Goal: Task Accomplishment & Management: Manage account settings

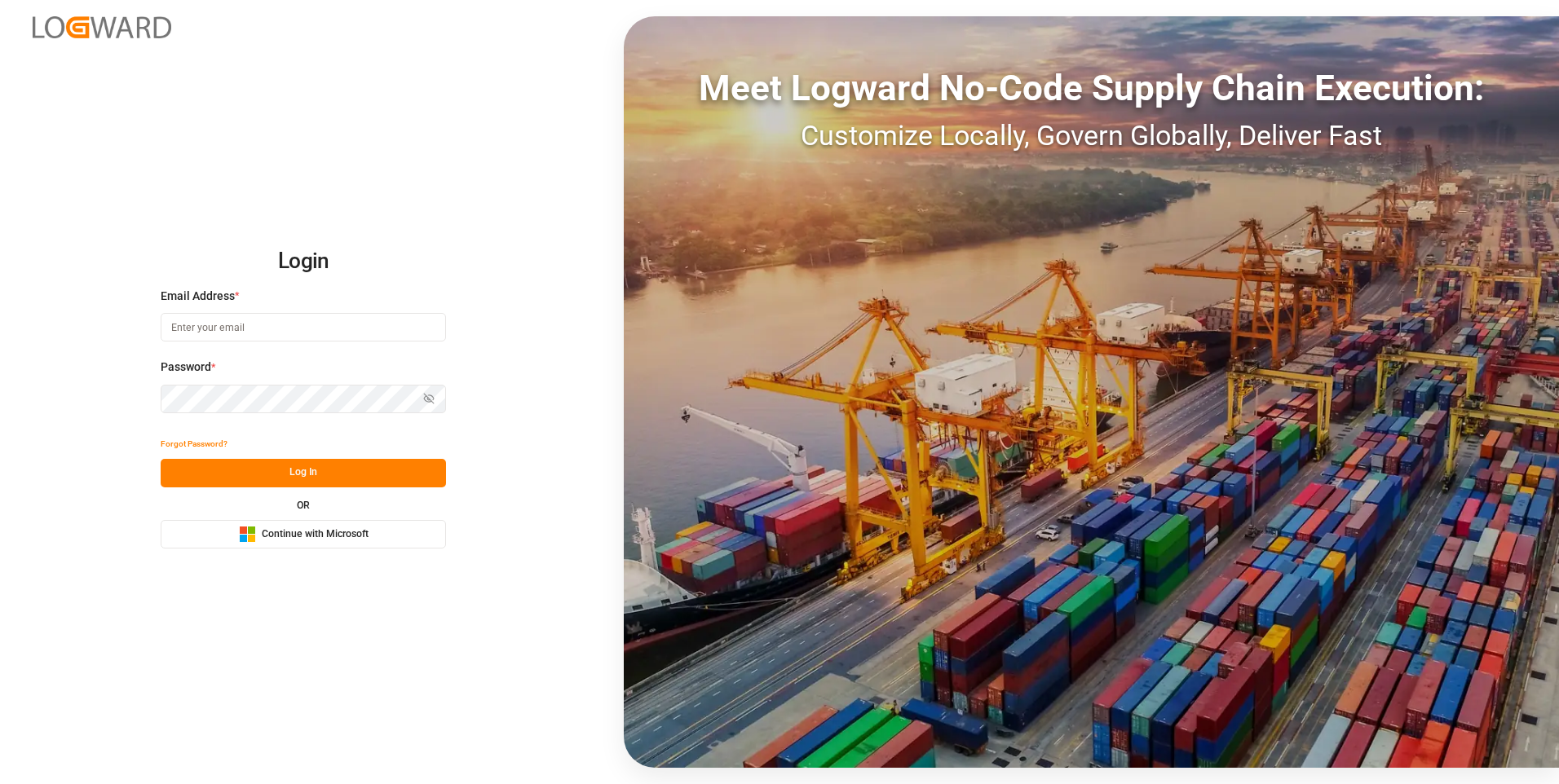
type input "[EMAIL_ADDRESS][DOMAIN_NAME]"
click at [270, 482] on button "Log In" at bounding box center [303, 473] width 286 height 28
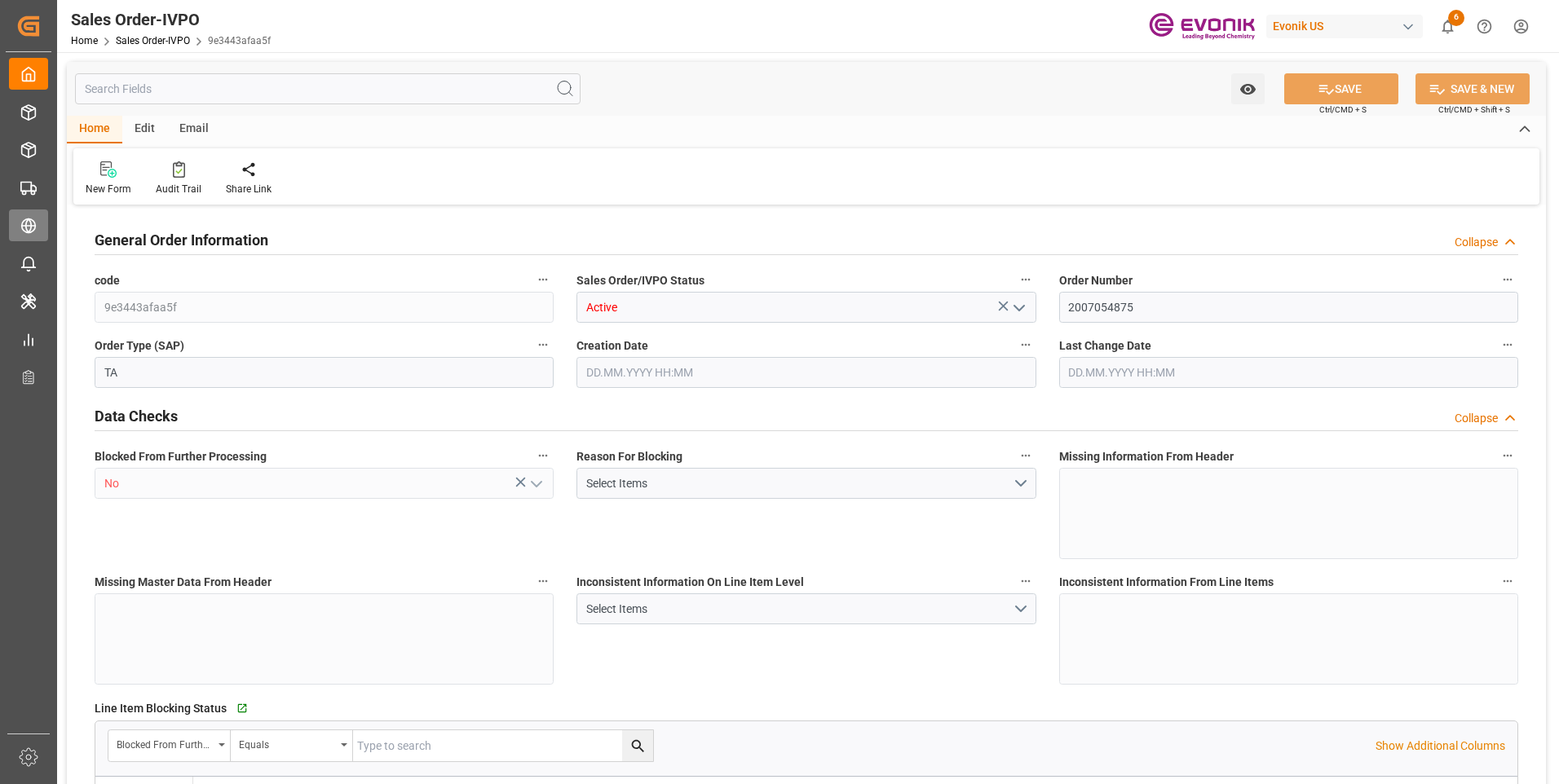
type input "TNTUN"
type input "0"
type input "2"
type input "3"
type input "2"
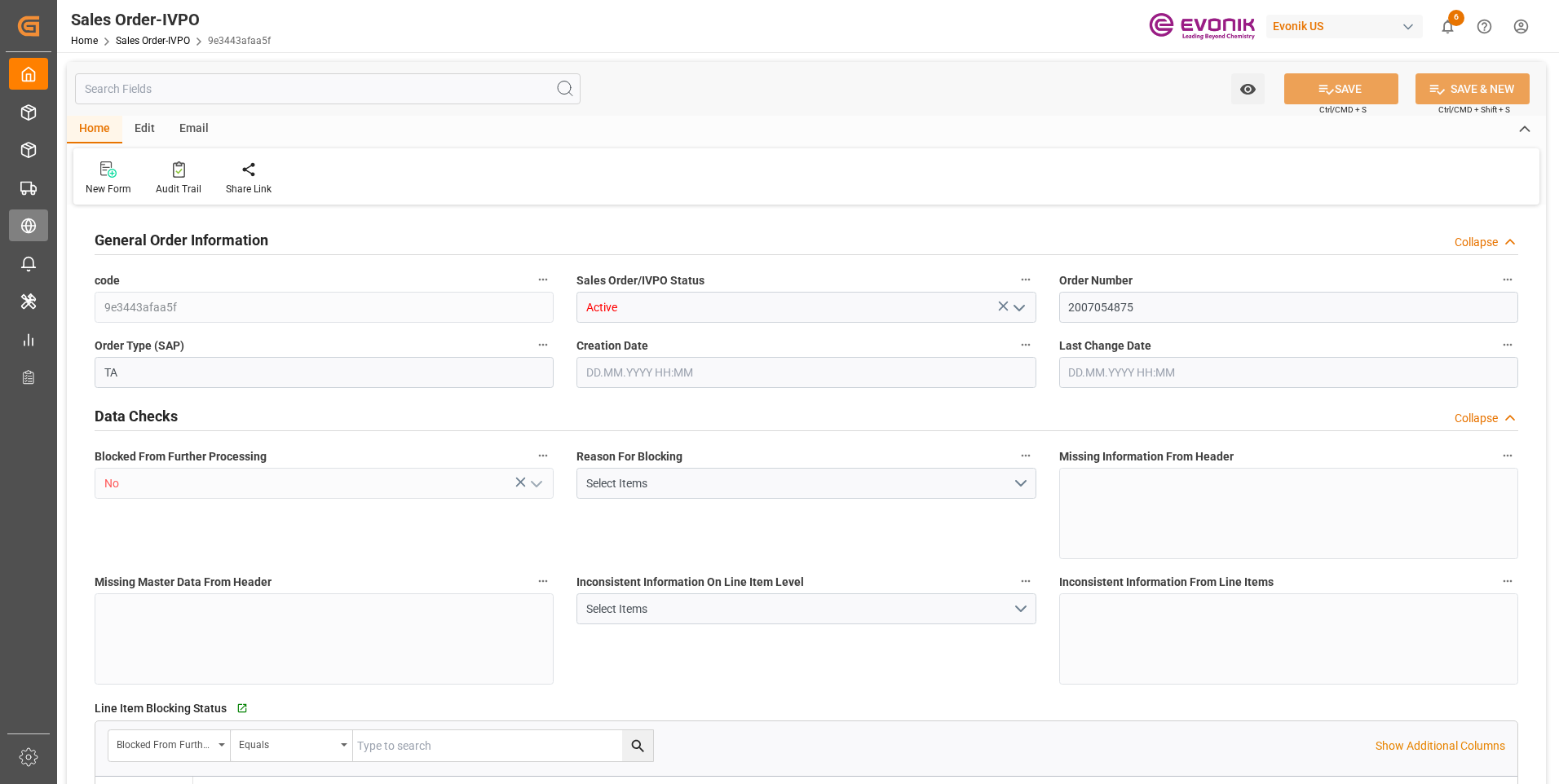
type input "39602.08"
type input "35.7032"
type input "34000"
type input "60"
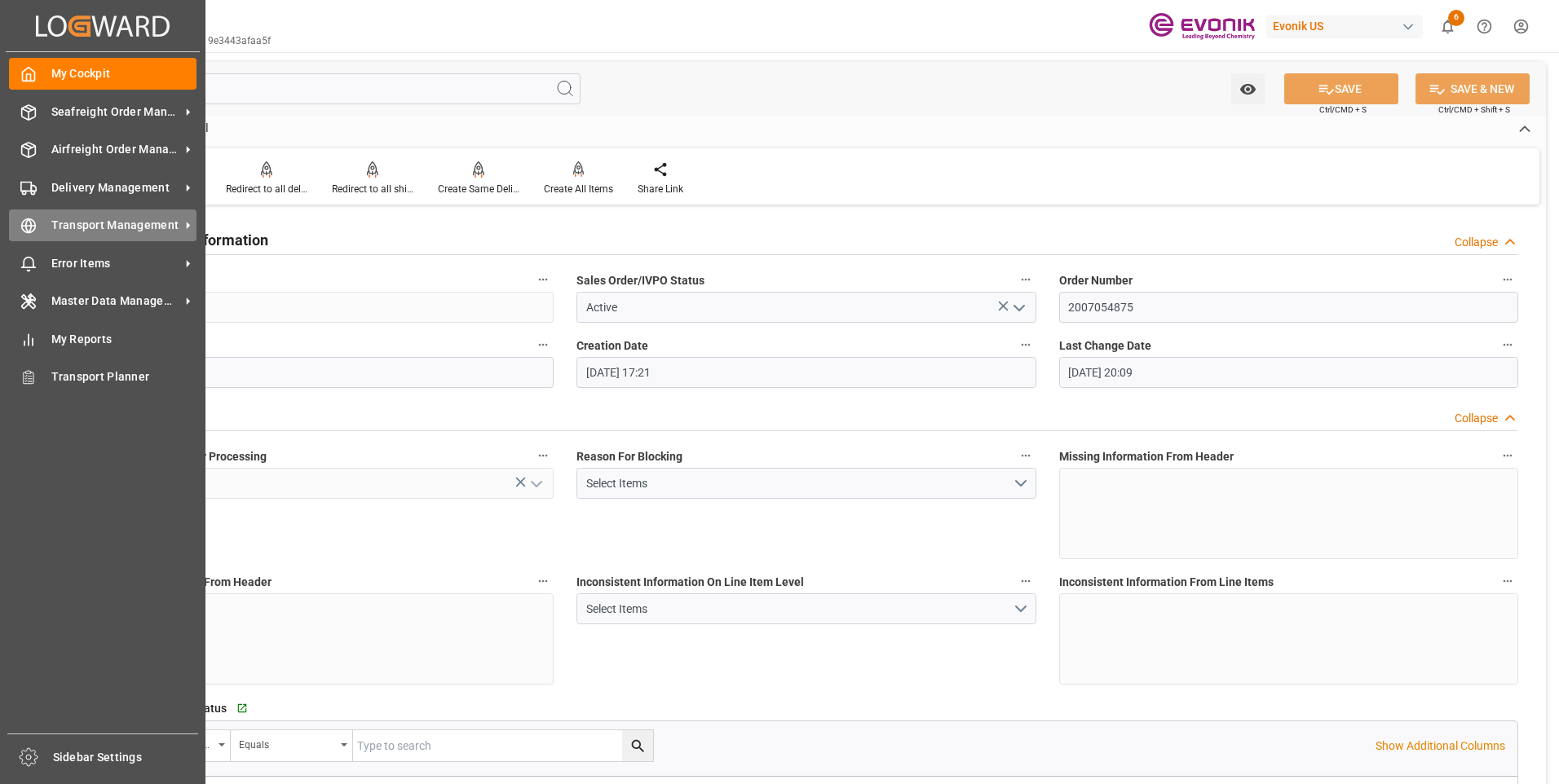
type input "17.06.2025 17:21"
type input "11.08.2025 20:09"
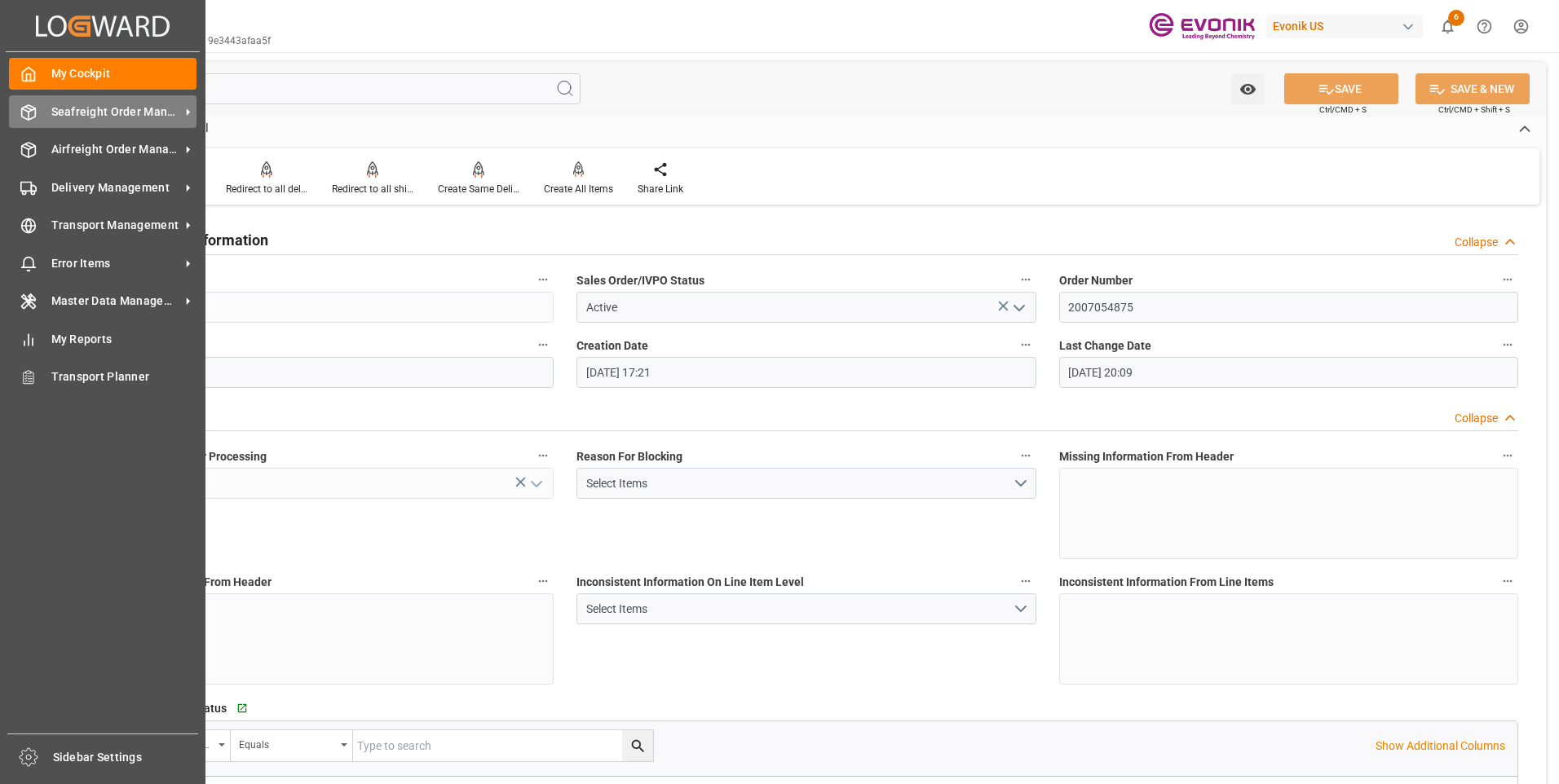
click at [96, 112] on span "Seafreight Order Management" at bounding box center [116, 112] width 129 height 17
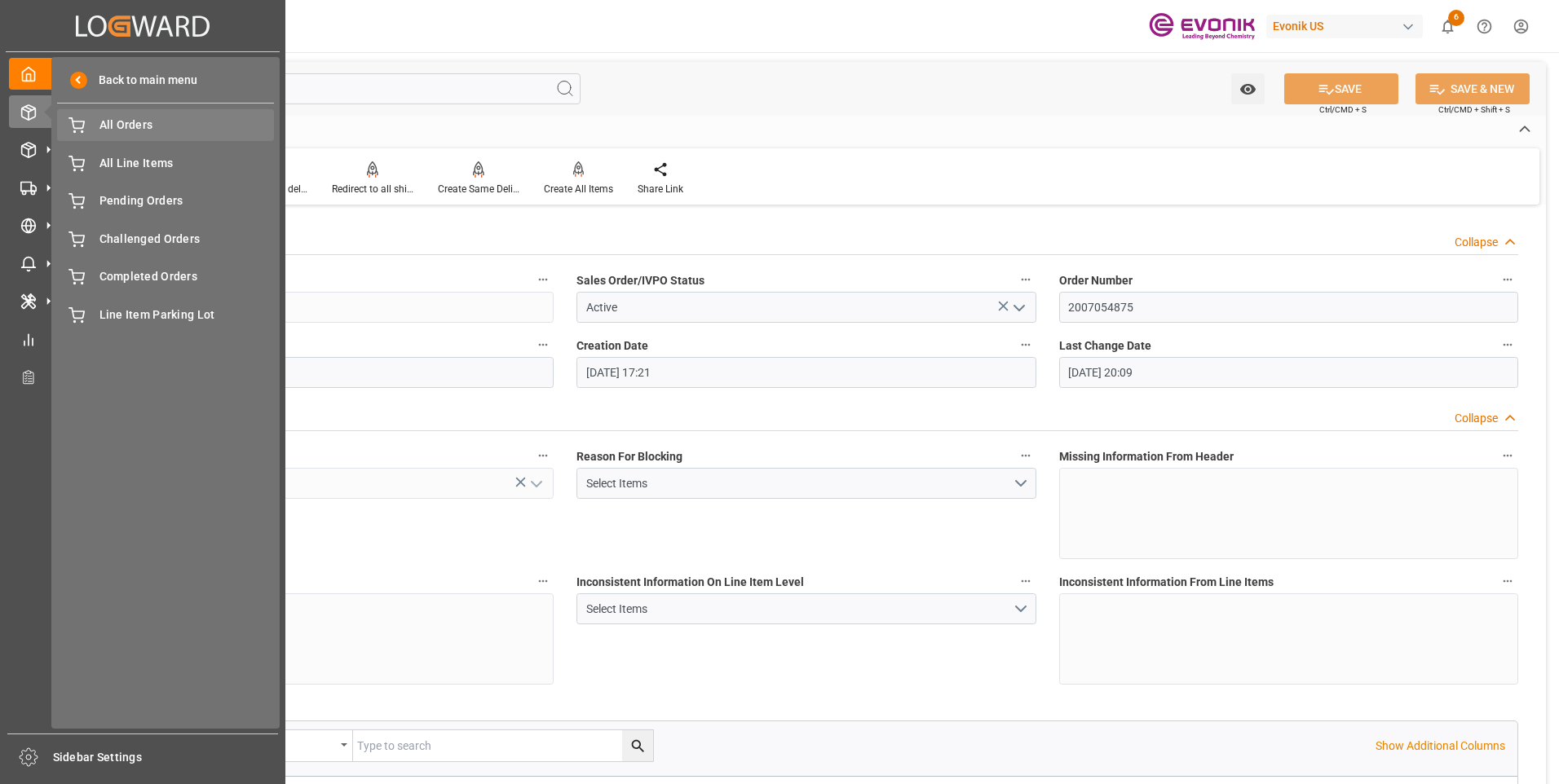
click at [170, 129] on span "All Orders" at bounding box center [188, 125] width 175 height 17
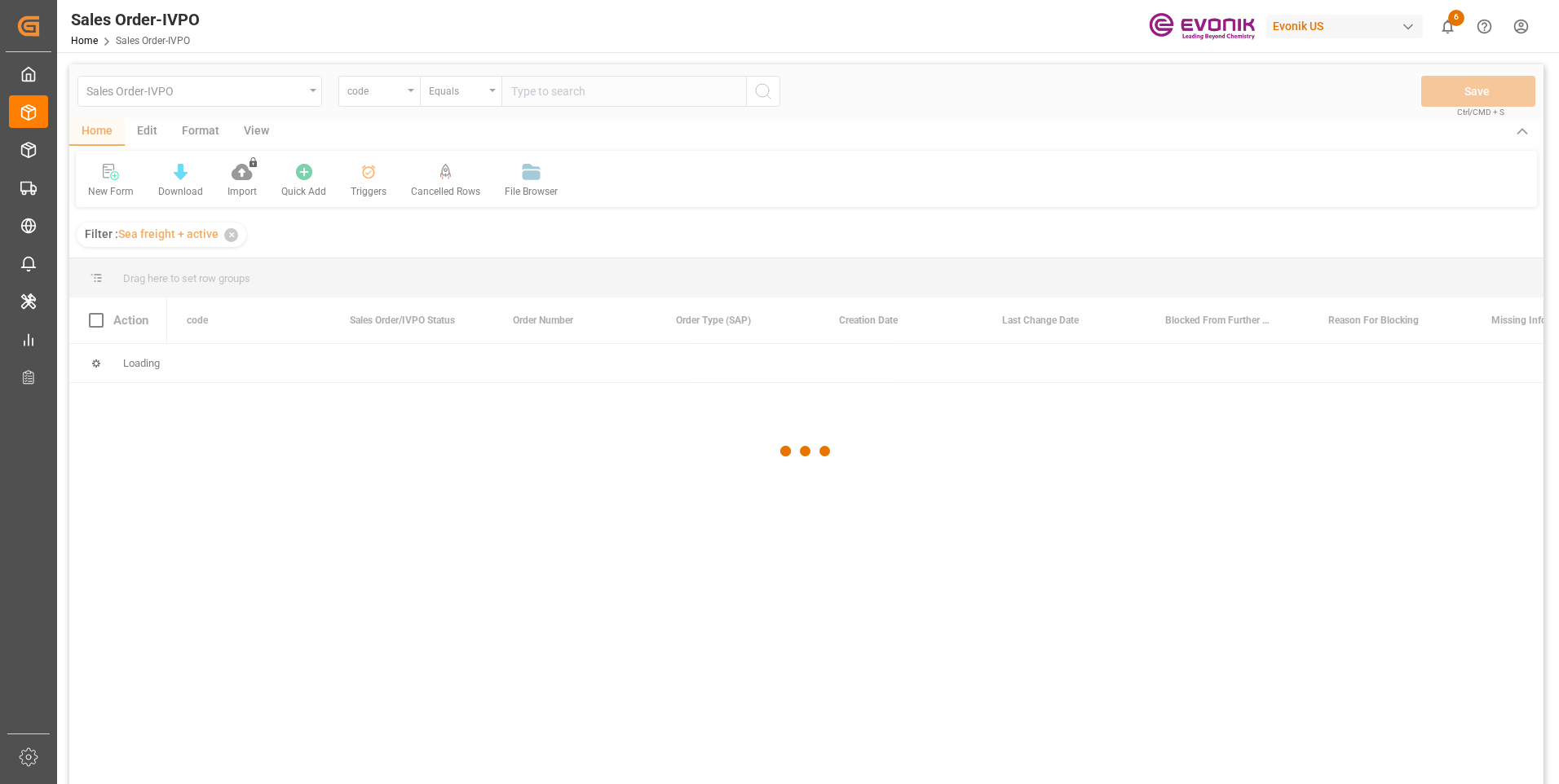
click at [394, 97] on div at bounding box center [807, 451] width 1474 height 775
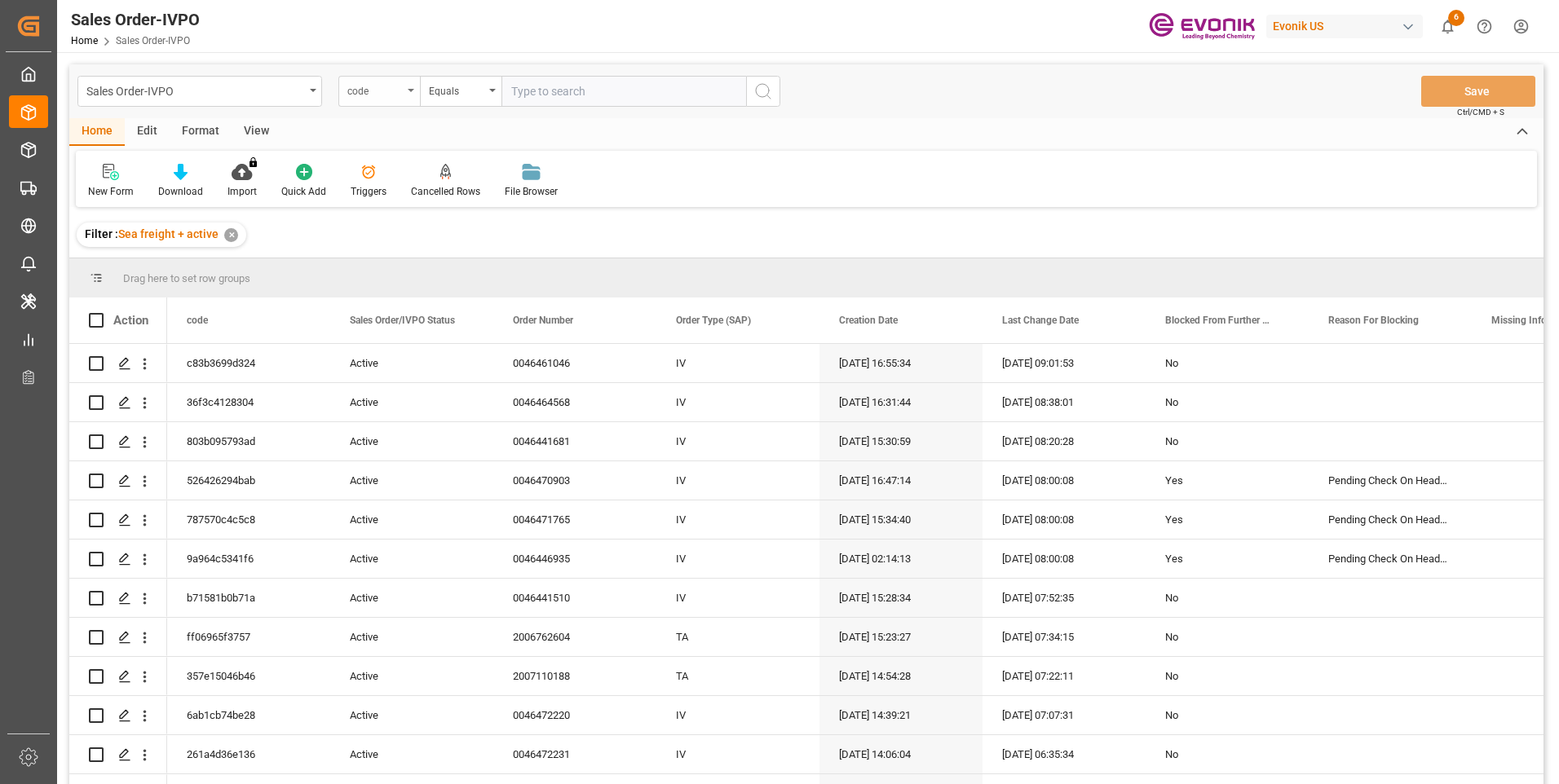
click at [394, 100] on div "code" at bounding box center [379, 90] width 82 height 31
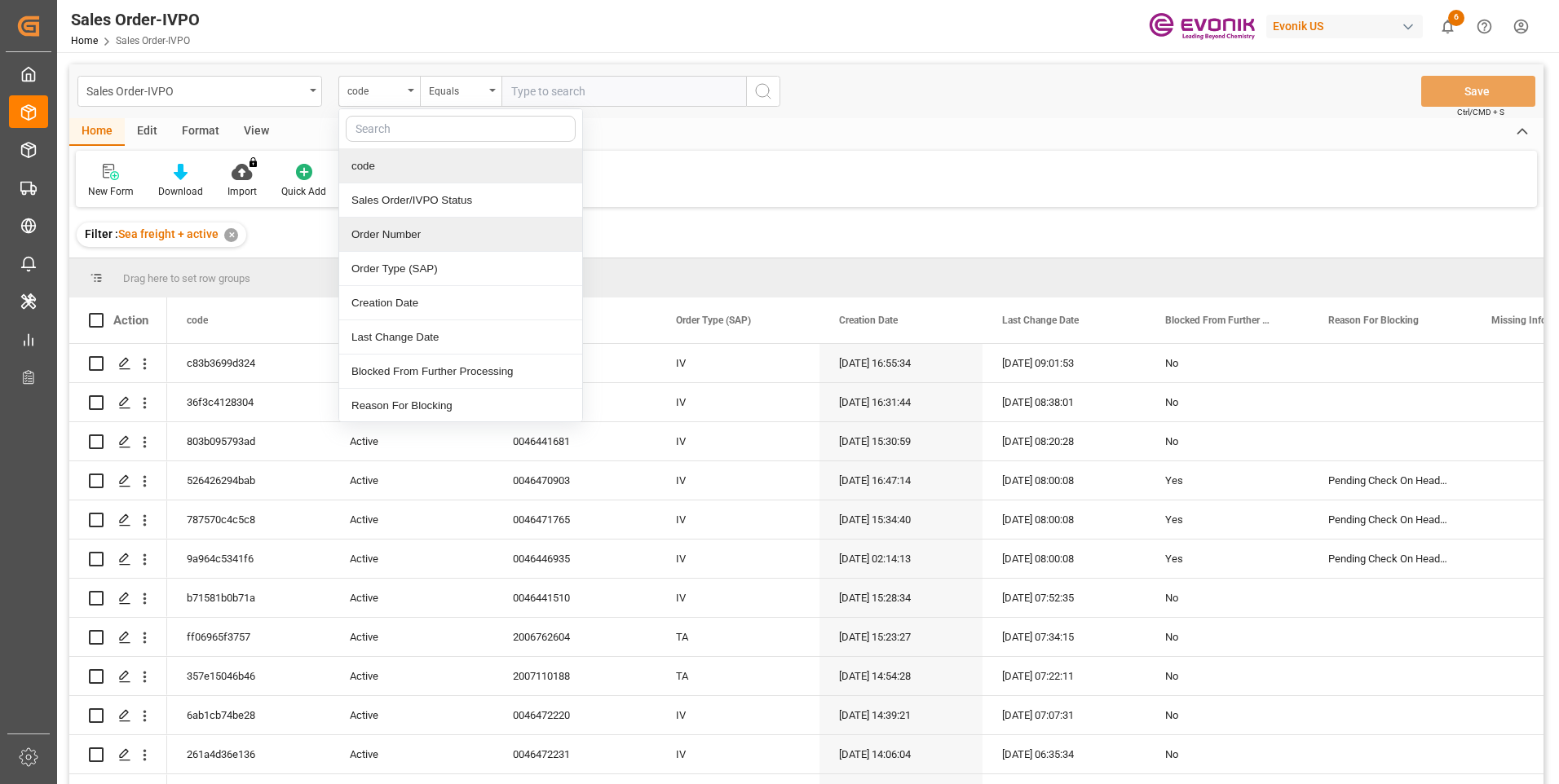
click at [369, 231] on div "Order Number" at bounding box center [461, 235] width 243 height 34
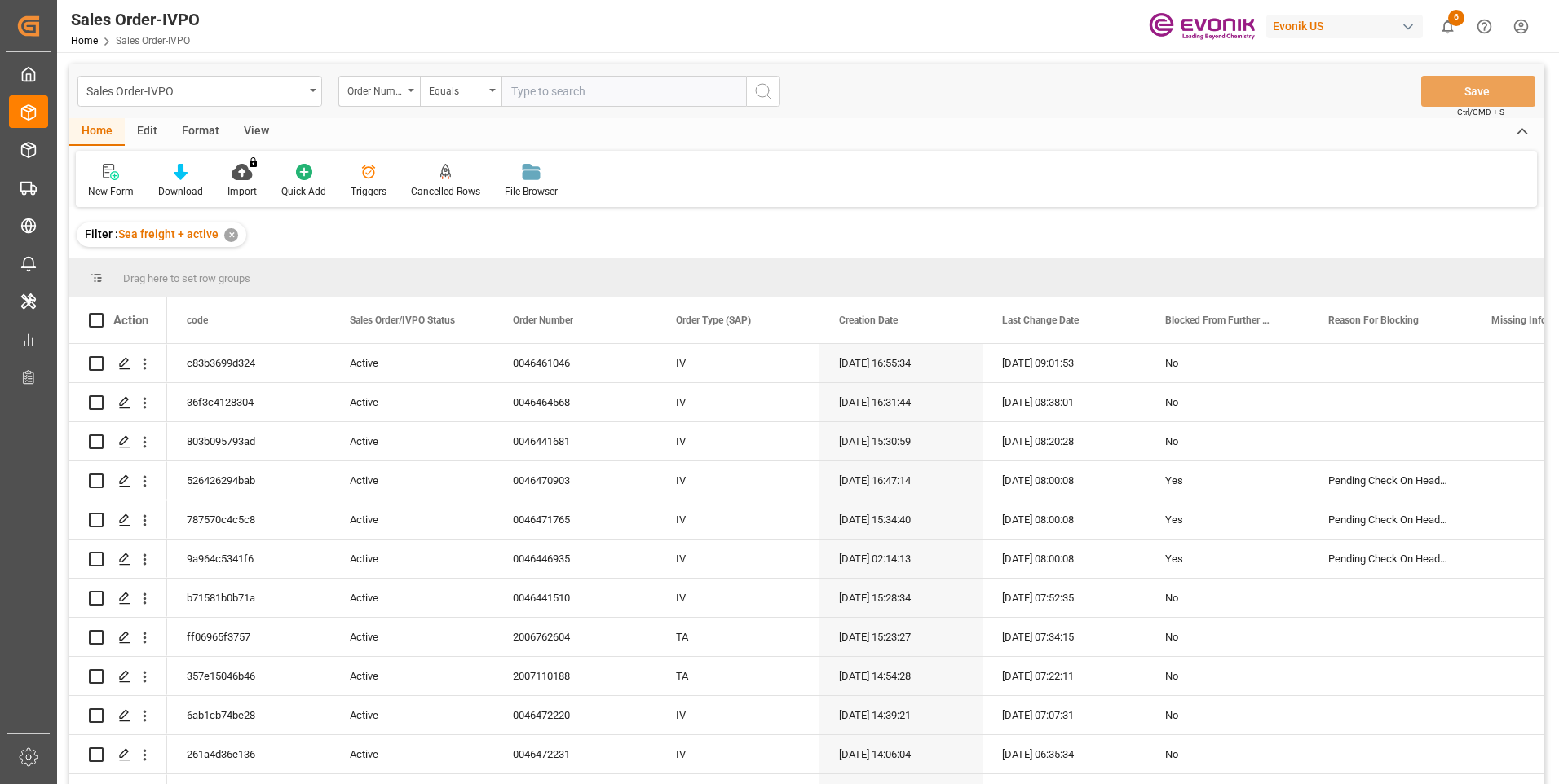
click at [547, 83] on input "text" at bounding box center [624, 90] width 245 height 31
paste input "46456146"
type input "0046456146"
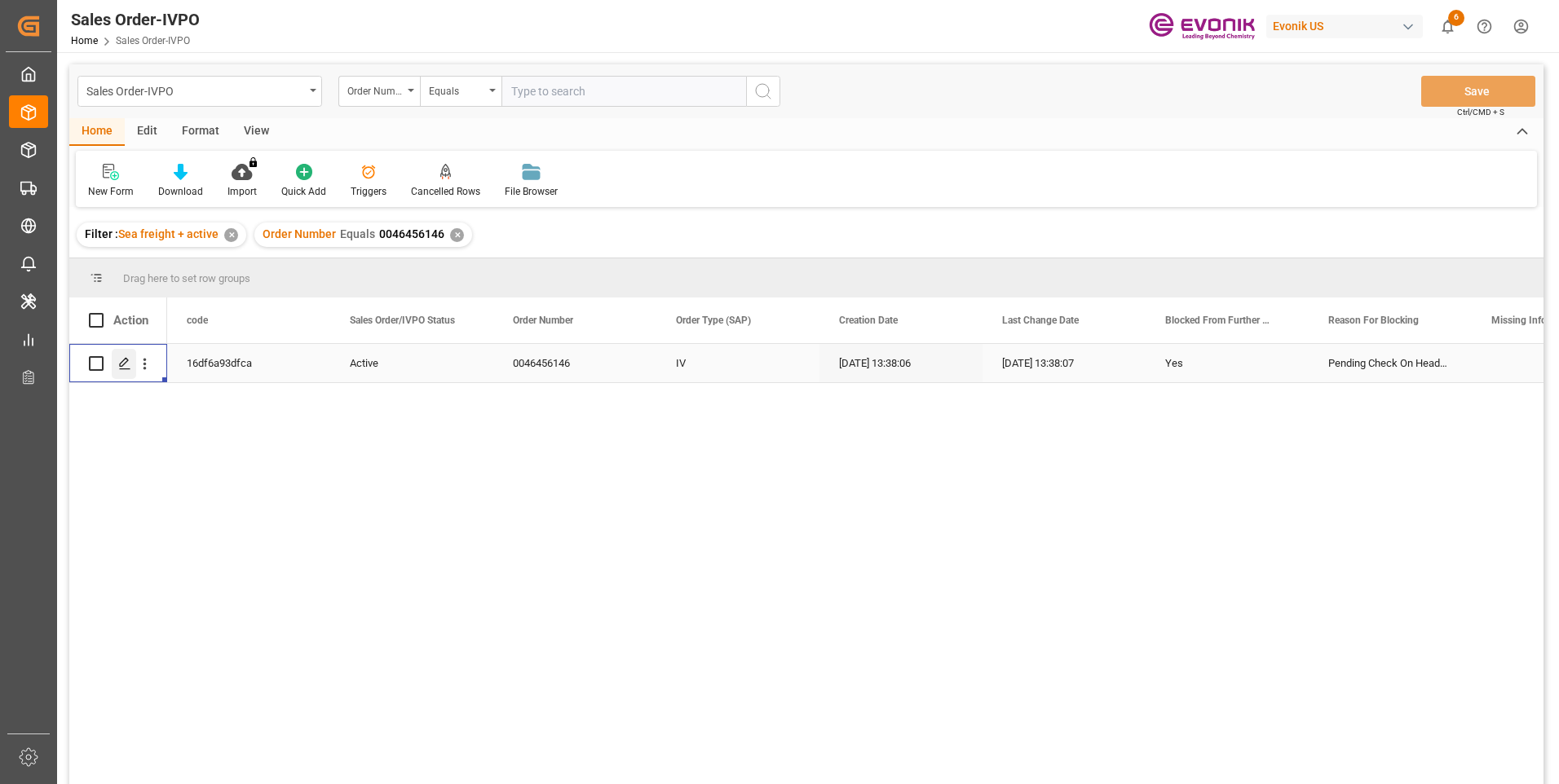
click at [125, 365] on icon "Press SPACE to select this row." at bounding box center [124, 364] width 13 height 13
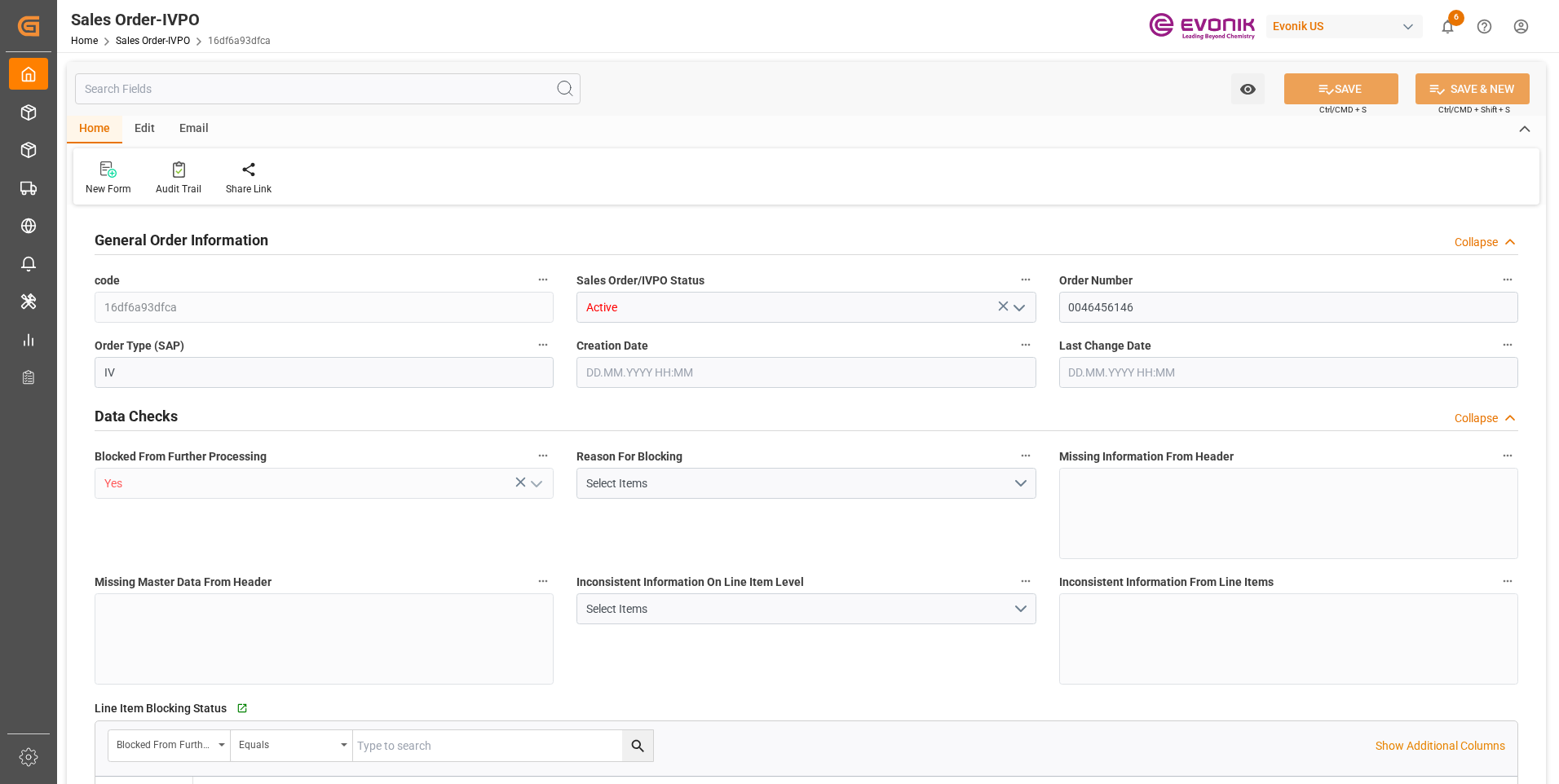
type input "BRSSZ"
type input "0"
type input "1"
type input "19340"
type input "08.09.2025 13:38"
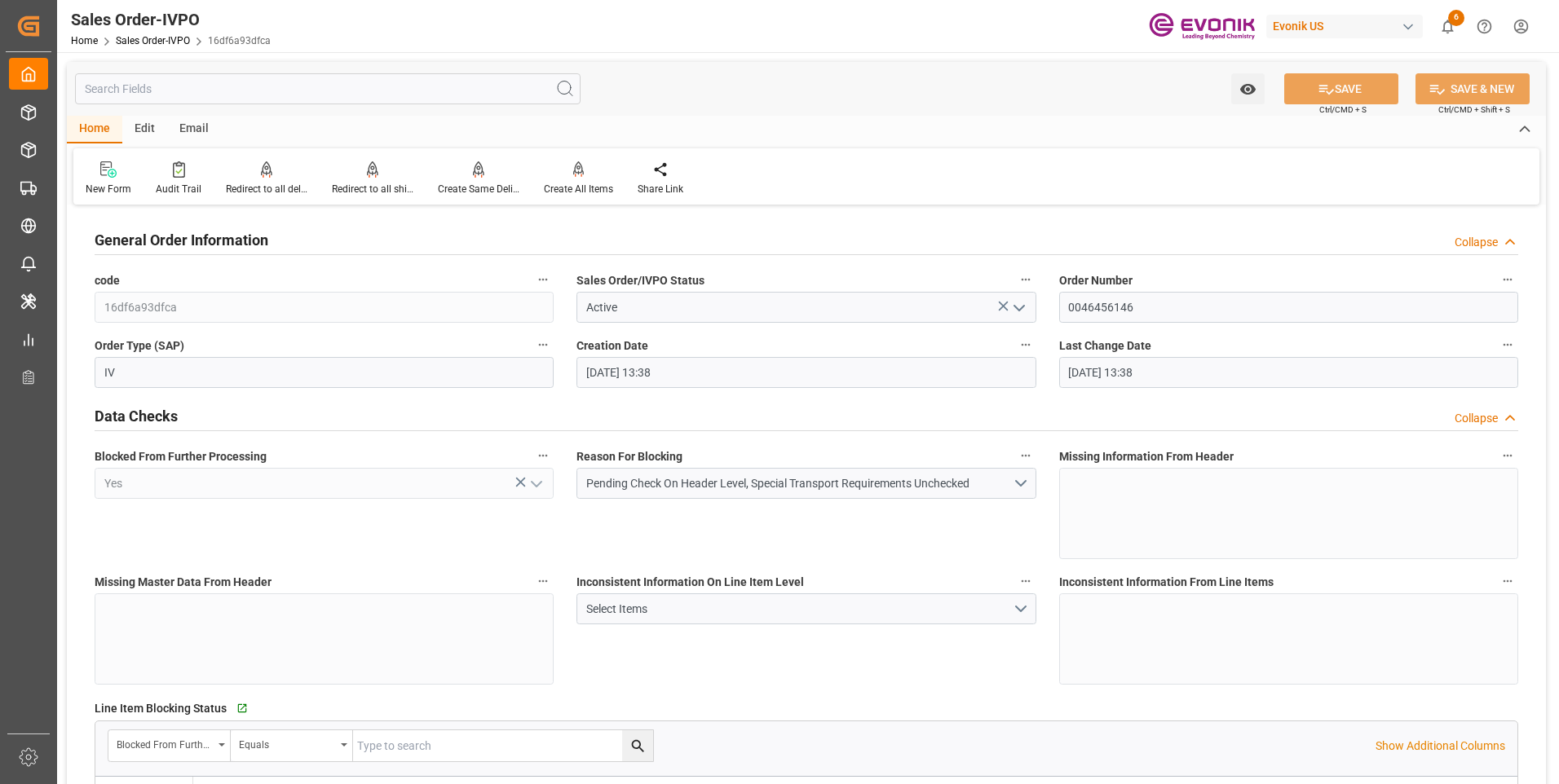
type input "08.09.2025 13:38"
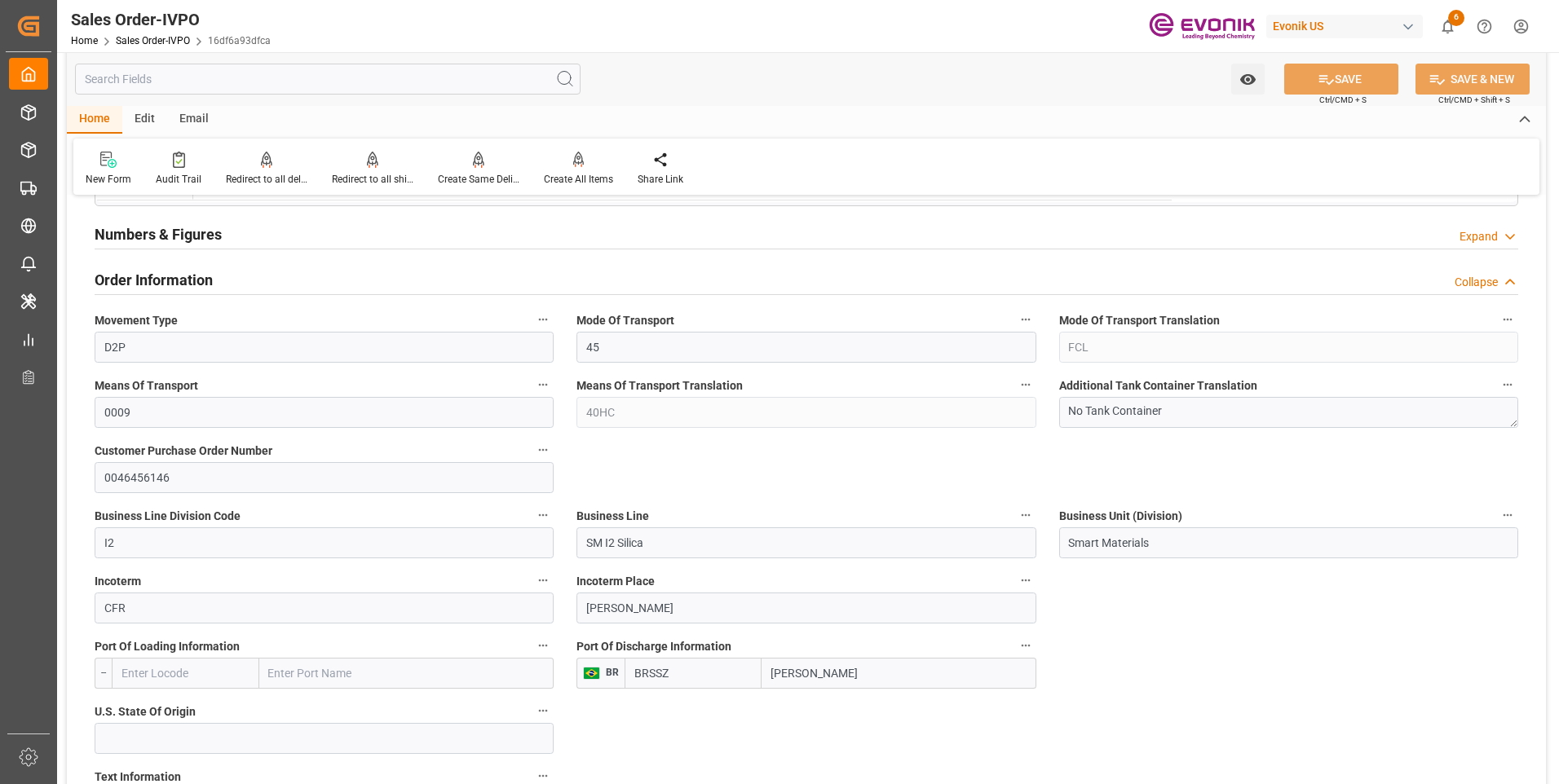
scroll to position [571, 0]
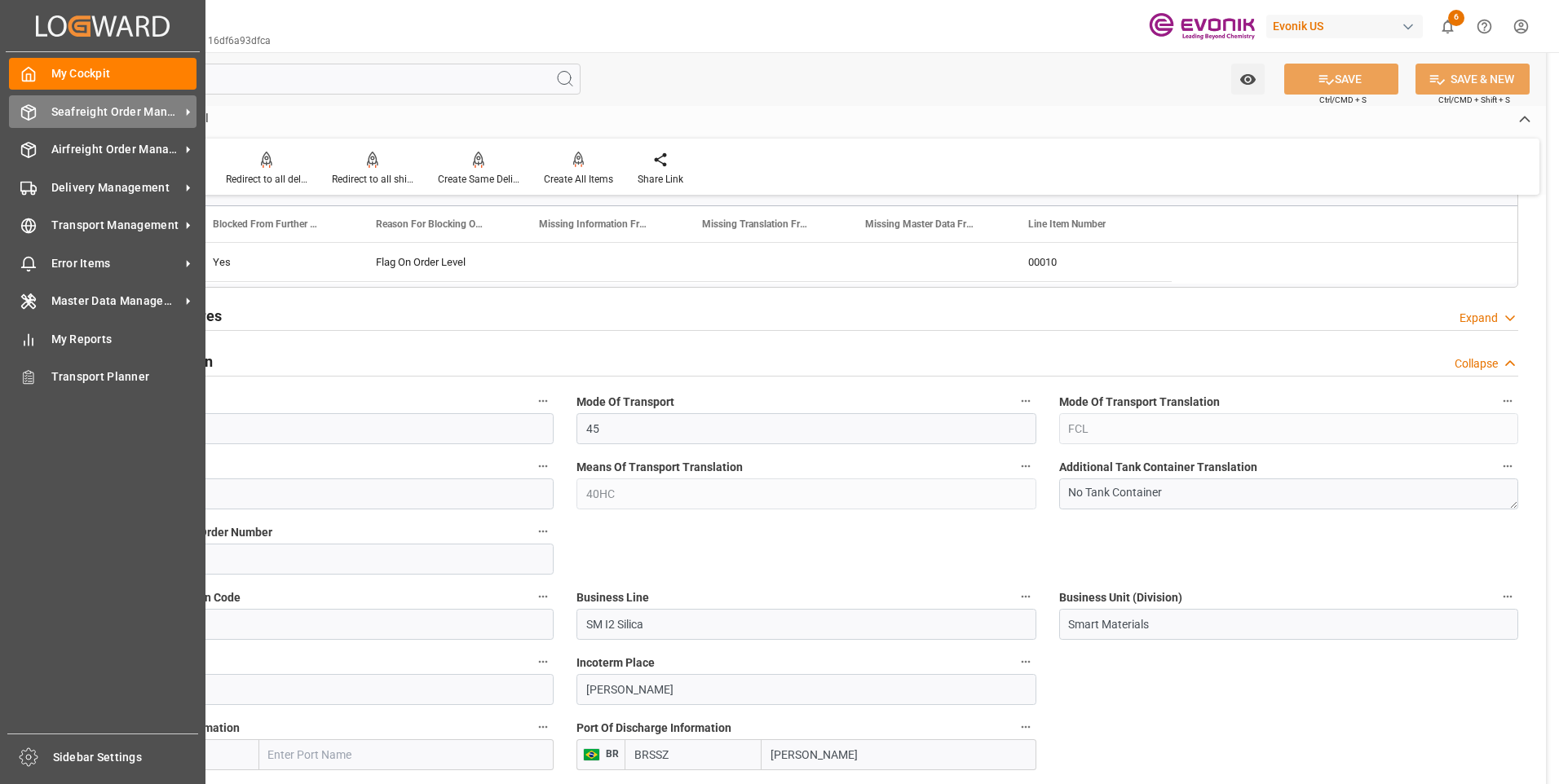
click at [30, 106] on icon at bounding box center [28, 112] width 16 height 16
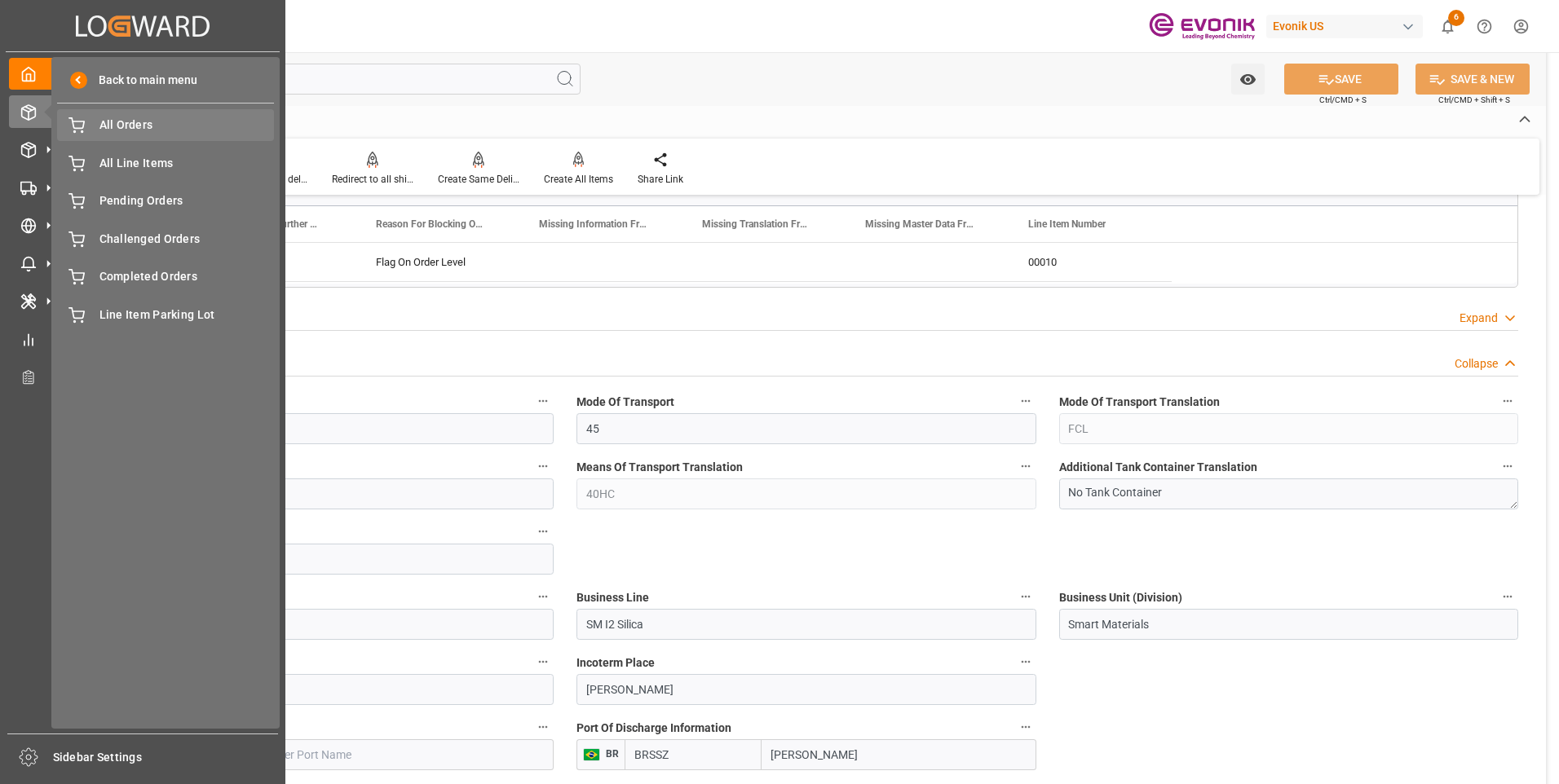
click at [142, 123] on span "All Orders" at bounding box center [188, 125] width 175 height 17
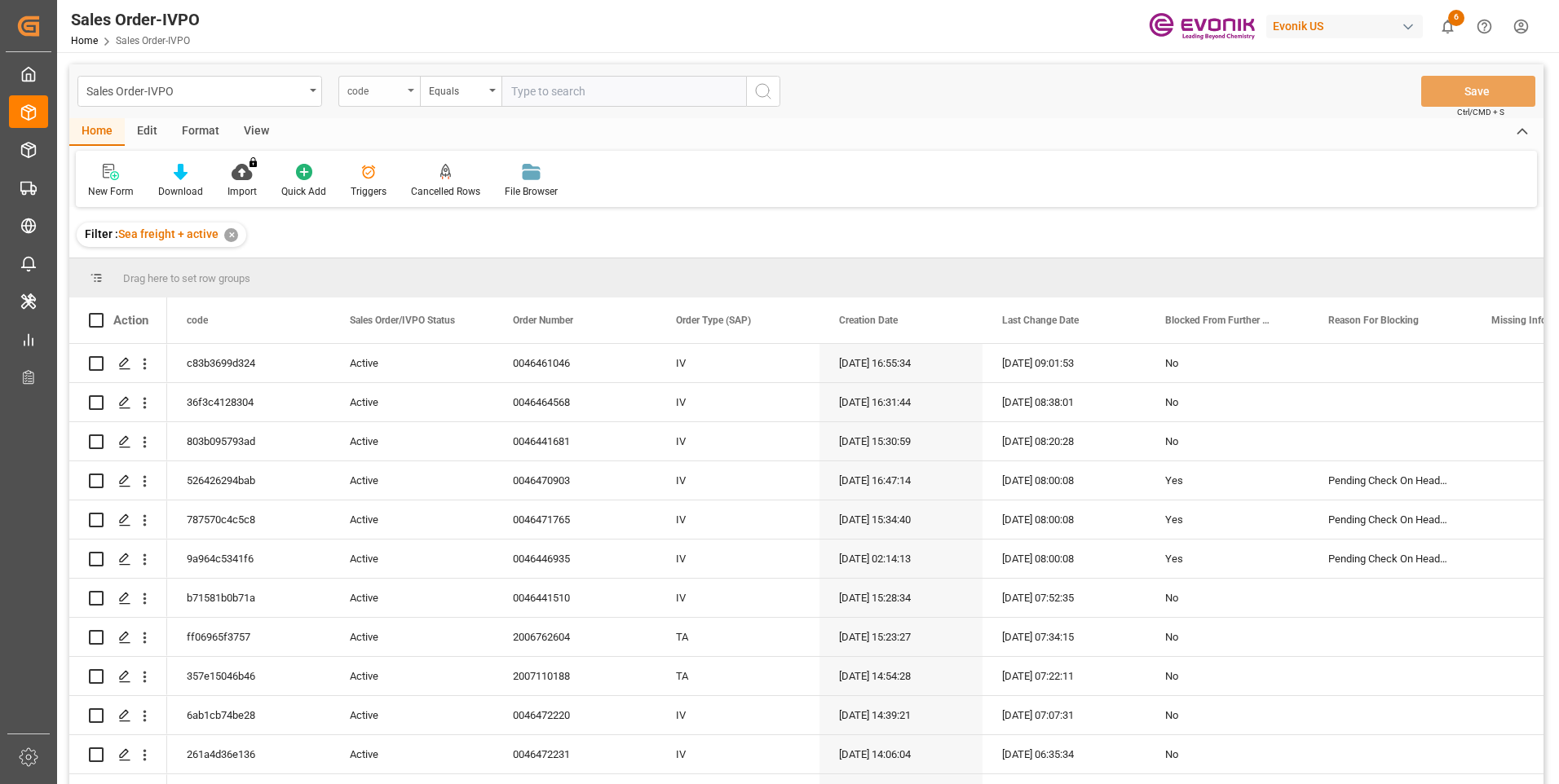
click at [390, 98] on div "code" at bounding box center [375, 90] width 56 height 19
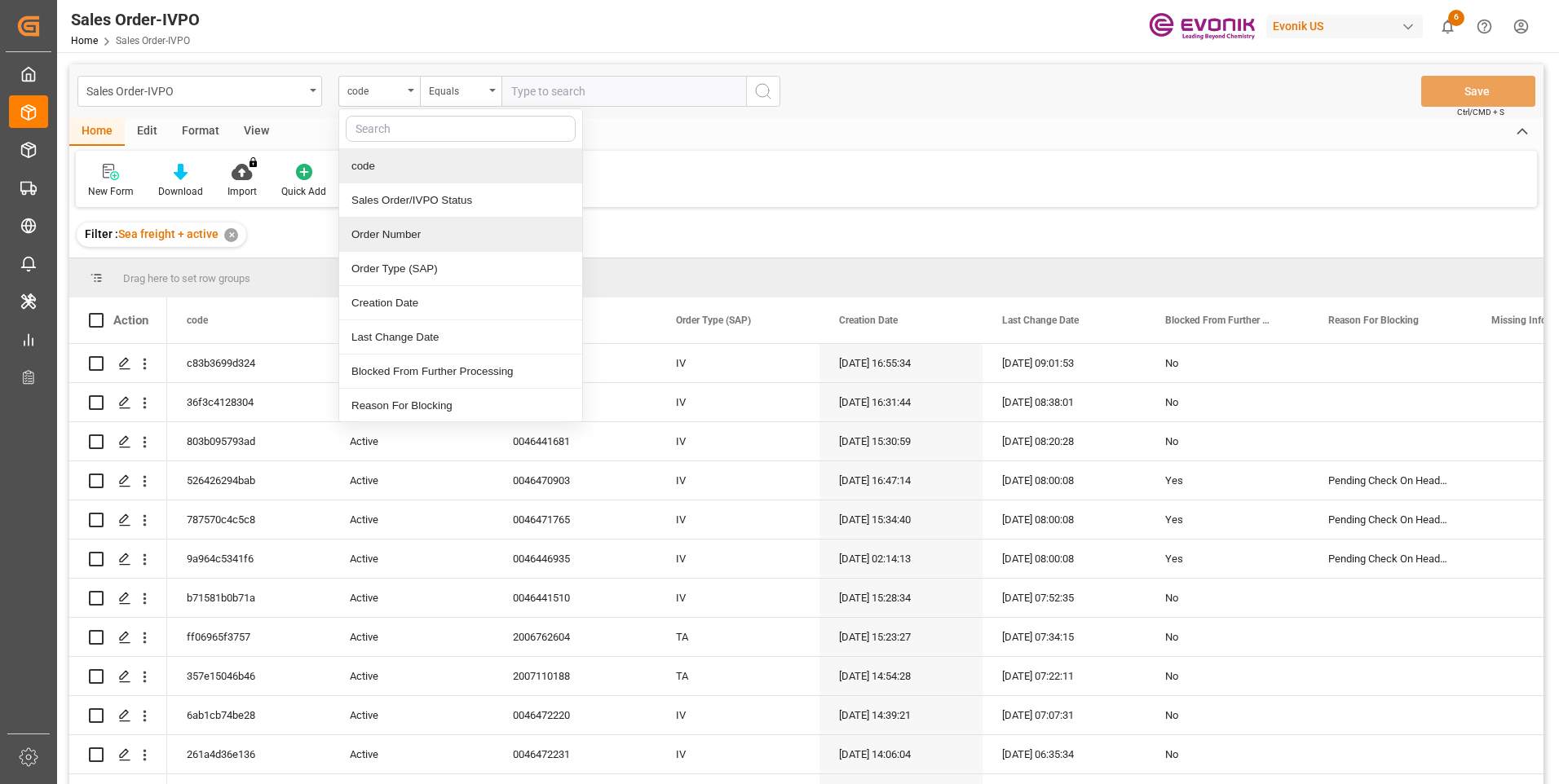
click at [378, 241] on div "Order Number" at bounding box center [461, 235] width 243 height 34
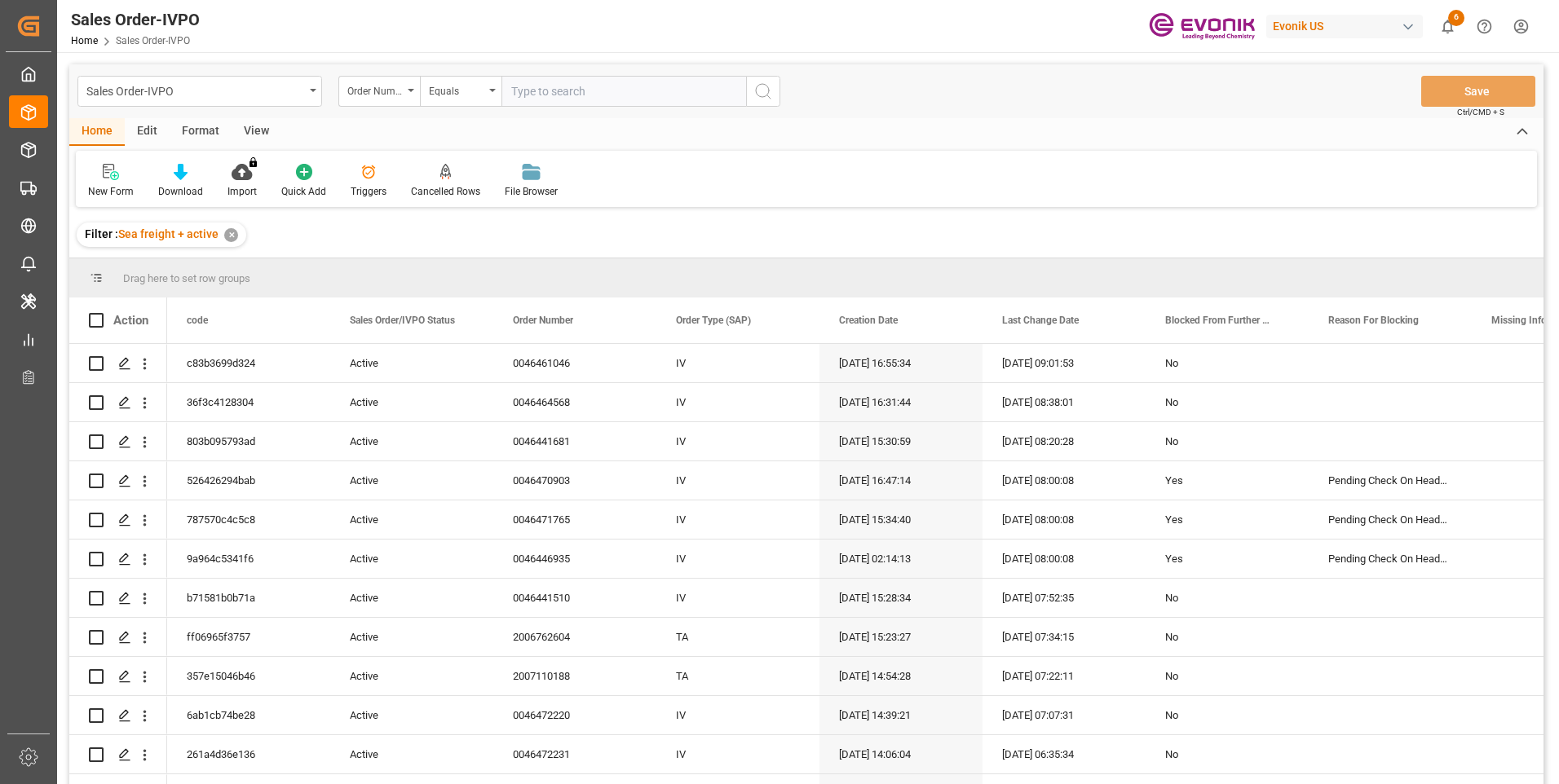
click at [570, 90] on input "text" at bounding box center [624, 90] width 245 height 31
paste input "0046455443"
type input "0046455443"
click at [760, 90] on icon "search button" at bounding box center [763, 91] width 20 height 20
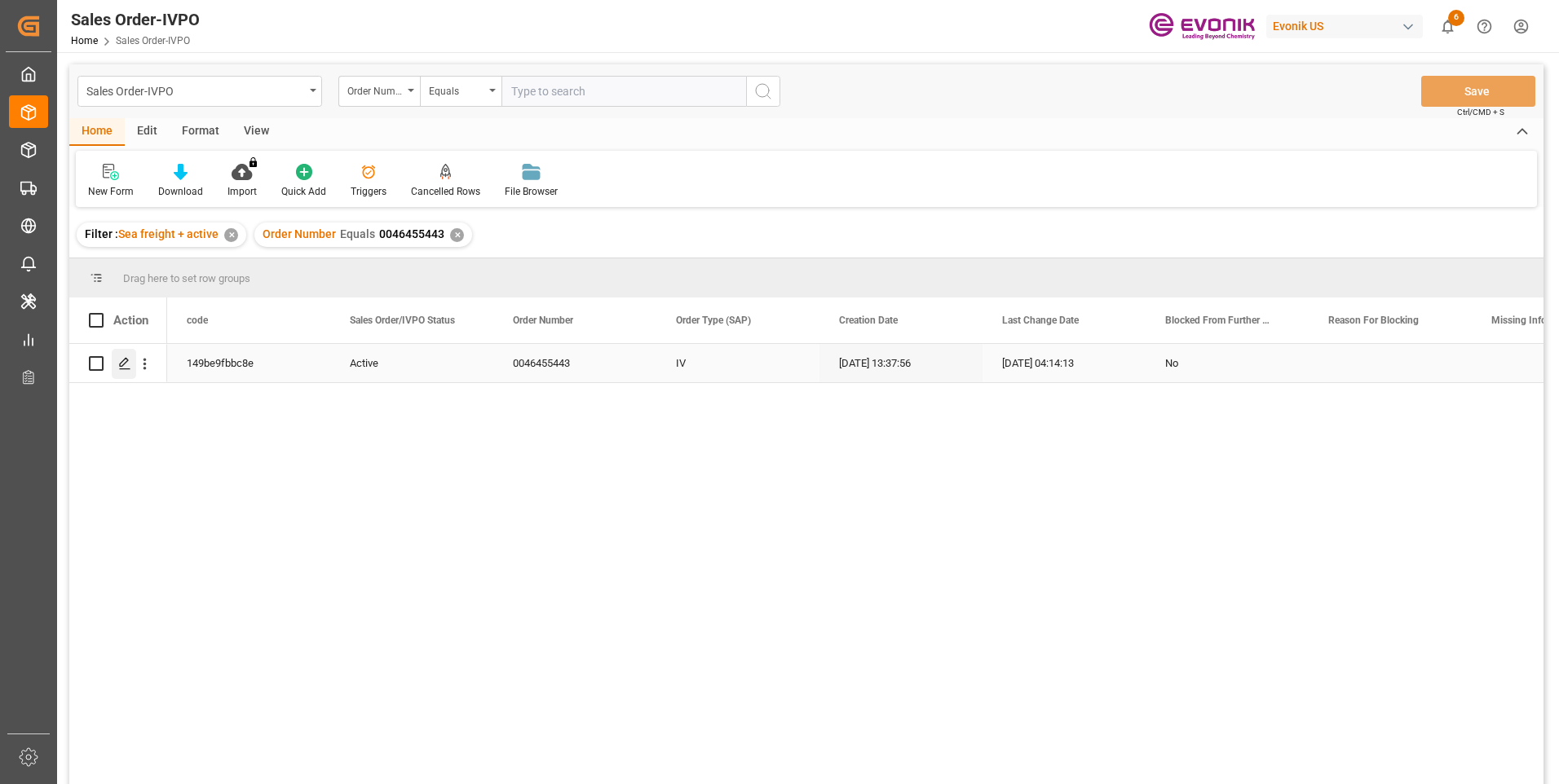
click at [130, 364] on icon "Press SPACE to select this row." at bounding box center [124, 364] width 13 height 13
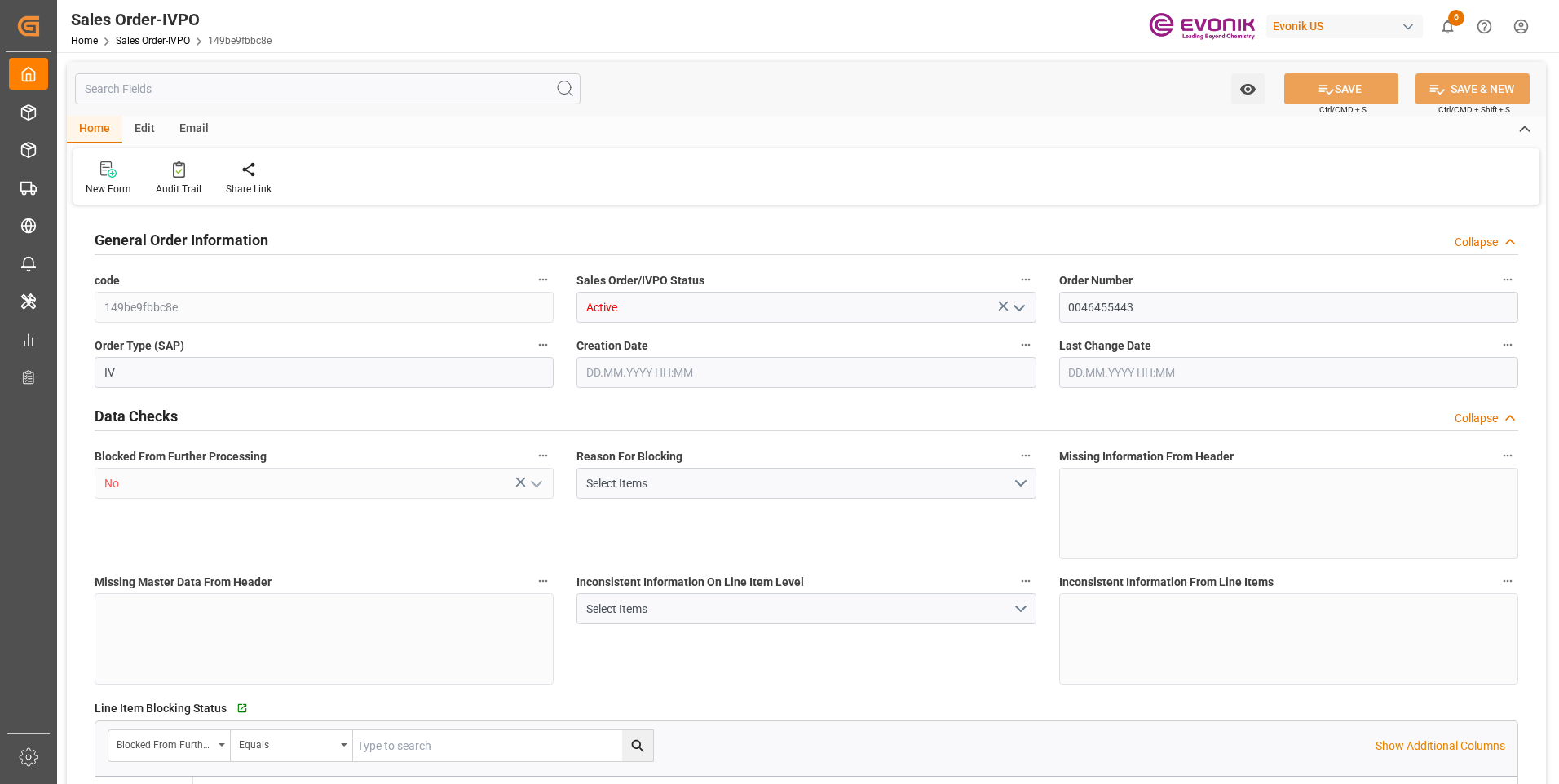
type input "BEANR"
type input "0"
type input "1"
type input "2"
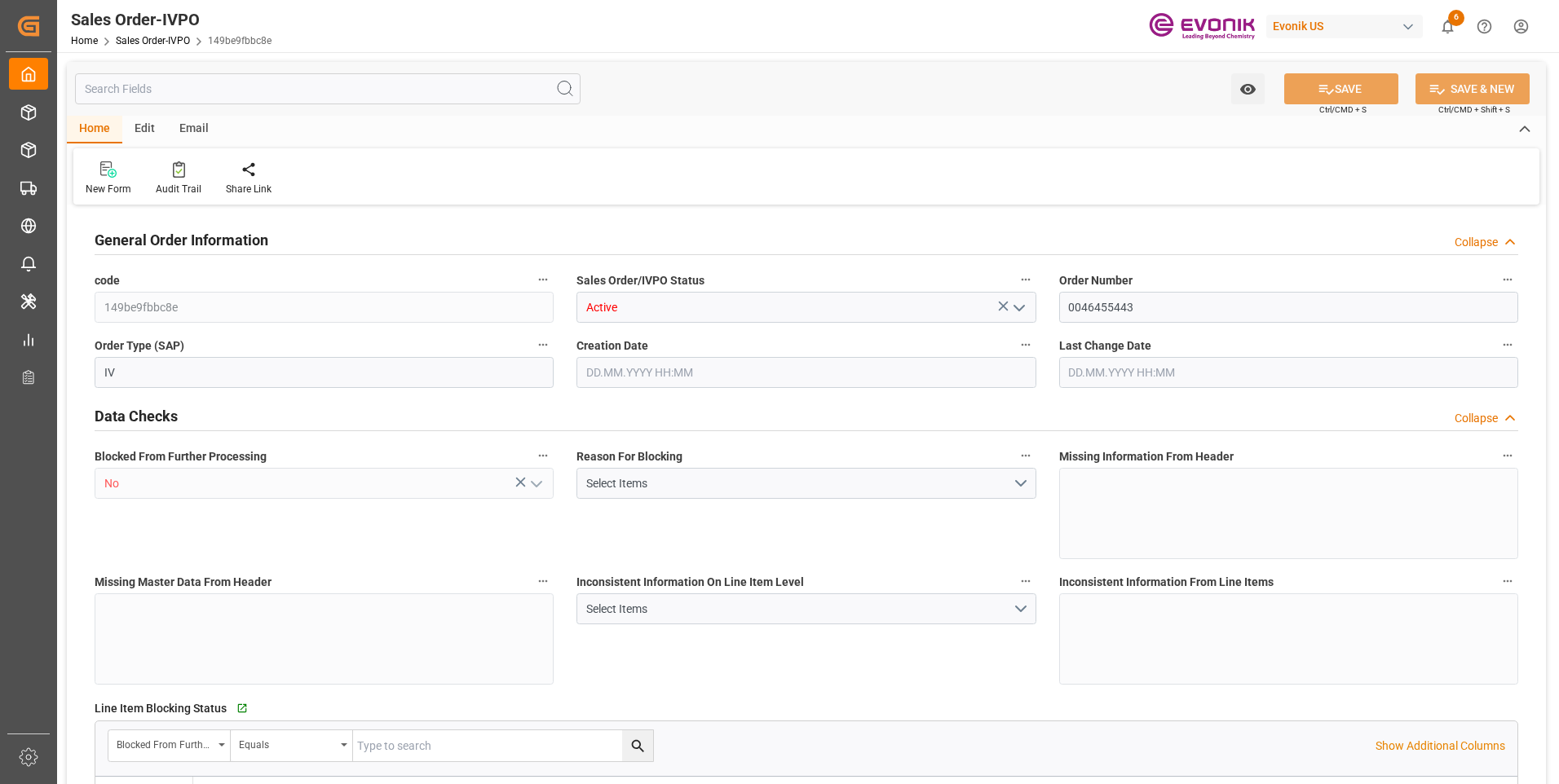
type input "5316.576"
type input "73.3148"
type input "19000"
type input "60"
type input "08.09.2025 13:37"
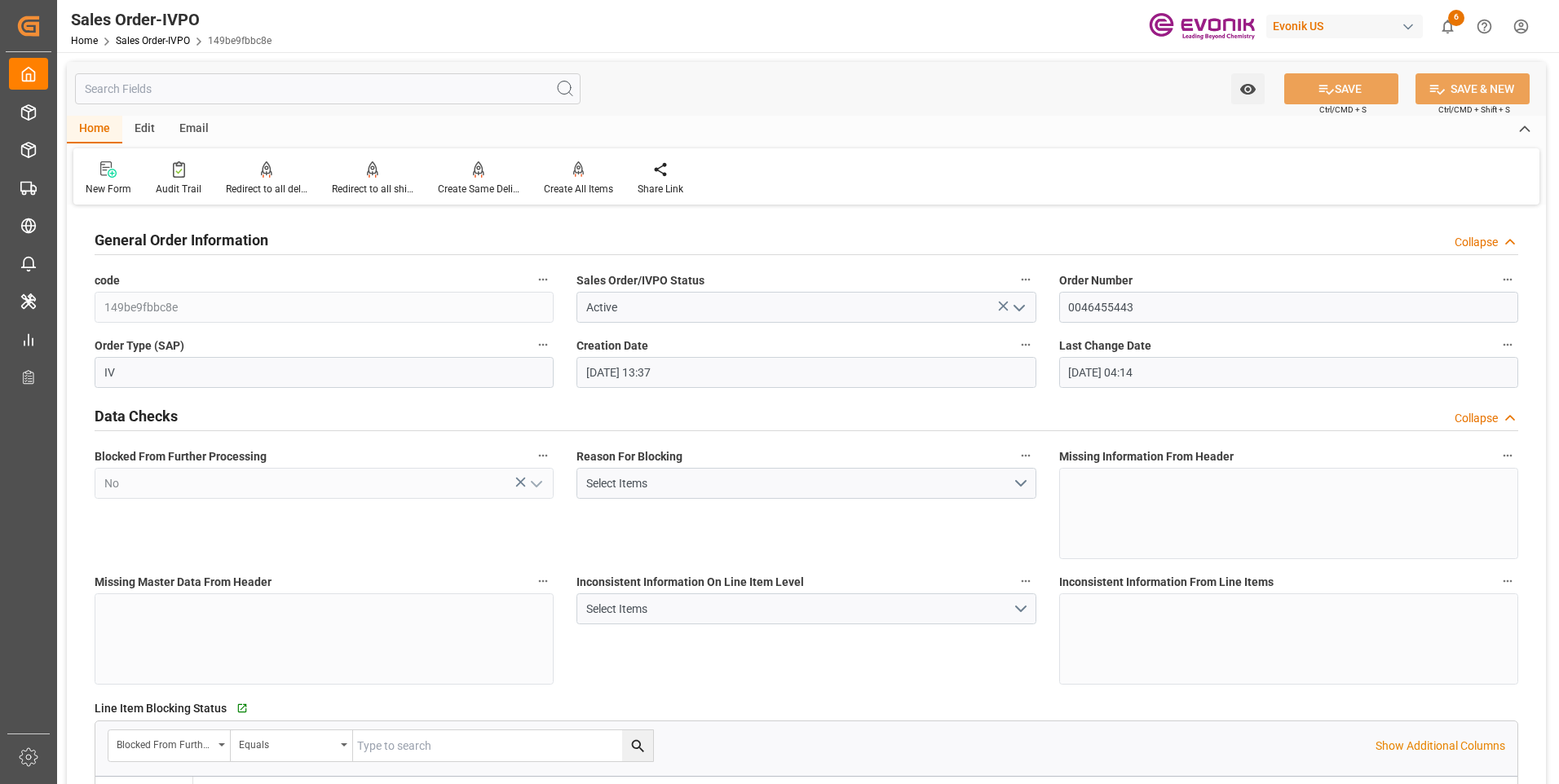
type input "09.09.2025 04:14"
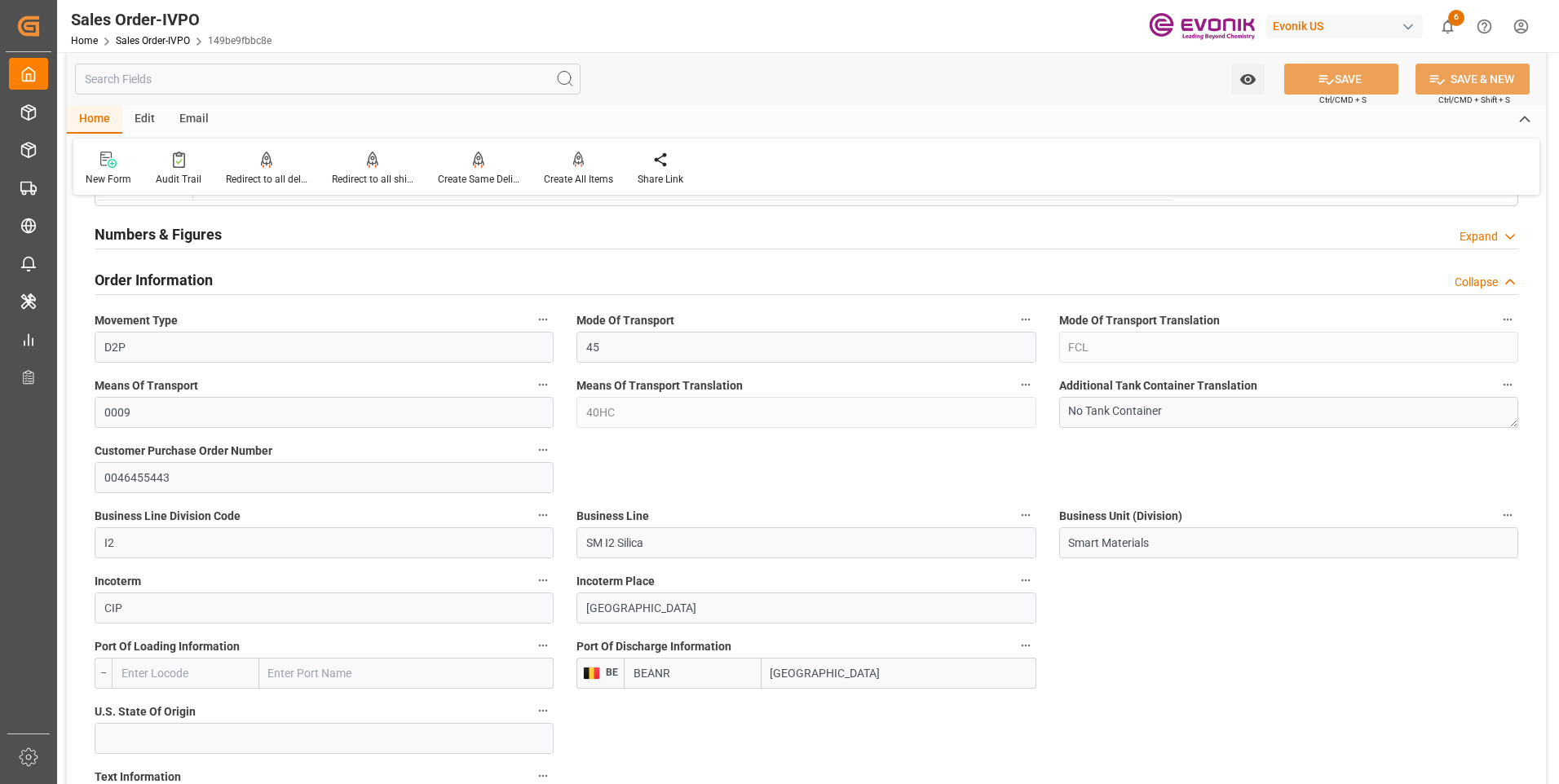
scroll to position [978, 0]
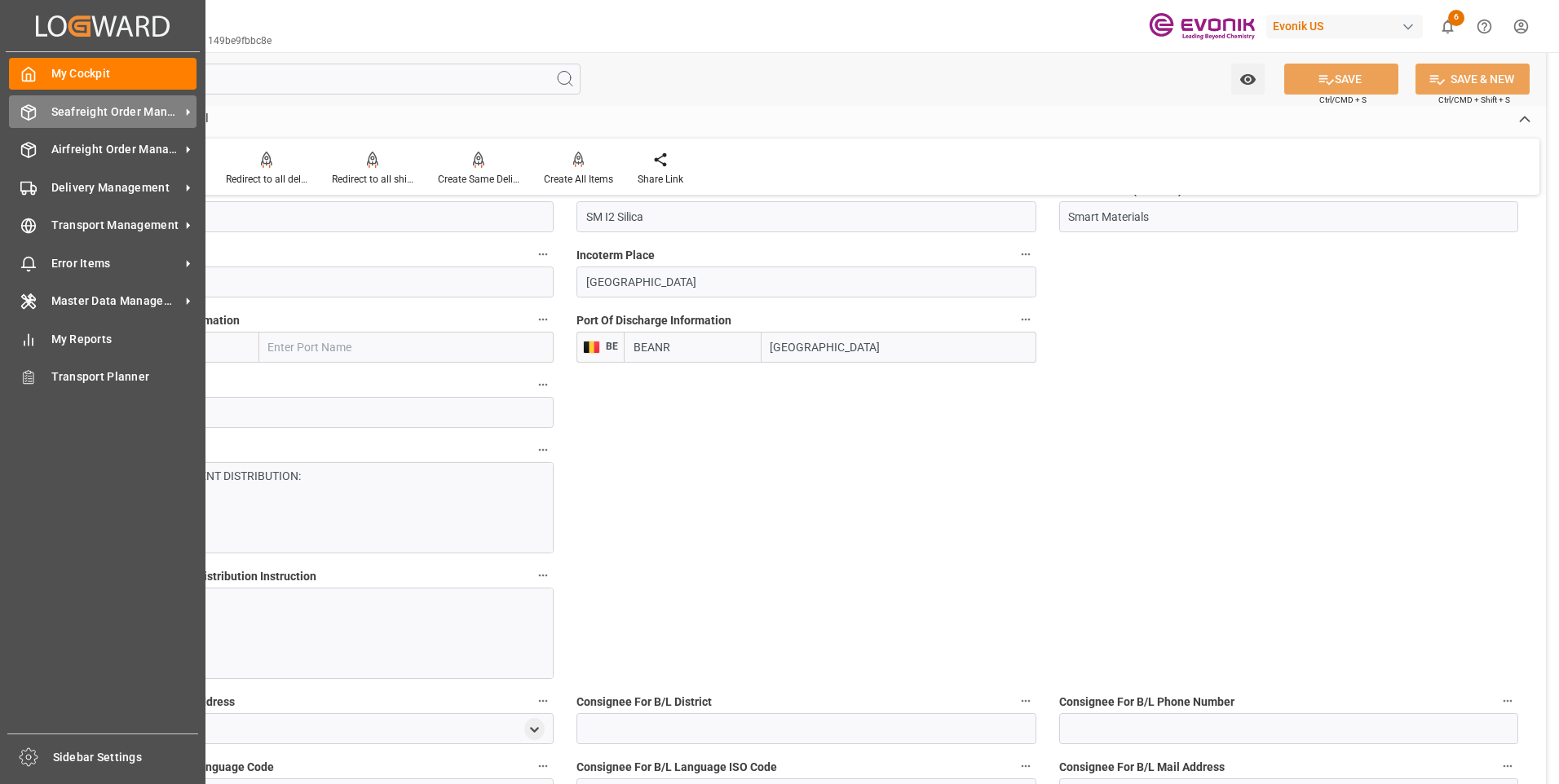
click at [29, 117] on icon at bounding box center [28, 112] width 16 height 16
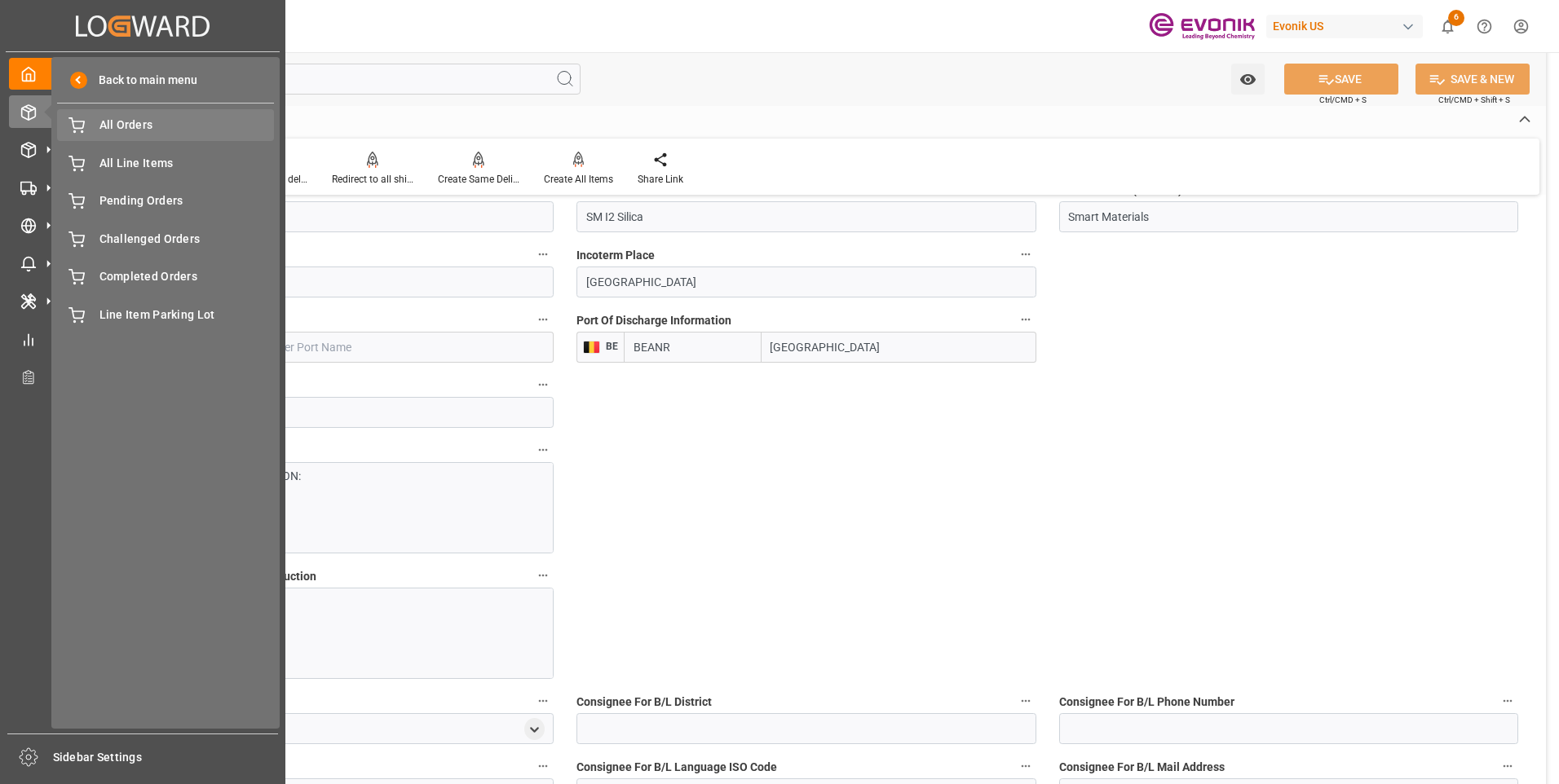
click at [149, 139] on div "All Orders All Orders" at bounding box center [166, 125] width 217 height 32
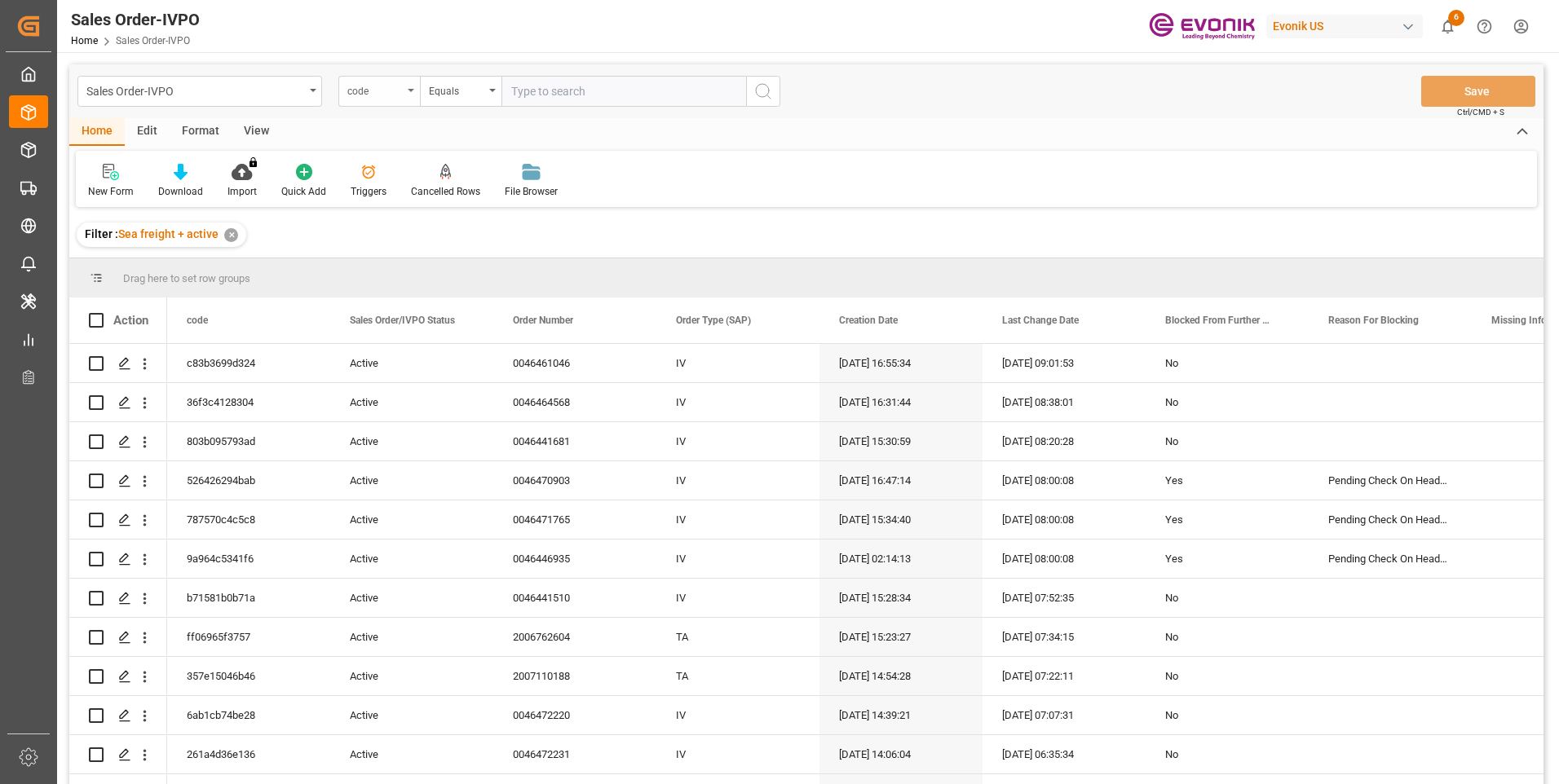
click at [402, 95] on div "code" at bounding box center [379, 90] width 82 height 31
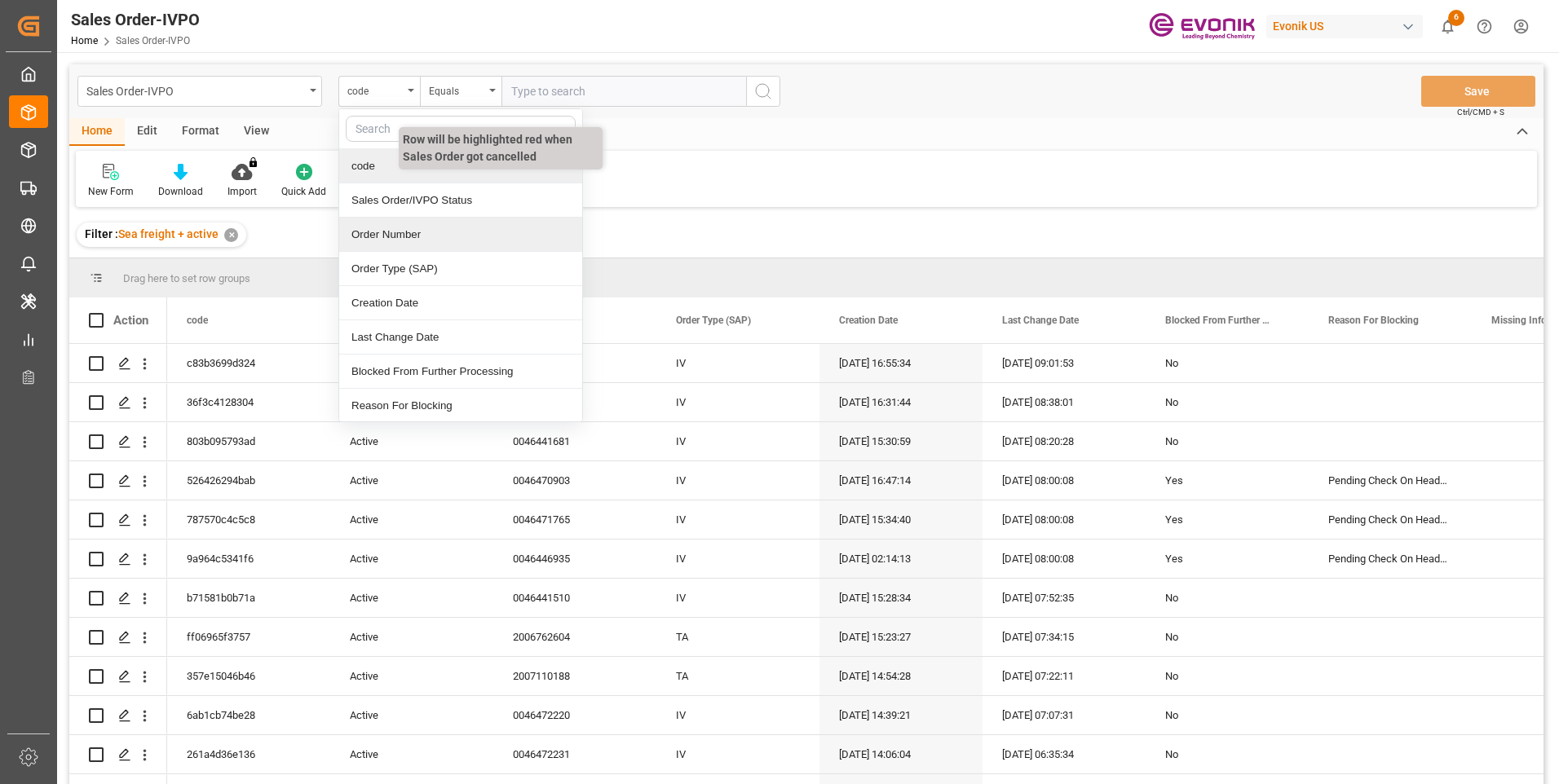
drag, startPoint x: 380, startPoint y: 229, endPoint x: 429, endPoint y: 187, distance: 64.5
click at [381, 229] on div "Order Number" at bounding box center [461, 235] width 243 height 34
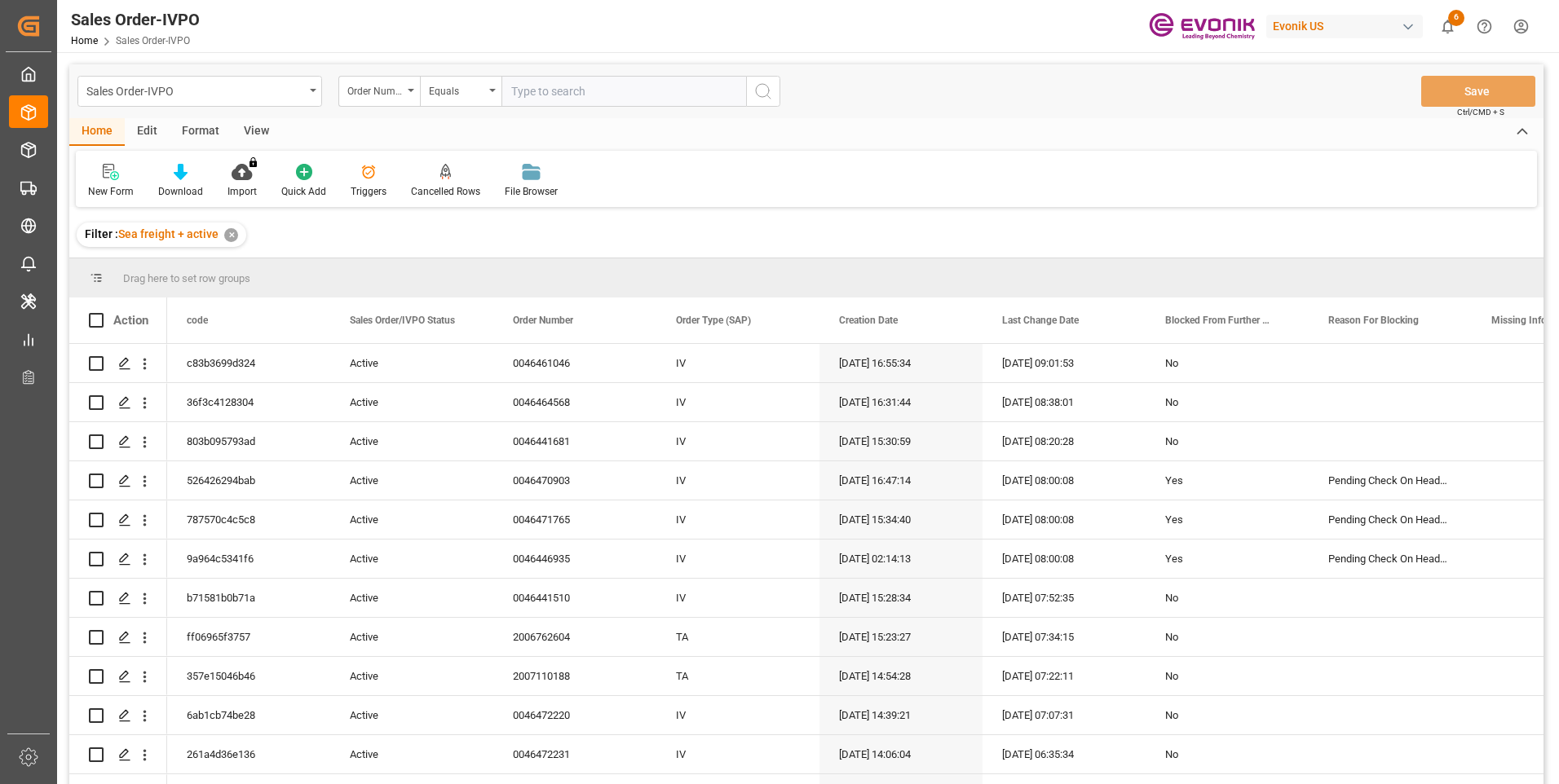
click at [559, 100] on input "text" at bounding box center [624, 90] width 245 height 31
paste input "46463889"
type input "0046463889"
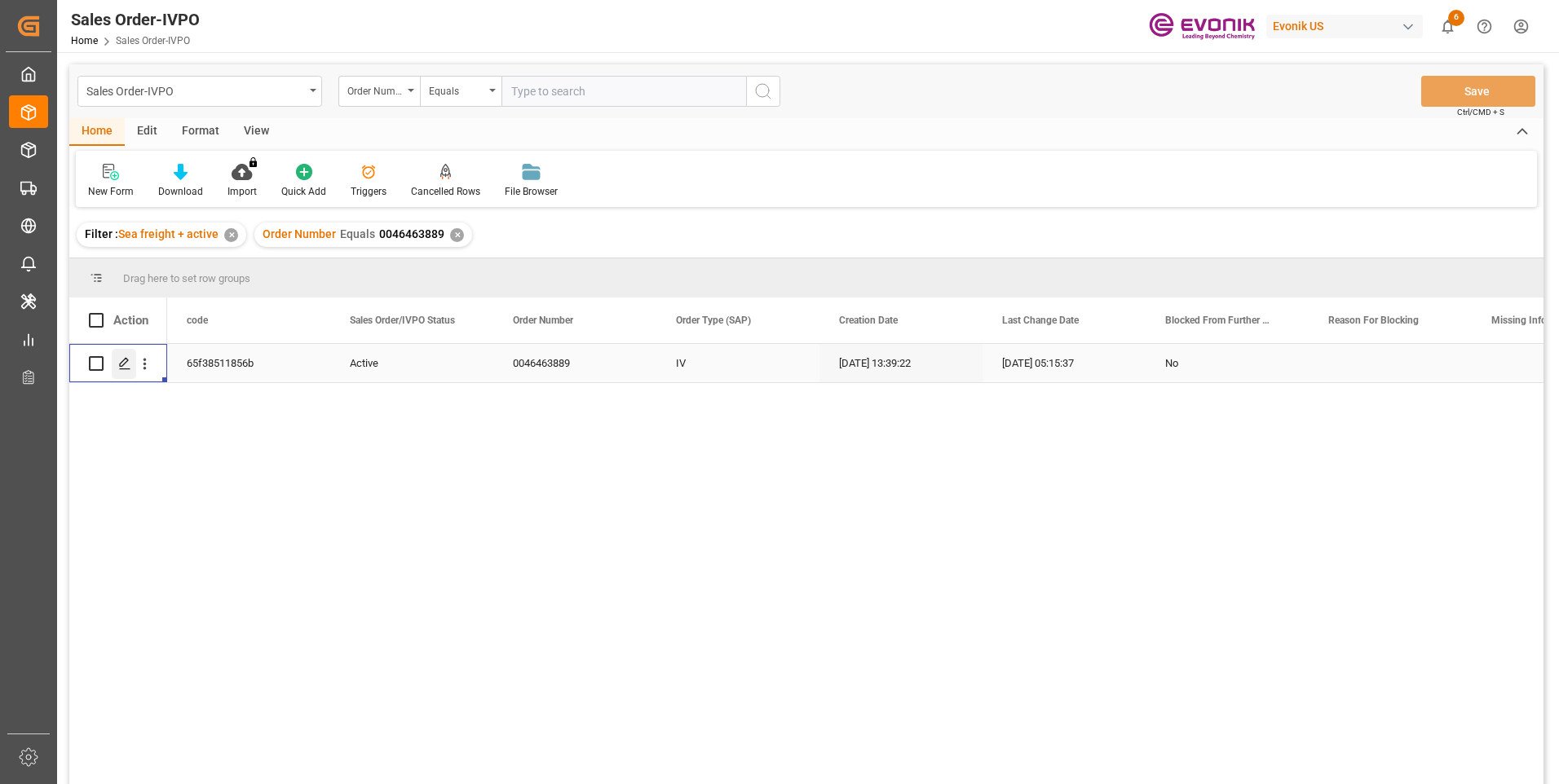
click at [119, 367] on icon "Press SPACE to select this row." at bounding box center [124, 364] width 13 height 13
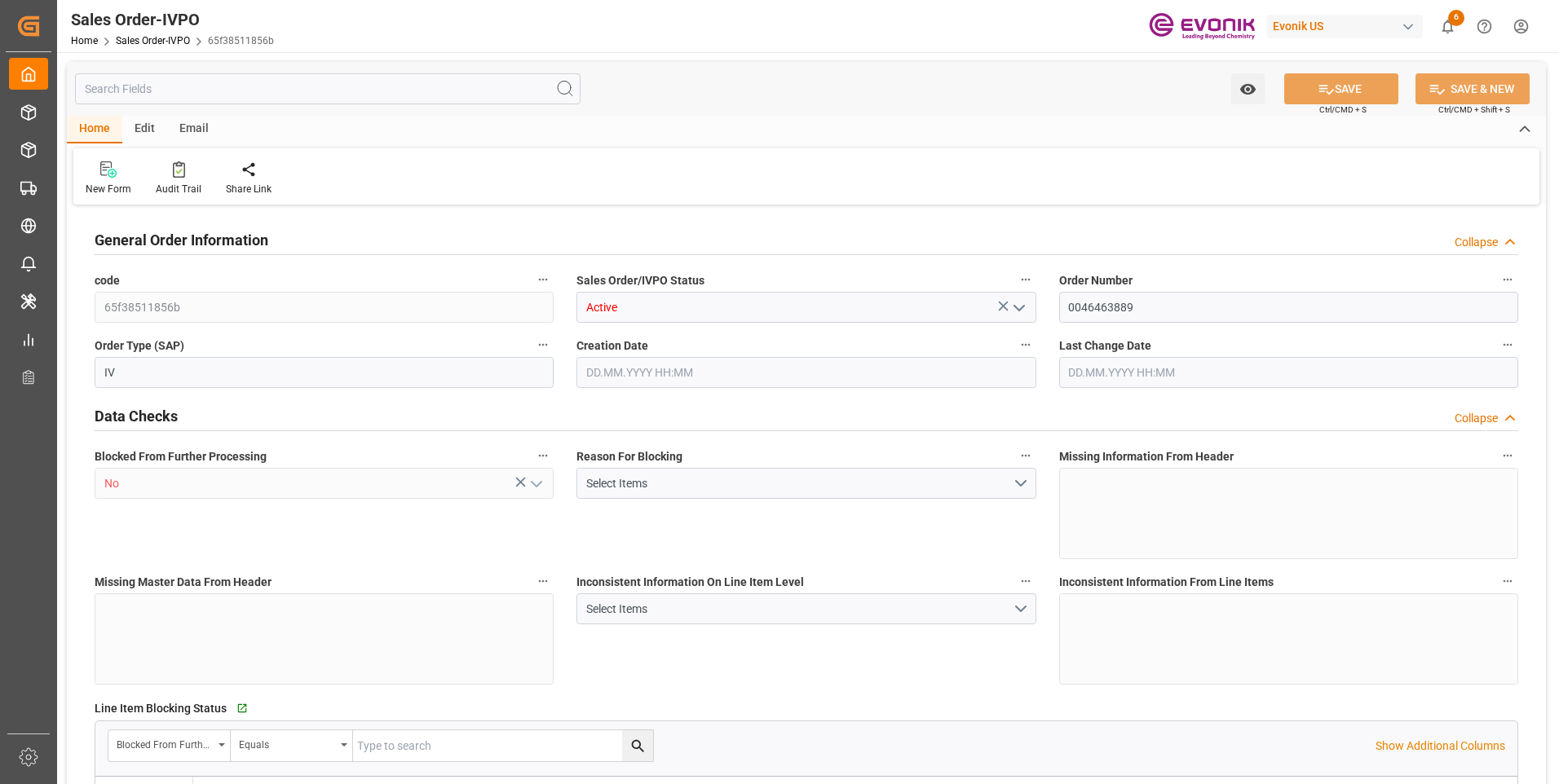
type input "CNSHA"
type input "862120392603USCI NO. 91321191729022378M"
type input "0"
type input "1"
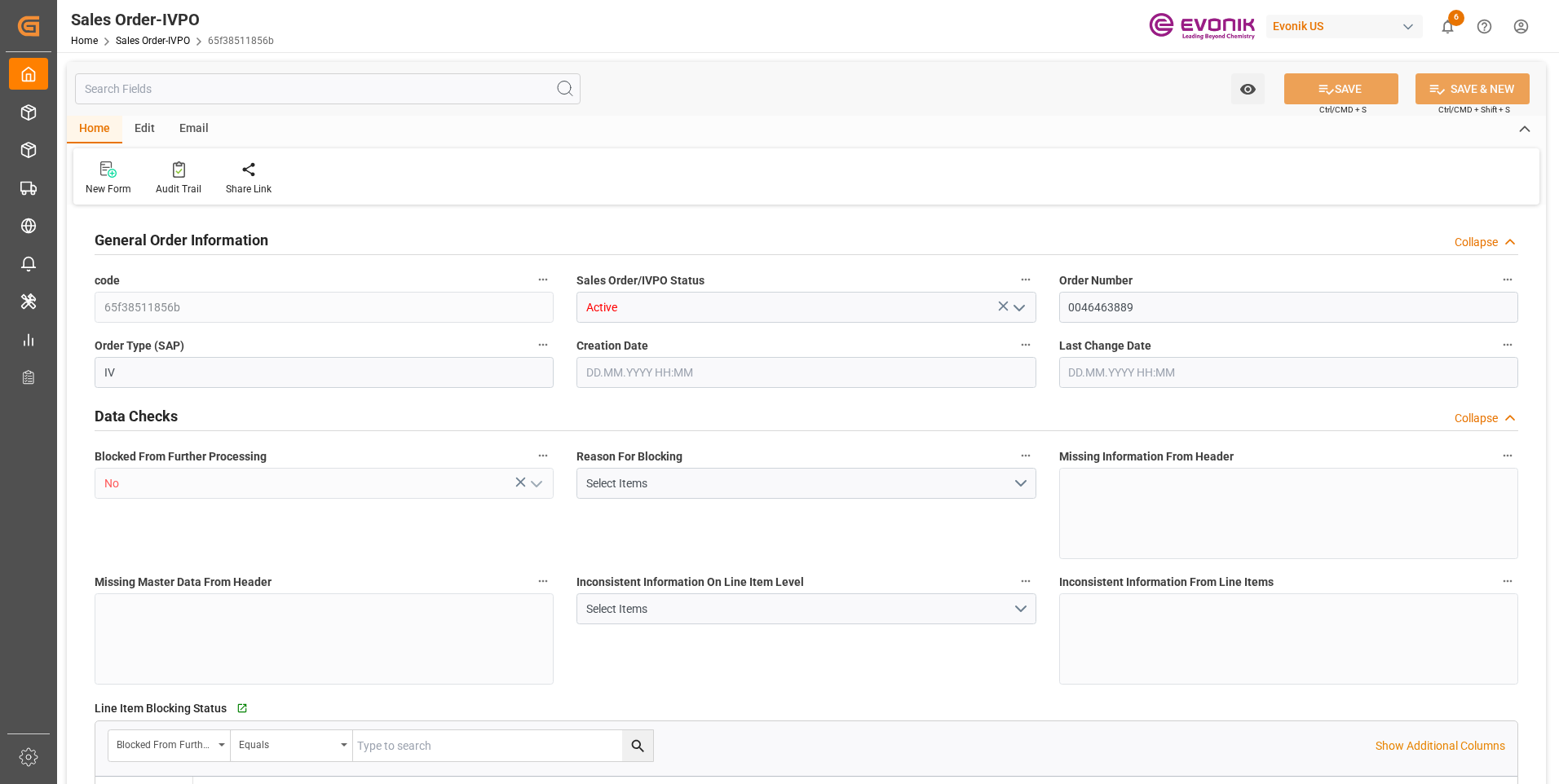
type input "3"
type input "5282.19"
type input "123.792"
type input "19000"
type input "60"
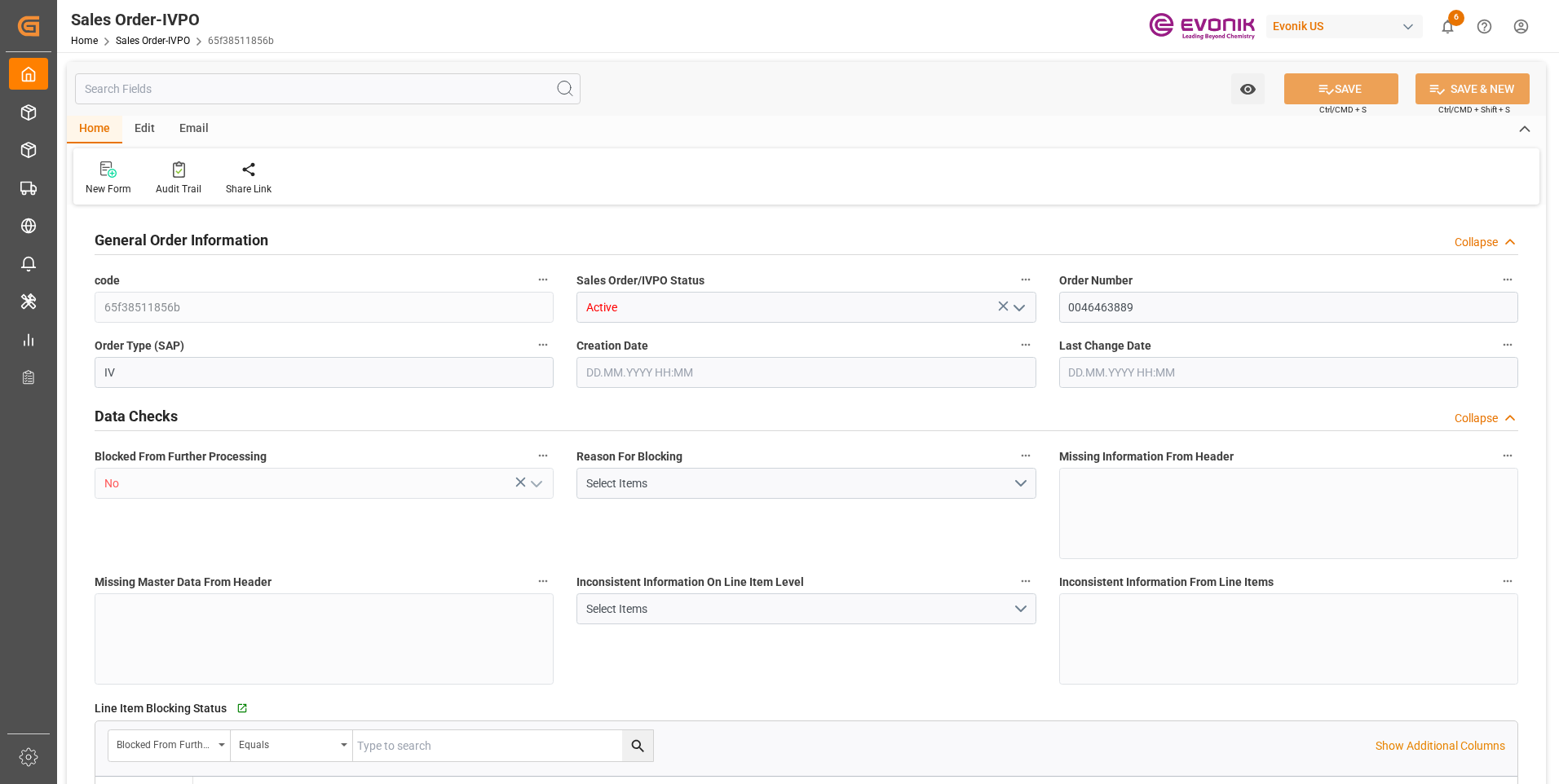
type input "08.09.2025 13:39"
type input "09.09.2025 05:15"
type input "862120392603USCI NO. 91321191729022378M"
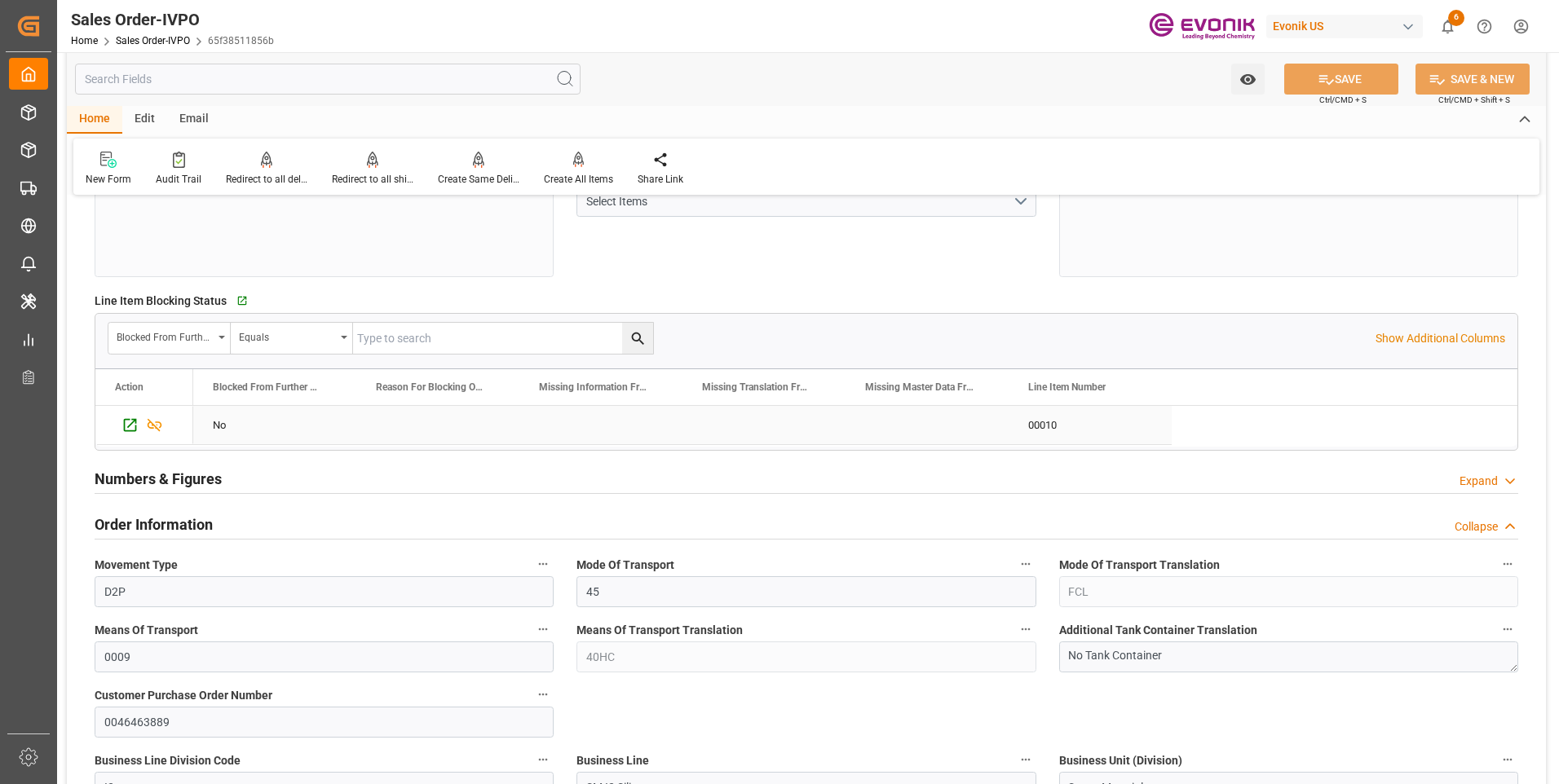
scroll to position [734, 0]
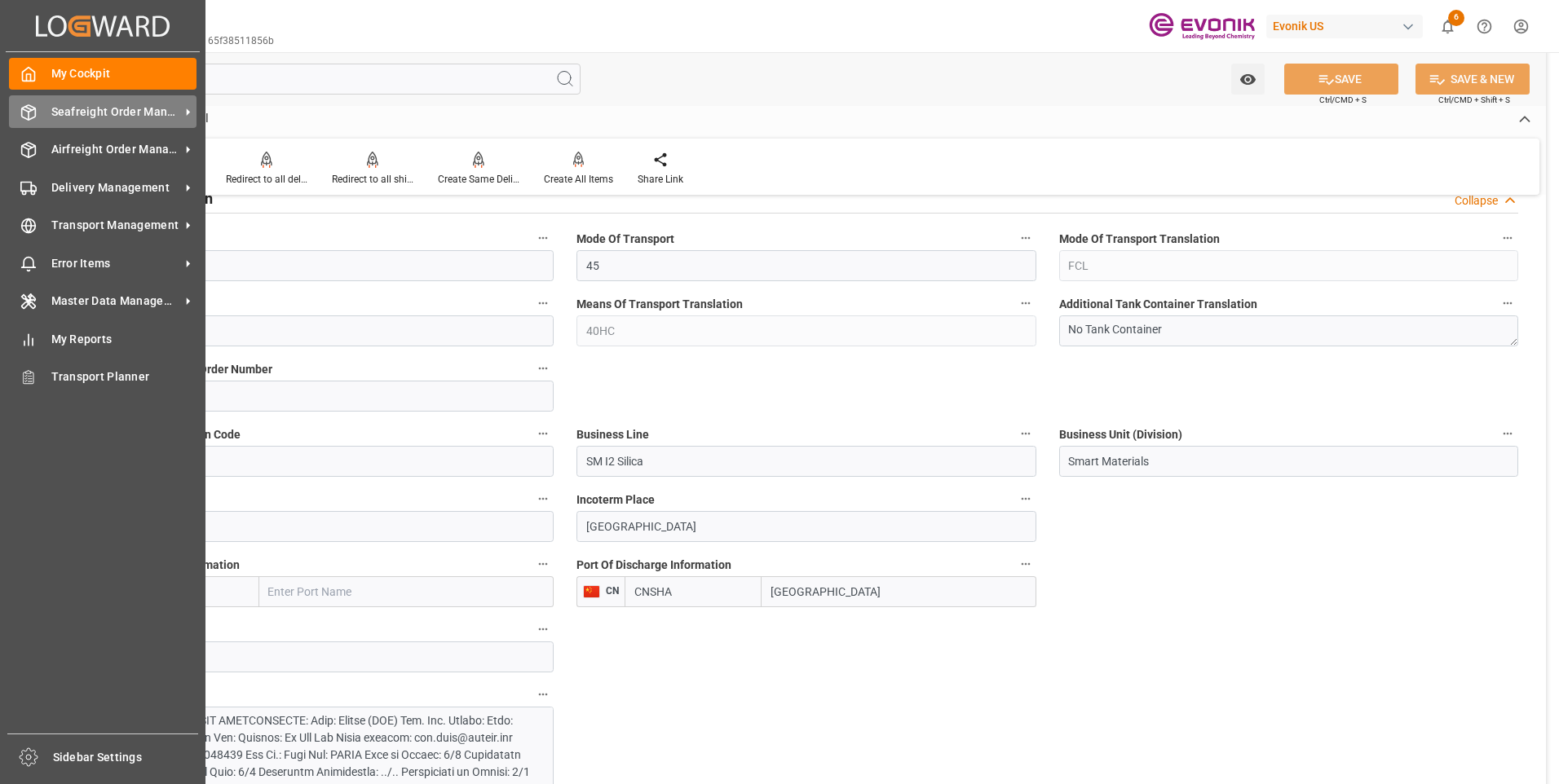
click at [9, 116] on div at bounding box center [23, 112] width 27 height 17
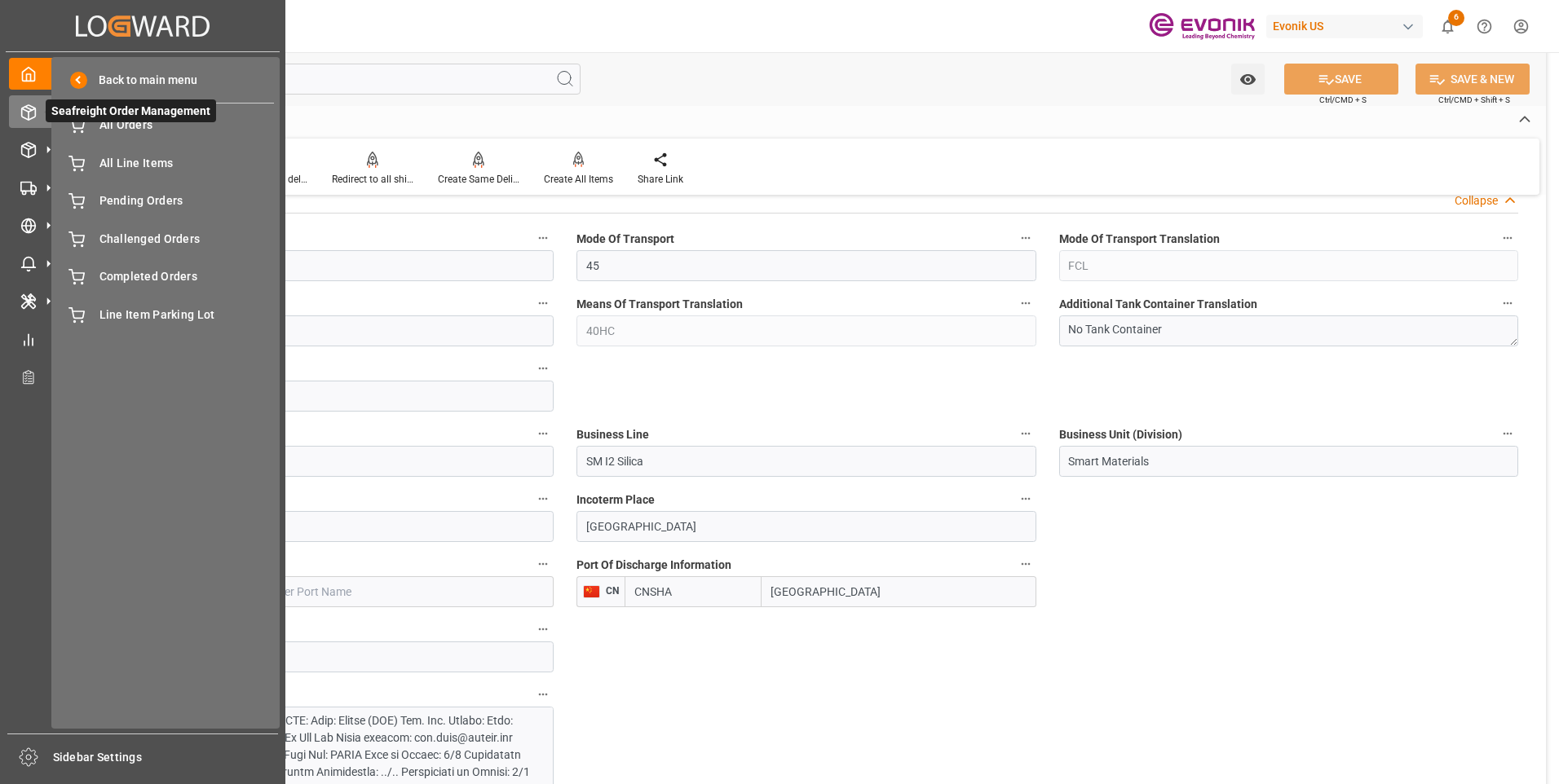
click at [110, 118] on span "Seafreight Order Management" at bounding box center [130, 111] width 171 height 23
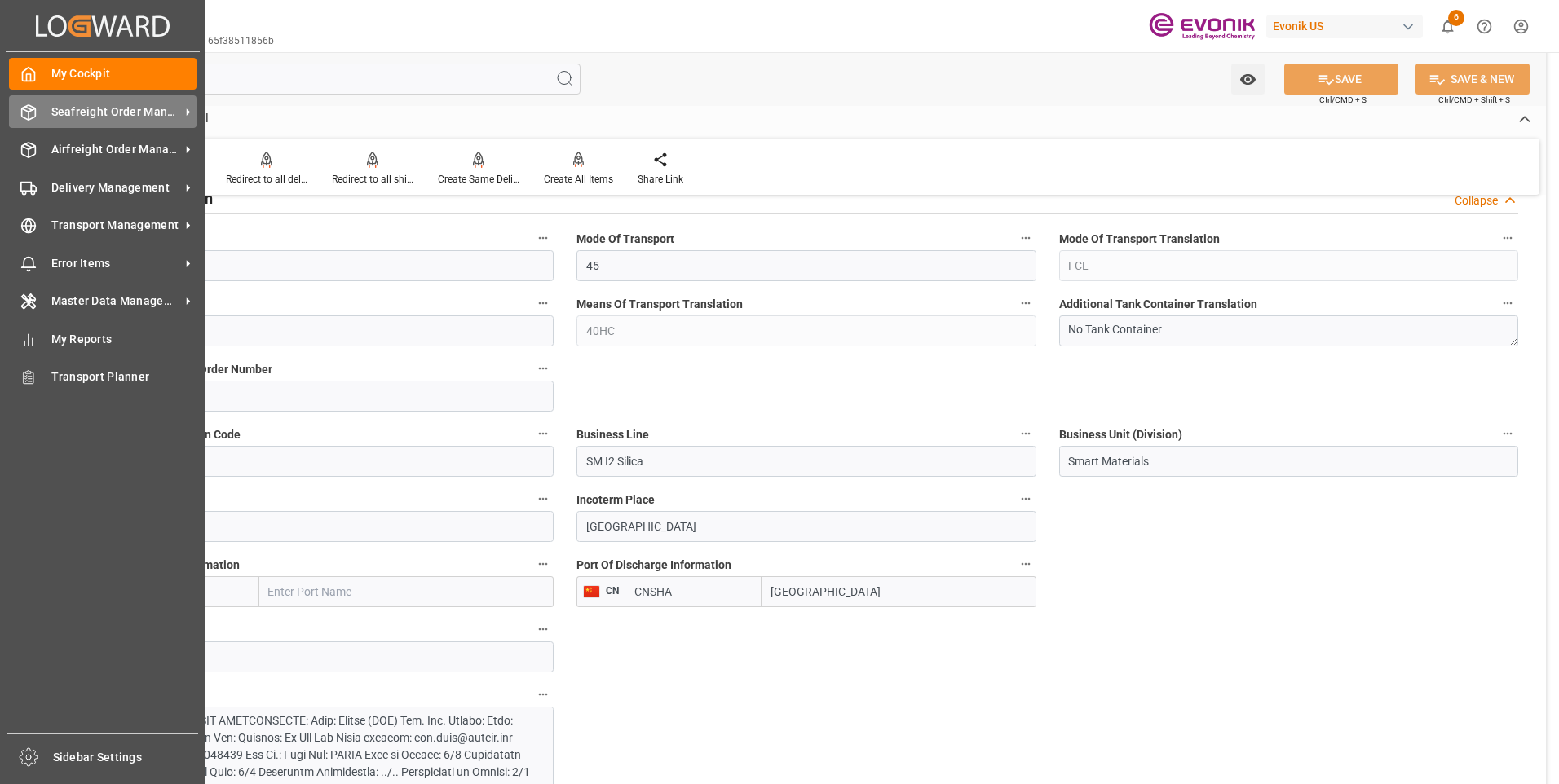
click at [33, 112] on icon at bounding box center [28, 112] width 16 height 16
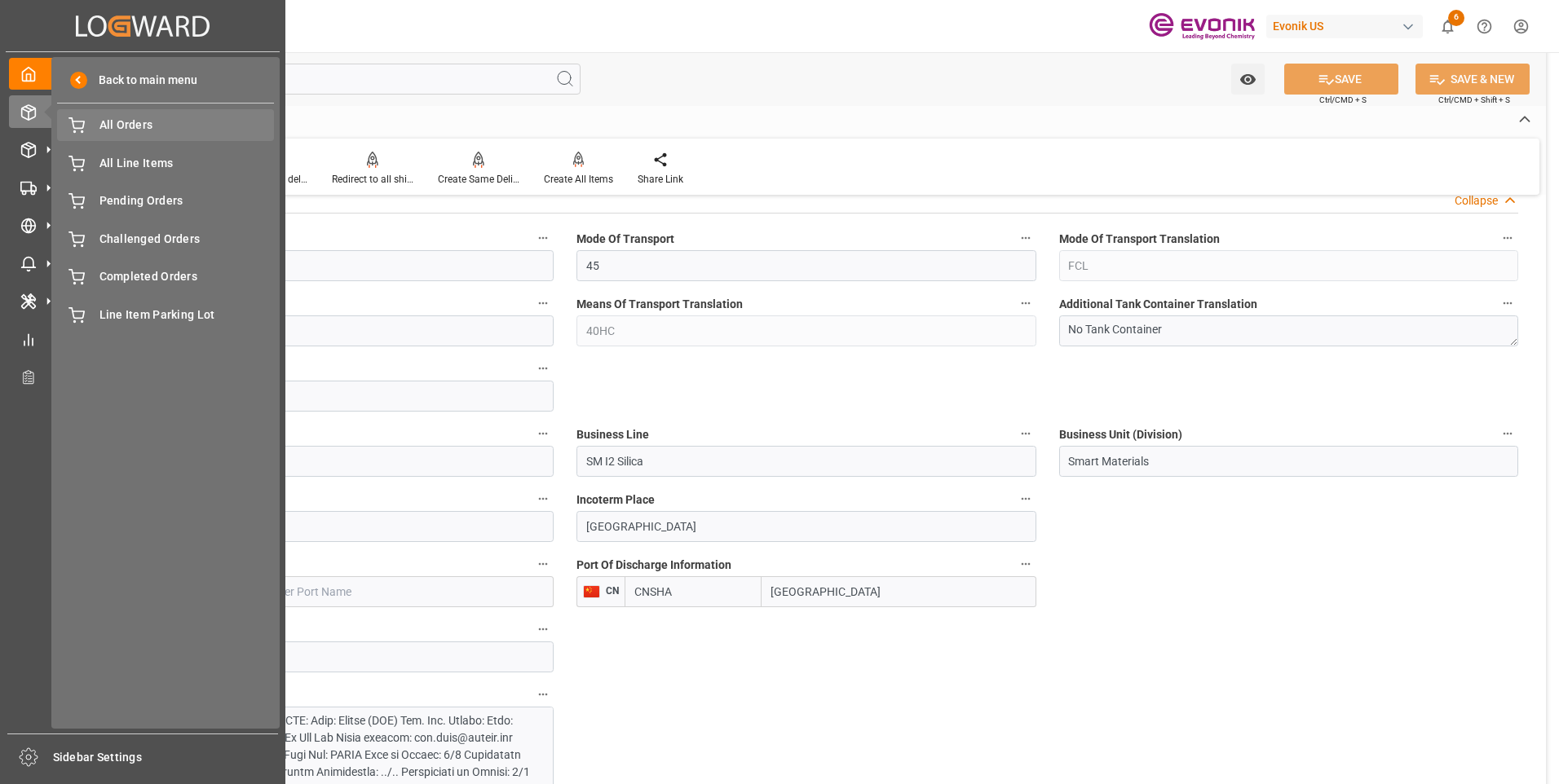
click at [106, 127] on span "All Orders" at bounding box center [188, 125] width 175 height 17
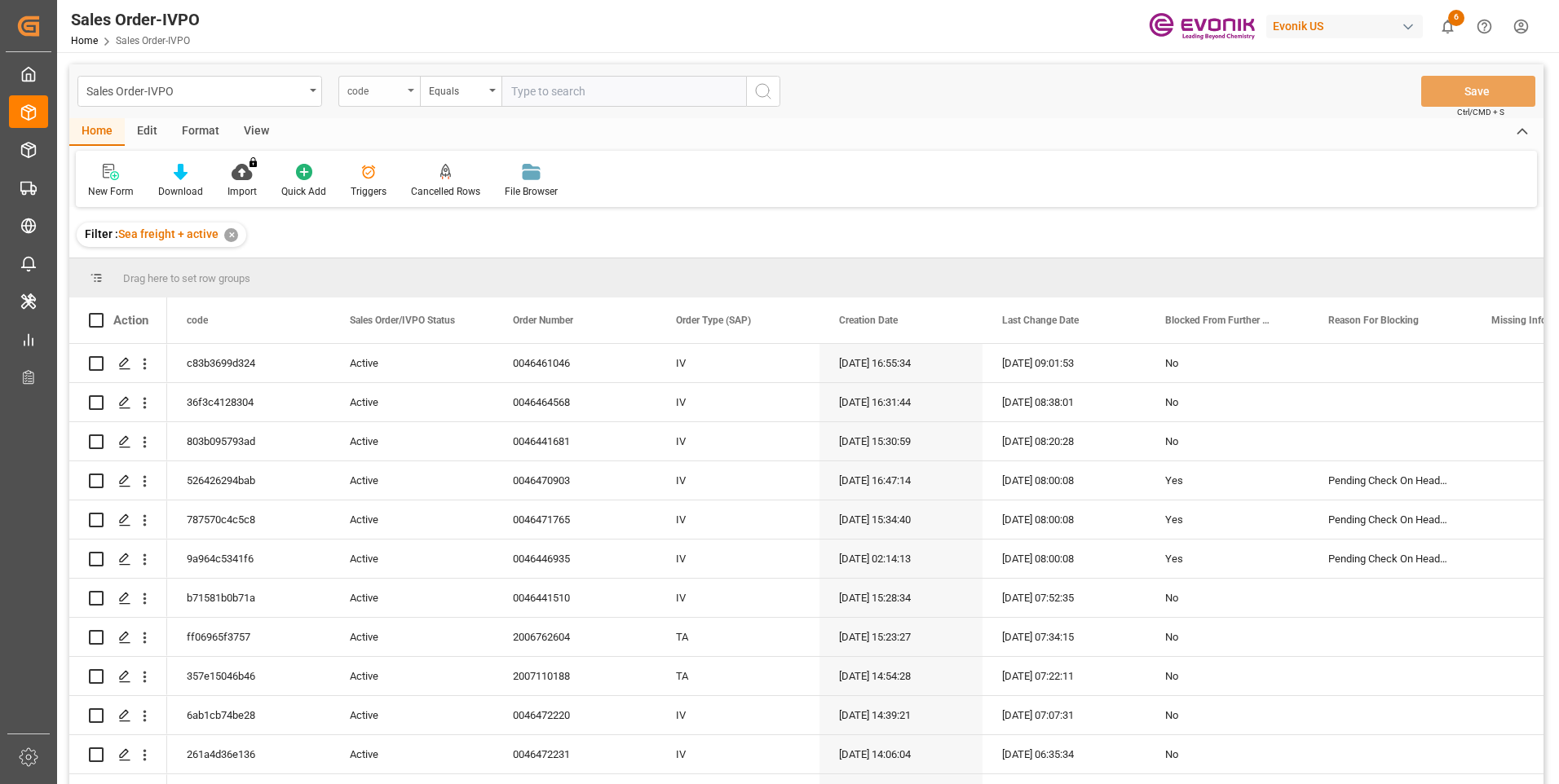
click at [407, 100] on div "code" at bounding box center [379, 90] width 82 height 31
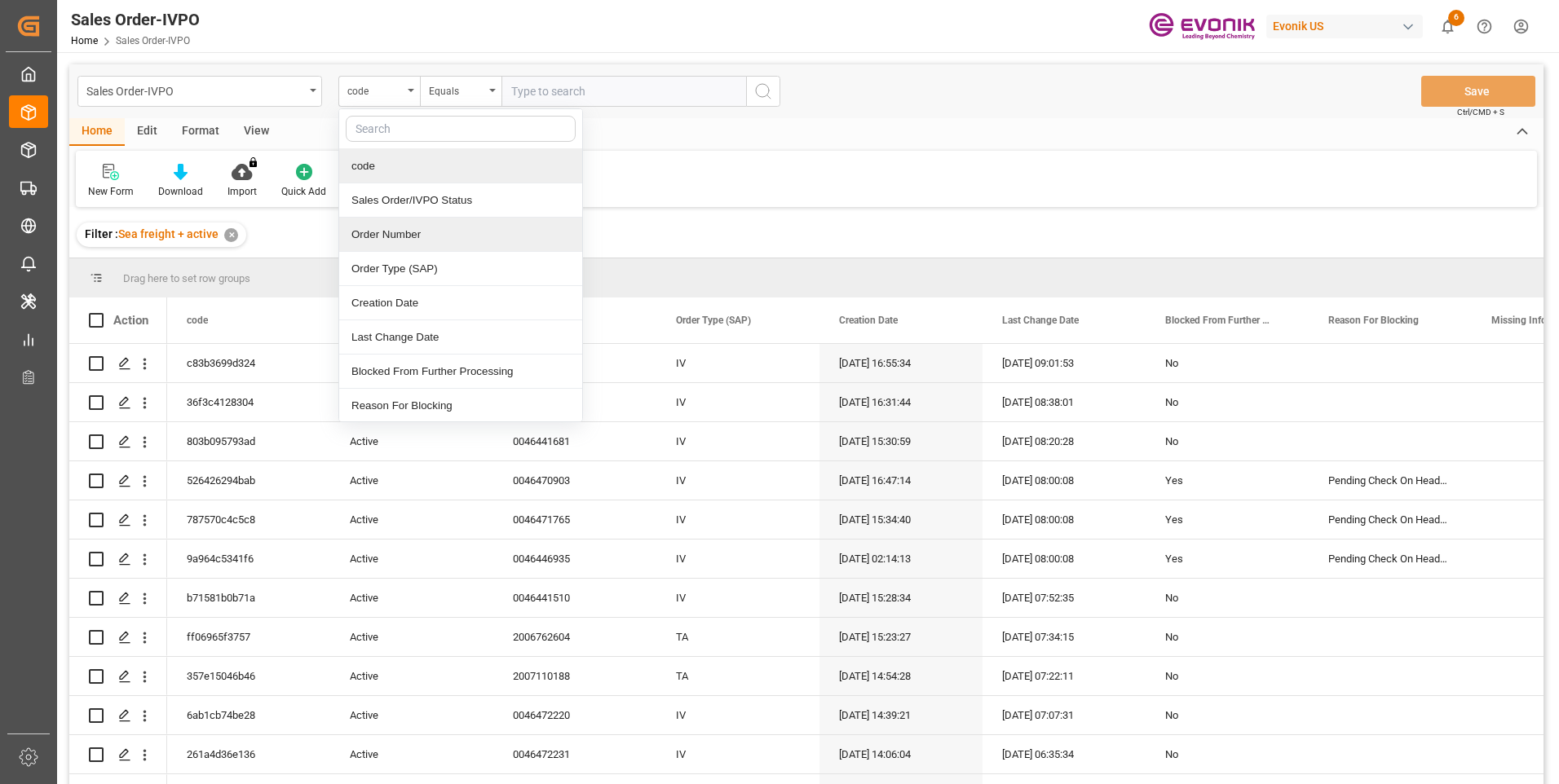
click at [388, 239] on div "Order Number" at bounding box center [461, 235] width 243 height 34
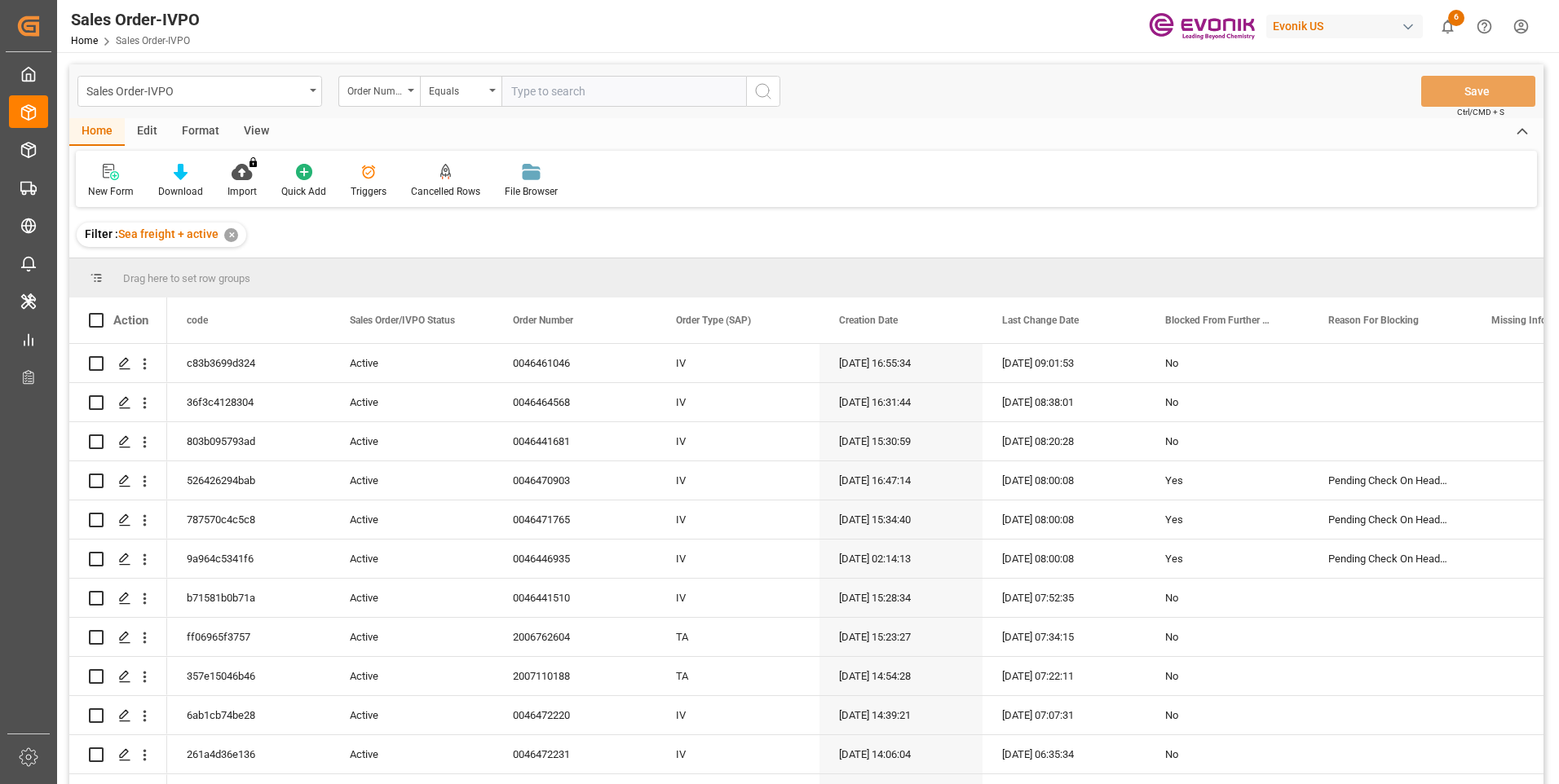
click at [591, 94] on input "text" at bounding box center [624, 90] width 245 height 31
paste input "0046455443"
click at [594, 94] on input "000046455443" at bounding box center [624, 90] width 245 height 31
paste input "text"
type input "0046455443"
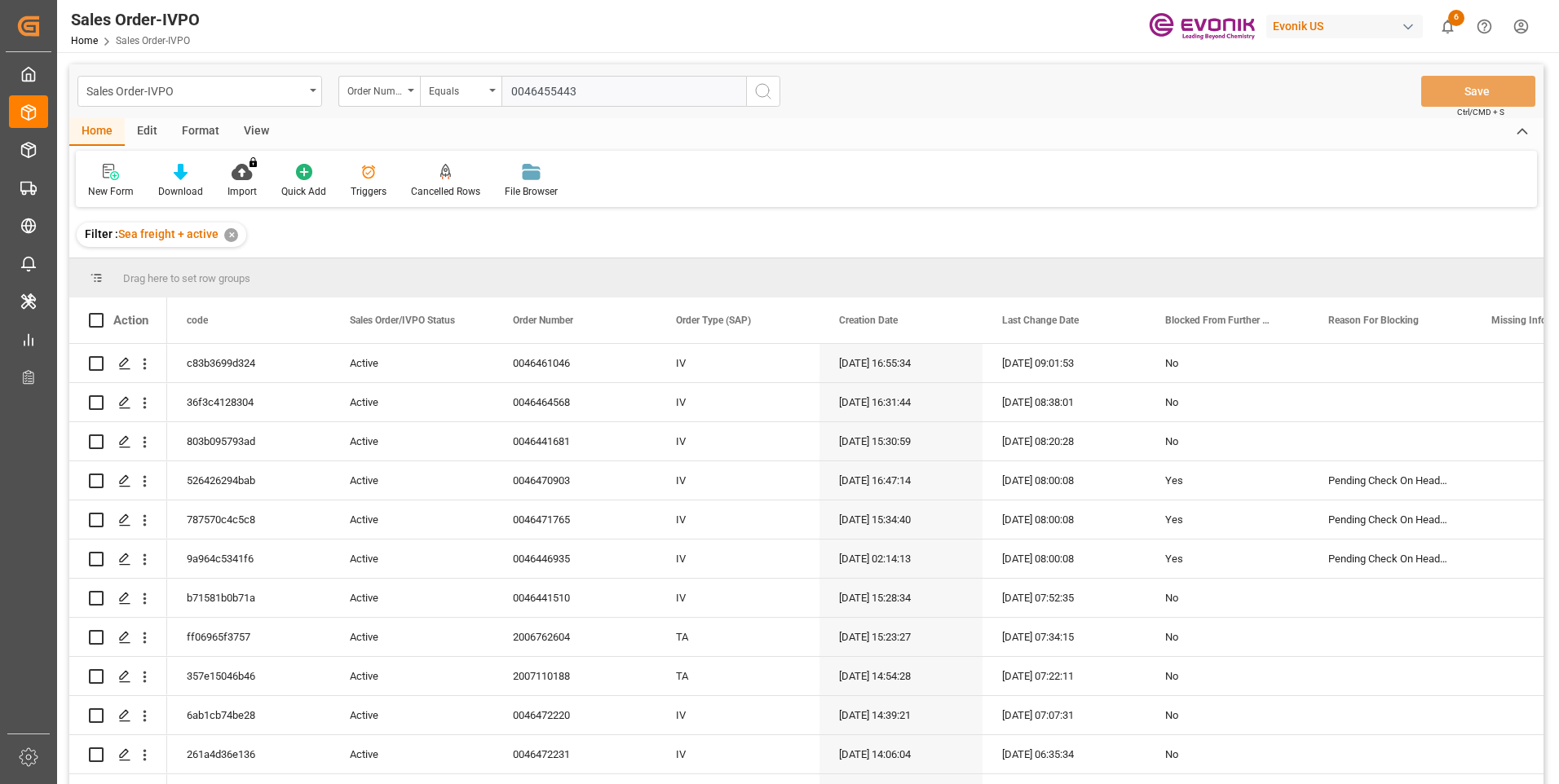
click at [759, 98] on icon "search button" at bounding box center [763, 91] width 20 height 20
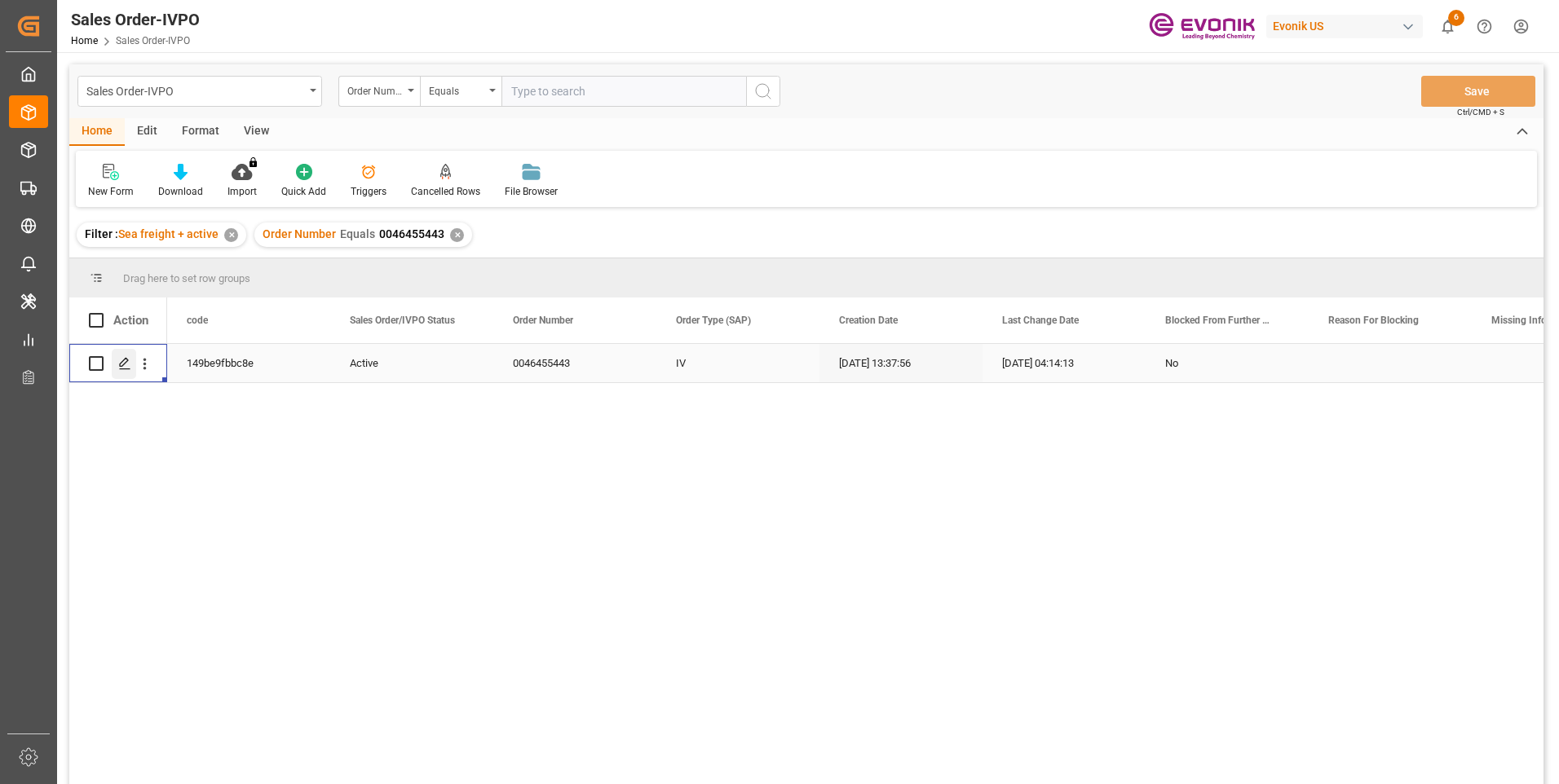
click at [120, 364] on icon "Press SPACE to select this row." at bounding box center [124, 364] width 13 height 13
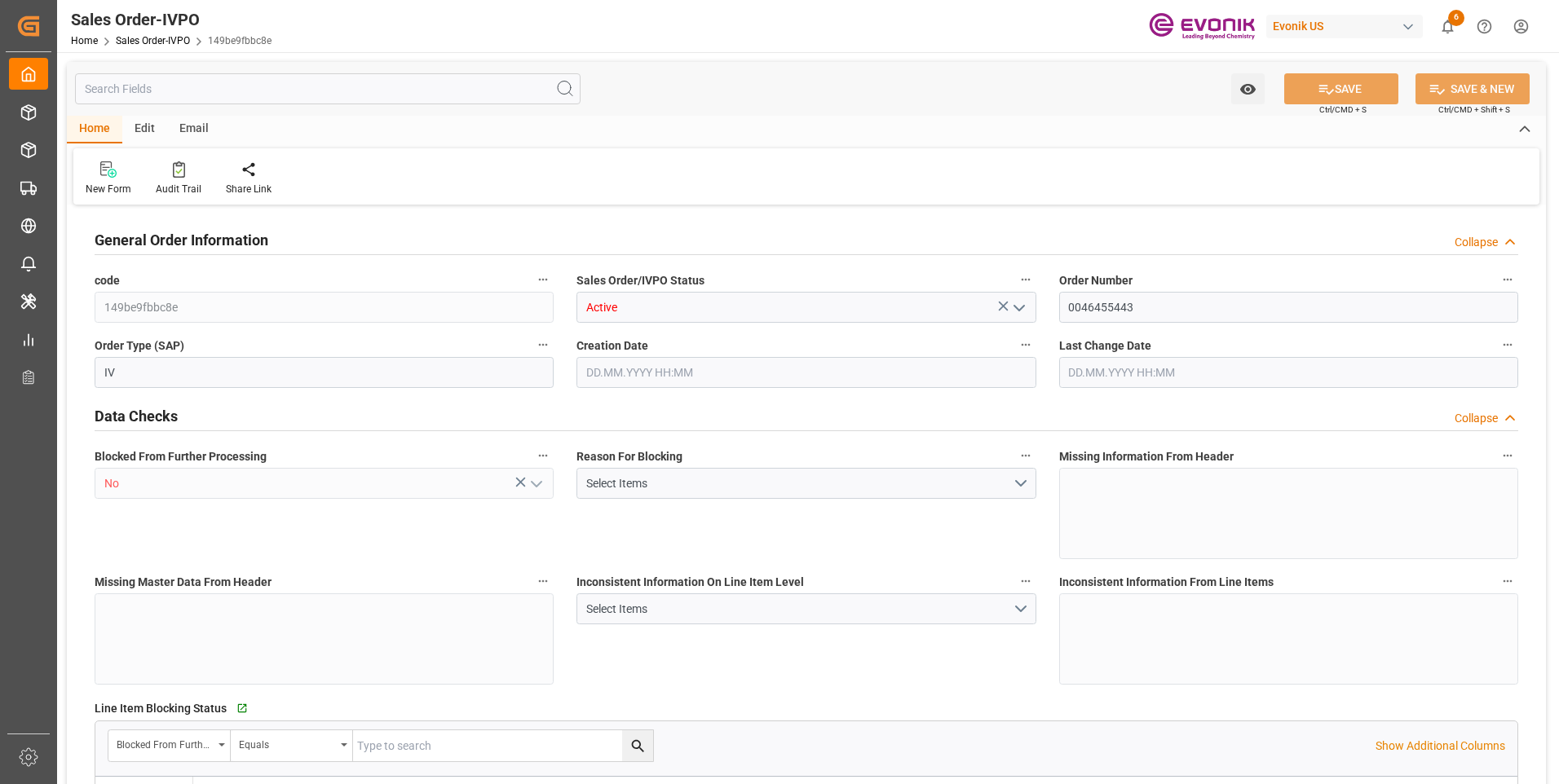
type input "BEANR"
type input "0"
type input "1"
type input "2"
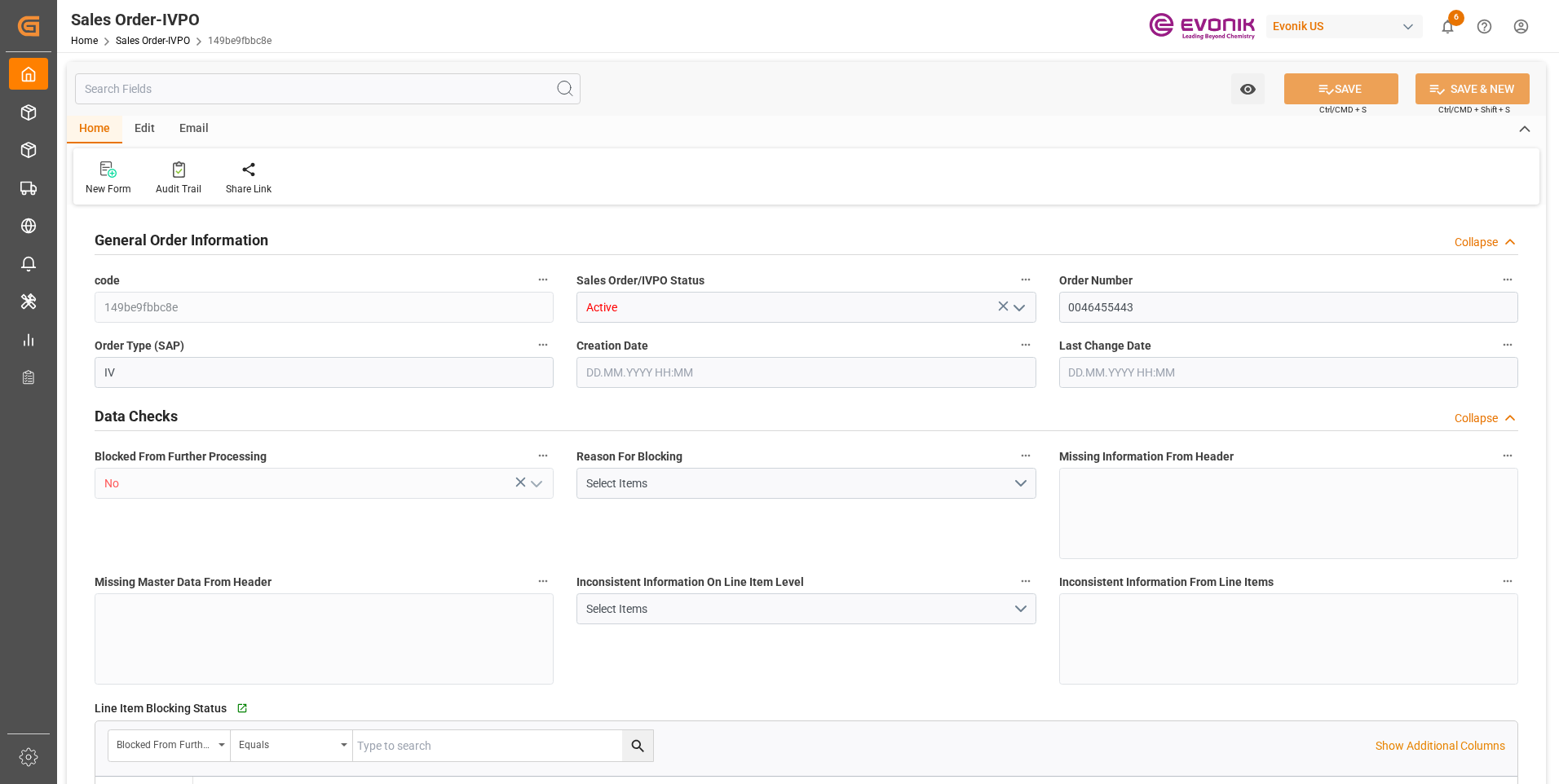
type input "5316.576"
type input "73.3148"
type input "19000"
type input "60"
type input "08.09.2025 13:37"
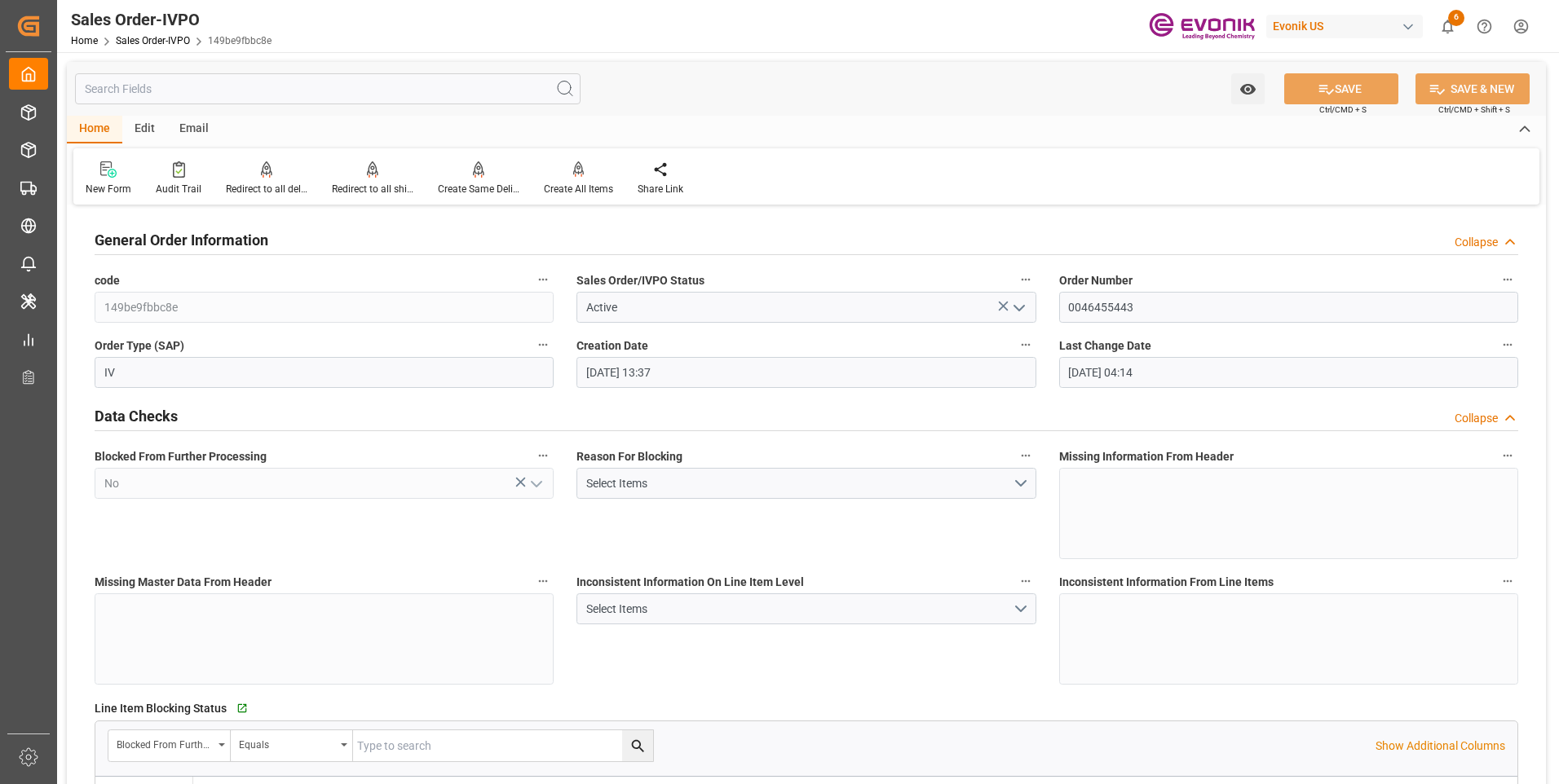
type input "09.09.2025 04:14"
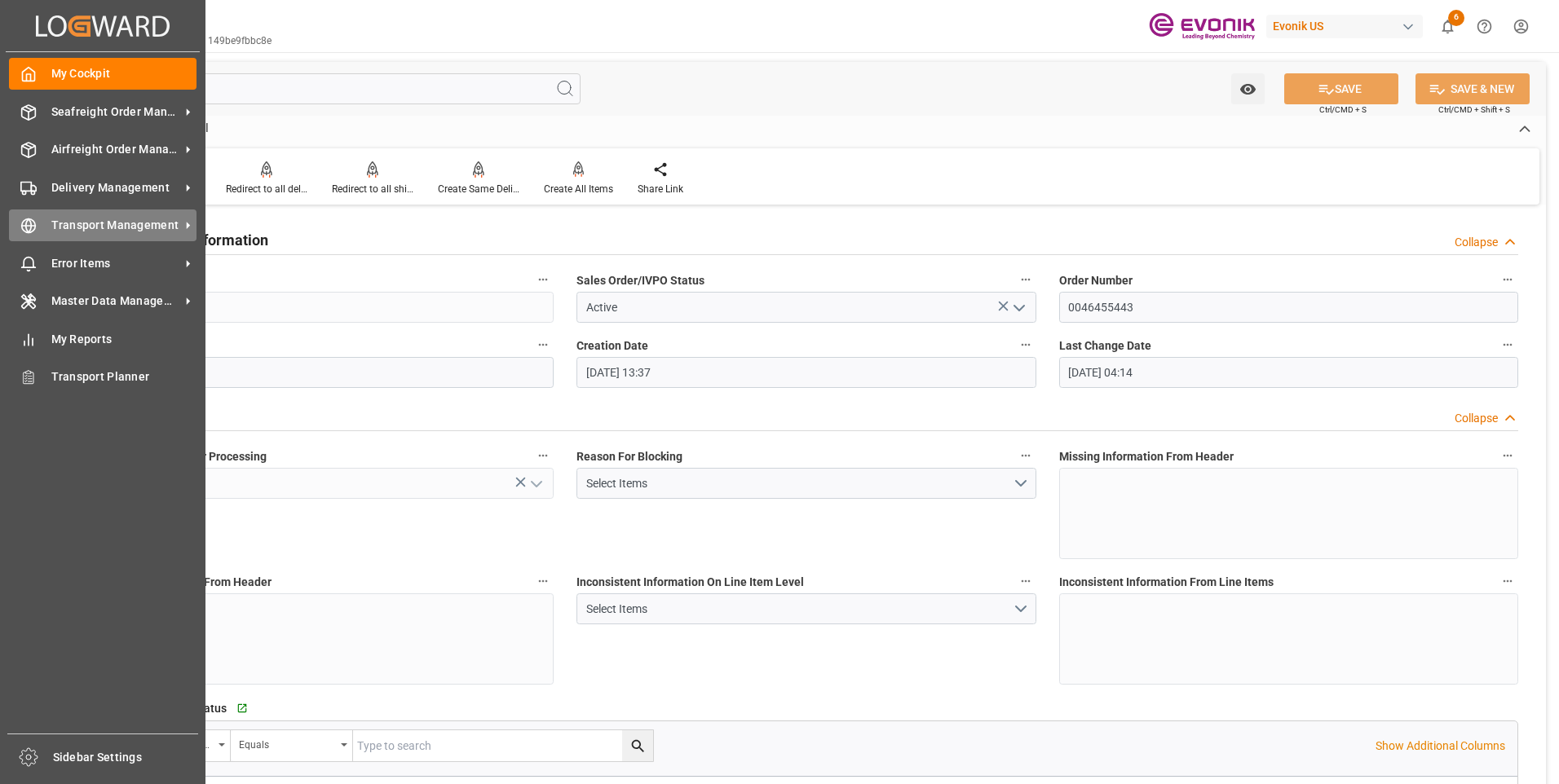
click at [29, 222] on icon at bounding box center [28, 225] width 16 height 16
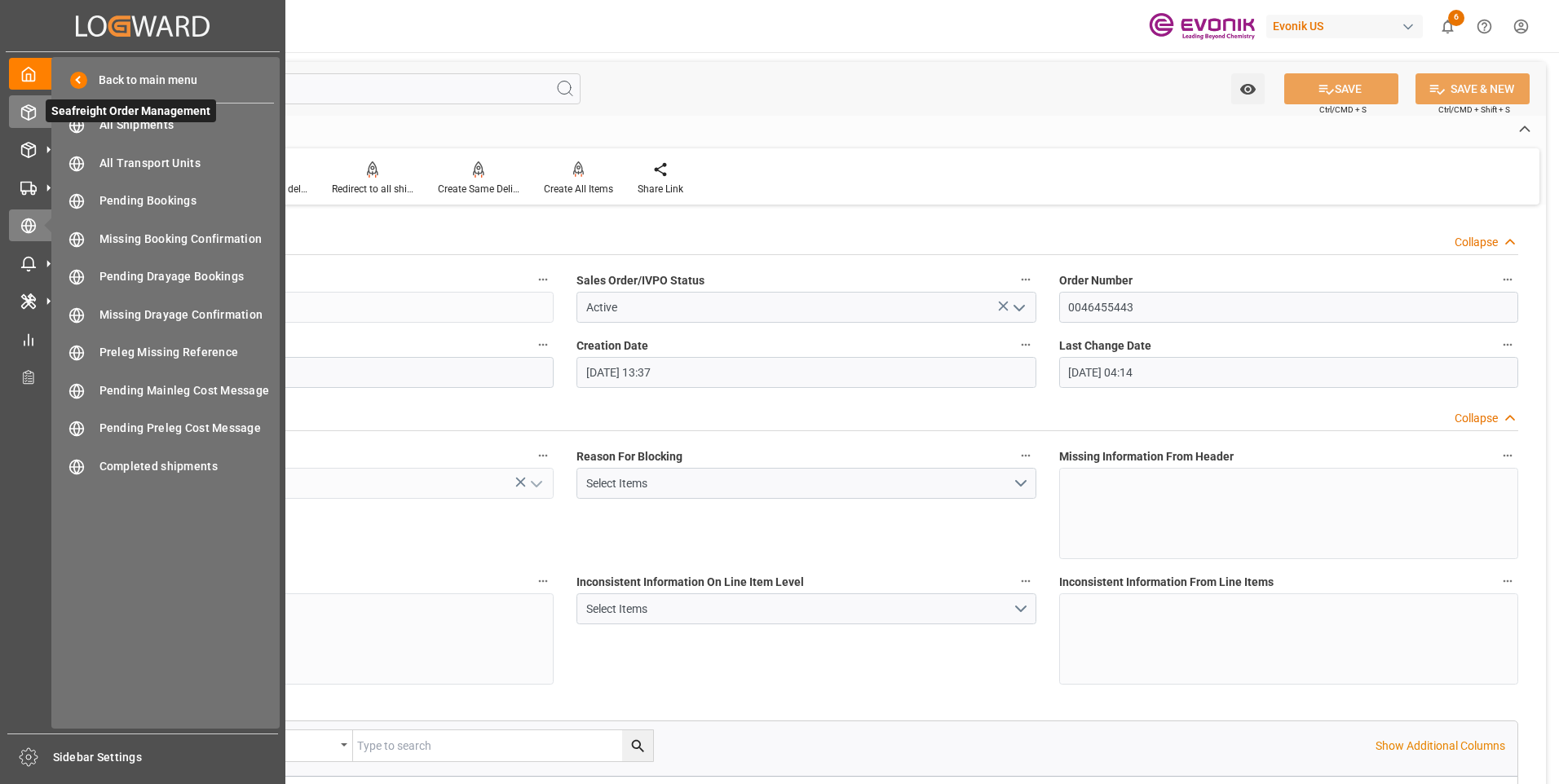
click at [32, 107] on icon at bounding box center [28, 112] width 16 height 16
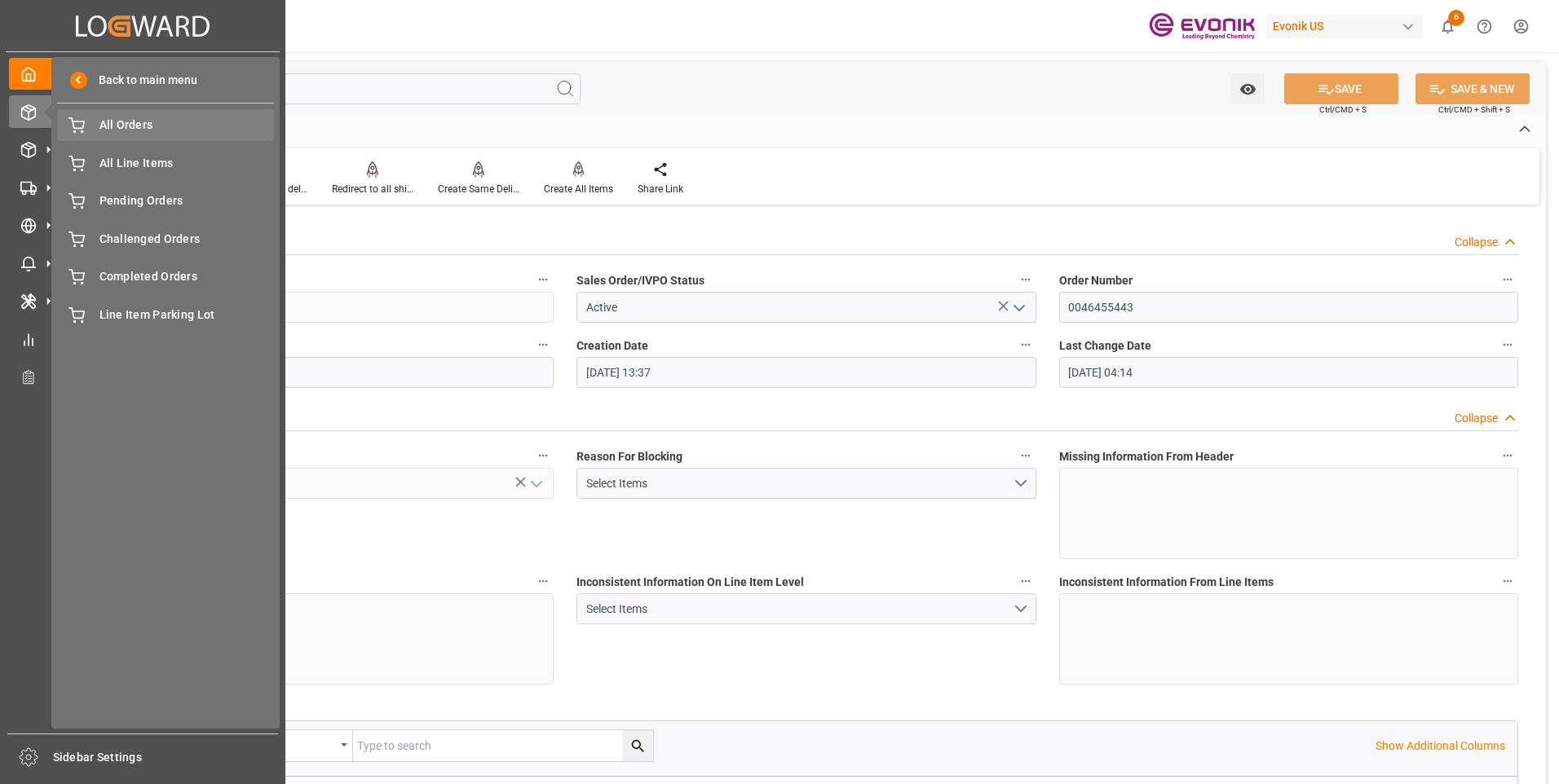
click at [120, 126] on span "All Orders" at bounding box center [188, 125] width 175 height 17
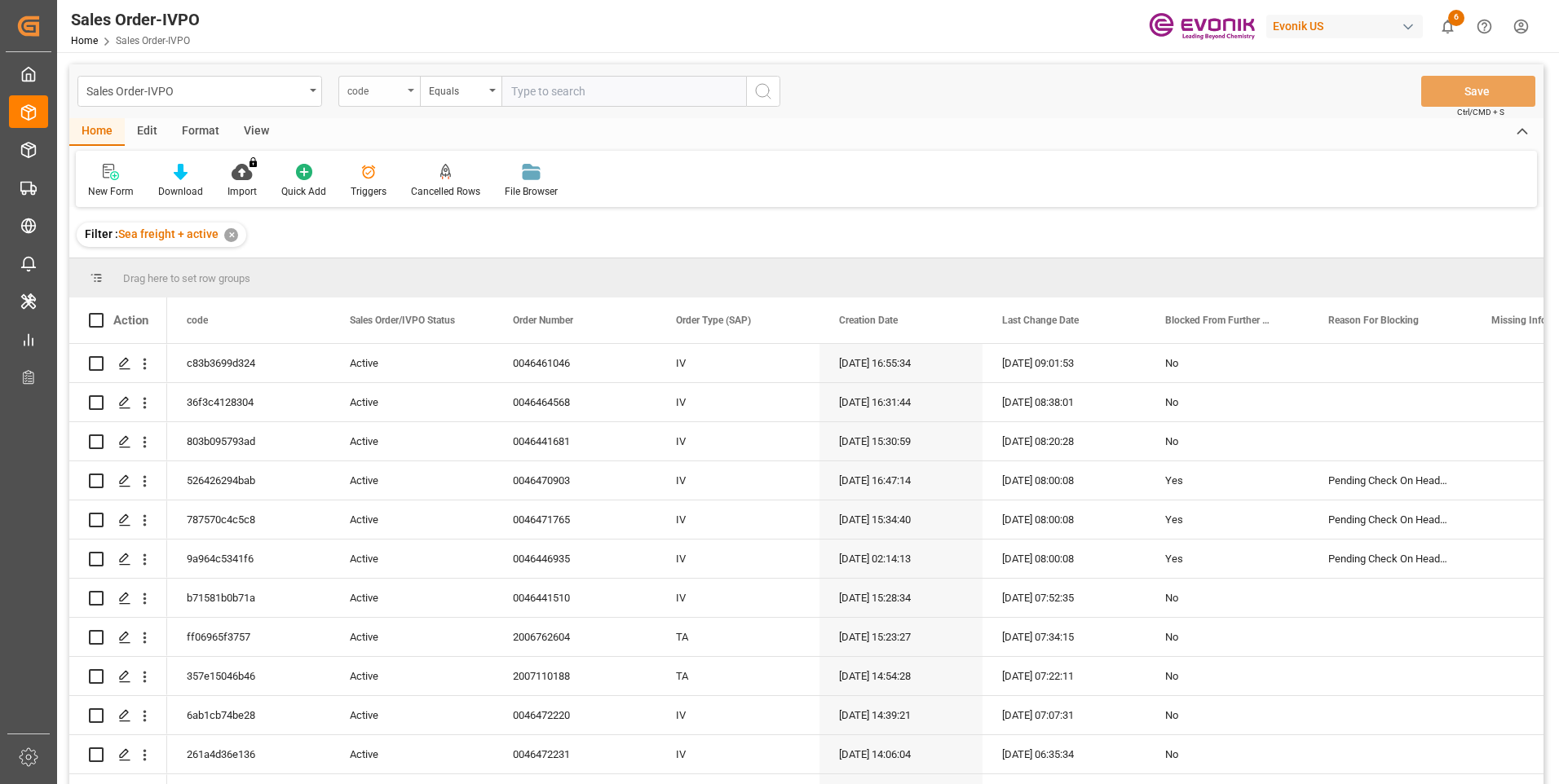
click at [404, 95] on div "code" at bounding box center [379, 90] width 82 height 31
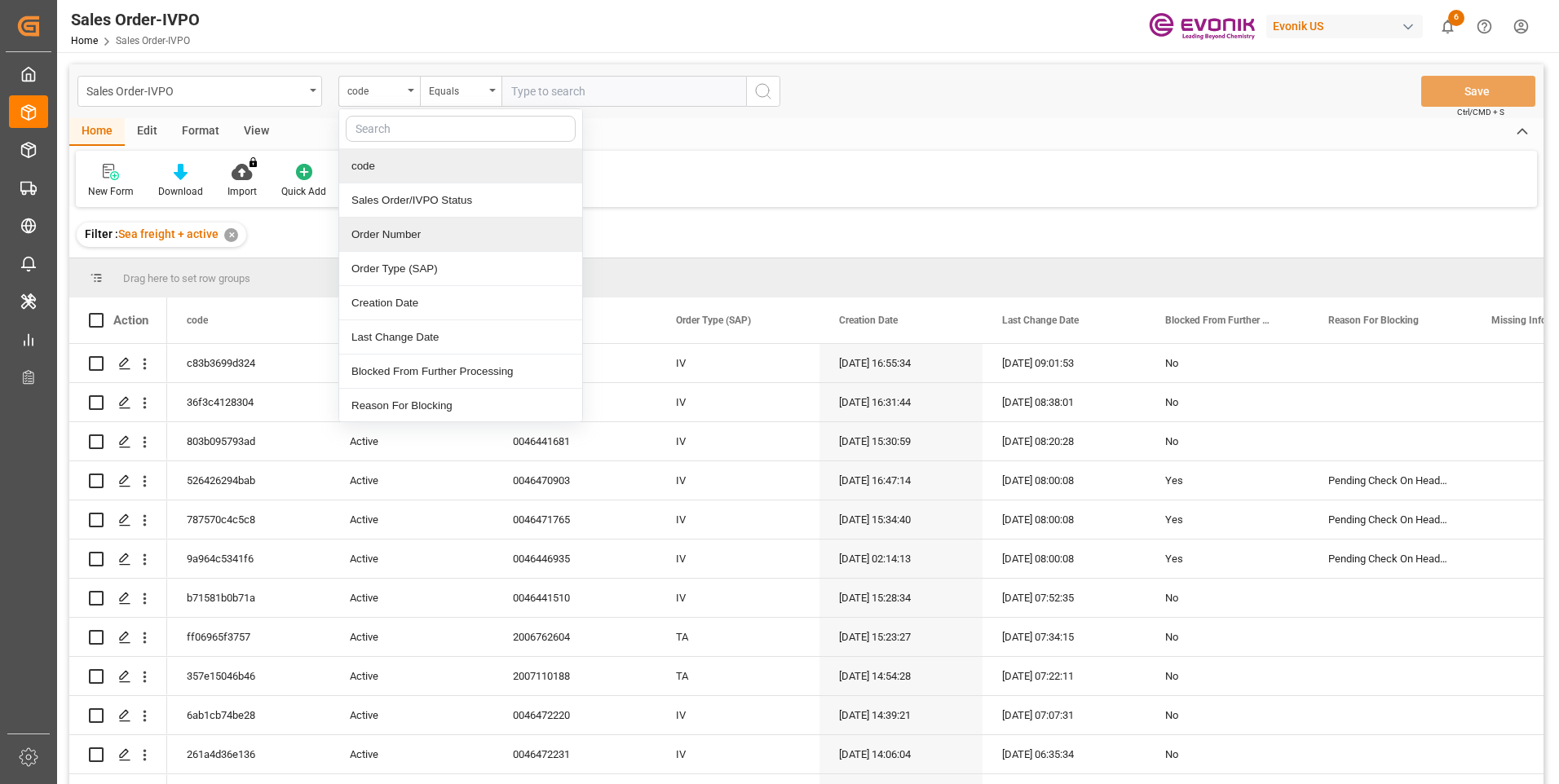
click at [387, 234] on div "Order Number" at bounding box center [461, 235] width 243 height 34
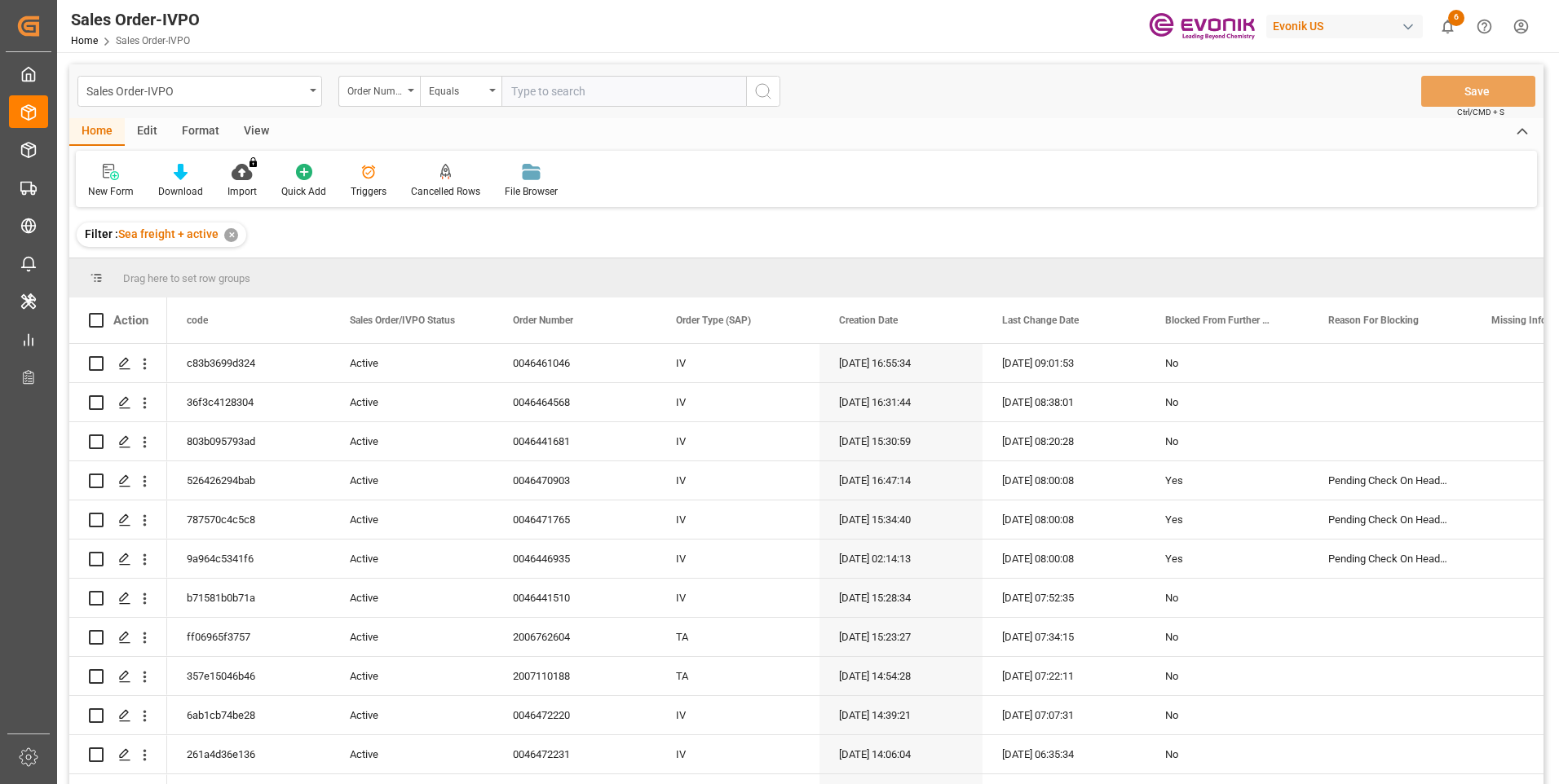
click at [539, 96] on input "text" at bounding box center [624, 90] width 245 height 31
paste input "0046455443"
type input "0046455443"
click at [760, 93] on icon "search button" at bounding box center [763, 91] width 20 height 20
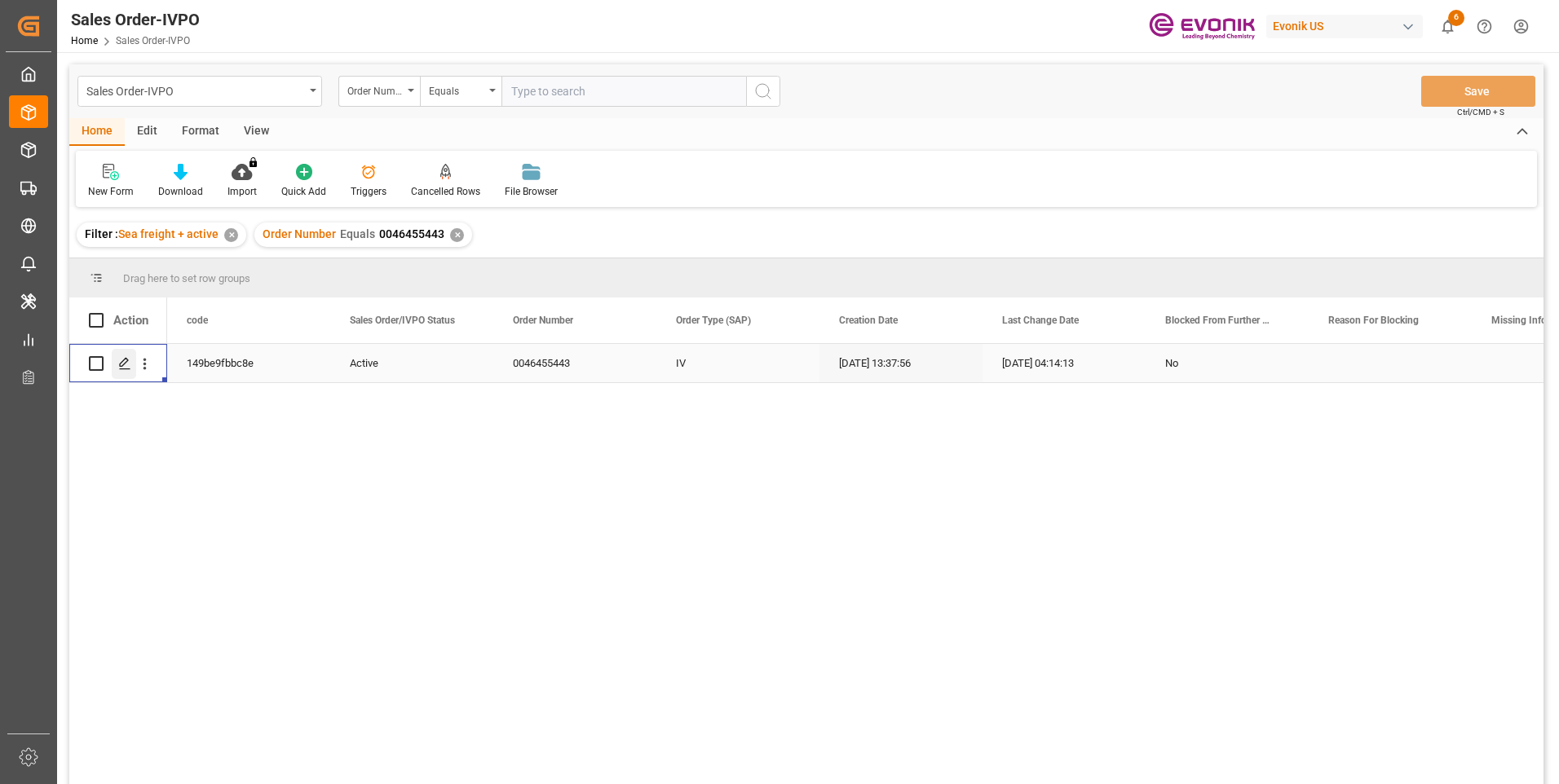
click at [125, 363] on polygon "Press SPACE to select this row." at bounding box center [123, 363] width 8 height 8
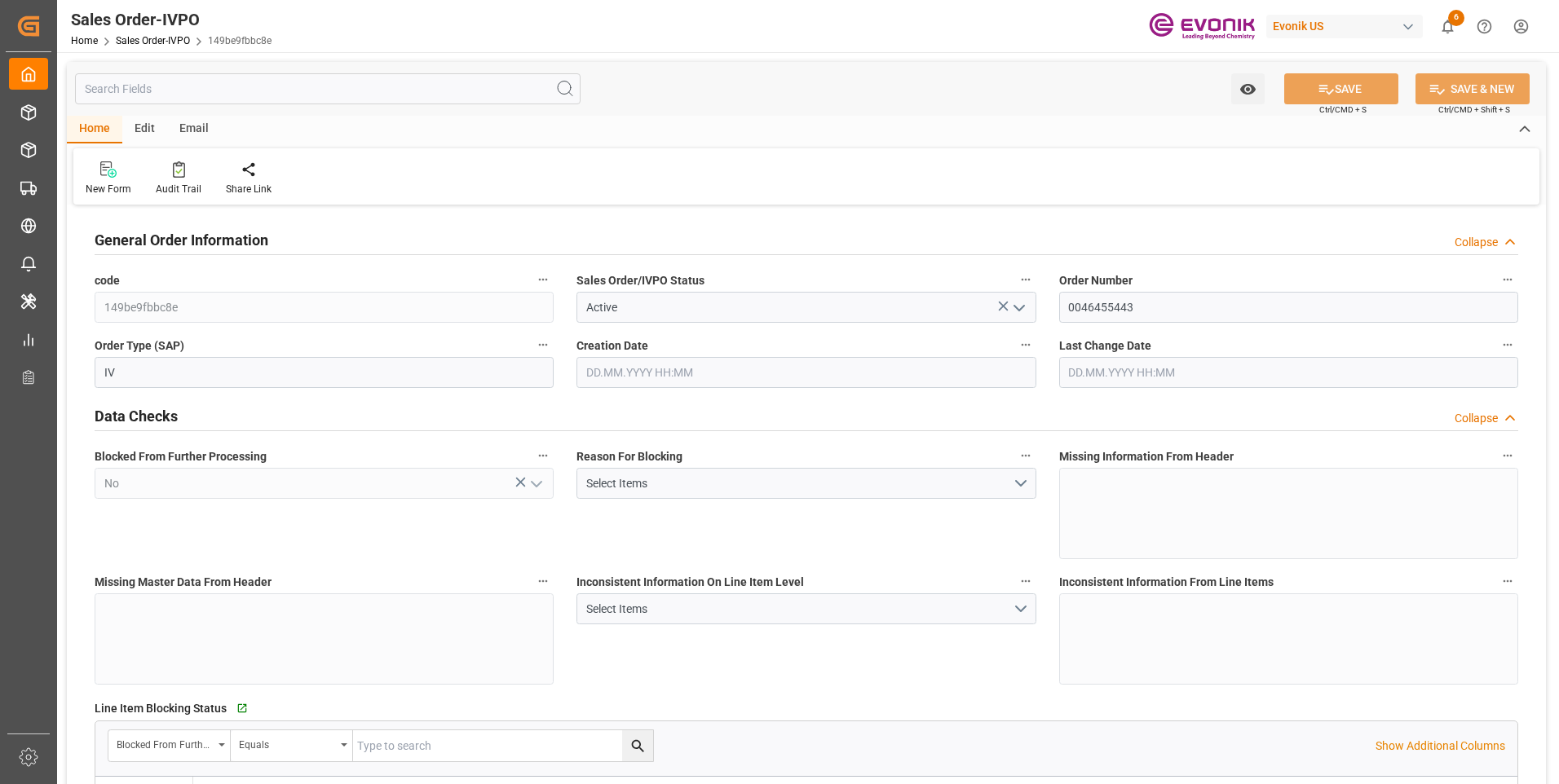
type input "BEANR"
type input "0"
type input "1"
type input "2"
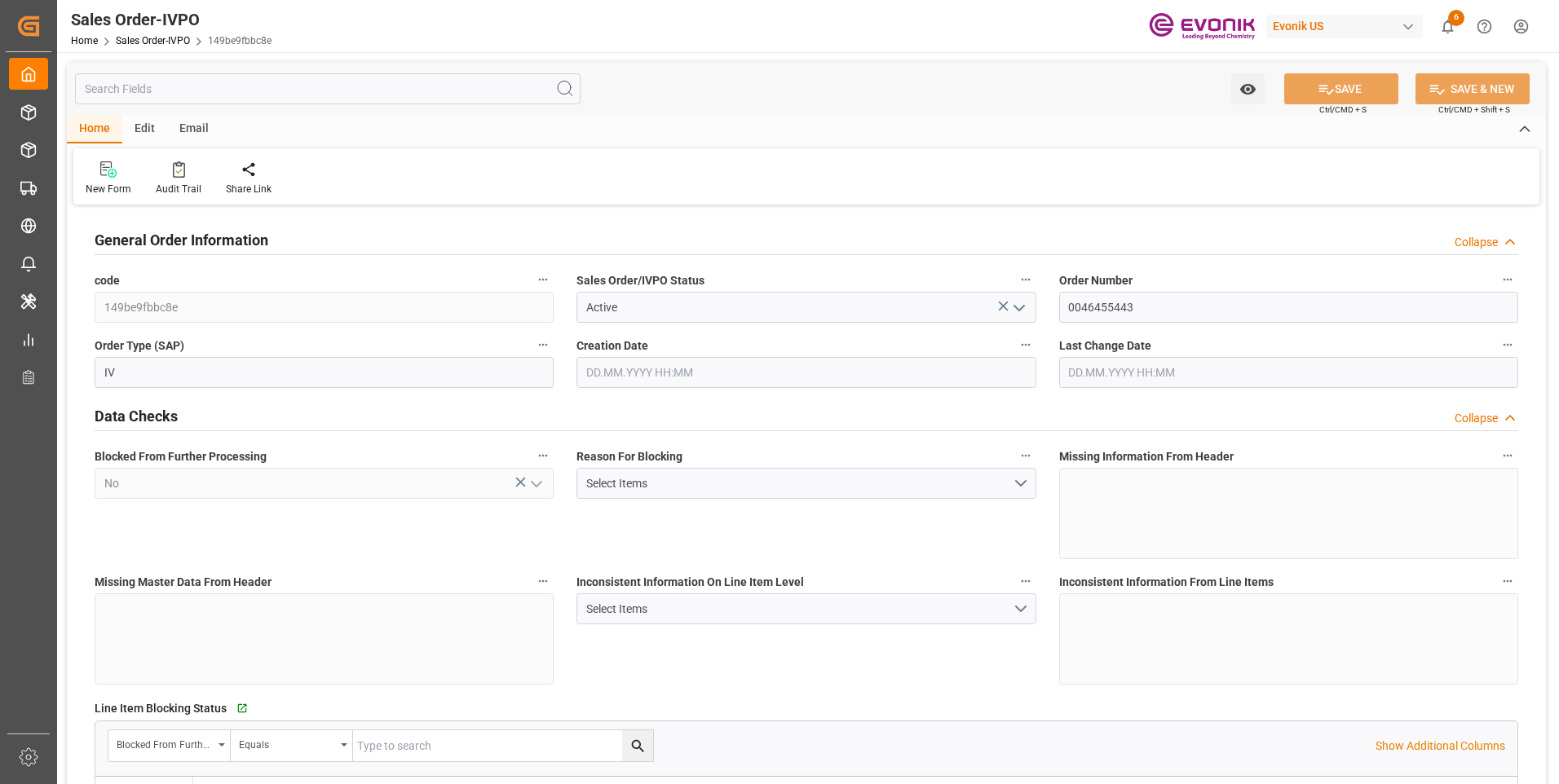
type input "5316.576"
type input "73.3148"
type input "19000"
type input "60"
type input "08.09.2025 13:37"
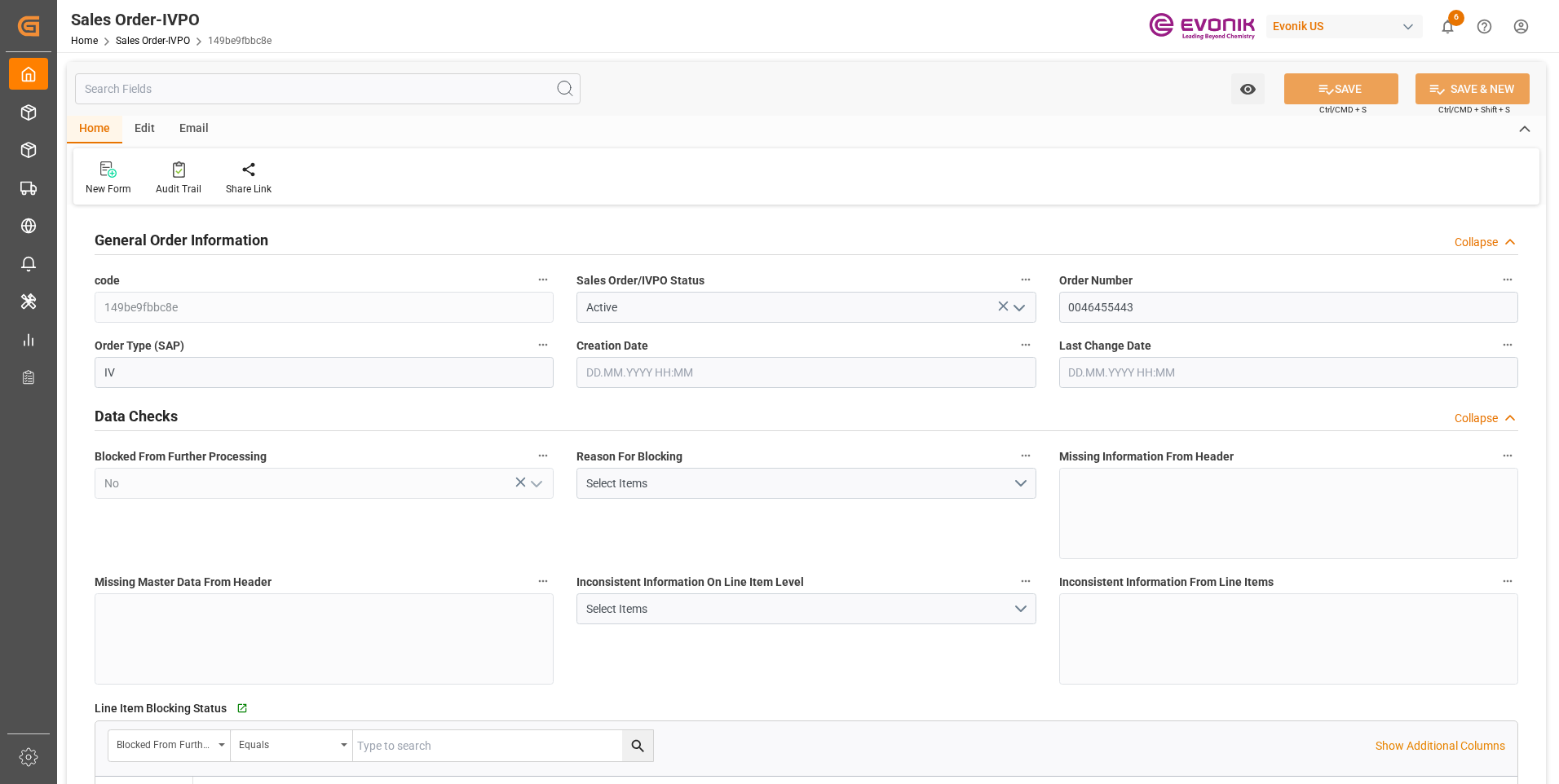
type input "09.09.2025 04:14"
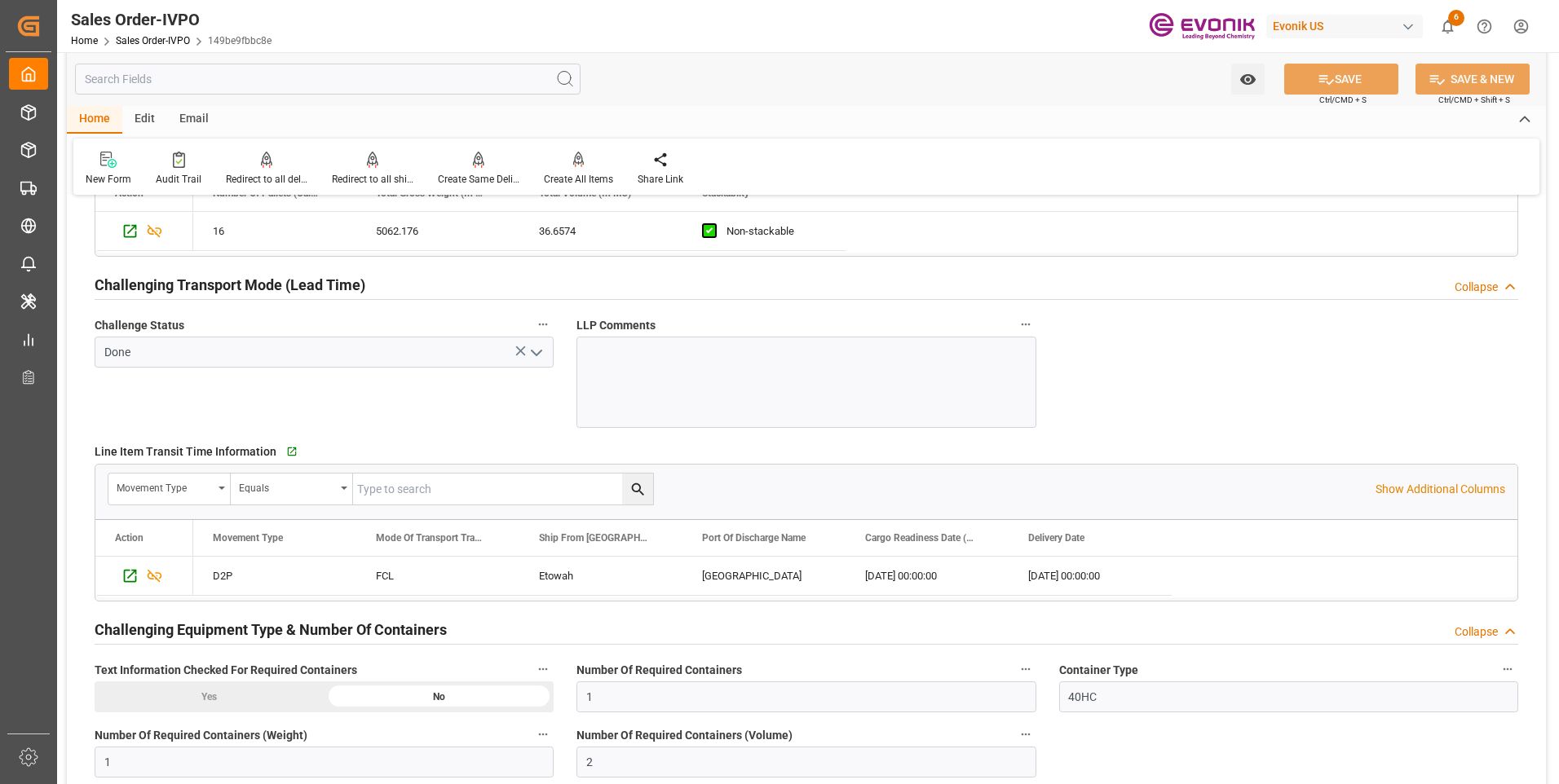
scroll to position [2772, 0]
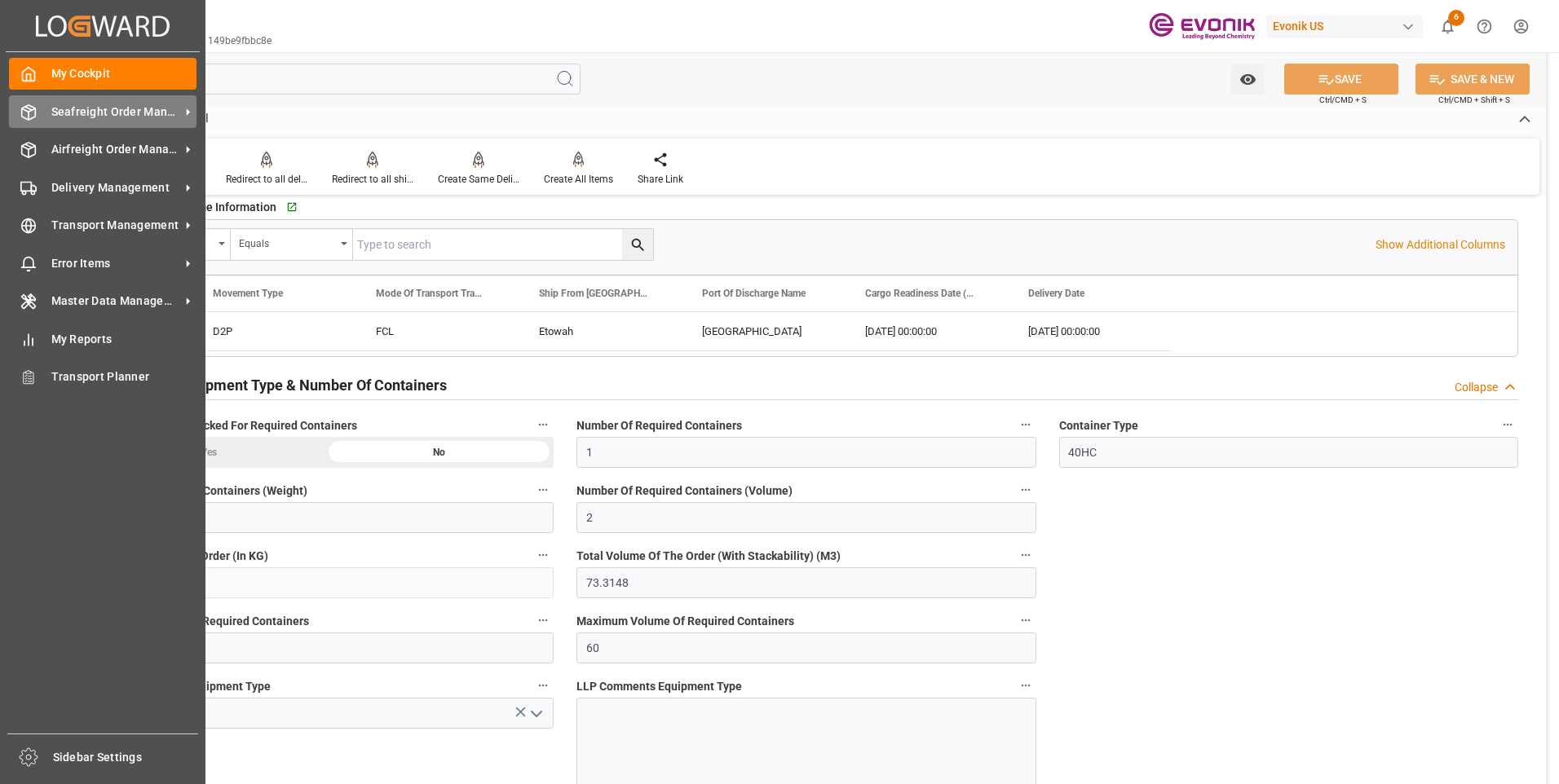
click at [15, 118] on div at bounding box center [23, 112] width 27 height 17
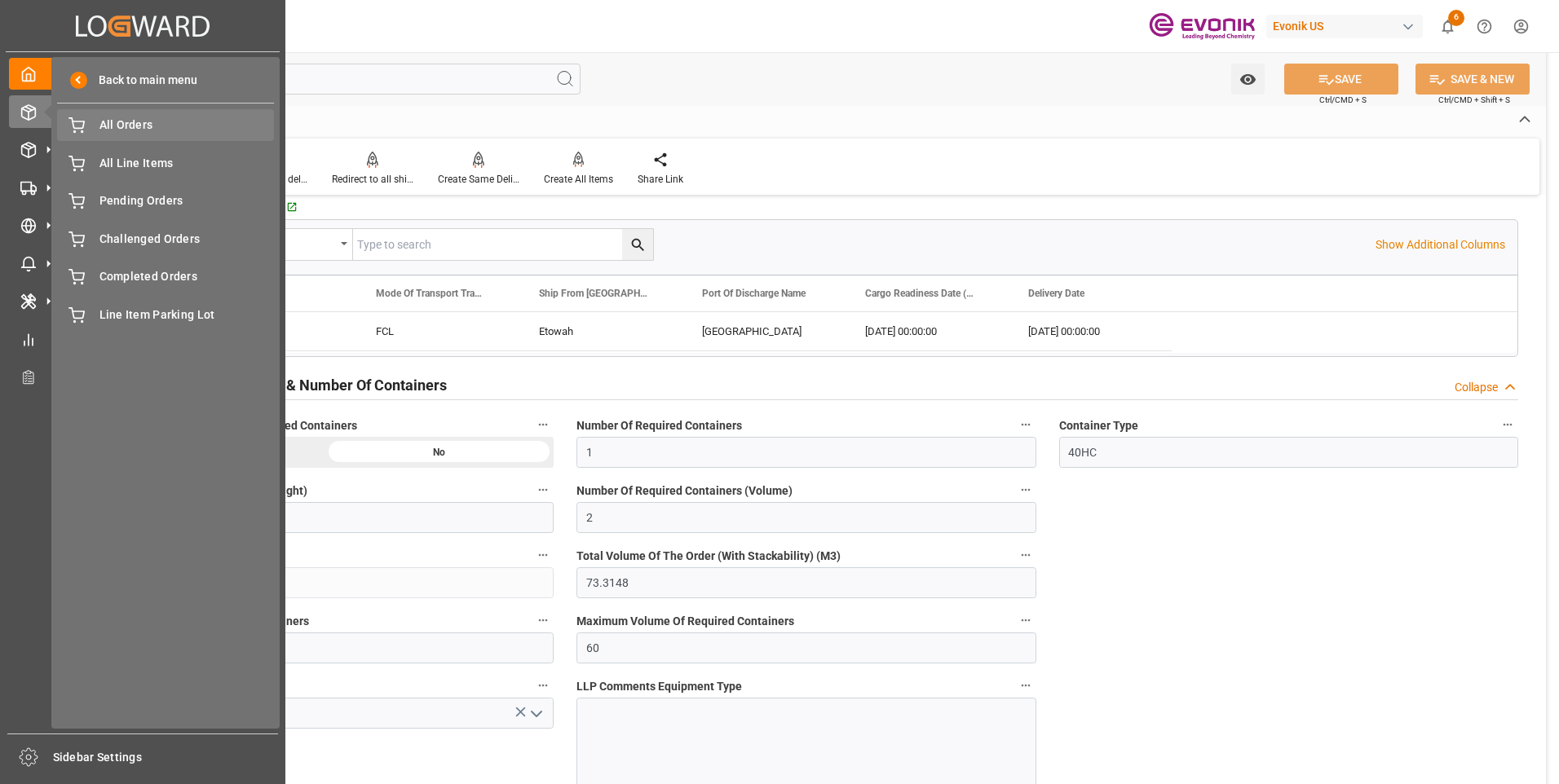
click at [124, 133] on span "All Orders" at bounding box center [188, 125] width 175 height 17
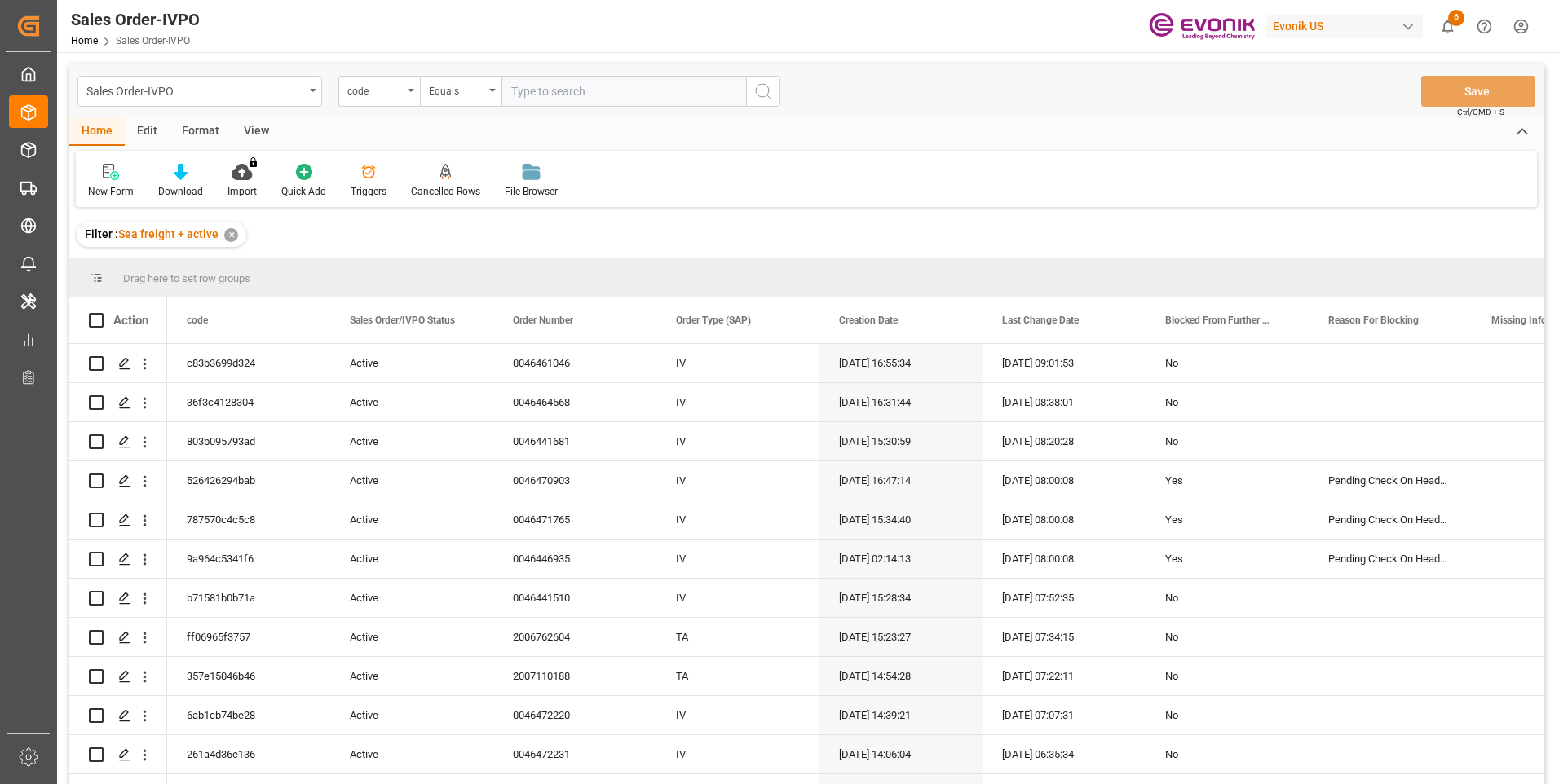
click at [409, 94] on div "code" at bounding box center [379, 90] width 82 height 31
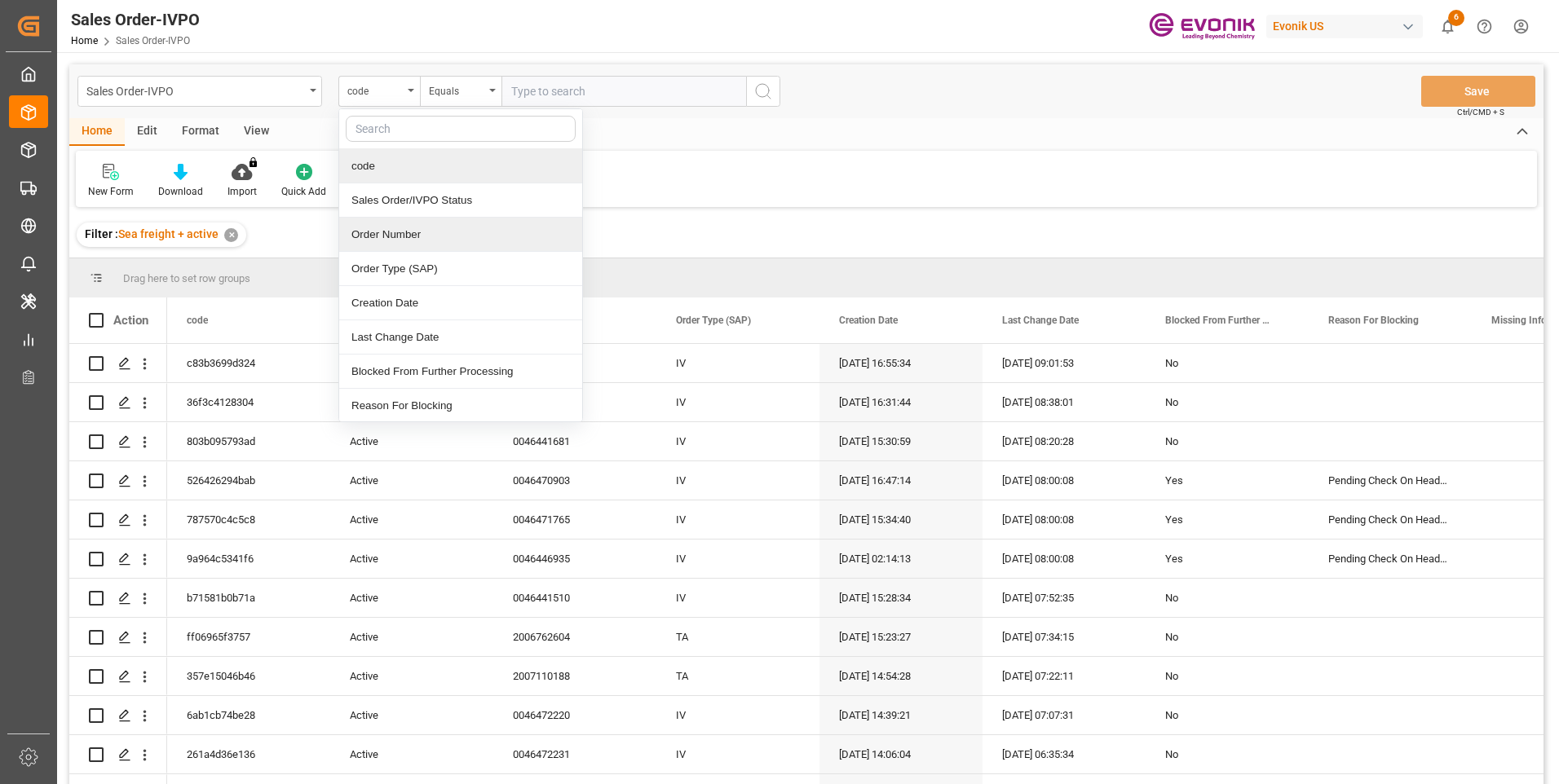
click at [390, 227] on div "Order Number" at bounding box center [461, 235] width 243 height 34
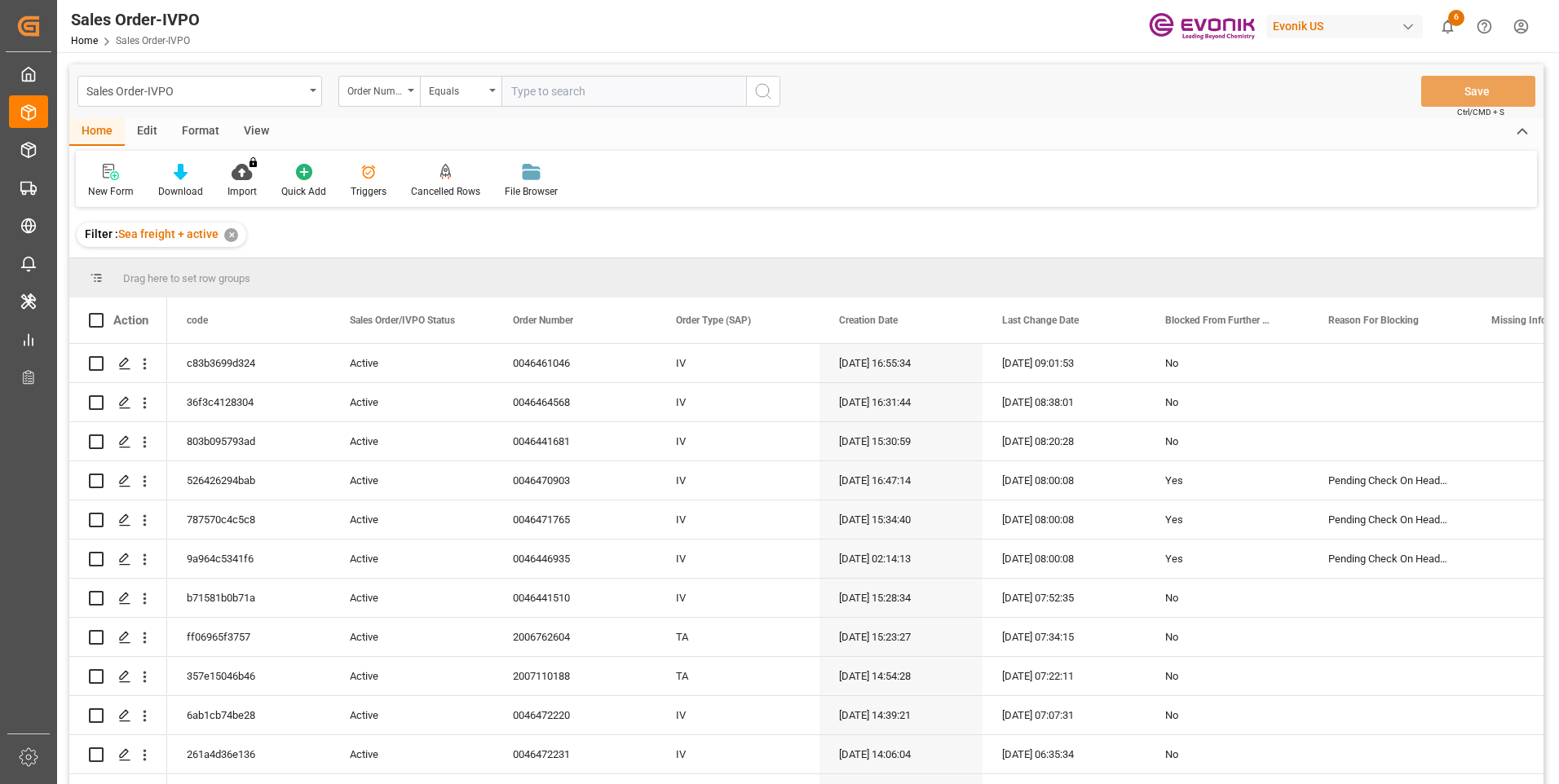
click at [533, 94] on input "text" at bounding box center [624, 90] width 245 height 31
paste input "0046456144"
type input "0046456144"
click at [772, 88] on button "search button" at bounding box center [763, 90] width 34 height 31
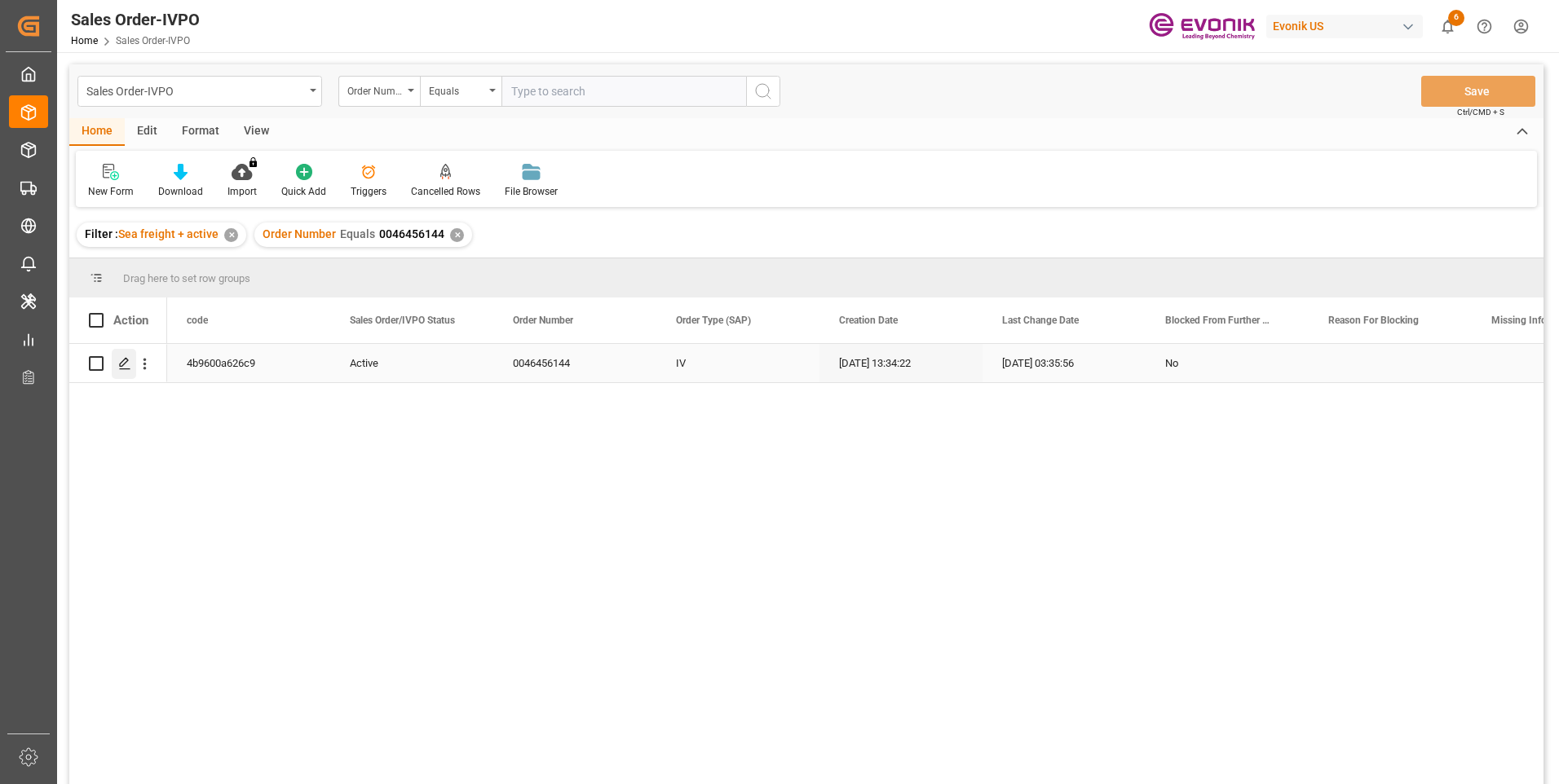
click at [125, 360] on icon "Press SPACE to select this row." at bounding box center [124, 364] width 13 height 13
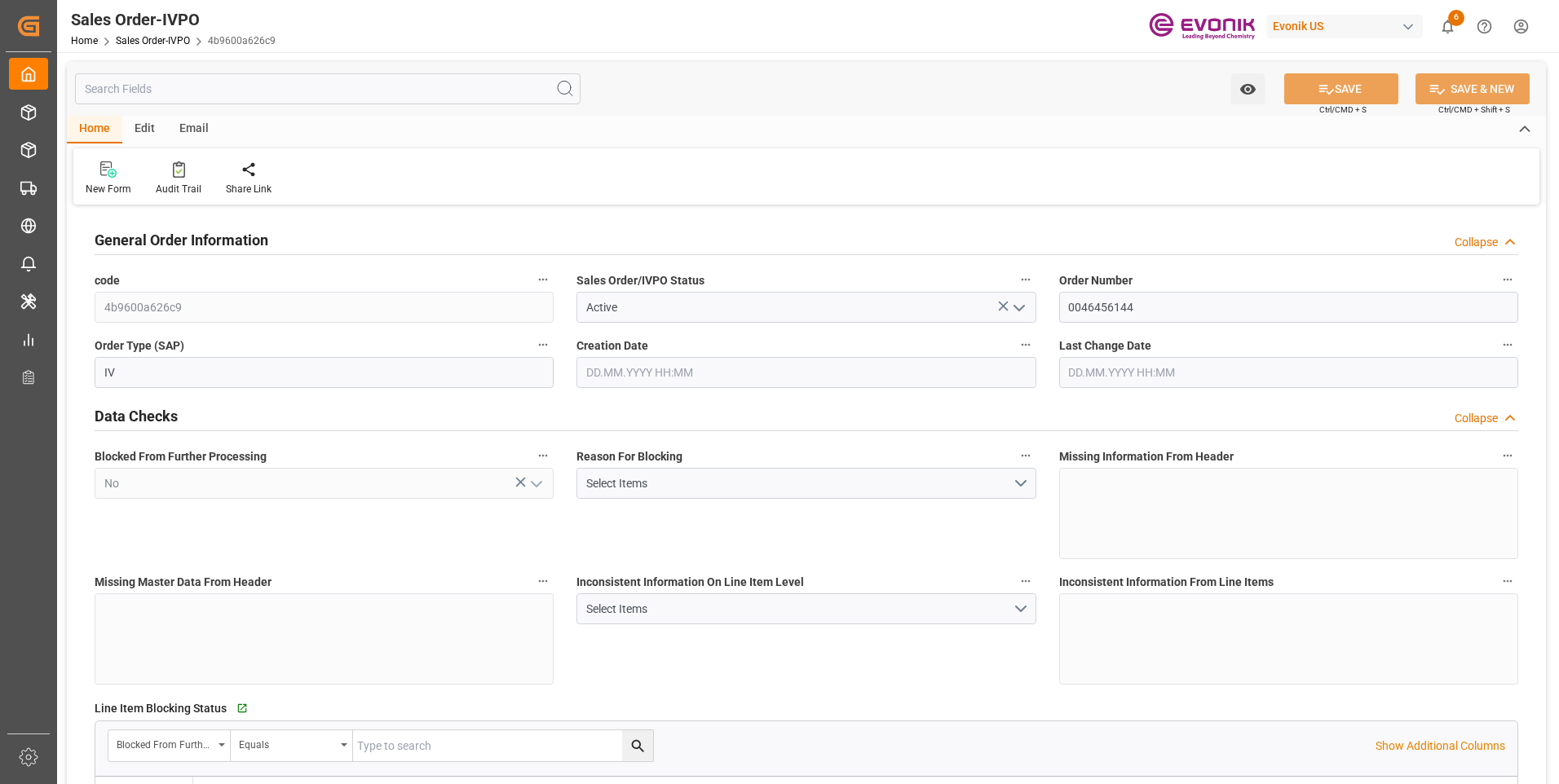
type input "BRSSZ"
type input "0"
type input "1"
type input "2"
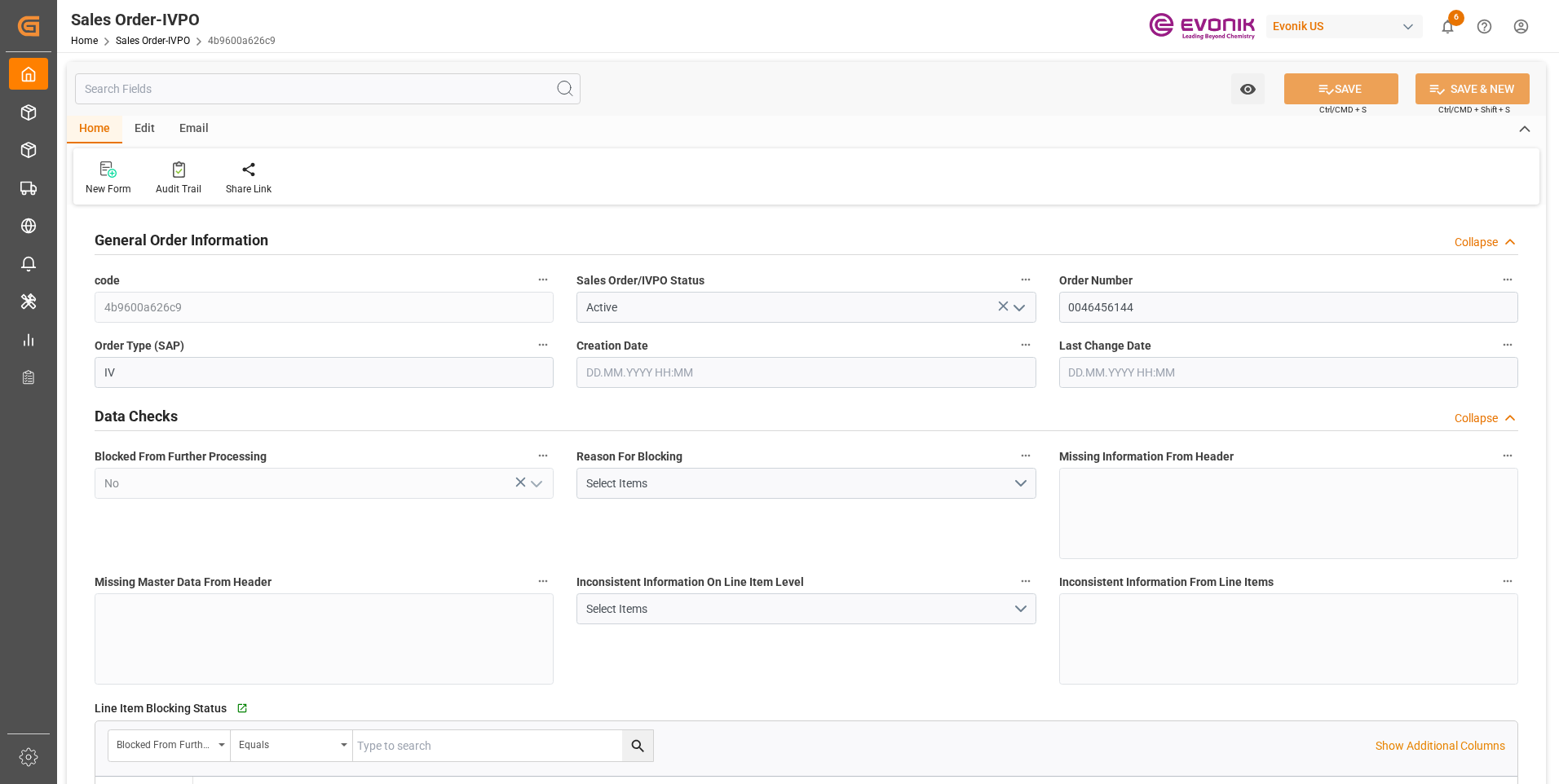
type input "19340"
type input "118.978"
type input "19000"
type input "60"
type input "08.09.2025 13:34"
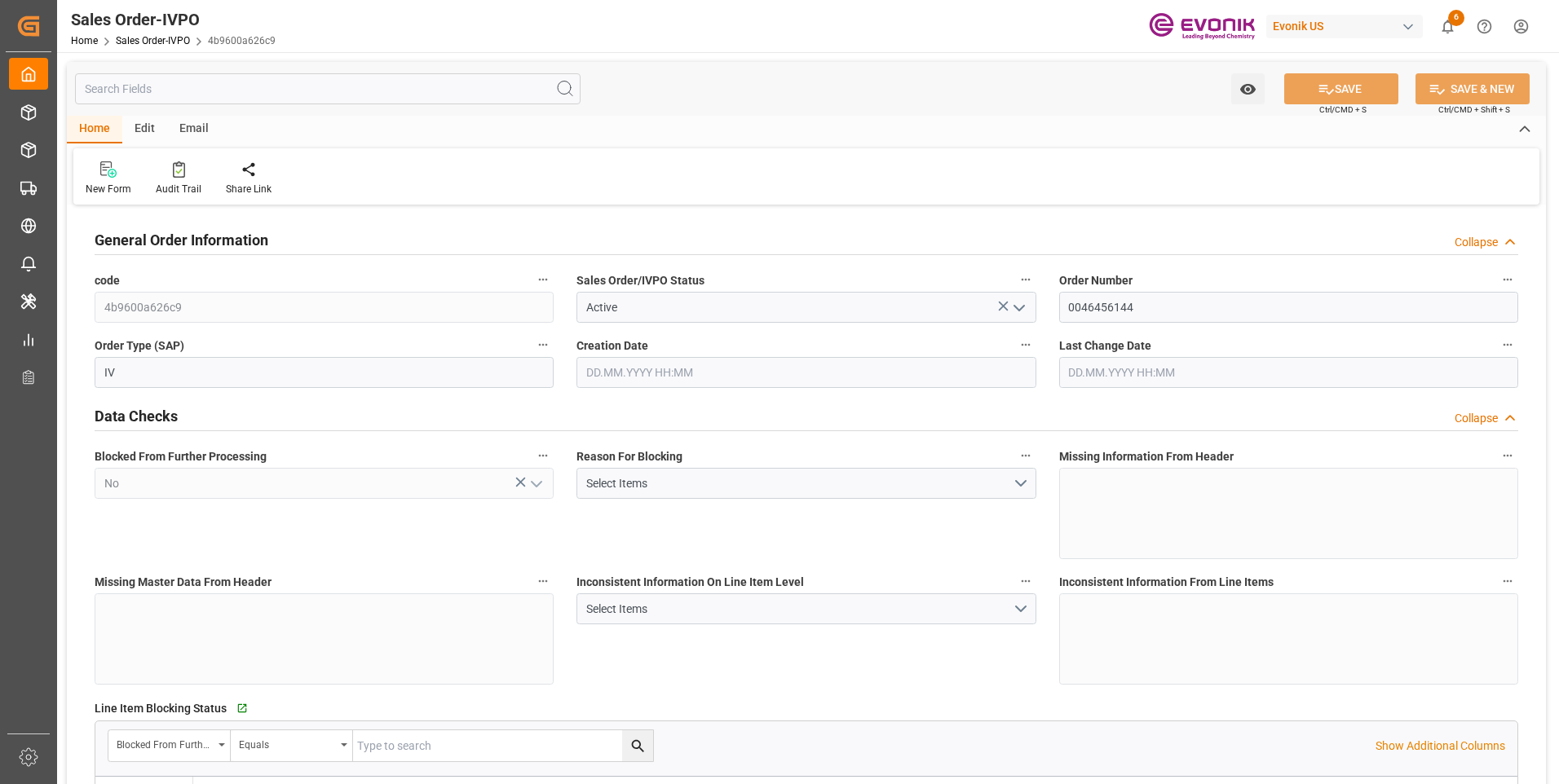
type input "09.09.2025 03:35"
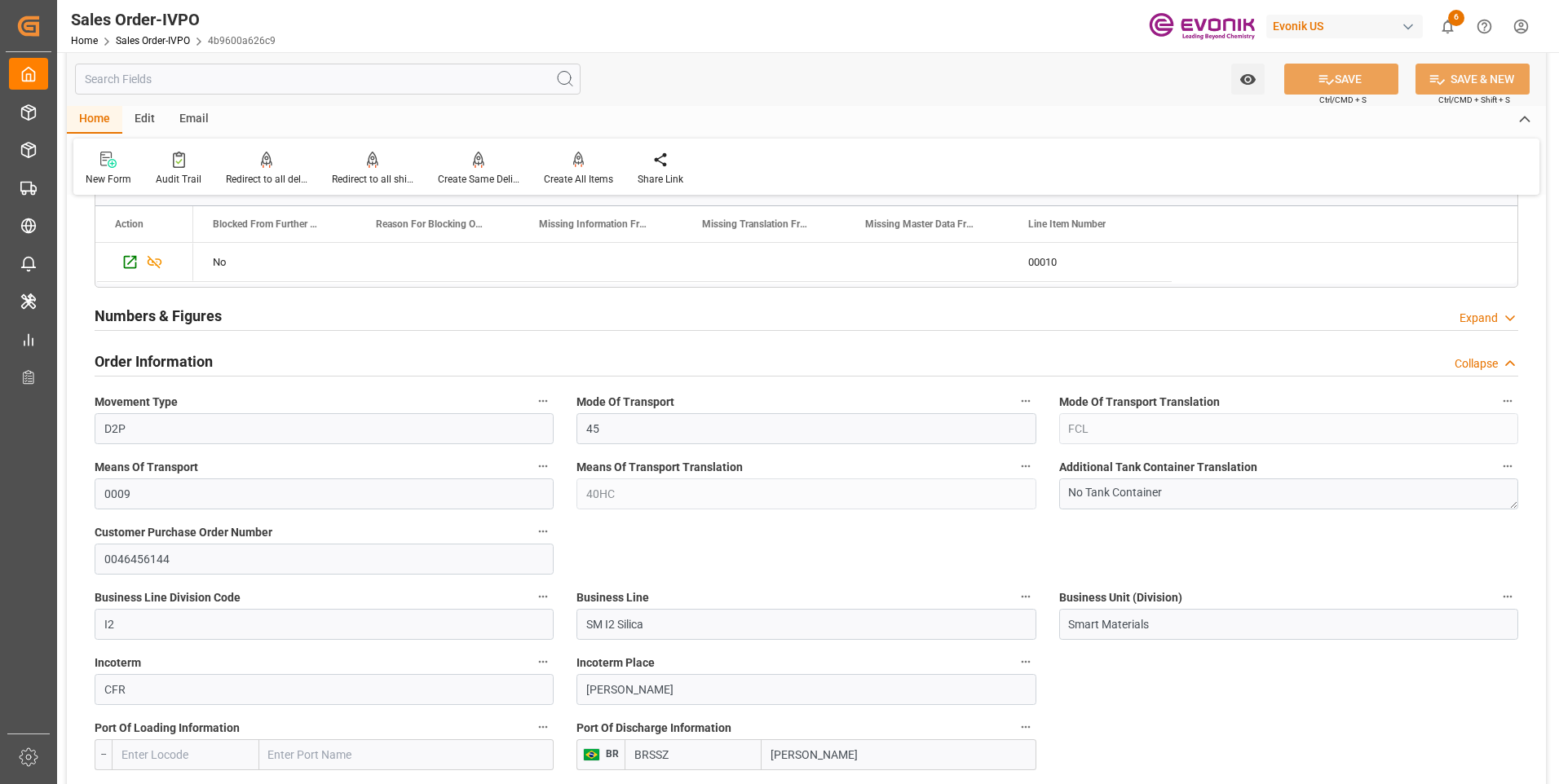
scroll to position [897, 0]
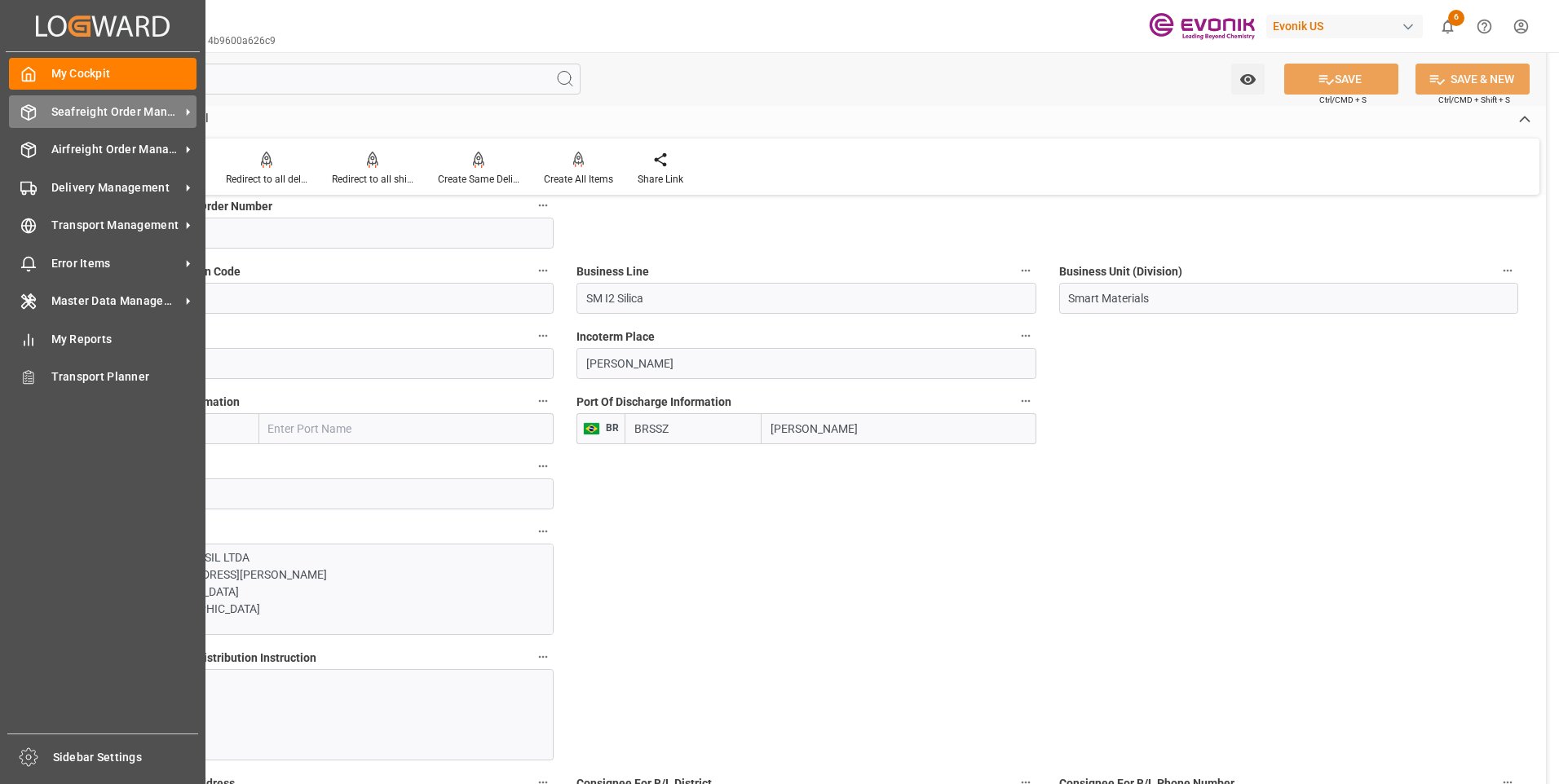
click at [28, 121] on div "Seafreight Order Management Seafreight Order Management" at bounding box center [103, 111] width 188 height 32
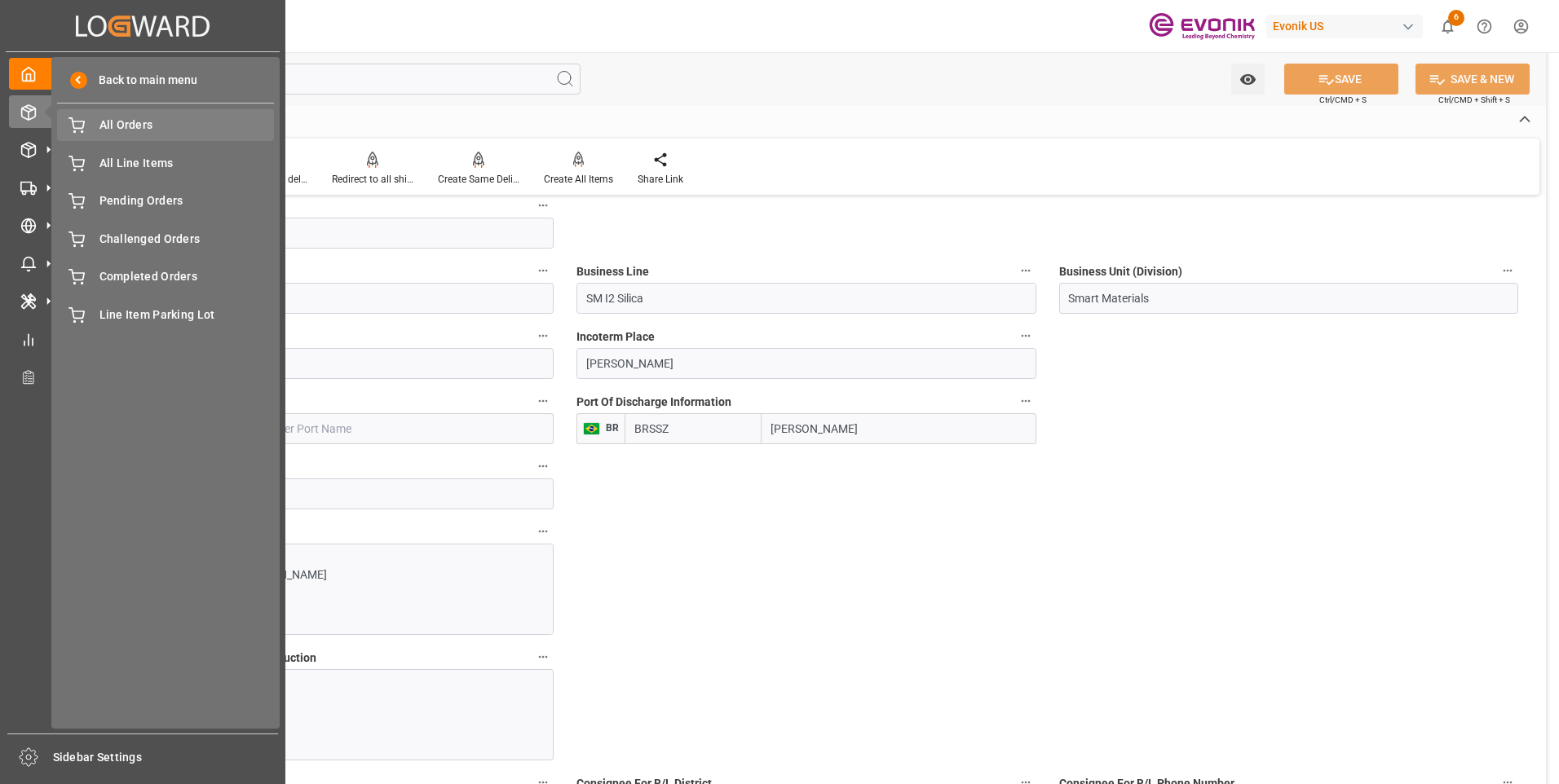
click at [125, 118] on span "All Orders" at bounding box center [188, 125] width 175 height 17
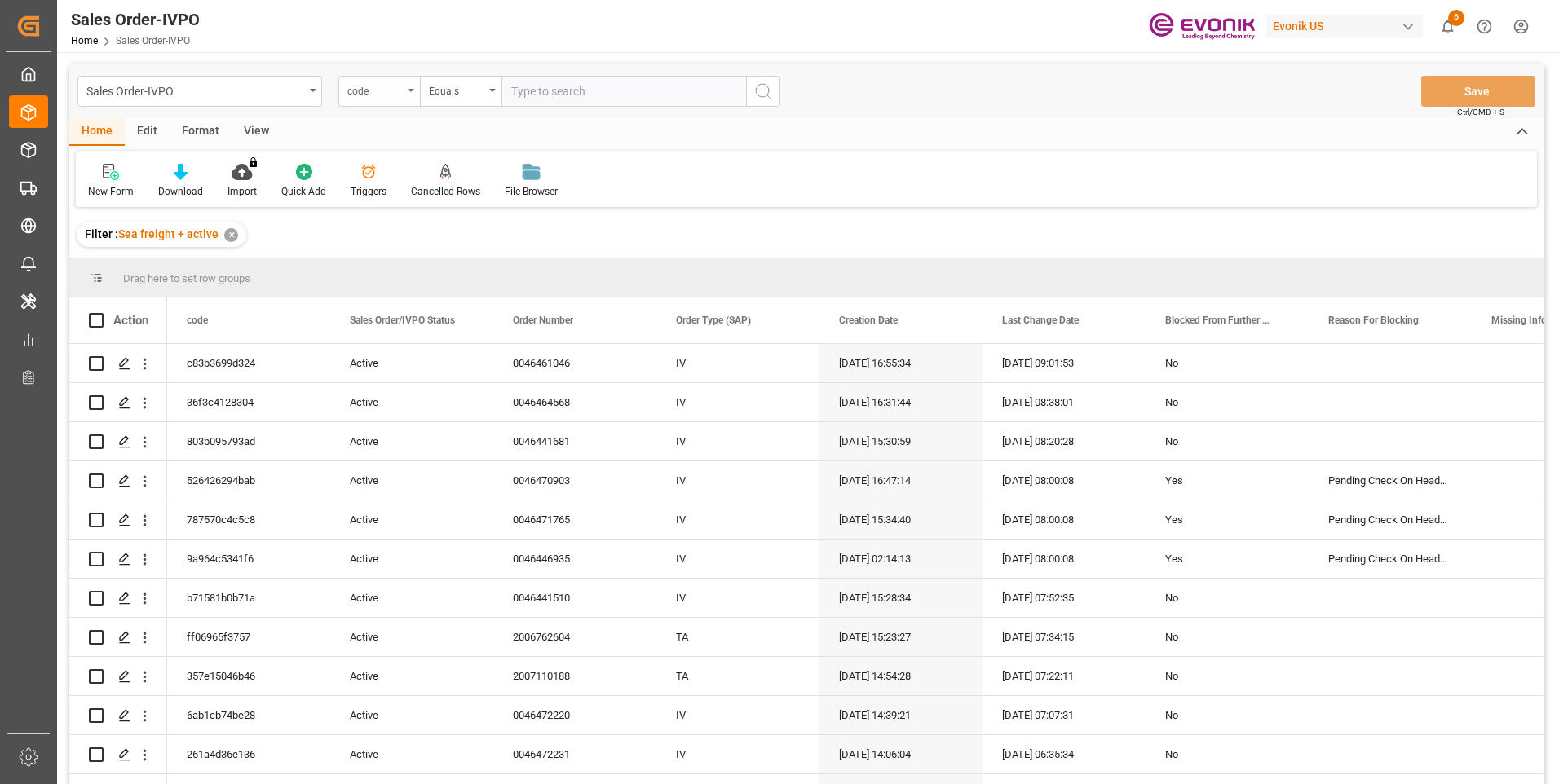
click at [415, 93] on div "code" at bounding box center [379, 90] width 82 height 31
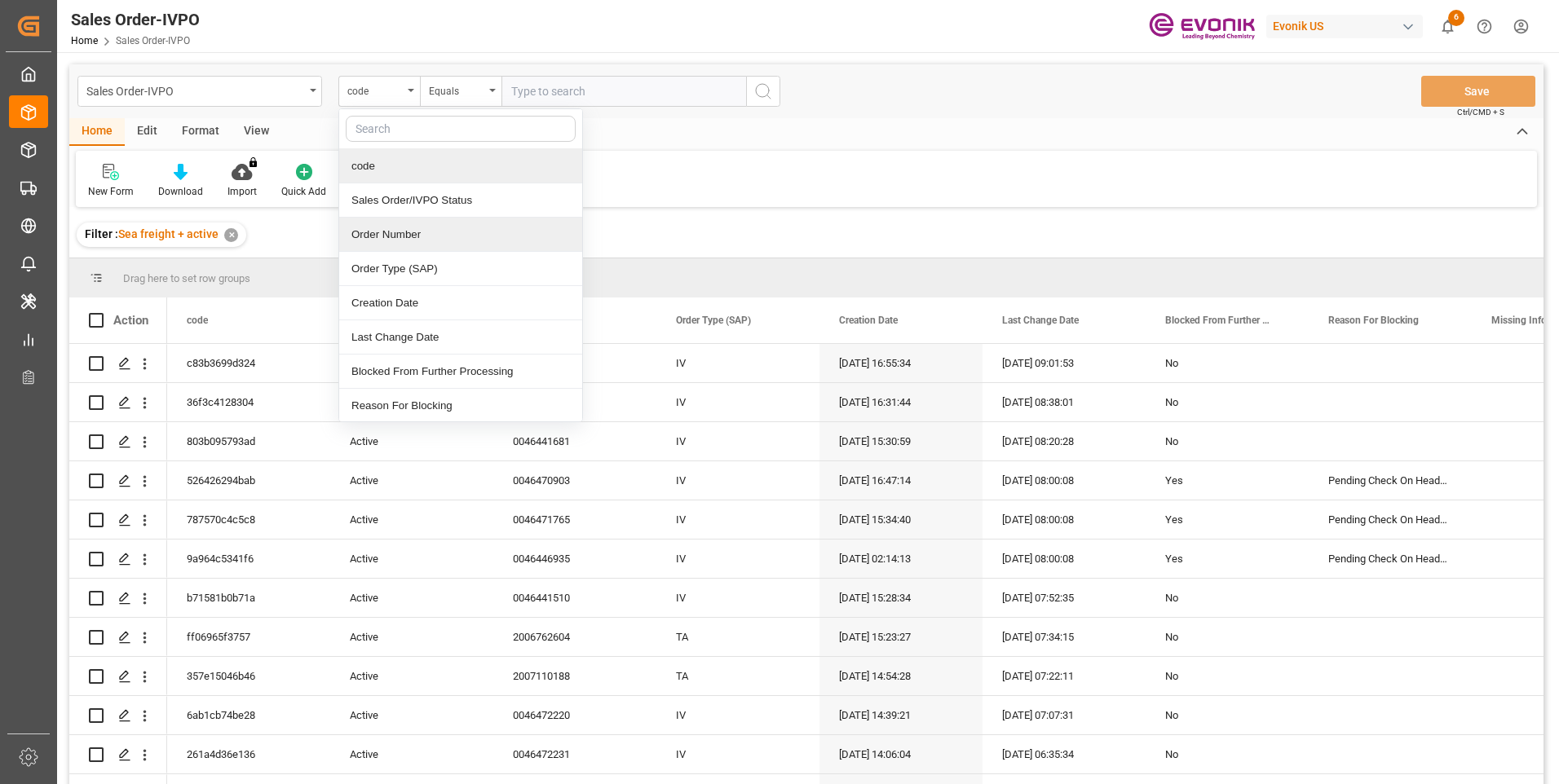
click at [388, 233] on div "Order Number" at bounding box center [461, 235] width 243 height 34
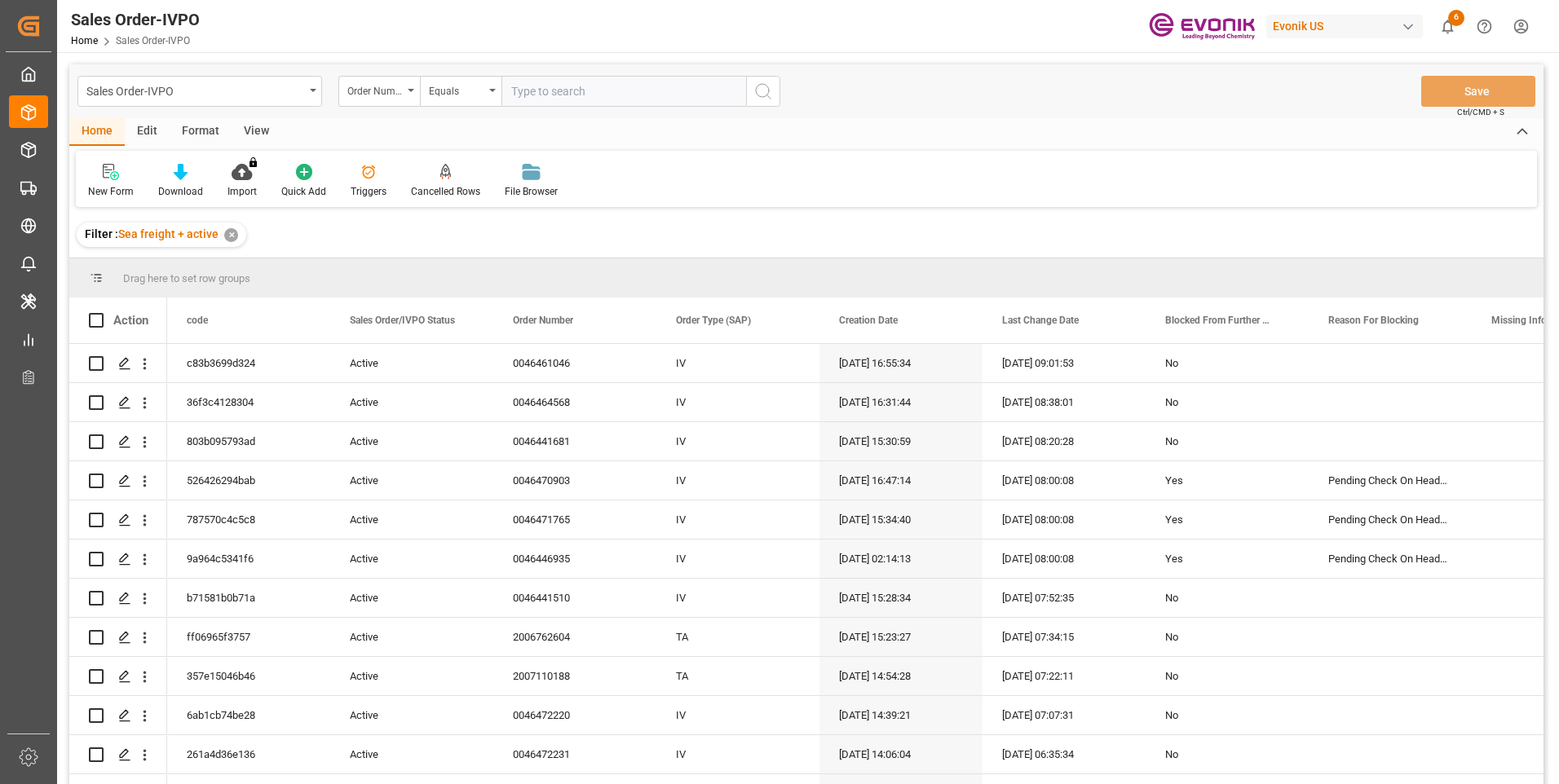
click at [602, 92] on input "text" at bounding box center [624, 90] width 245 height 31
paste input "46456146"
type input "0046456146"
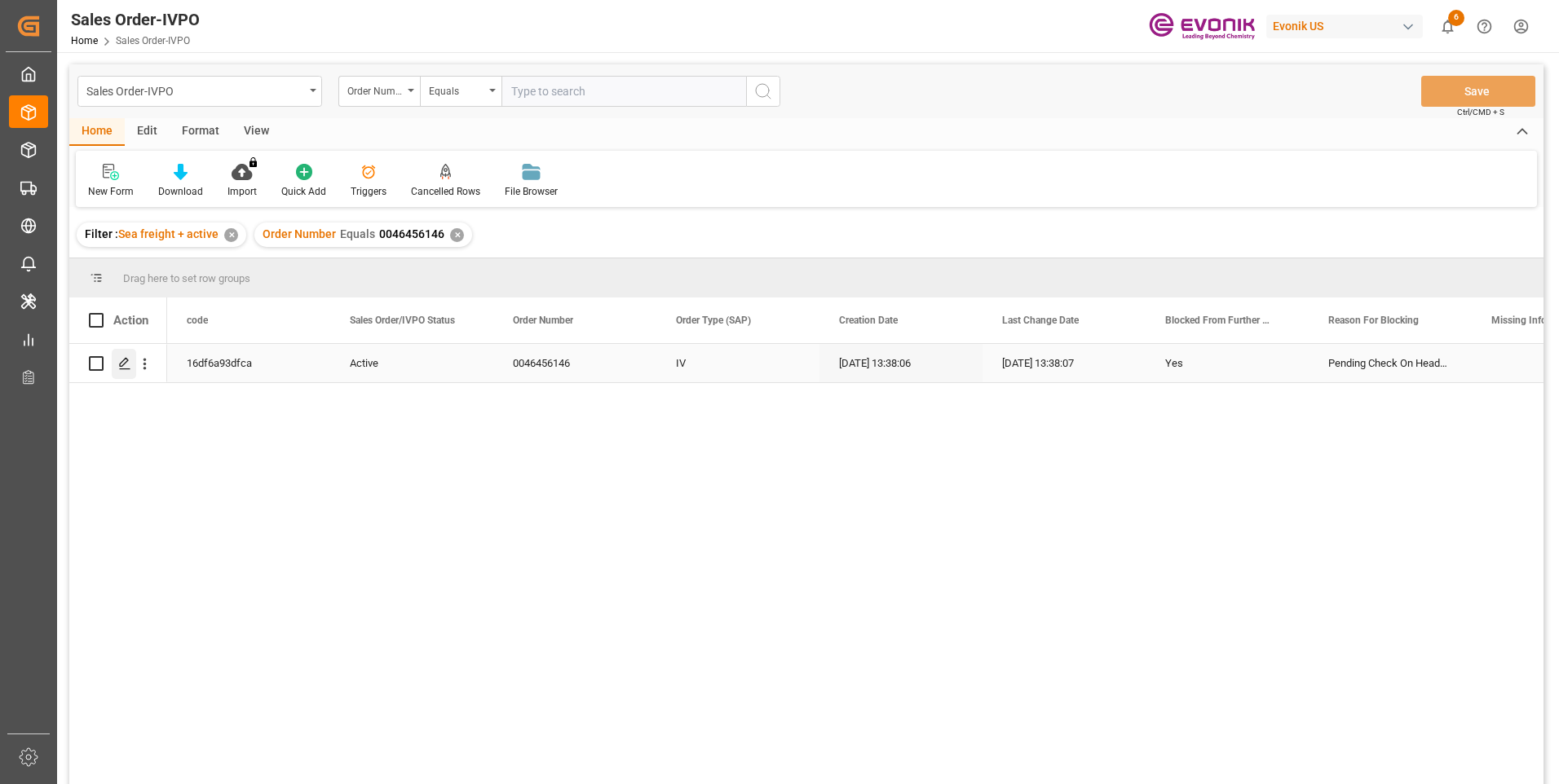
click at [123, 359] on icon "Press SPACE to select this row." at bounding box center [124, 364] width 13 height 13
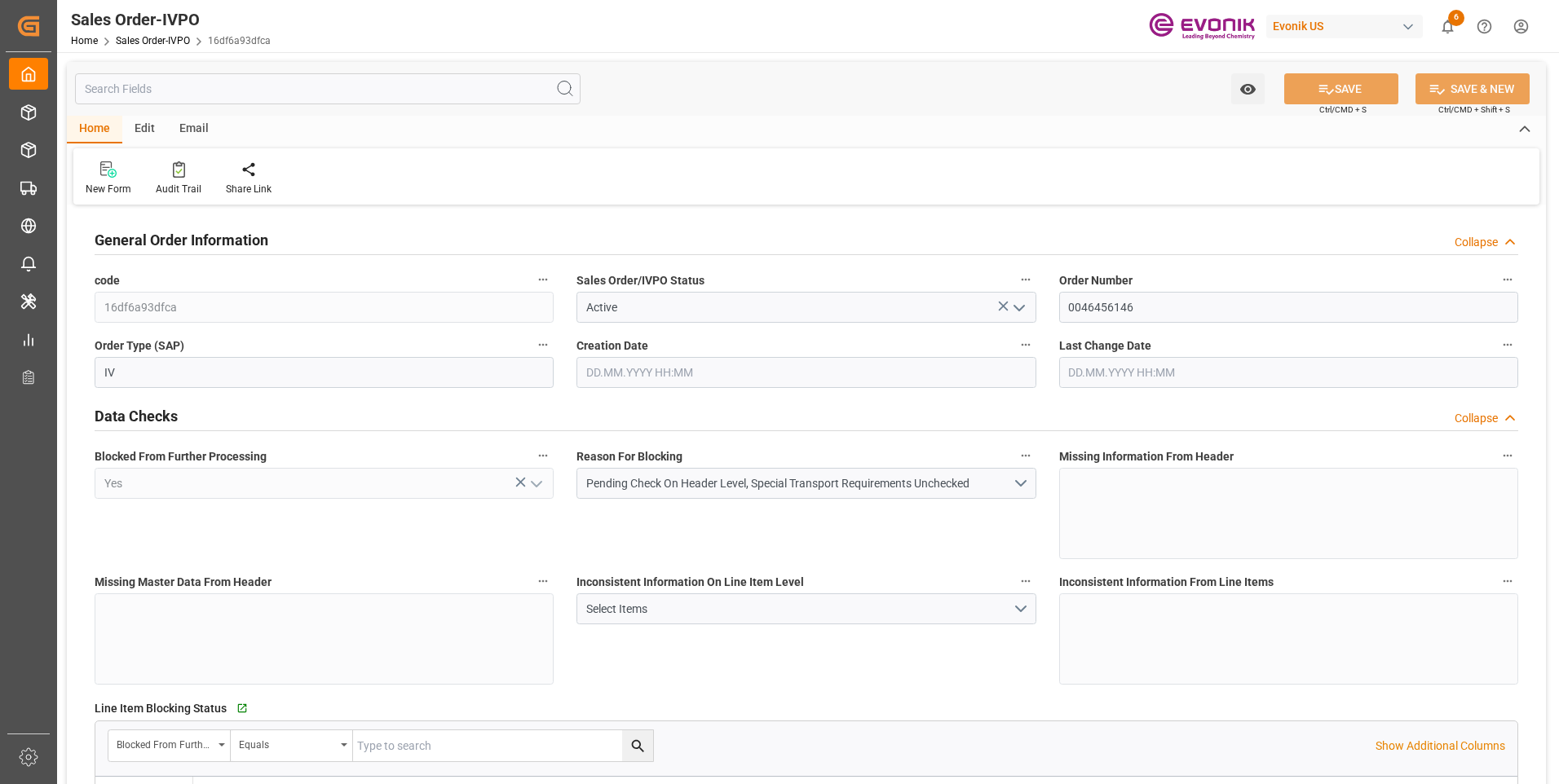
type input "BRSSZ"
type input "0"
type input "1"
type input "19340"
type input "08.09.2025 13:38"
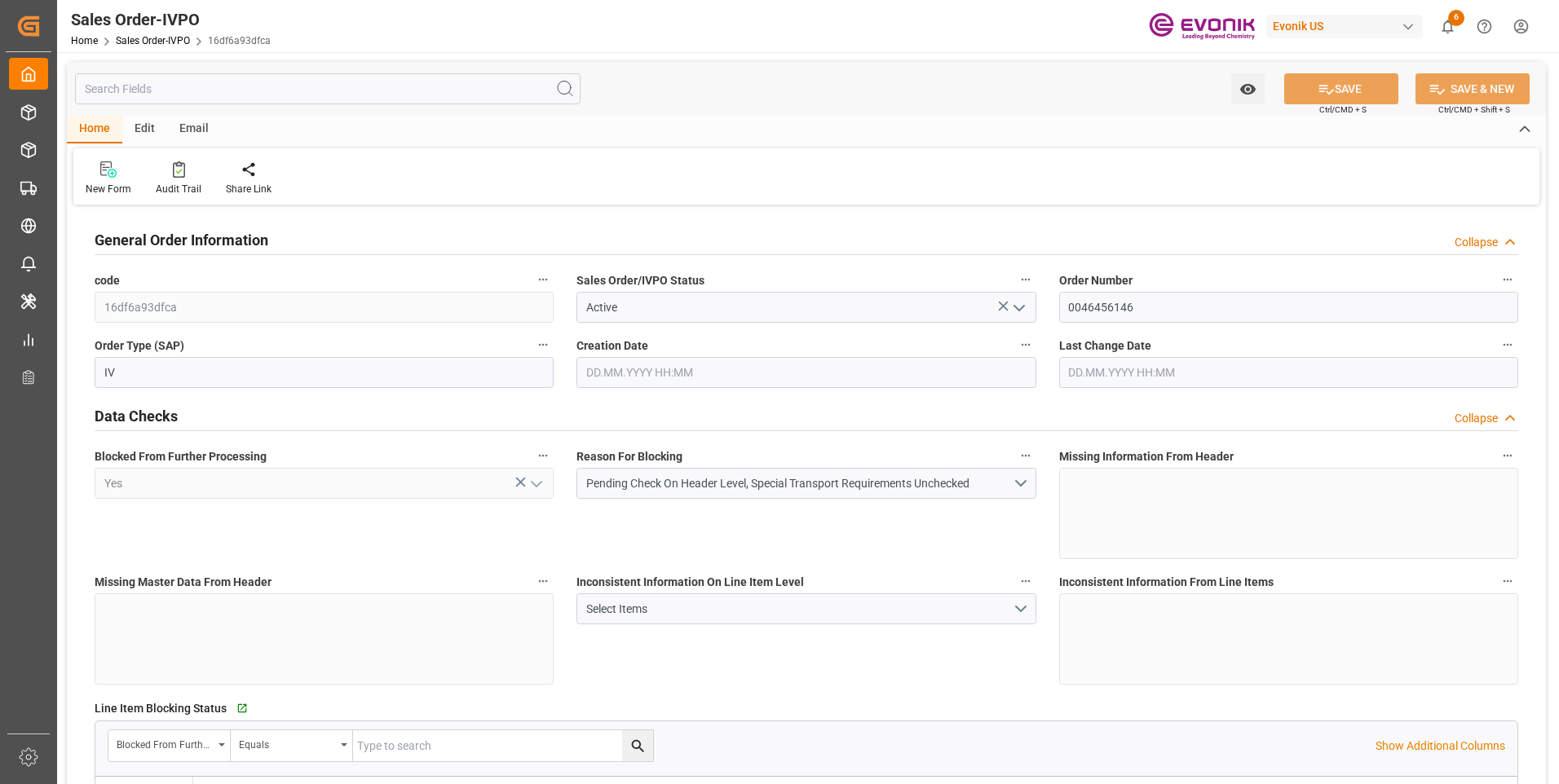
type input "08.09.2025 13:38"
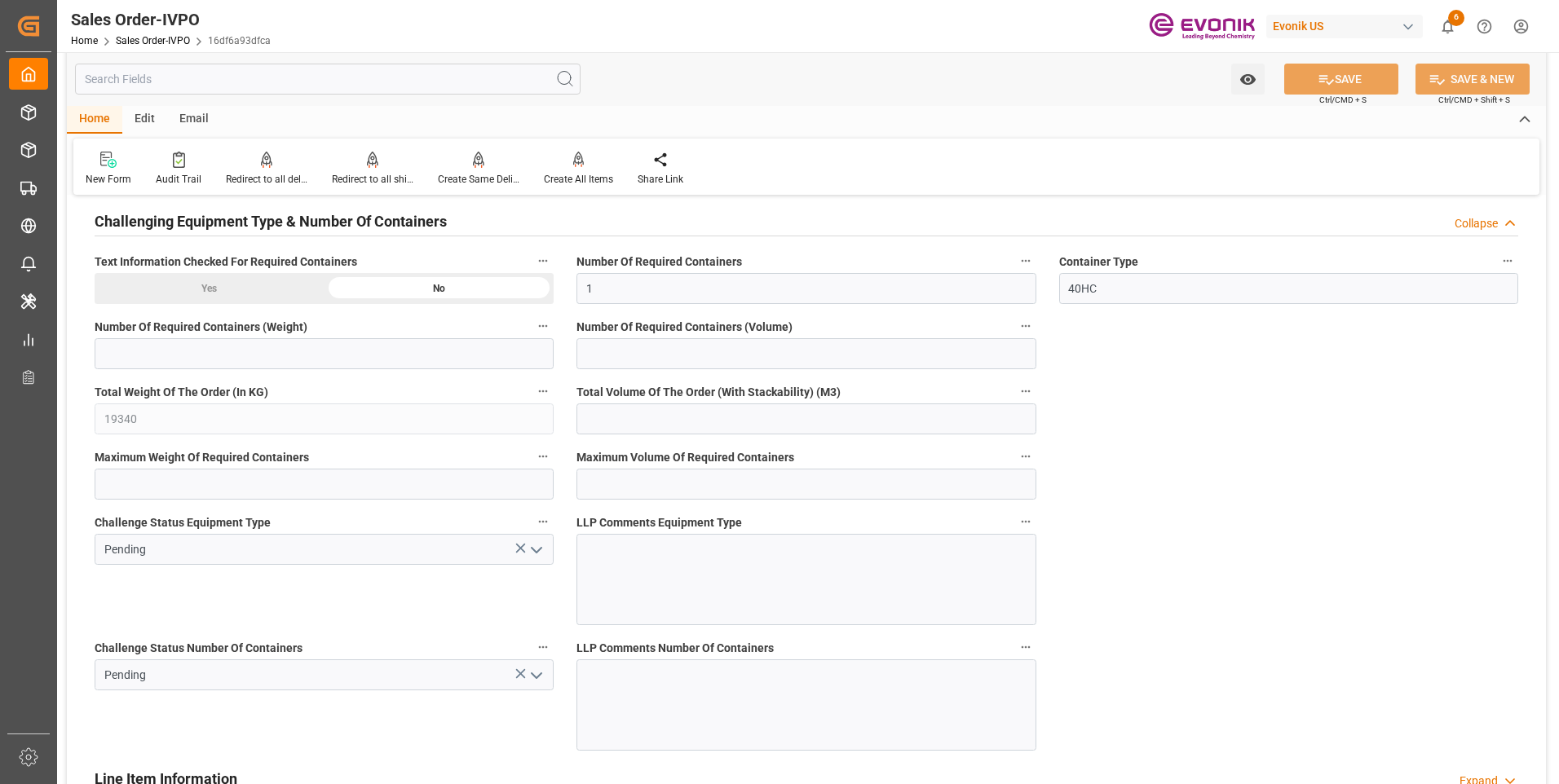
scroll to position [2528, 0]
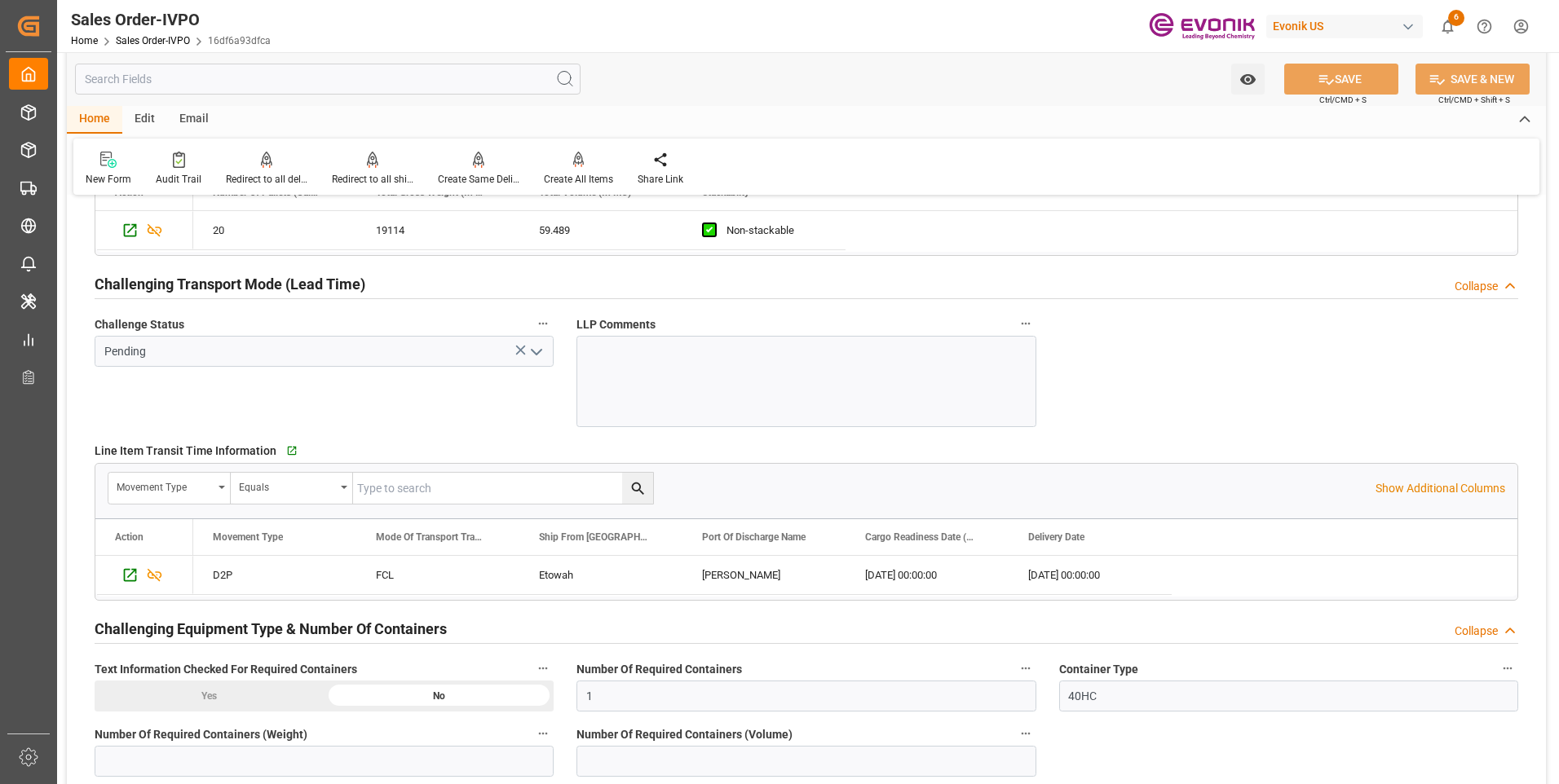
click at [121, 78] on input "text" at bounding box center [328, 78] width 505 height 31
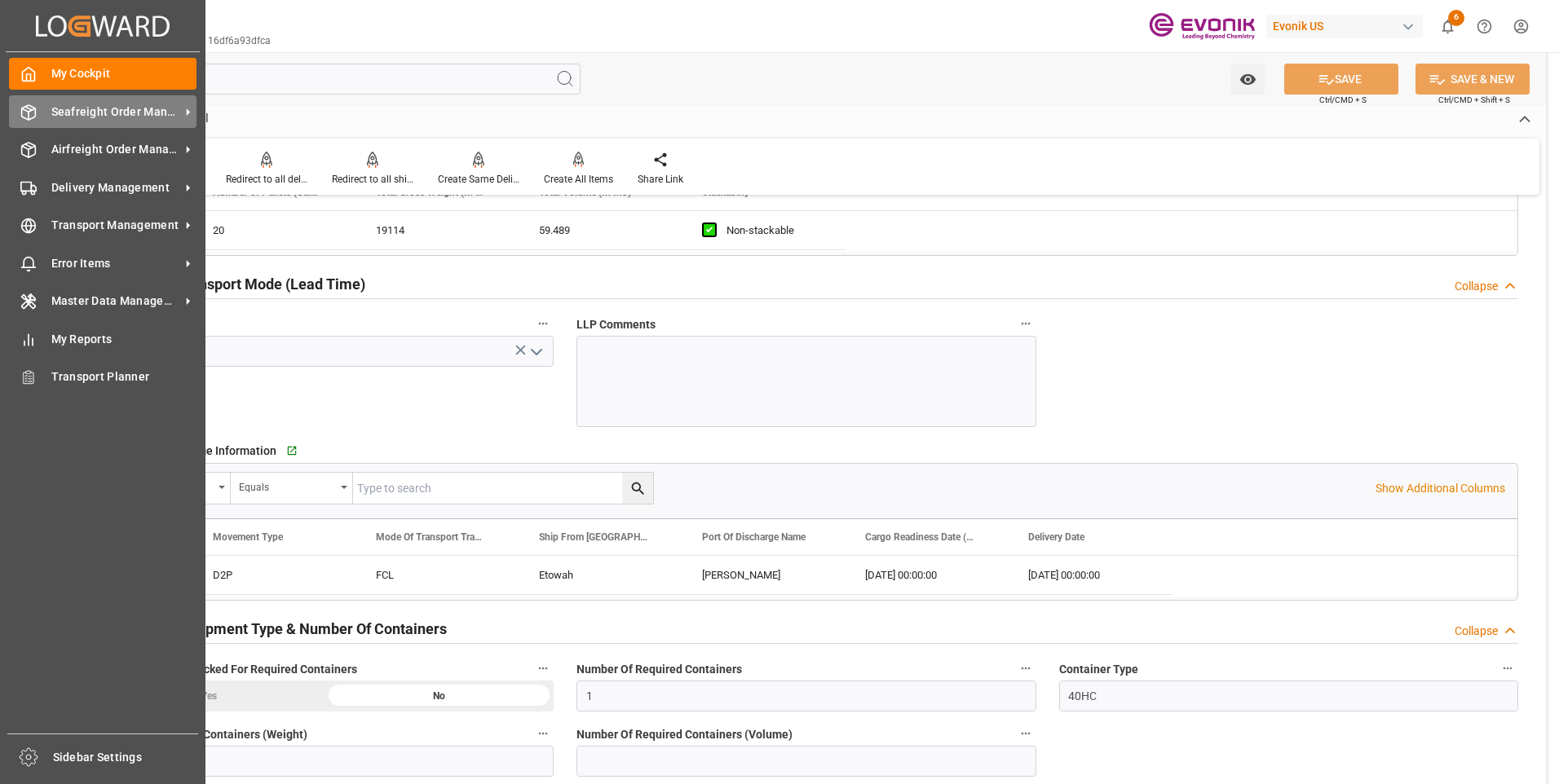
click at [30, 112] on icon at bounding box center [28, 112] width 16 height 16
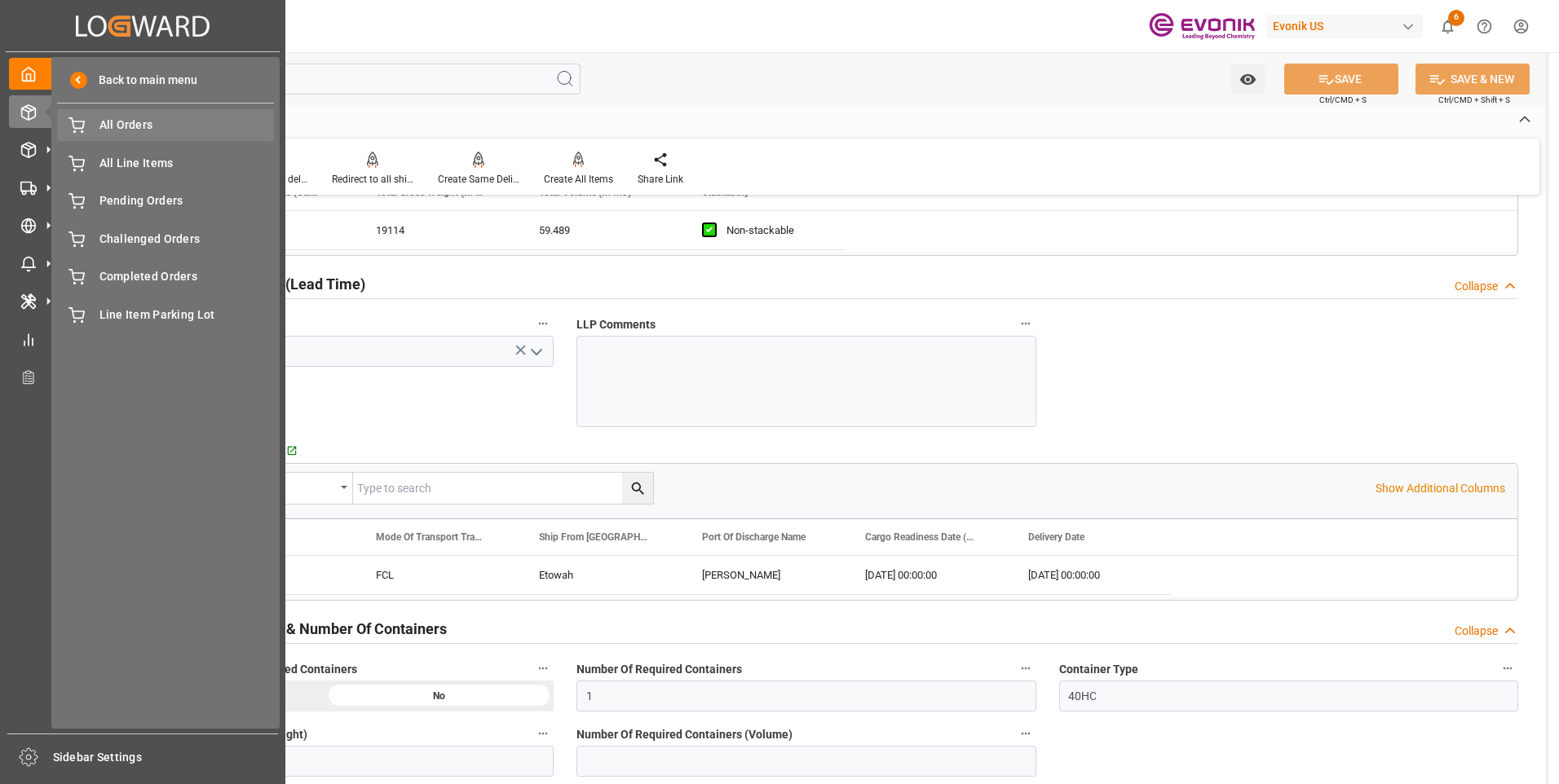
click at [124, 117] on span "All Orders" at bounding box center [188, 125] width 175 height 17
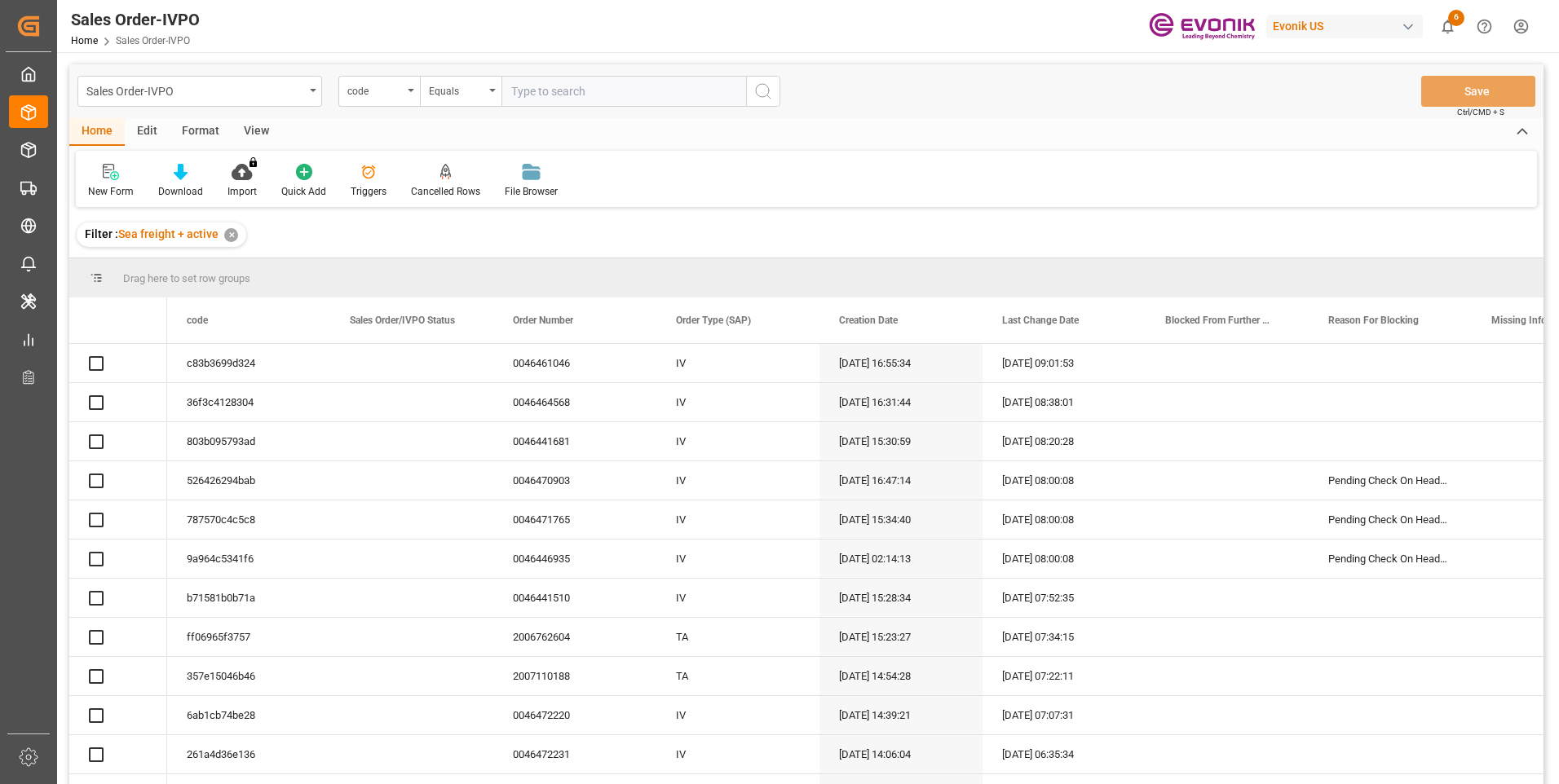
click at [413, 92] on div "code" at bounding box center [379, 90] width 82 height 31
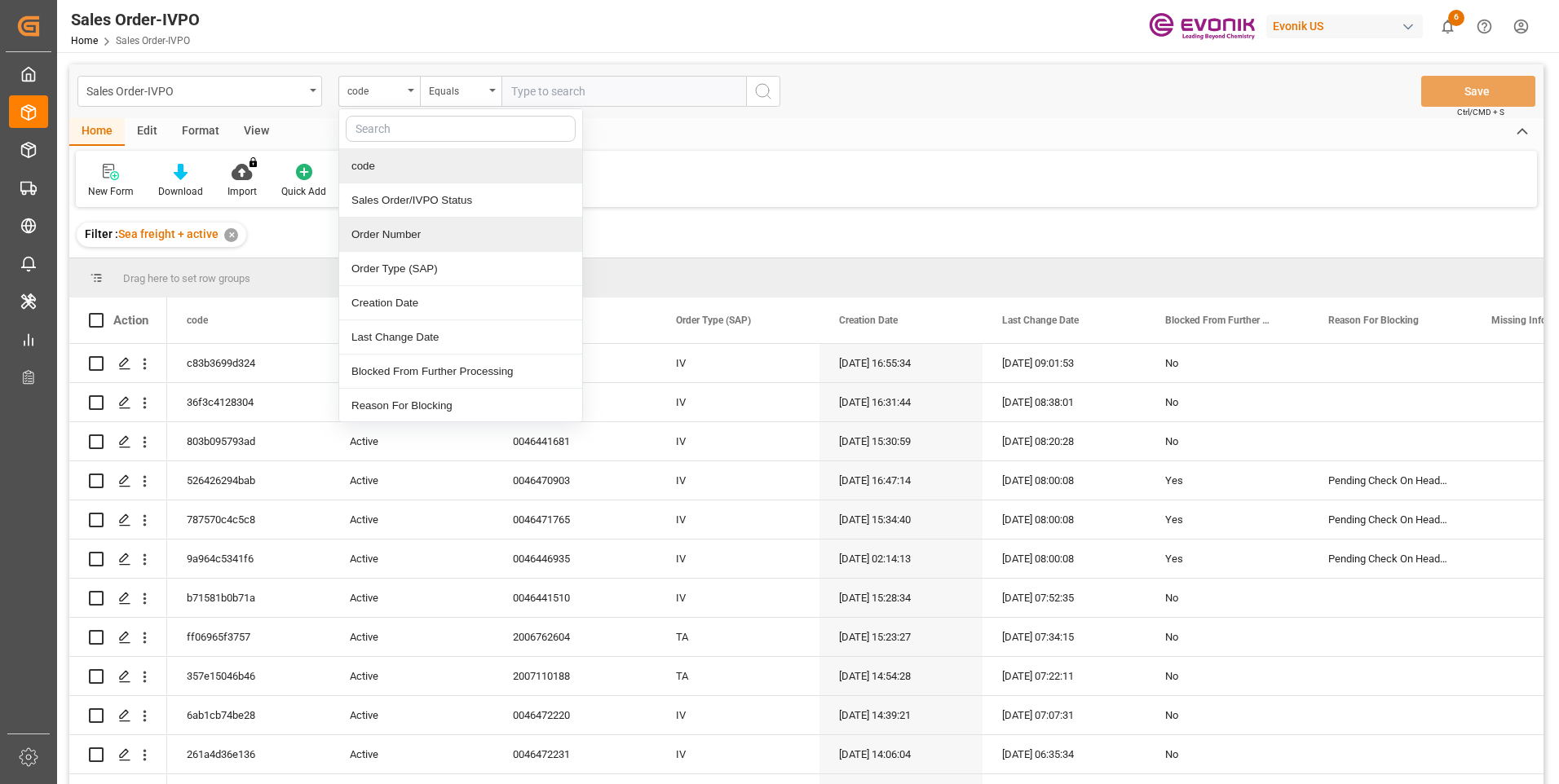
click at [393, 237] on div "Order Number" at bounding box center [461, 235] width 243 height 34
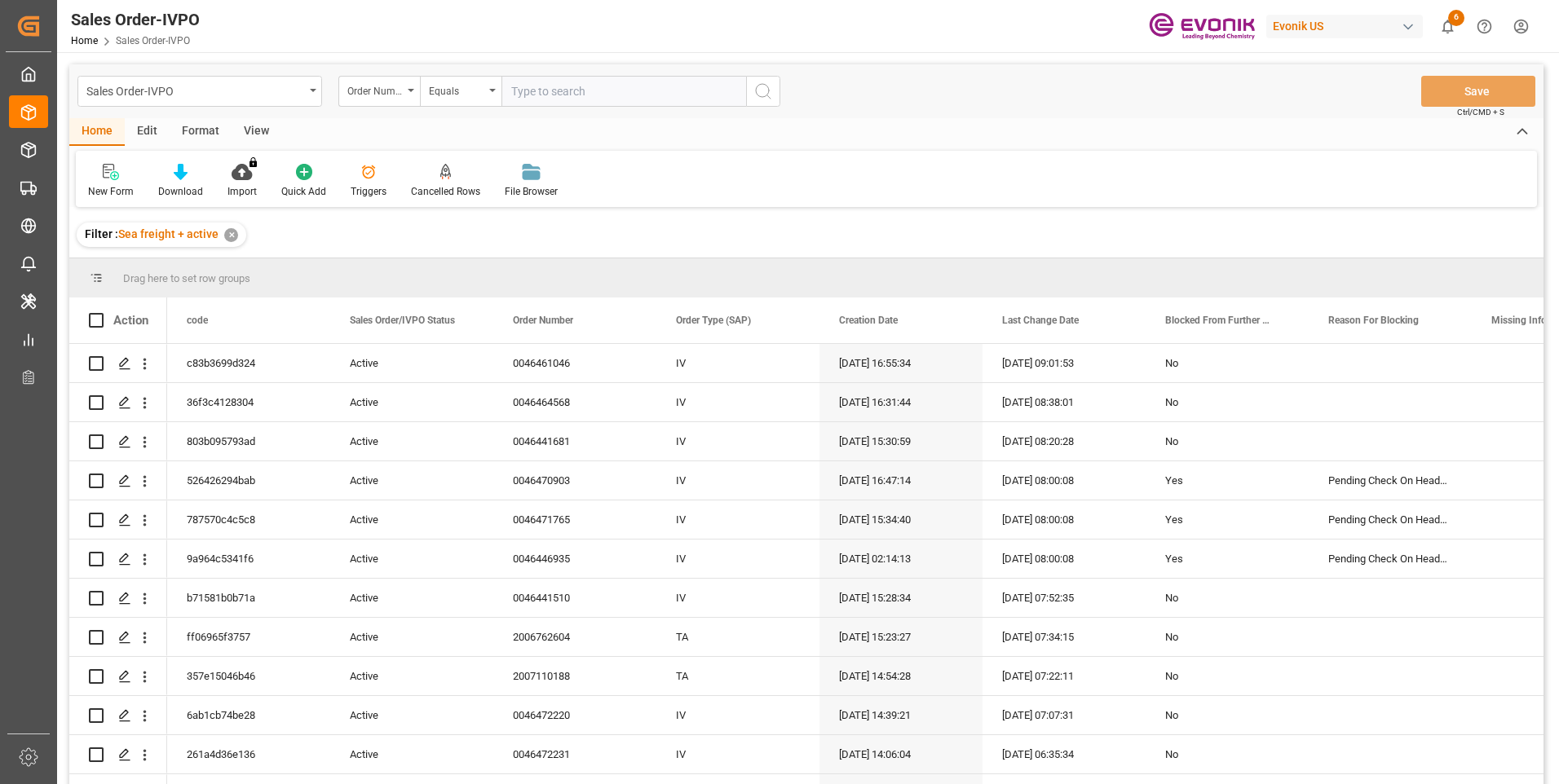
click at [550, 89] on input "text" at bounding box center [624, 90] width 245 height 31
paste input "46465884"
type input "0046465884"
click at [760, 88] on icon "search button" at bounding box center [763, 91] width 20 height 20
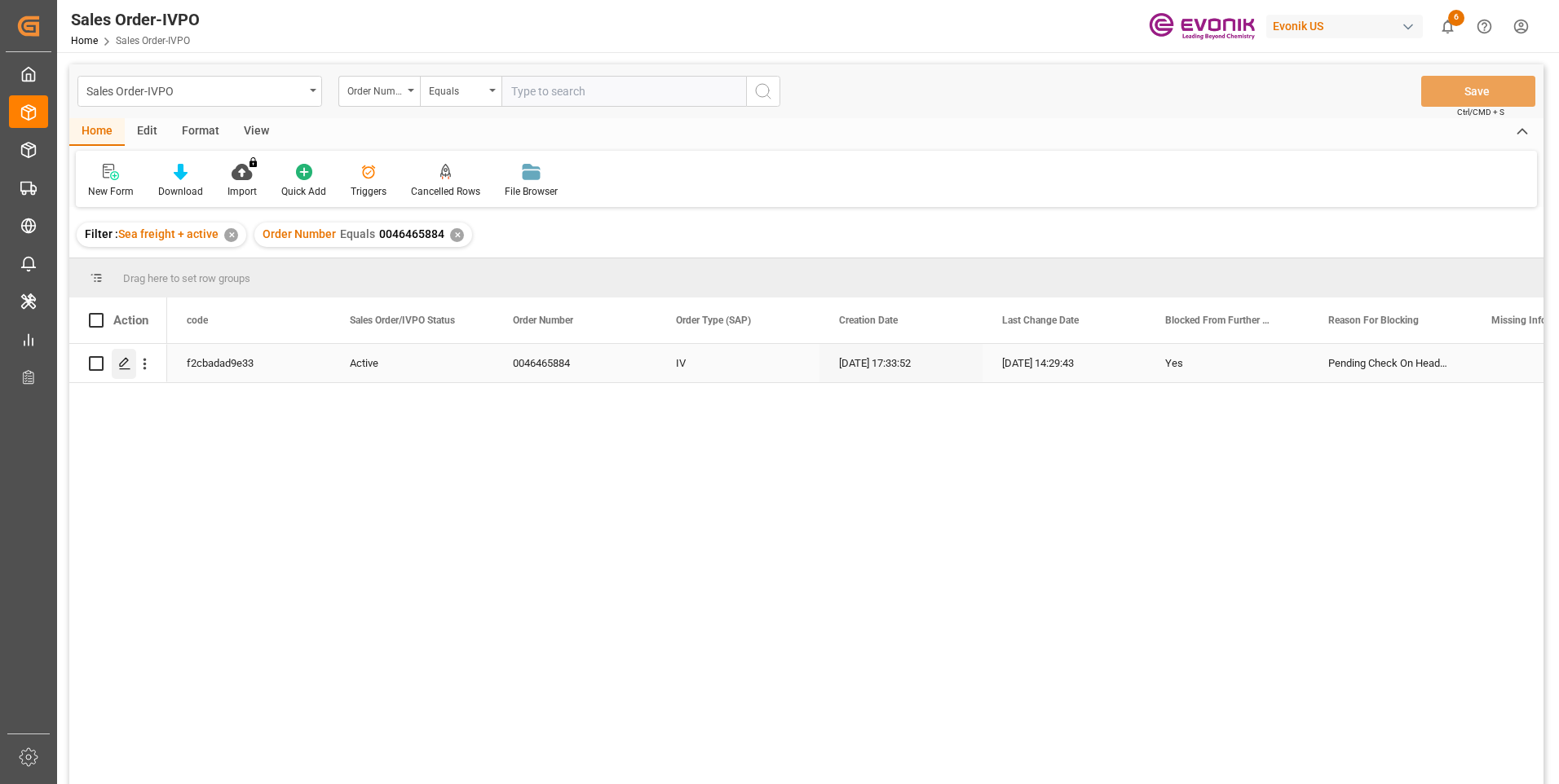
click at [119, 364] on icon "Press SPACE to select this row." at bounding box center [124, 364] width 13 height 13
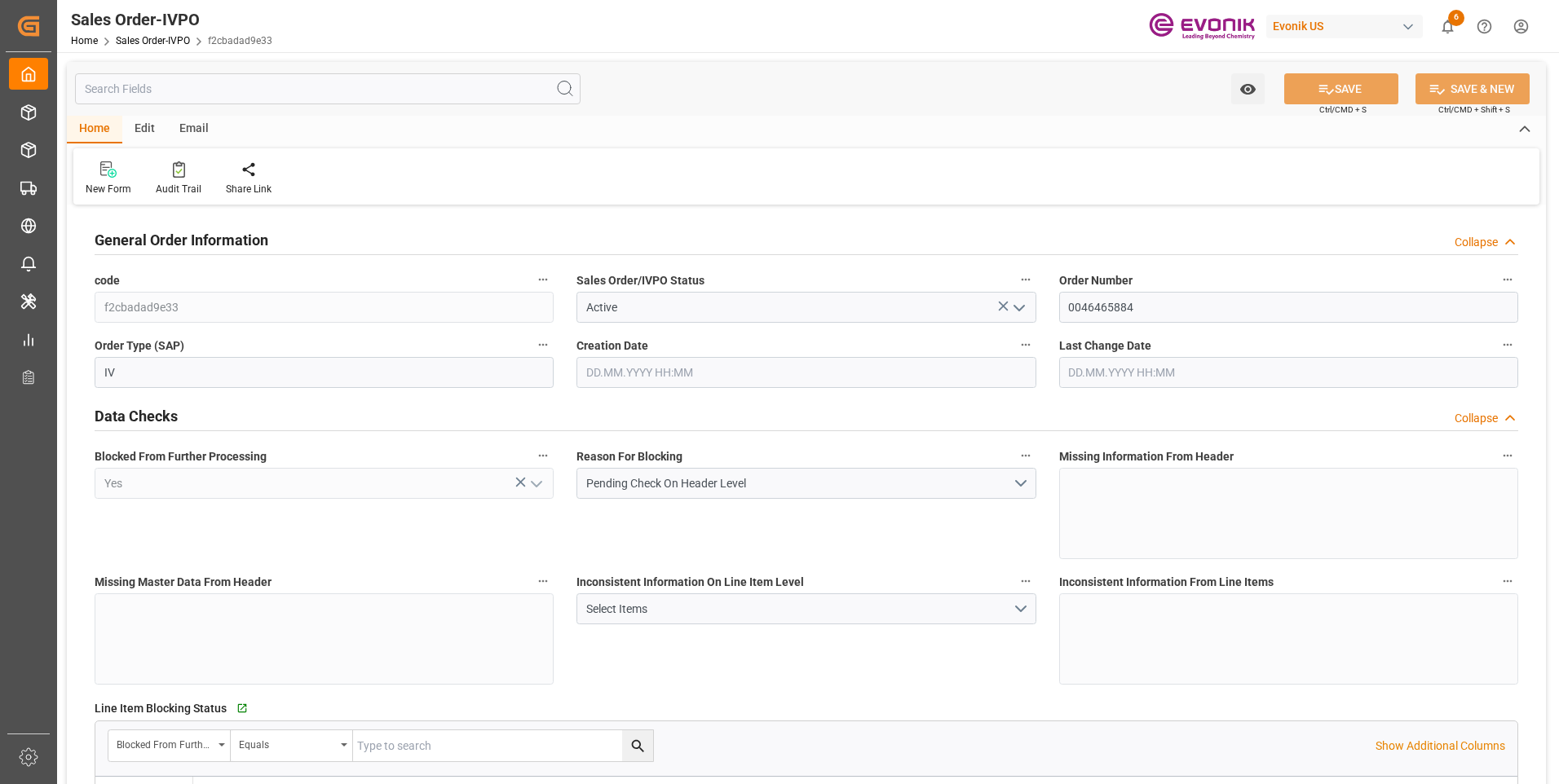
type input "BEANR"
type input "0"
type input "1"
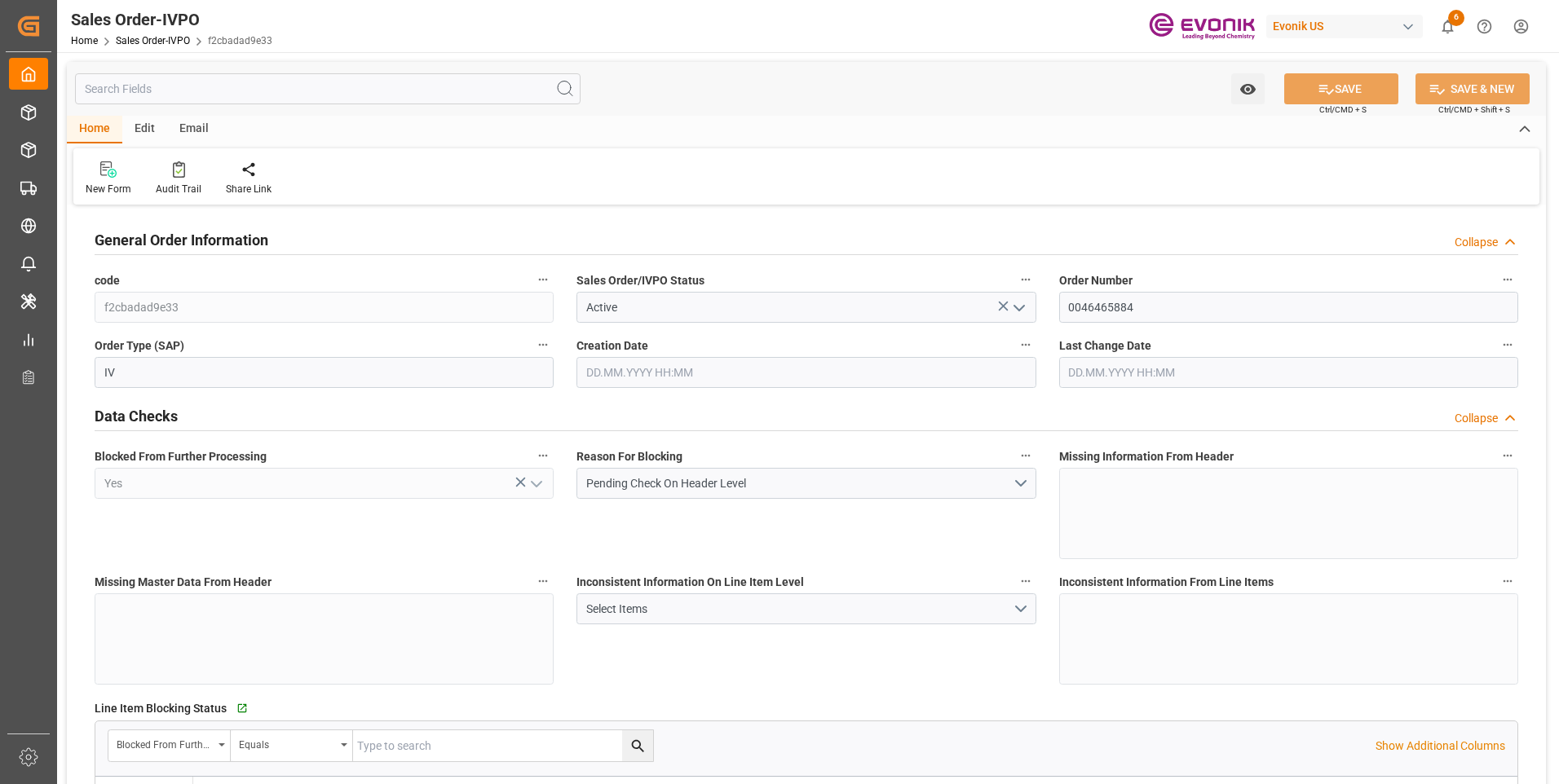
type input "16113.05"
type input "22.372"
type input "17000"
type input "30"
type input "29.07.2025 17:33"
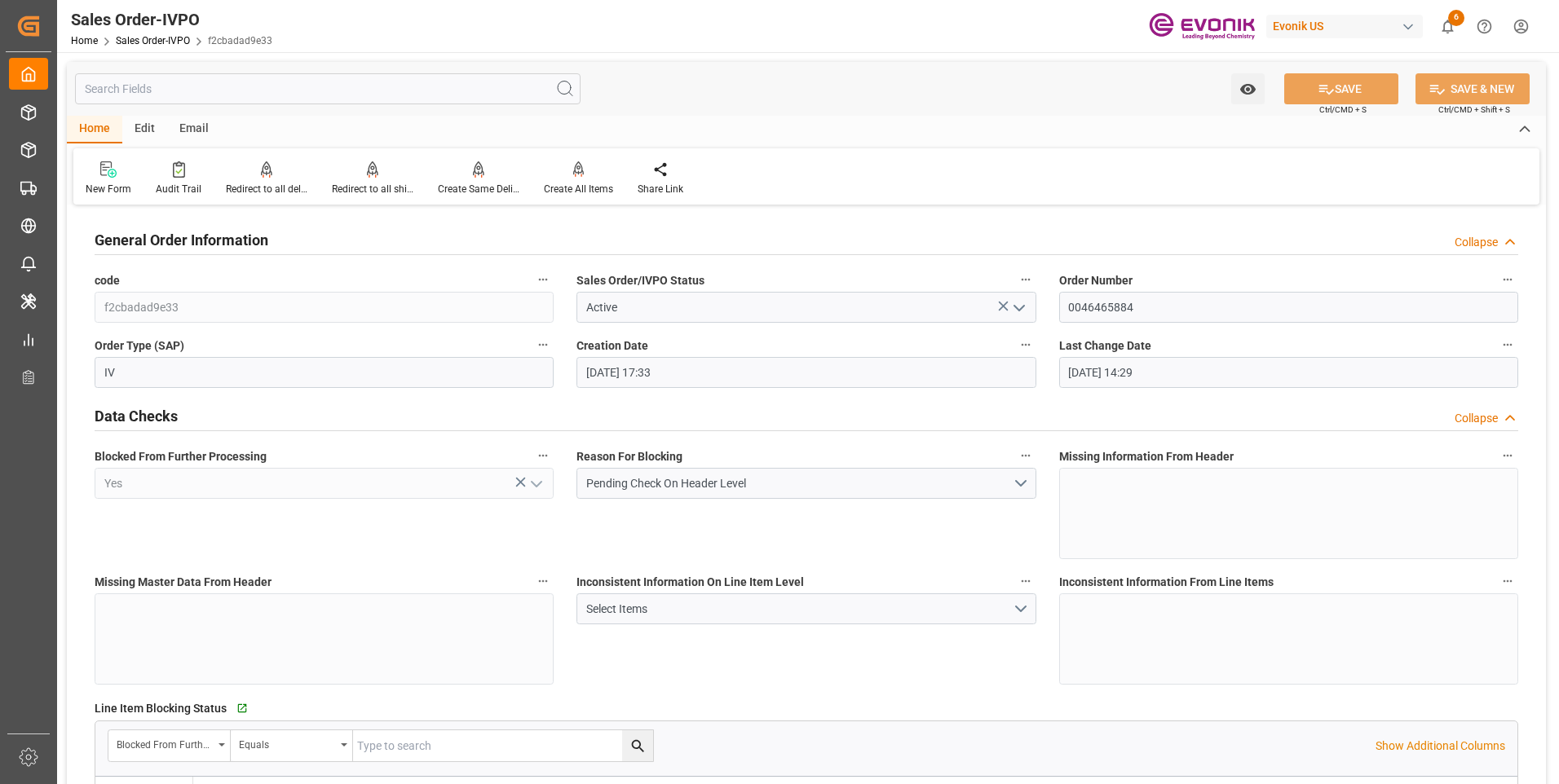
type input "08.09.2025 14:29"
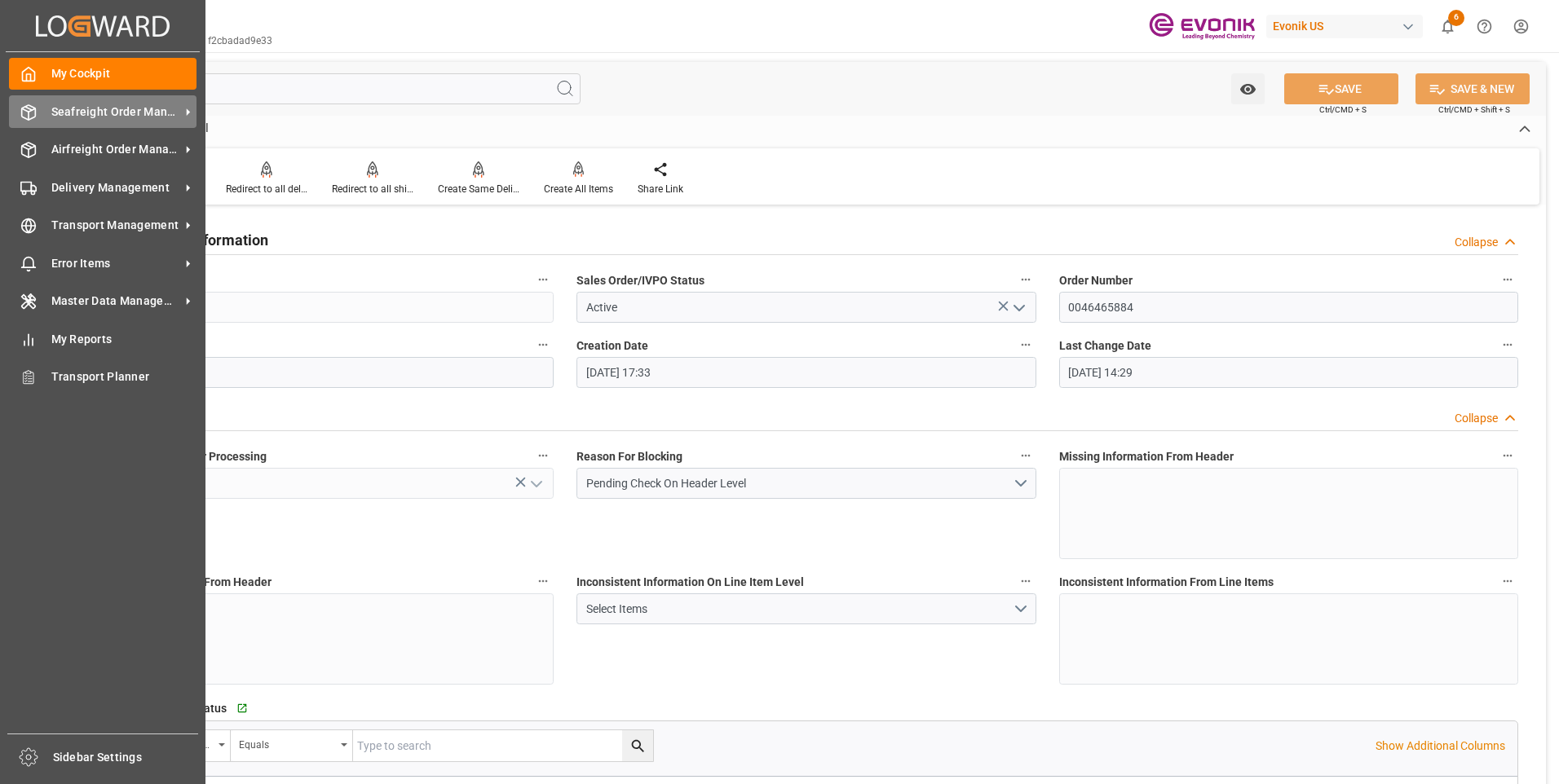
click at [36, 107] on icon at bounding box center [28, 112] width 16 height 16
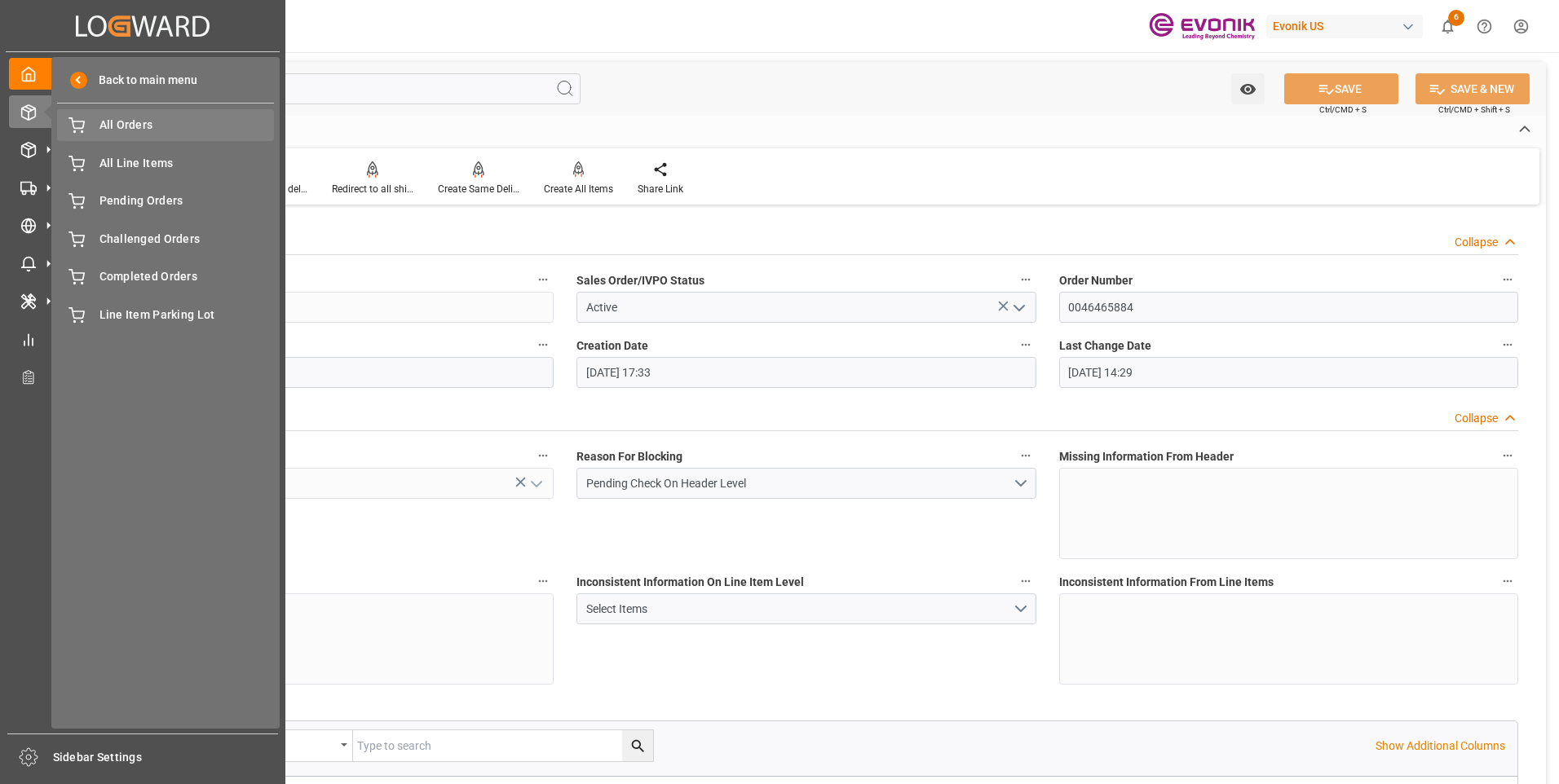
click at [160, 130] on span "All Orders" at bounding box center [188, 125] width 175 height 17
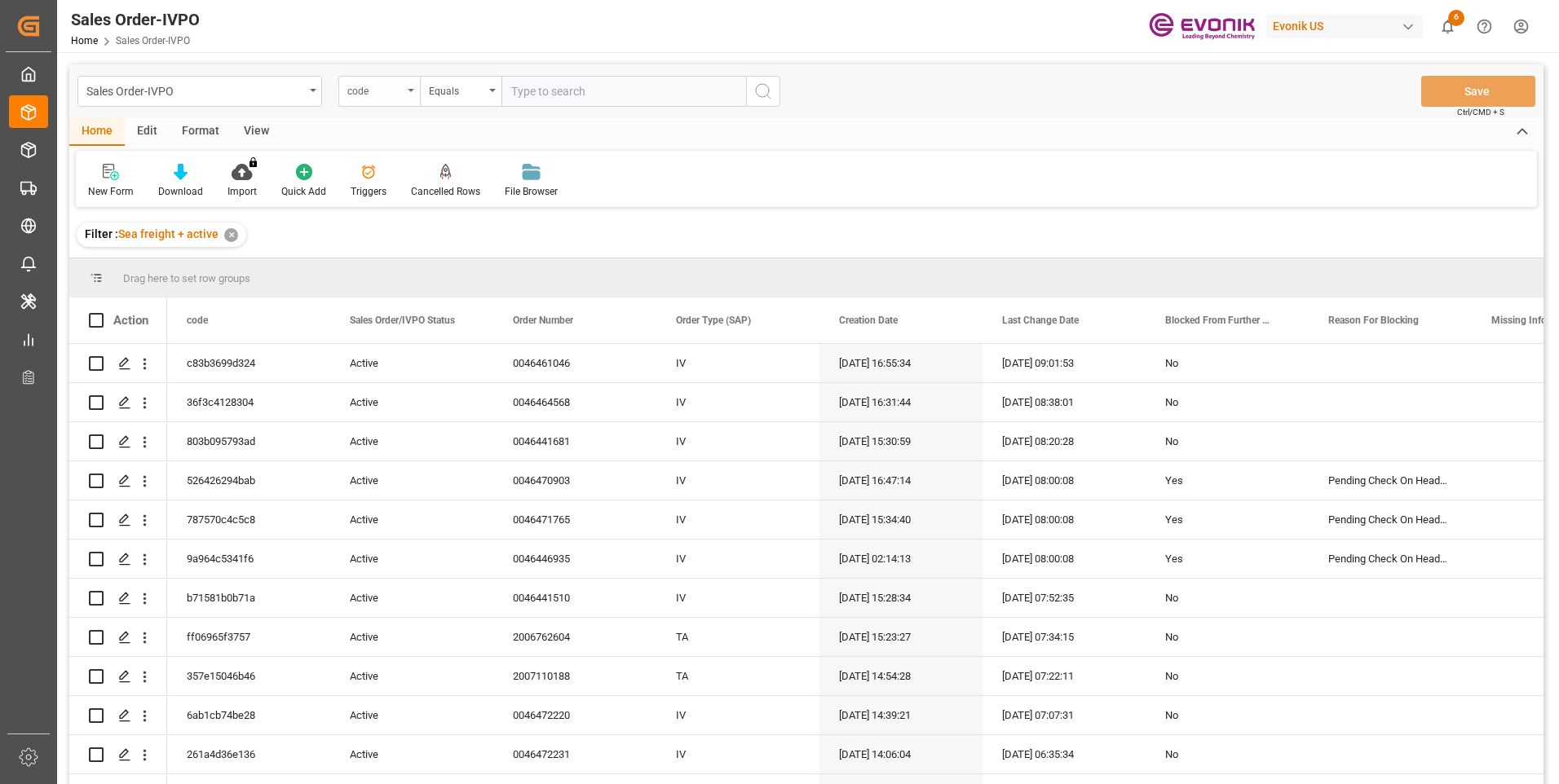
click at [402, 90] on div "code" at bounding box center [375, 90] width 56 height 19
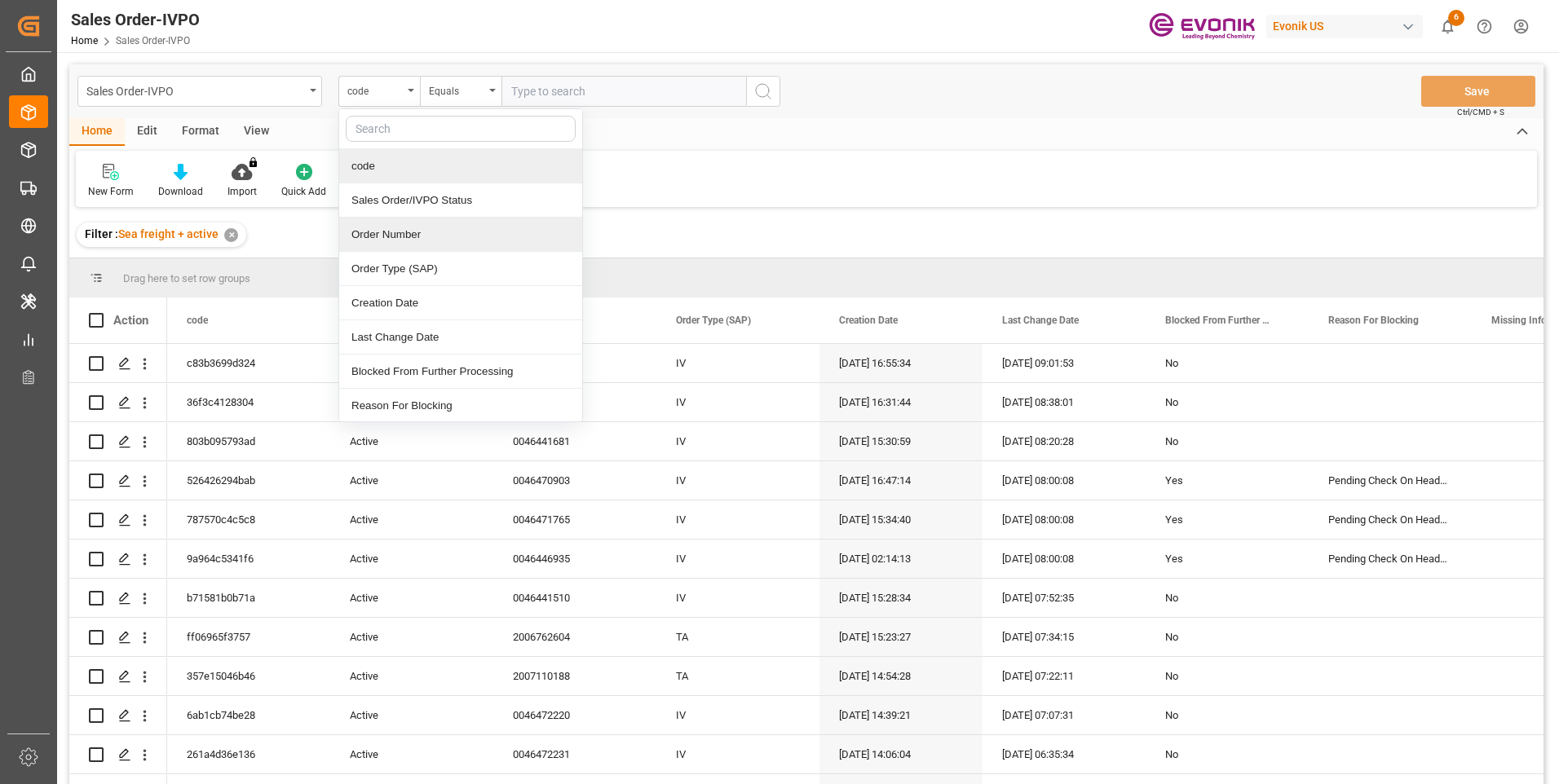
click at [382, 231] on div "Order Number" at bounding box center [461, 235] width 243 height 34
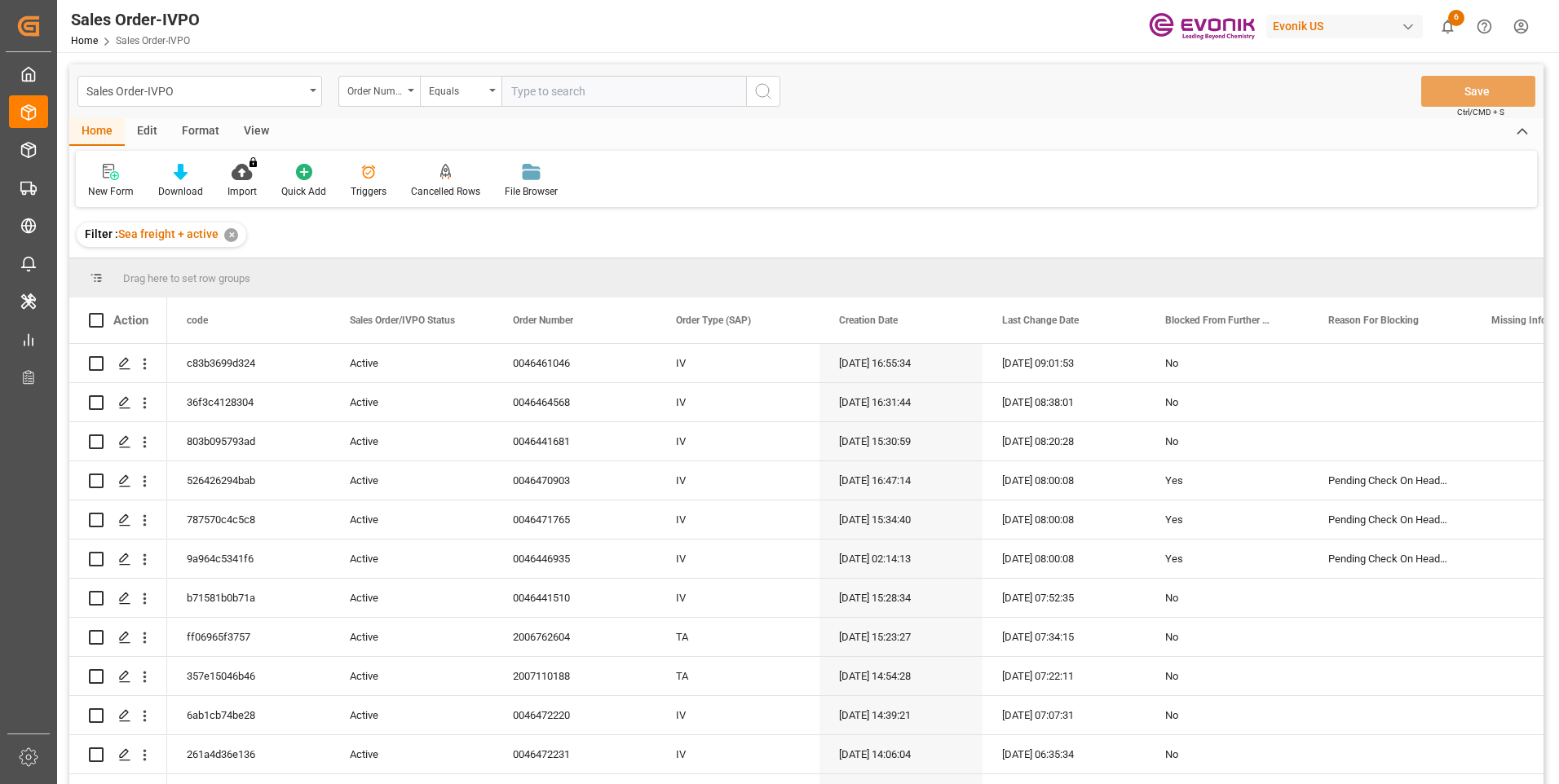
click at [542, 91] on input "text" at bounding box center [624, 90] width 245 height 31
paste input "46456146"
type input "0046456146"
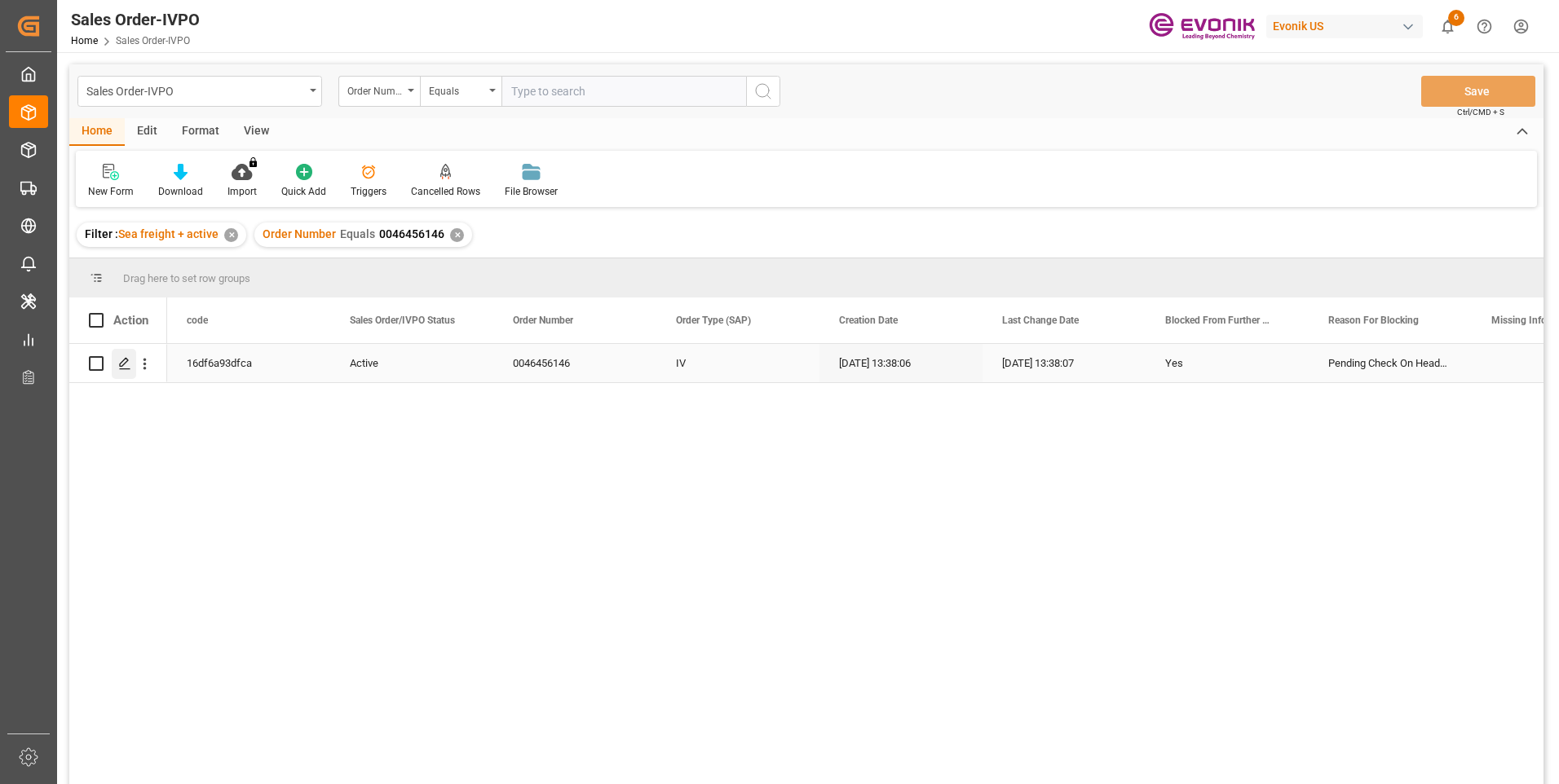
click at [122, 359] on icon "Press SPACE to select this row." at bounding box center [124, 364] width 13 height 13
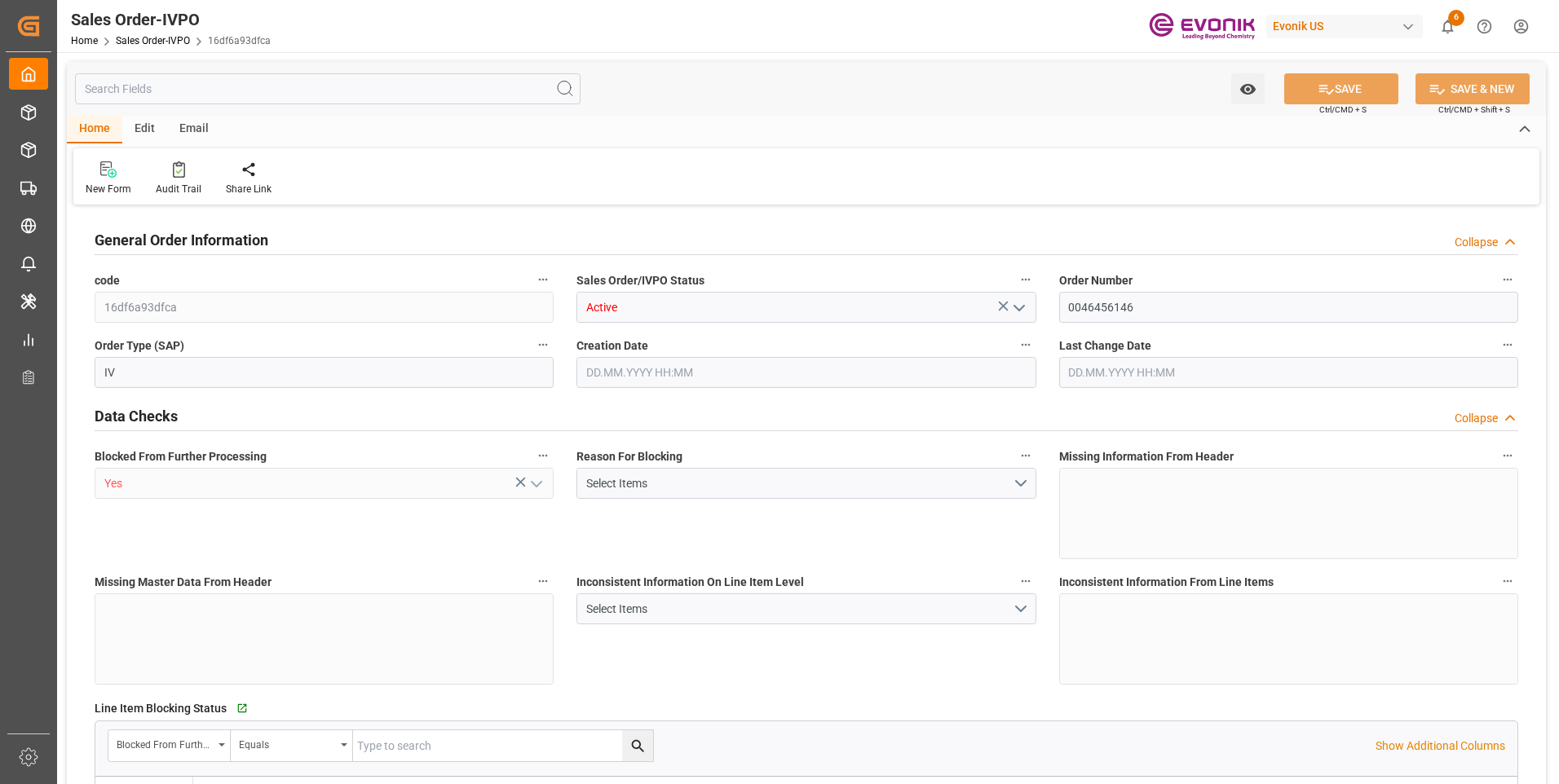
type input "BRSSZ"
type input "0"
type input "1"
type input "19340"
type input "08.09.2025 13:38"
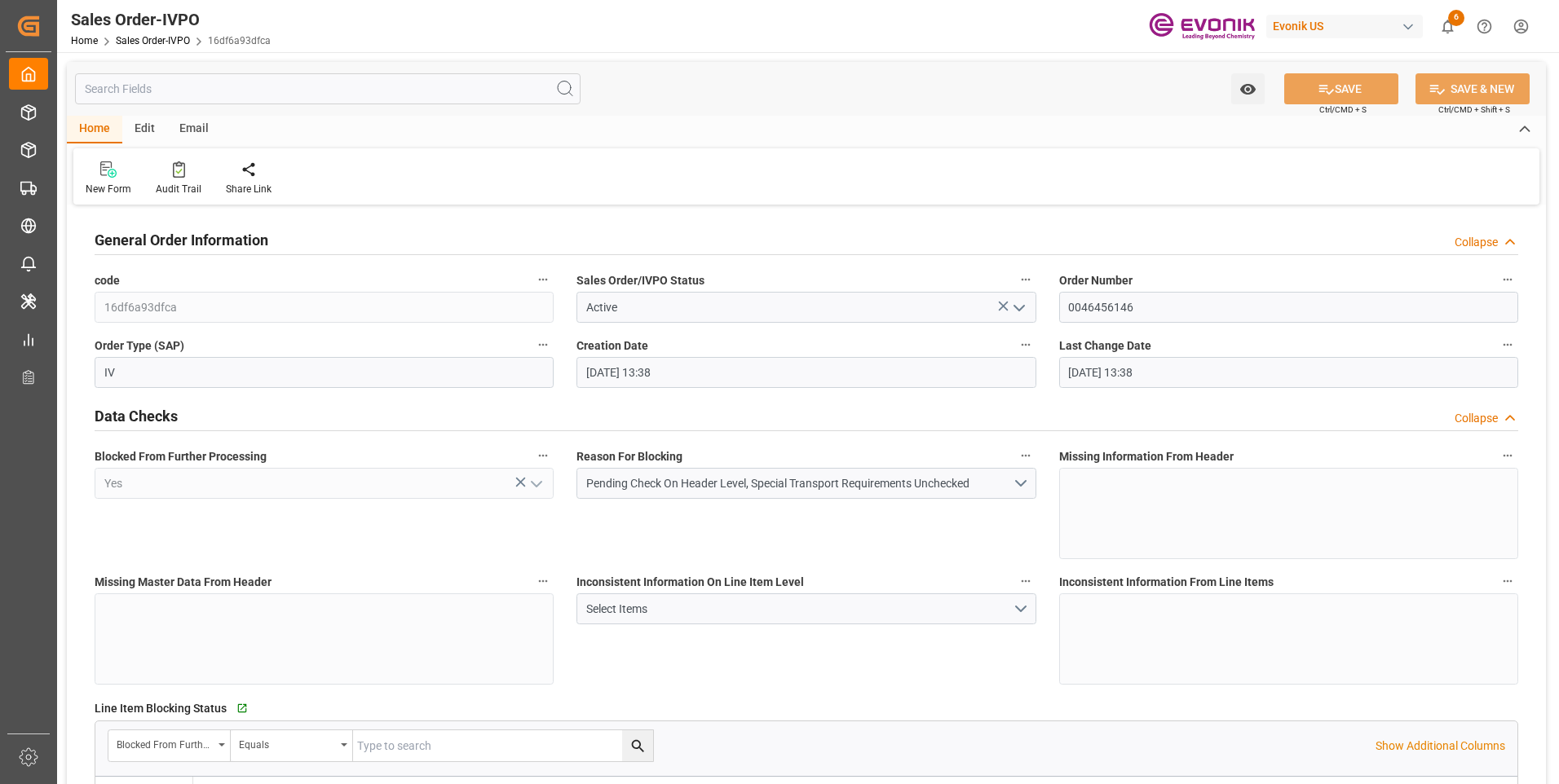
type input "08.09.2025 13:38"
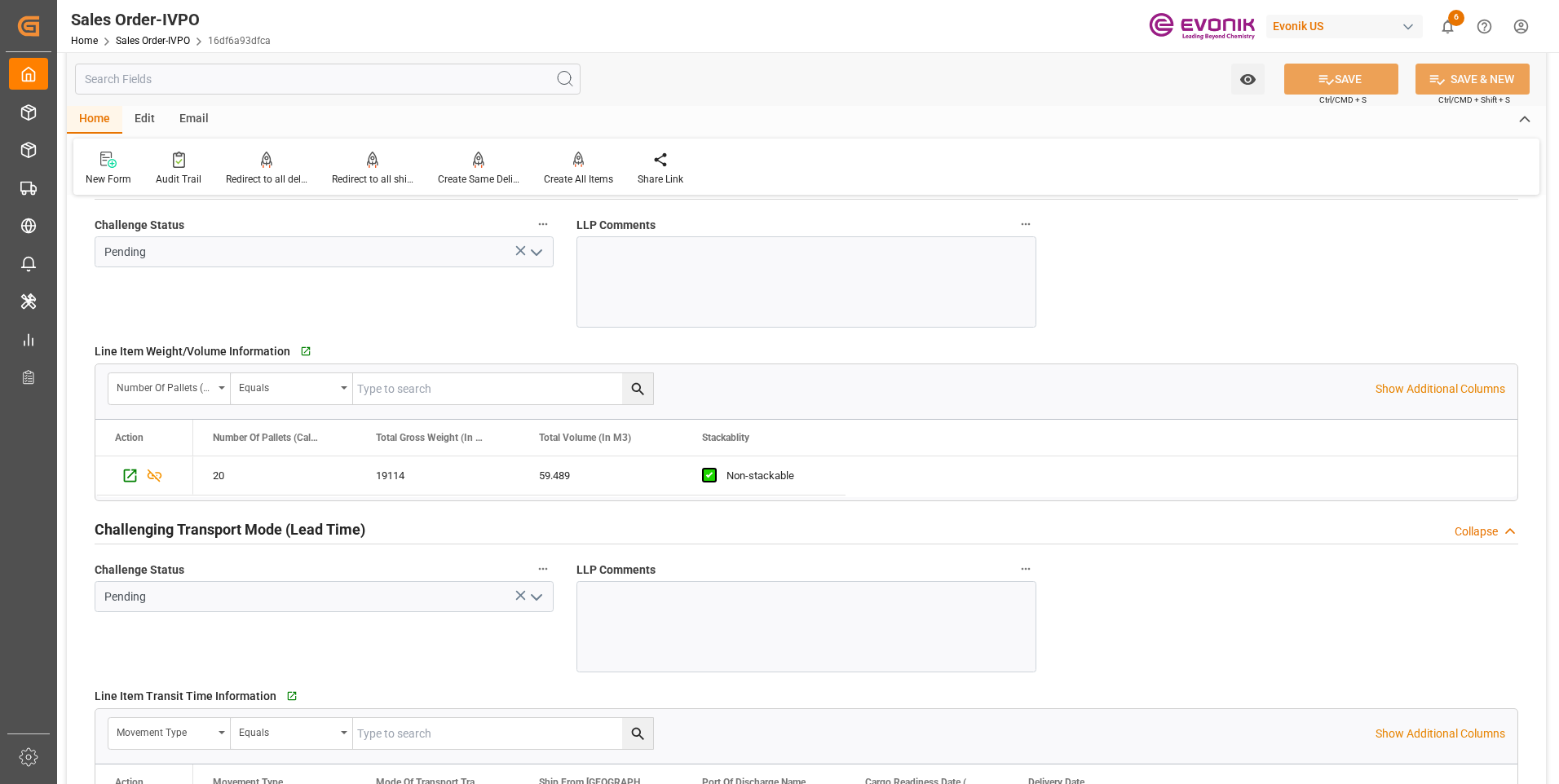
scroll to position [2038, 0]
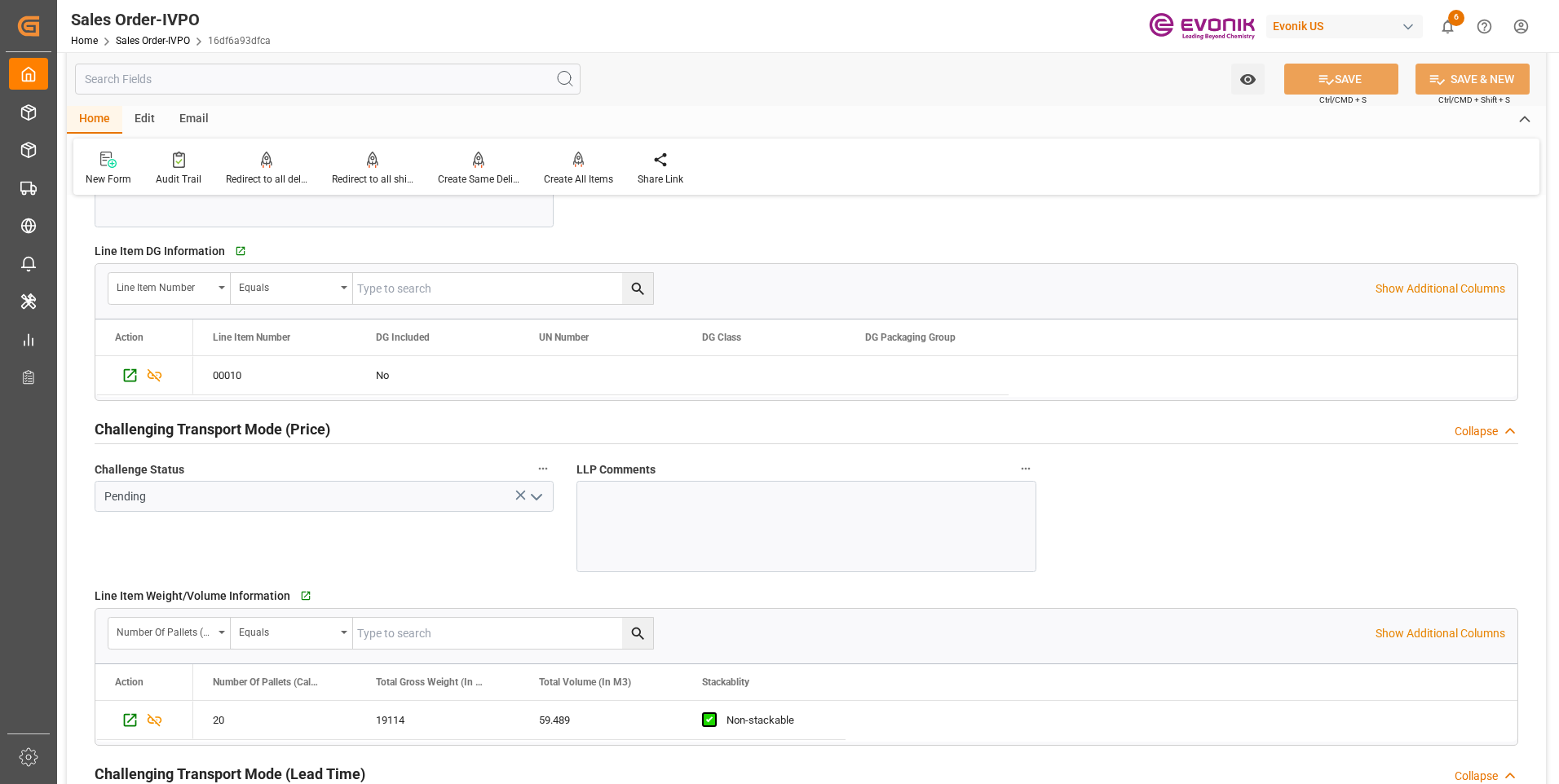
click at [532, 498] on icon "open menu" at bounding box center [536, 497] width 20 height 20
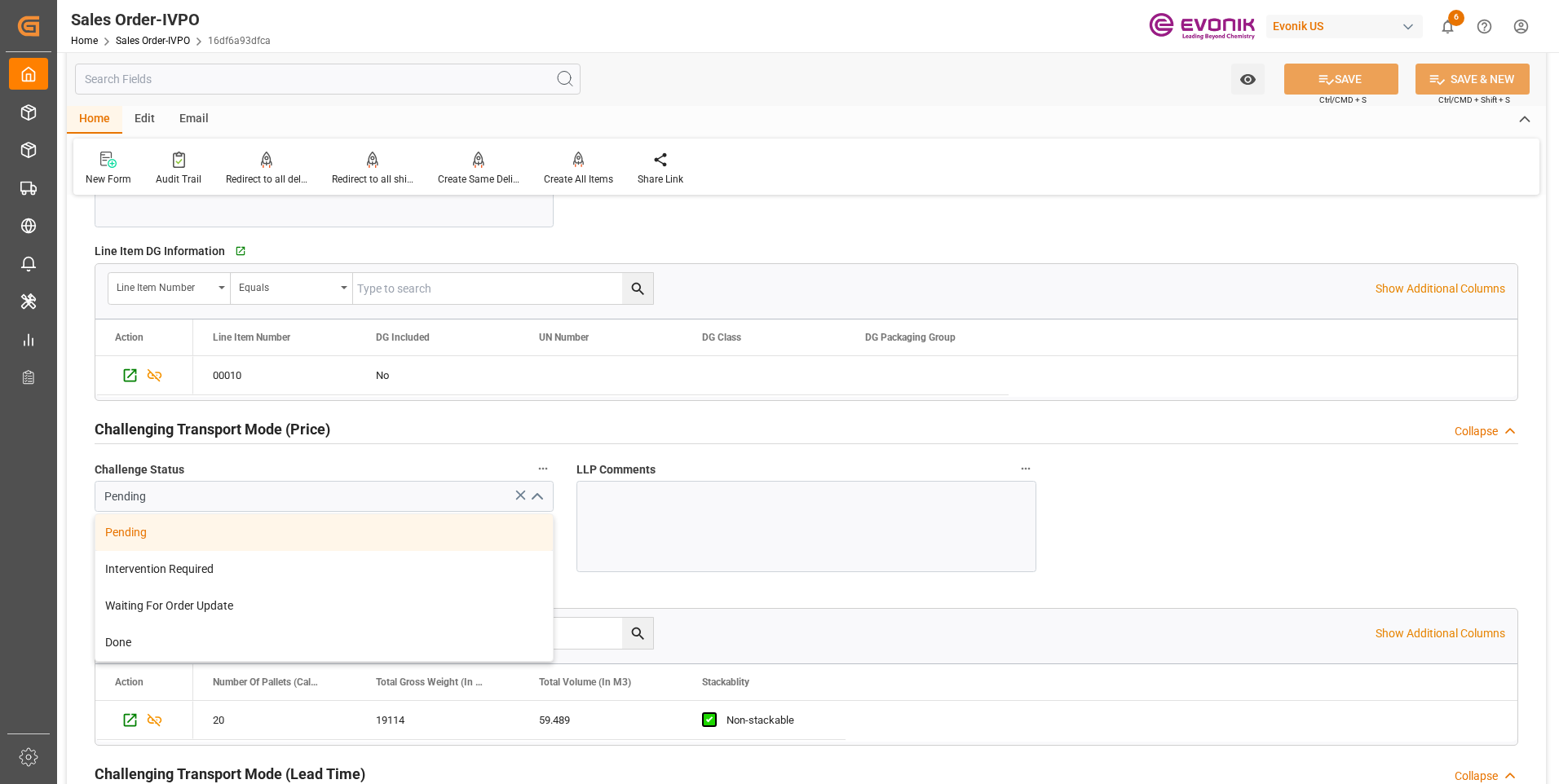
click at [468, 431] on div "Challenging Transport Mode (Price) Collapse" at bounding box center [806, 428] width 1424 height 31
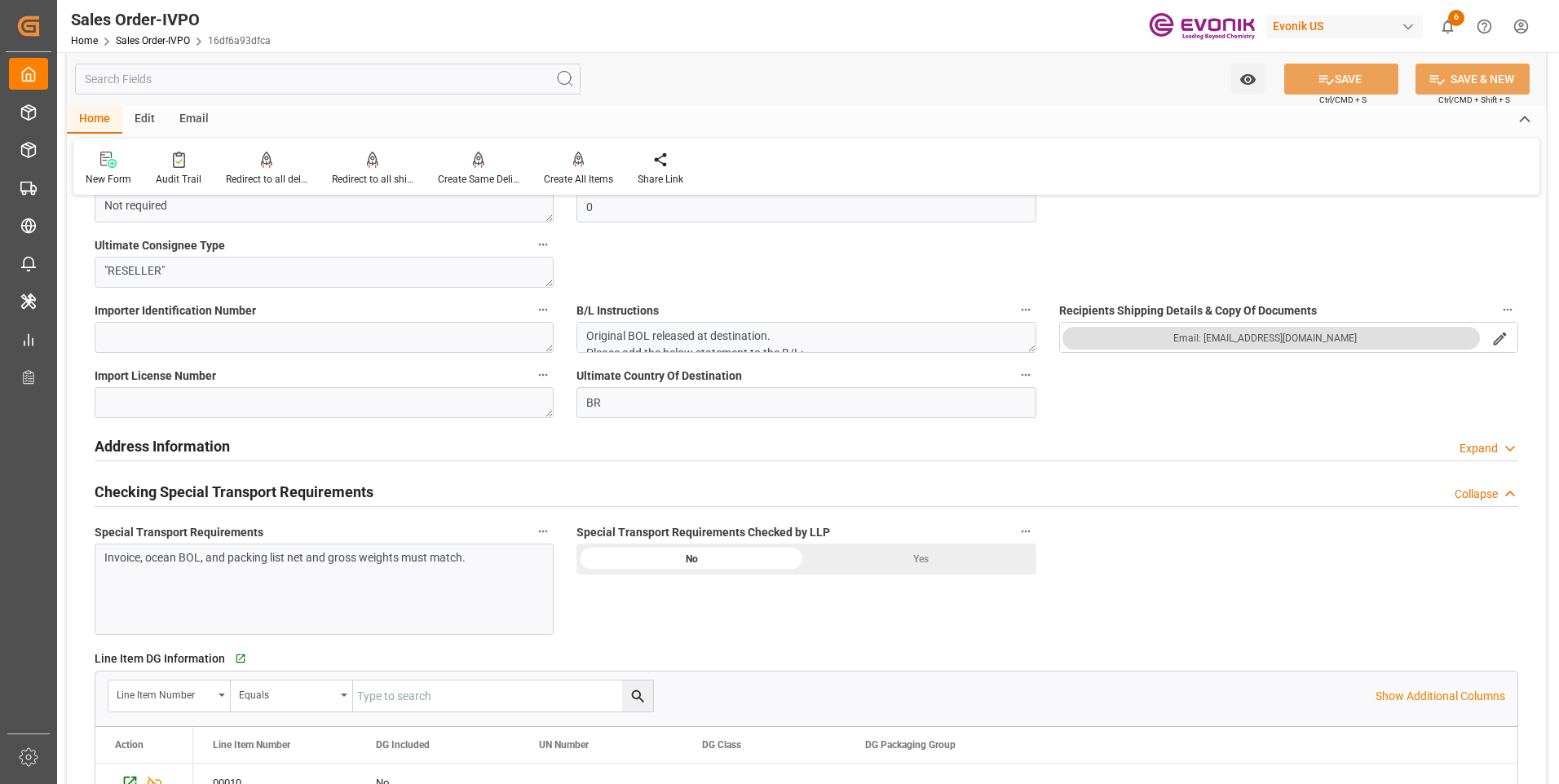
scroll to position [1957, 0]
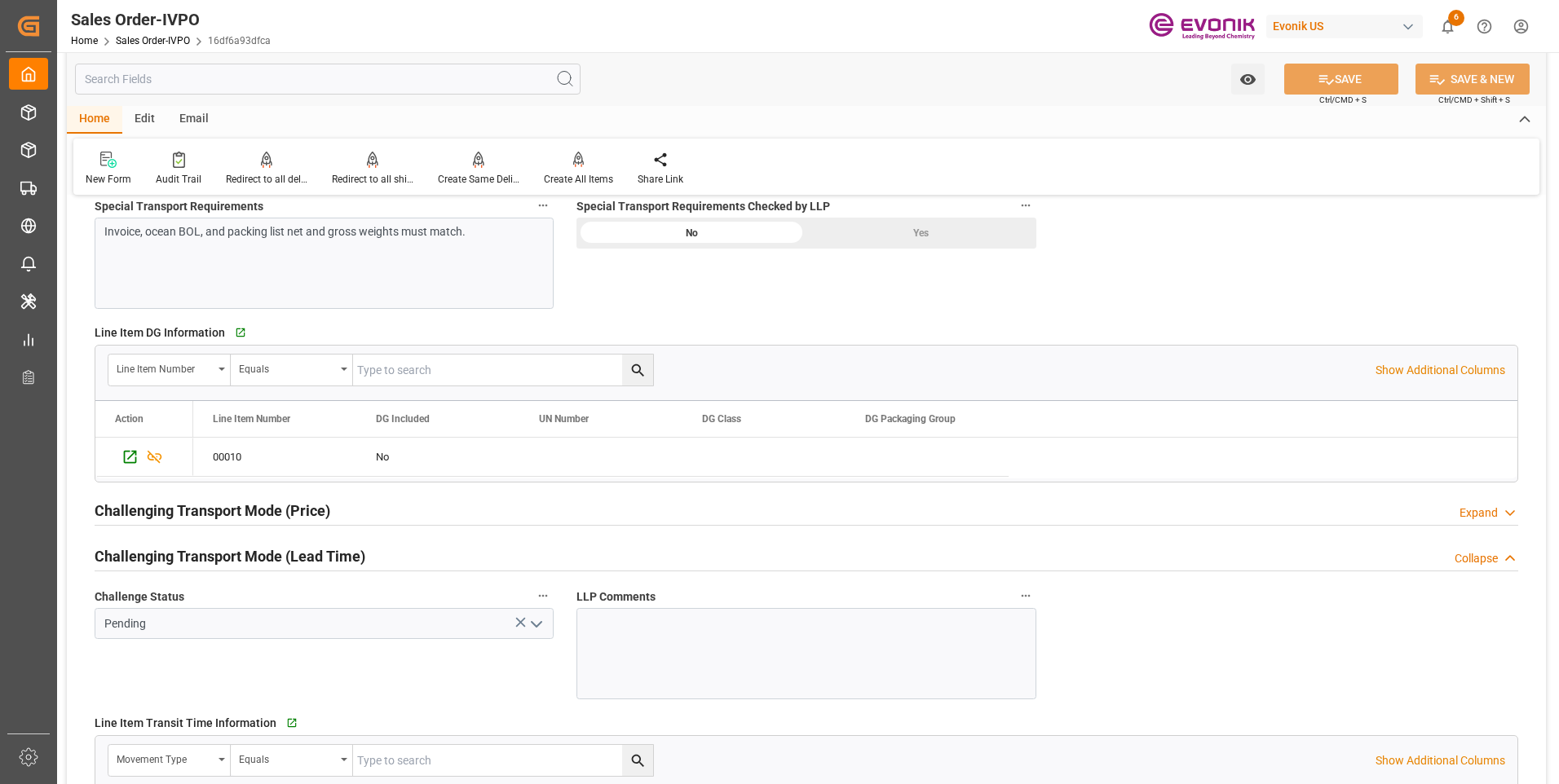
click at [538, 620] on icon "open menu" at bounding box center [536, 624] width 20 height 20
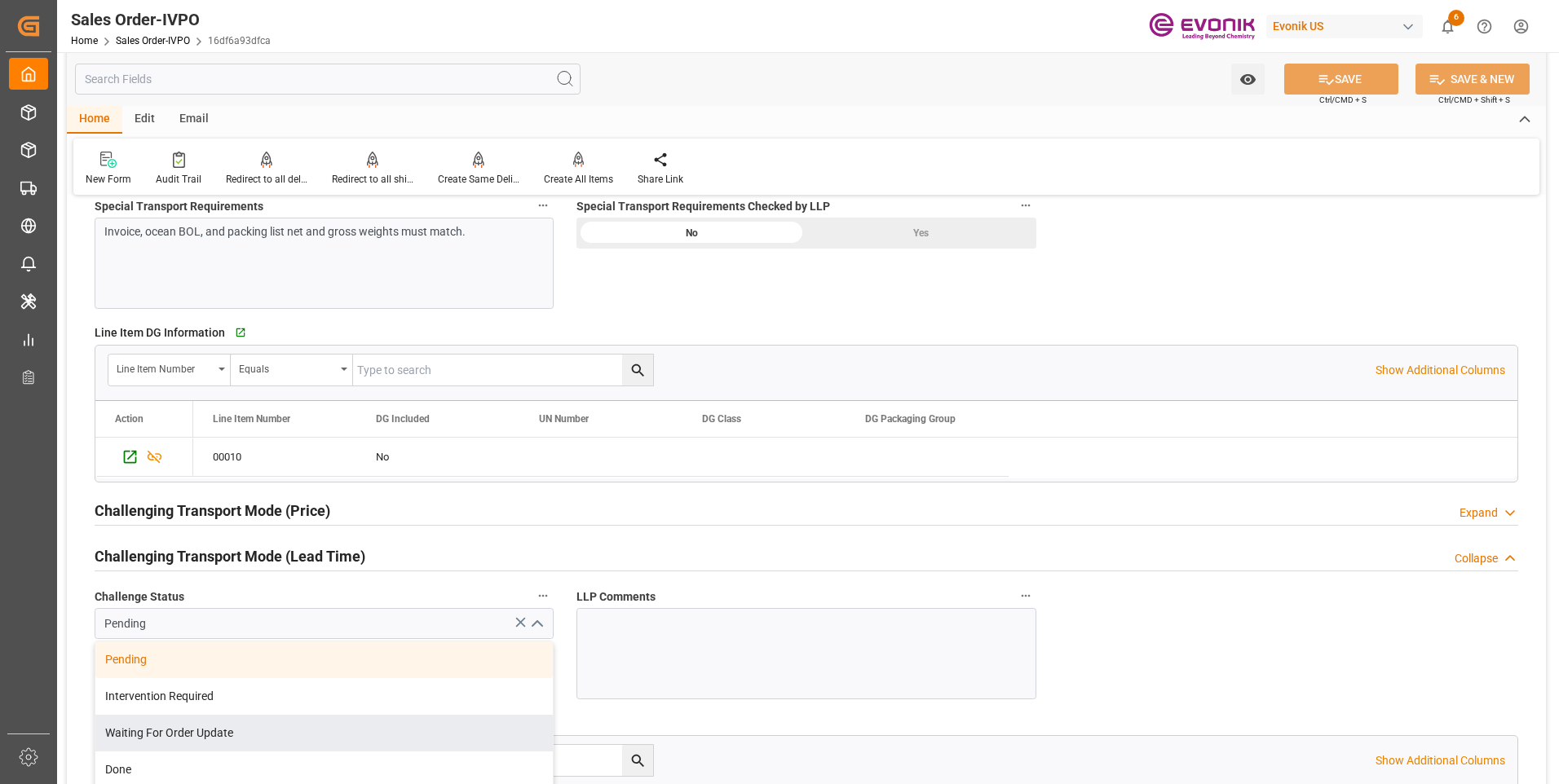
scroll to position [2201, 0]
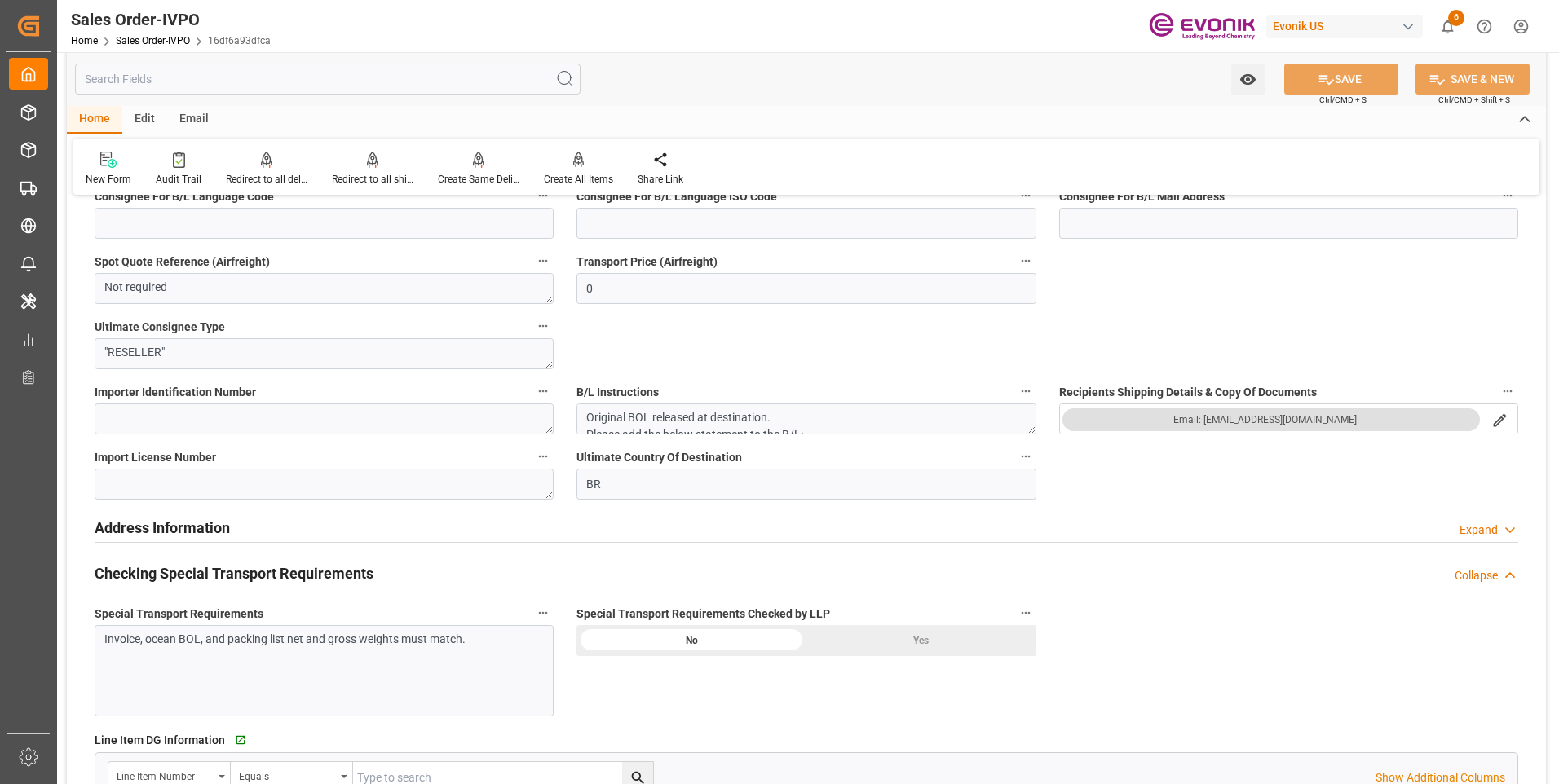
scroll to position [1875, 0]
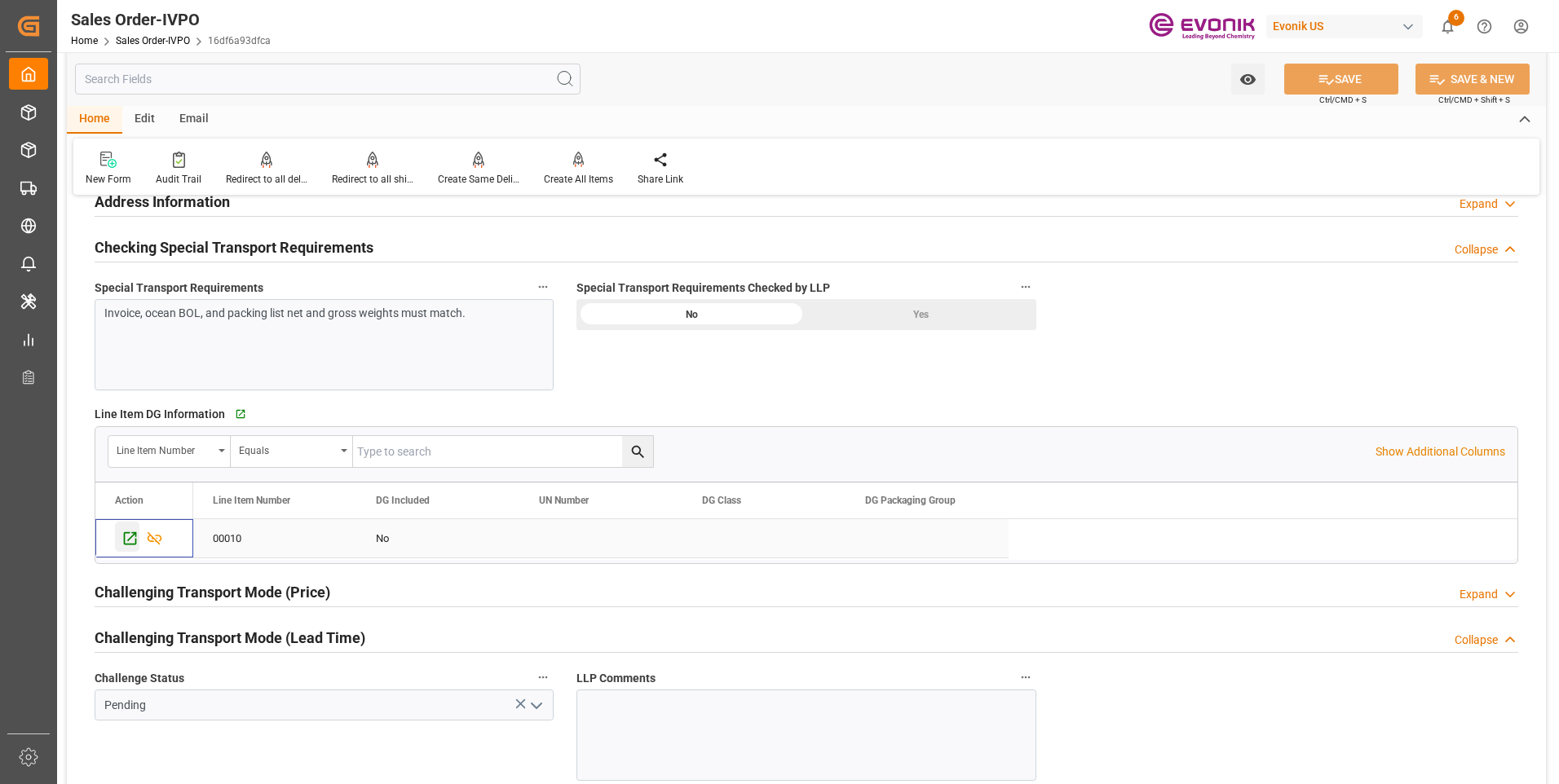
click at [122, 537] on icon "Press SPACE to select this row." at bounding box center [130, 538] width 17 height 17
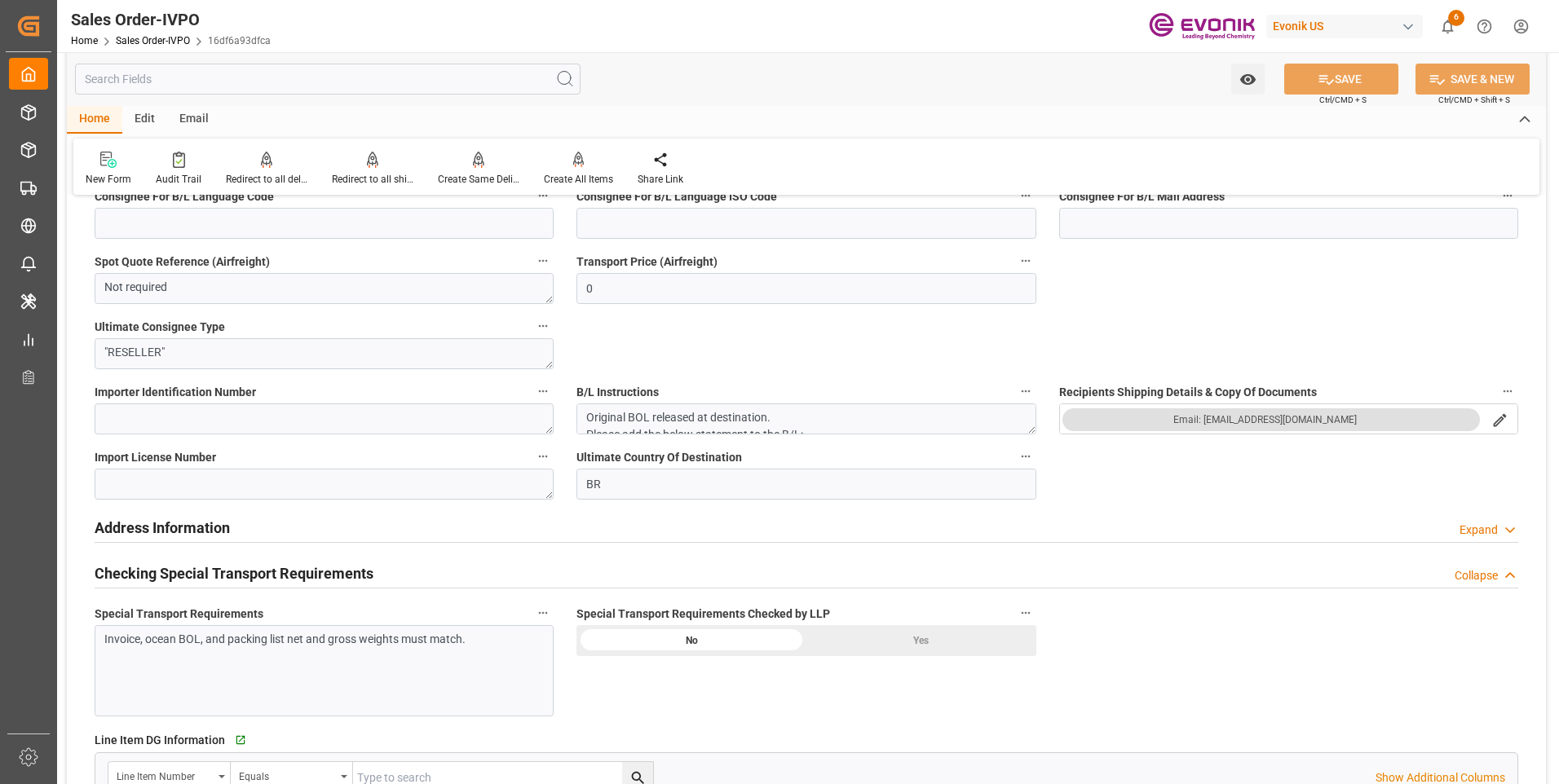
scroll to position [1794, 0]
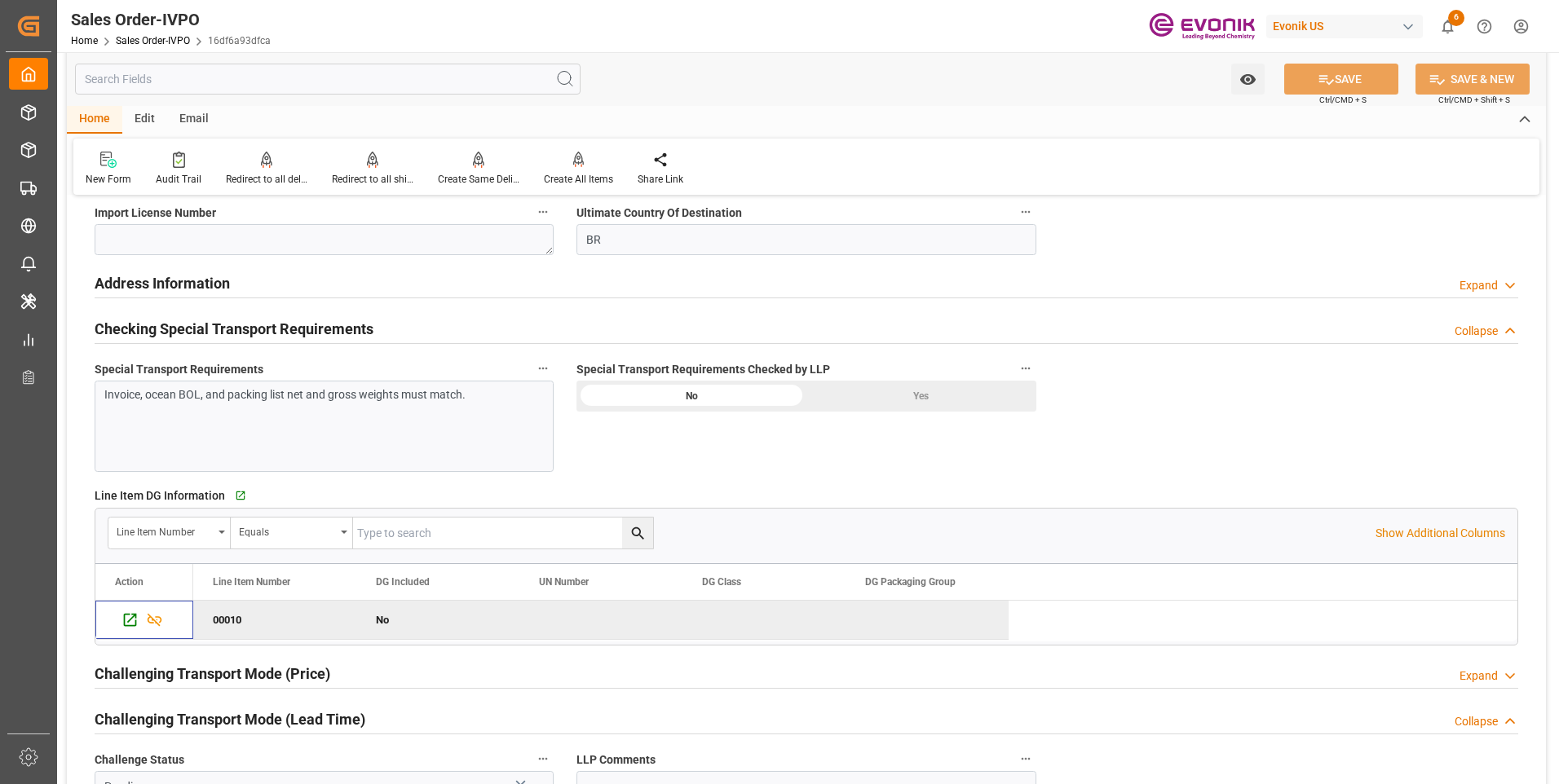
click at [307, 415] on div "Invoice, ocean BOL, and packing list net and gross weights must match." at bounding box center [323, 426] width 459 height 91
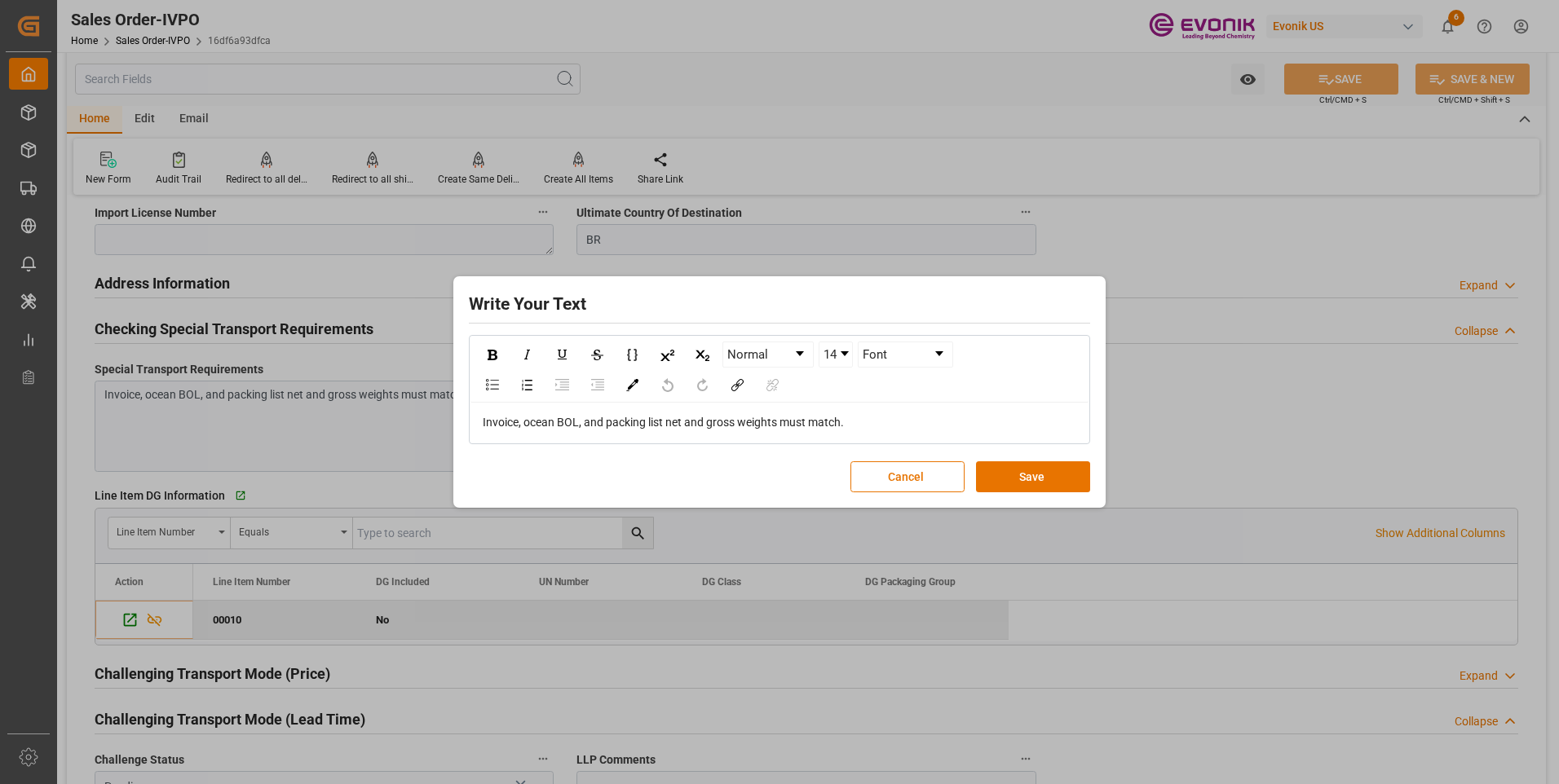
click at [885, 425] on div "Invoice, ocean BOL, and packing list net and gross weights must match." at bounding box center [780, 423] width 595 height 17
drag, startPoint x: 783, startPoint y: 427, endPoint x: 418, endPoint y: 415, distance: 365.2
click at [448, 420] on div "Write Your Text Normal 14 Font Invoice, ocean BOL, and packing list net and gro…" at bounding box center [780, 392] width 1559 height 784
copy span "Invoice, ocean BOL, and packing list net and gross weights must match."
click at [1026, 486] on button "Save" at bounding box center [1033, 477] width 114 height 31
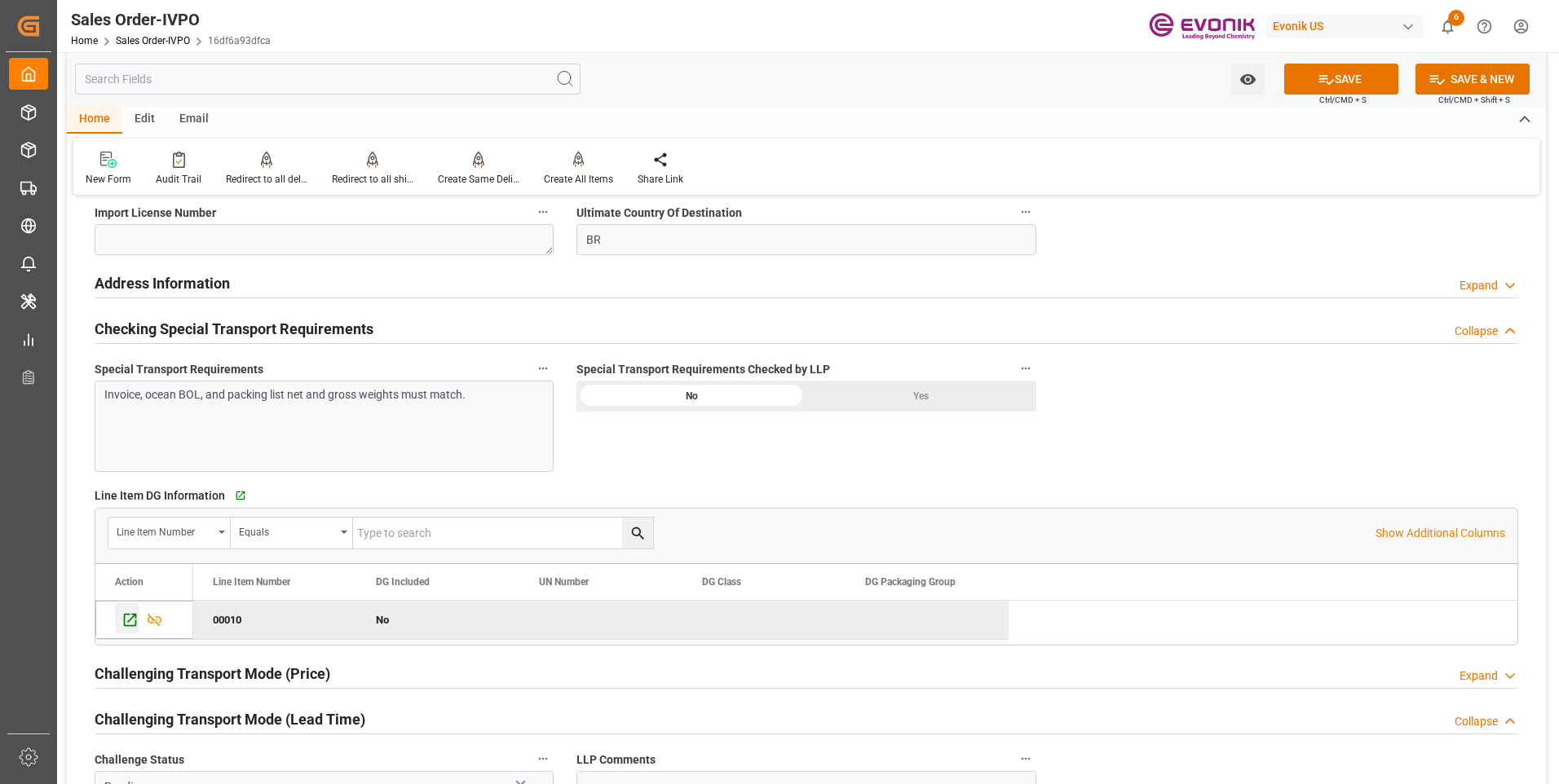
click at [122, 617] on div "Press SPACE to deselect this row." at bounding box center [127, 618] width 25 height 30
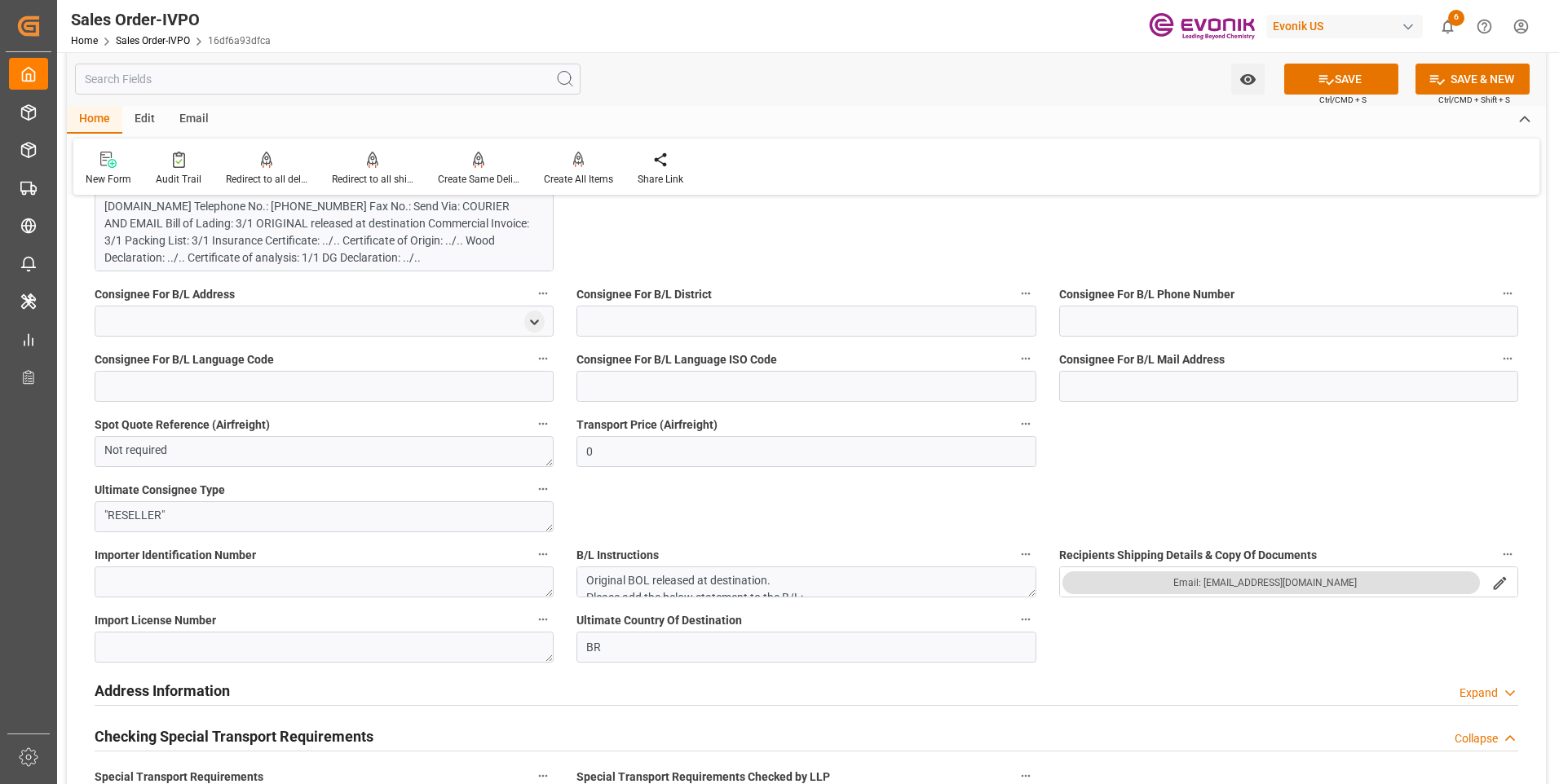
scroll to position [1631, 0]
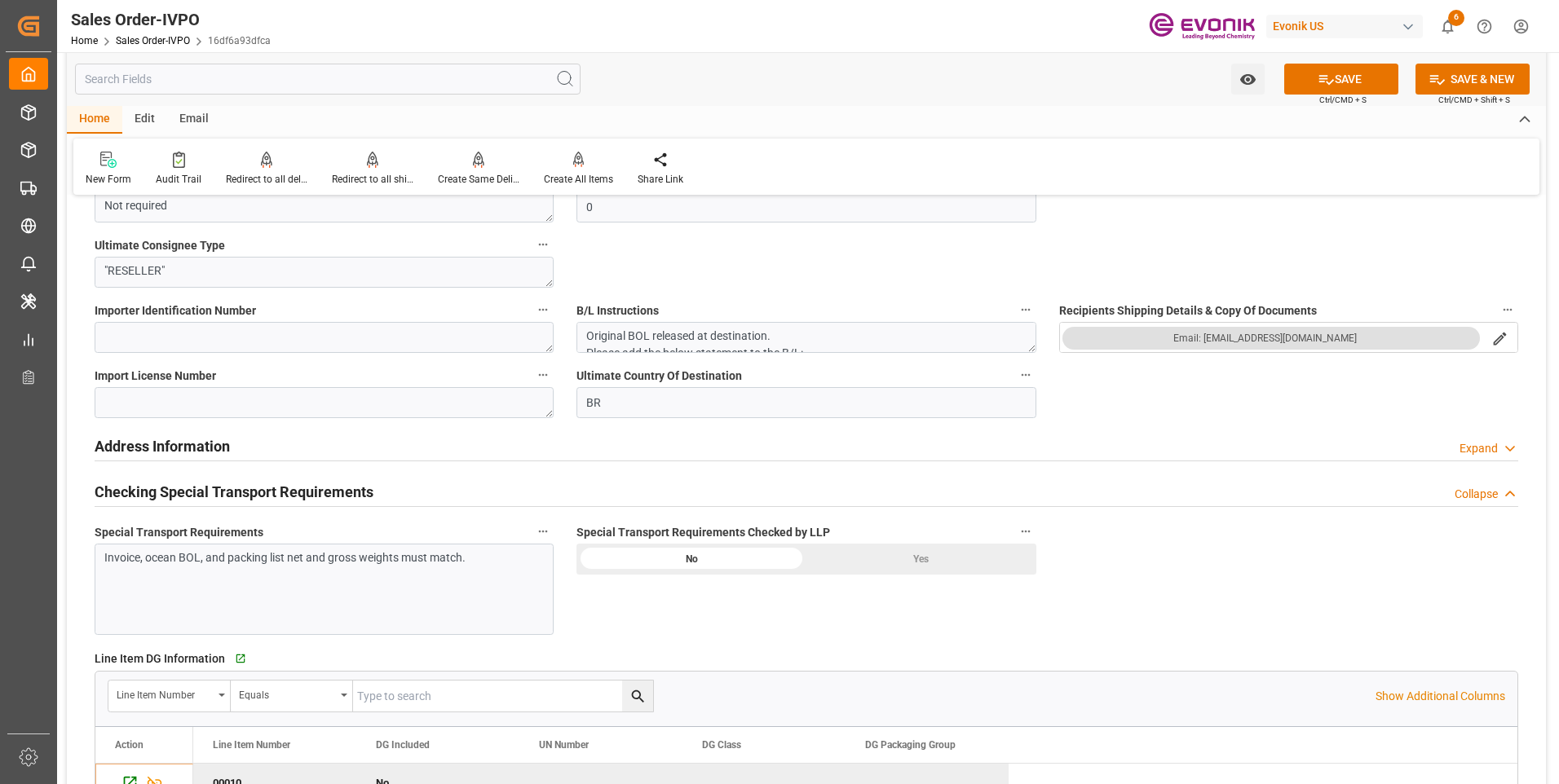
click at [874, 564] on div "Yes" at bounding box center [922, 559] width 230 height 31
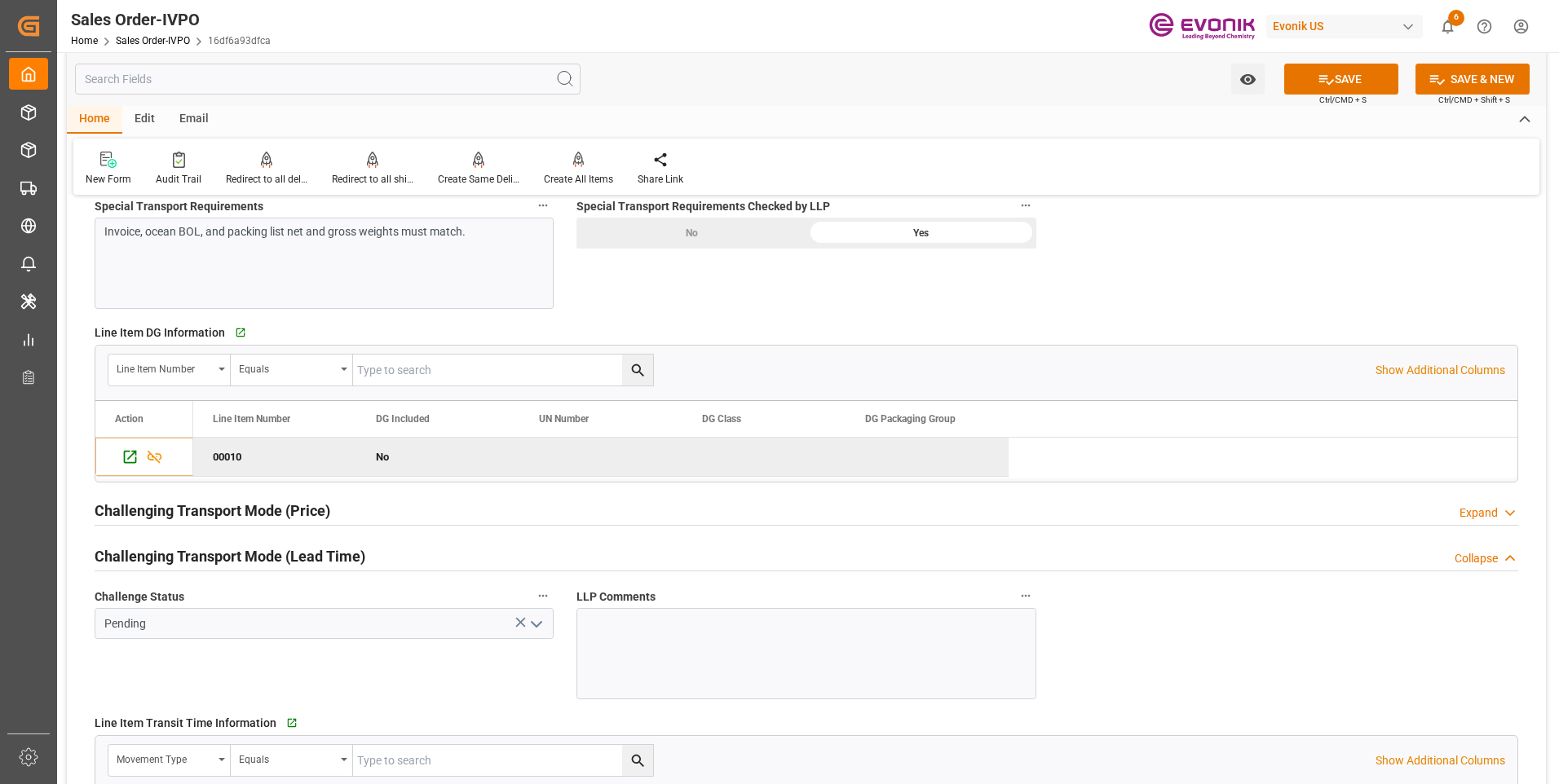
scroll to position [2201, 0]
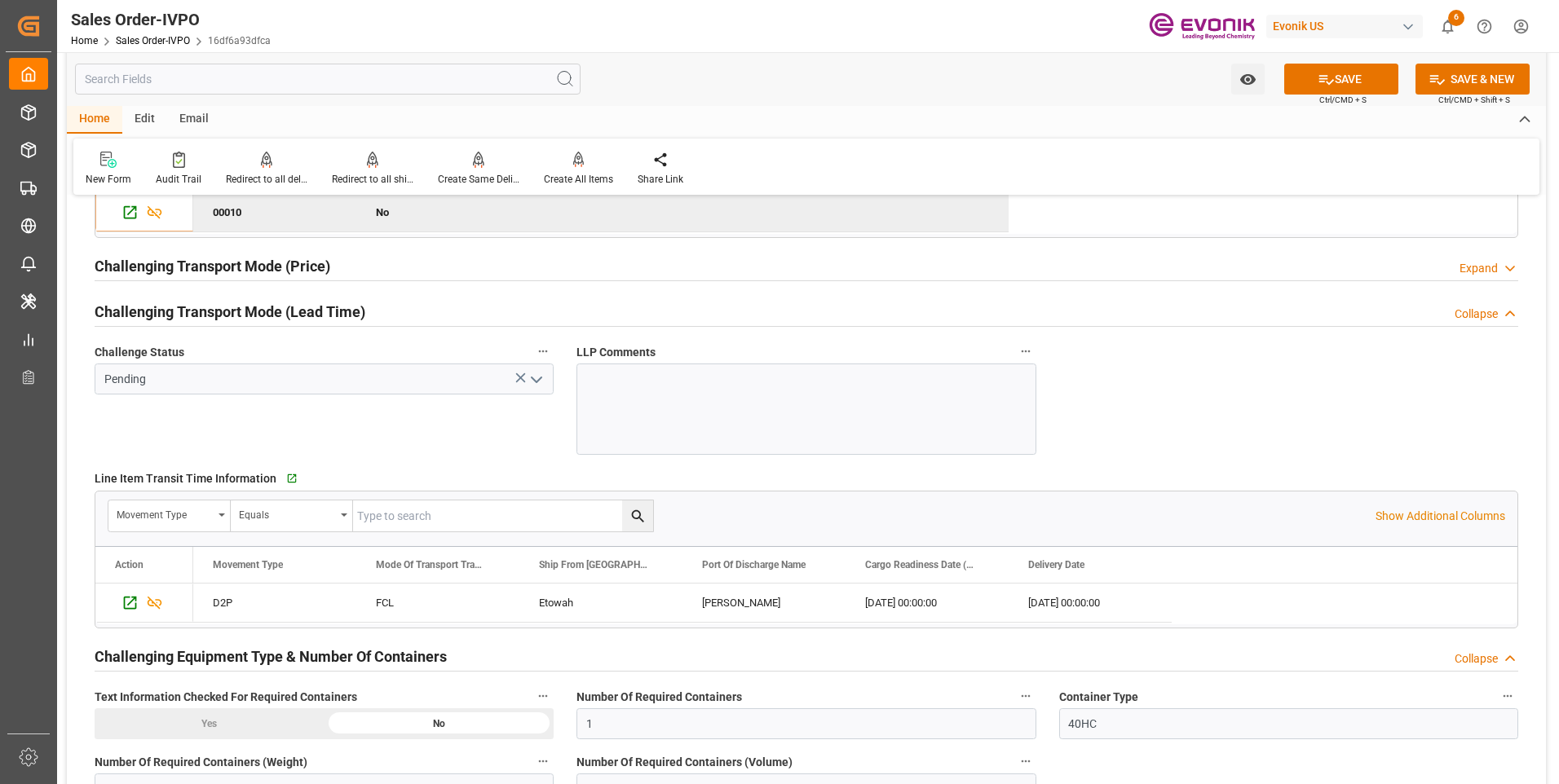
click at [533, 382] on icon "open menu" at bounding box center [536, 380] width 20 height 20
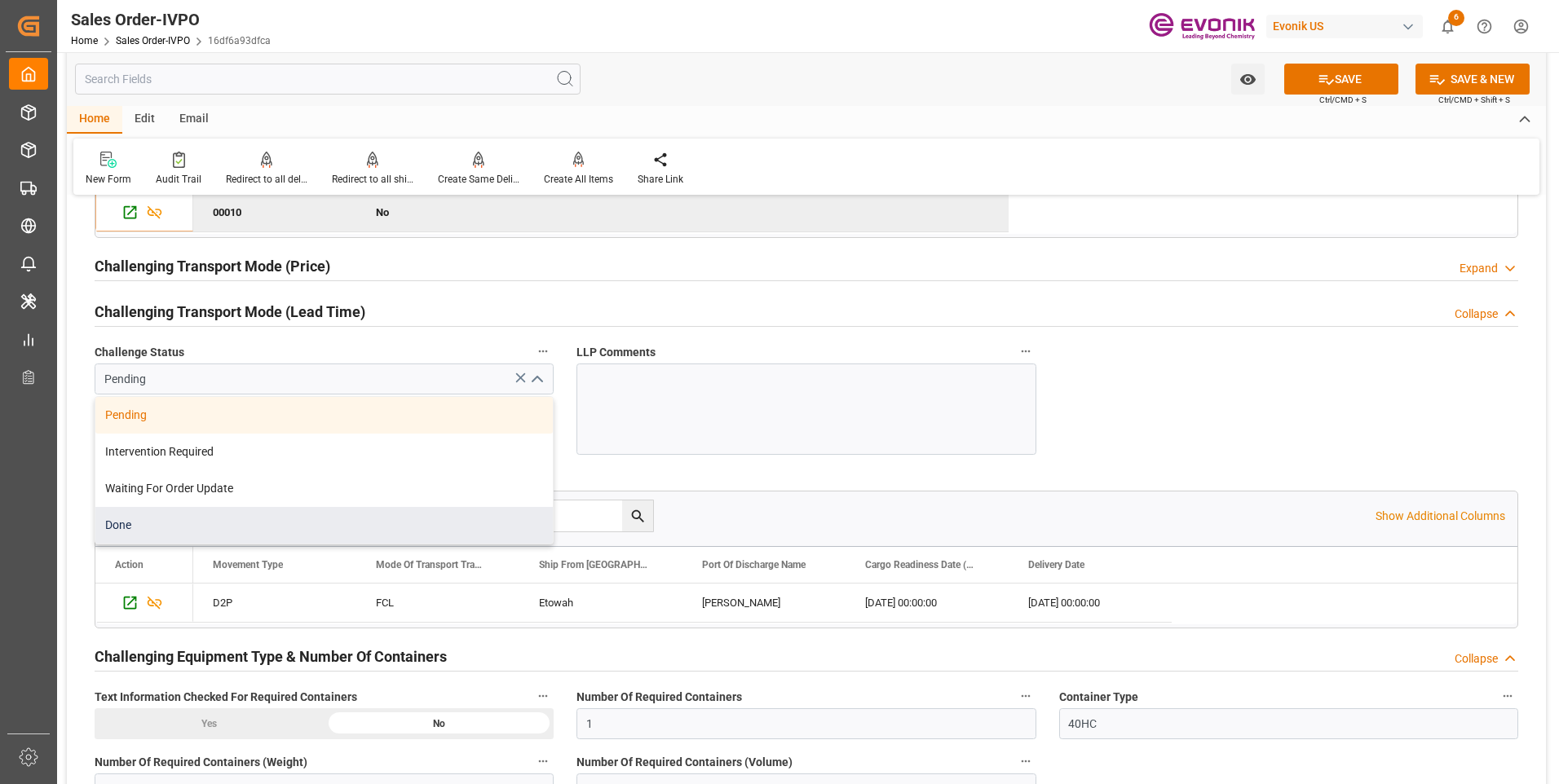
click at [144, 521] on div "Done" at bounding box center [323, 525] width 457 height 37
type input "Done"
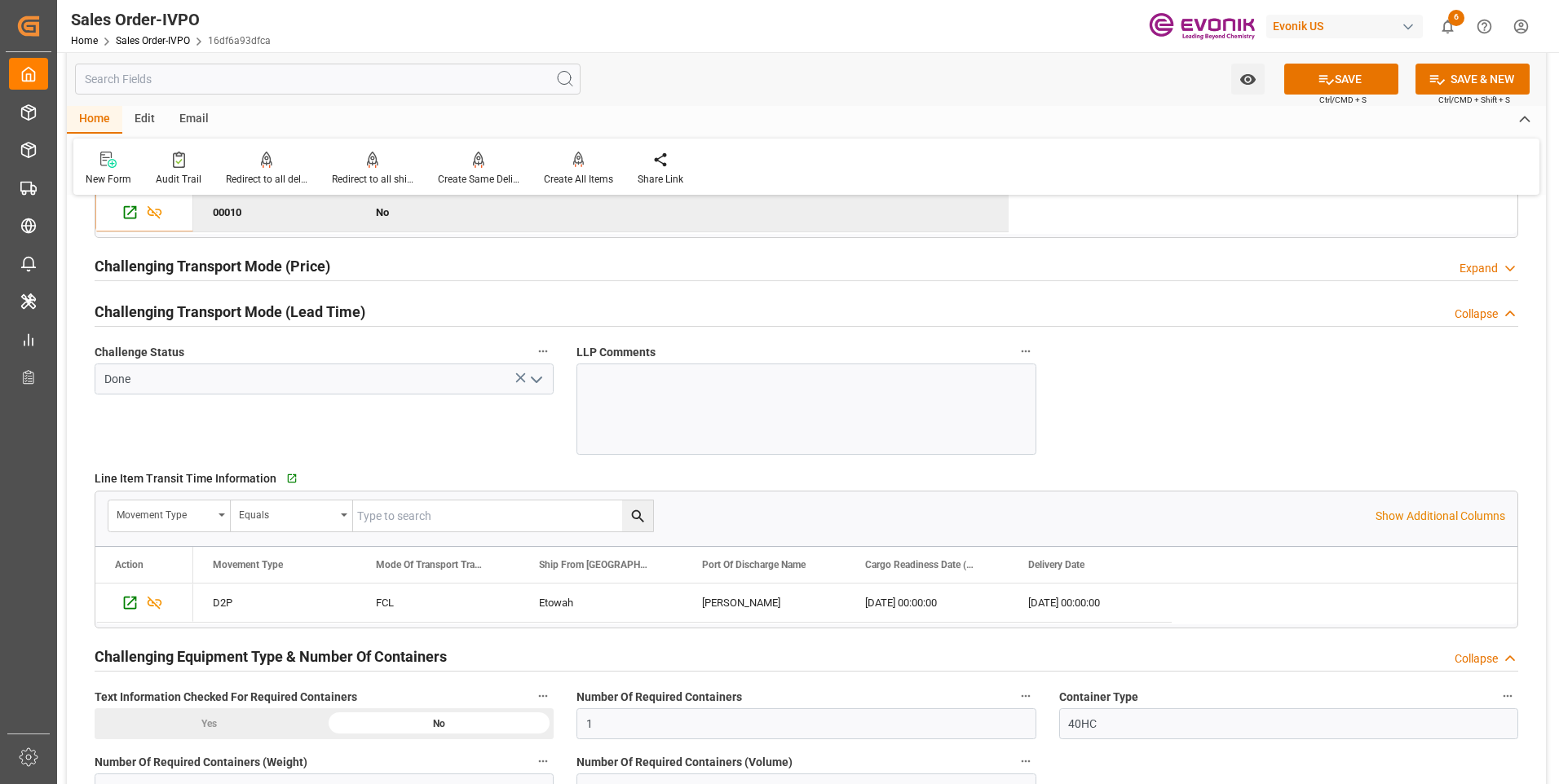
scroll to position [2364, 0]
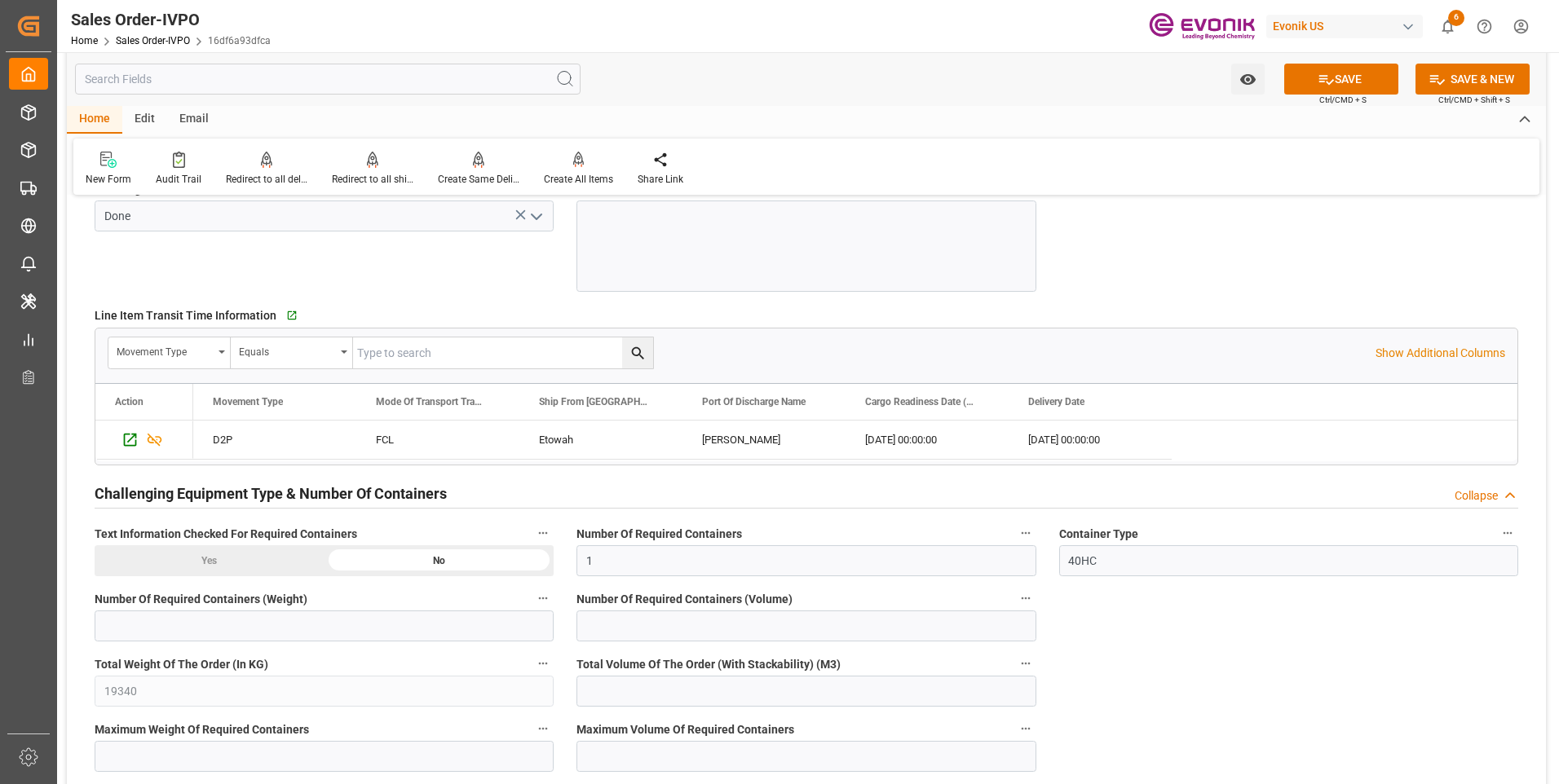
click at [237, 545] on label "Text Information Checked For Required Containers" at bounding box center [323, 534] width 459 height 23
click at [533, 544] on button "Text Information Checked For Required Containers" at bounding box center [543, 533] width 21 height 21
click at [245, 557] on div at bounding box center [780, 392] width 1559 height 784
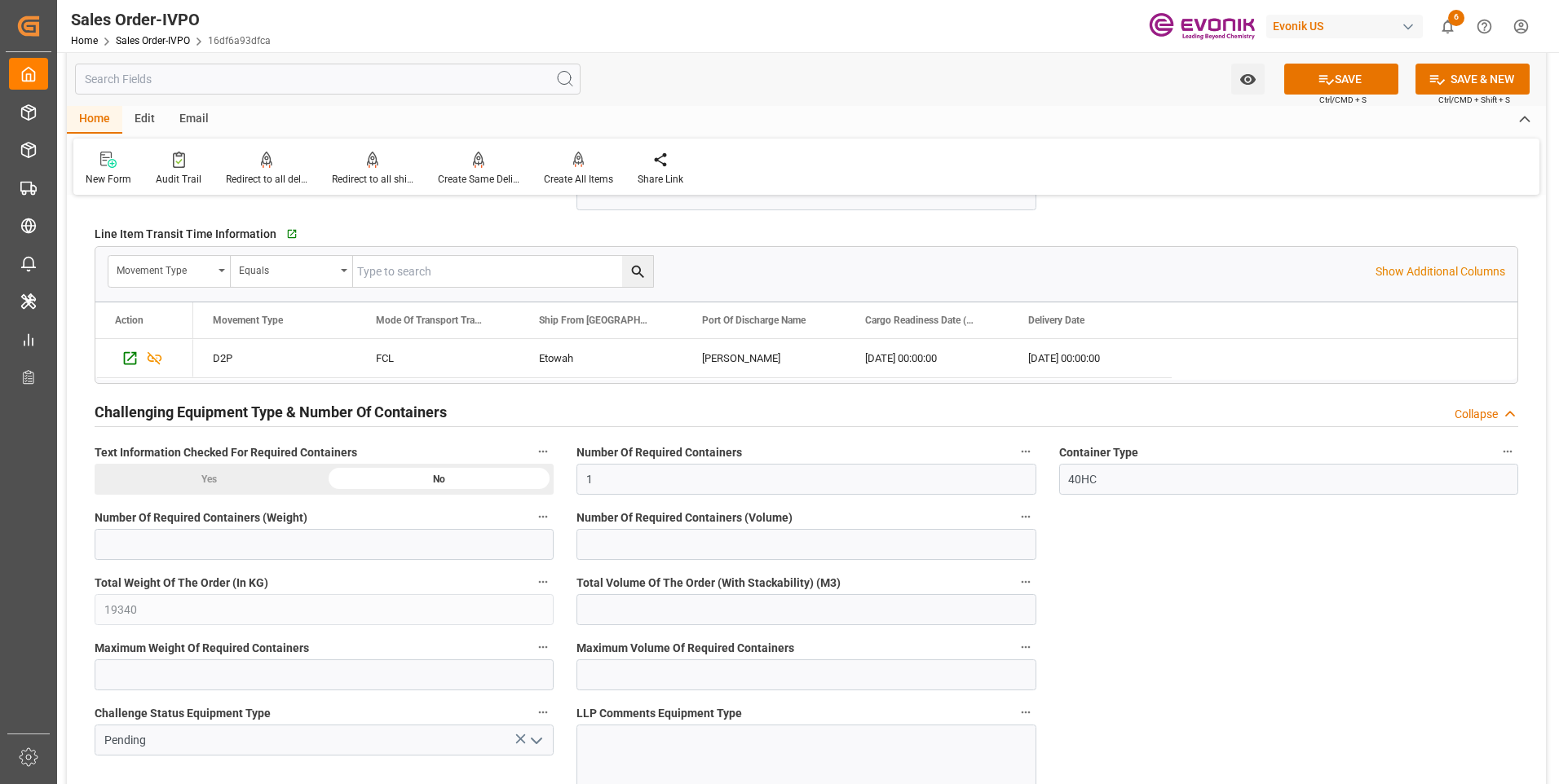
click at [223, 484] on div "Yes" at bounding box center [209, 479] width 230 height 31
click at [215, 479] on div "Yes" at bounding box center [209, 479] width 230 height 31
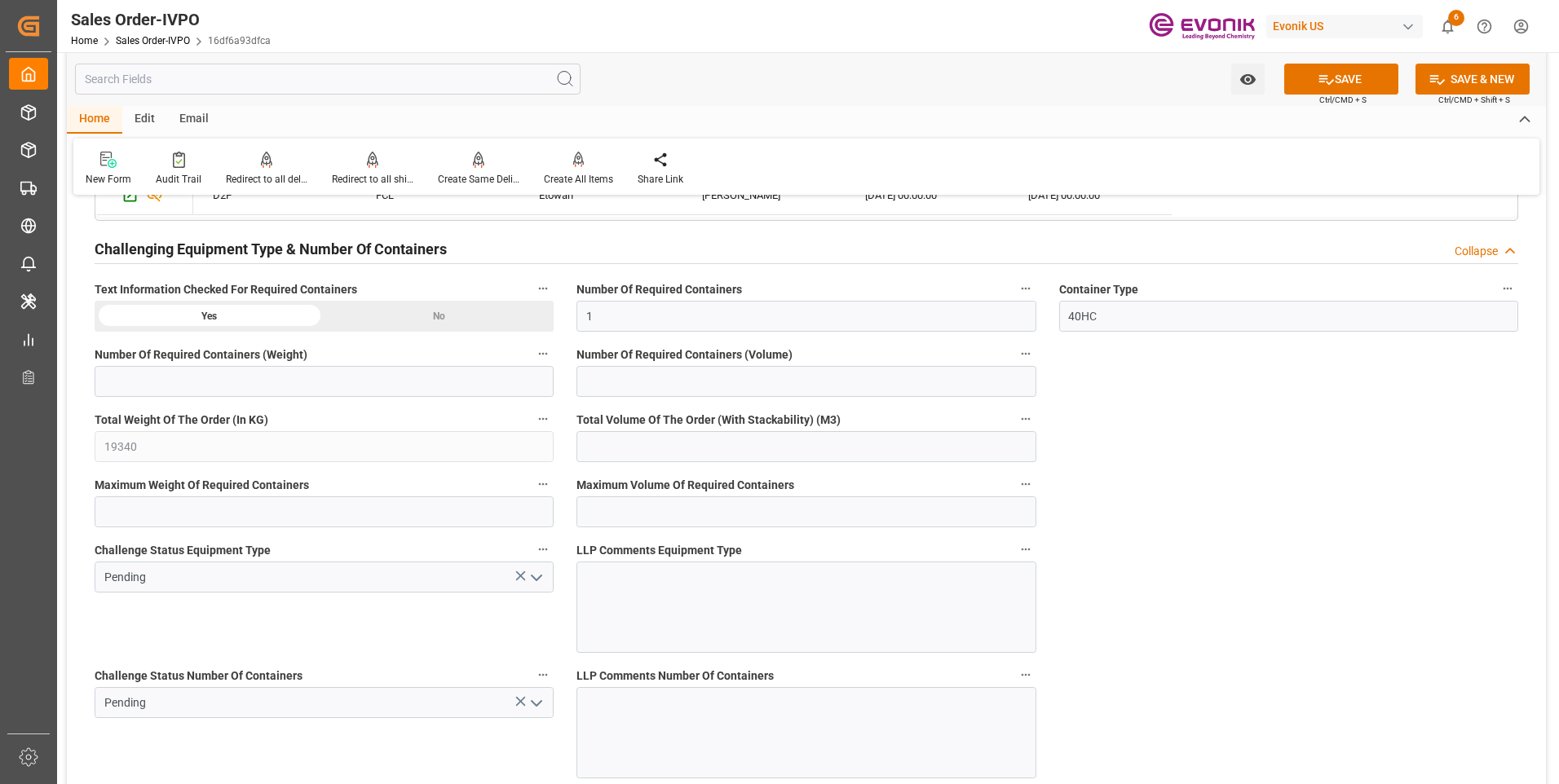
scroll to position [2690, 0]
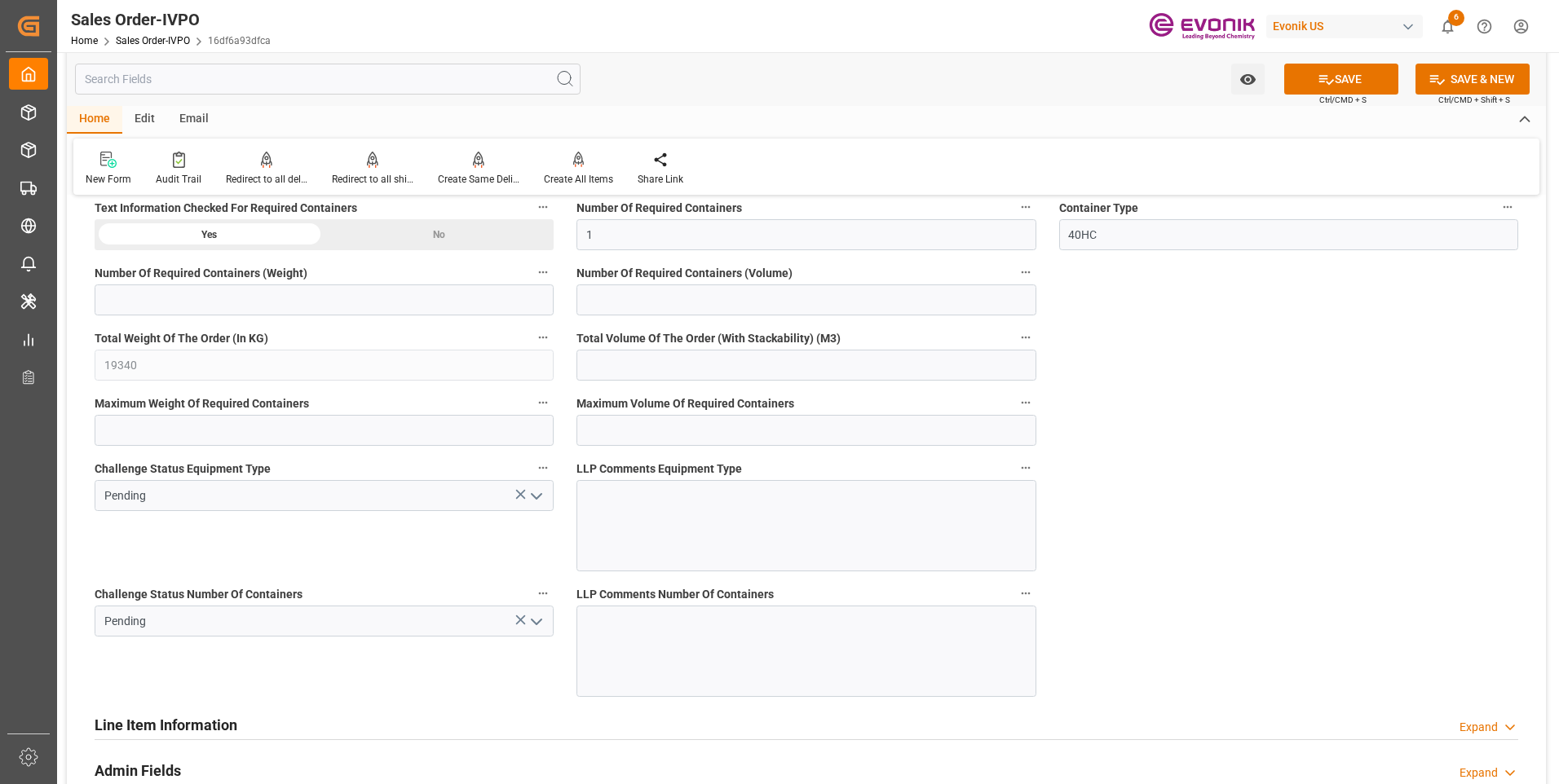
click at [534, 495] on icon "open menu" at bounding box center [536, 497] width 20 height 20
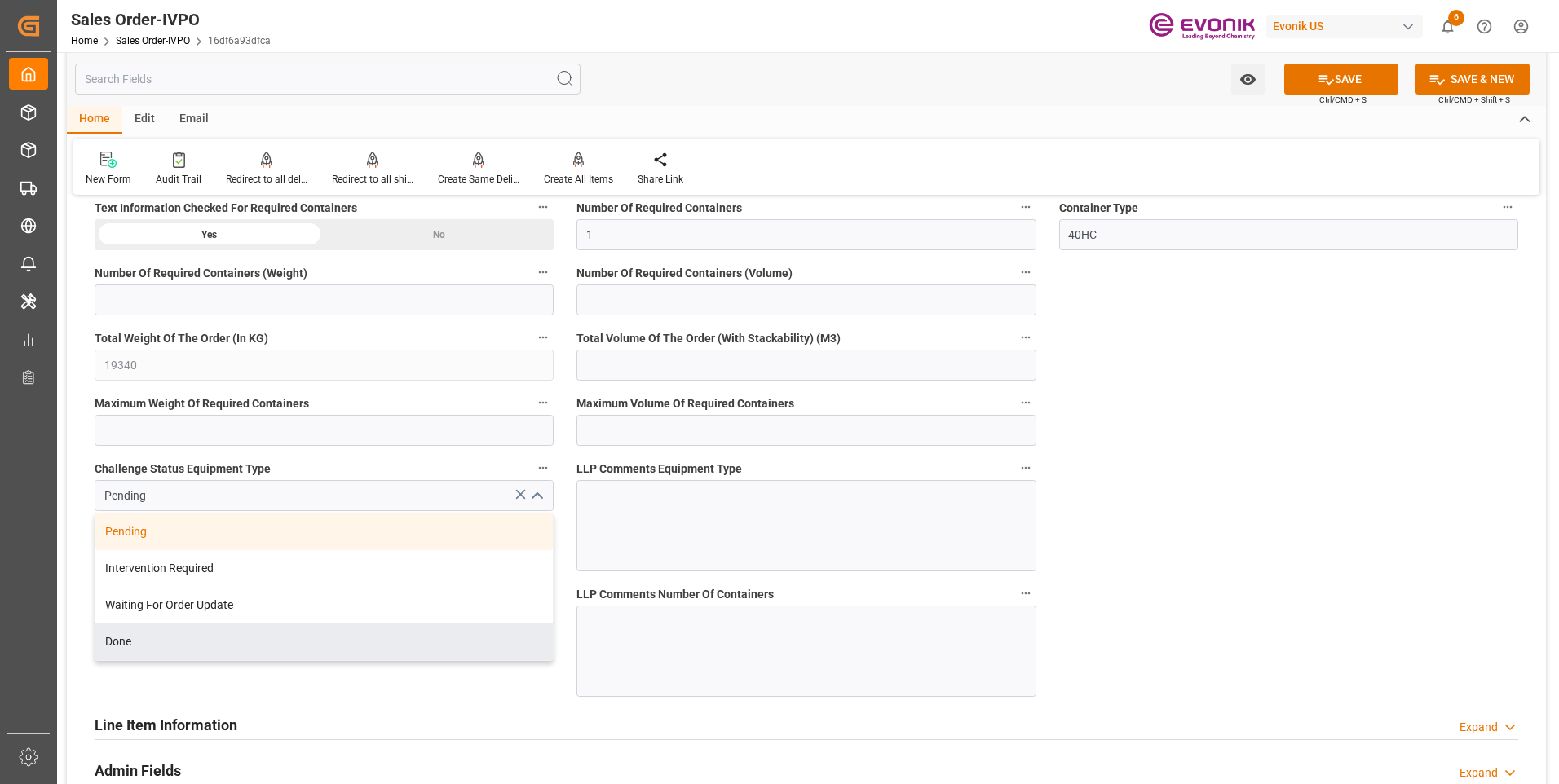
click at [152, 636] on div "Done" at bounding box center [323, 642] width 457 height 37
type input "Done"
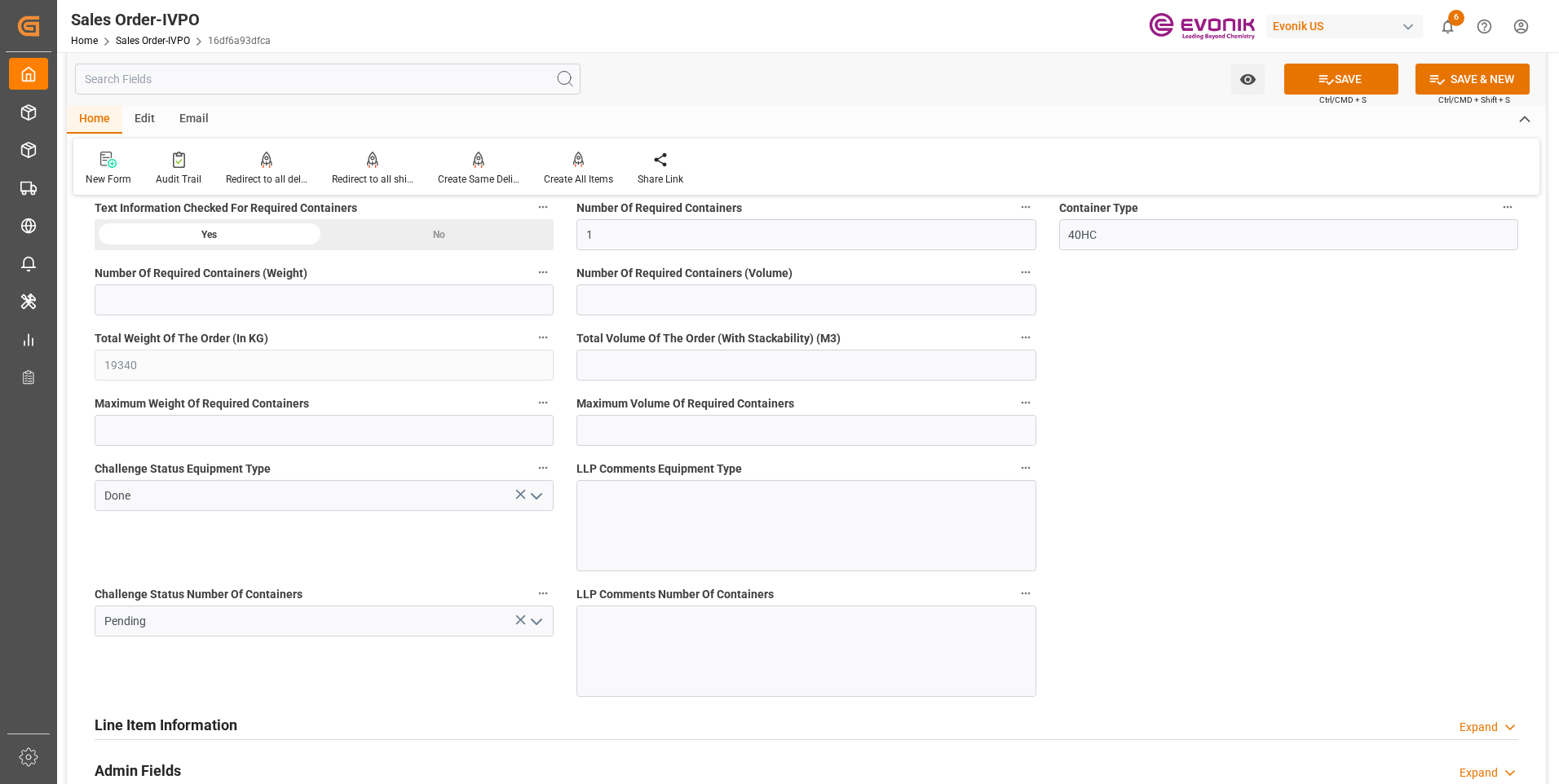
click at [535, 624] on icon "open menu" at bounding box center [536, 622] width 20 height 20
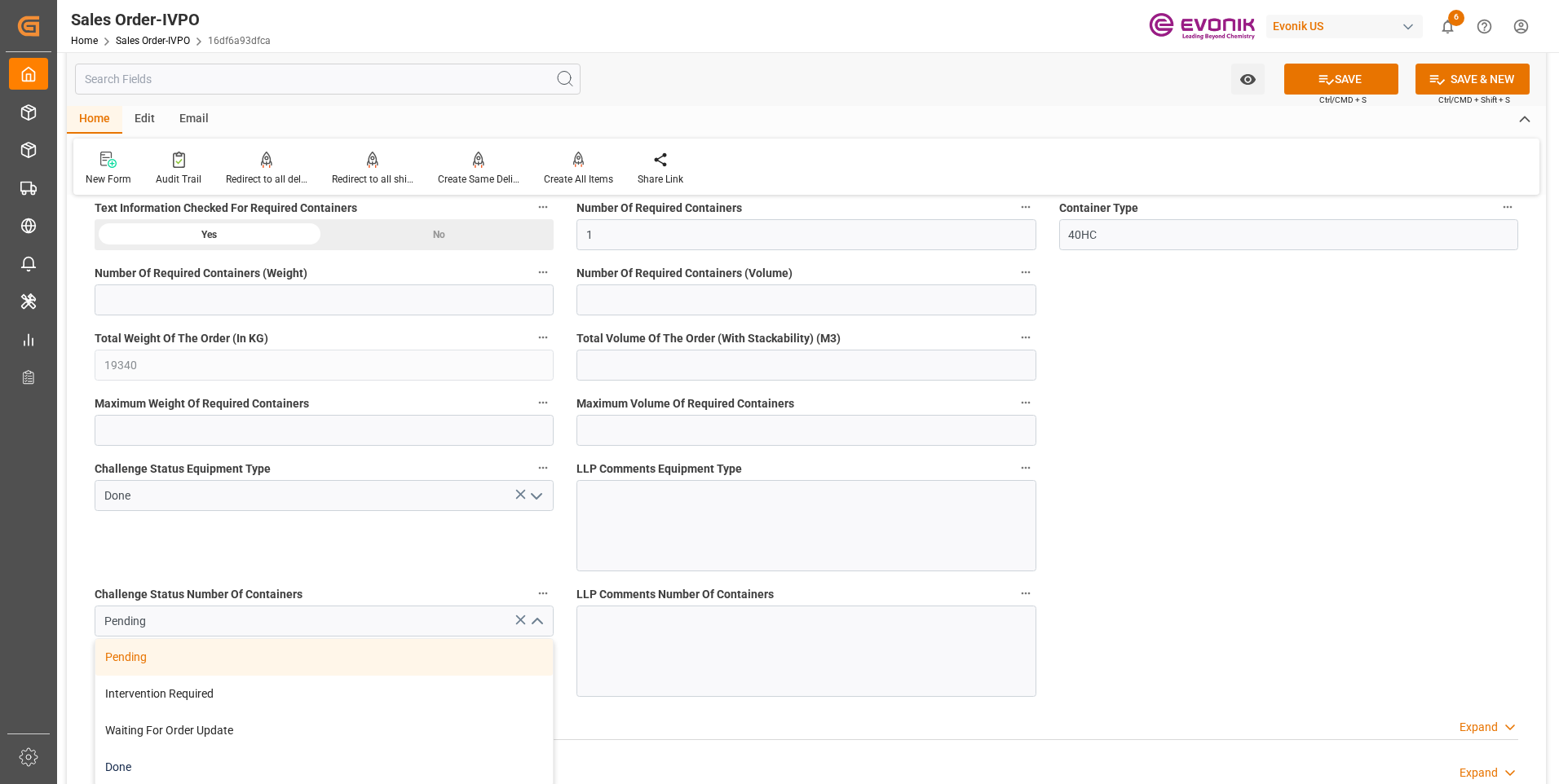
scroll to position [2854, 0]
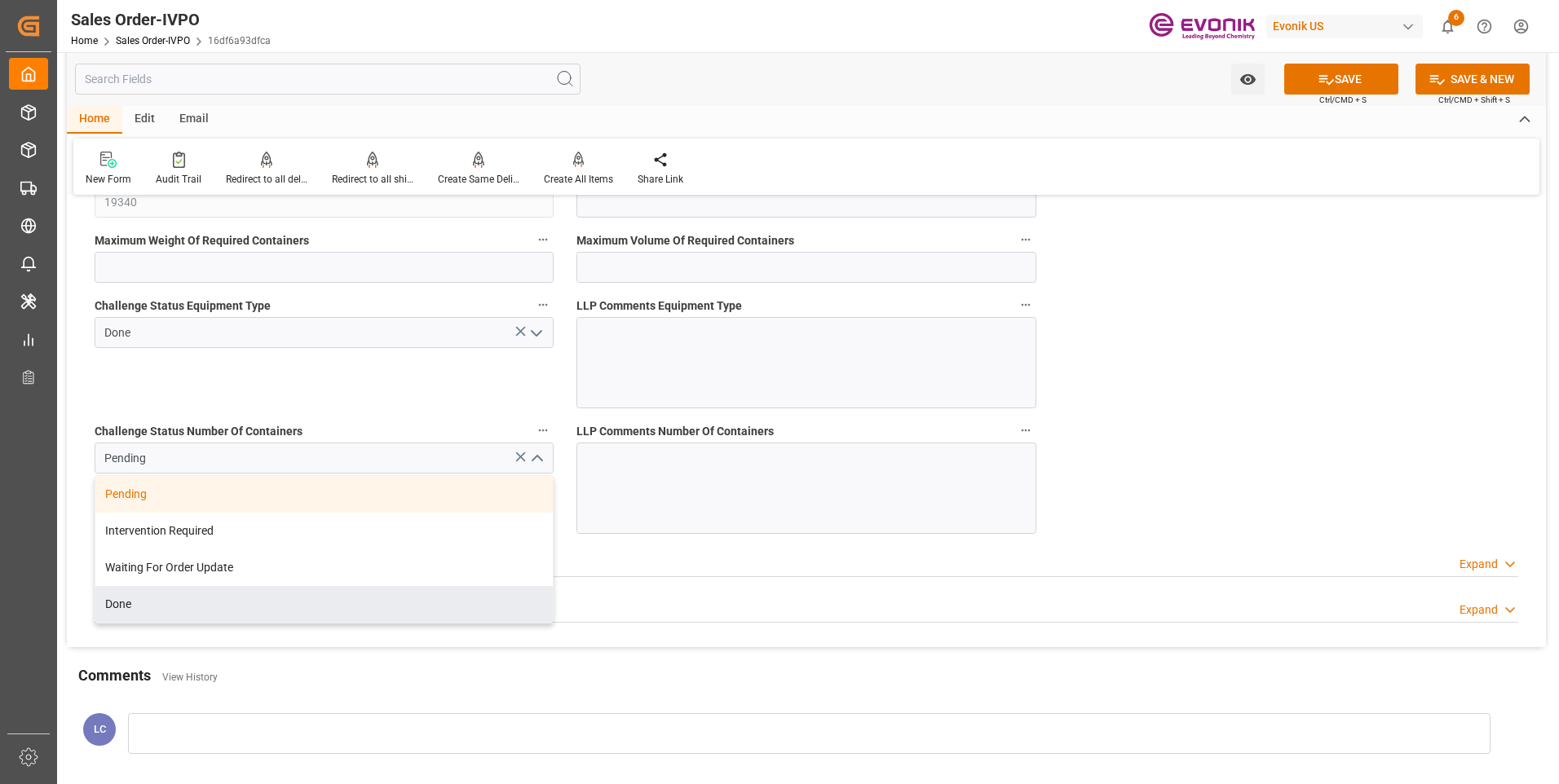
click at [178, 611] on div "Done" at bounding box center [323, 604] width 457 height 37
type input "Done"
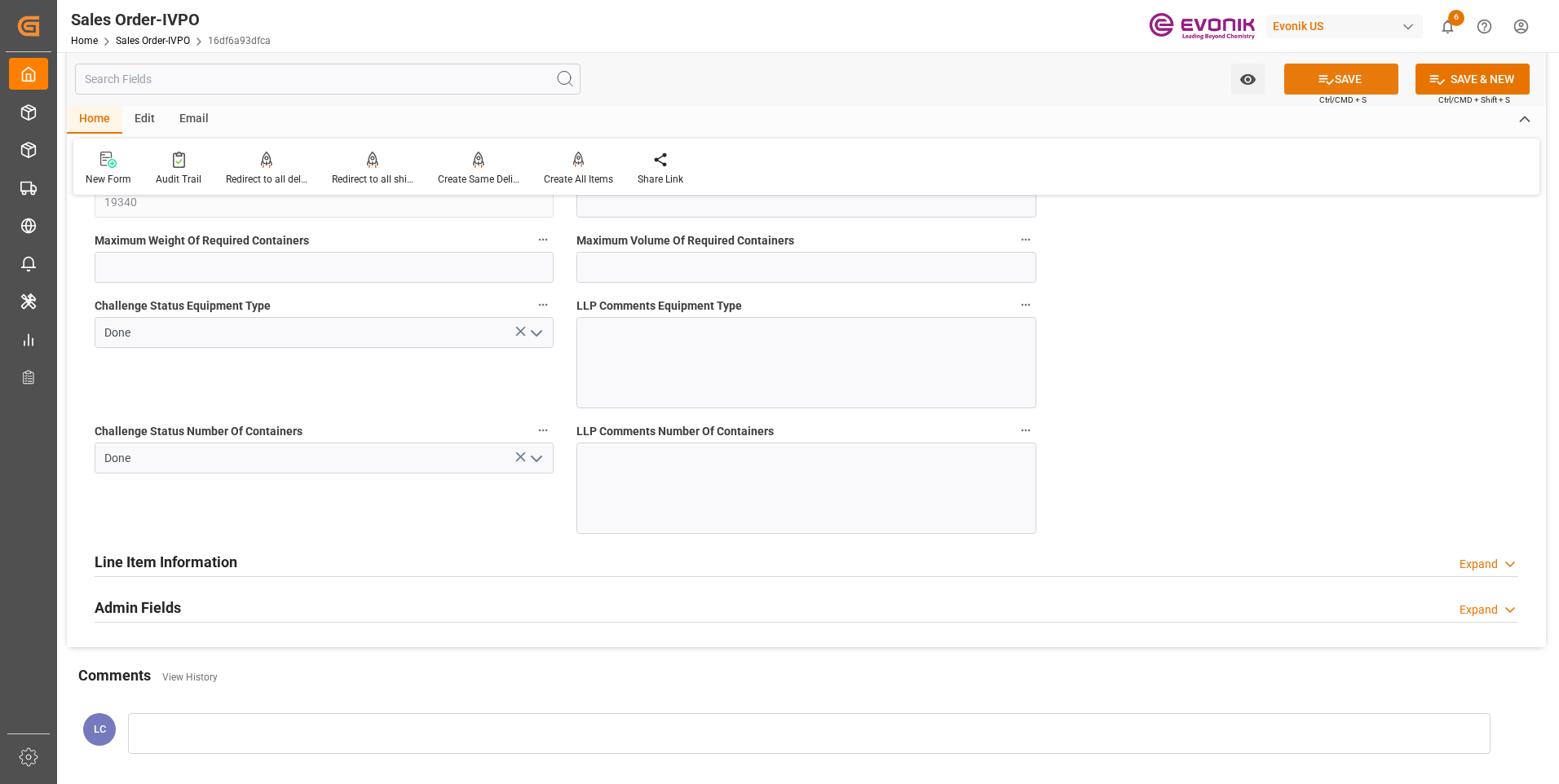
click at [1334, 80] on button "SAVE" at bounding box center [1341, 78] width 114 height 31
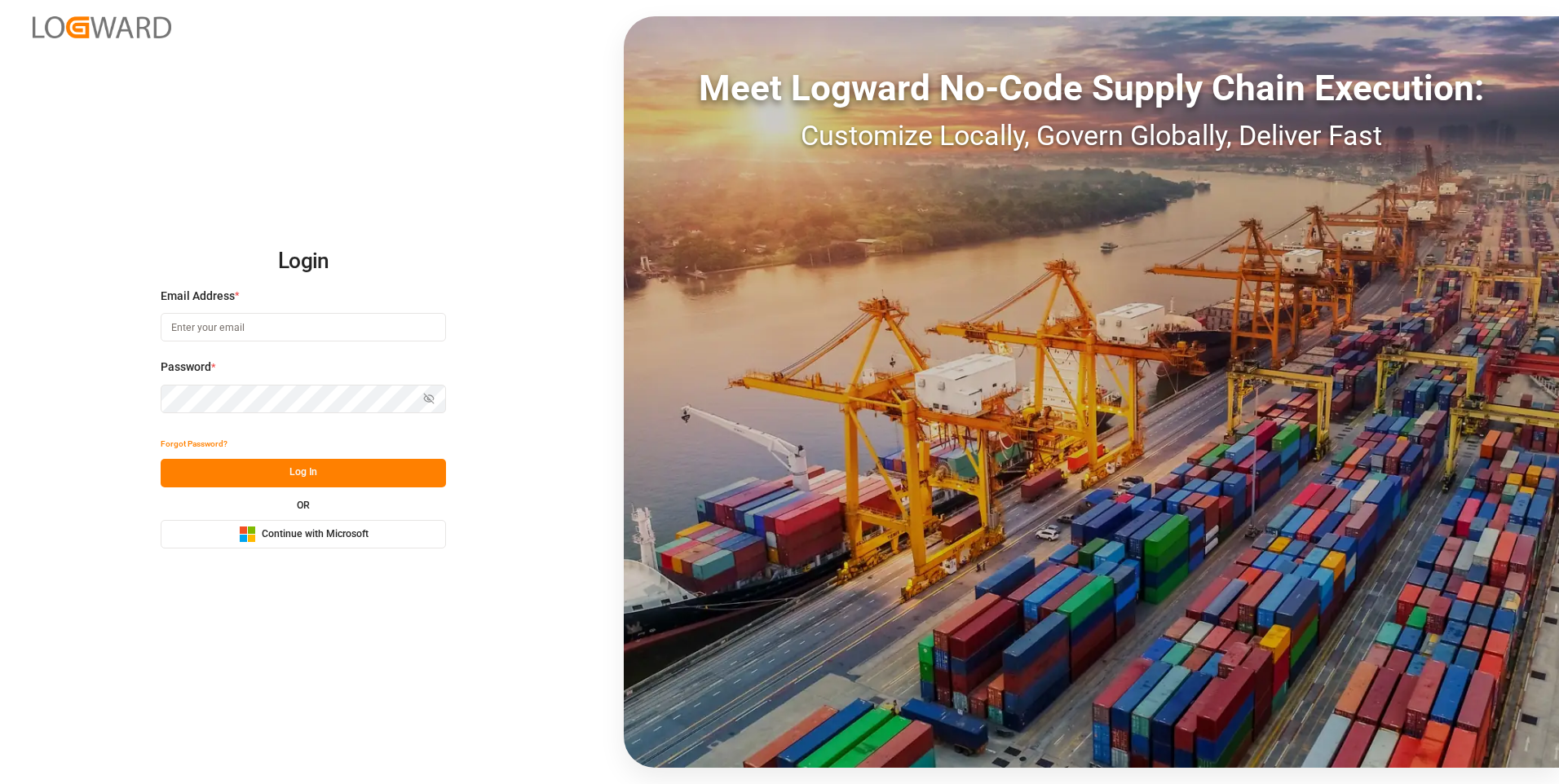
type input "Servicecenter_017@leschaco.com"
click at [265, 469] on button "Log In" at bounding box center [303, 473] width 286 height 28
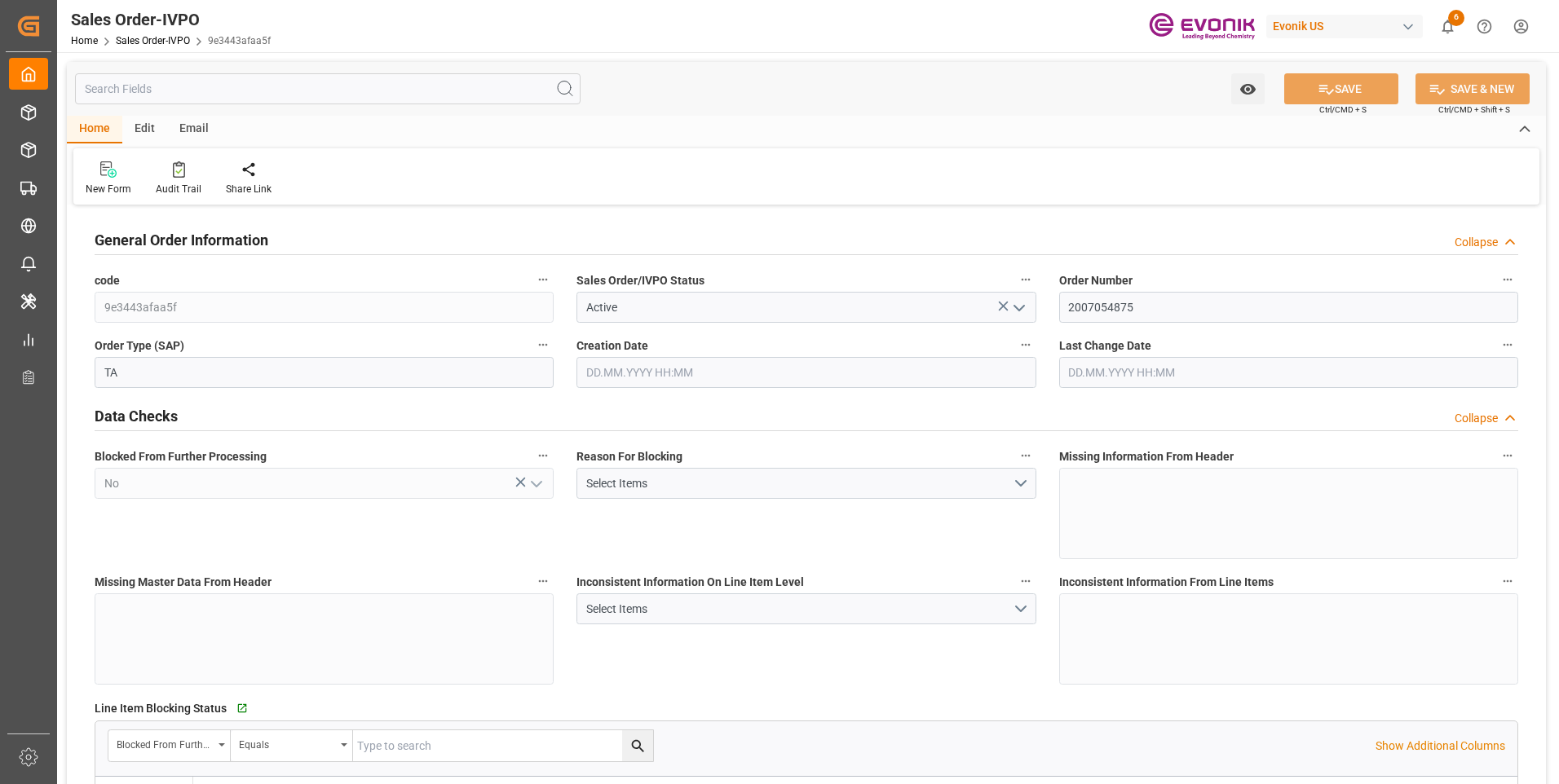
type input "TNTUN"
type input "0"
type input "2"
type input "3"
type input "2"
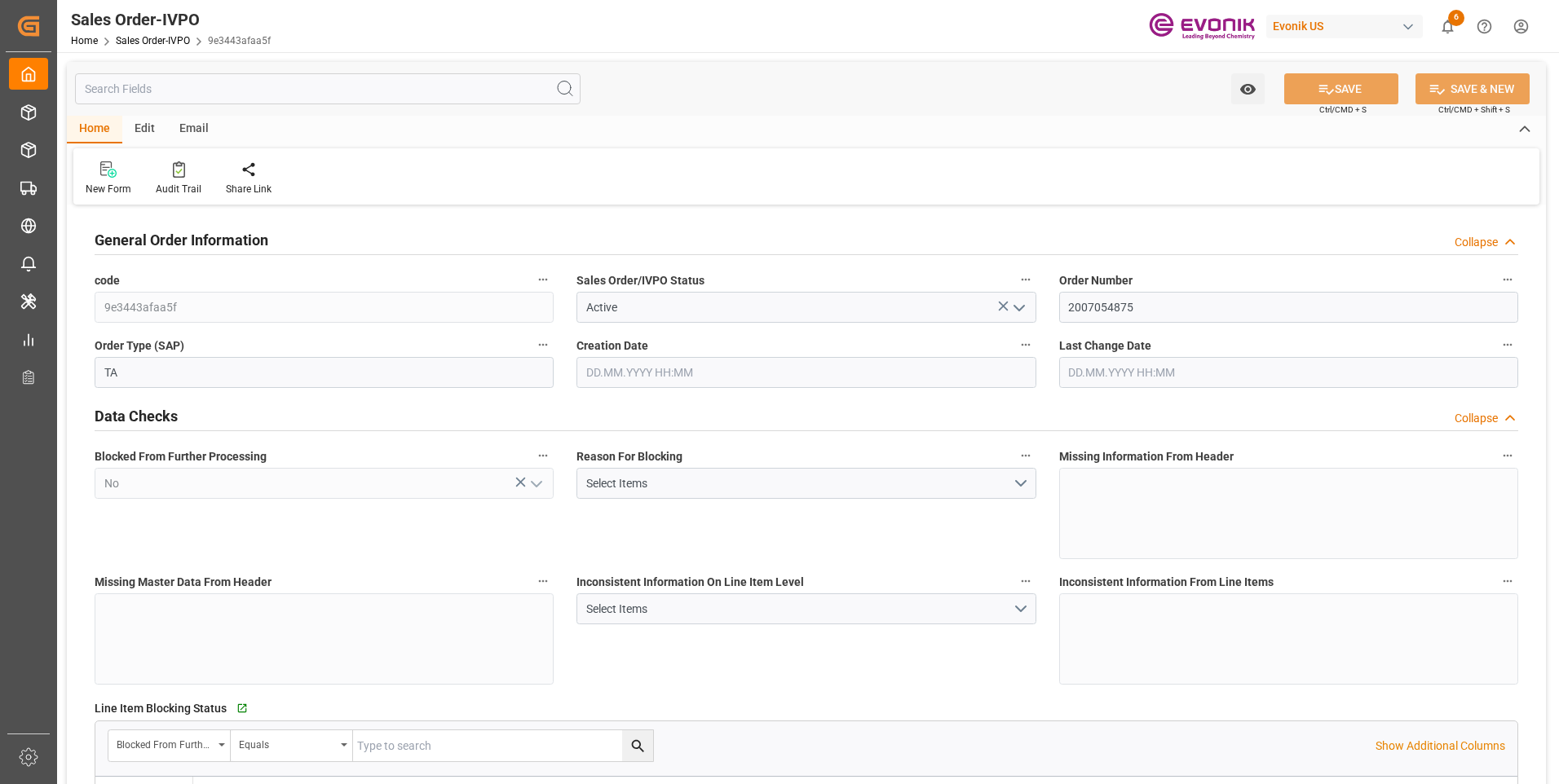
type input "39602.08"
type input "35.7032"
type input "34000"
type input "60"
type input "[DATE] 17:21"
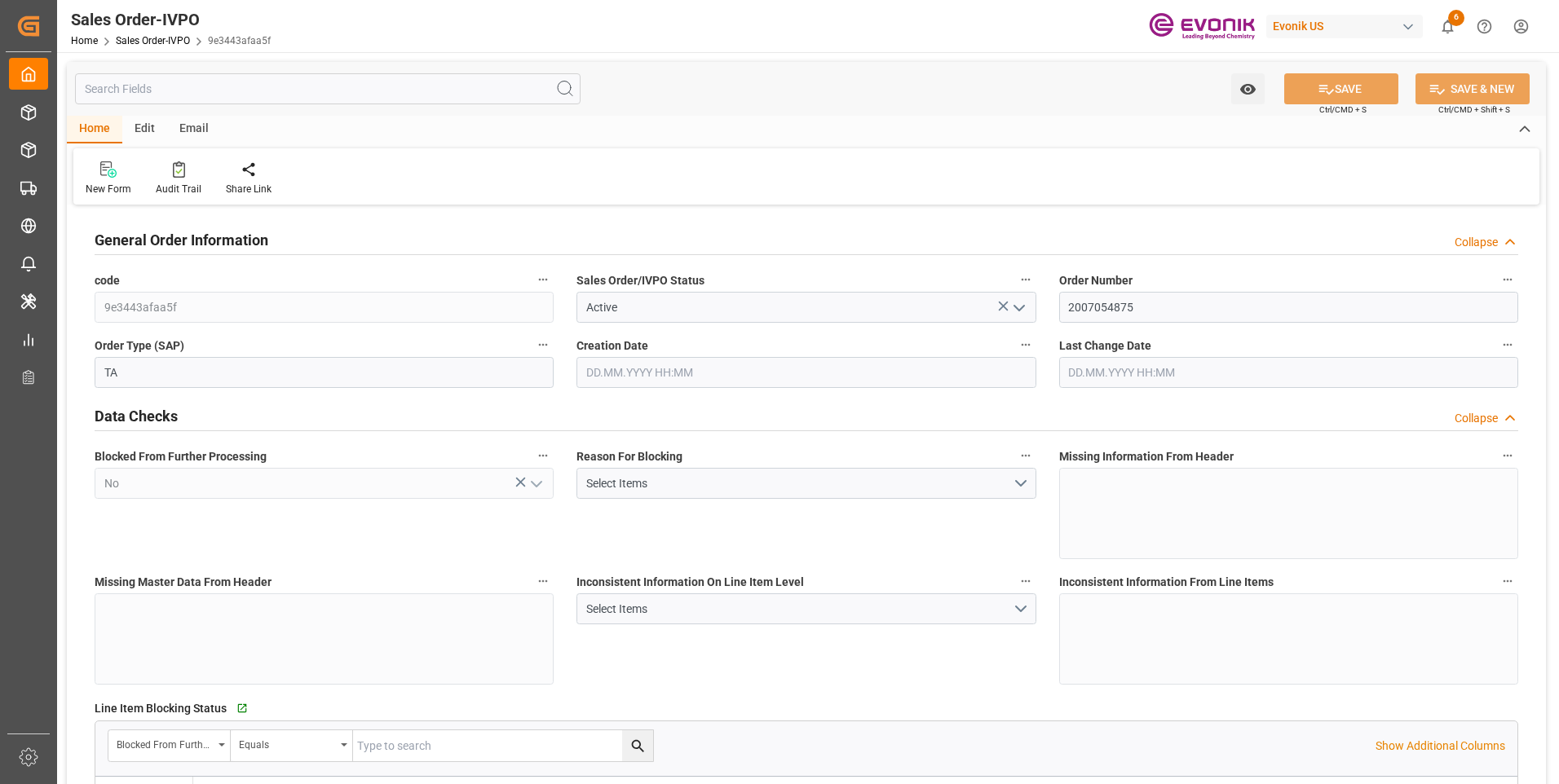
type input "[DATE] 20:09"
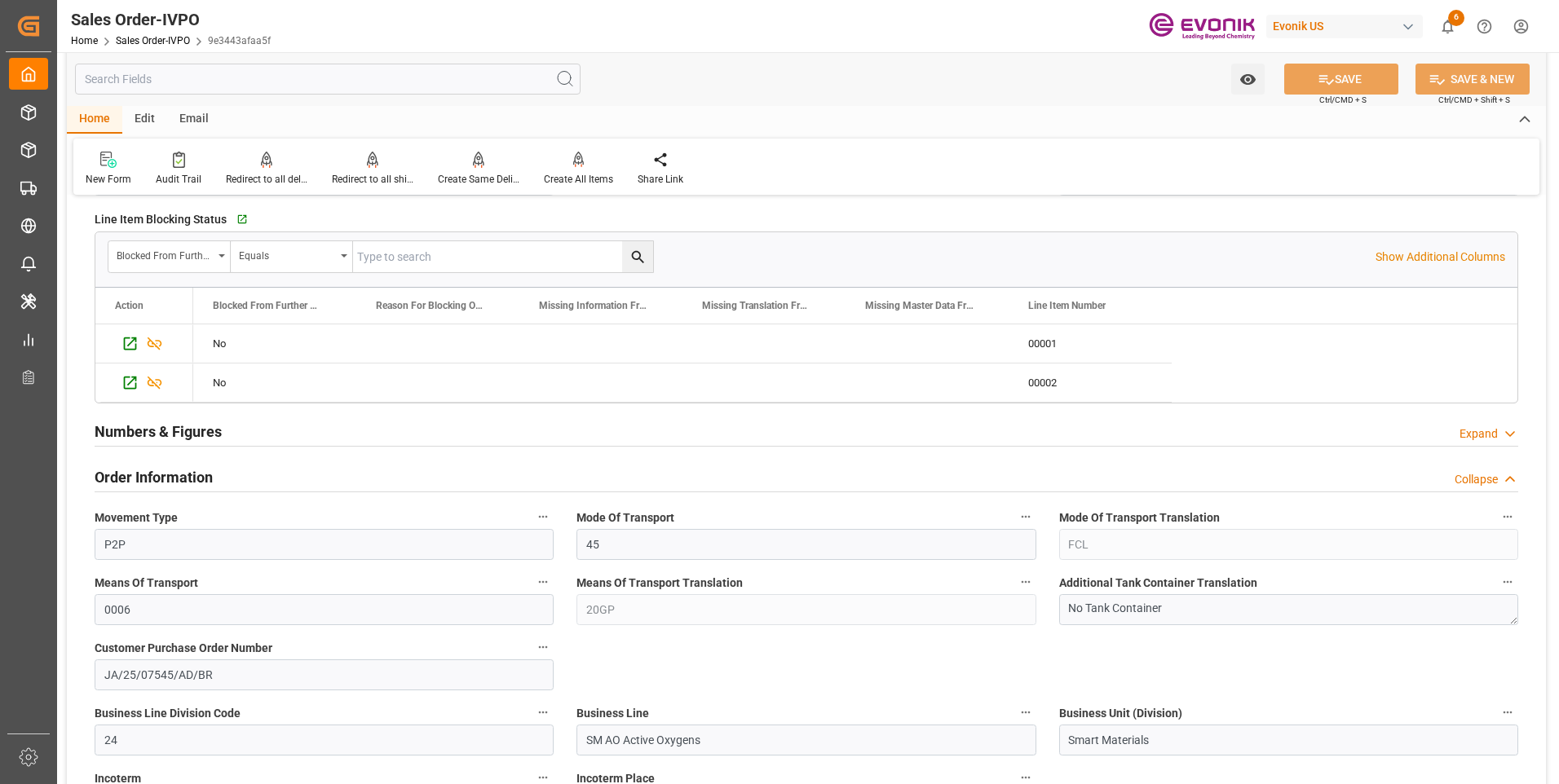
scroll to position [163, 0]
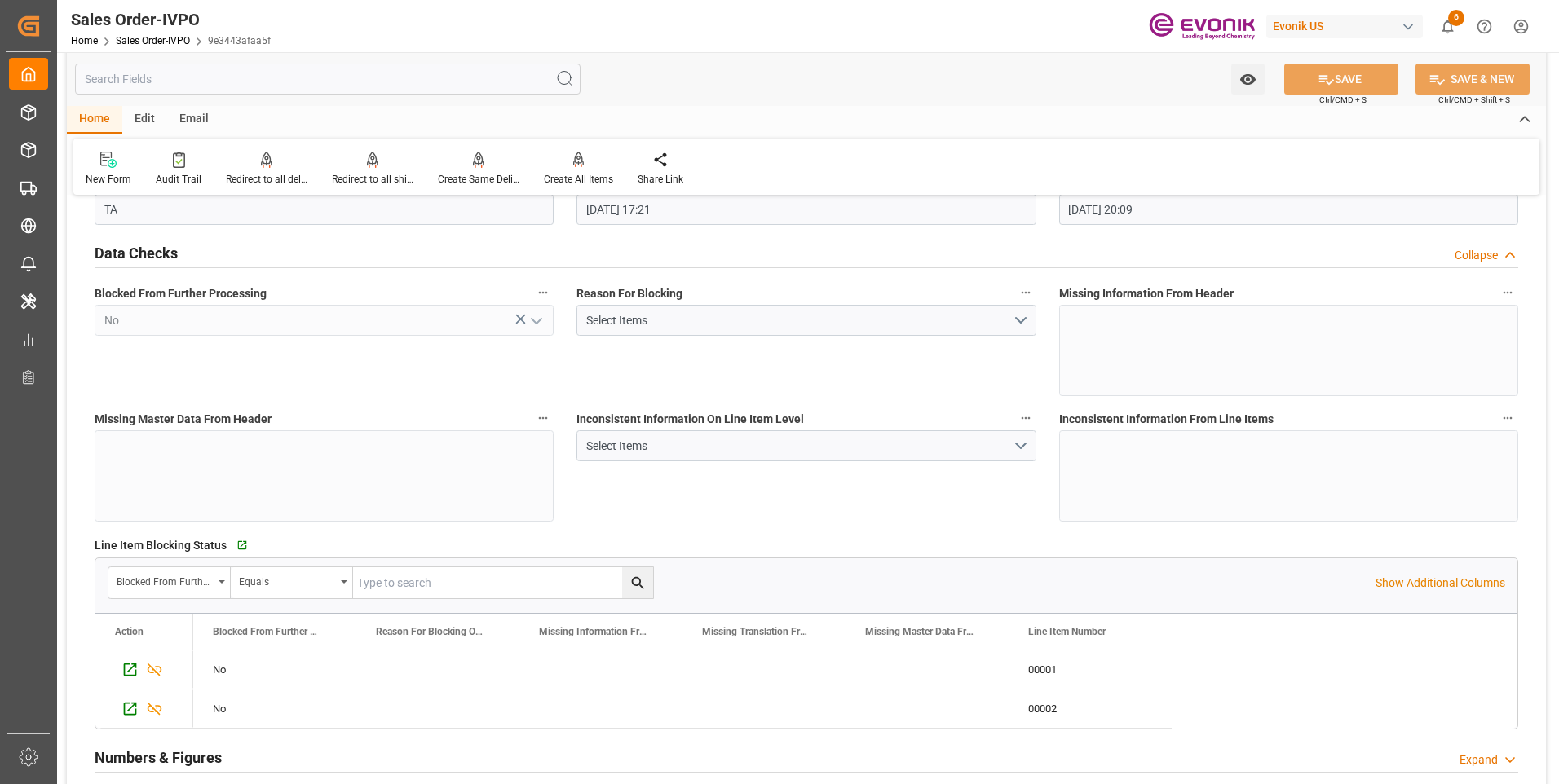
click at [231, 42] on span "9e3443afaa5f" at bounding box center [239, 41] width 63 height 11
click at [215, 39] on span "9e3443afaa5f" at bounding box center [239, 41] width 63 height 11
drag, startPoint x: 281, startPoint y: 40, endPoint x: 209, endPoint y: 40, distance: 72.0
click at [209, 40] on div "Sales Order-IVPO Home Sales Order-IVPO 9e3443afaa5f Evonik US 6 Notifications O…" at bounding box center [802, 25] width 1514 height 52
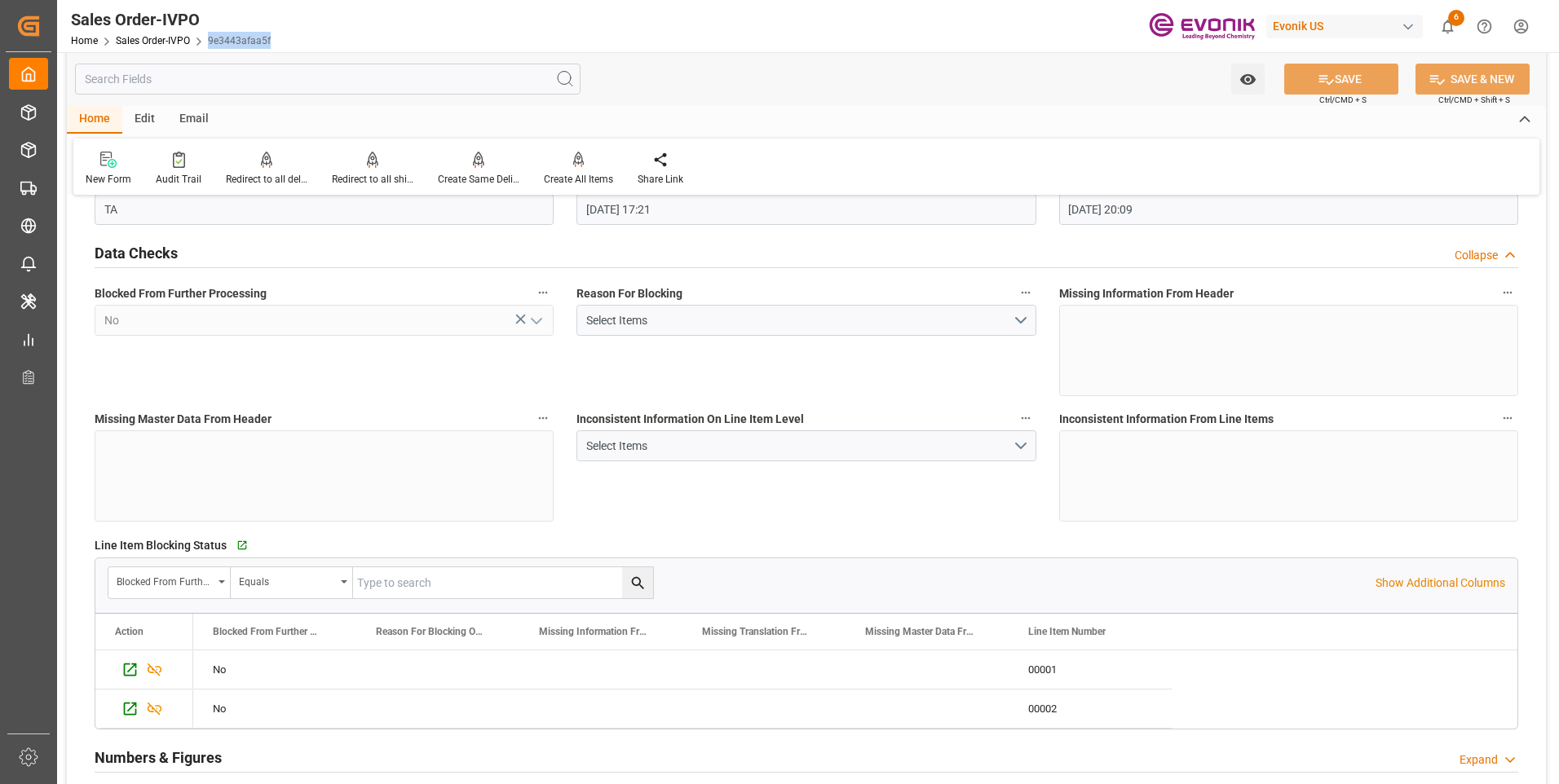
copy link "9e3443afaa5f"
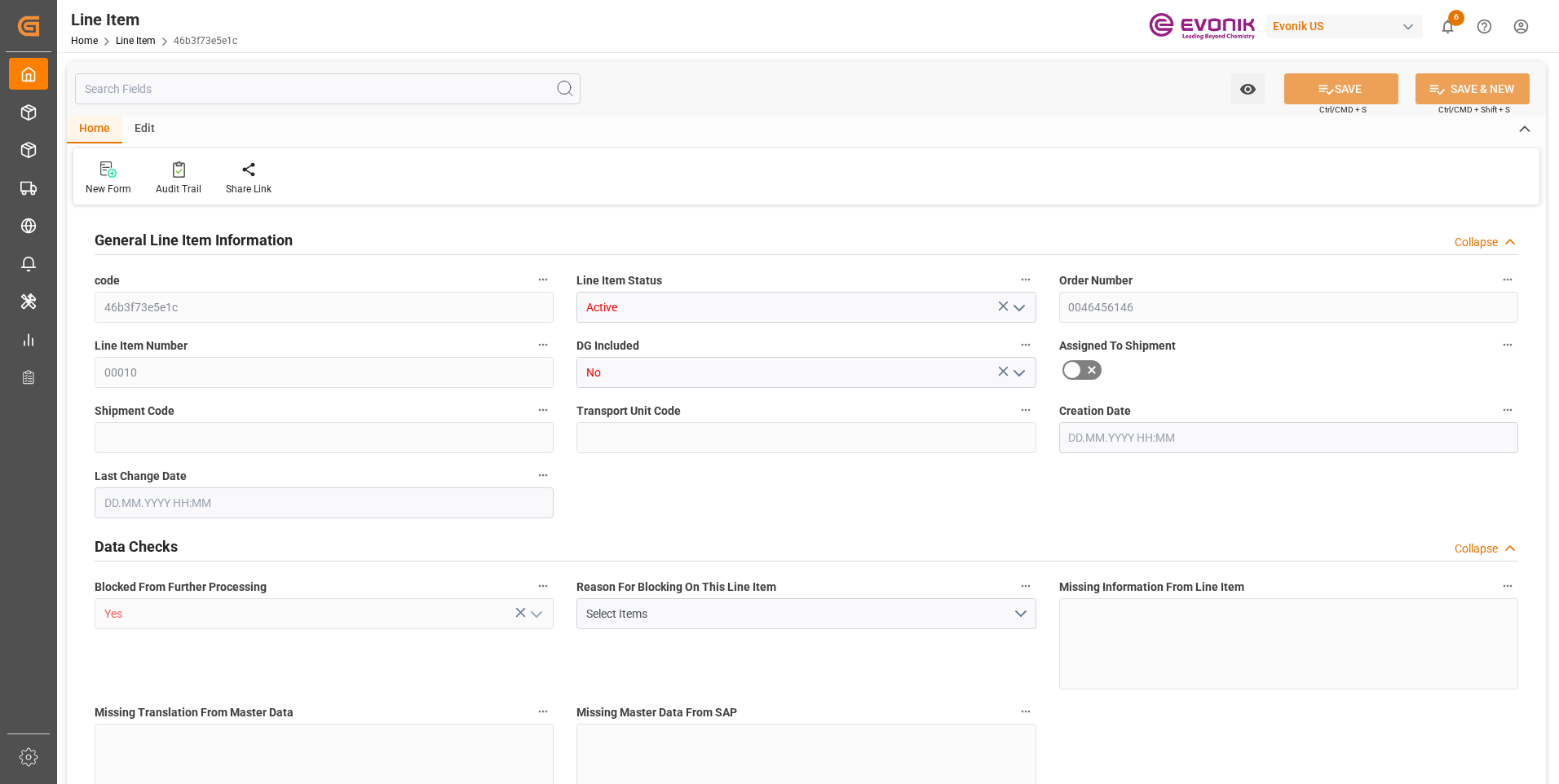
type input "20"
type input "19114"
type input "19000"
type input "59.489"
type input "40"
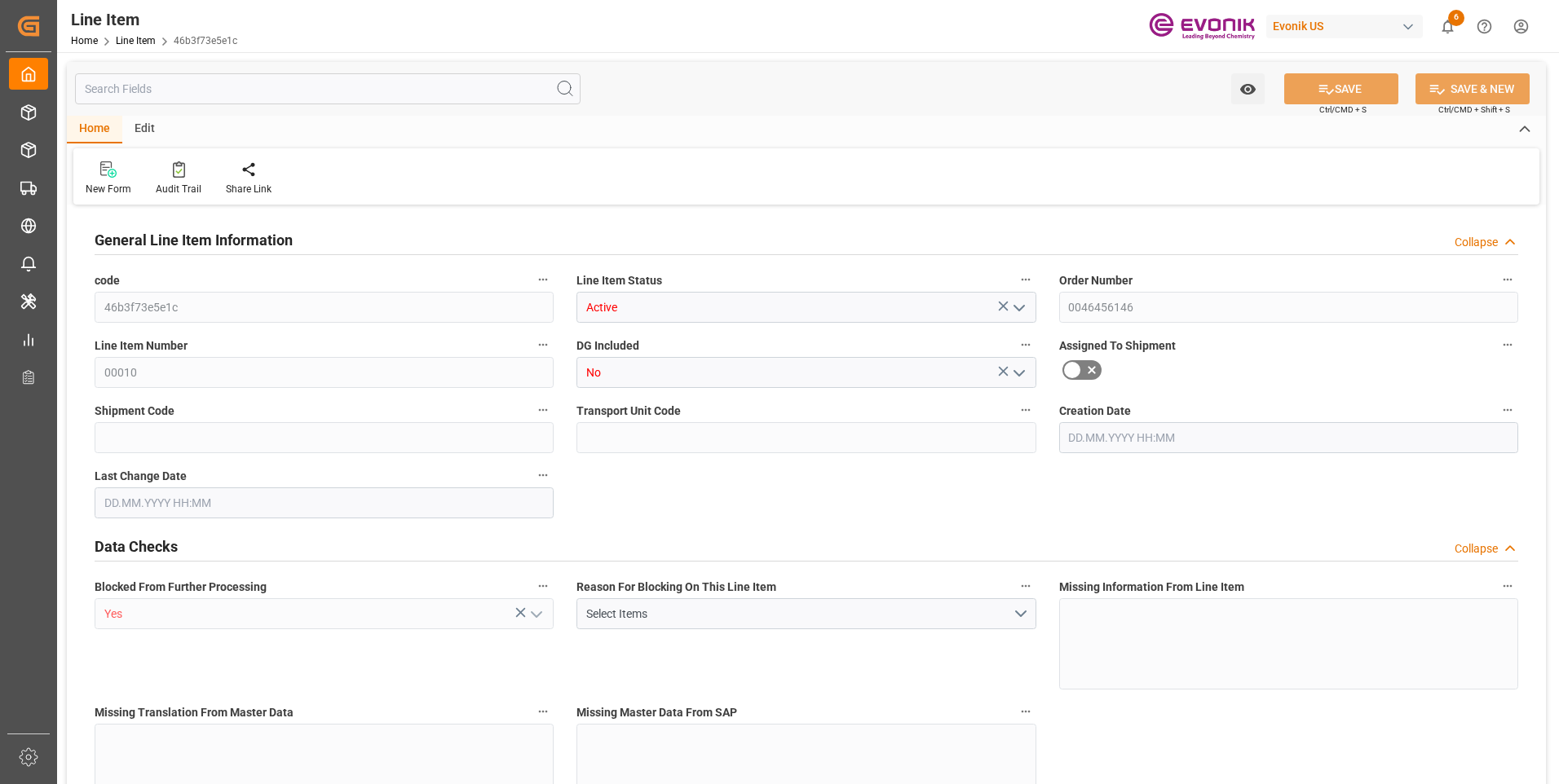
type input "32680"
type input "40"
type input "19000"
type input "19114"
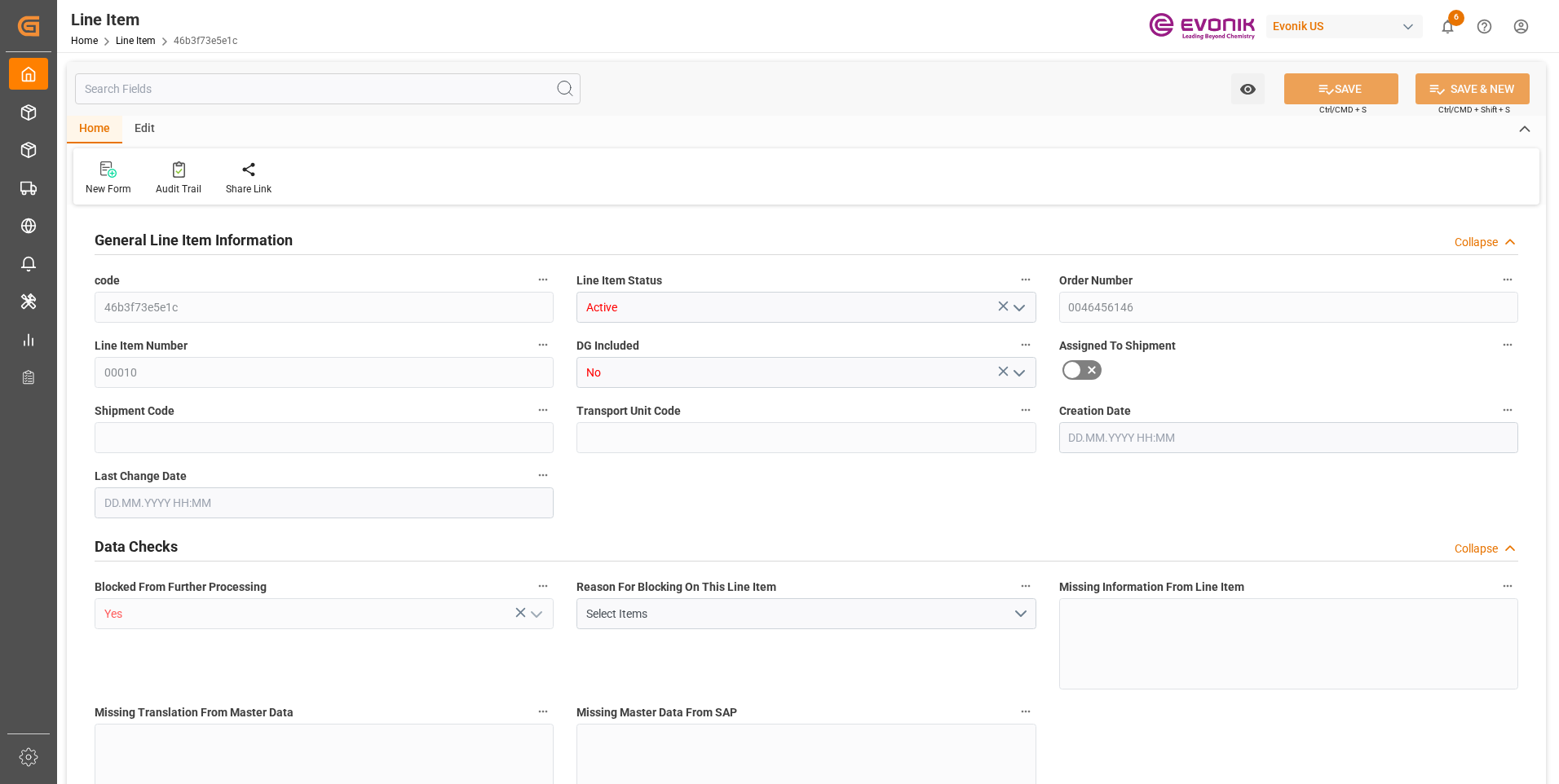
type input "19340"
type input "19000"
type input "59.489"
type input "59489"
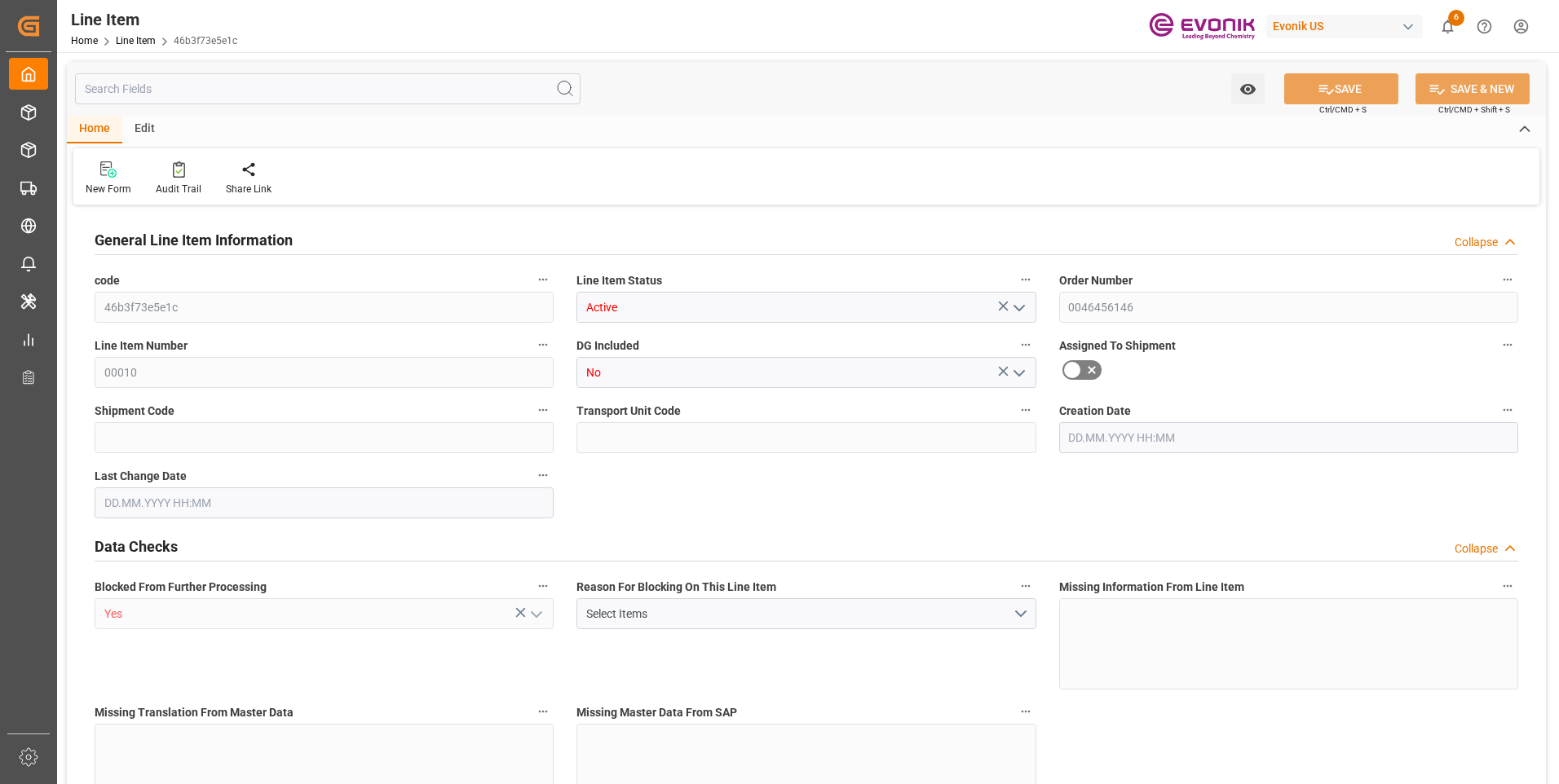
type input "0"
type input "[DATE] 13:38"
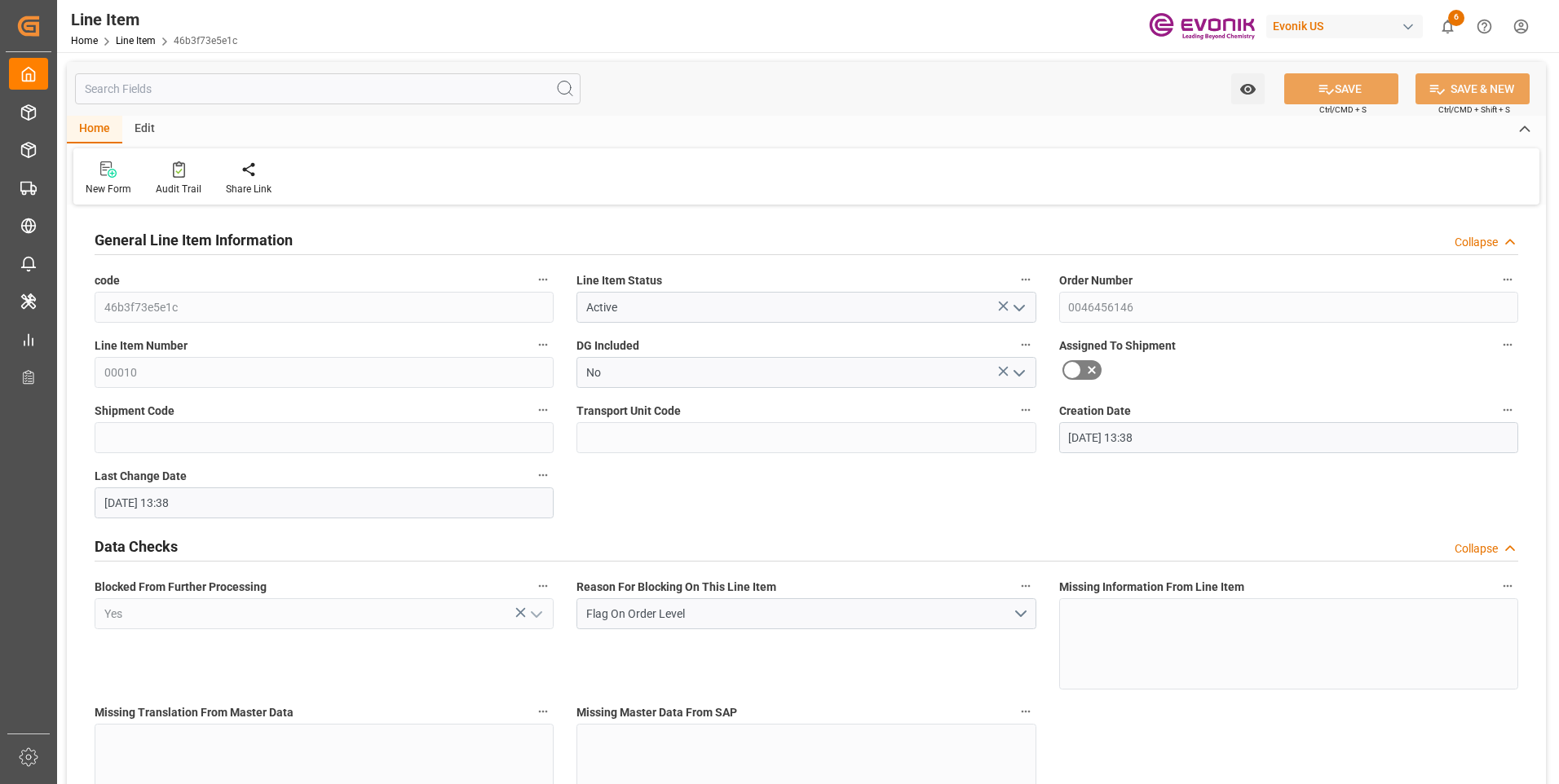
type input "[DATE] 13:38"
type input "07.11.2025"
type input "10.10.2025"
type input "03.10.2025"
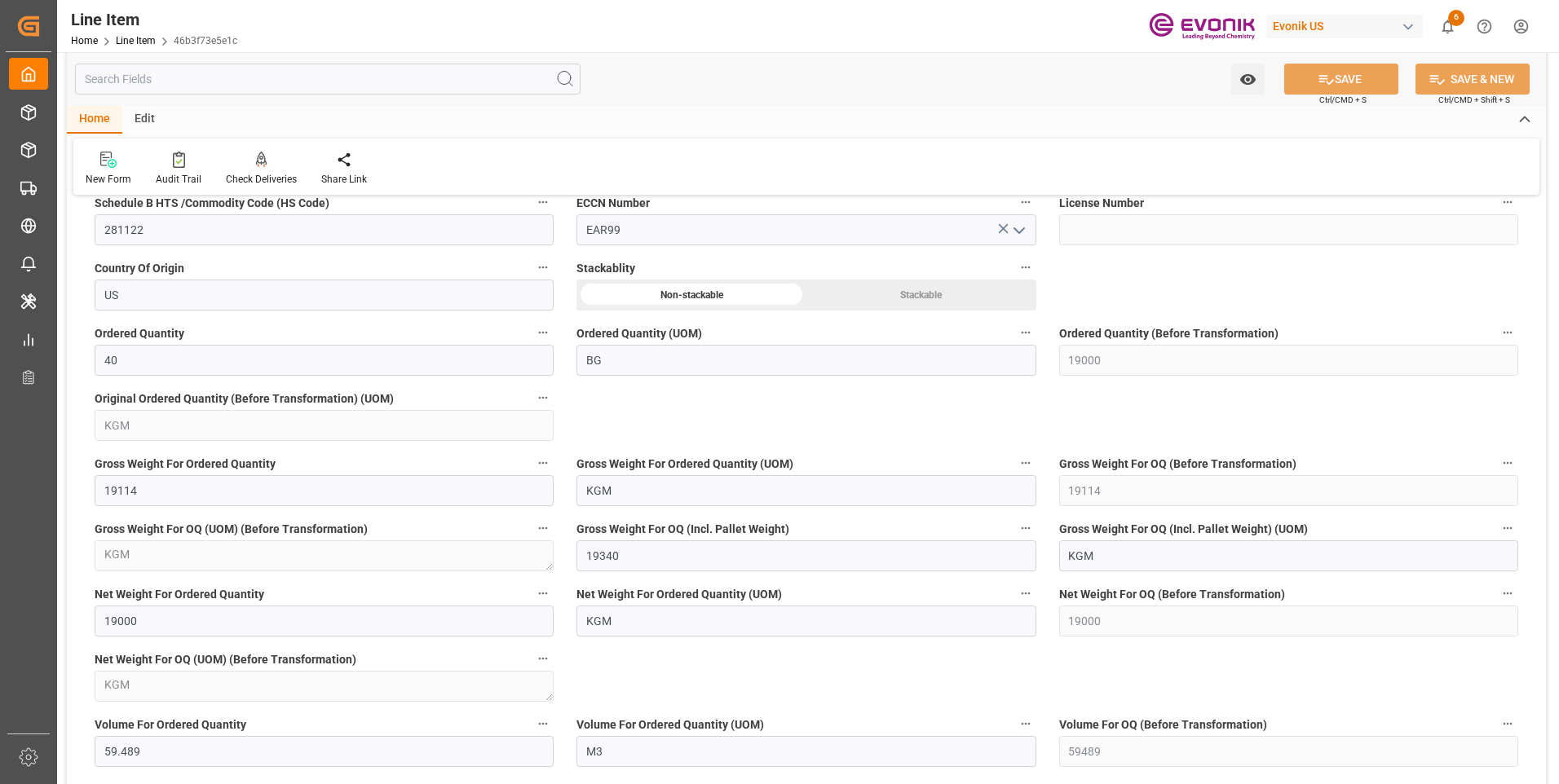
scroll to position [1015, 0]
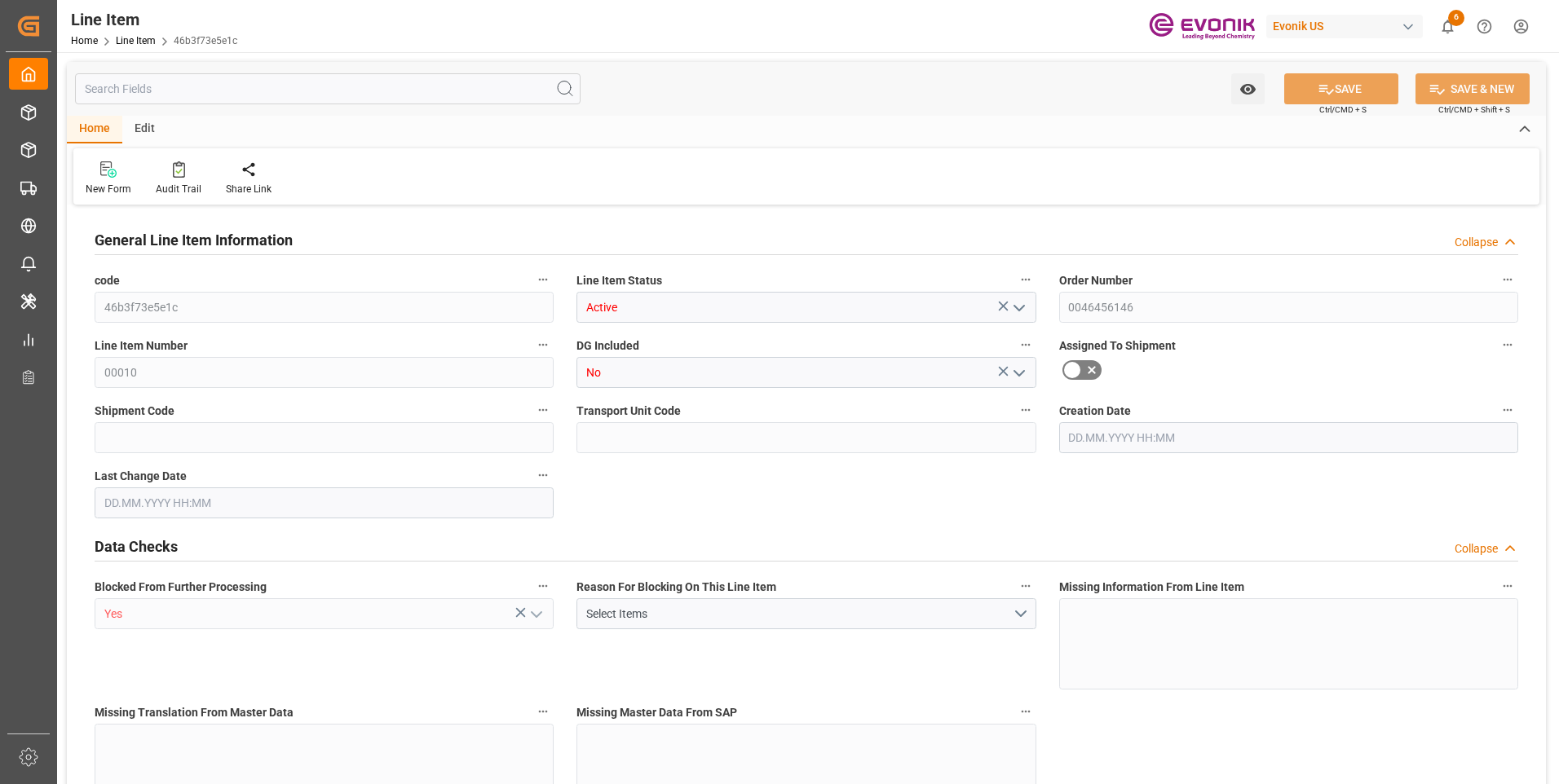
type input "20"
type input "19114"
type input "19000"
type input "59.489"
type input "40"
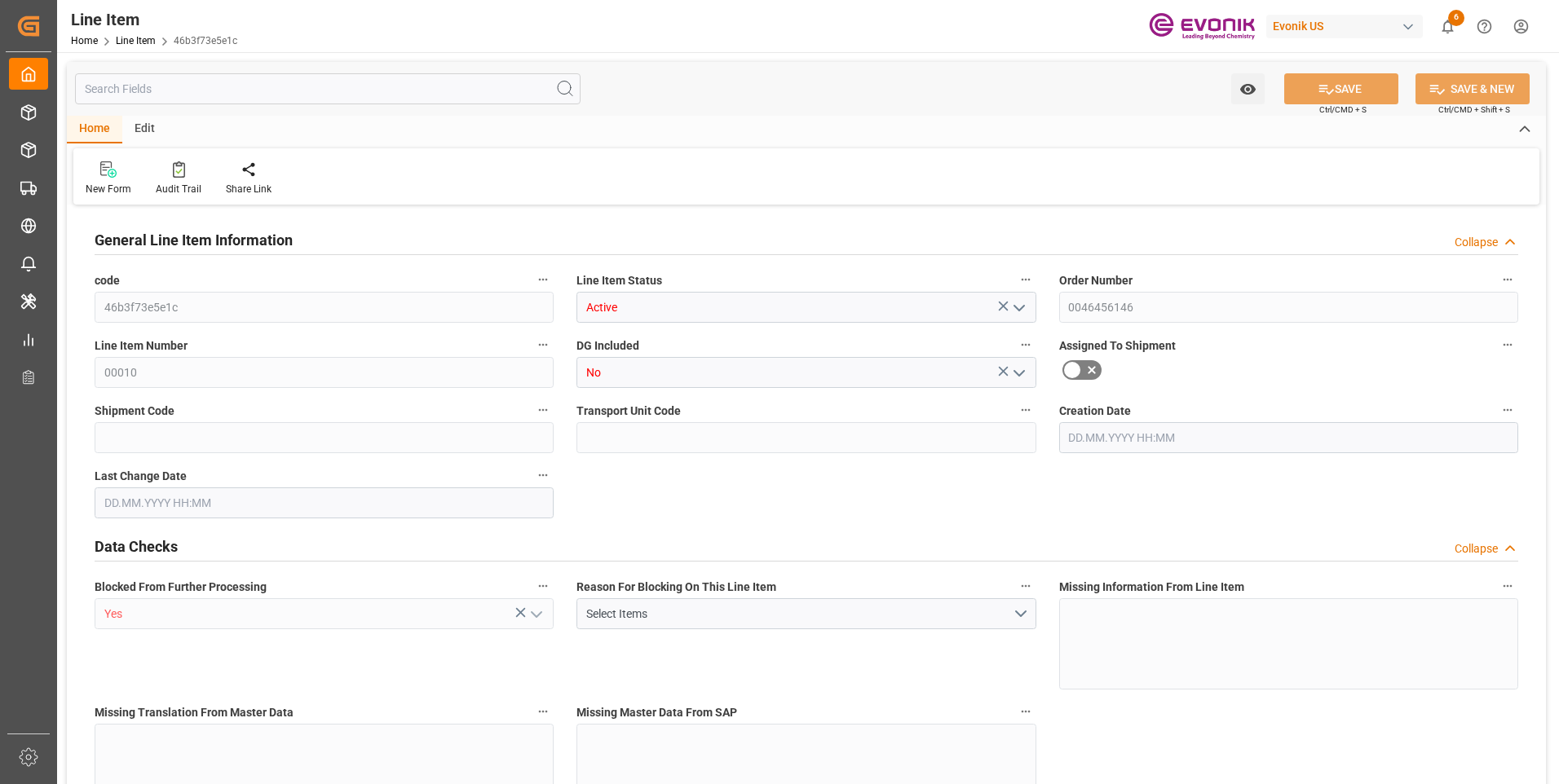
type input "32680"
type input "40"
type input "19000"
type input "19114"
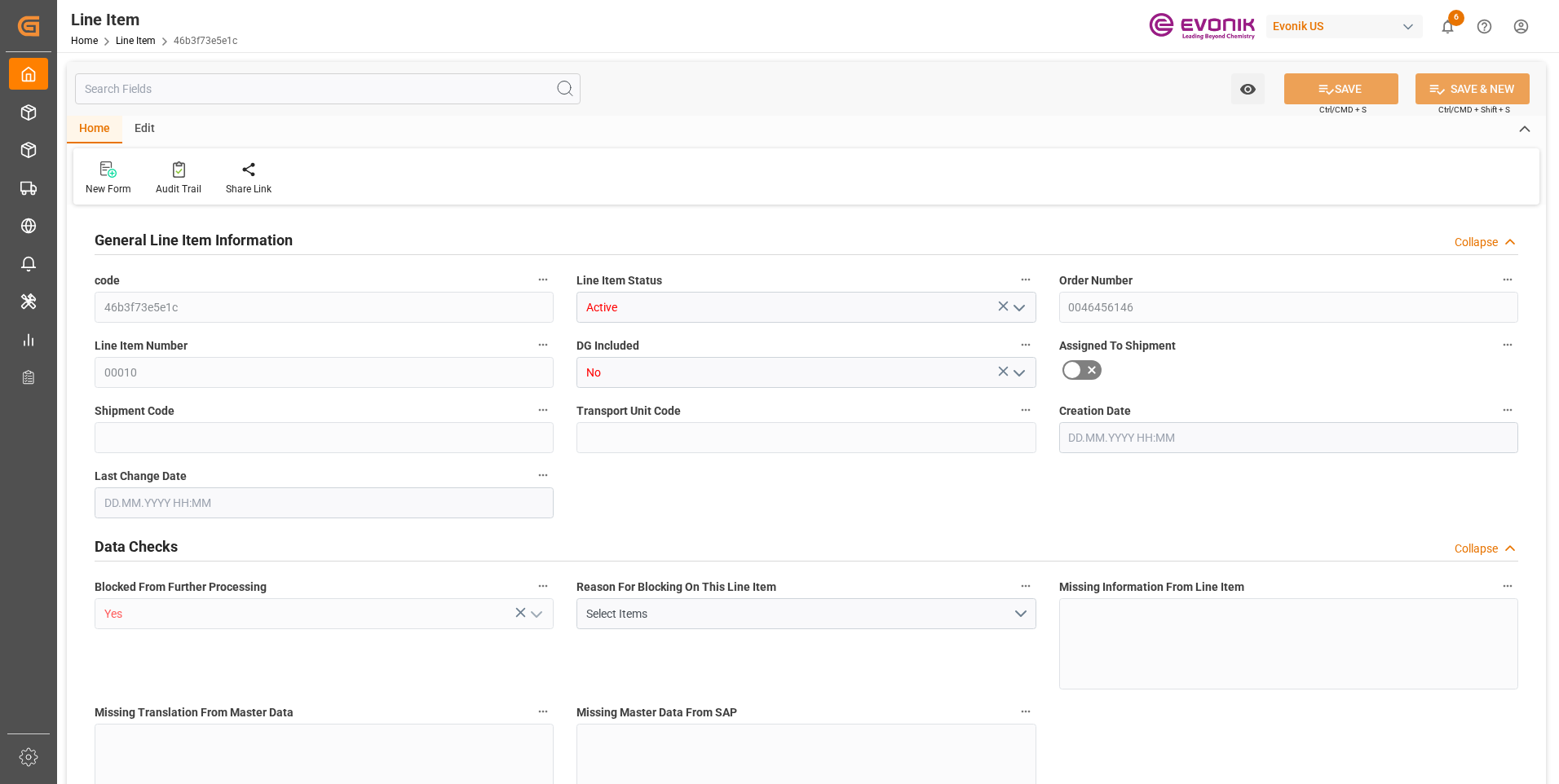
type input "19340"
type input "19000"
type input "59.489"
type input "59489"
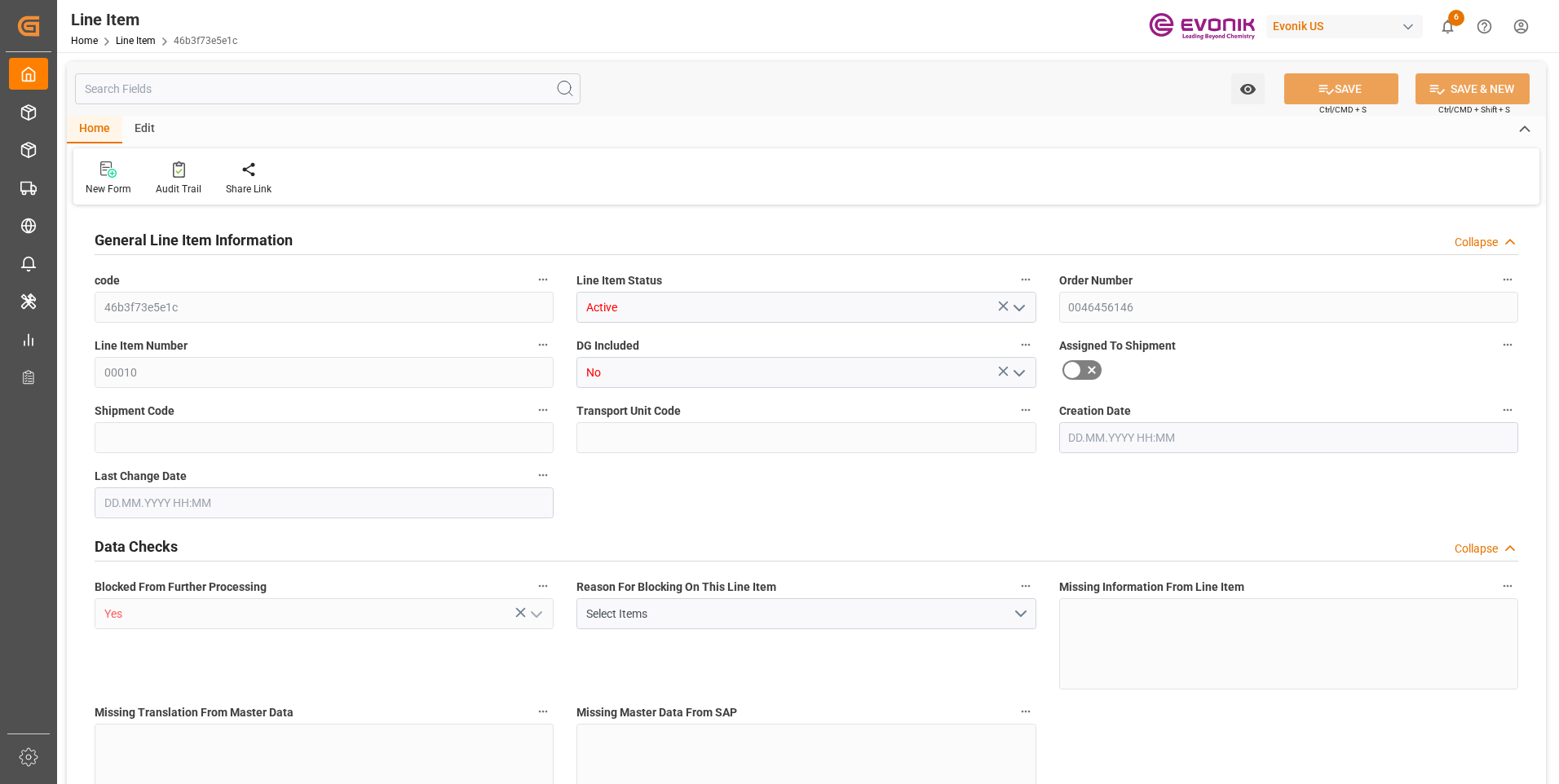
type input "0"
click at [259, 84] on input "text" at bounding box center [328, 89] width 505 height 31
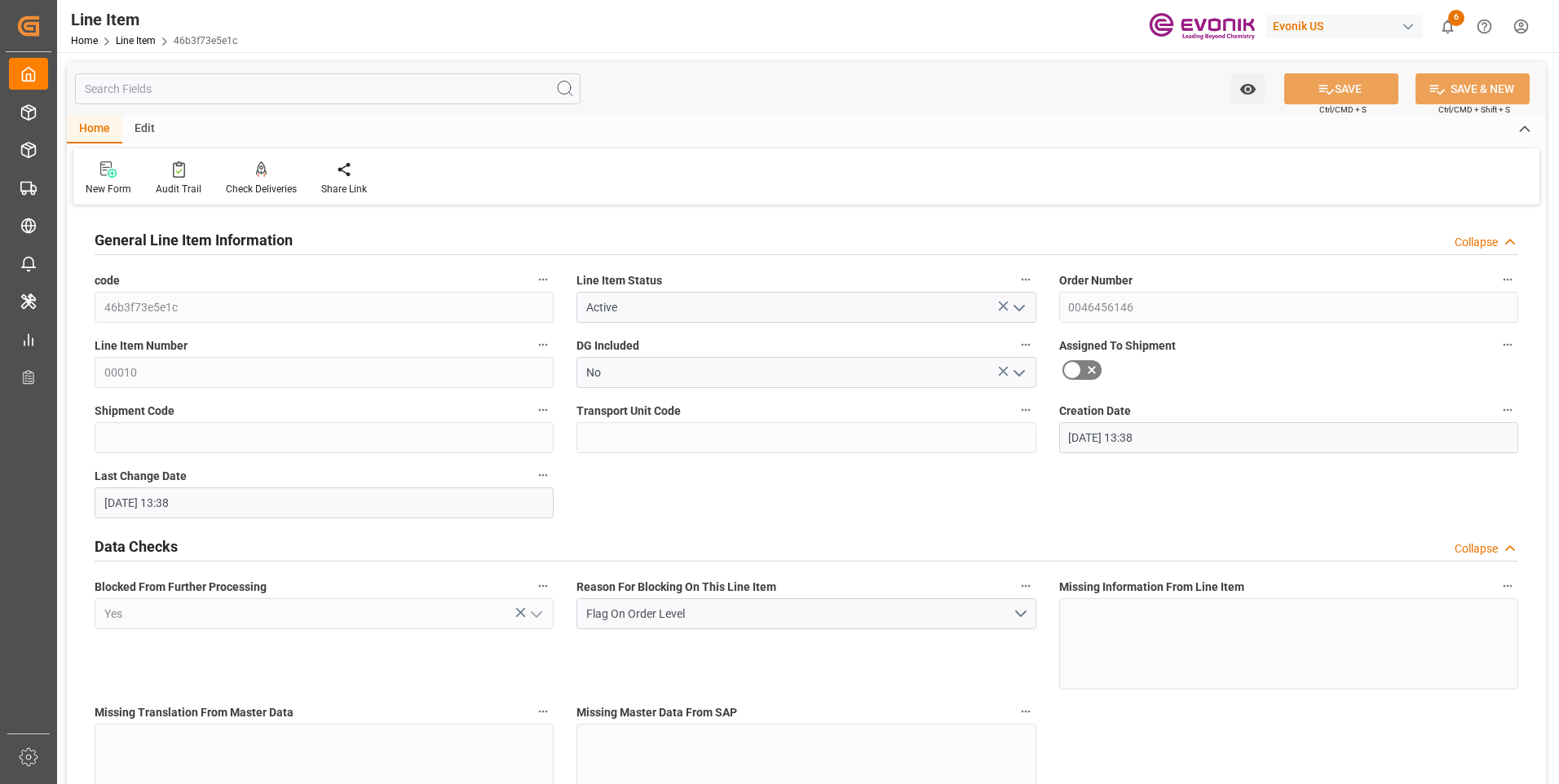
type input "08.09.2025 13:38"
type input "[DATE]"
type input "10.10.2025"
type input "03.10.2025"
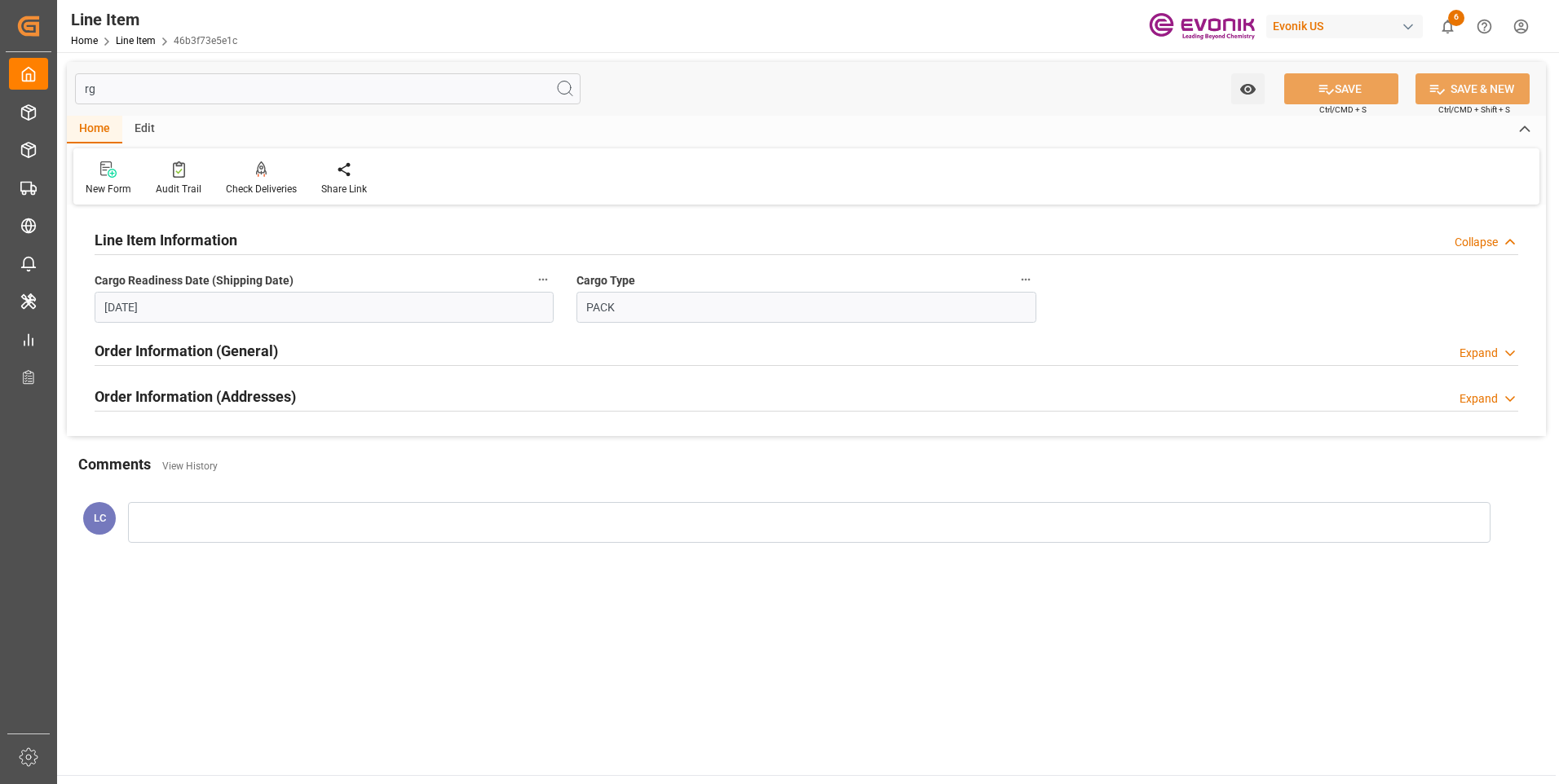
type input "r"
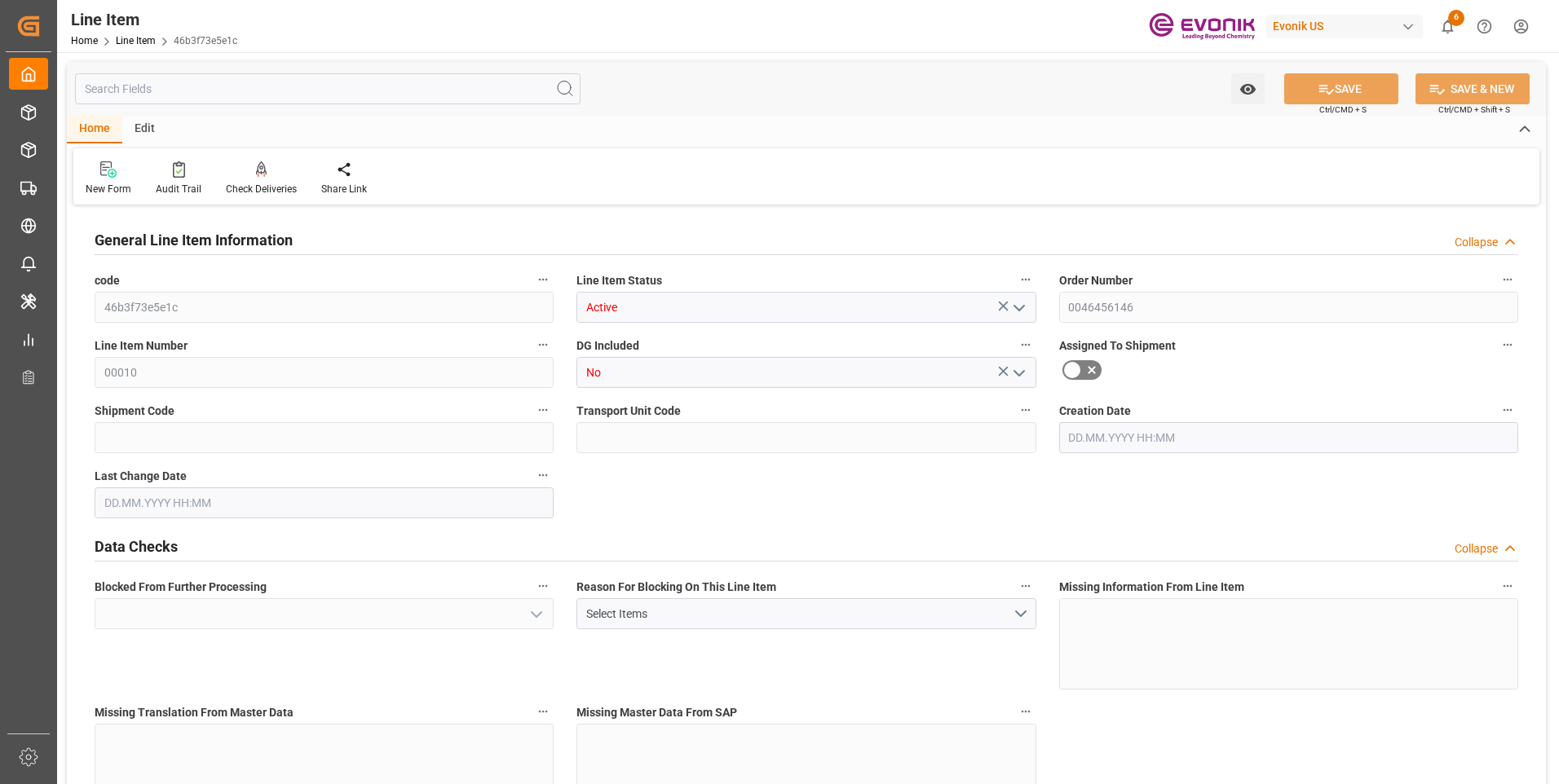
type input "46b3f73e5e1c"
type input "Active"
type input "0046456146"
type input "00010"
type input "No"
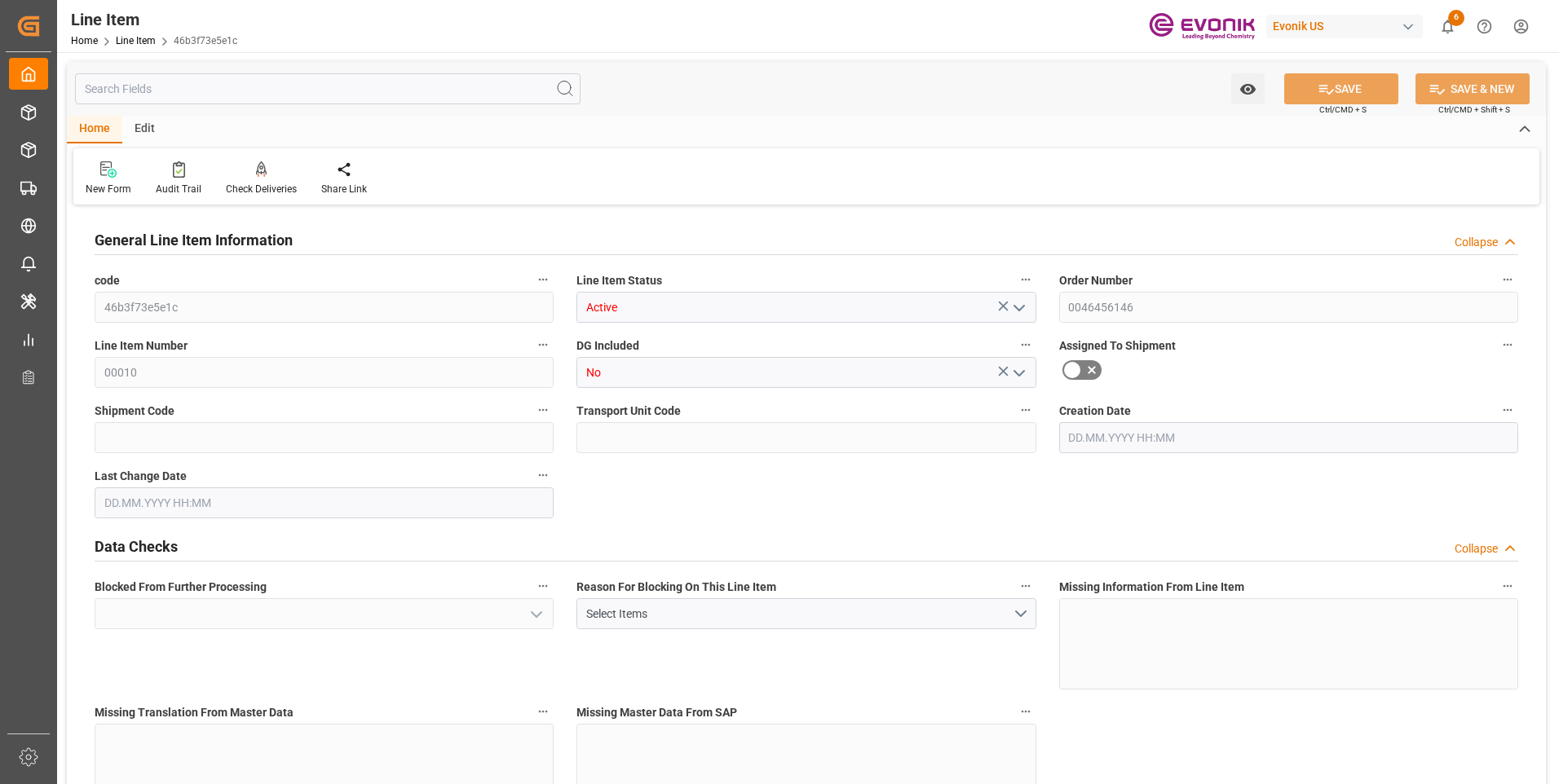
type input "BG"
type input "99110612"
type textarea "ZDE109:ETO:FIBC475KG:950PL:I2:P"
type input "USD"
type input "281122"
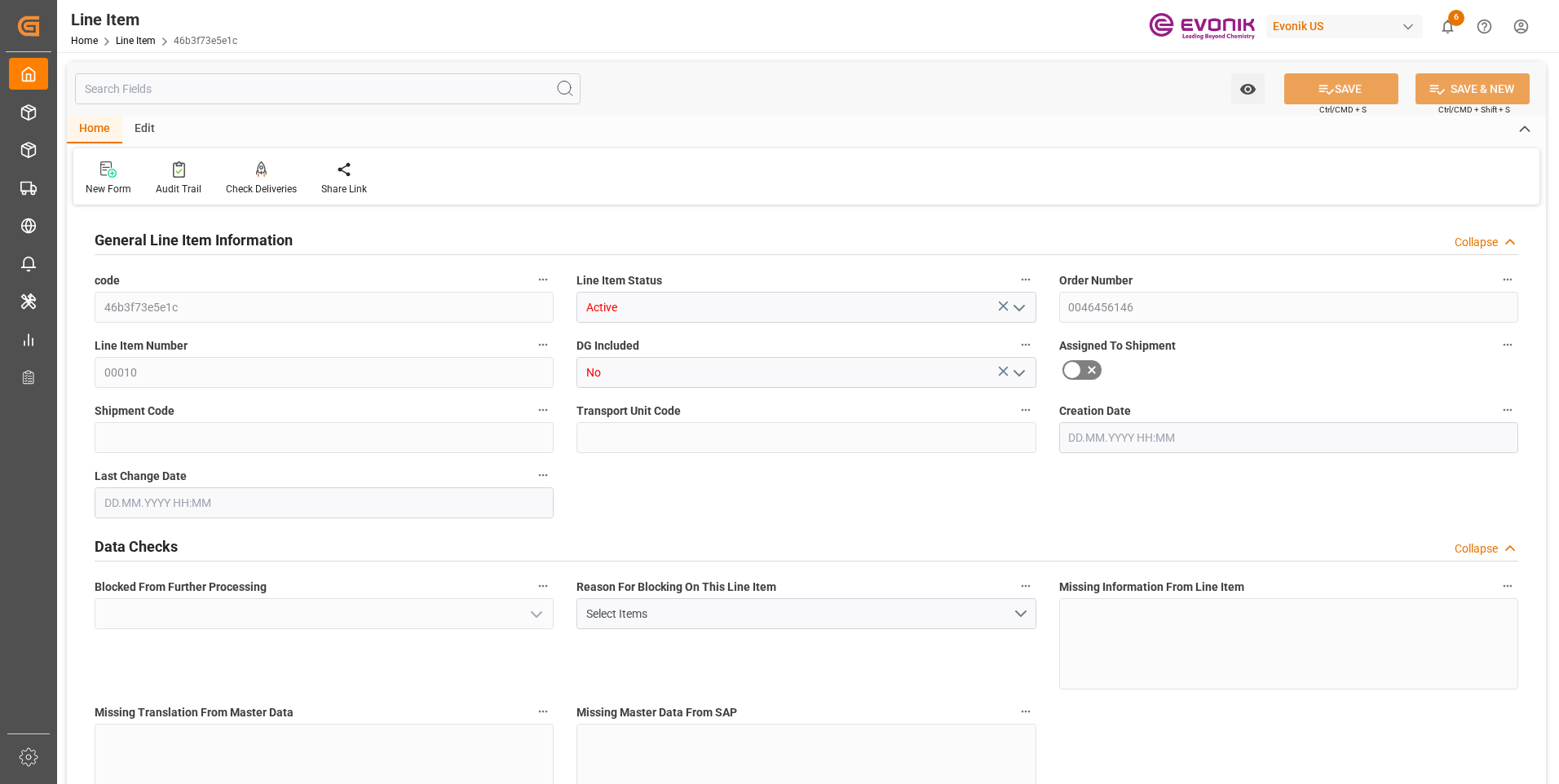
type input "US"
type input "BG"
type input "KGM"
type textarea "KGM"
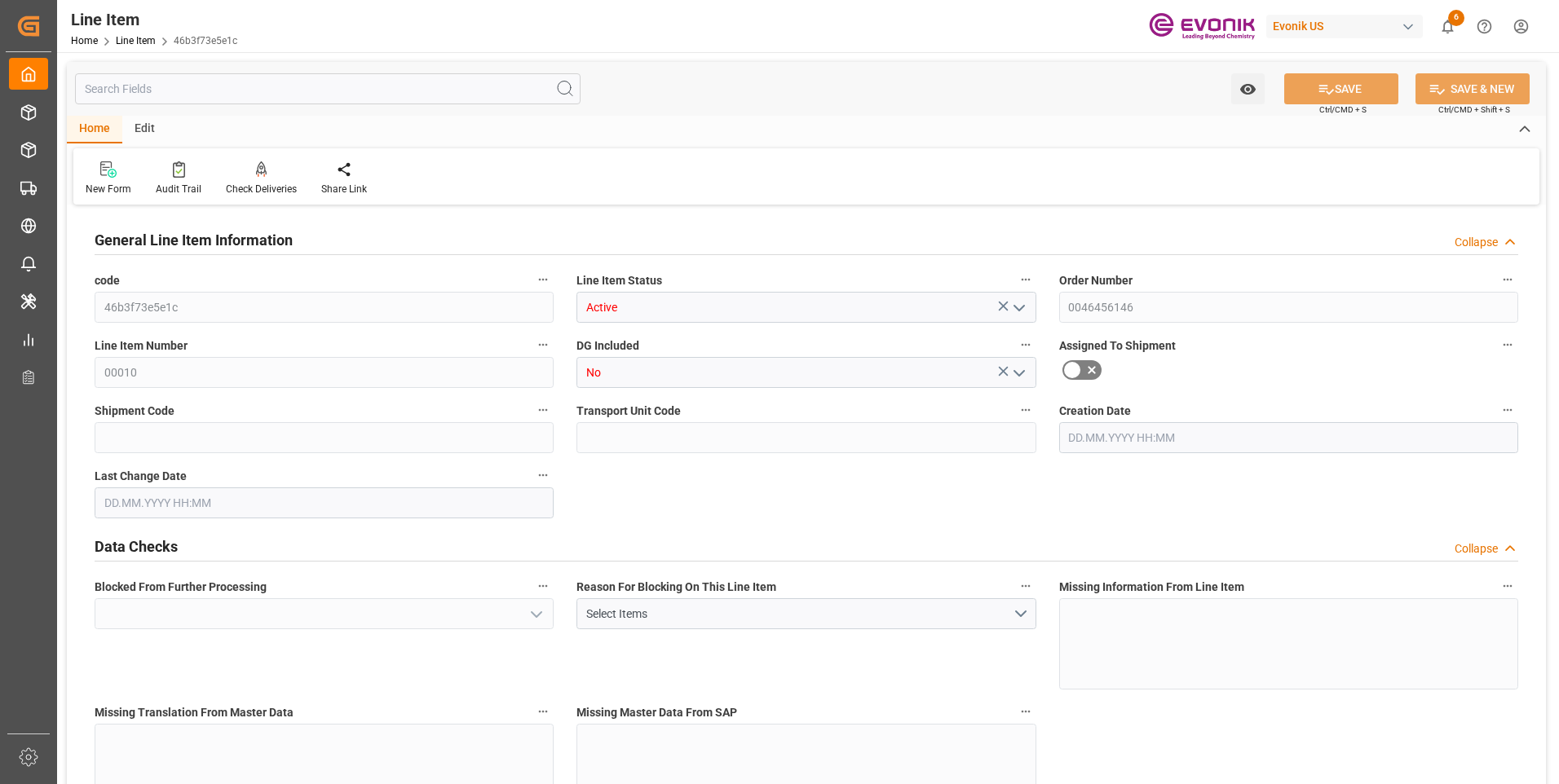
type input "KGM"
type textarea "KGM"
type input "M3"
type textarea "DMQ"
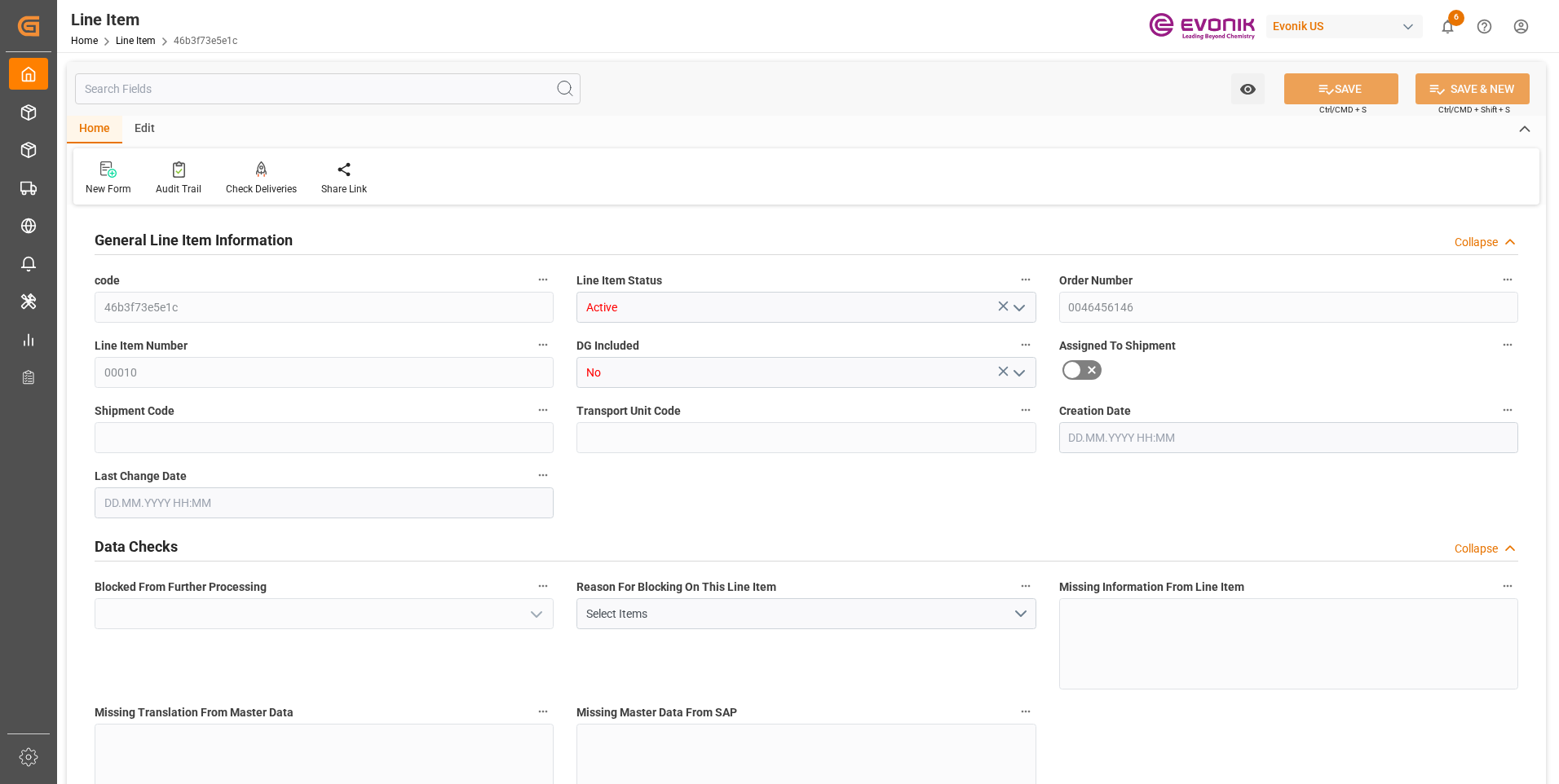
type input "M3"
type input "Yes"
type input "20"
type input "19114"
type input "19000"
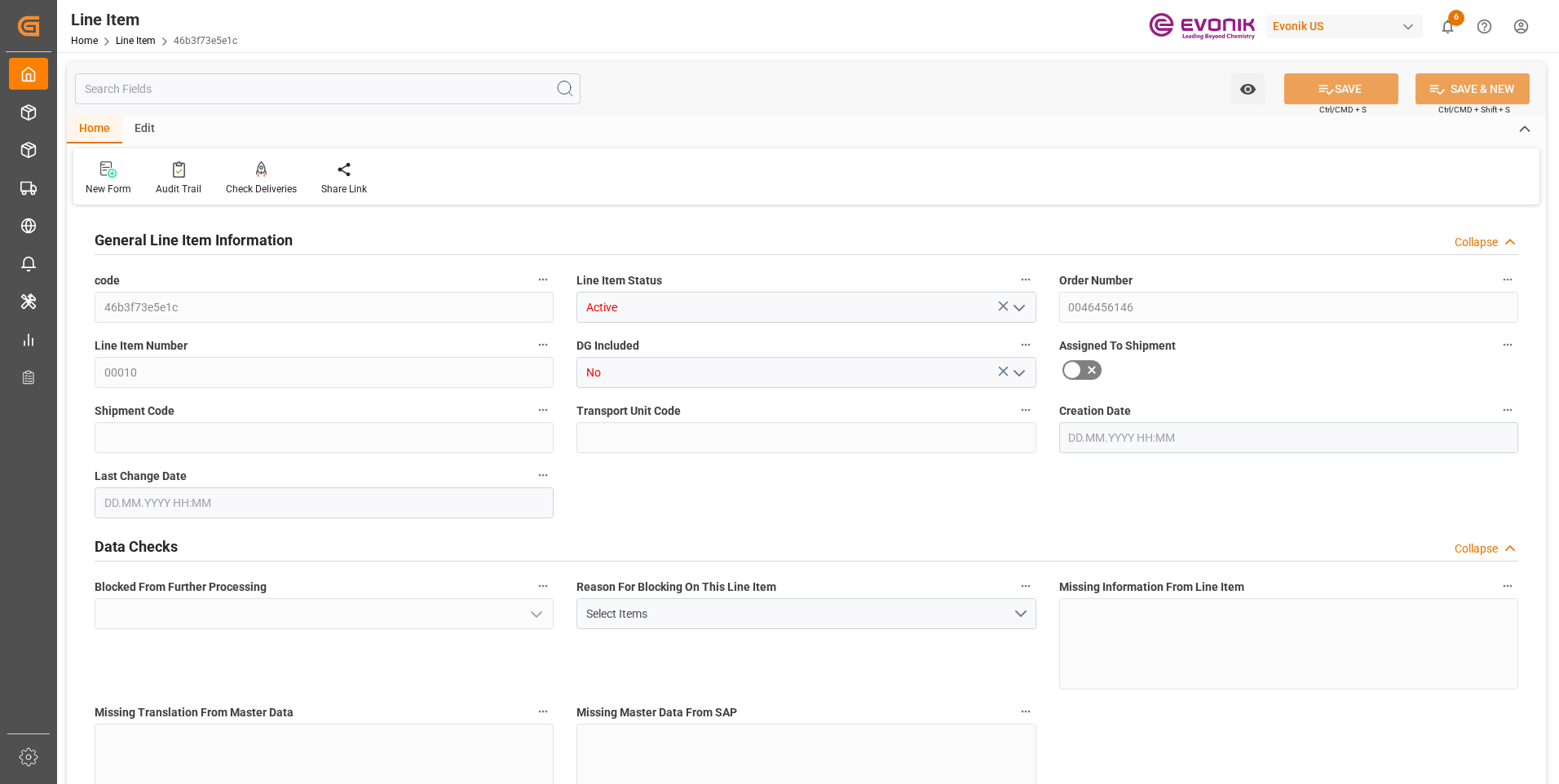
type input "59.489"
type input "40"
type input "No"
type input "32680"
type input "EAR99"
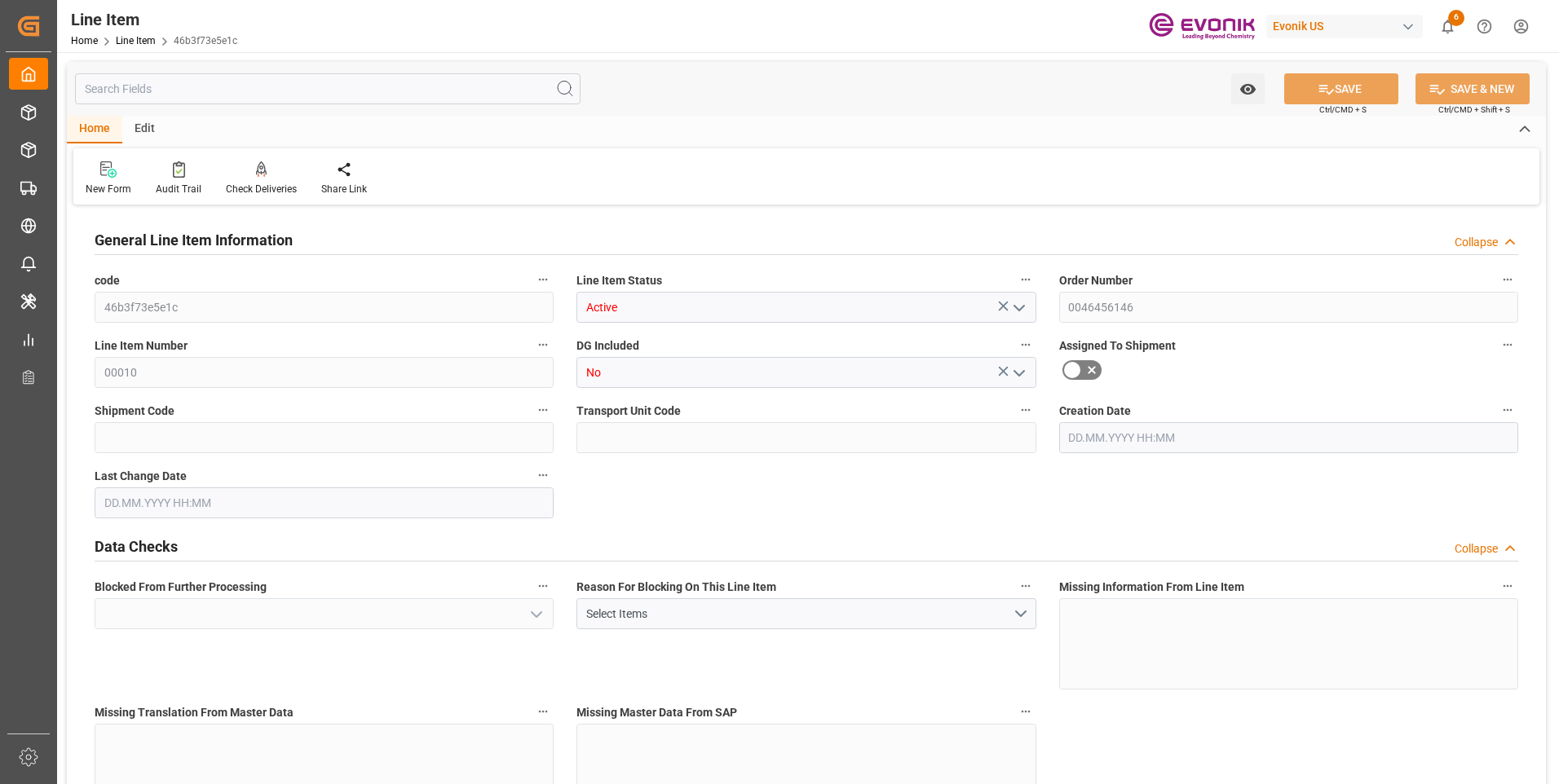
type input "40"
type input "19000"
type input "19114"
type input "19340"
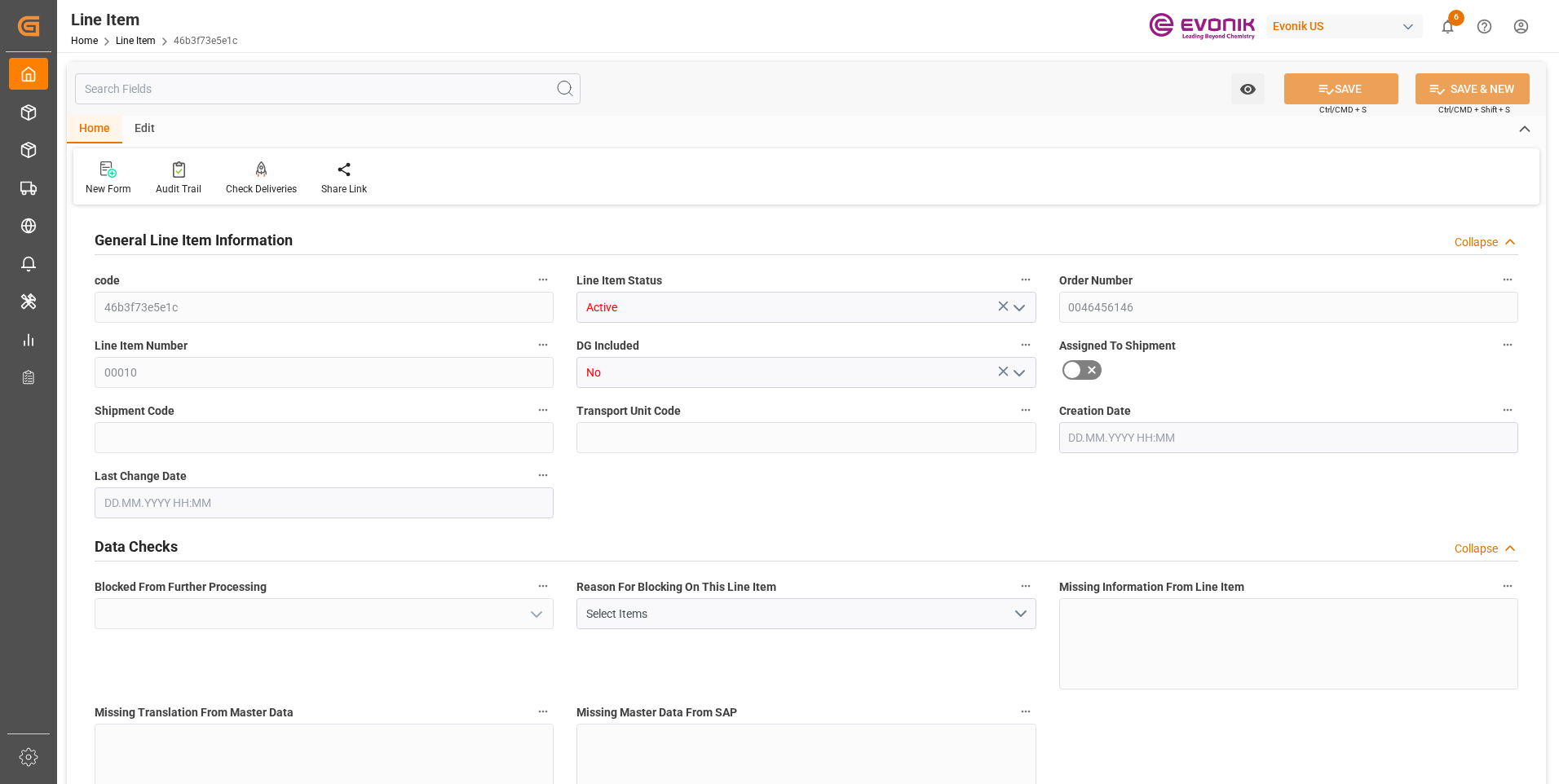
type input "19000"
type input "59.489"
type input "59489"
type input "0"
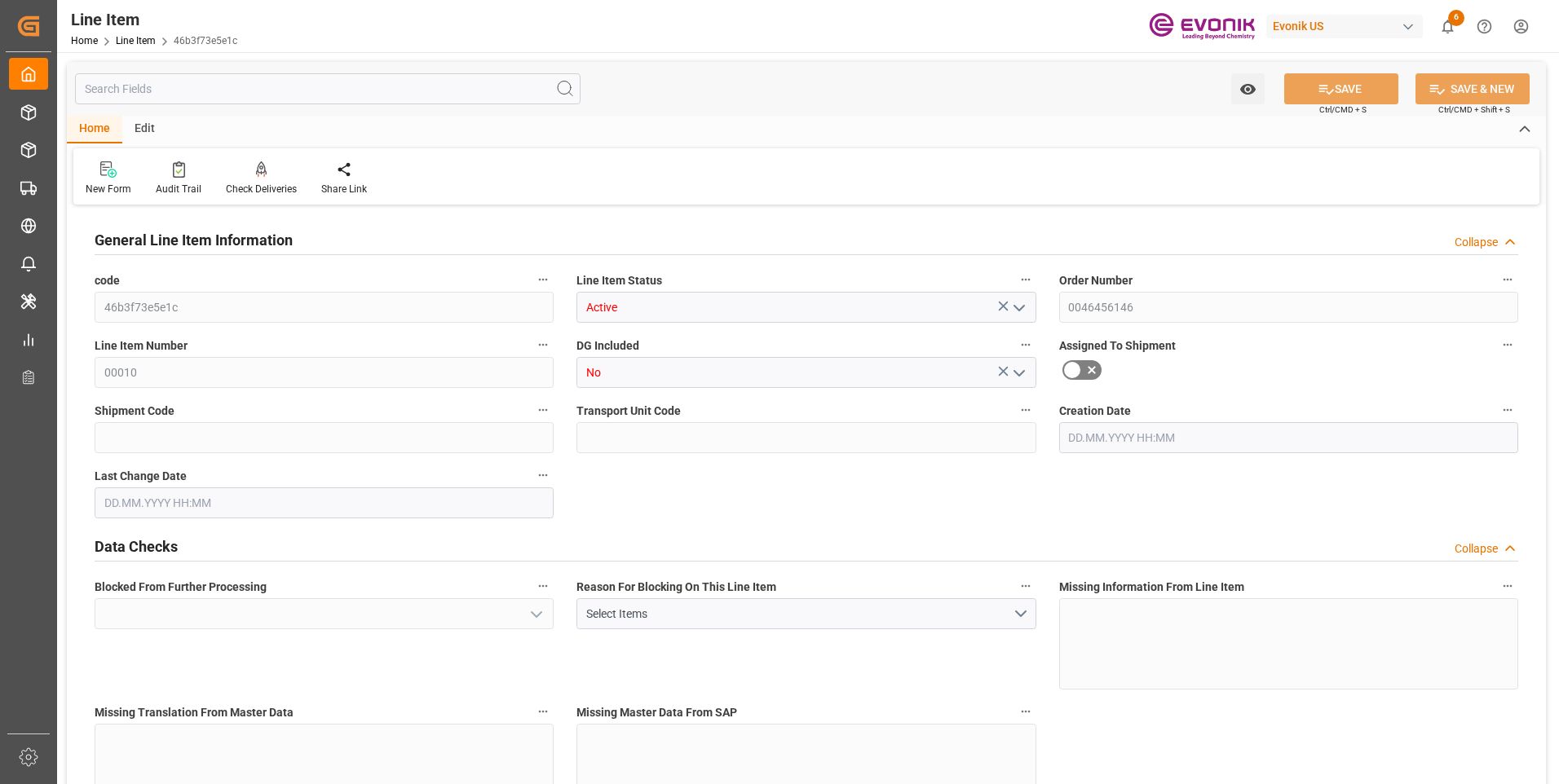
type input "0"
type input "08.09.2025 13:38"
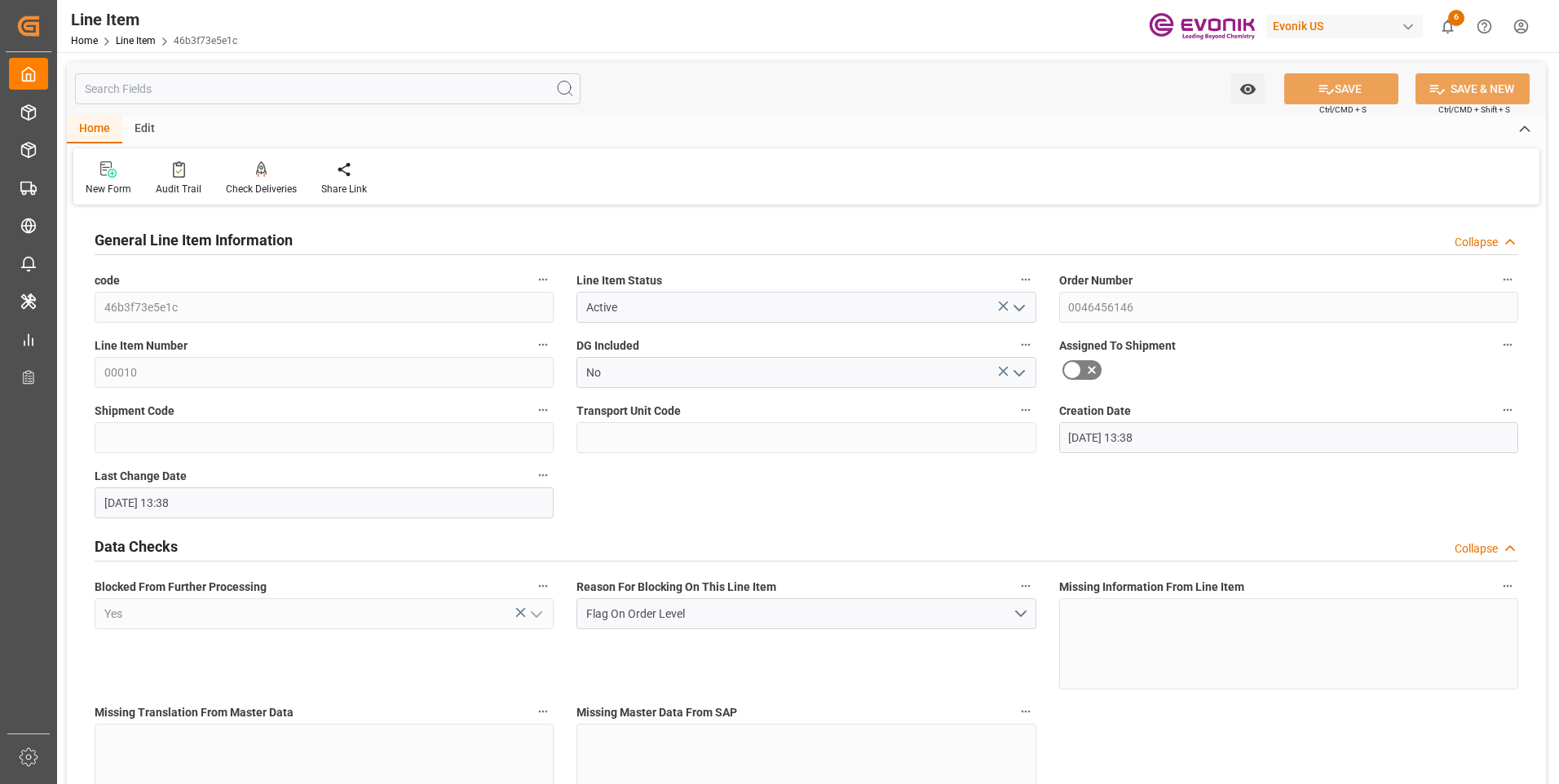
type input "[DATE]"
type input "03.10.2025"
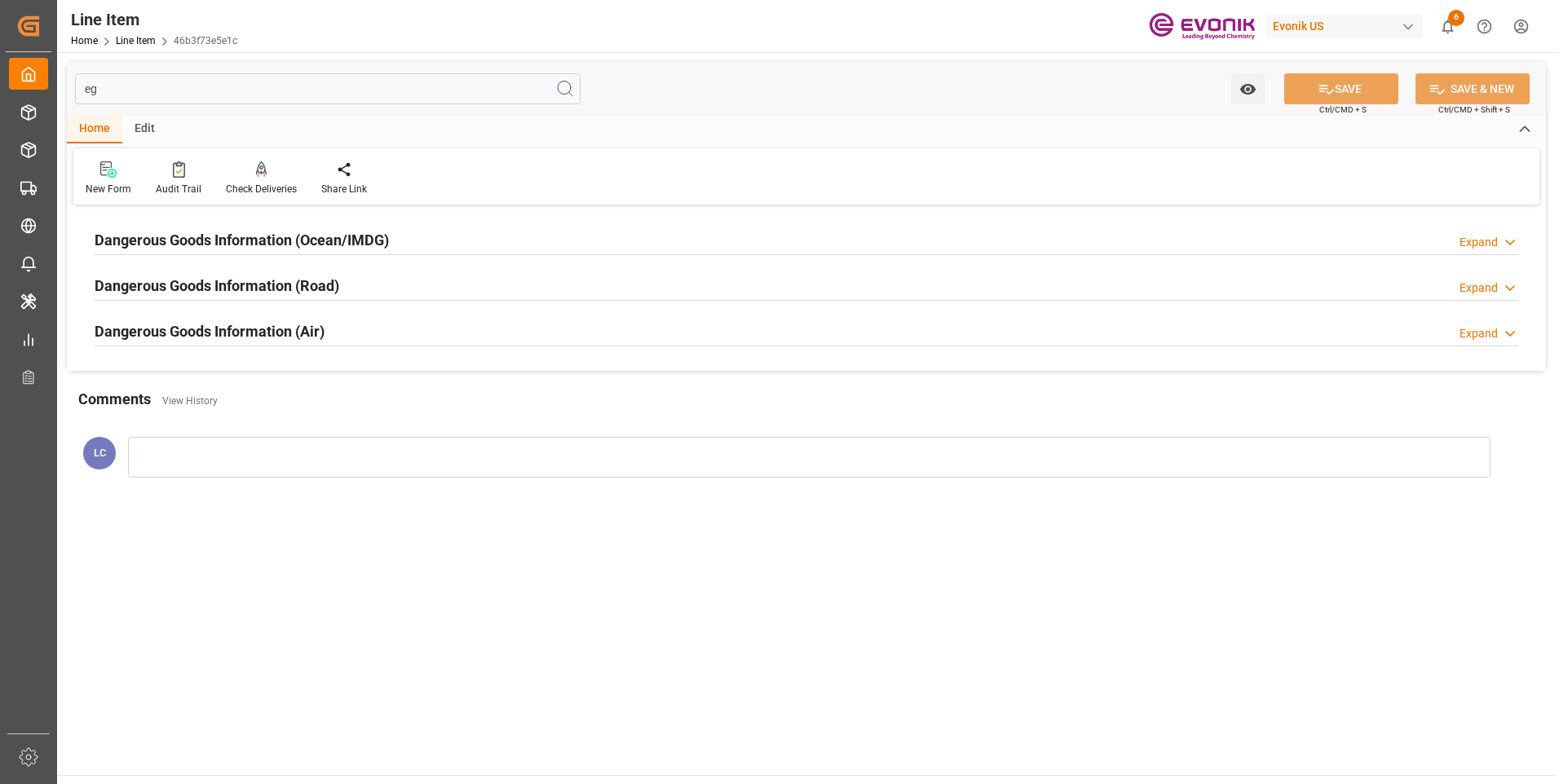
type input "eg"
click at [271, 242] on h2 "Dangerous Goods Information (Ocean/IMDG)" at bounding box center [241, 239] width 294 height 22
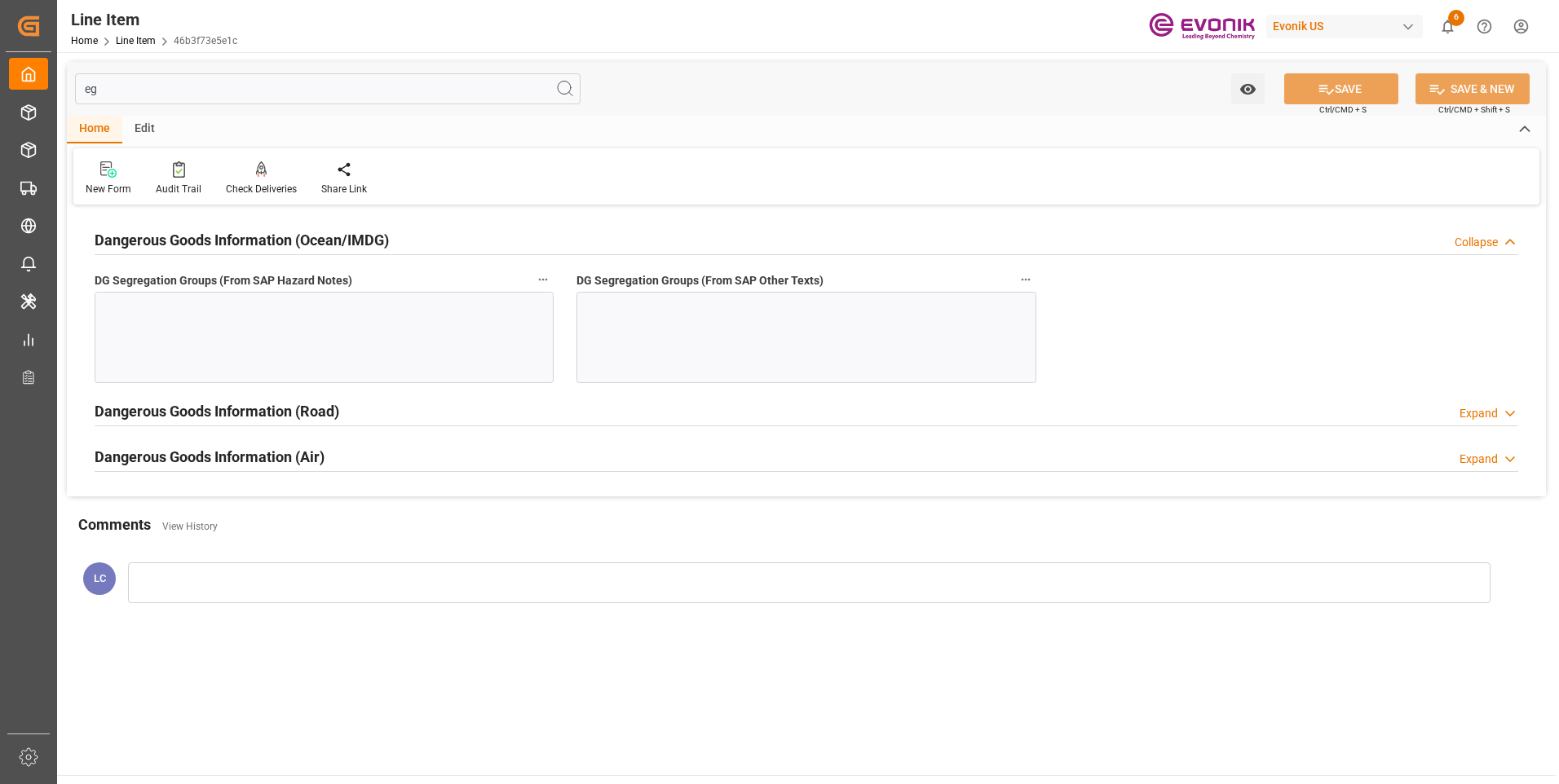
click at [427, 334] on div at bounding box center [323, 337] width 459 height 91
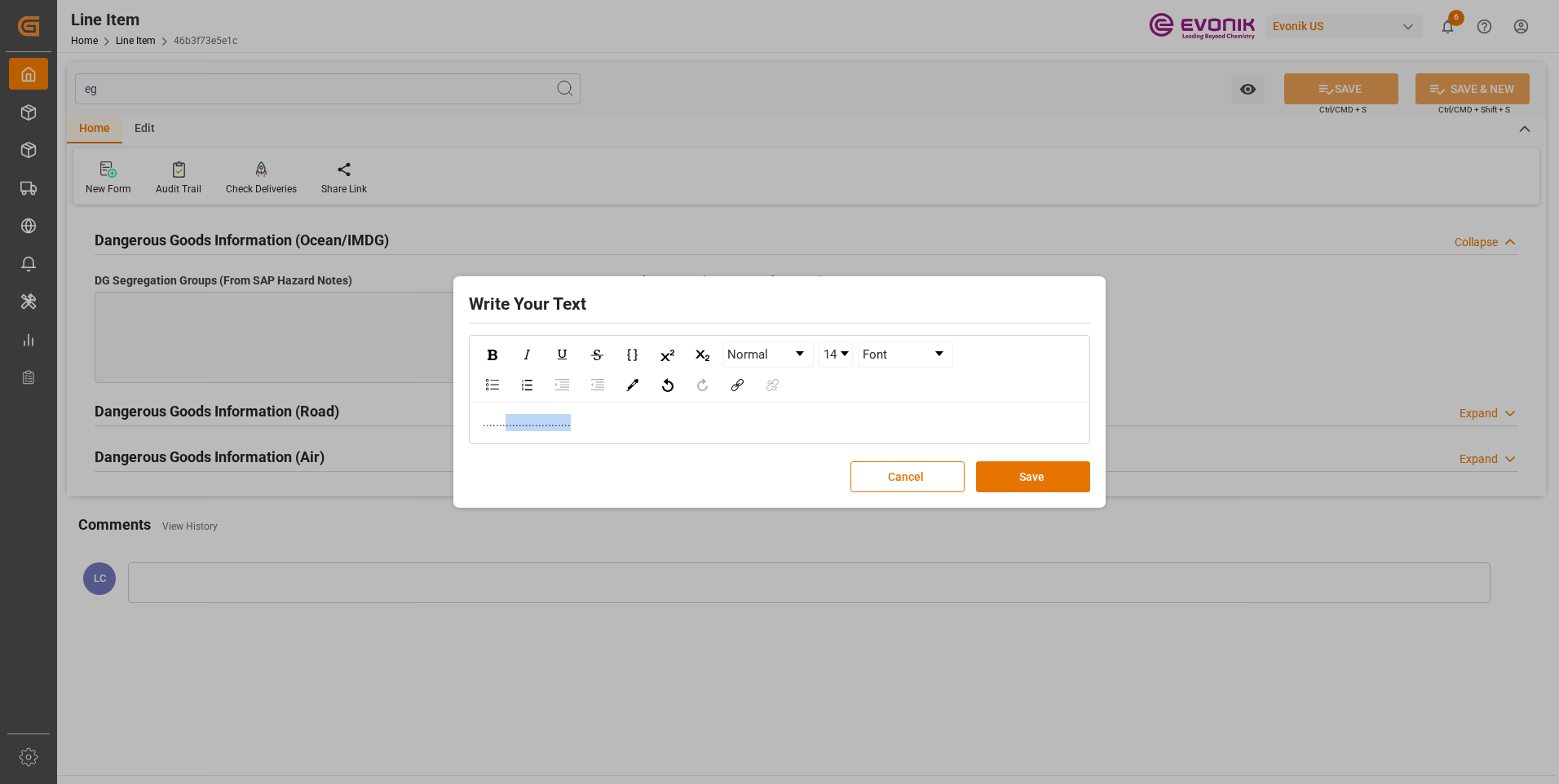
drag, startPoint x: 430, startPoint y: 416, endPoint x: 190, endPoint y: 420, distance: 240.0
click at [252, 420] on div "Write Your Text Normal 14 Font ........................... Cancel Save" at bounding box center [780, 392] width 1559 height 784
copy span "..........................."
click at [1027, 479] on button "Save" at bounding box center [1033, 477] width 114 height 31
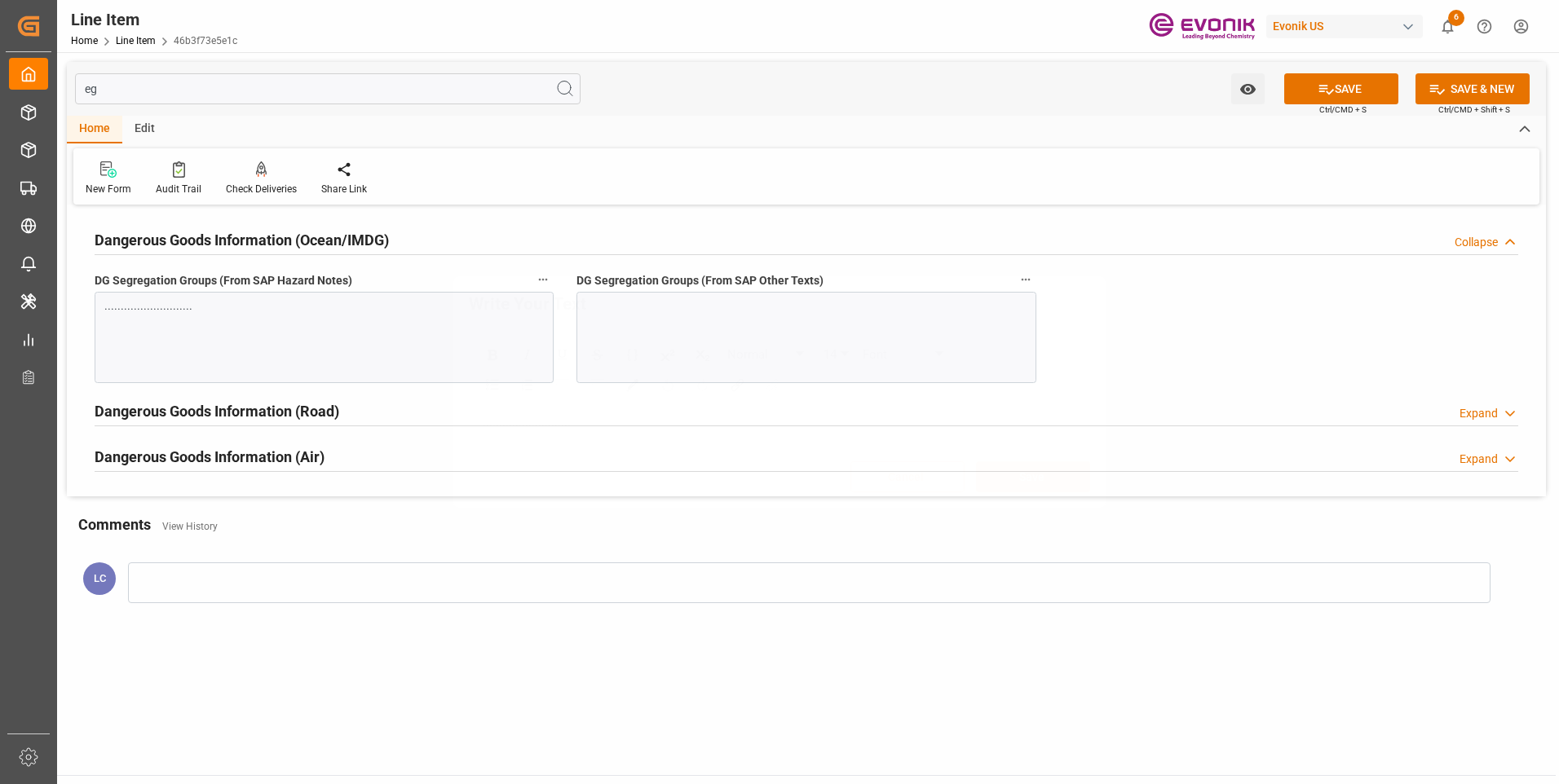
click at [749, 333] on div "Write Your Text Normal 14 Font ........................... Cancel Save" at bounding box center [780, 393] width 645 height 224
click at [747, 333] on div at bounding box center [806, 337] width 459 height 91
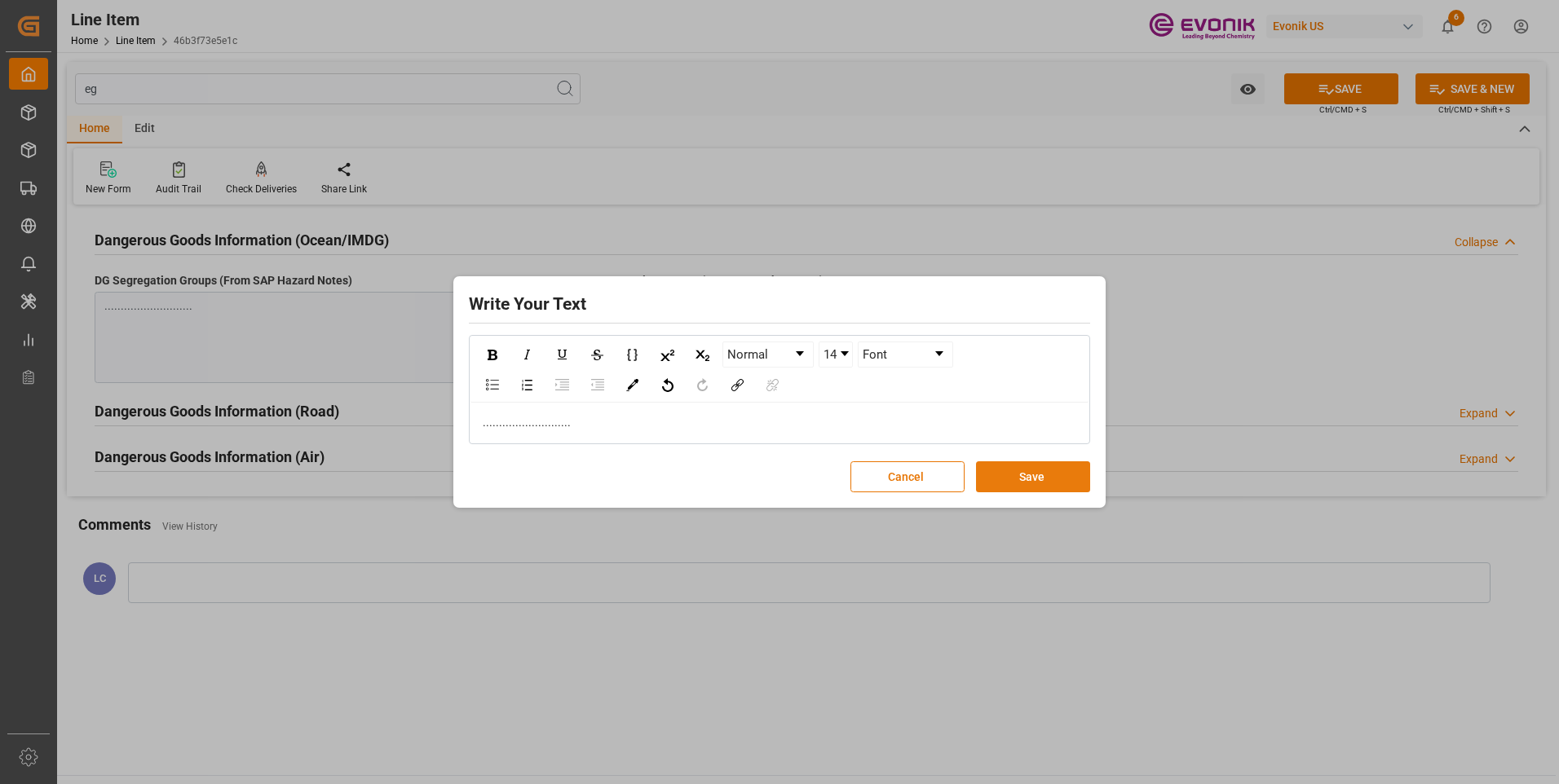
click at [1025, 483] on button "Save" at bounding box center [1033, 477] width 114 height 31
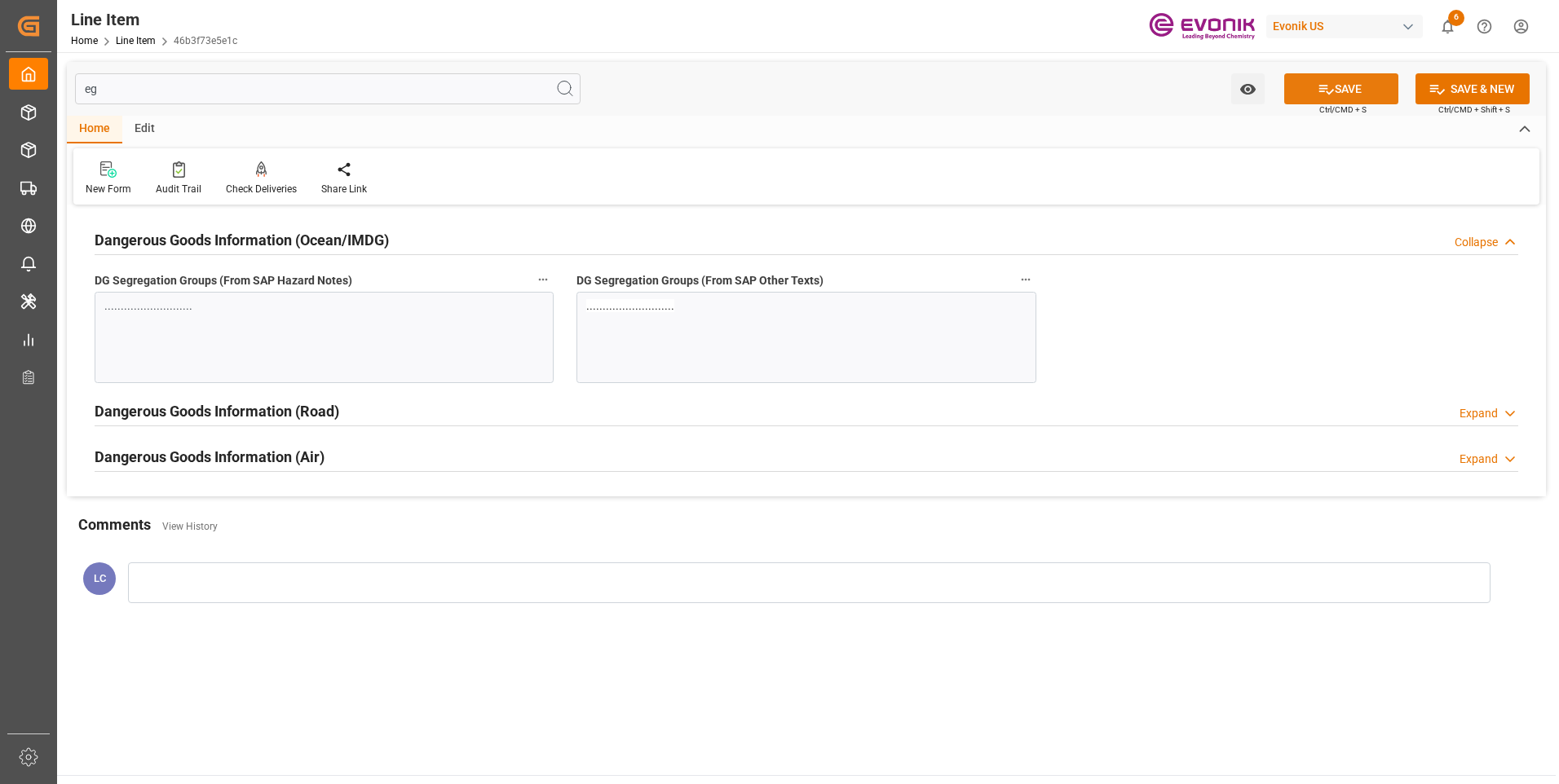
click at [1320, 93] on icon at bounding box center [1326, 90] width 17 height 17
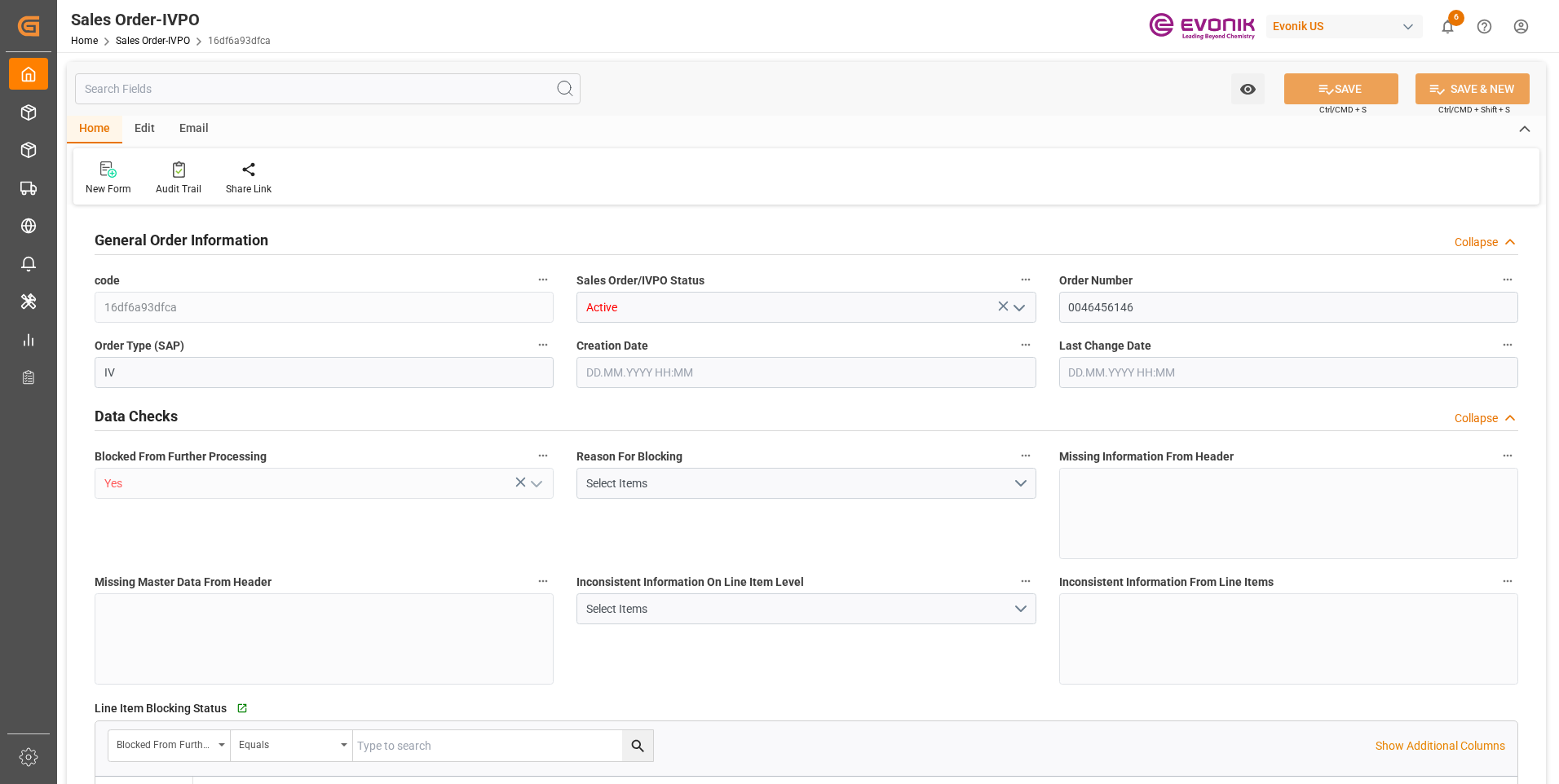
type input "BRSSZ"
type input "0"
type input "1"
type input "2"
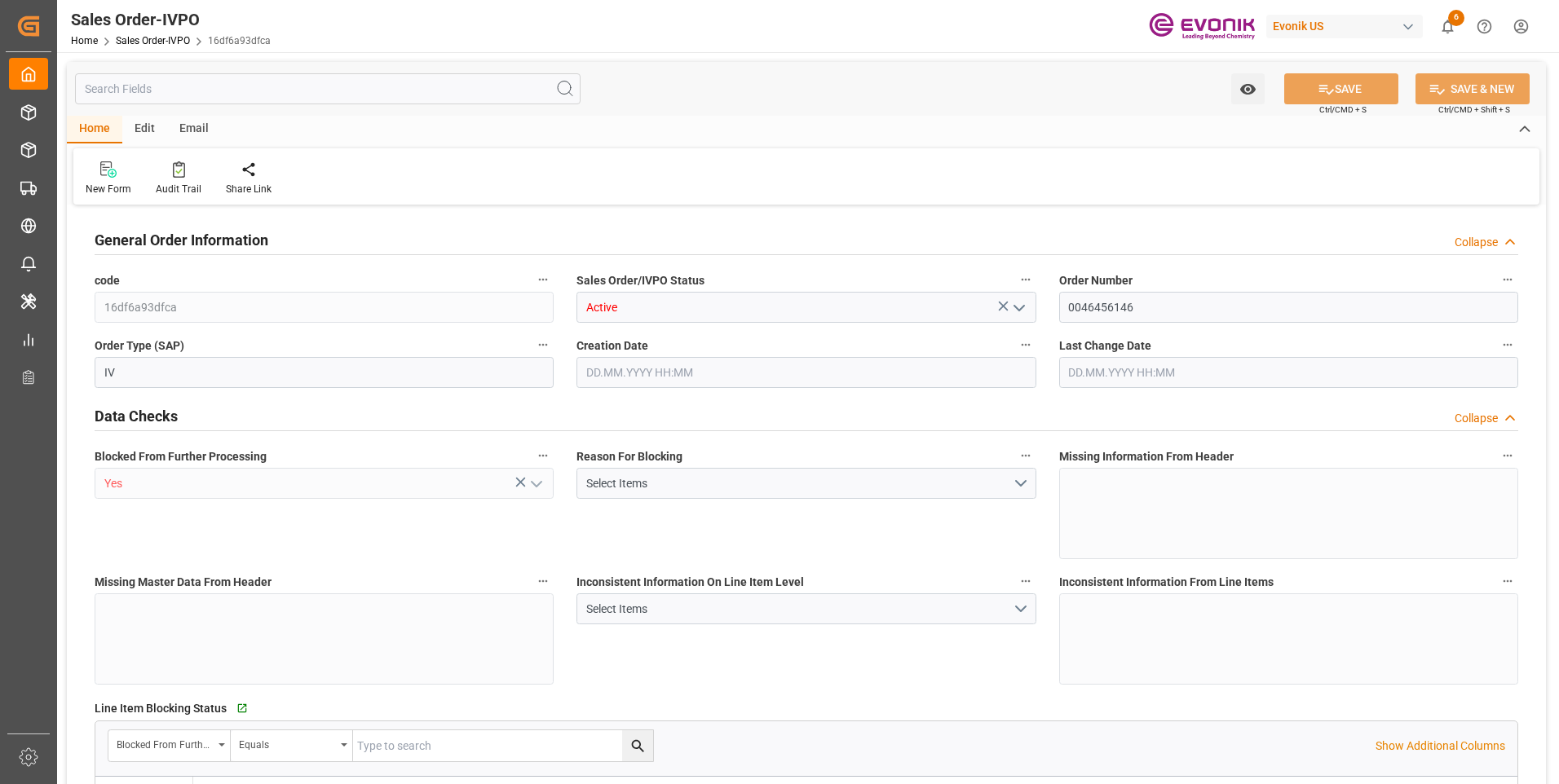
type input "19340"
type input "118.978"
type input "19000"
type input "60"
type input "08.09.2025 13:38"
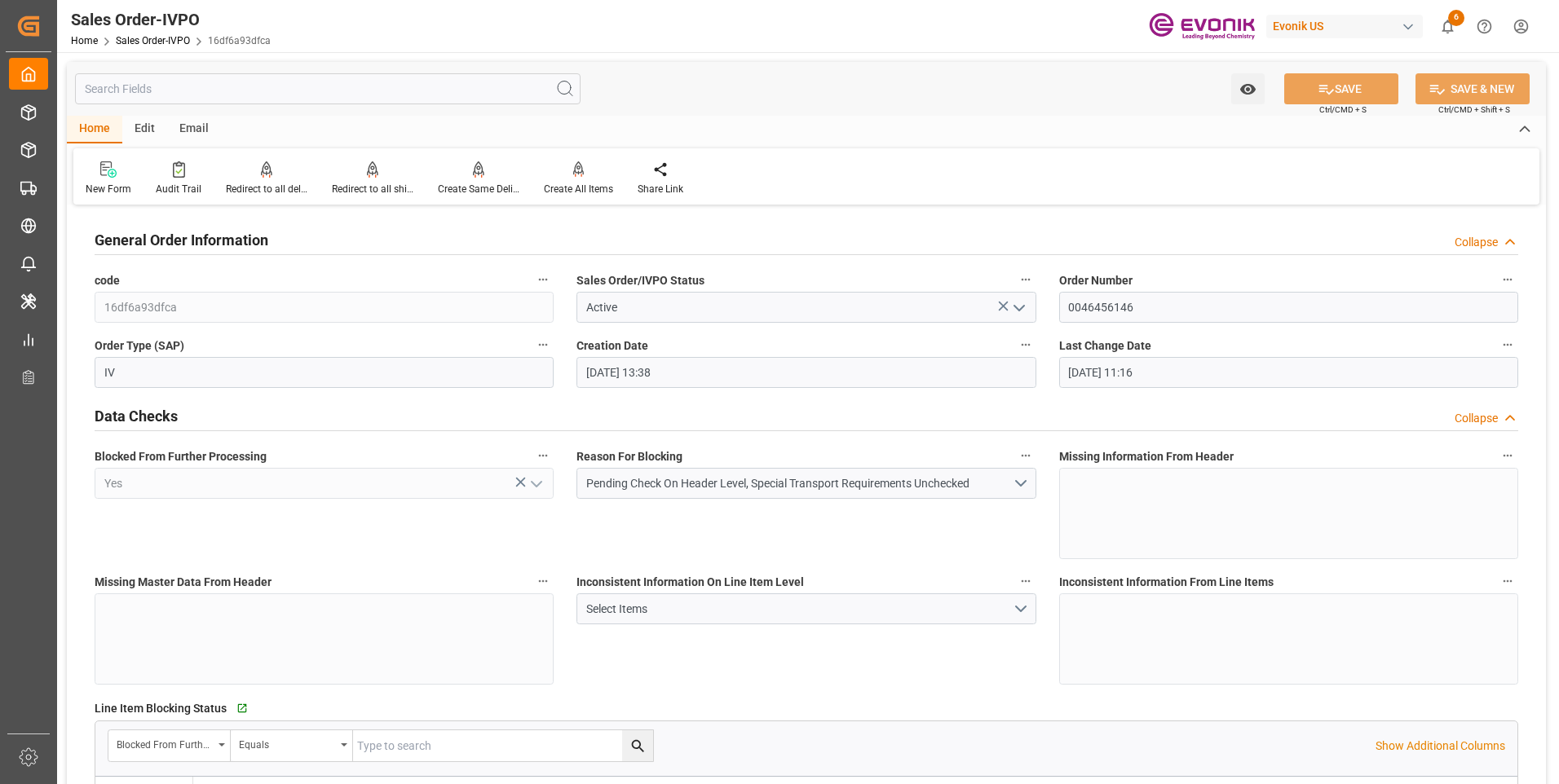
type input "09.09.2025 11:16"
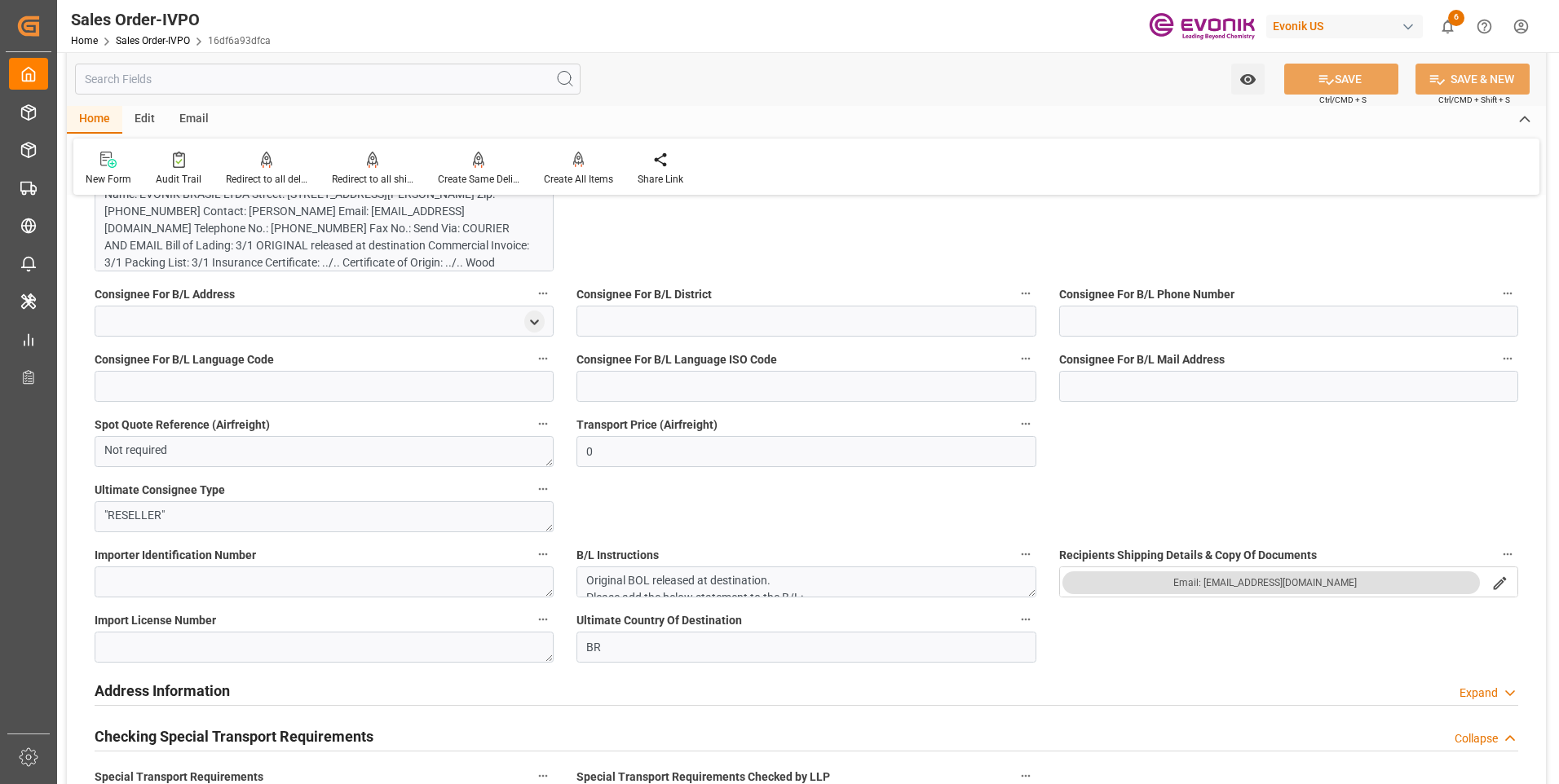
scroll to position [1712, 0]
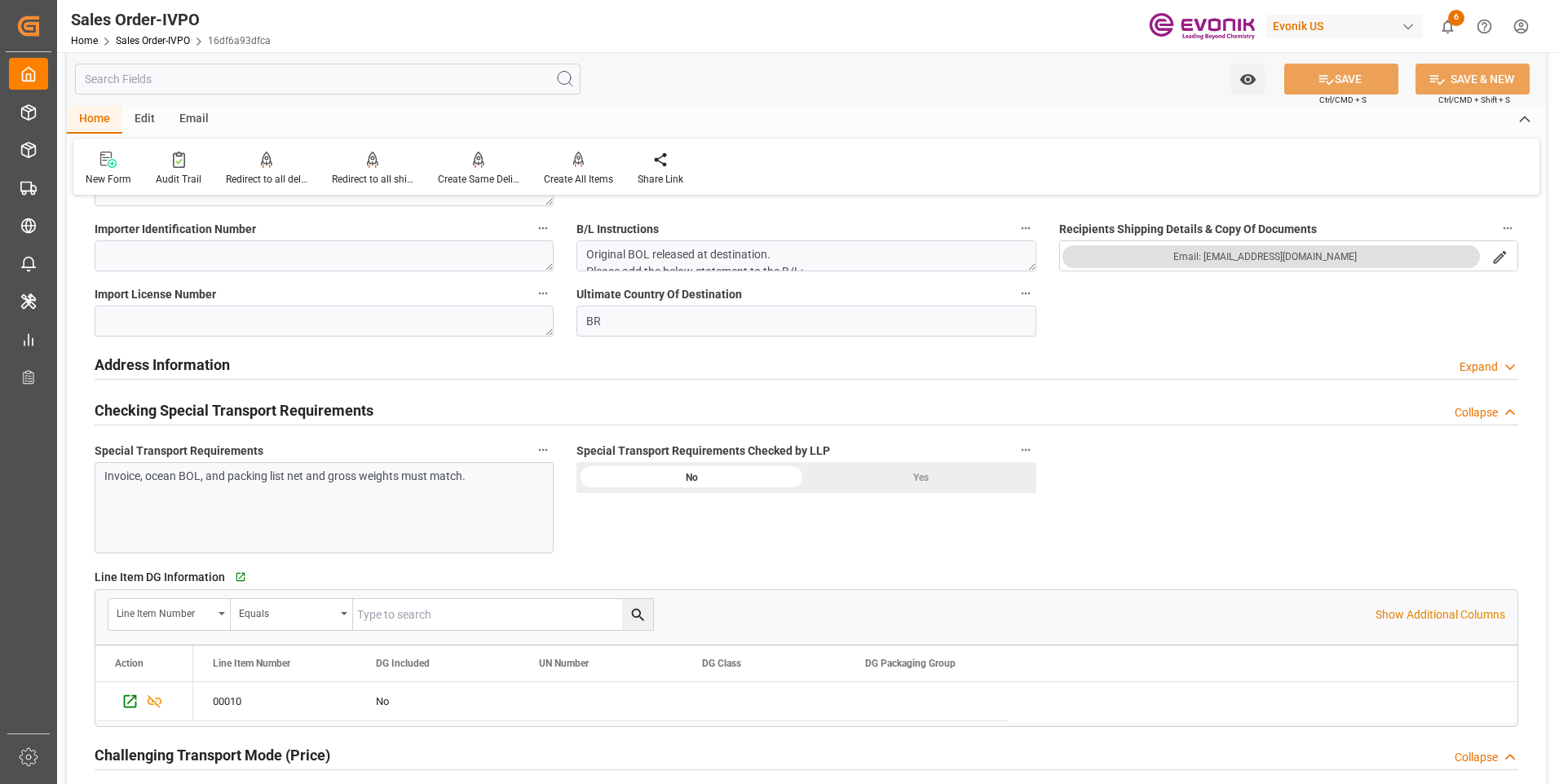
click at [905, 491] on div "Yes" at bounding box center [922, 478] width 230 height 31
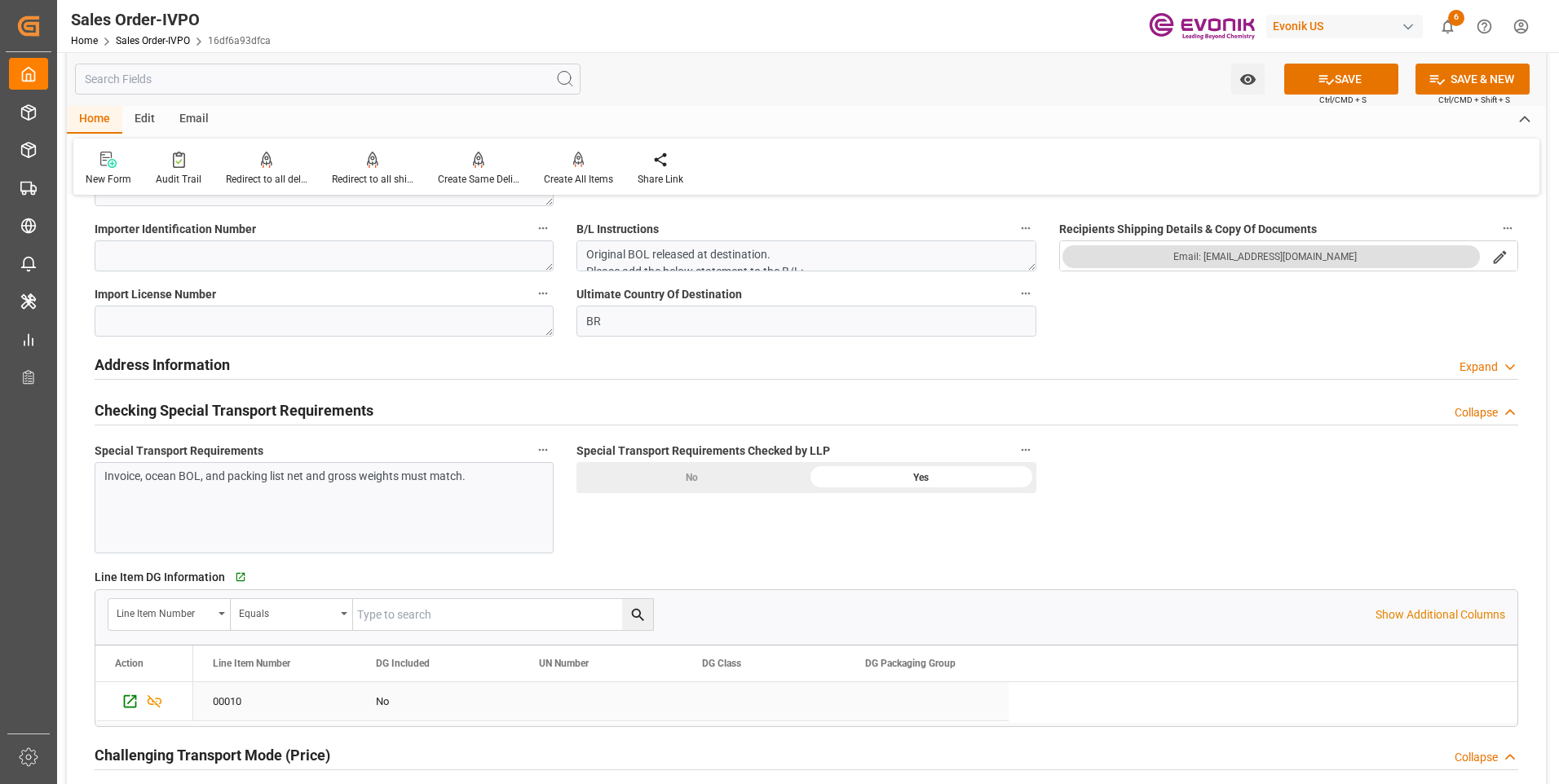
scroll to position [1875, 0]
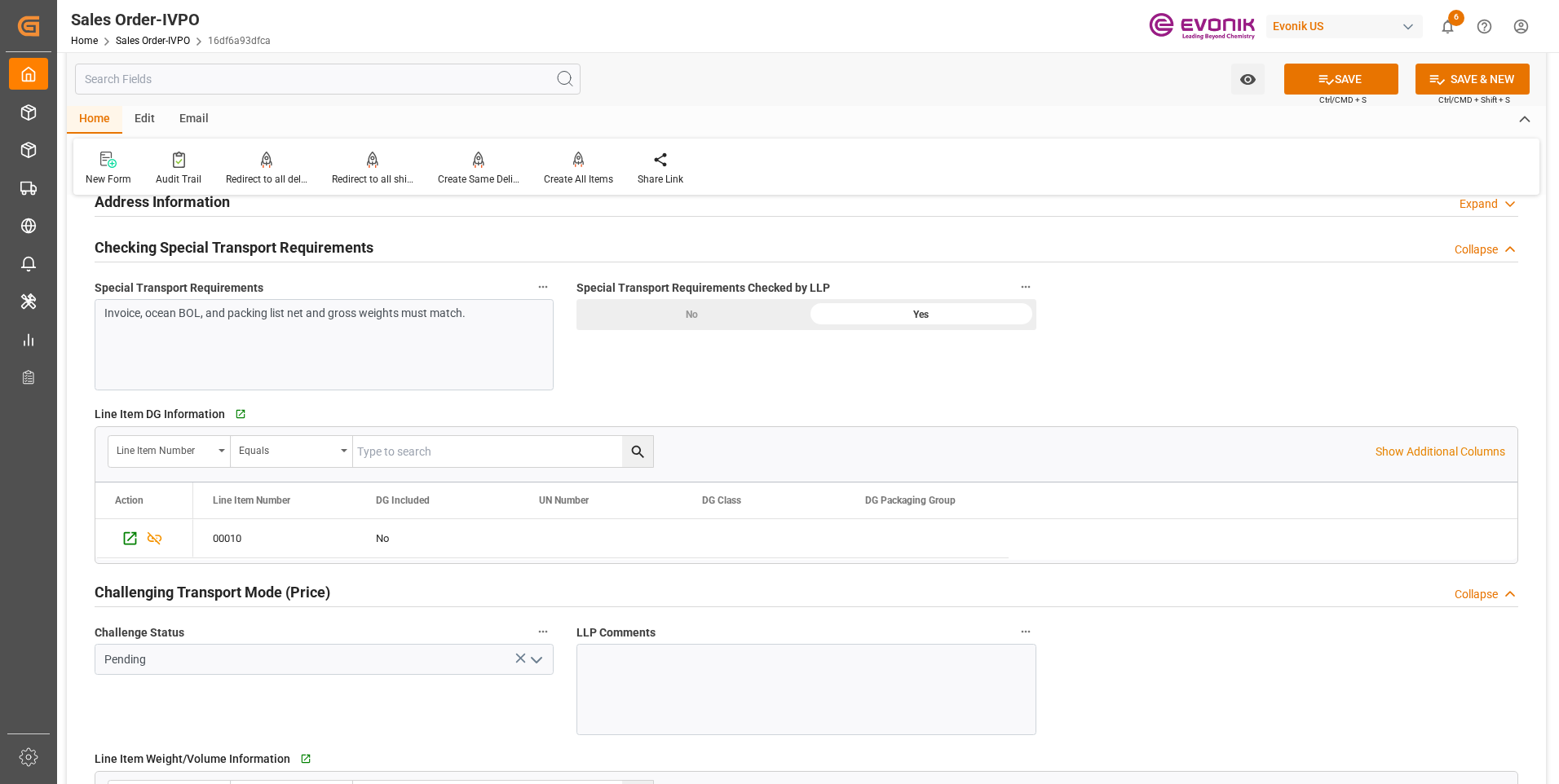
click at [535, 654] on icon "open menu" at bounding box center [536, 661] width 20 height 20
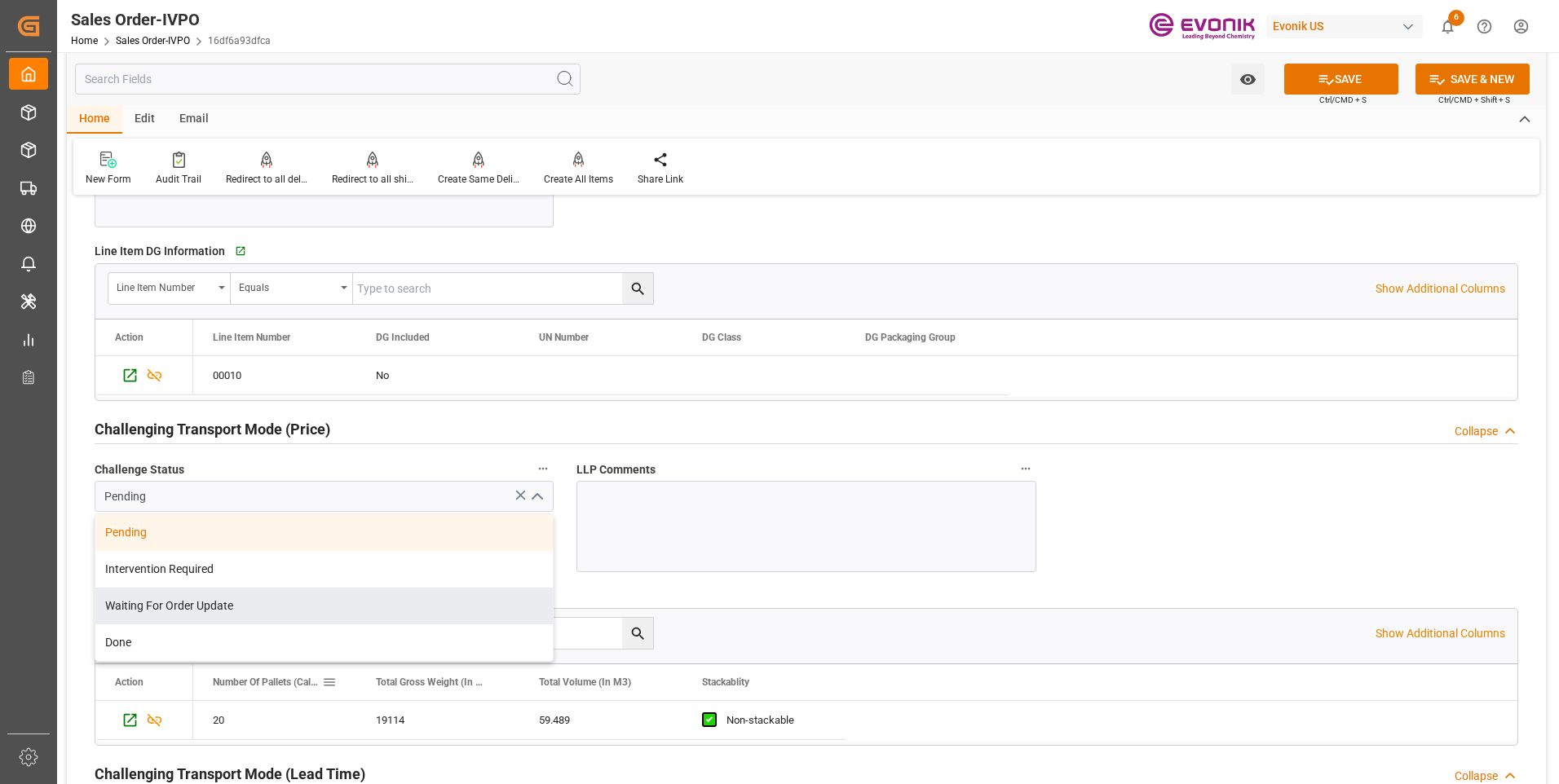
scroll to position [2120, 0]
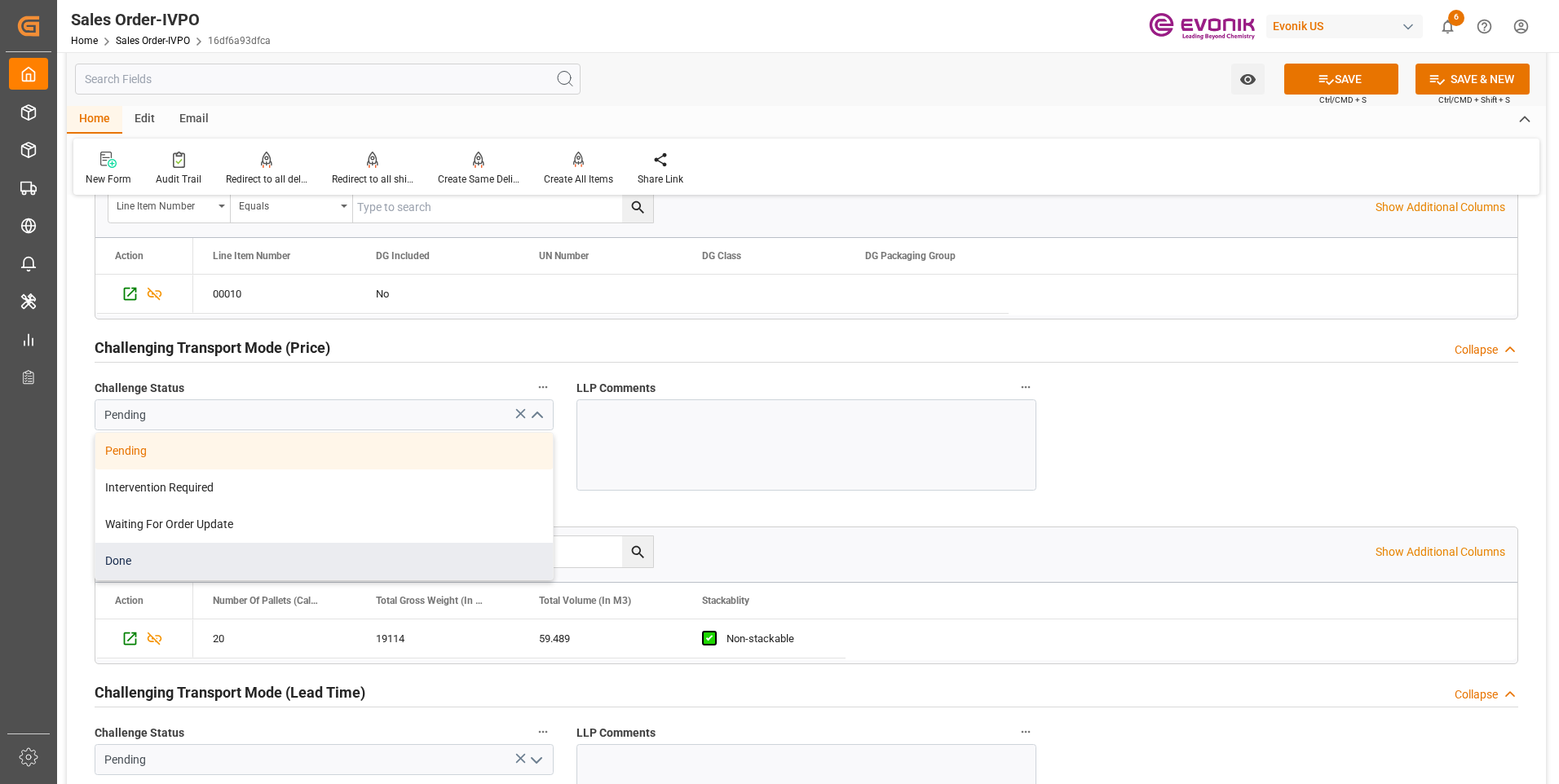
click at [132, 564] on div "Done" at bounding box center [323, 561] width 457 height 37
type input "Done"
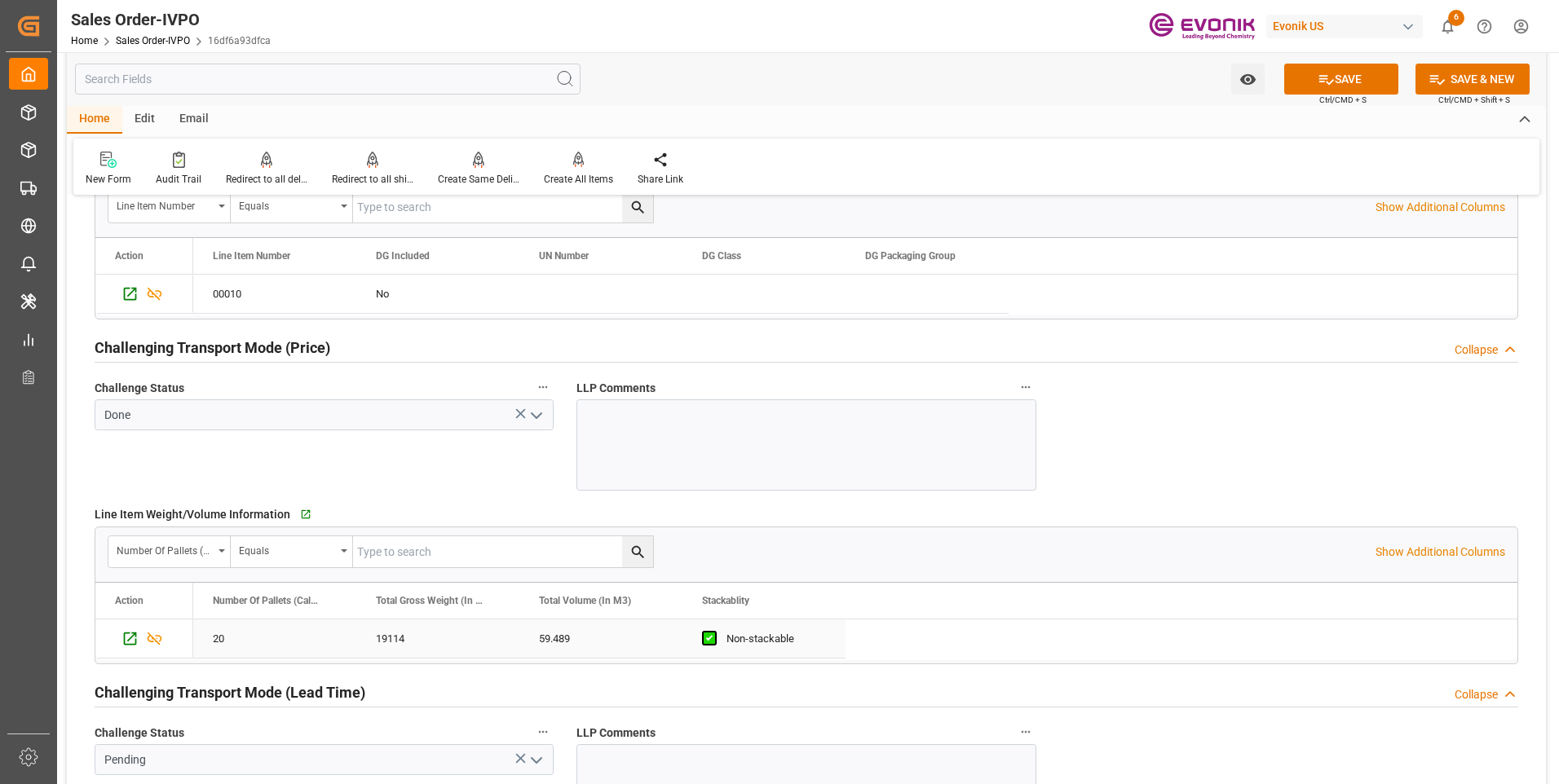
scroll to position [2283, 0]
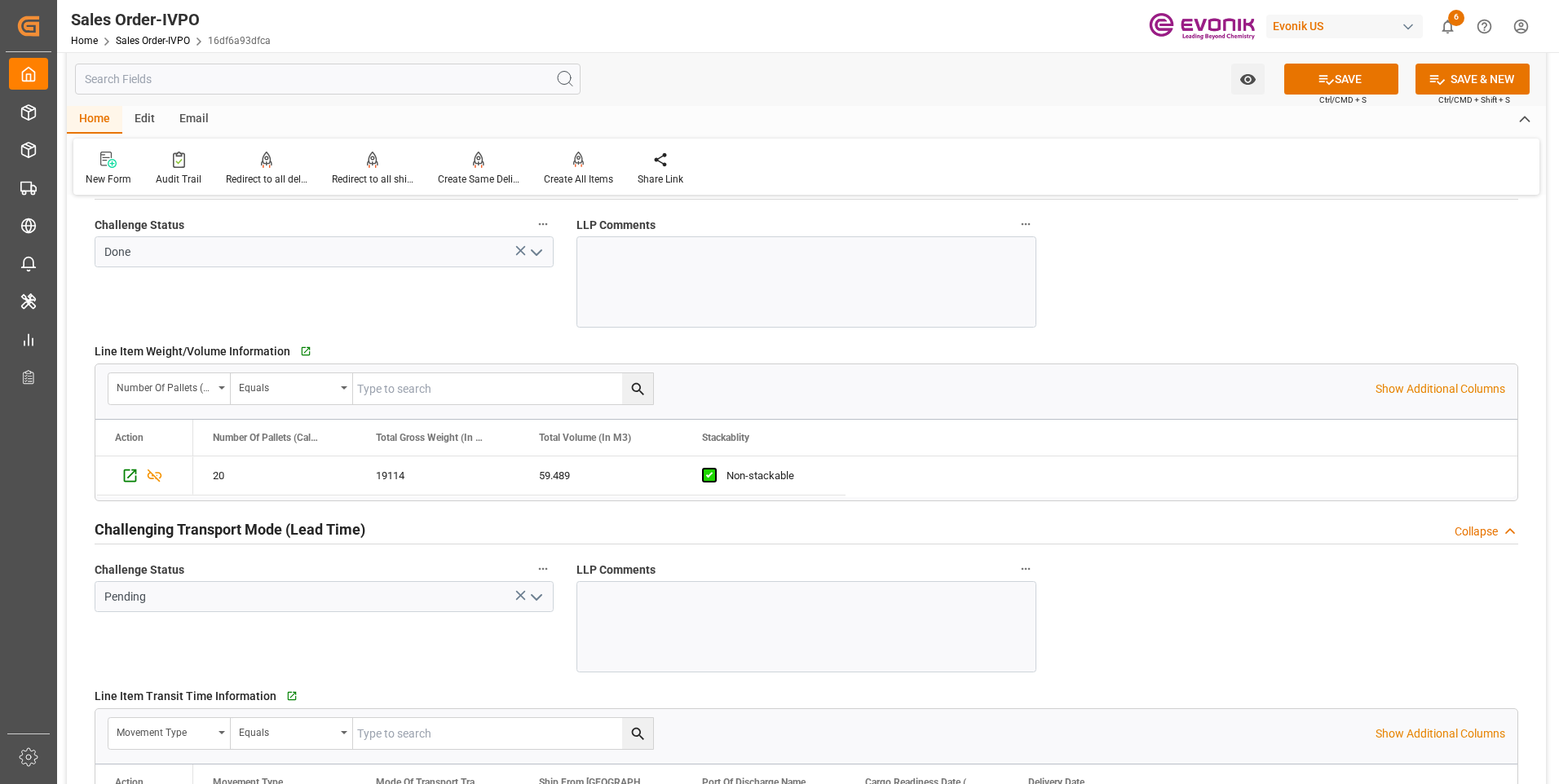
click at [536, 596] on icon "open menu" at bounding box center [536, 597] width 20 height 20
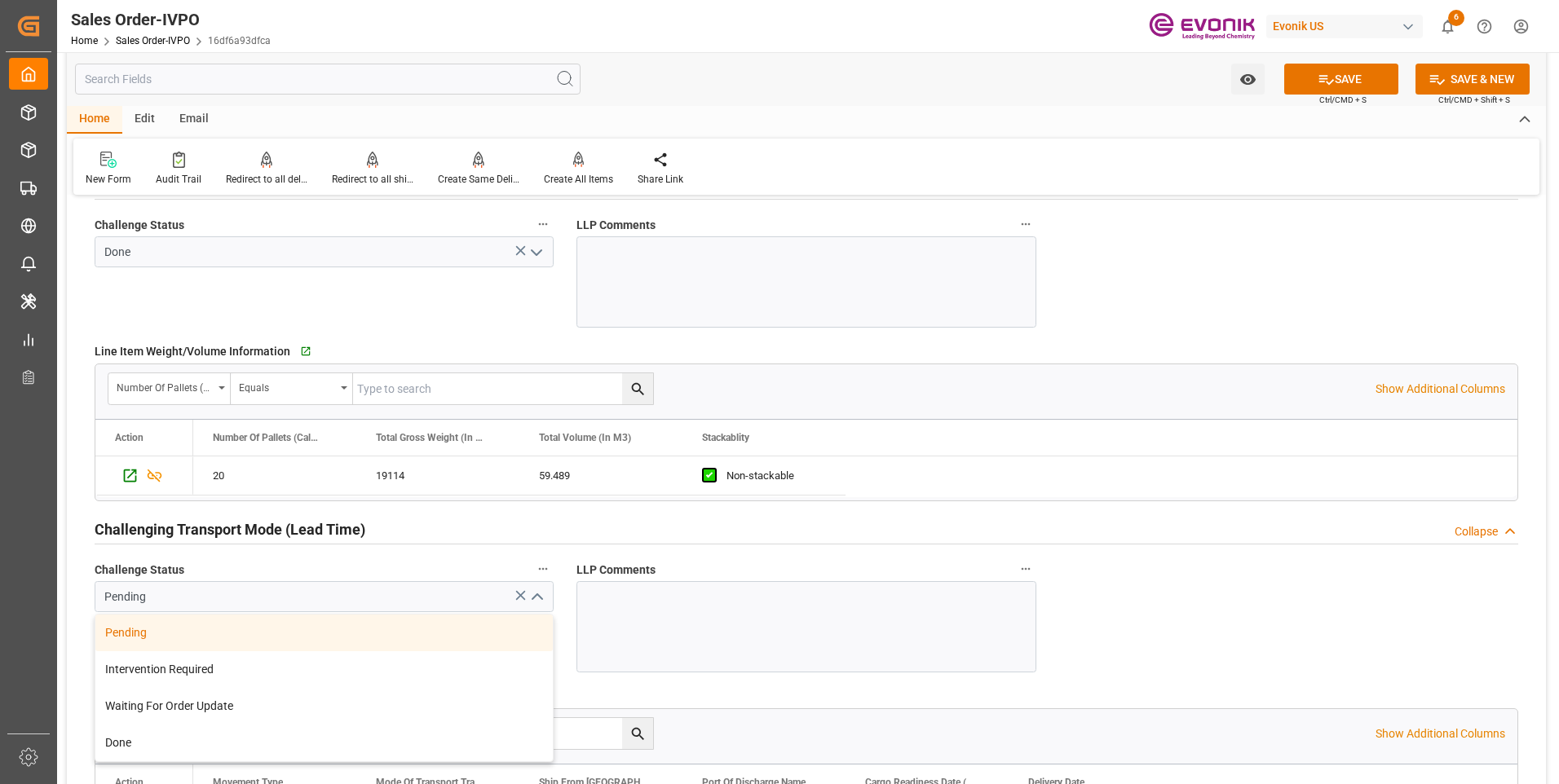
scroll to position [2446, 0]
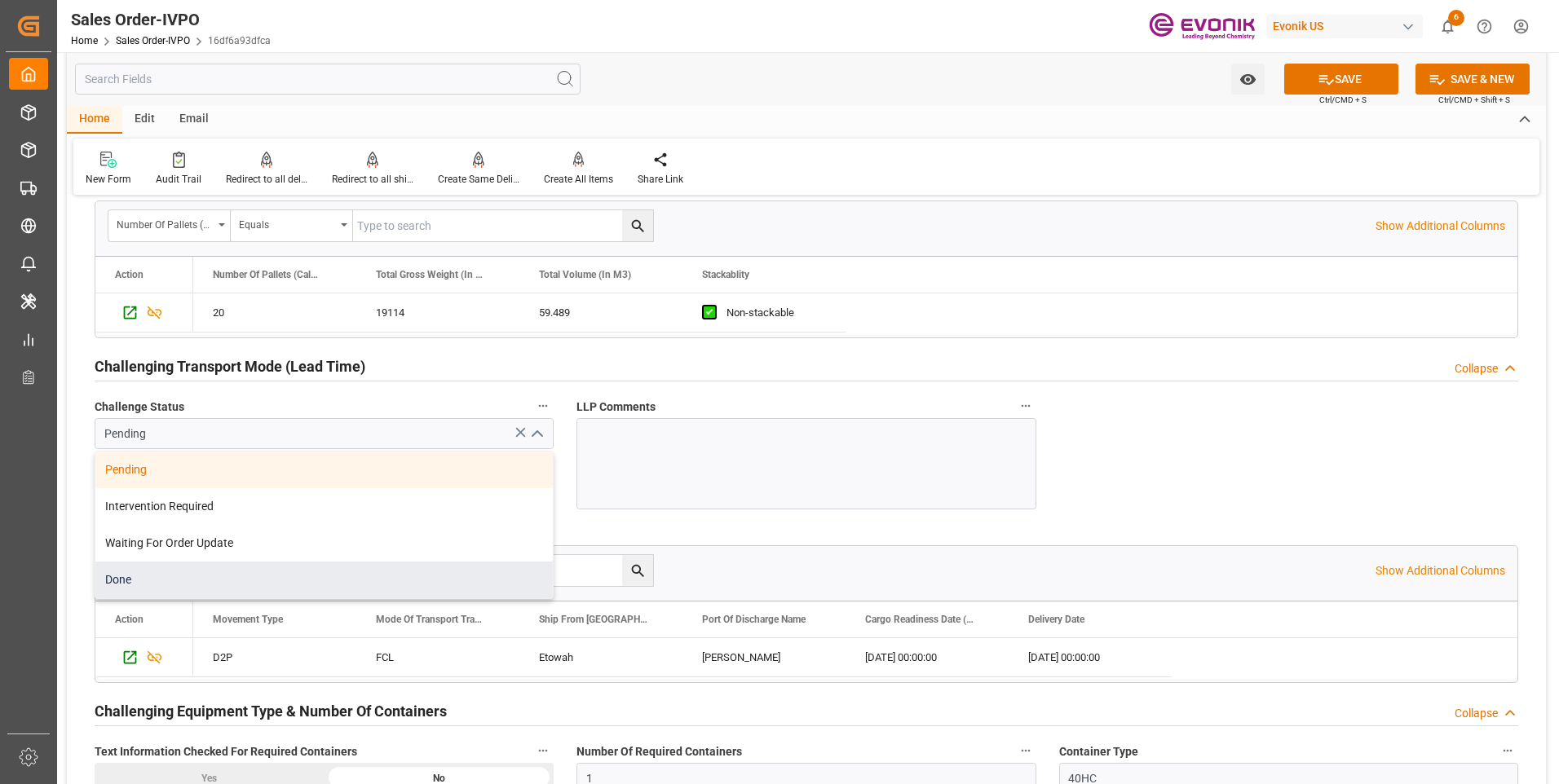
click at [116, 579] on div "Done" at bounding box center [323, 580] width 457 height 37
type input "Done"
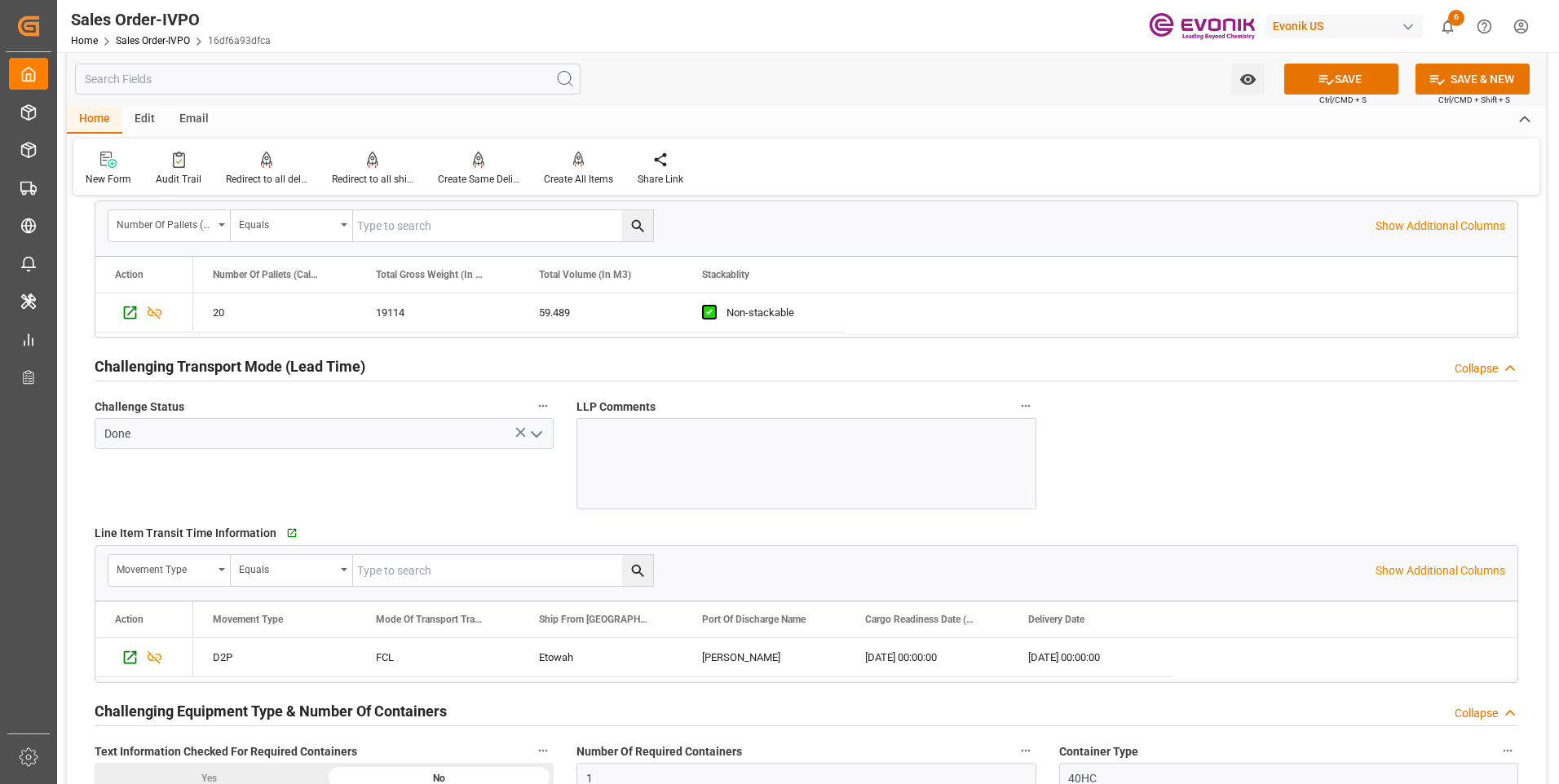
scroll to position [2690, 0]
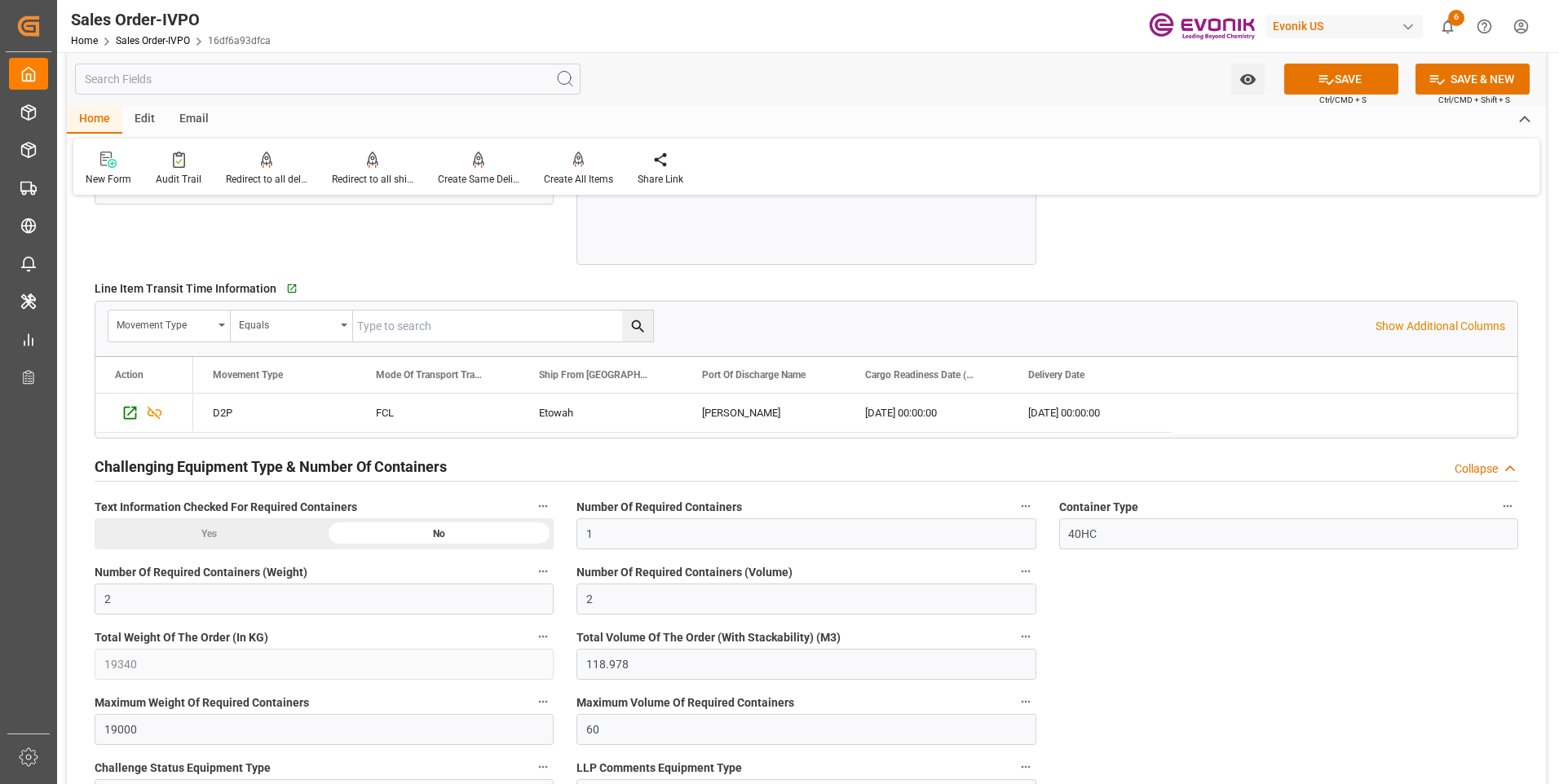
click at [239, 531] on div "Yes" at bounding box center [209, 533] width 230 height 31
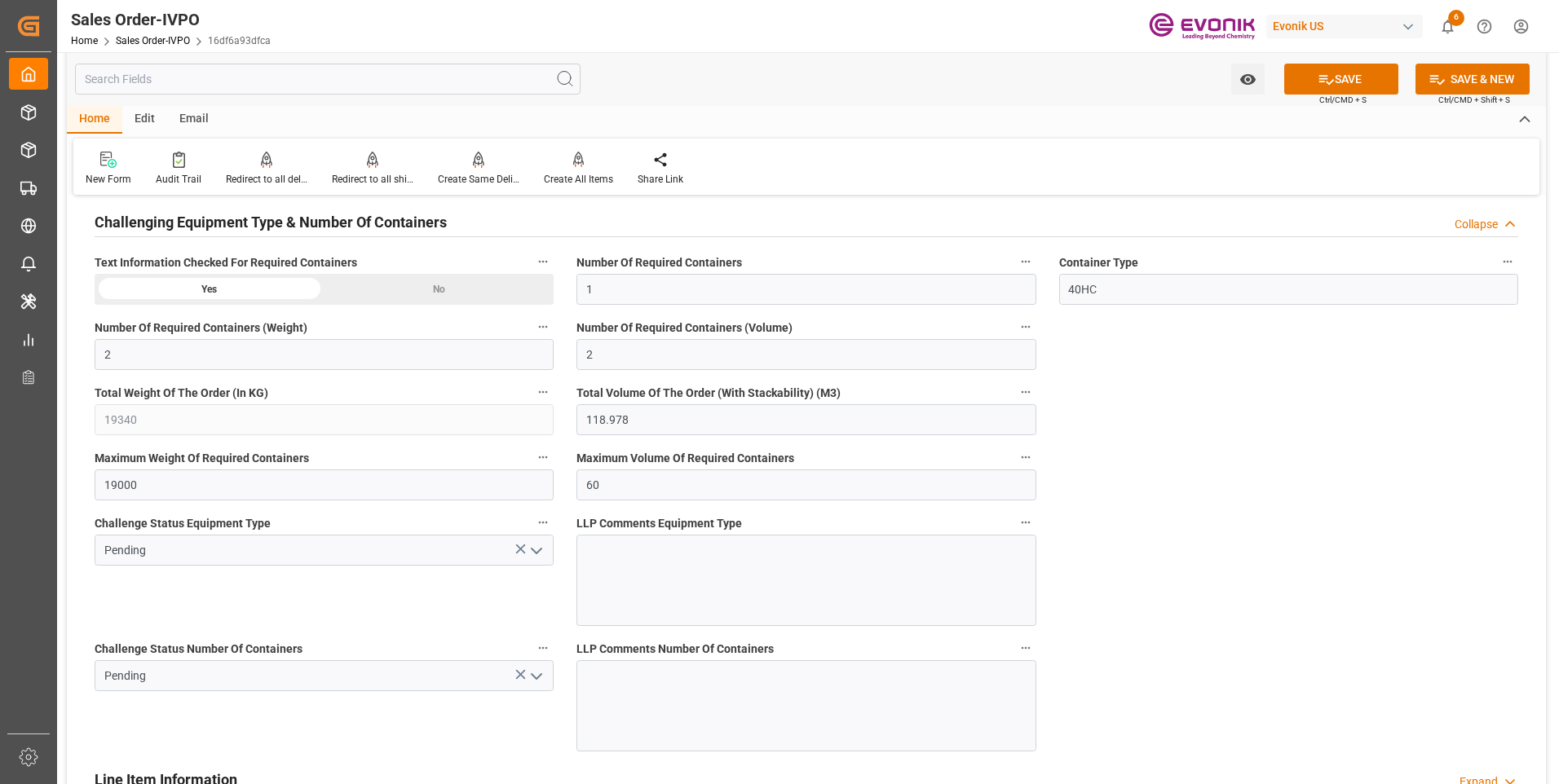
click at [537, 553] on polyline "open menu" at bounding box center [536, 550] width 9 height 5
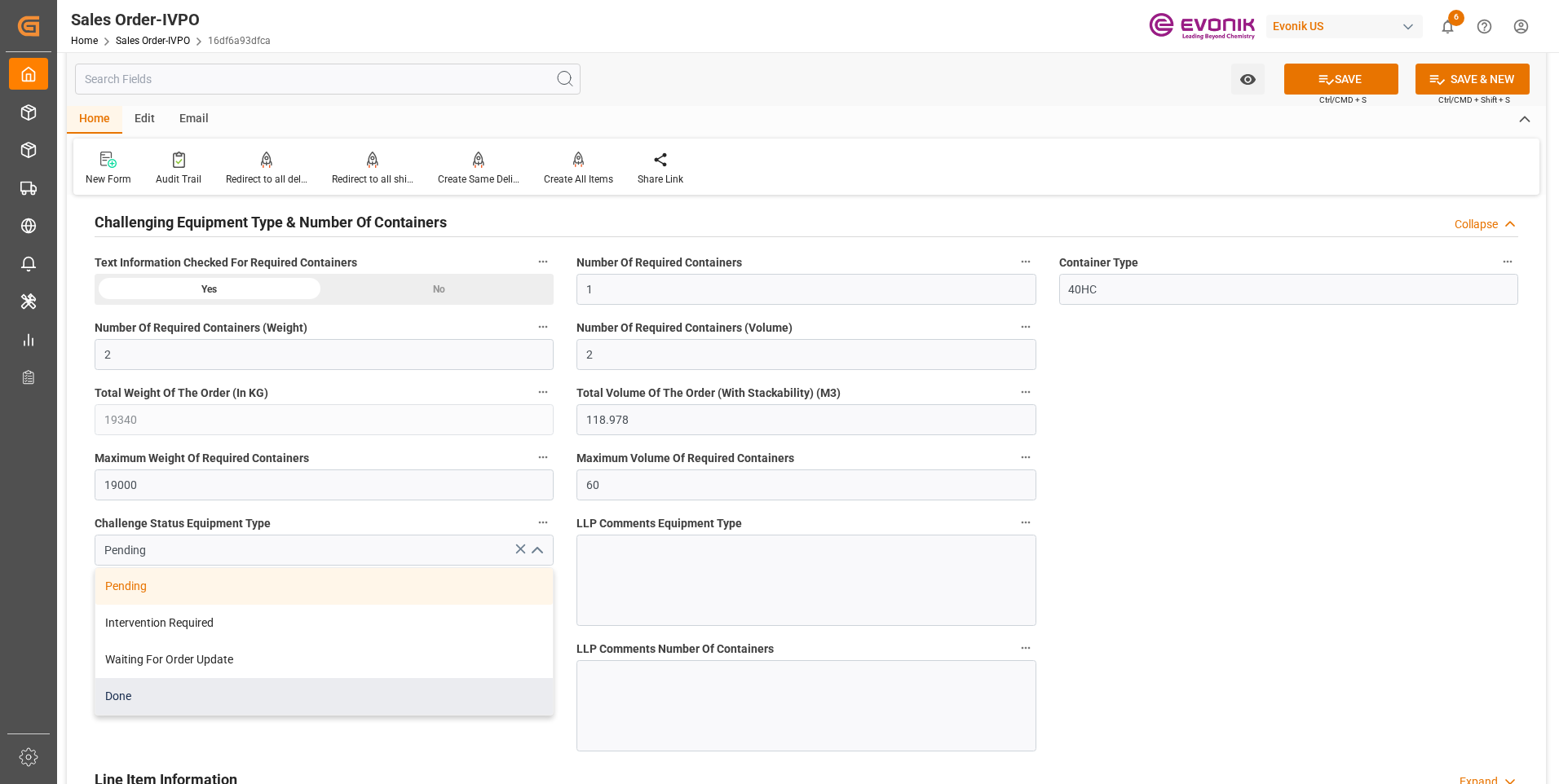
click at [150, 690] on div "Done" at bounding box center [323, 696] width 457 height 37
type input "Done"
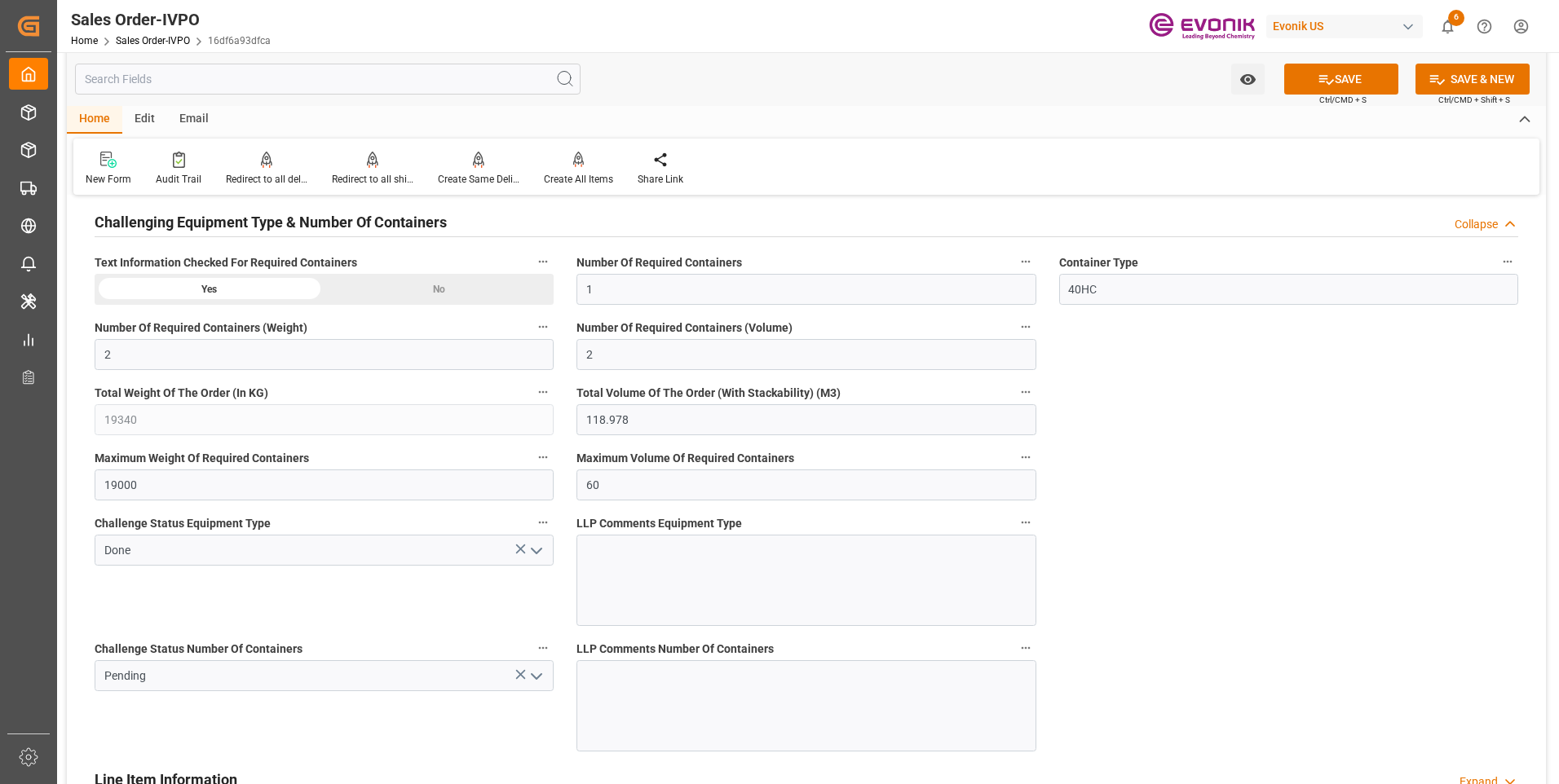
click at [534, 677] on polyline "open menu" at bounding box center [536, 677] width 9 height 5
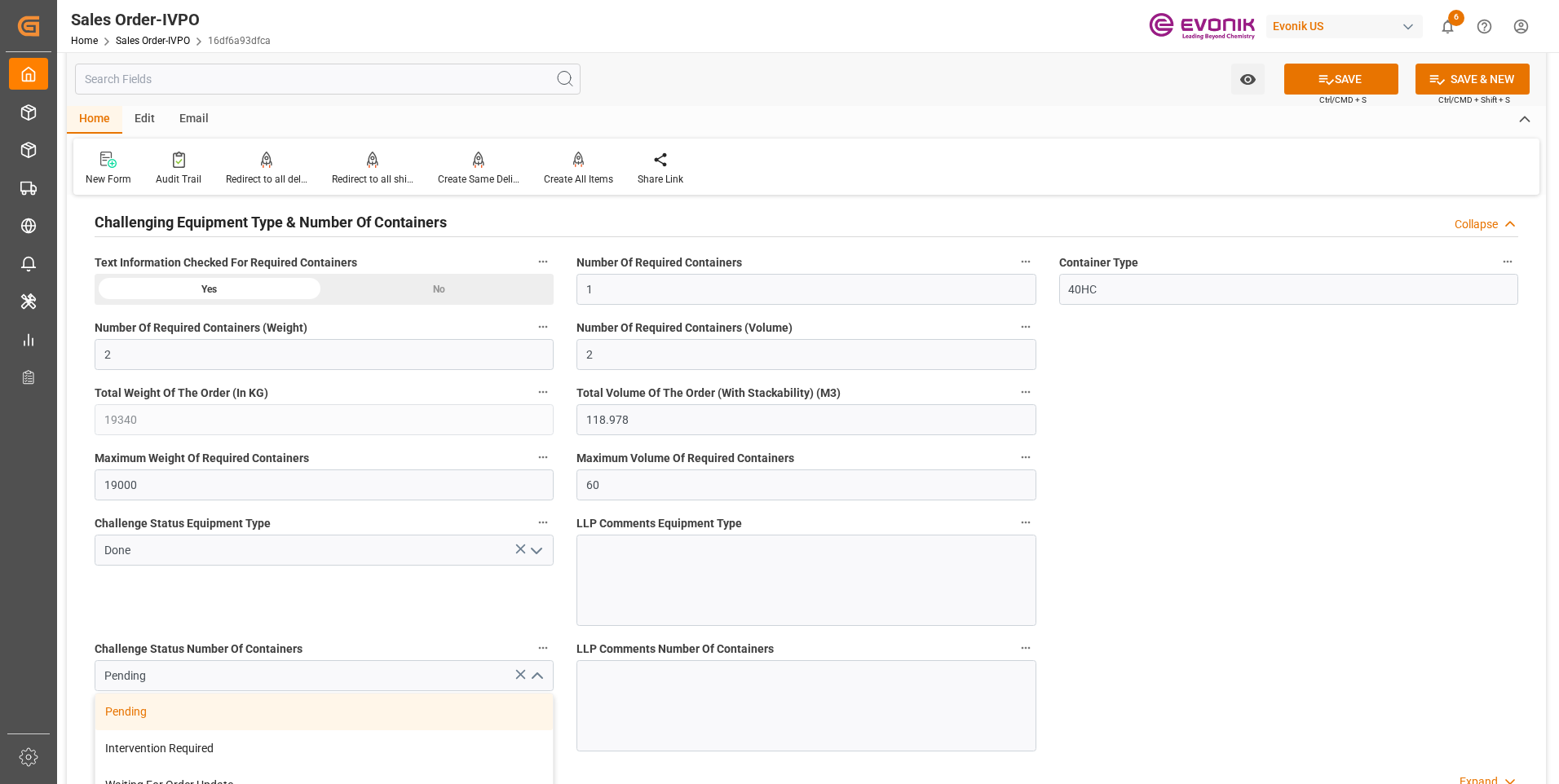
scroll to position [3098, 0]
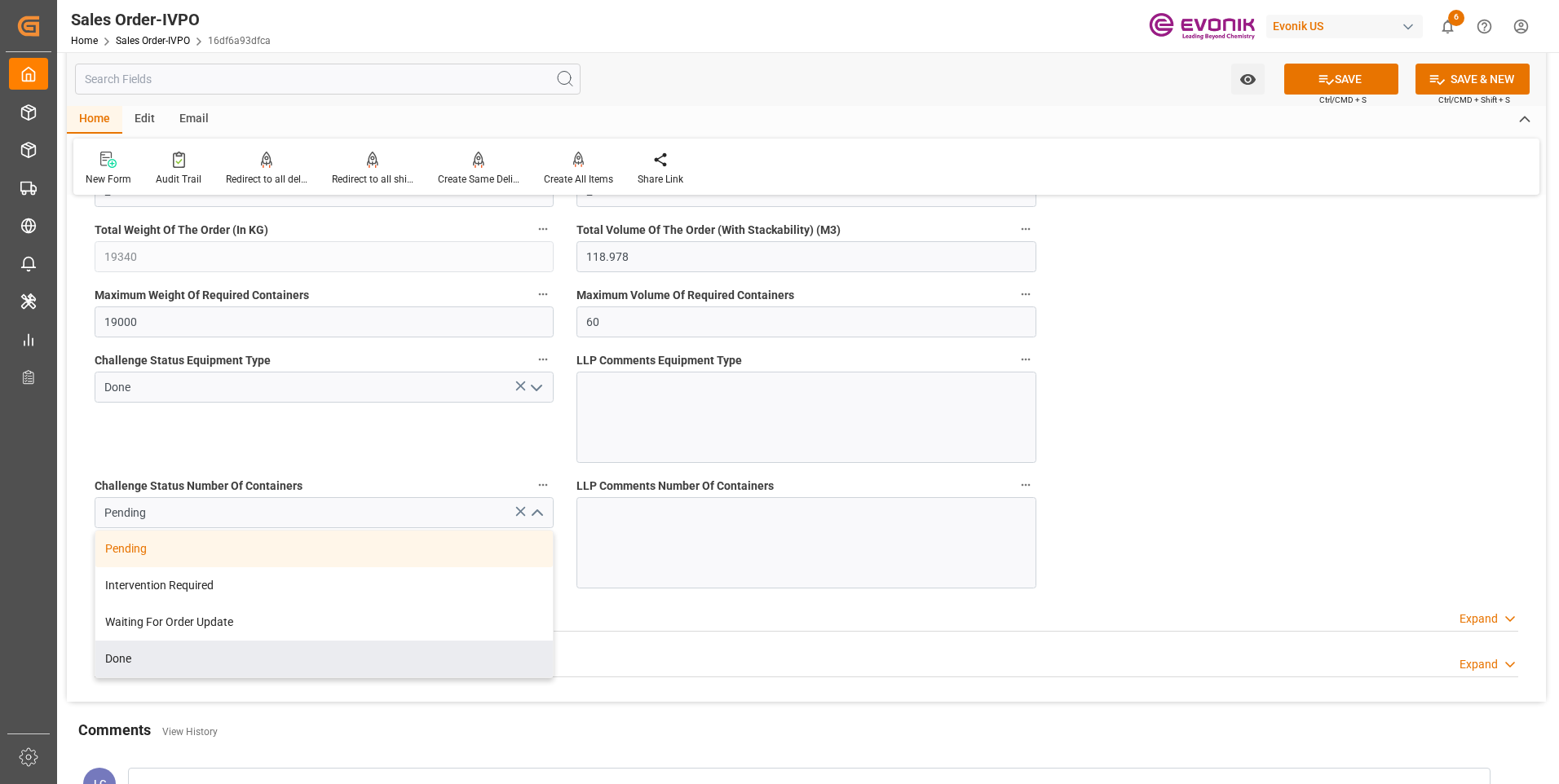
click at [175, 654] on div "Done" at bounding box center [323, 659] width 457 height 37
type input "Done"
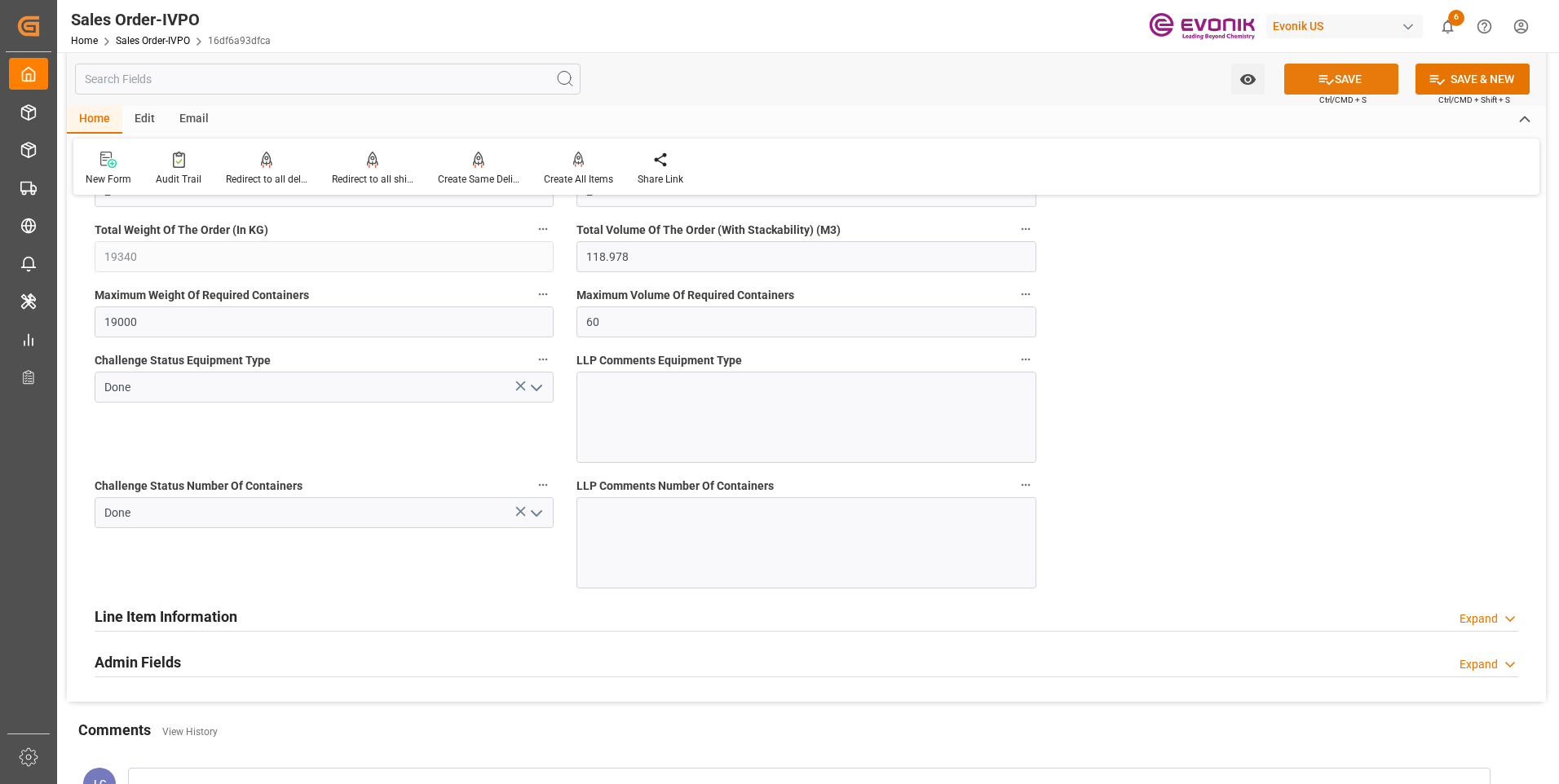
click at [1346, 75] on button "SAVE" at bounding box center [1341, 78] width 114 height 31
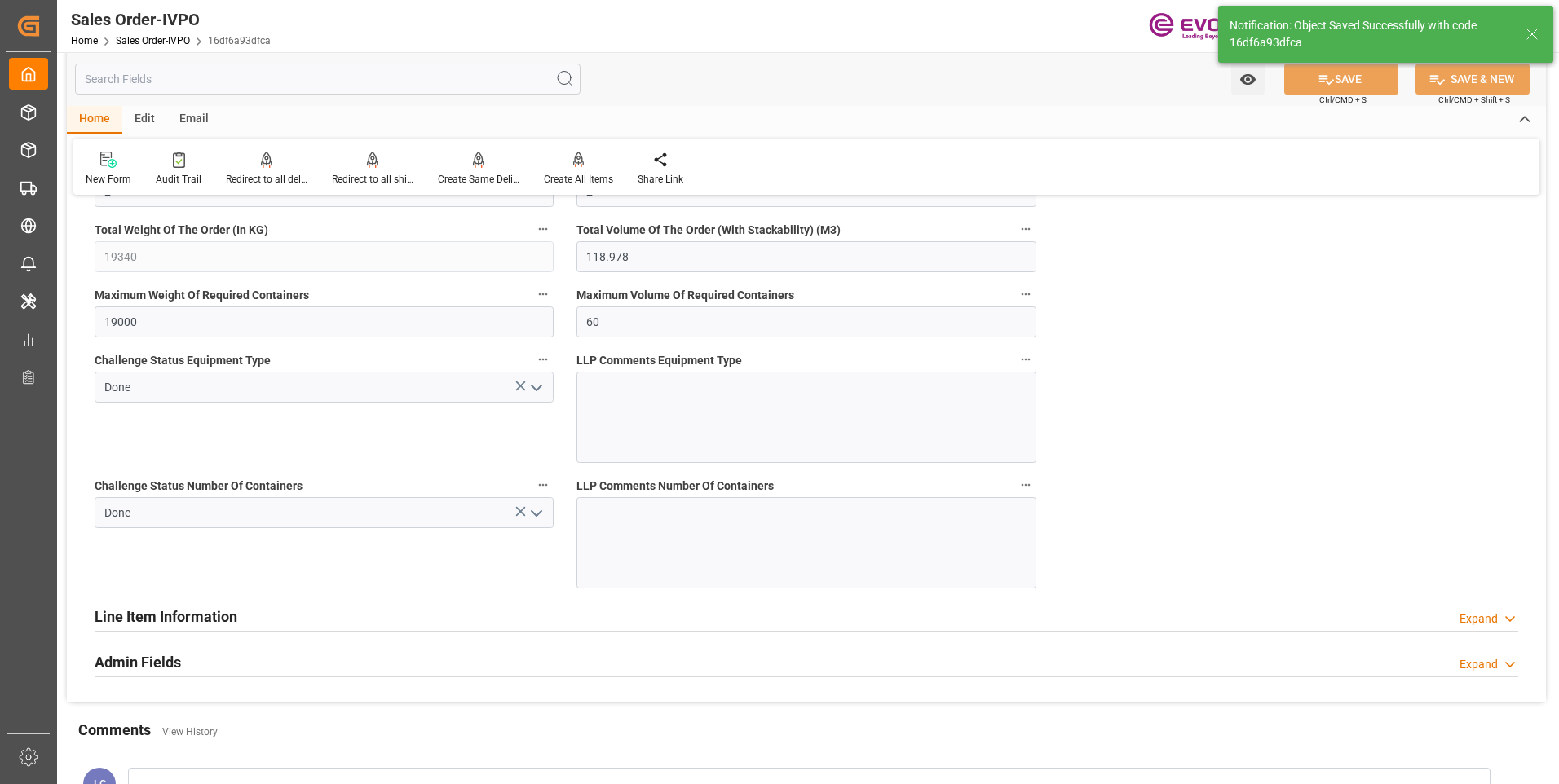
type input "09.09.2025 11:17"
type input "No"
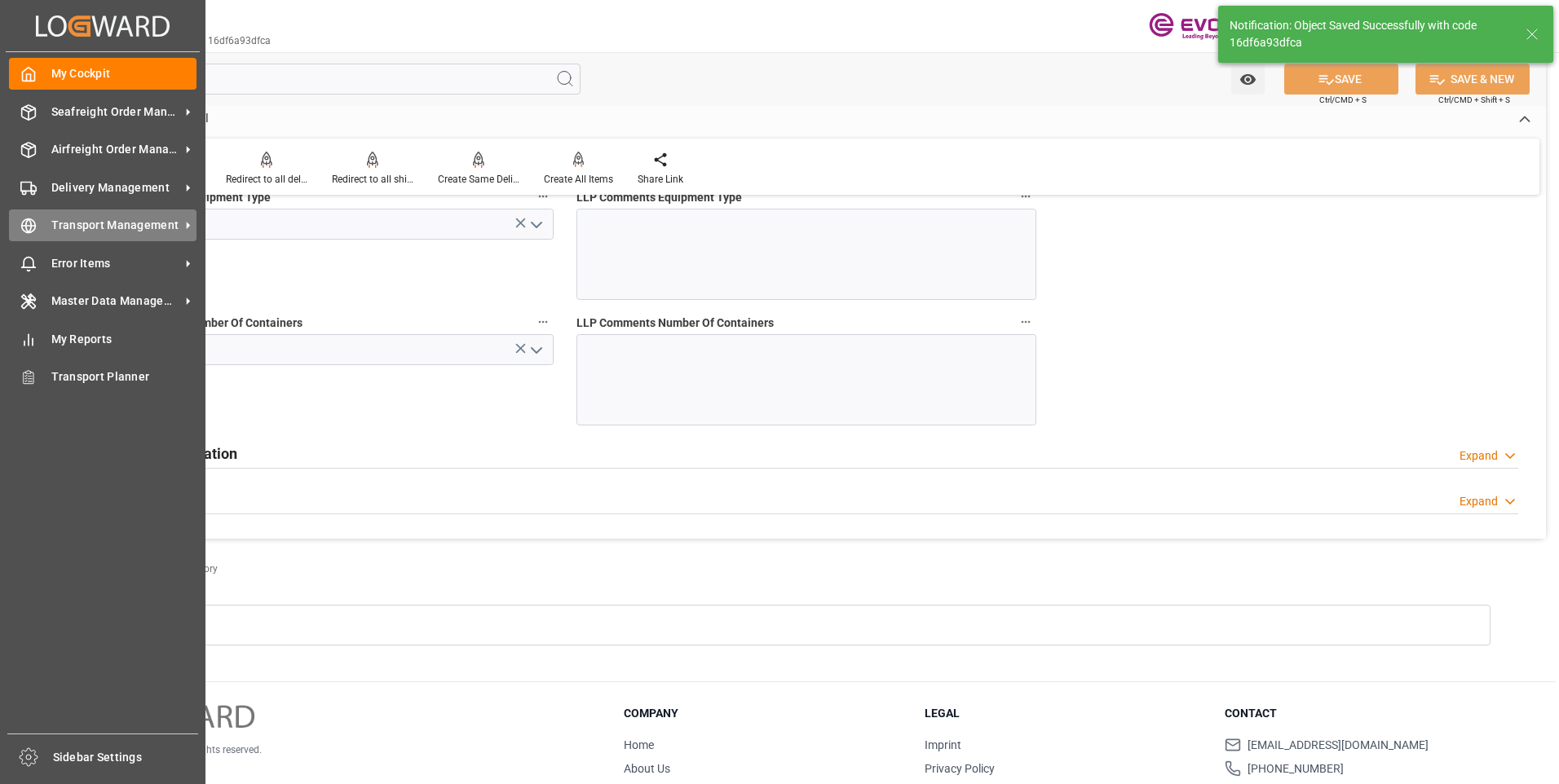
click at [26, 233] on icon at bounding box center [28, 225] width 16 height 16
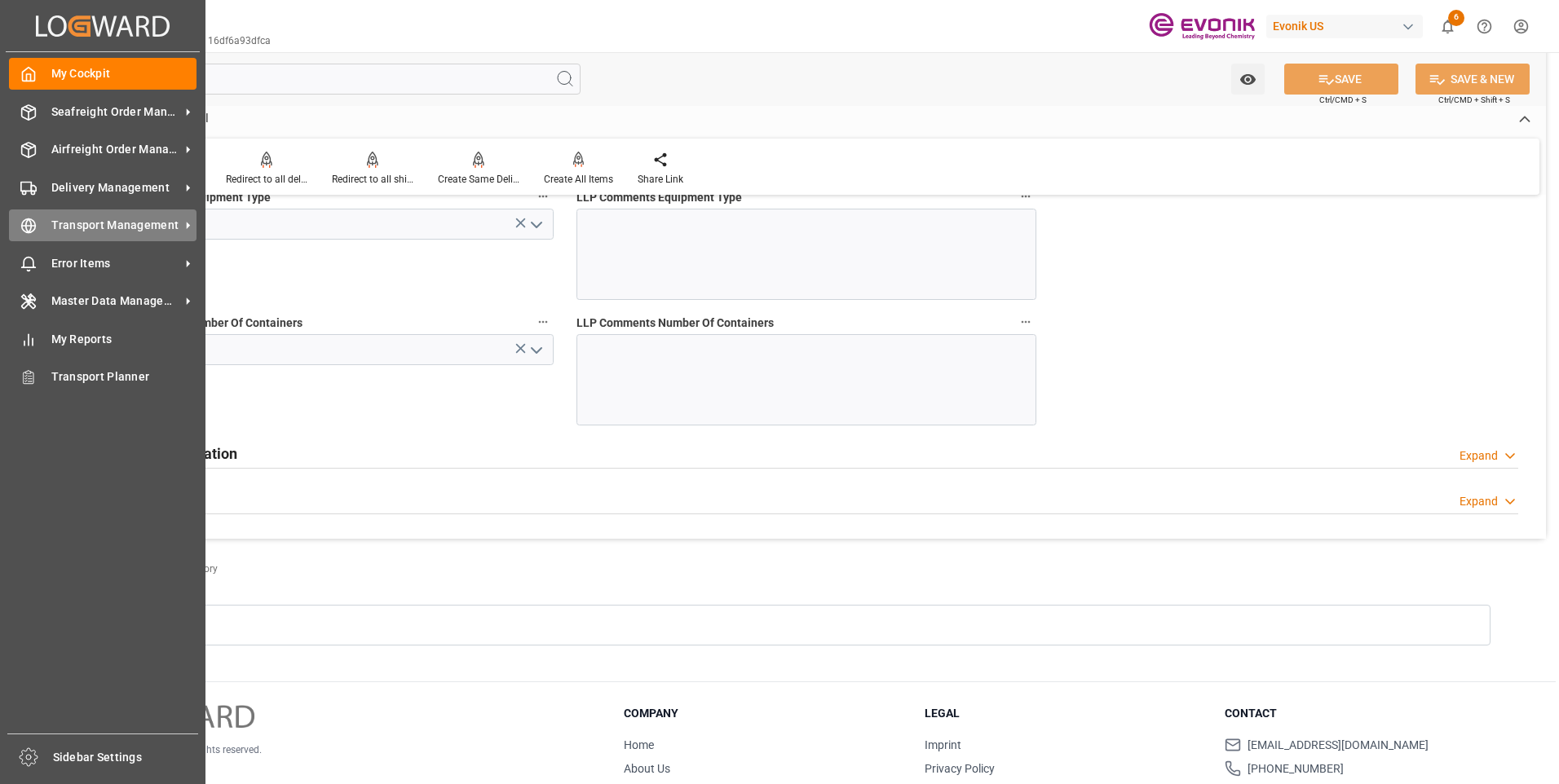
click at [28, 230] on icon at bounding box center [28, 225] width 16 height 16
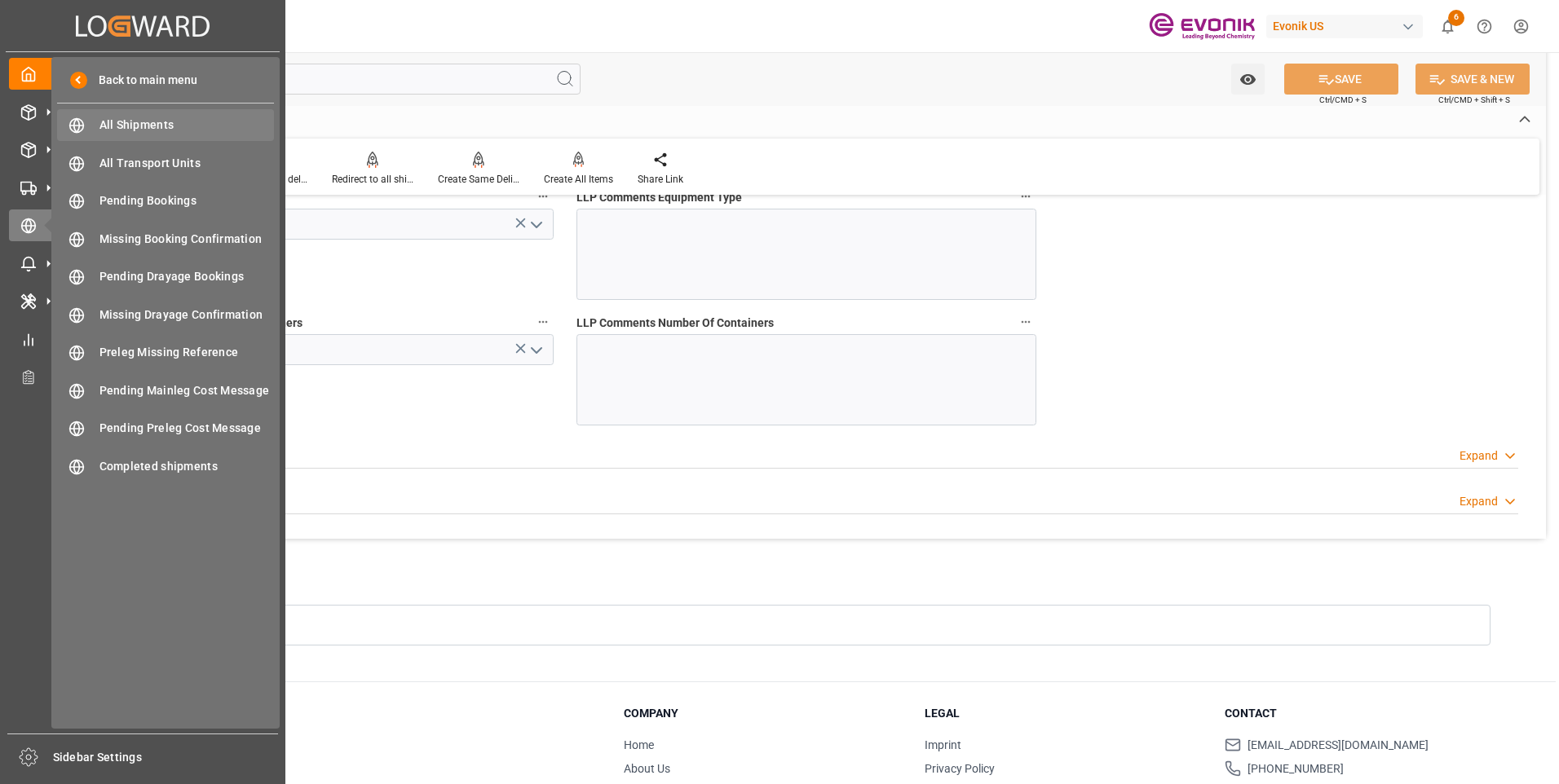
click at [155, 126] on span "All Shipments" at bounding box center [188, 125] width 175 height 17
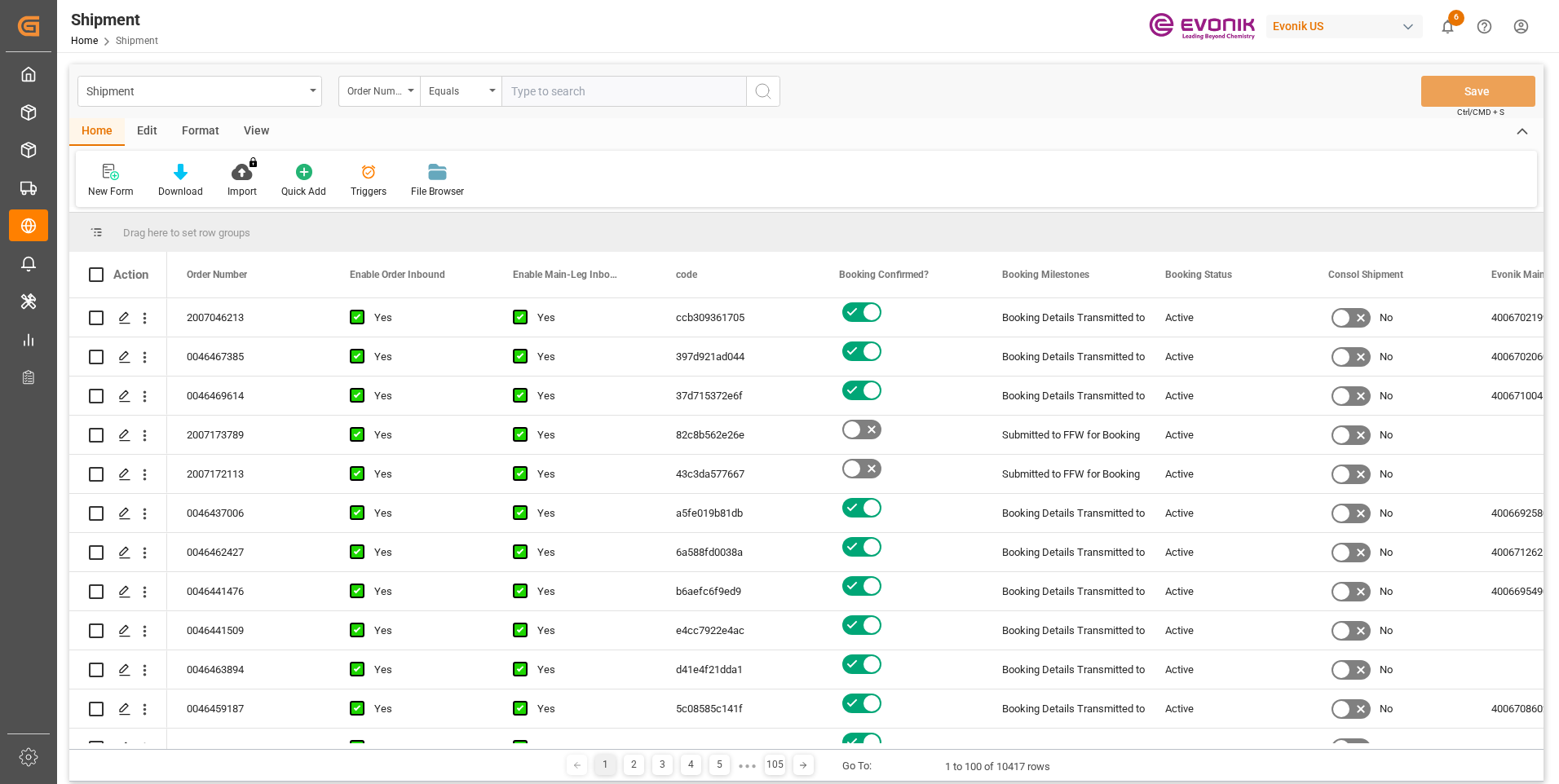
click at [561, 94] on input "text" at bounding box center [624, 90] width 245 height 31
paste input "0046456144"
type input "0046456144"
click at [756, 88] on icon "search button" at bounding box center [763, 91] width 20 height 20
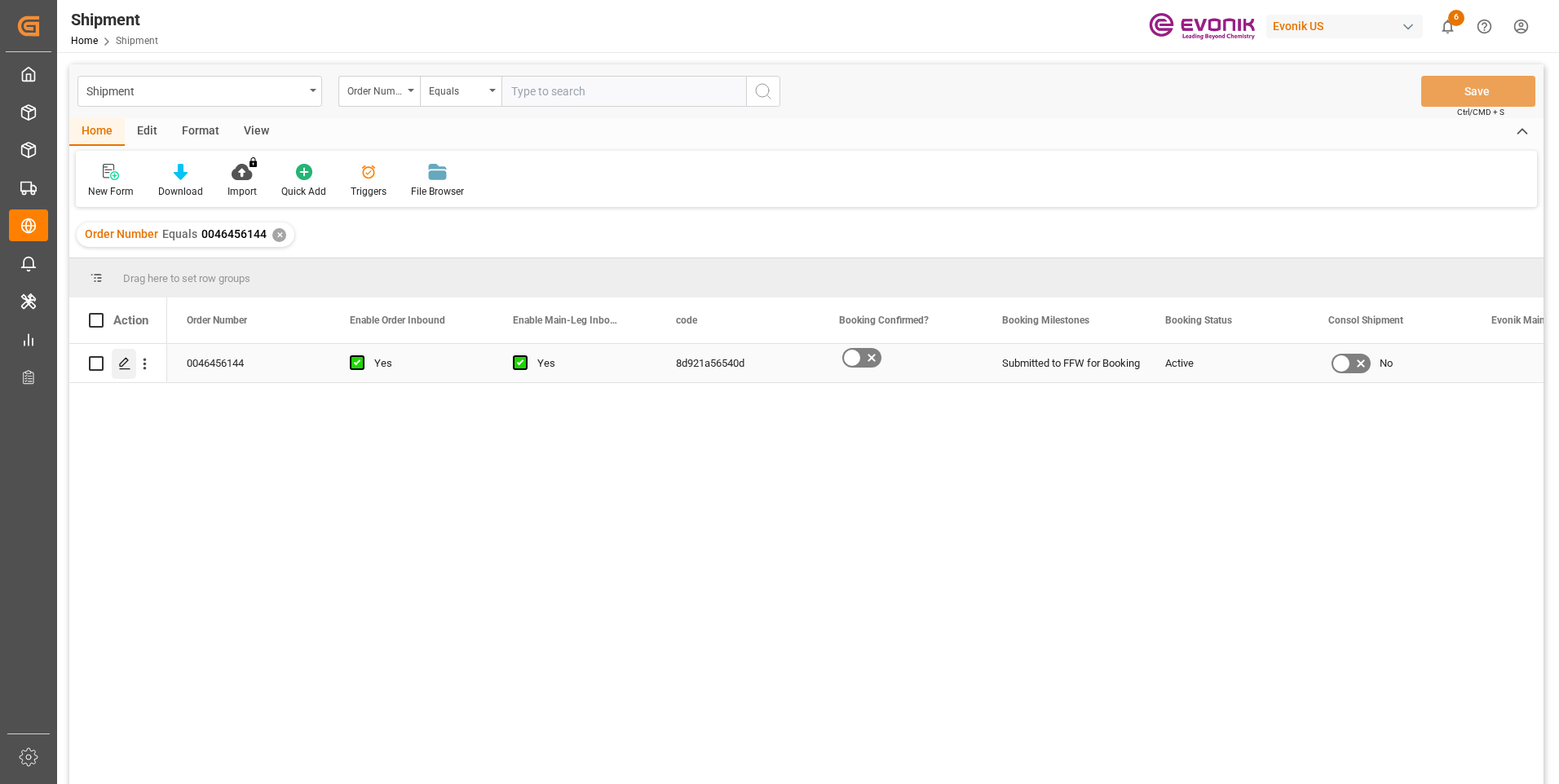
click at [122, 360] on icon "Press SPACE to select this row." at bounding box center [124, 364] width 13 height 13
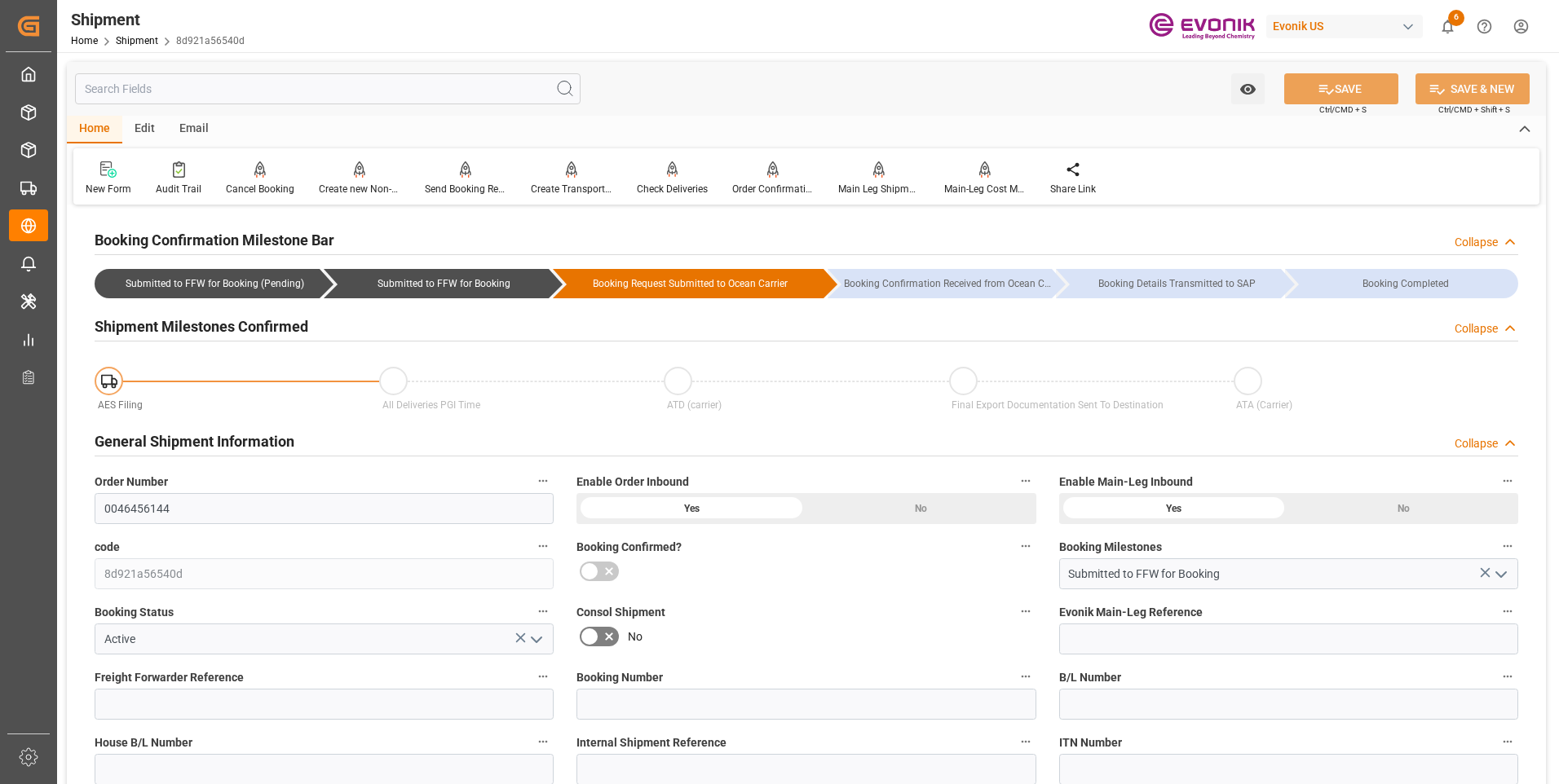
scroll to position [245, 0]
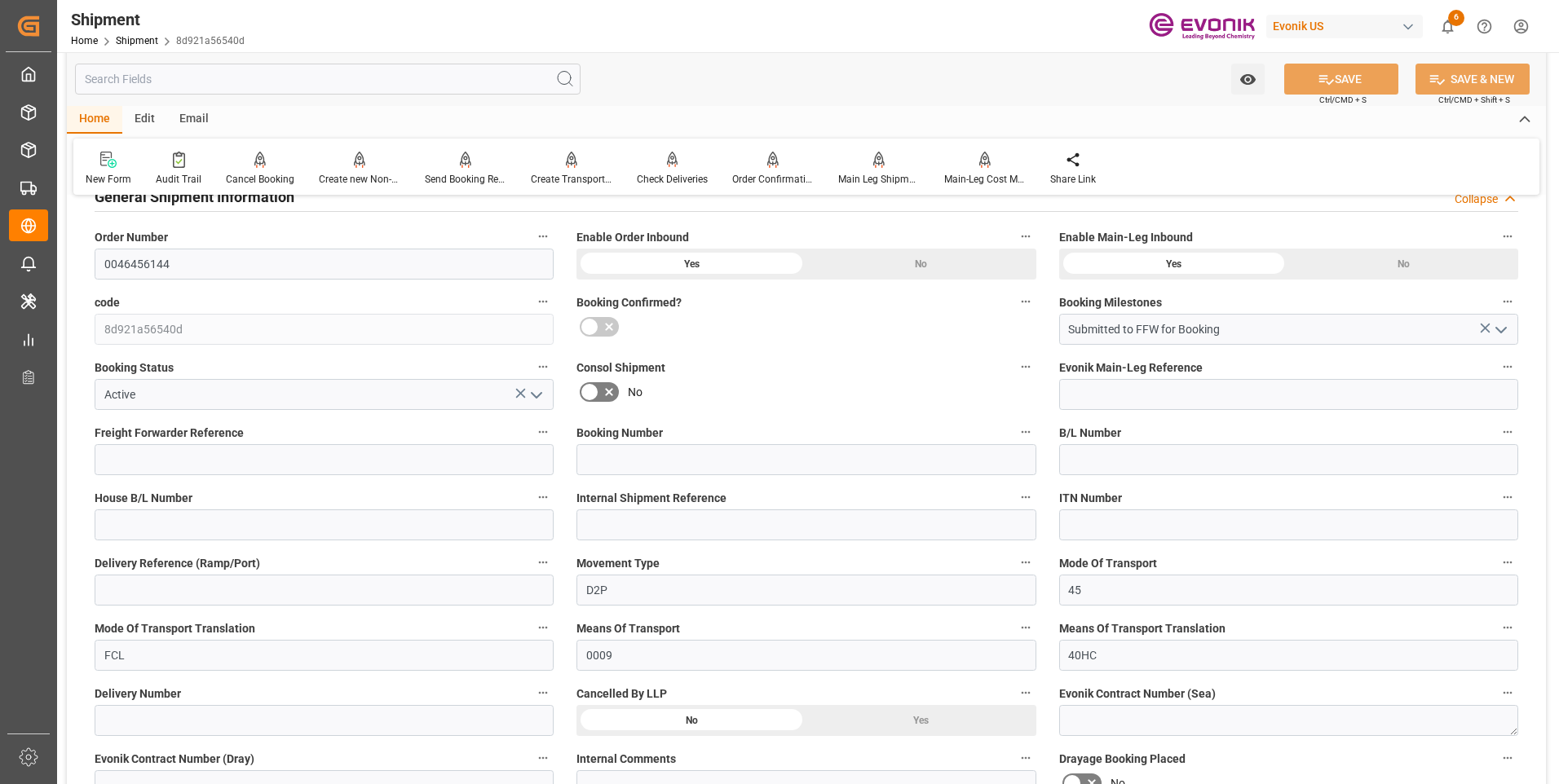
click at [126, 82] on input "text" at bounding box center [328, 78] width 505 height 31
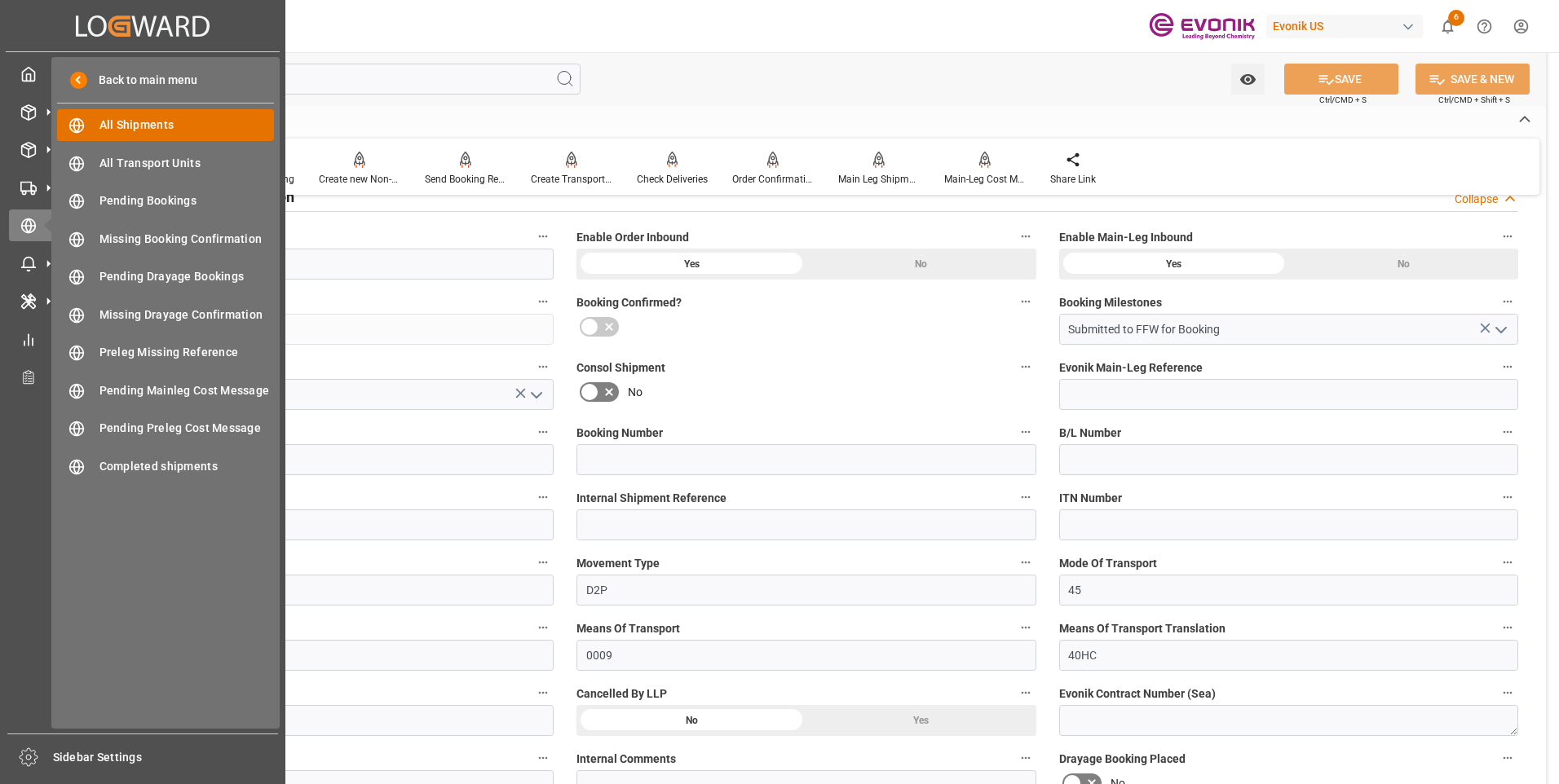
click at [130, 128] on span "All Shipments" at bounding box center [188, 125] width 175 height 17
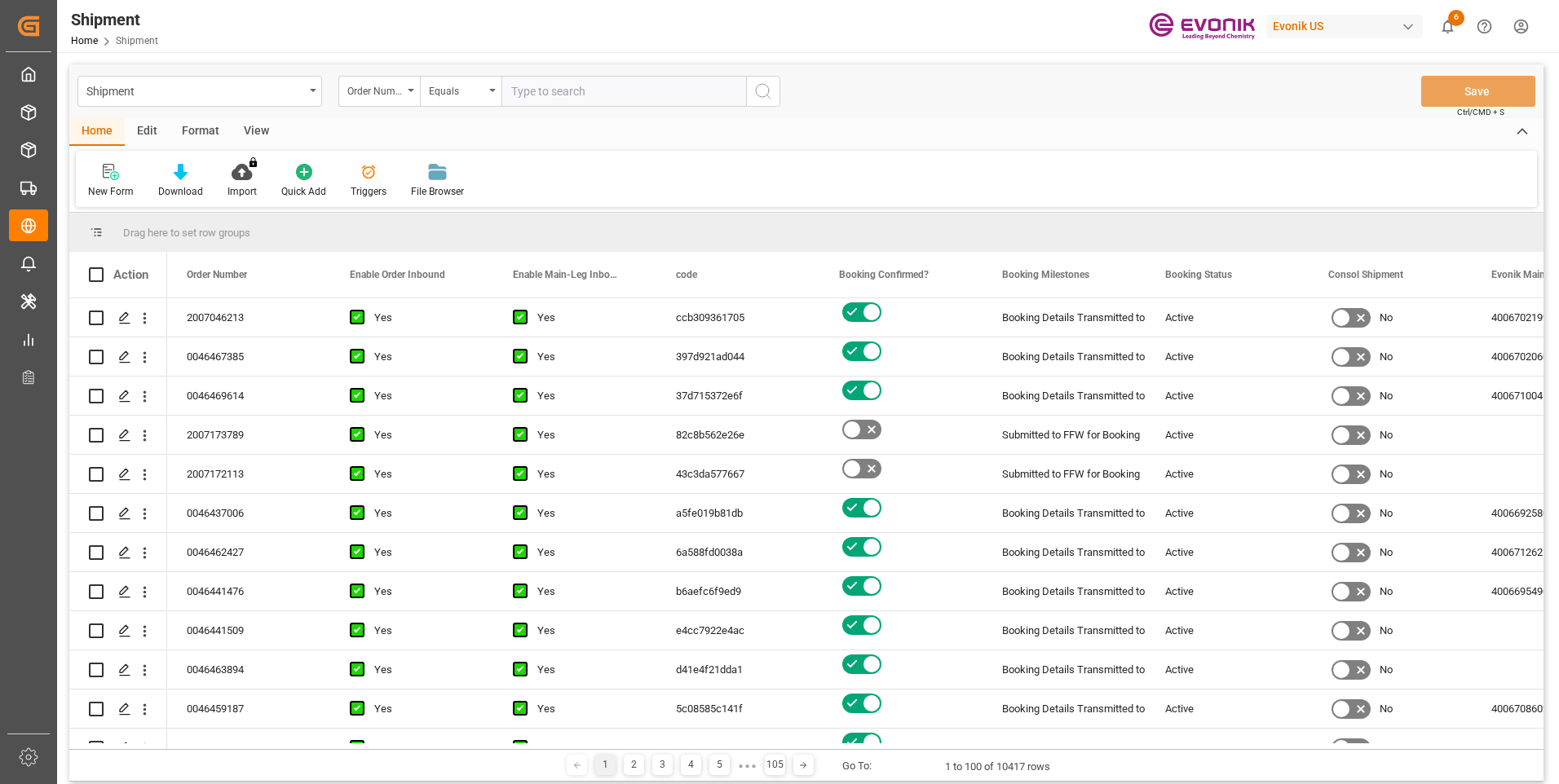
click at [550, 93] on input "text" at bounding box center [624, 90] width 245 height 31
type input "0046456146"
click at [757, 94] on icon "search button" at bounding box center [763, 91] width 20 height 20
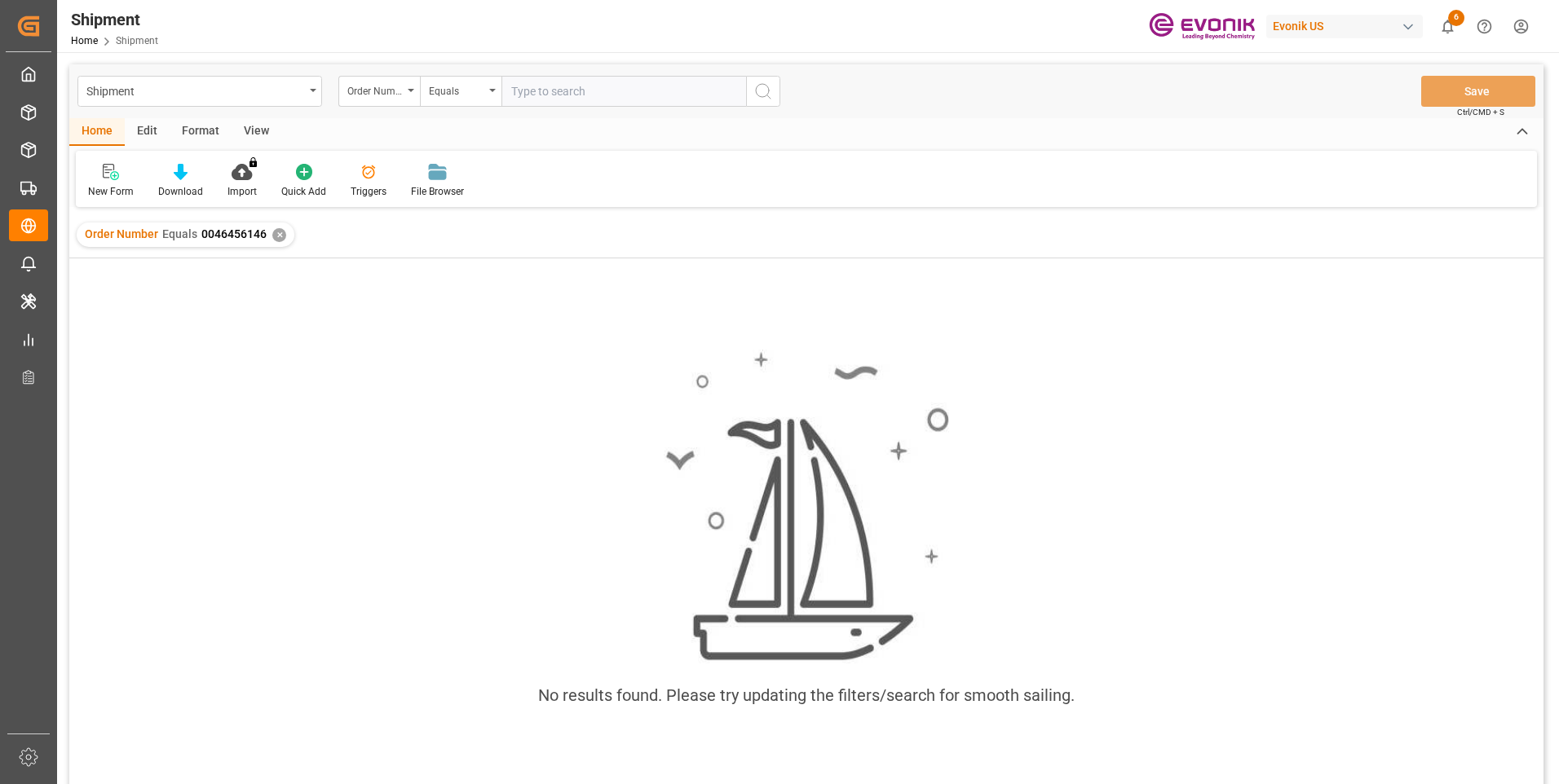
click at [528, 96] on input "text" at bounding box center [624, 90] width 245 height 31
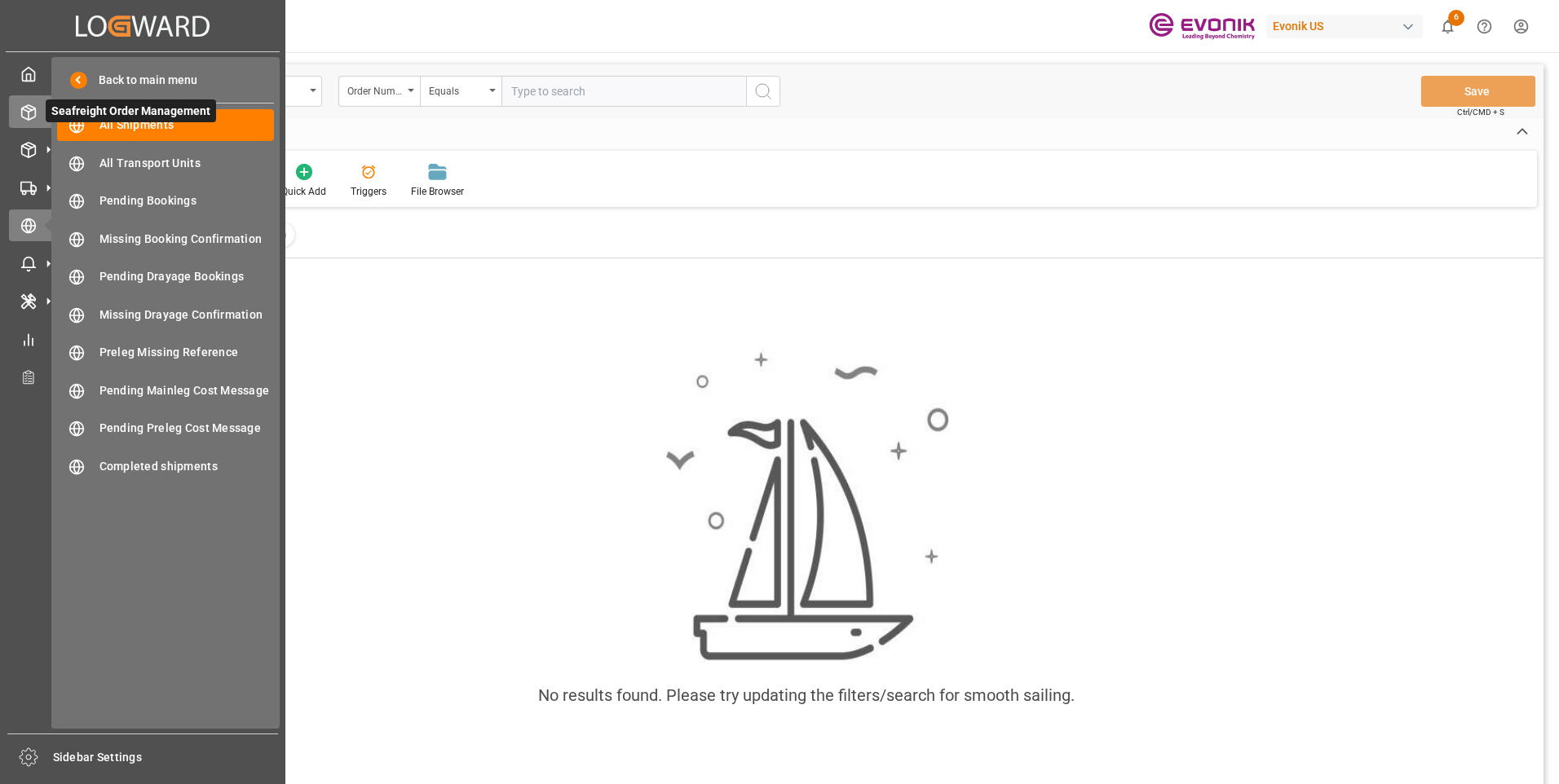
click at [31, 113] on icon at bounding box center [28, 112] width 16 height 16
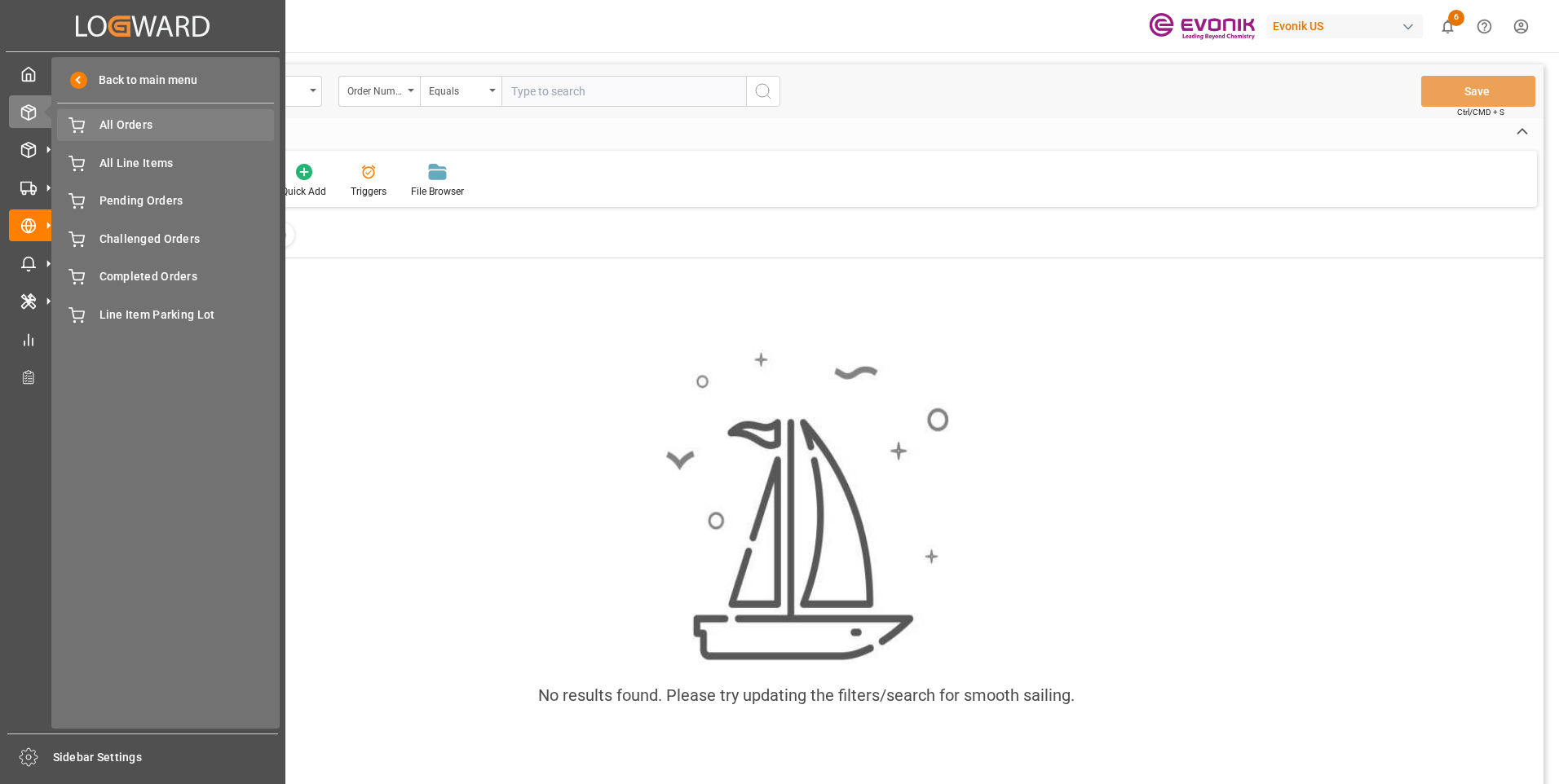
click at [123, 123] on span "All Orders" at bounding box center [188, 125] width 175 height 17
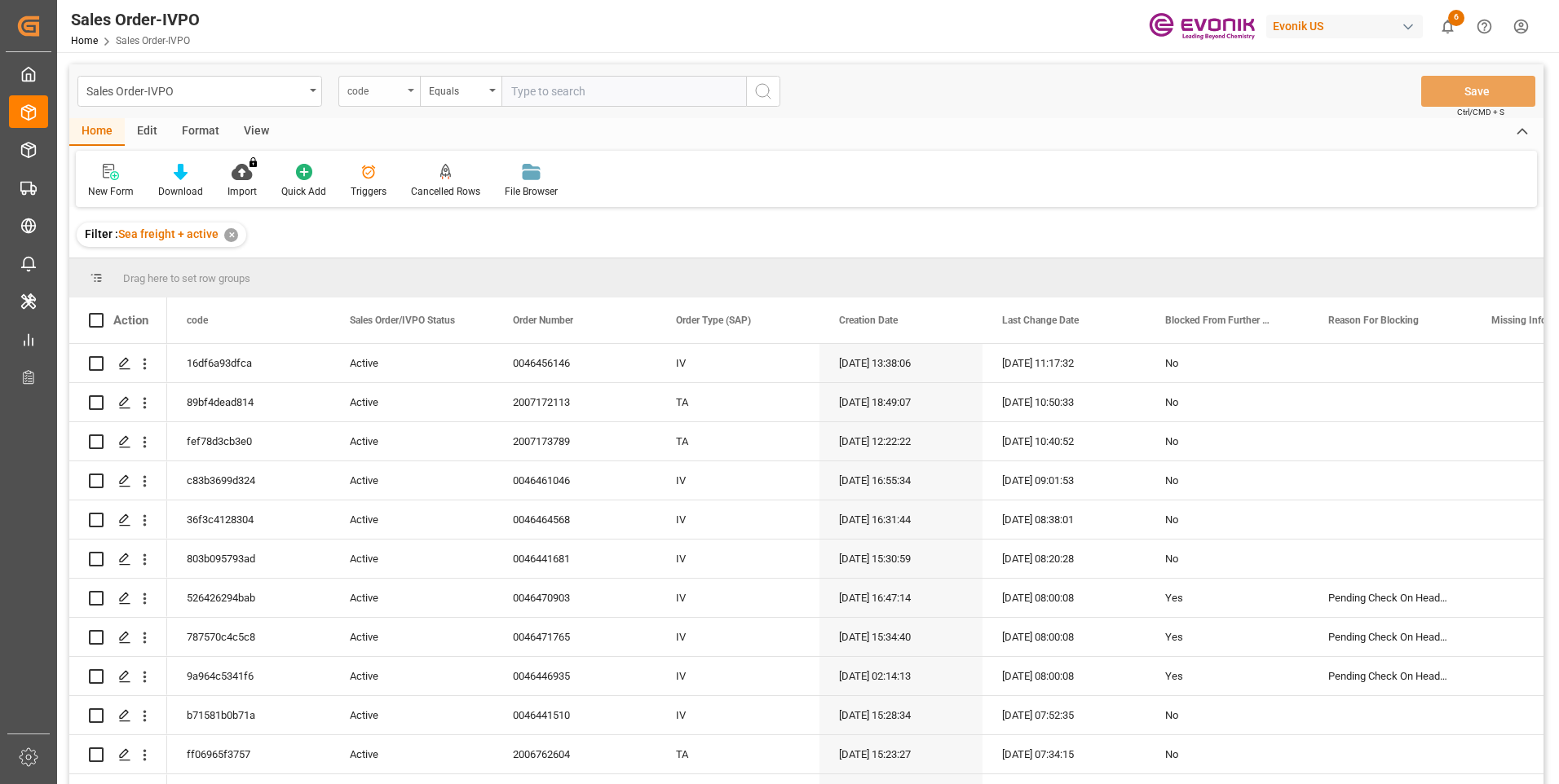
click at [409, 94] on div "code" at bounding box center [379, 90] width 82 height 31
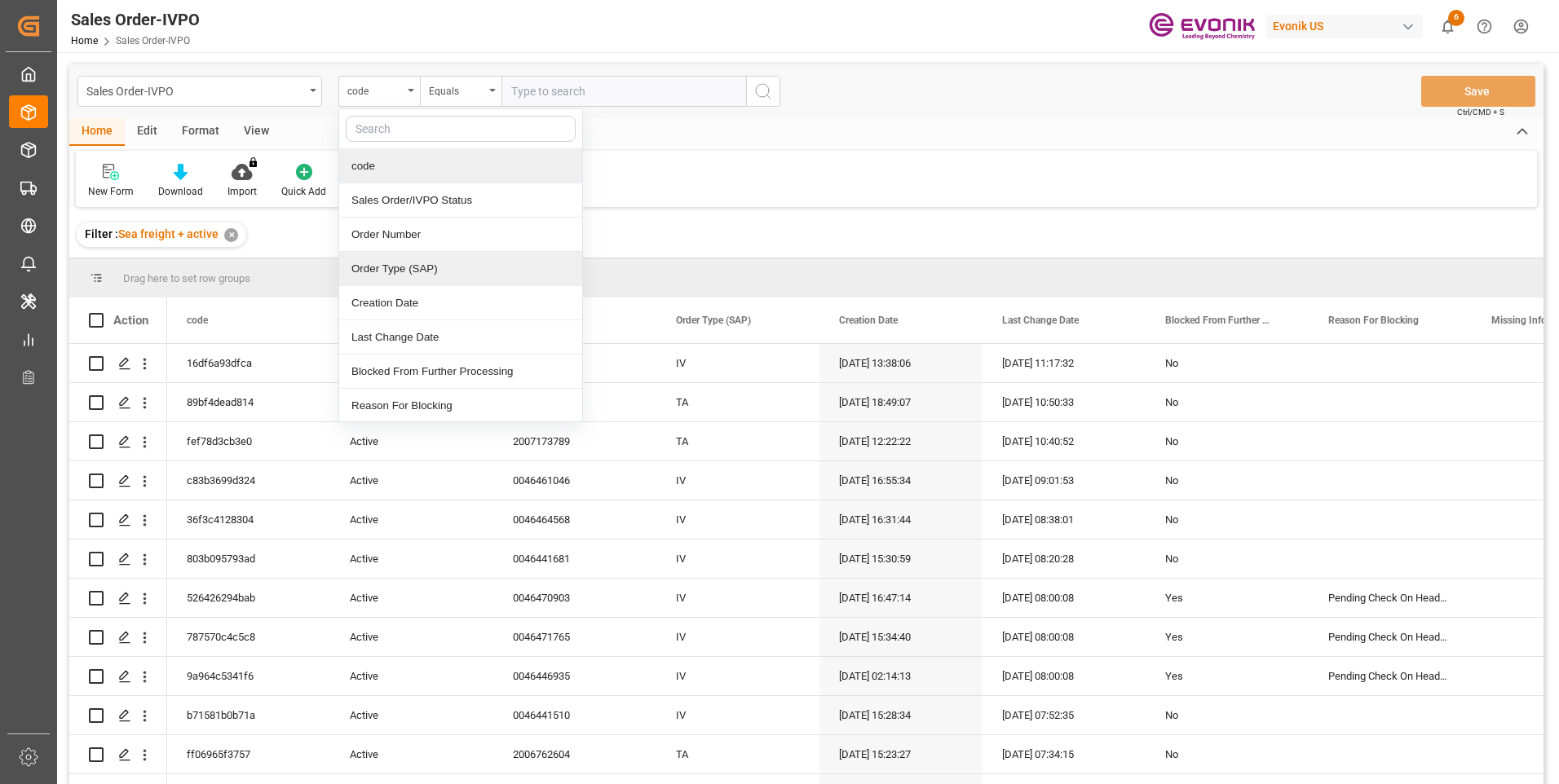
click at [390, 268] on div "Order Type (SAP)" at bounding box center [461, 269] width 243 height 34
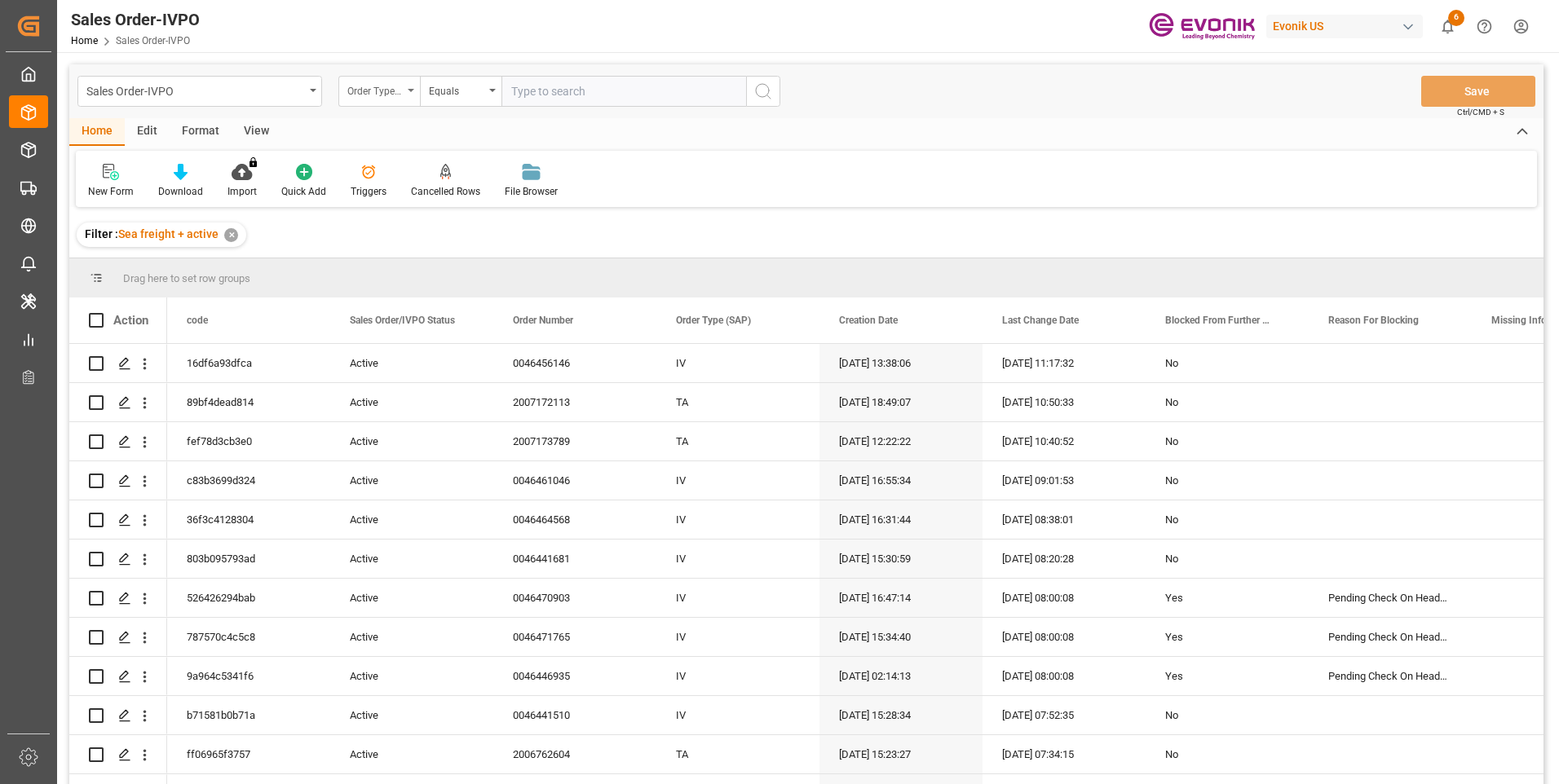
click at [385, 97] on div "Order Type (SAP)" at bounding box center [375, 90] width 56 height 19
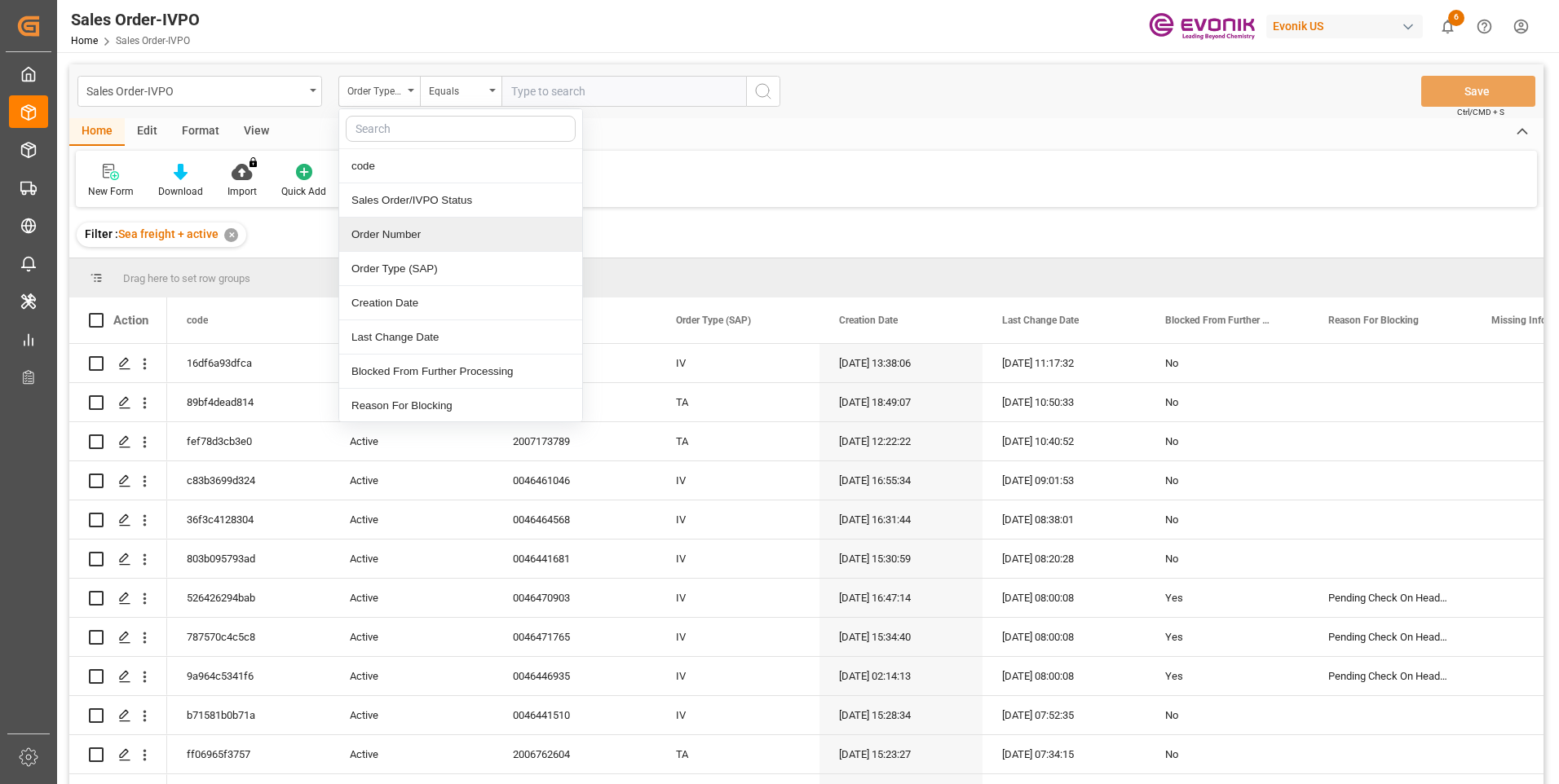
click at [404, 237] on div "Order Number" at bounding box center [461, 235] width 243 height 34
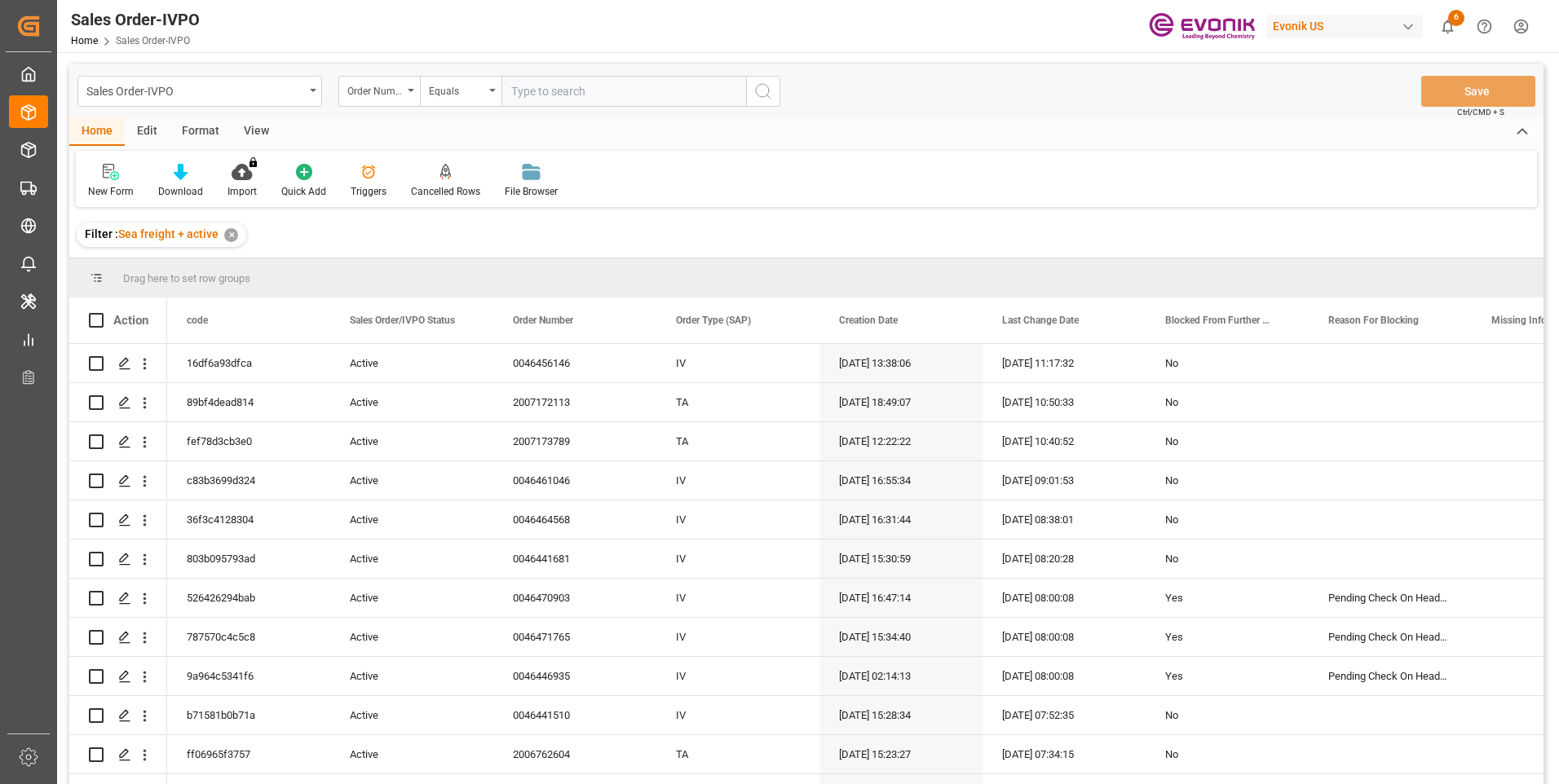
click at [595, 94] on input "text" at bounding box center [624, 90] width 245 height 31
paste input "46456146"
type input "0046456146"
click at [759, 94] on icon "search button" at bounding box center [763, 91] width 20 height 20
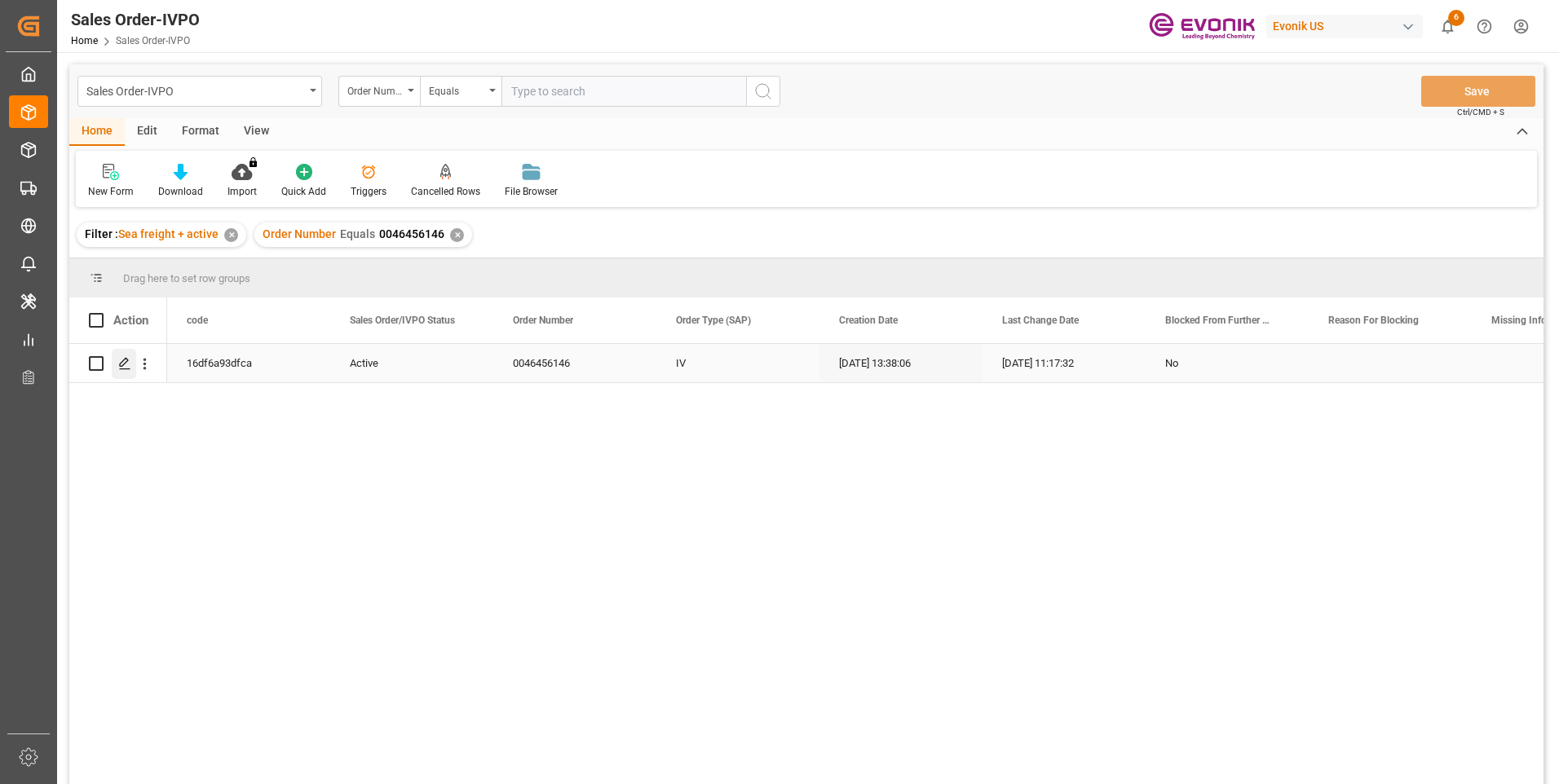
click at [123, 365] on icon "Press SPACE to select this row." at bounding box center [124, 364] width 13 height 13
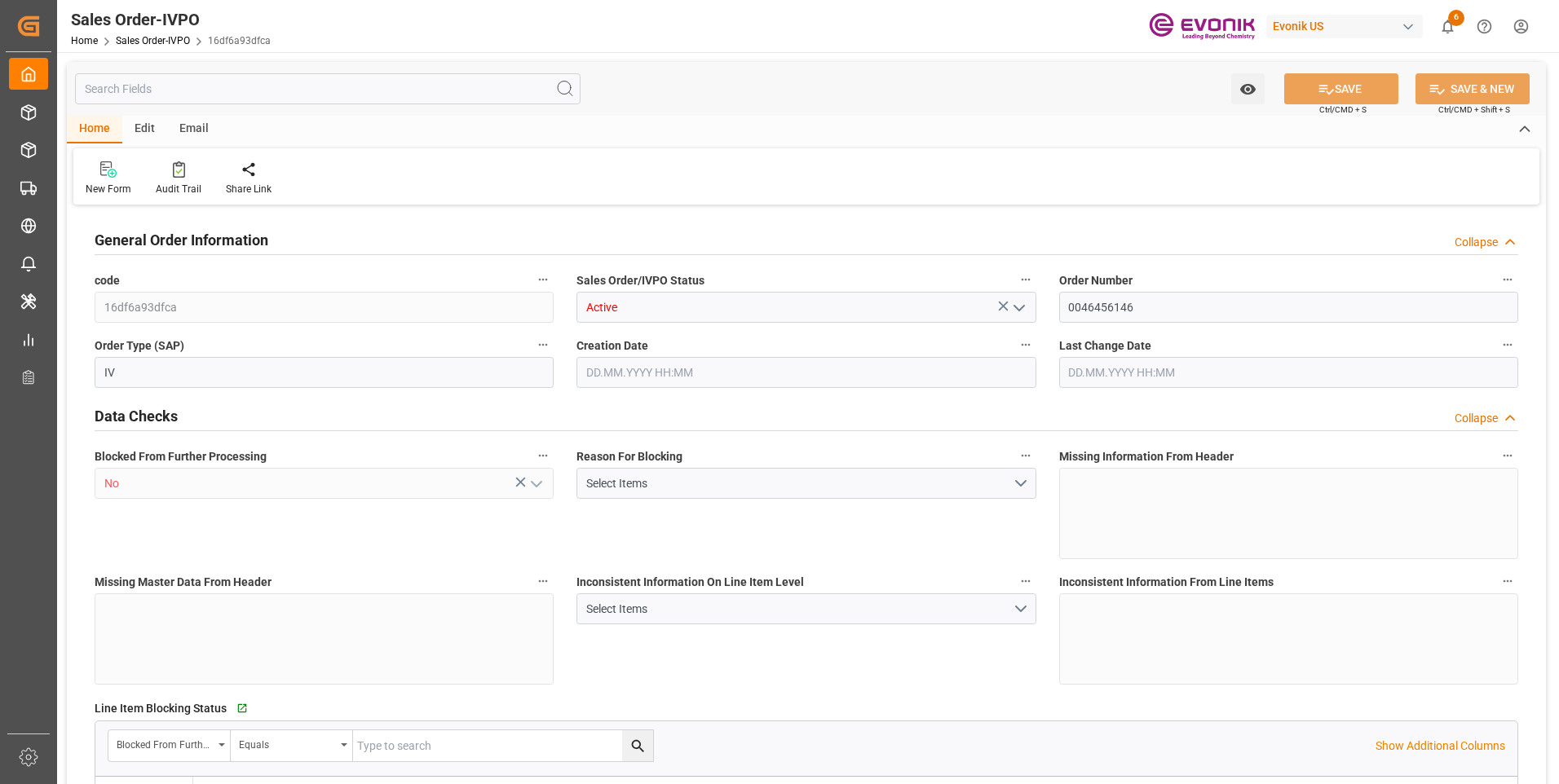
type input "BRSSZ"
type input "0"
type input "1"
type input "2"
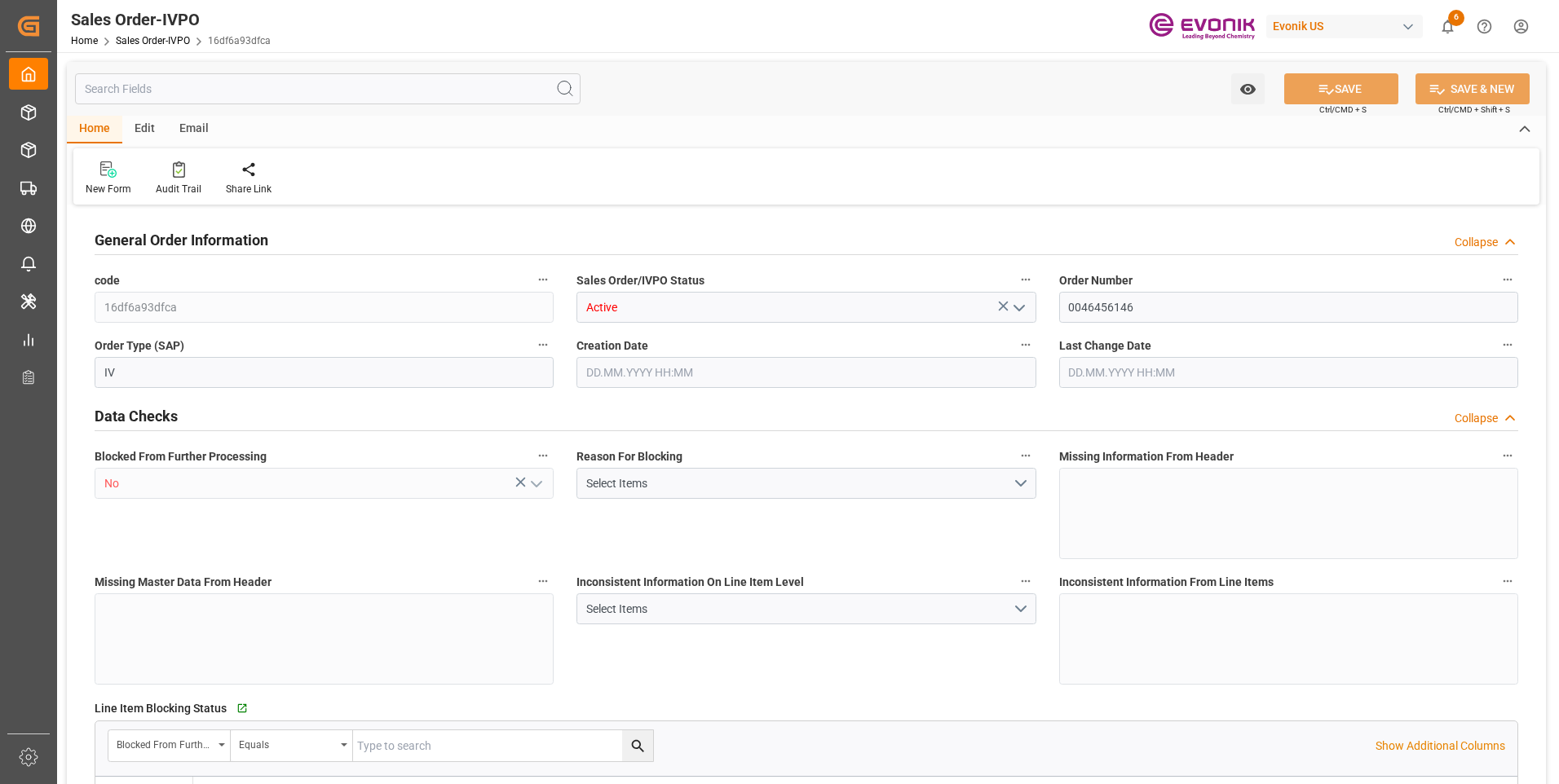
type input "19340"
type input "118.978"
type input "19000"
type input "60"
type input "08.09.2025 13:38"
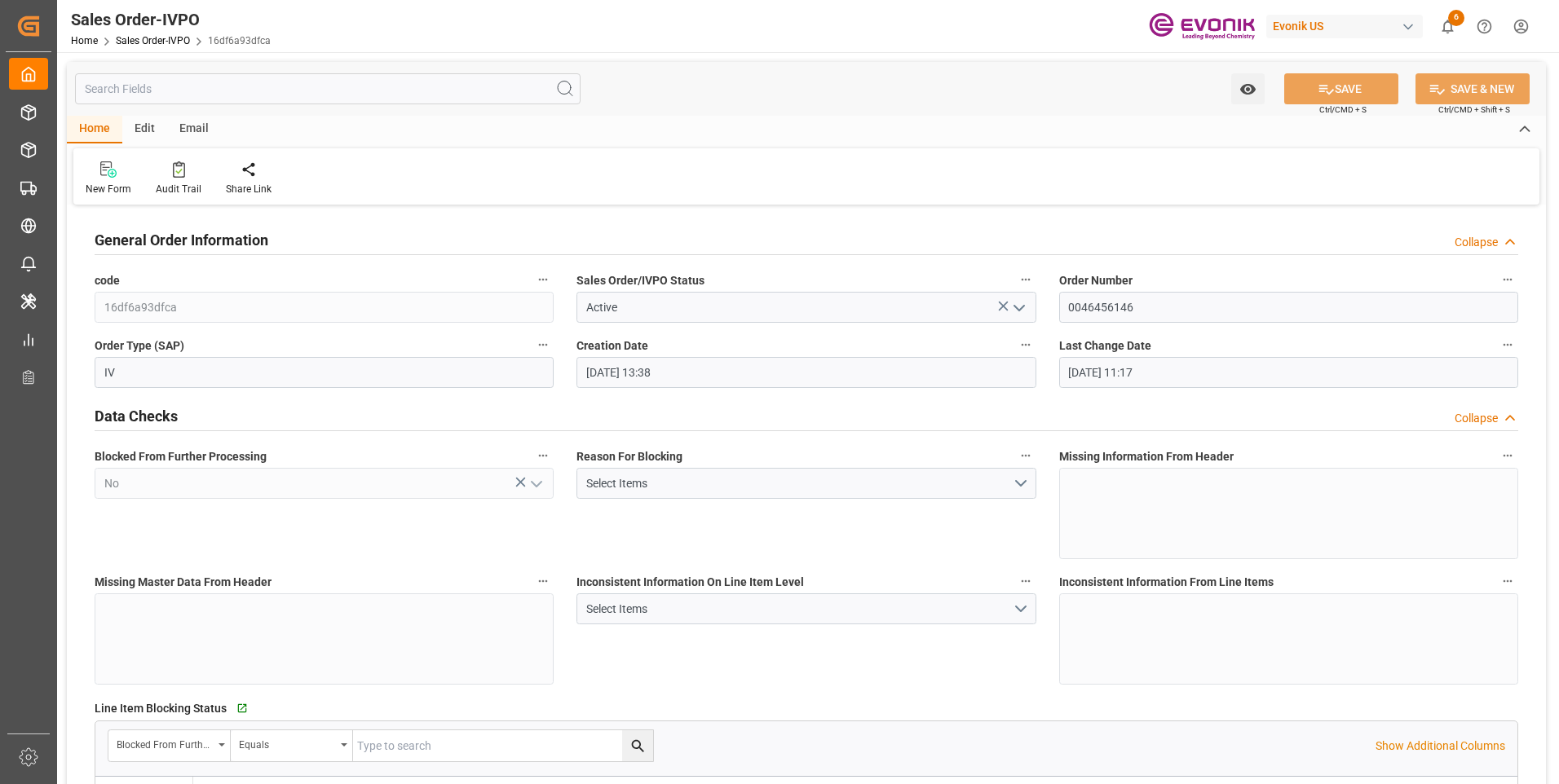
type input "09.09.2025 11:17"
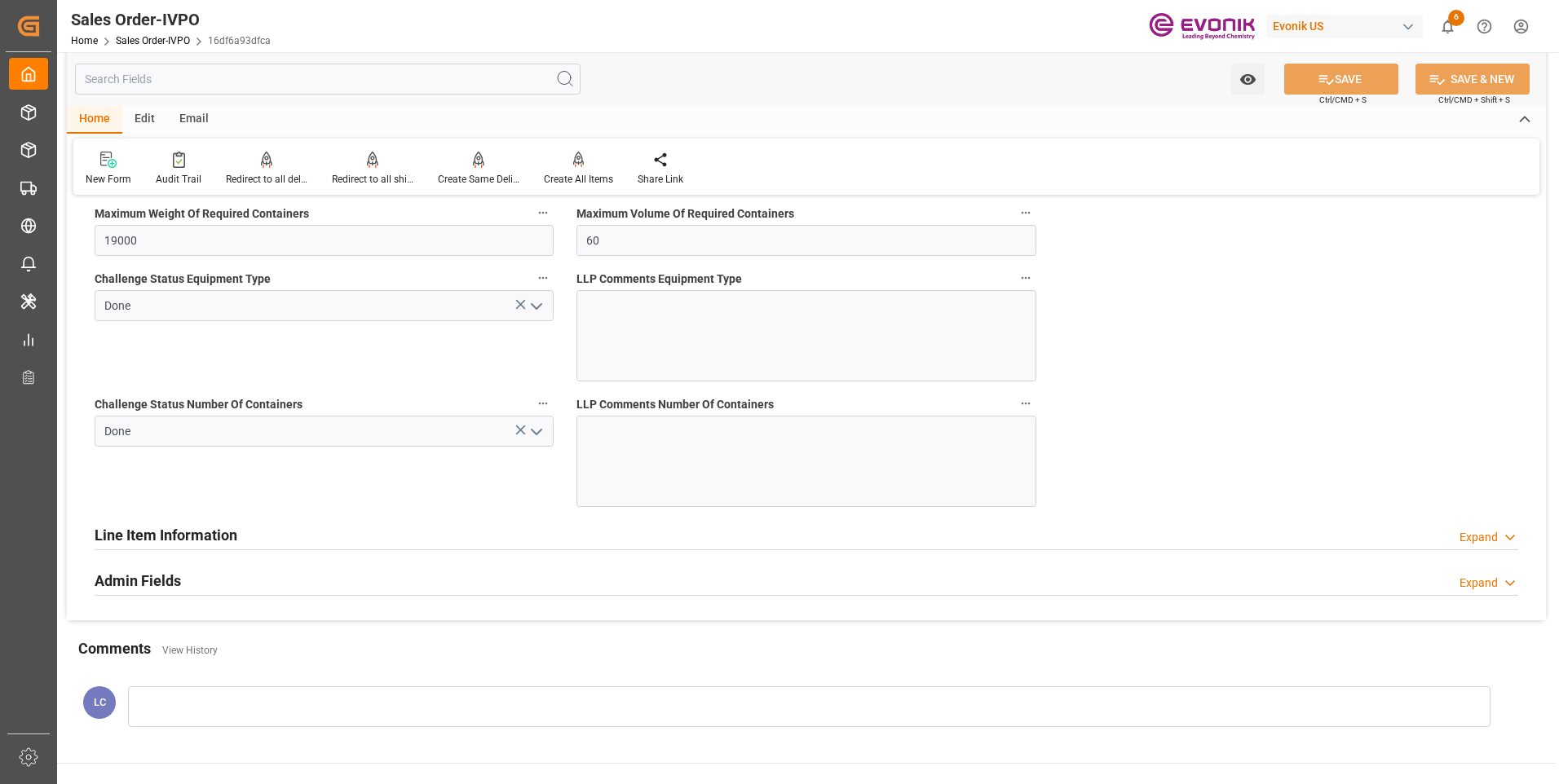
scroll to position [3261, 0]
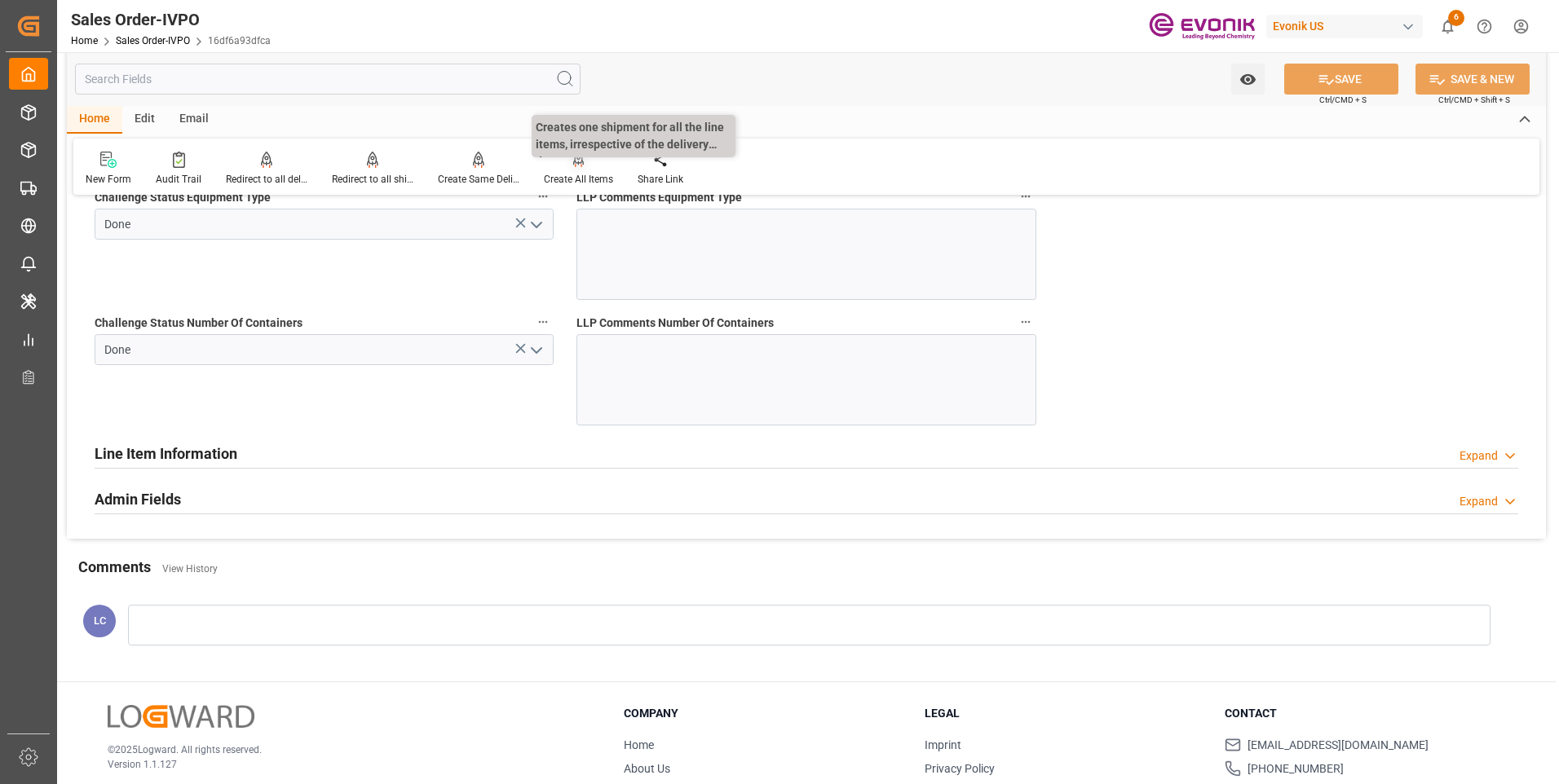
click at [578, 168] on icon at bounding box center [579, 159] width 11 height 16
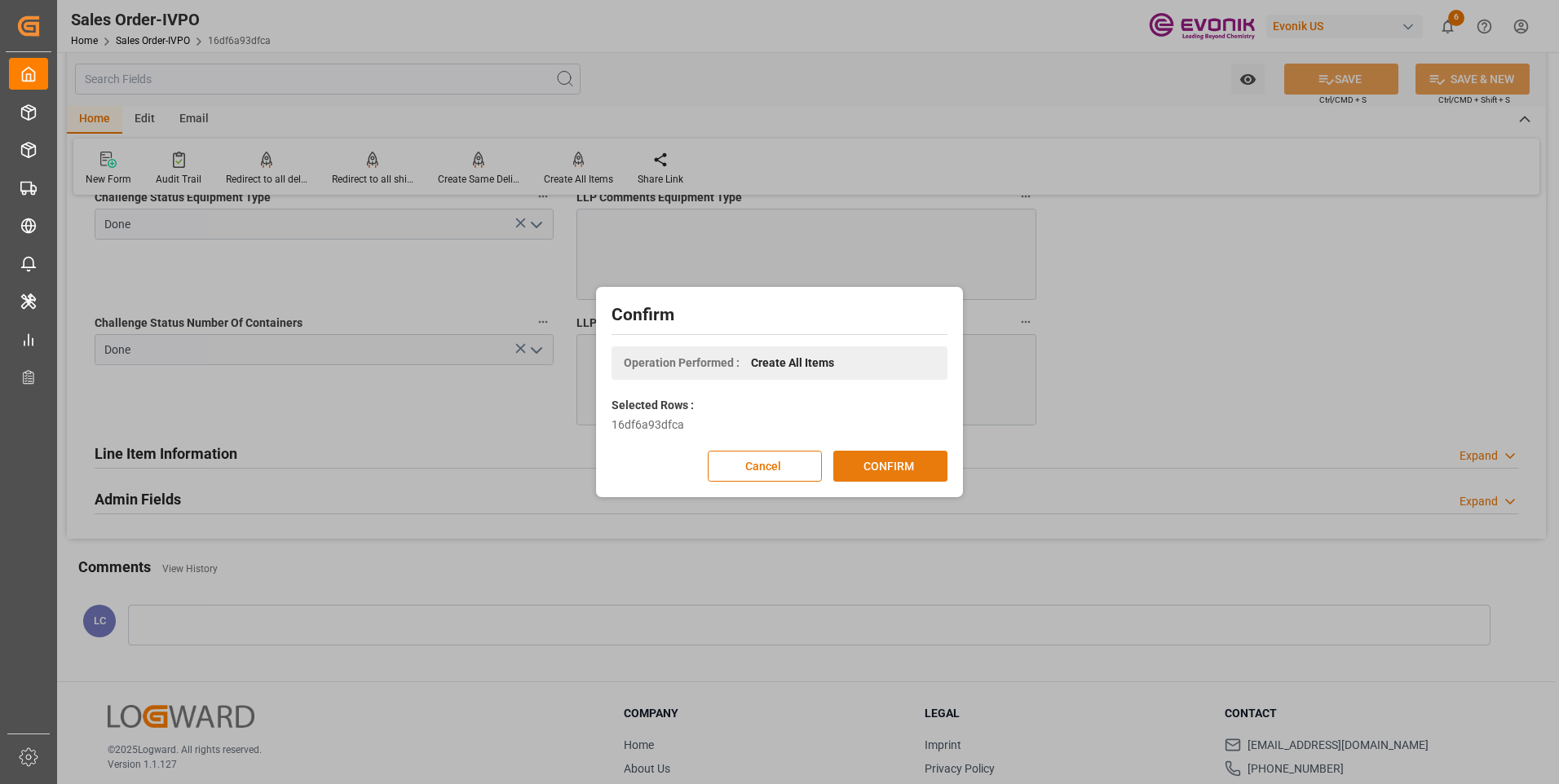
click at [897, 476] on button "CONFIRM" at bounding box center [890, 466] width 114 height 31
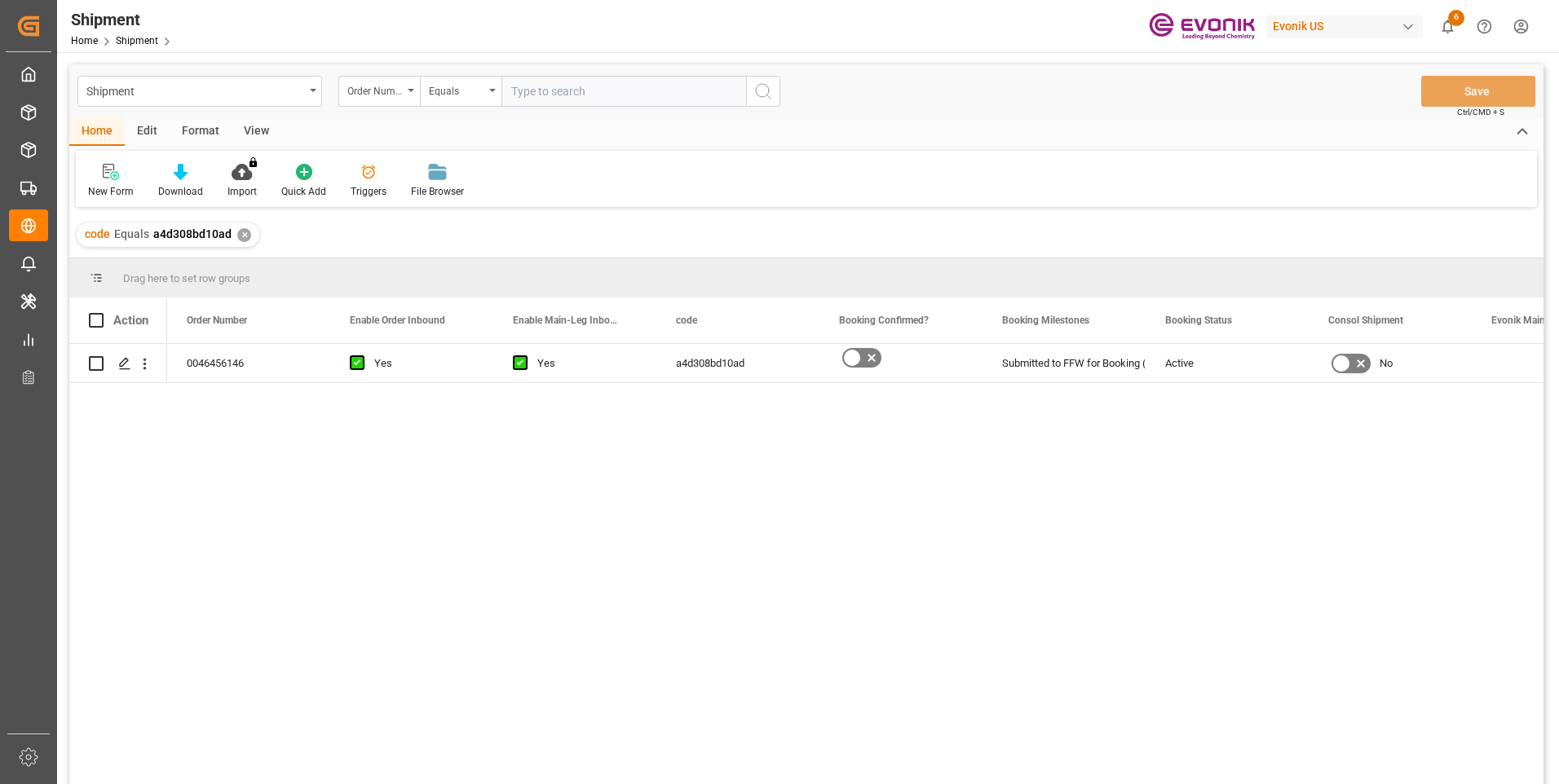
click at [458, 456] on div "0046456146 Yes Yes a4d308bd10ad Submitted to FFW for Booking (Pending) Active No" at bounding box center [855, 569] width 1377 height 451
click at [126, 361] on icon "Press SPACE to select this row." at bounding box center [124, 364] width 13 height 13
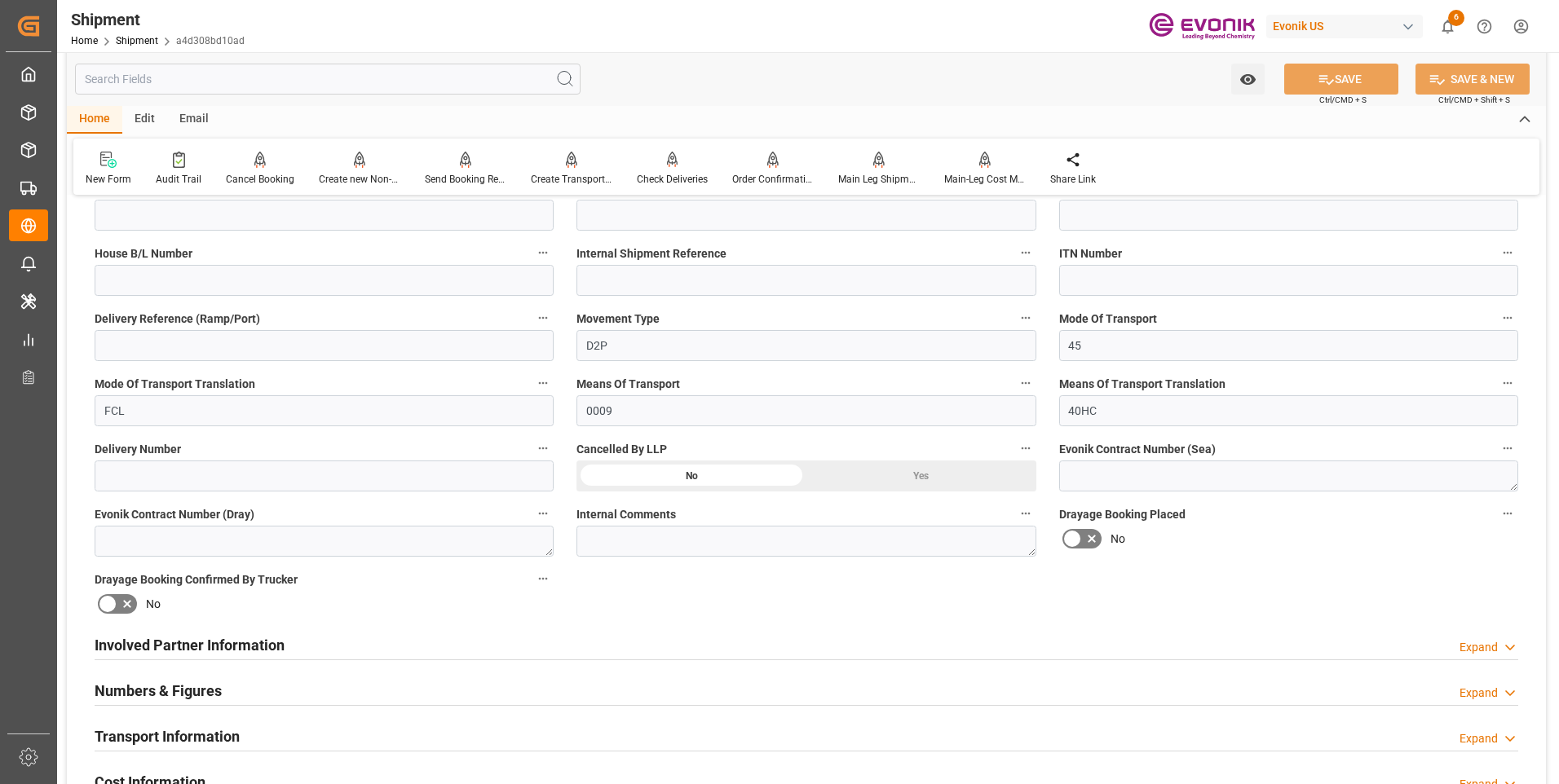
scroll to position [815, 0]
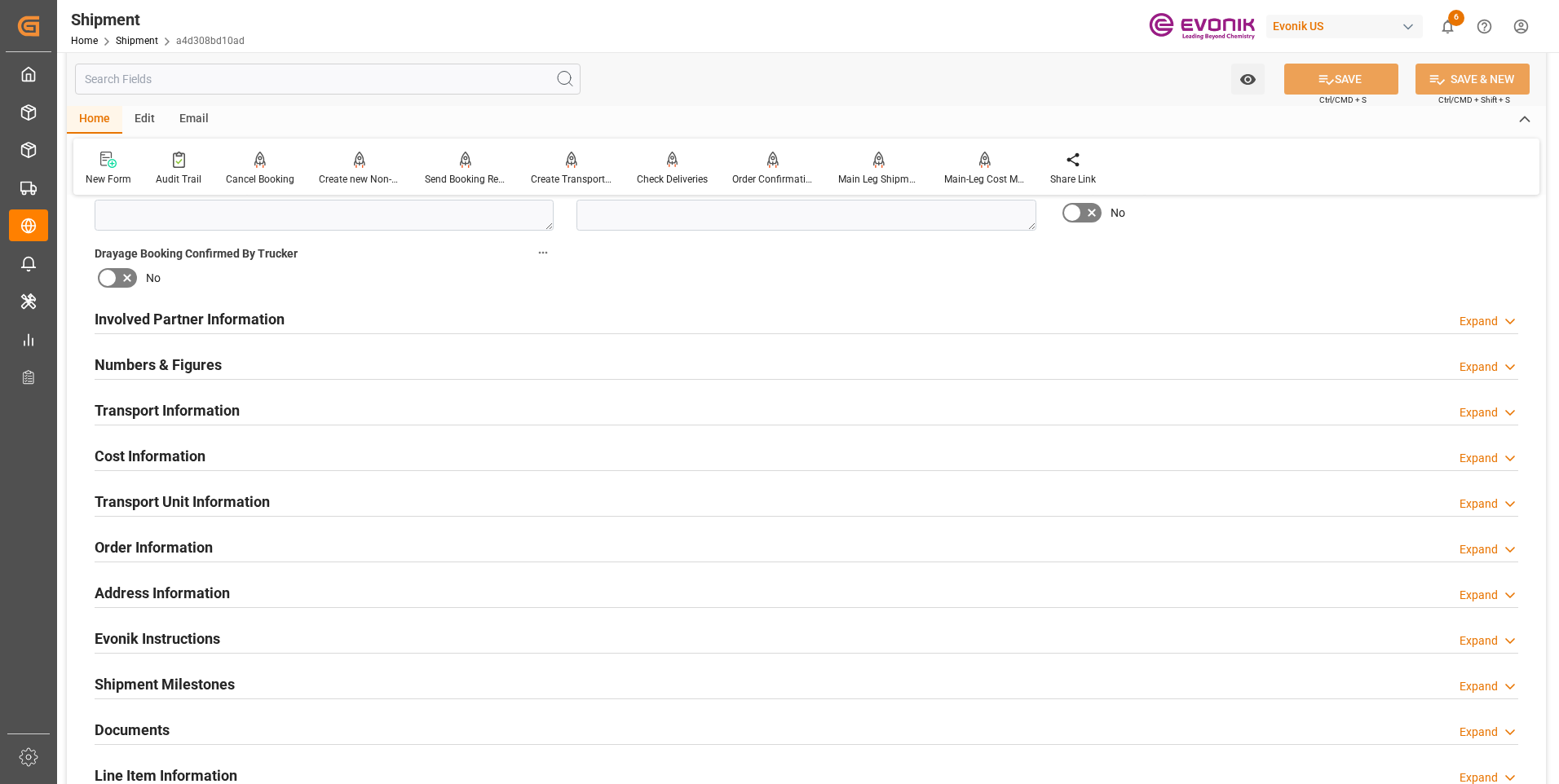
click at [223, 315] on h2 "Involved Partner Information" at bounding box center [189, 318] width 190 height 22
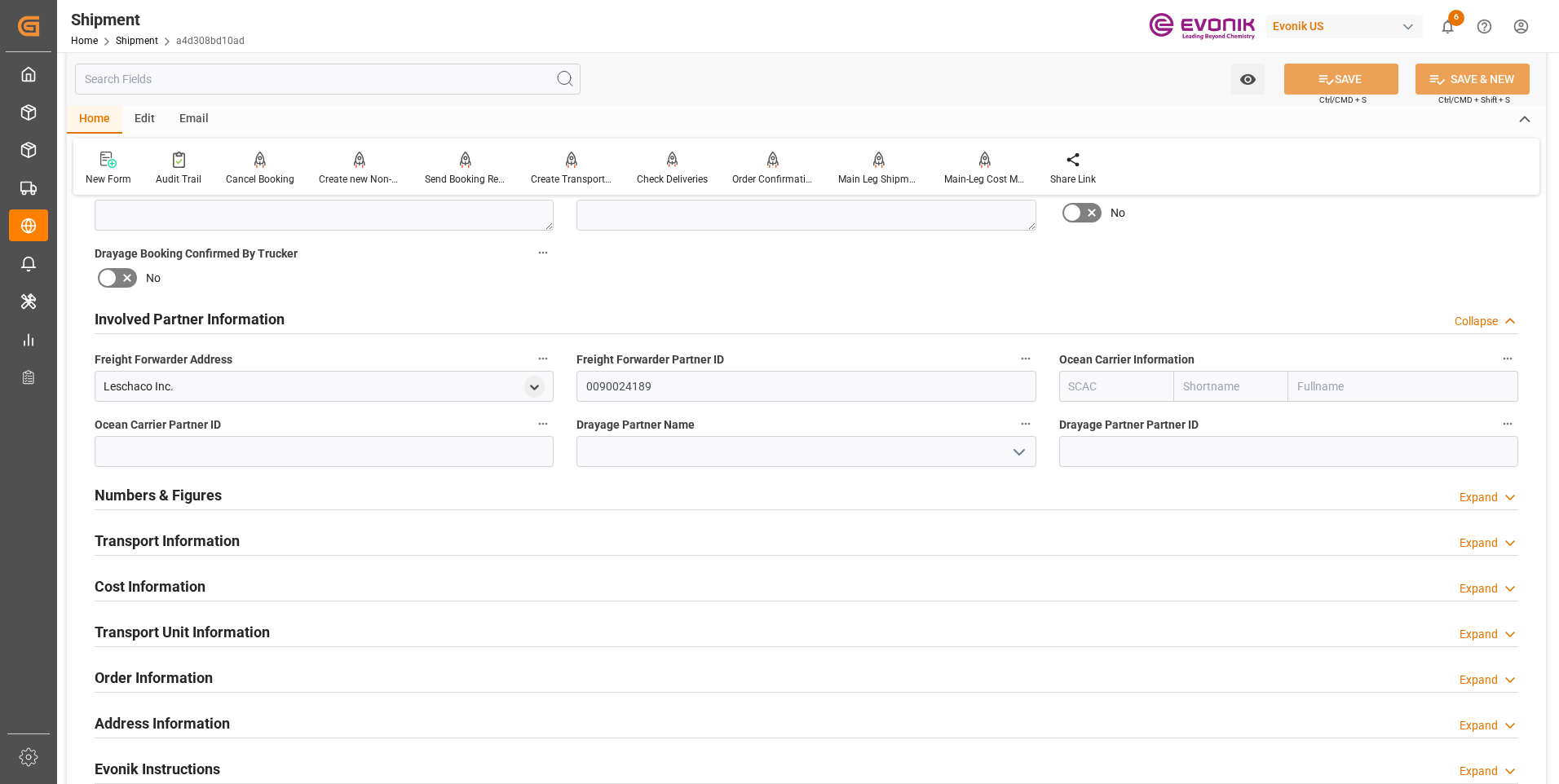
click at [1102, 384] on input "text" at bounding box center [1117, 386] width 115 height 31
click at [734, 397] on input "0090024189" at bounding box center [806, 386] width 459 height 31
click at [1093, 387] on input "text" at bounding box center [1117, 386] width 115 height 31
click at [1080, 420] on b "MSCU" at bounding box center [1086, 422] width 32 height 13
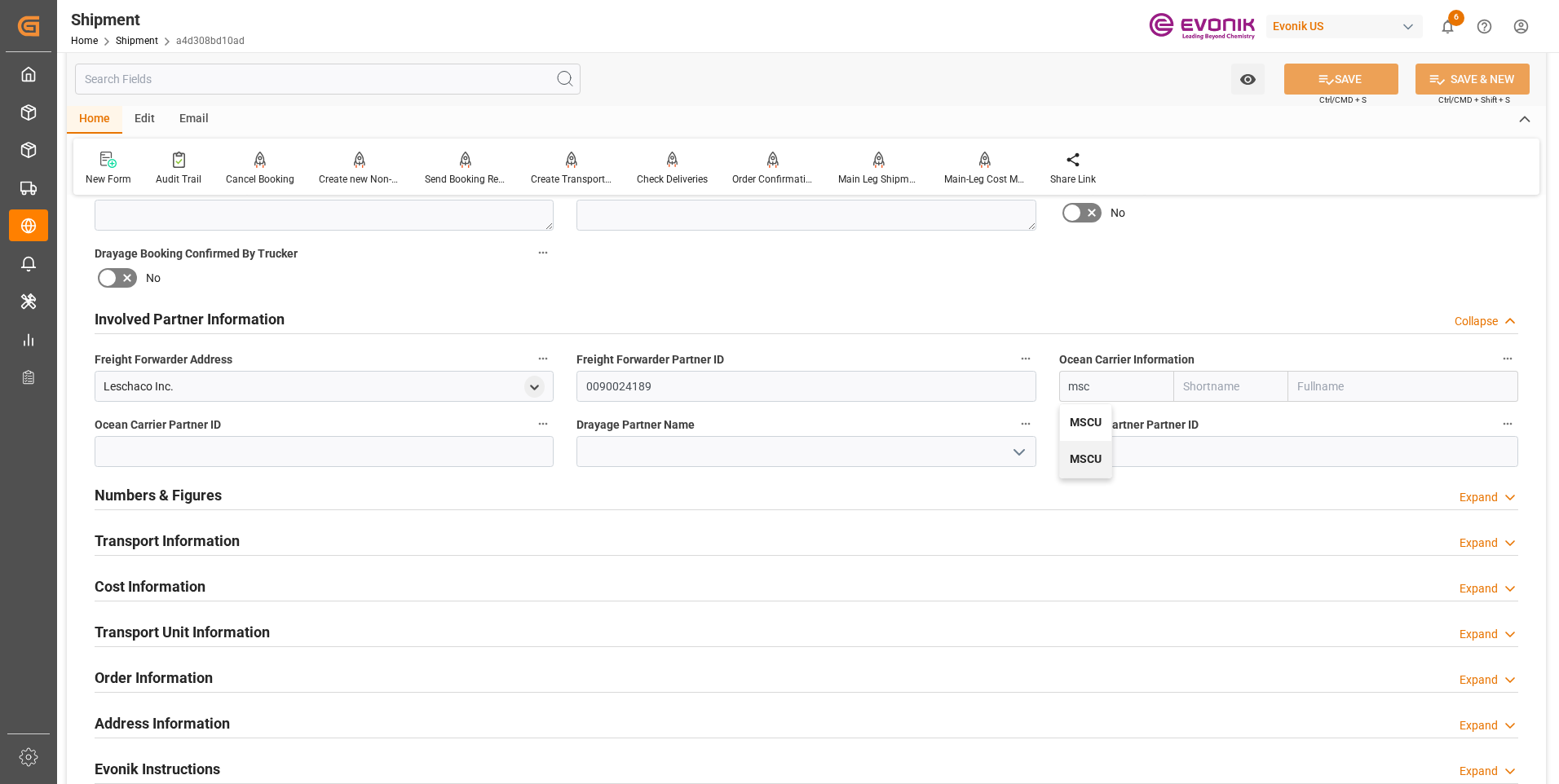
type input "MSCU"
type input "MSC"
type input "Mediterranean Shipping Company"
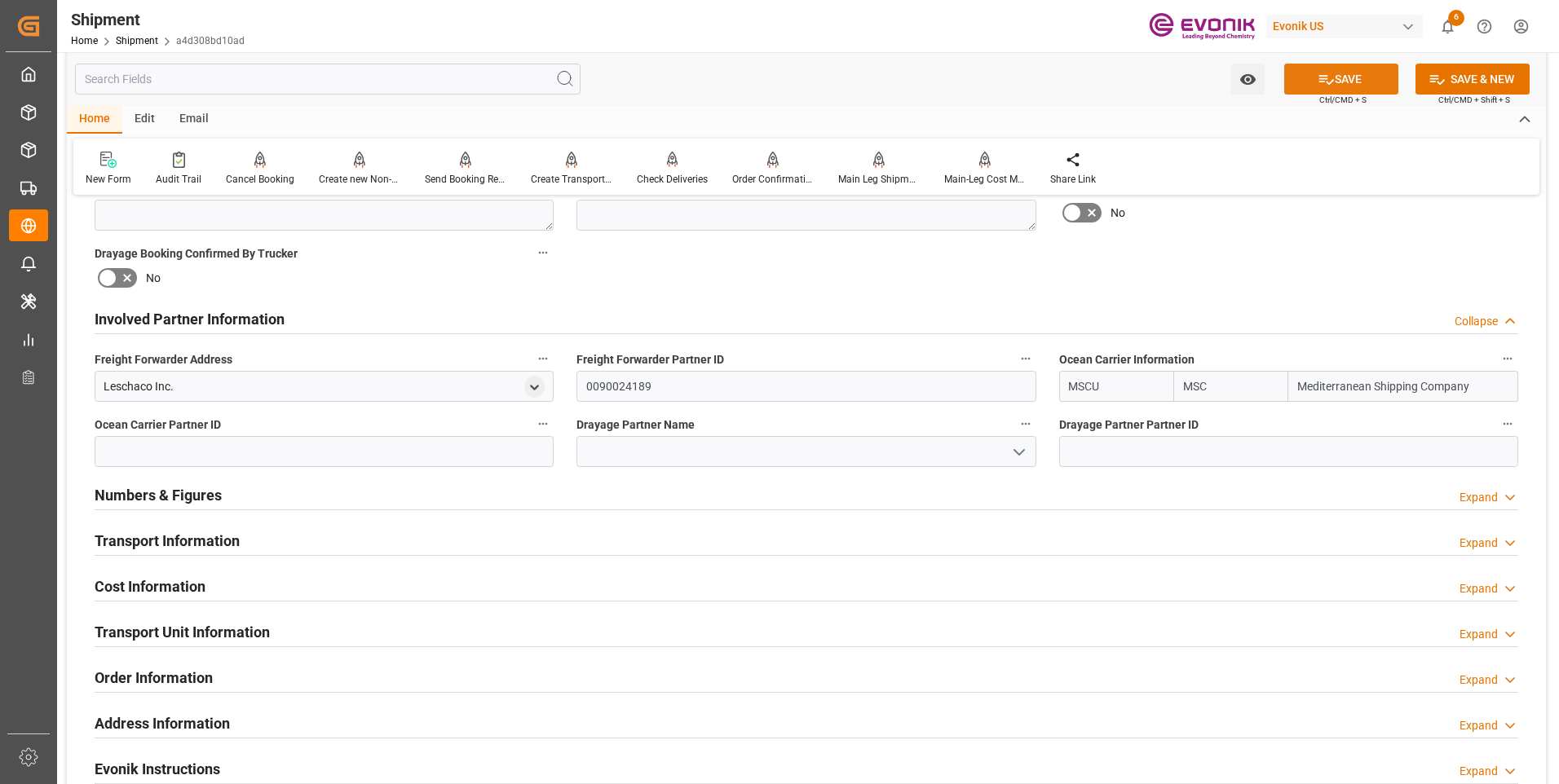
type input "MSCU"
drag, startPoint x: 1354, startPoint y: 71, endPoint x: 1342, endPoint y: 112, distance: 42.7
click at [1353, 73] on button "SAVE" at bounding box center [1341, 78] width 114 height 31
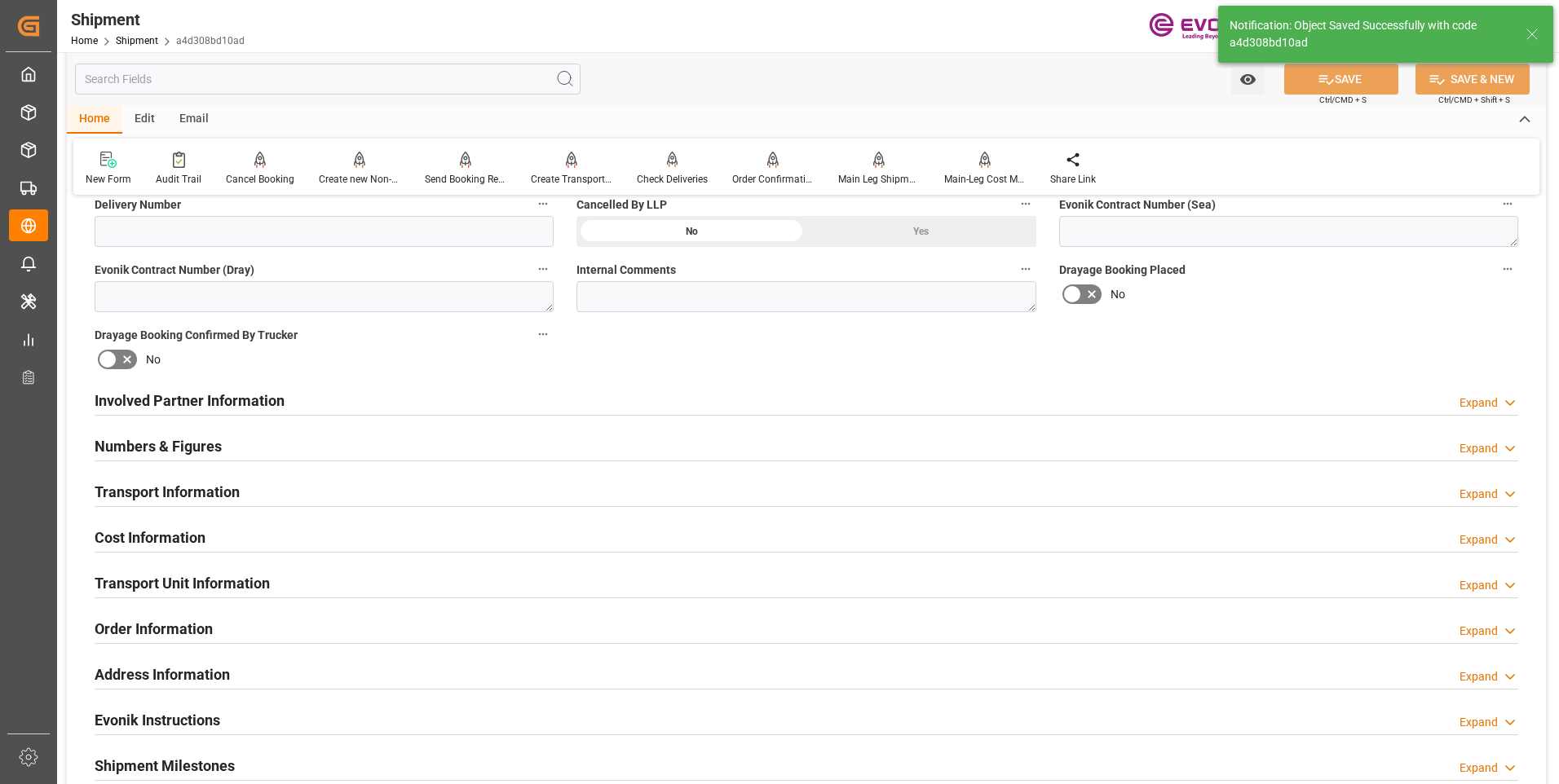
type input "0090038163"
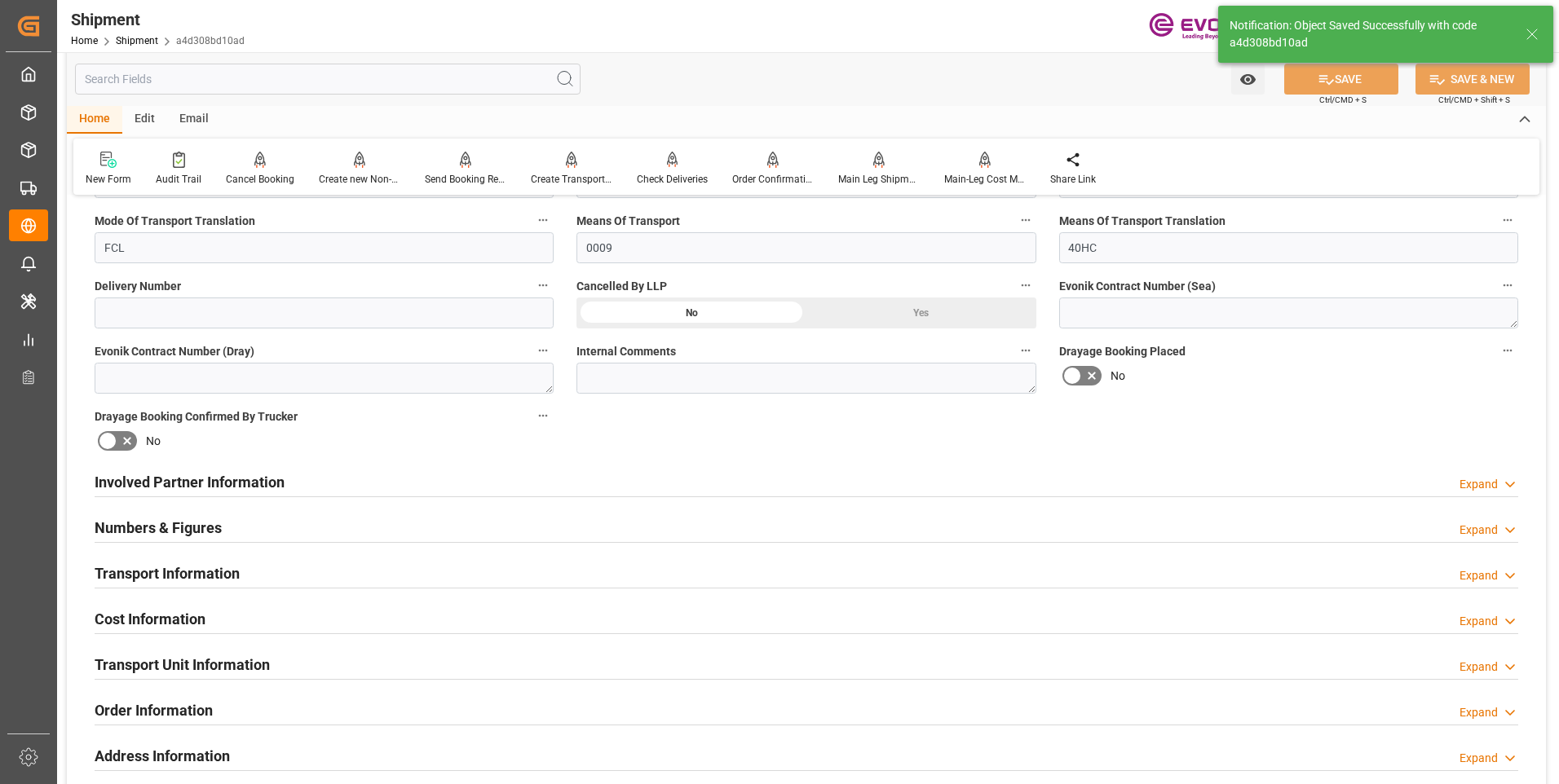
click at [241, 480] on h2 "Involved Partner Information" at bounding box center [189, 482] width 190 height 22
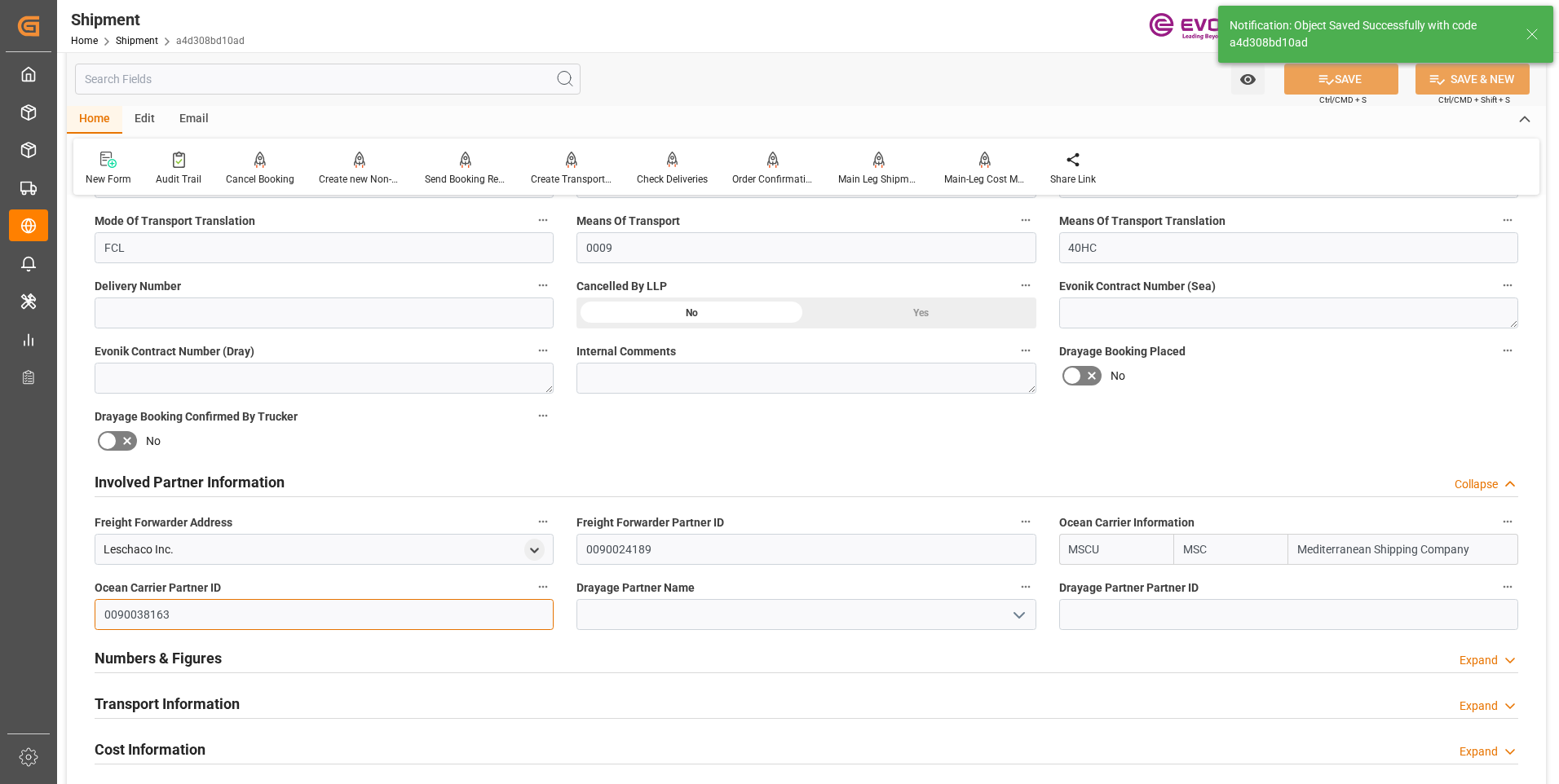
click at [178, 614] on input "0090038163" at bounding box center [323, 614] width 459 height 31
click at [1101, 621] on input at bounding box center [1288, 614] width 459 height 31
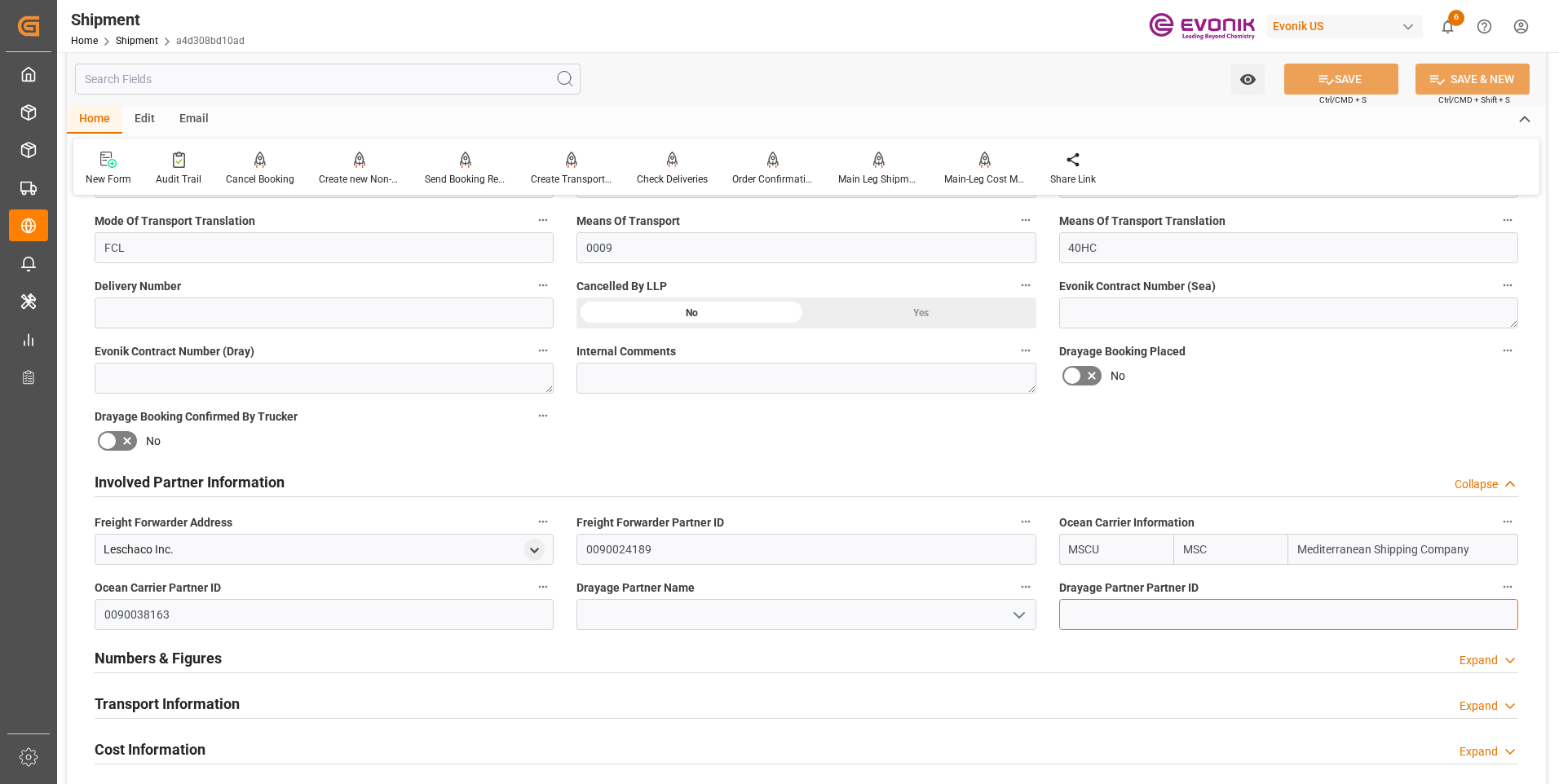
paste input "0090038163"
type input "0090038163"
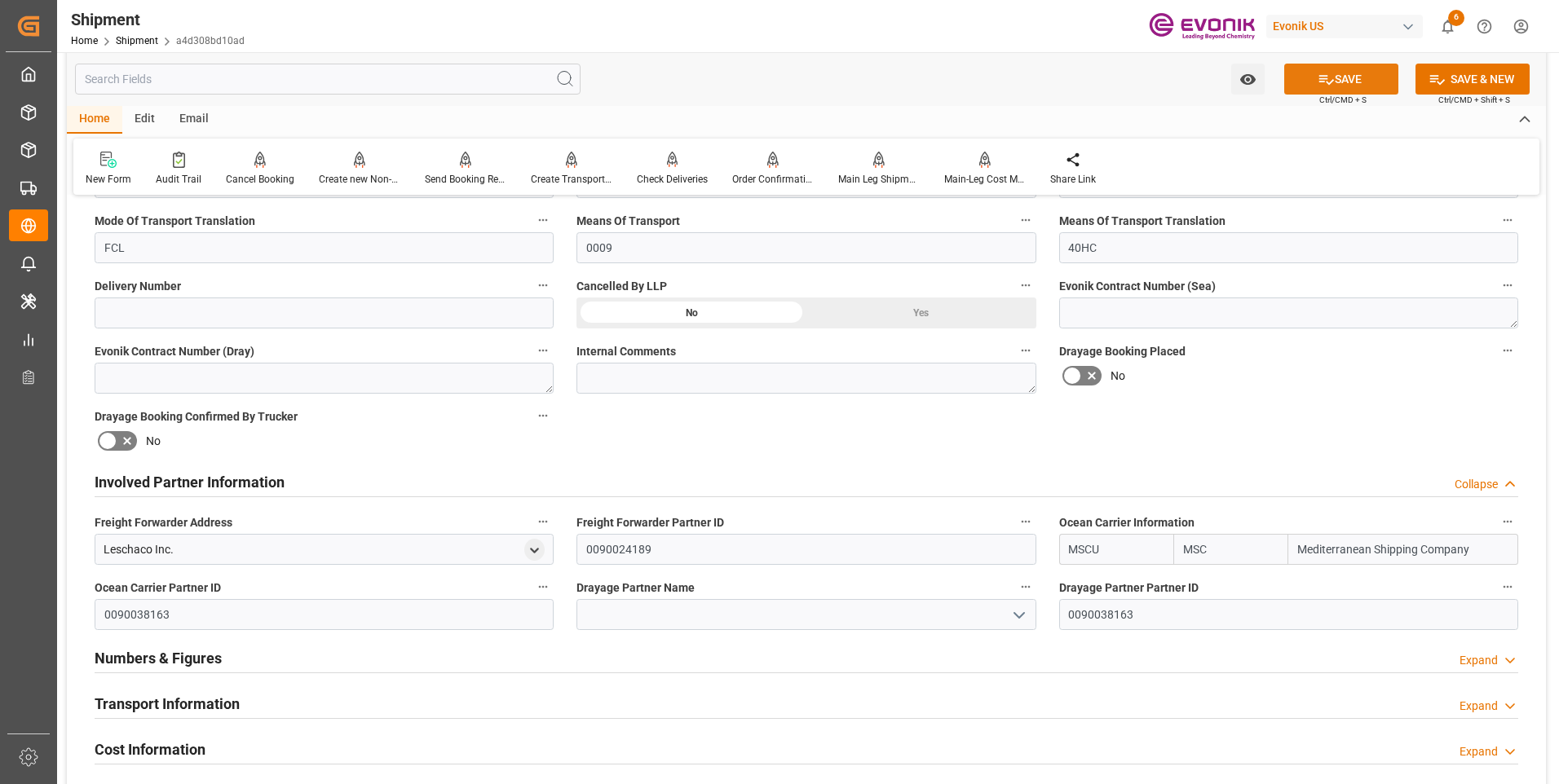
click at [1323, 75] on icon at bounding box center [1327, 80] width 15 height 9
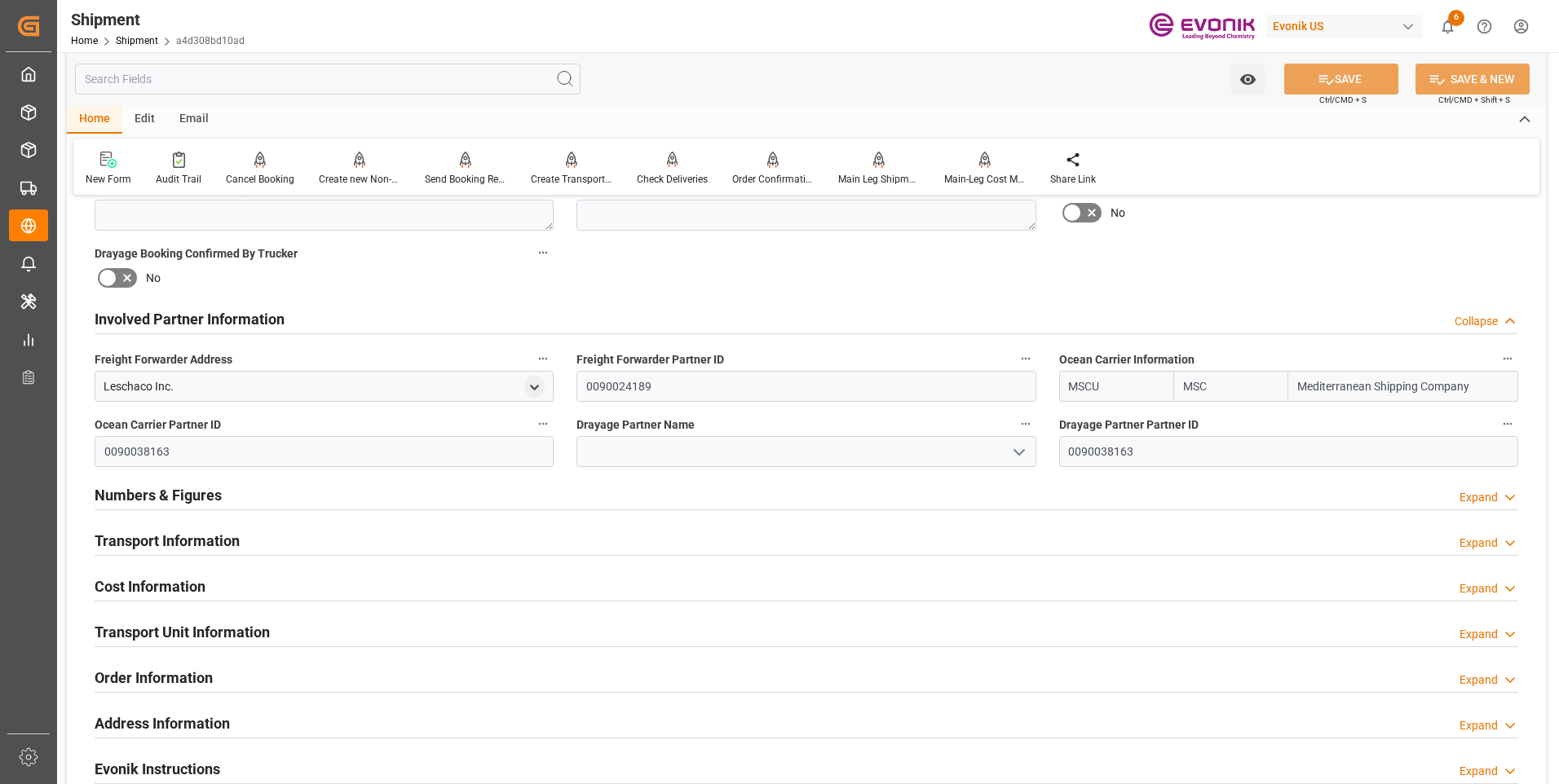
scroll to position [897, 0]
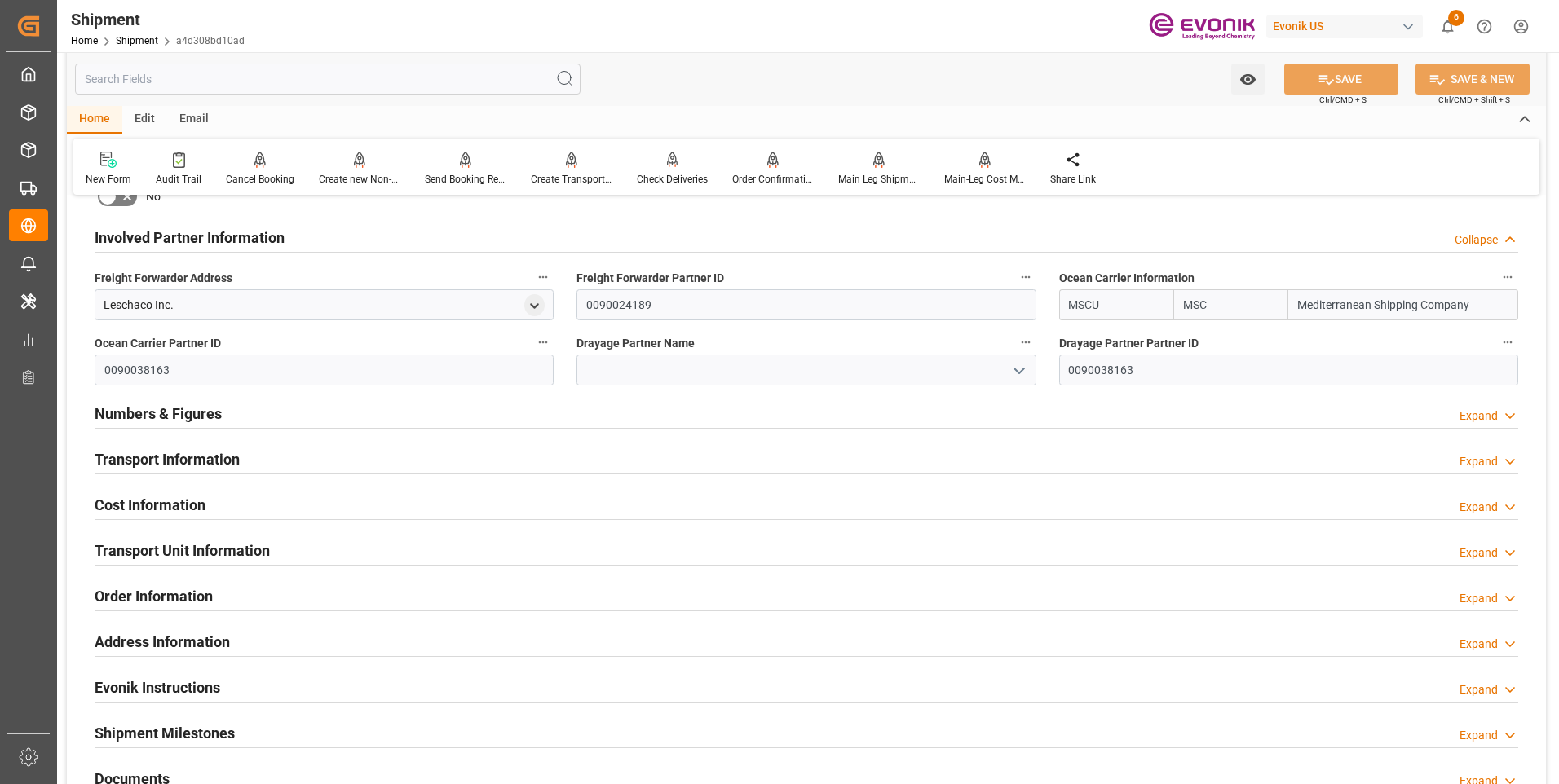
click at [182, 421] on h2 "Numbers & Figures" at bounding box center [157, 413] width 127 height 22
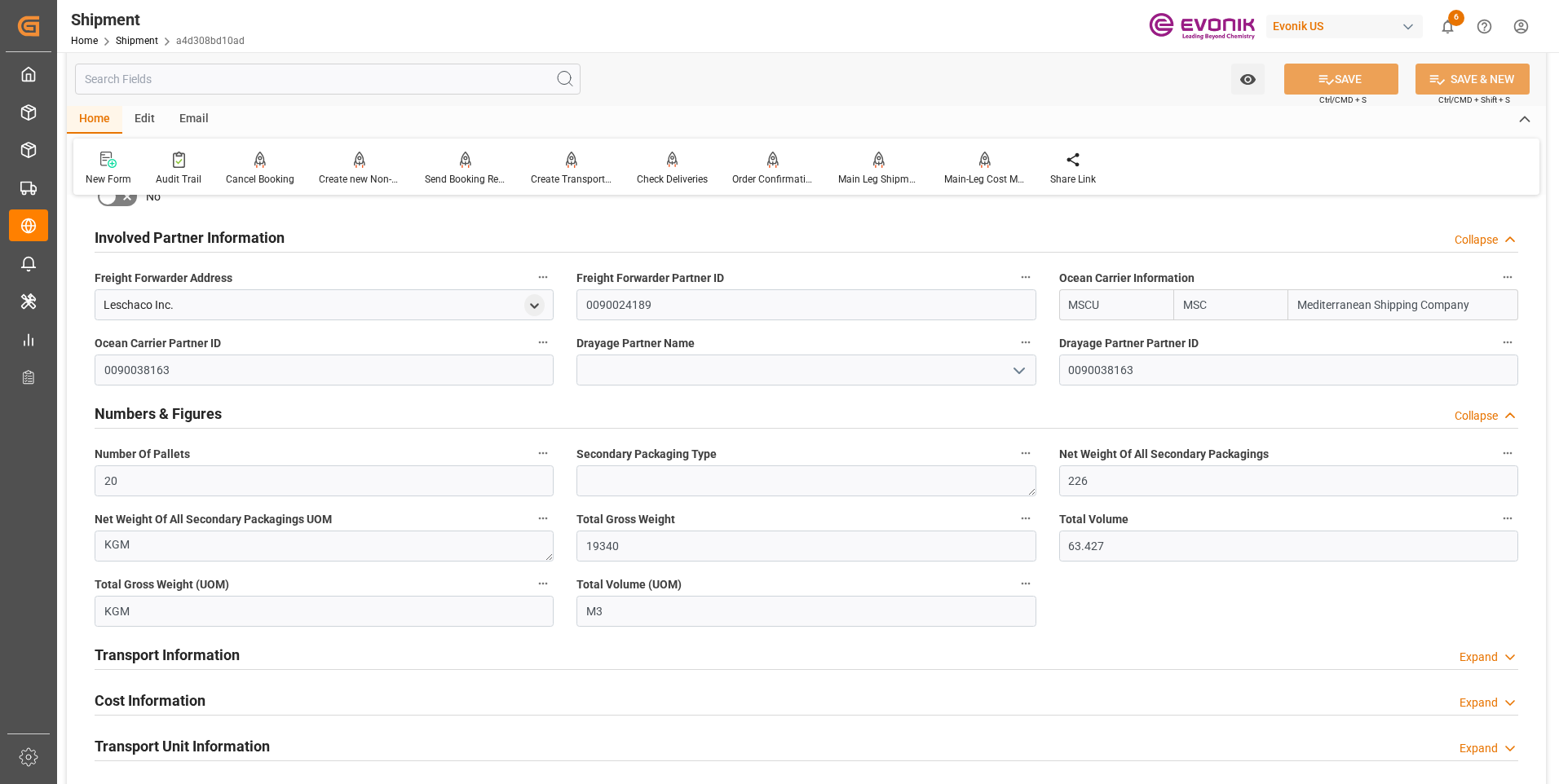
click at [184, 416] on h2 "Numbers & Figures" at bounding box center [157, 413] width 127 height 22
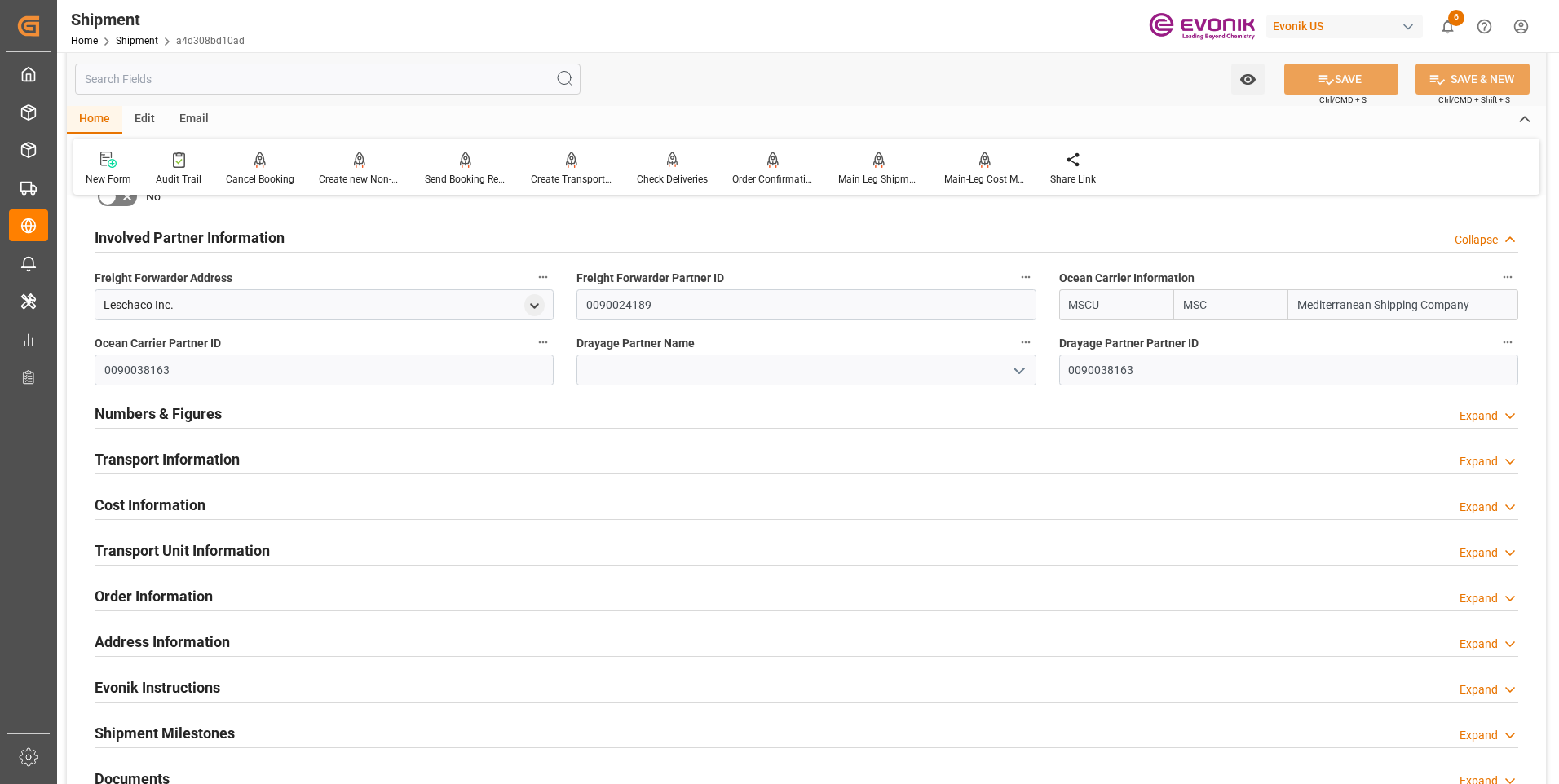
click at [205, 457] on h2 "Transport Information" at bounding box center [167, 459] width 145 height 22
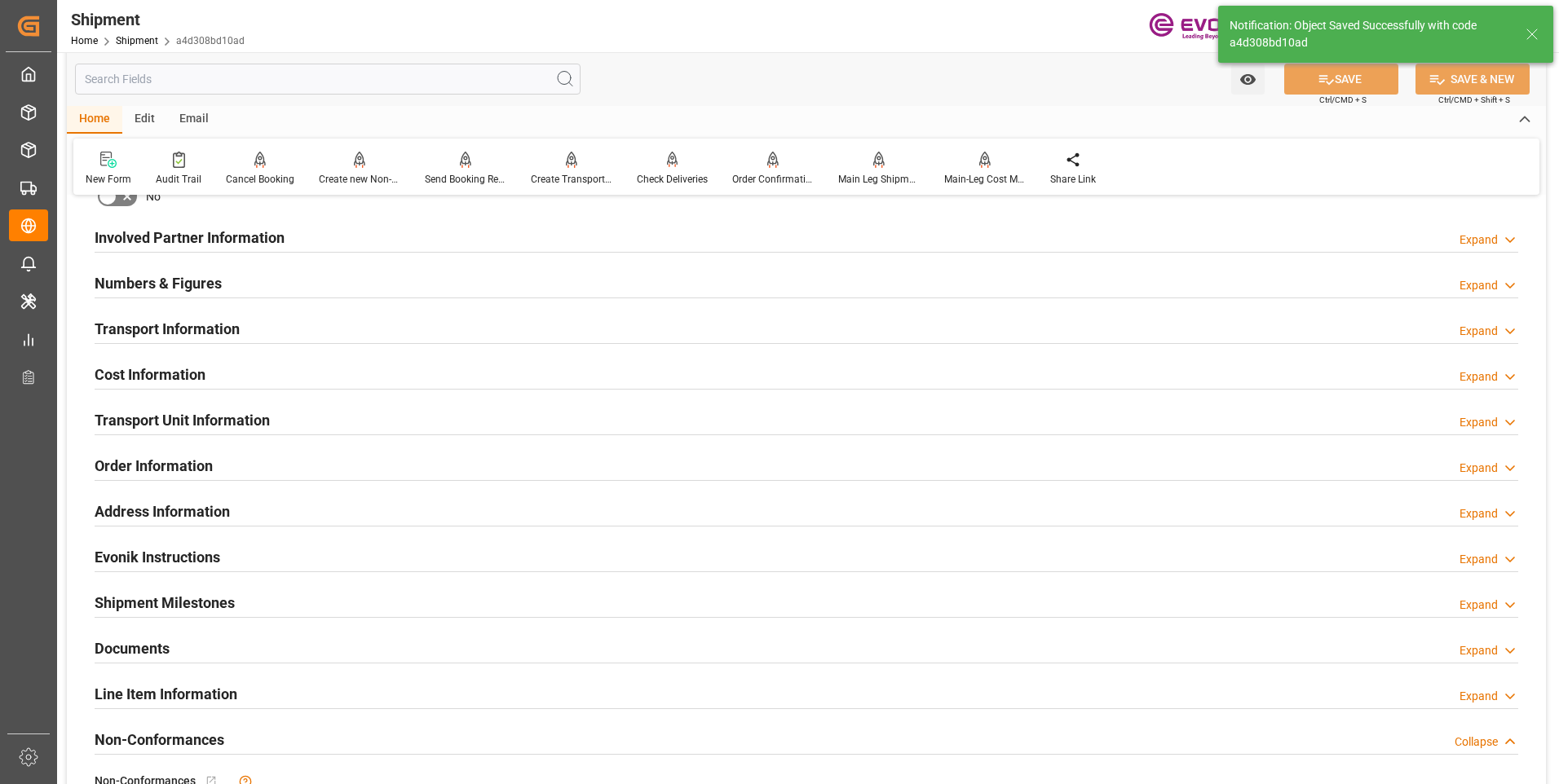
type input "Mediterranean Shipping Company I"
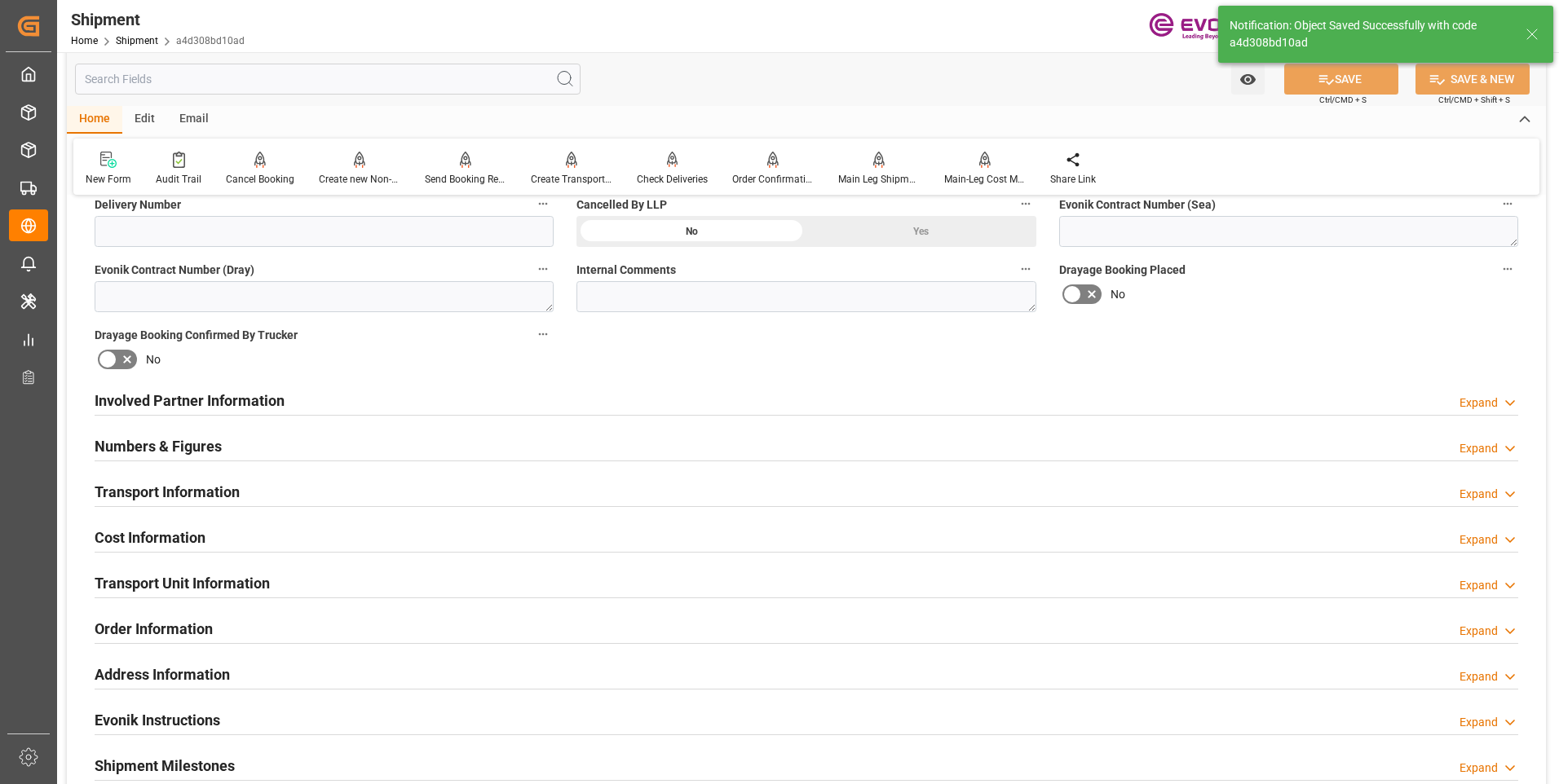
click at [167, 396] on h2 "Involved Partner Information" at bounding box center [189, 400] width 190 height 22
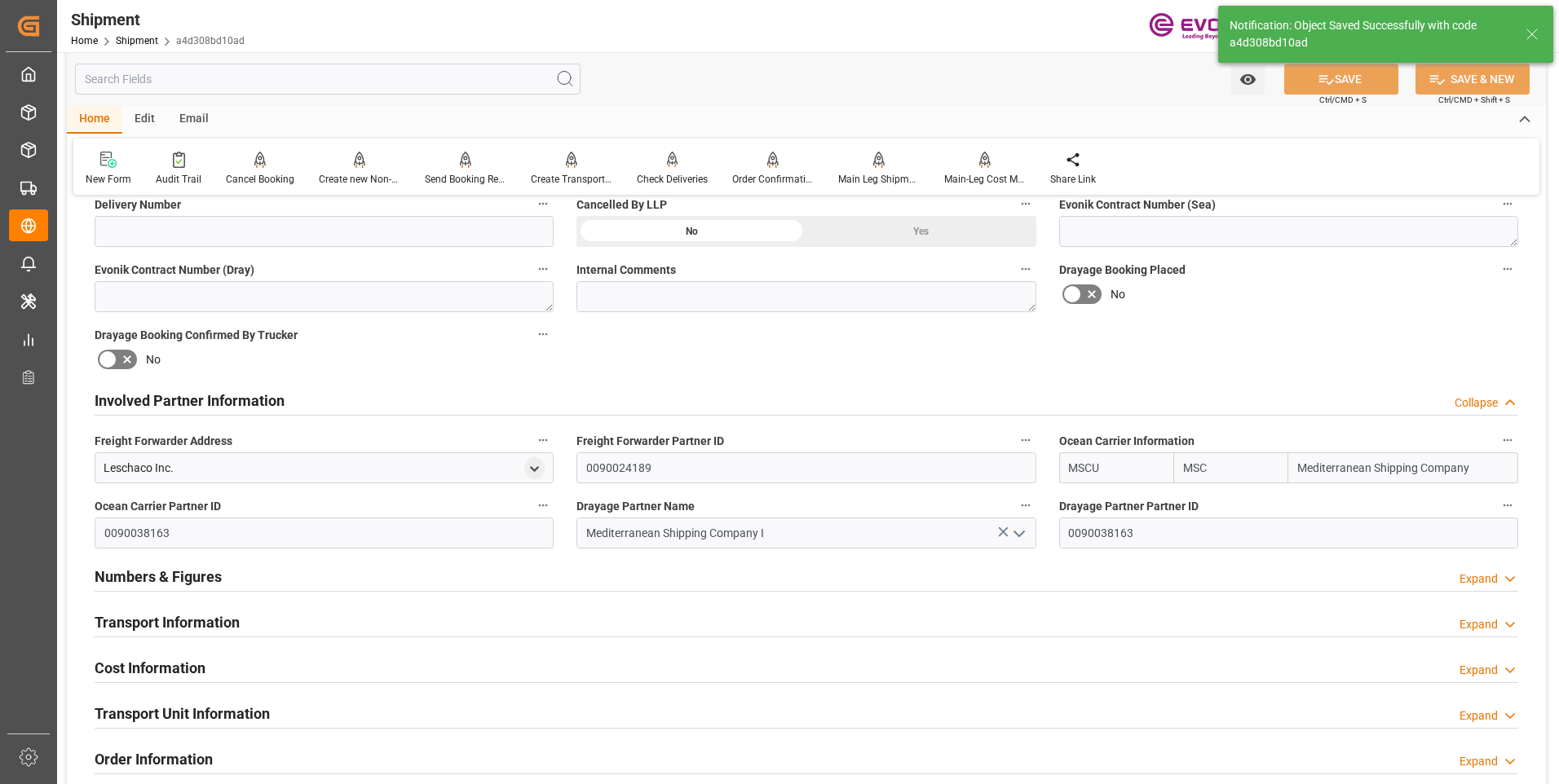
click at [167, 397] on h2 "Involved Partner Information" at bounding box center [189, 400] width 190 height 22
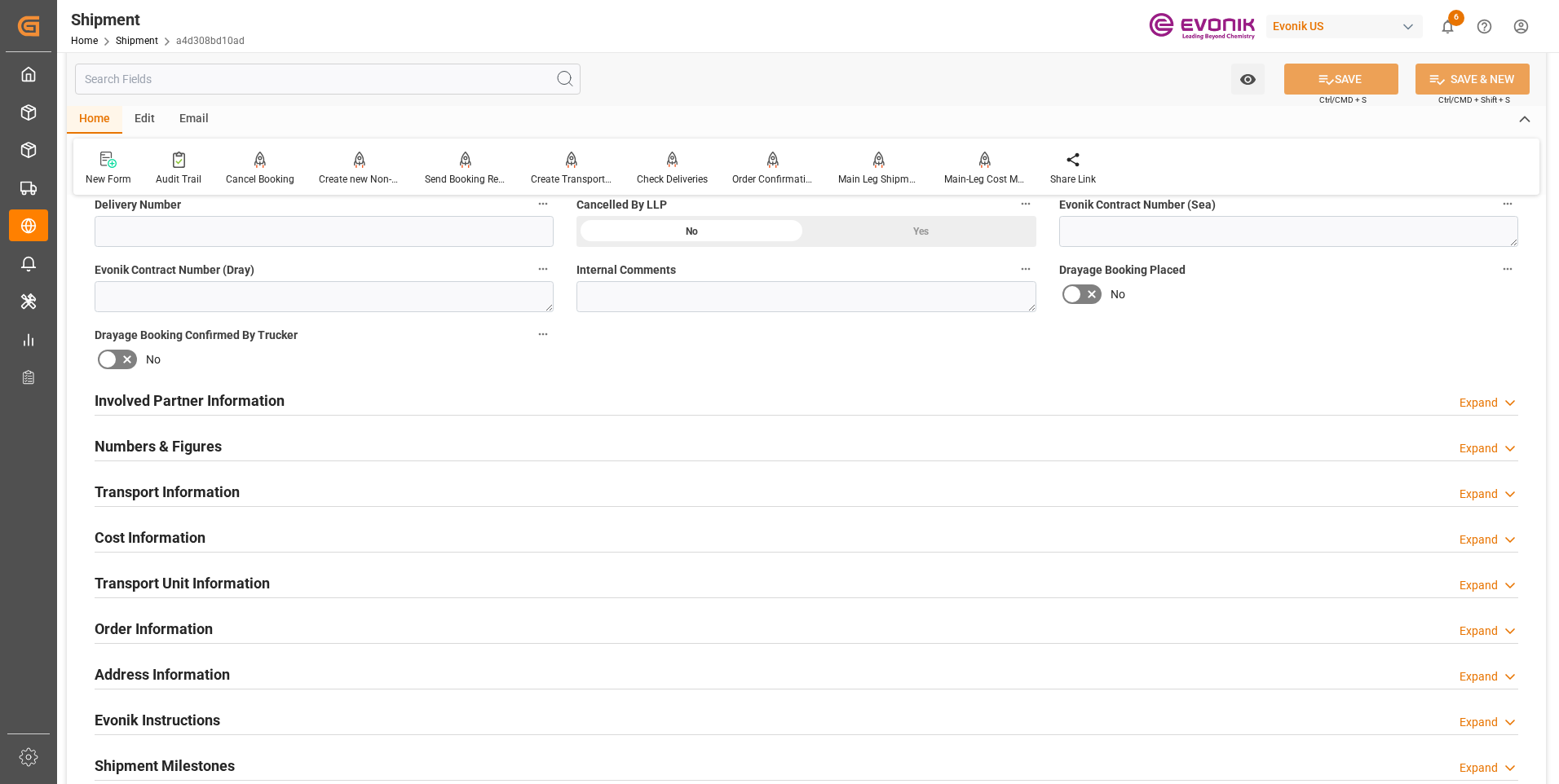
click at [164, 450] on h2 "Numbers & Figures" at bounding box center [157, 446] width 127 height 22
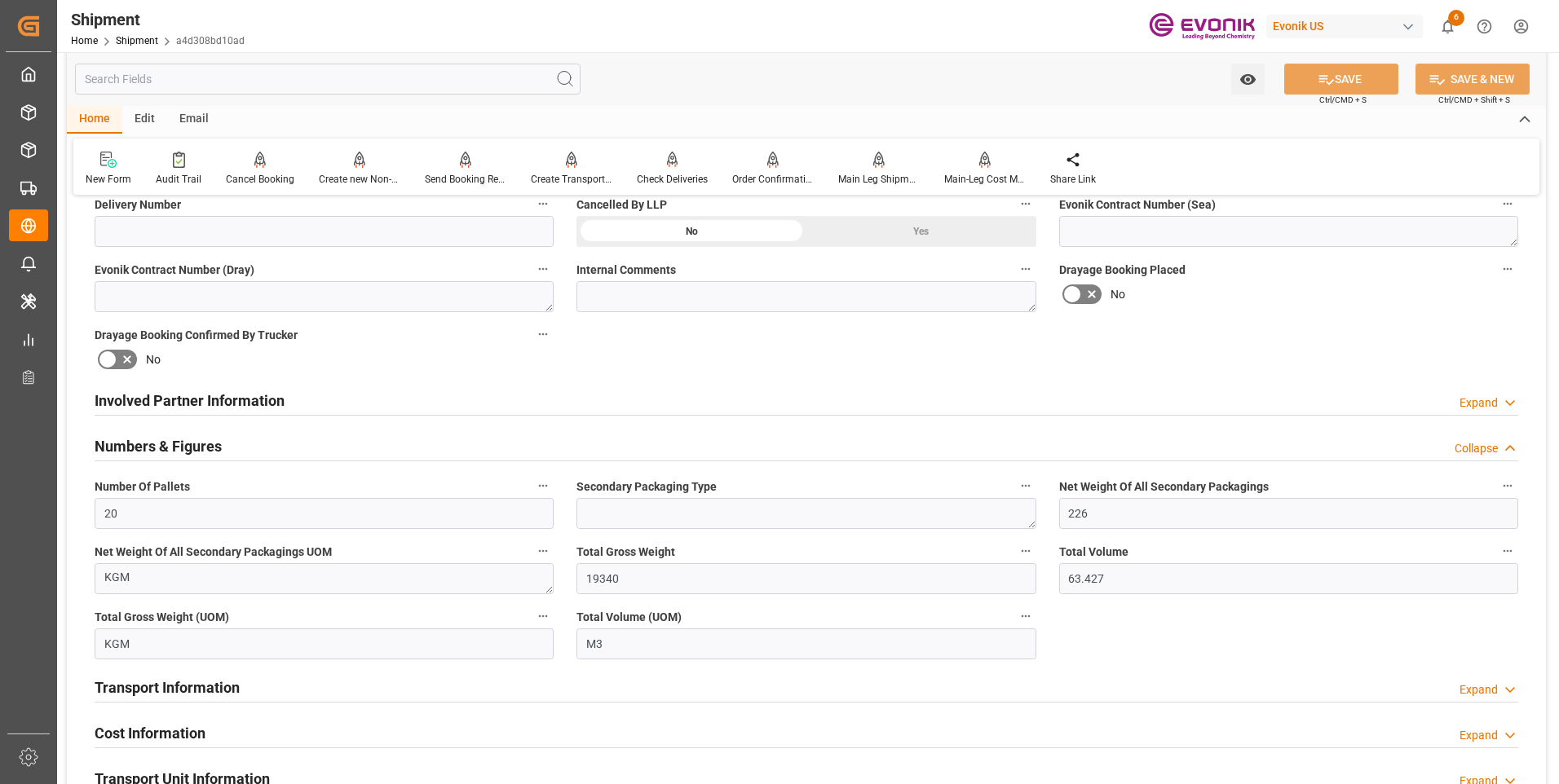
click at [164, 450] on h2 "Numbers & Figures" at bounding box center [157, 446] width 127 height 22
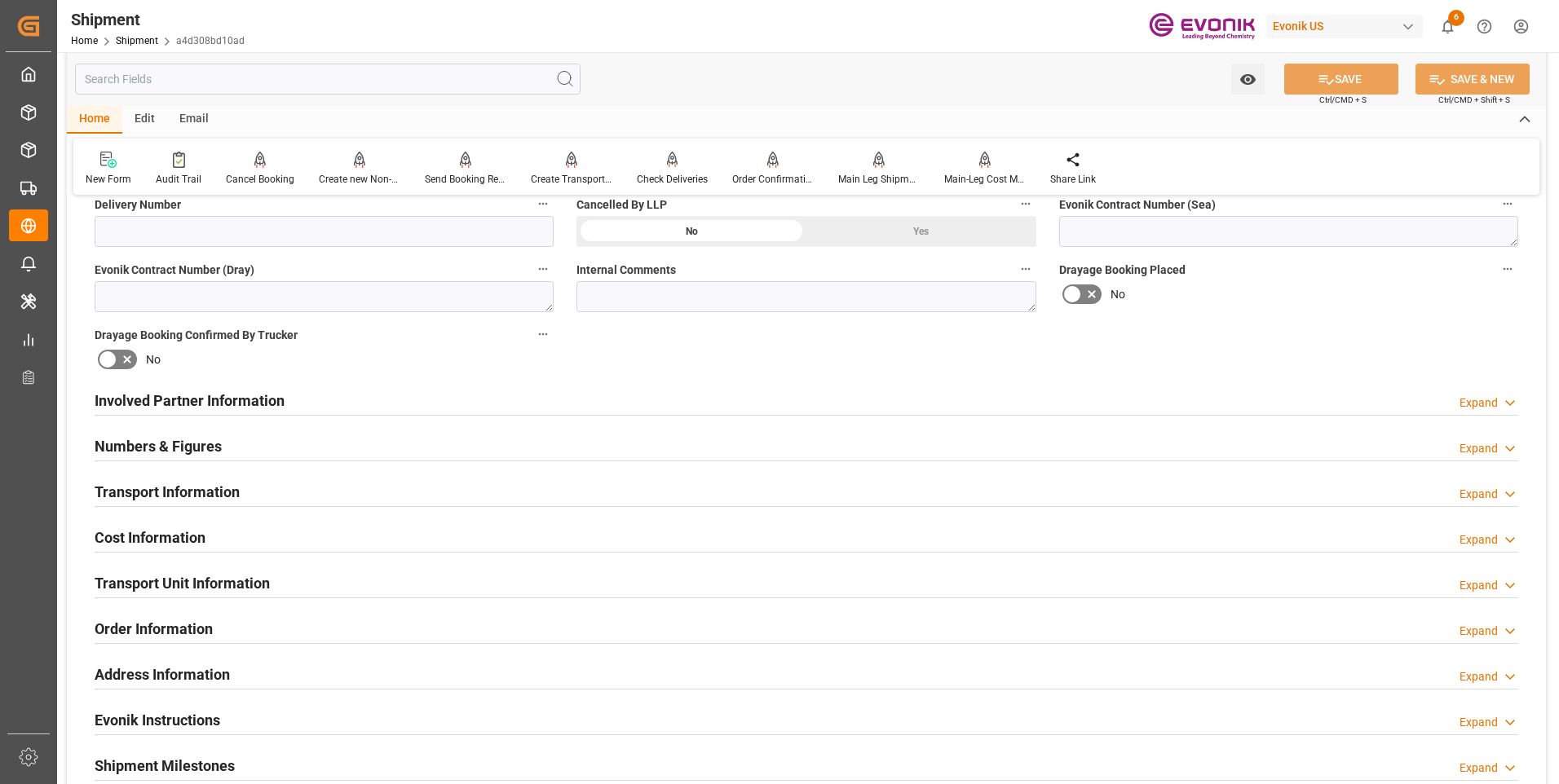
click at [180, 497] on h2 "Transport Information" at bounding box center [167, 492] width 145 height 22
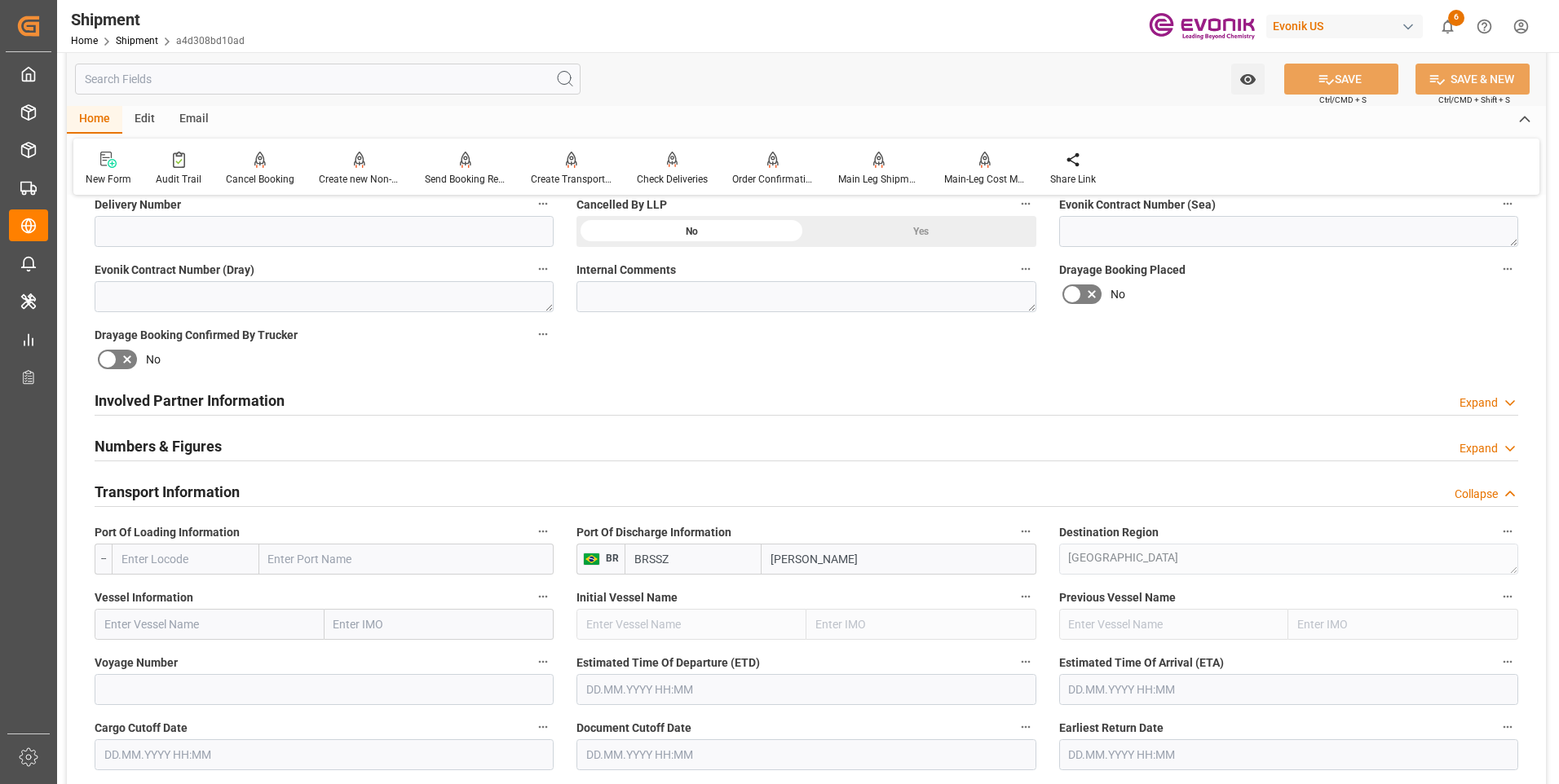
click at [197, 561] on input "text" at bounding box center [186, 559] width 148 height 31
click at [156, 602] on b "FRUSC" at bounding box center [140, 596] width 36 height 13
type input "FRUSC"
type input "Ussac"
drag, startPoint x: 209, startPoint y: 558, endPoint x: 109, endPoint y: 557, distance: 100.0
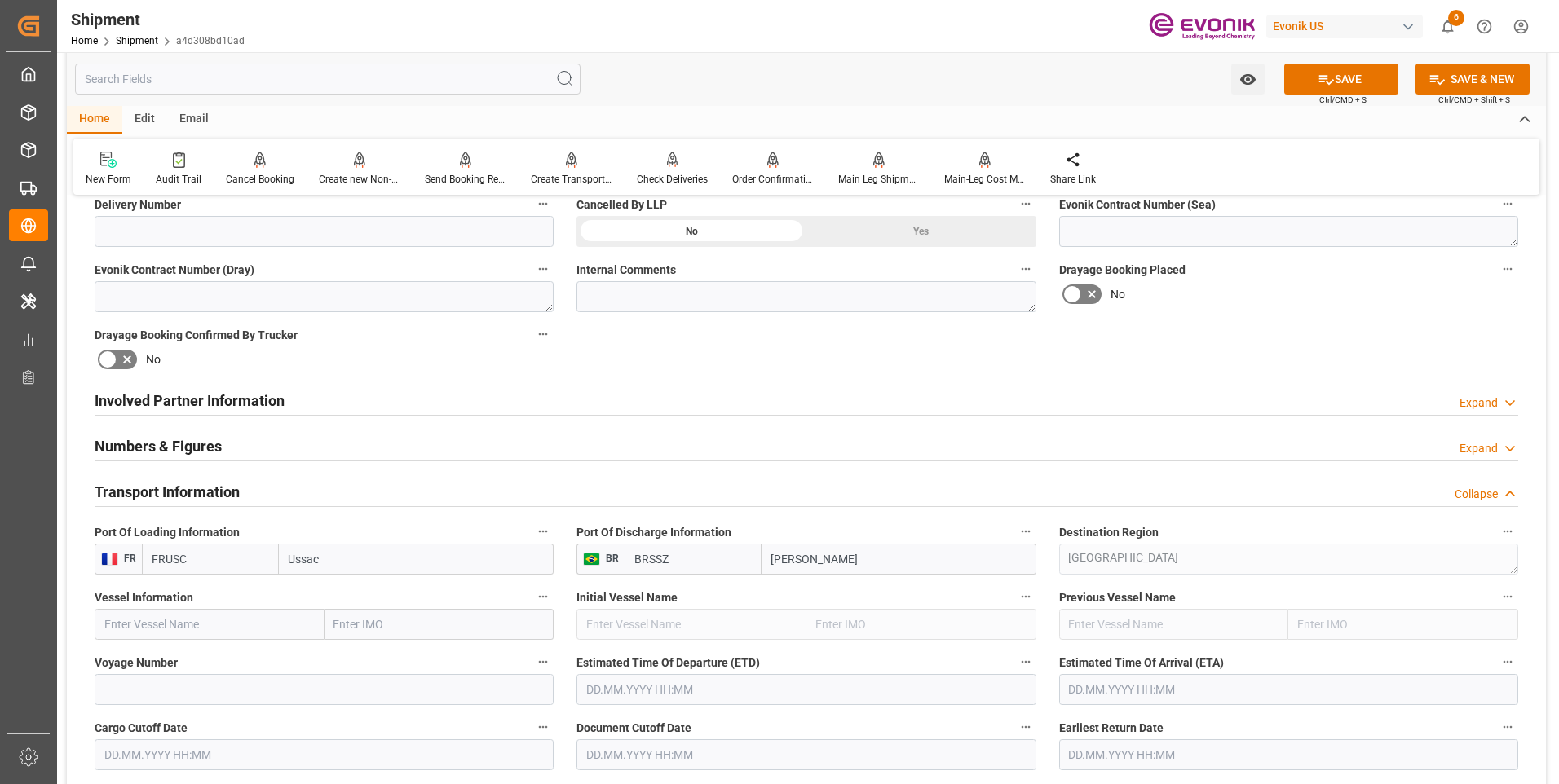
click at [100, 556] on div "FR FRUSC Ussac" at bounding box center [323, 559] width 459 height 31
click at [203, 592] on span "USSVA - Savoonga" at bounding box center [198, 596] width 90 height 13
type input "USSVA"
type input "Savoonga"
type input "USSVA"
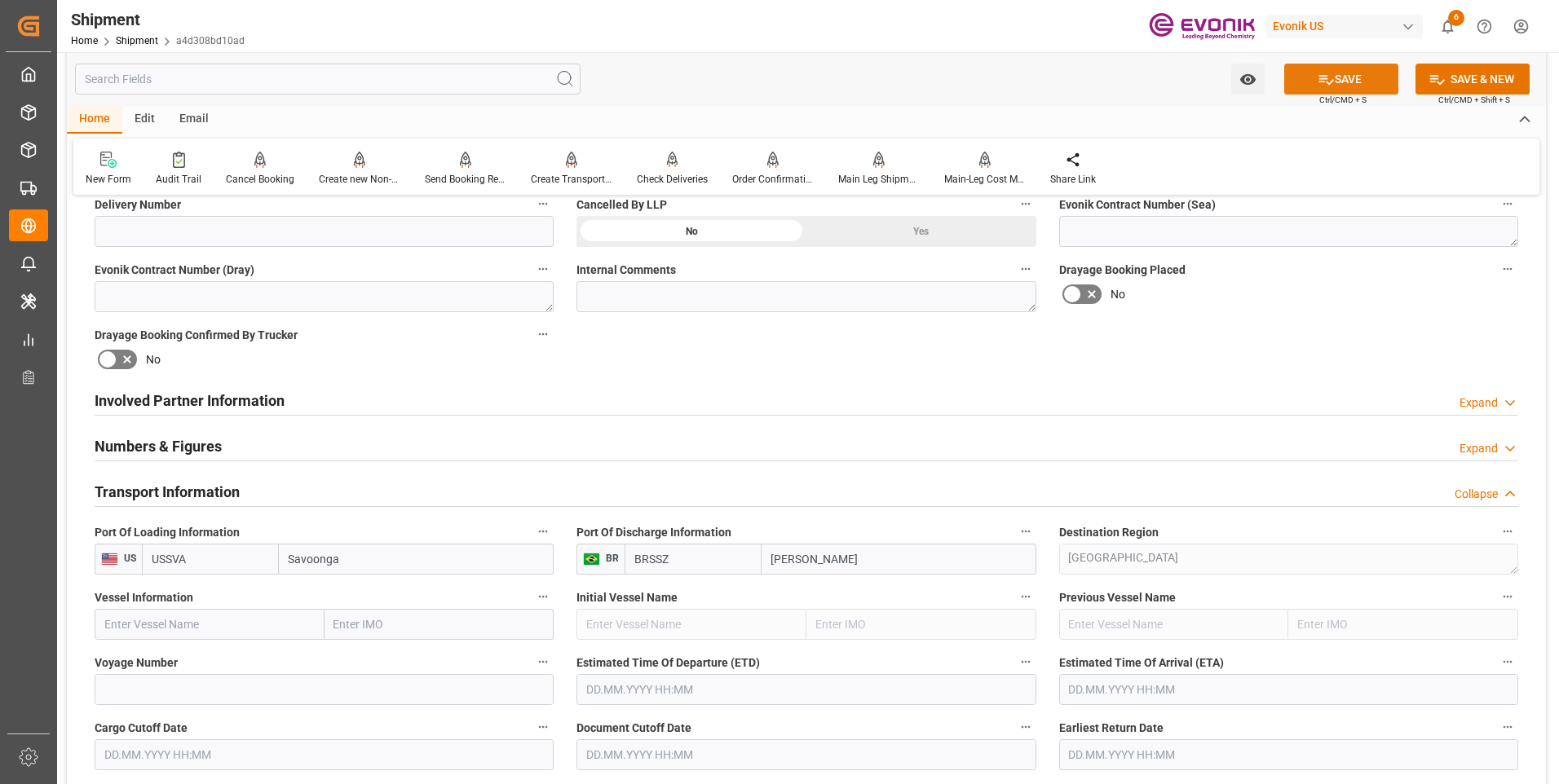
click at [1335, 67] on button "SAVE" at bounding box center [1341, 78] width 114 height 31
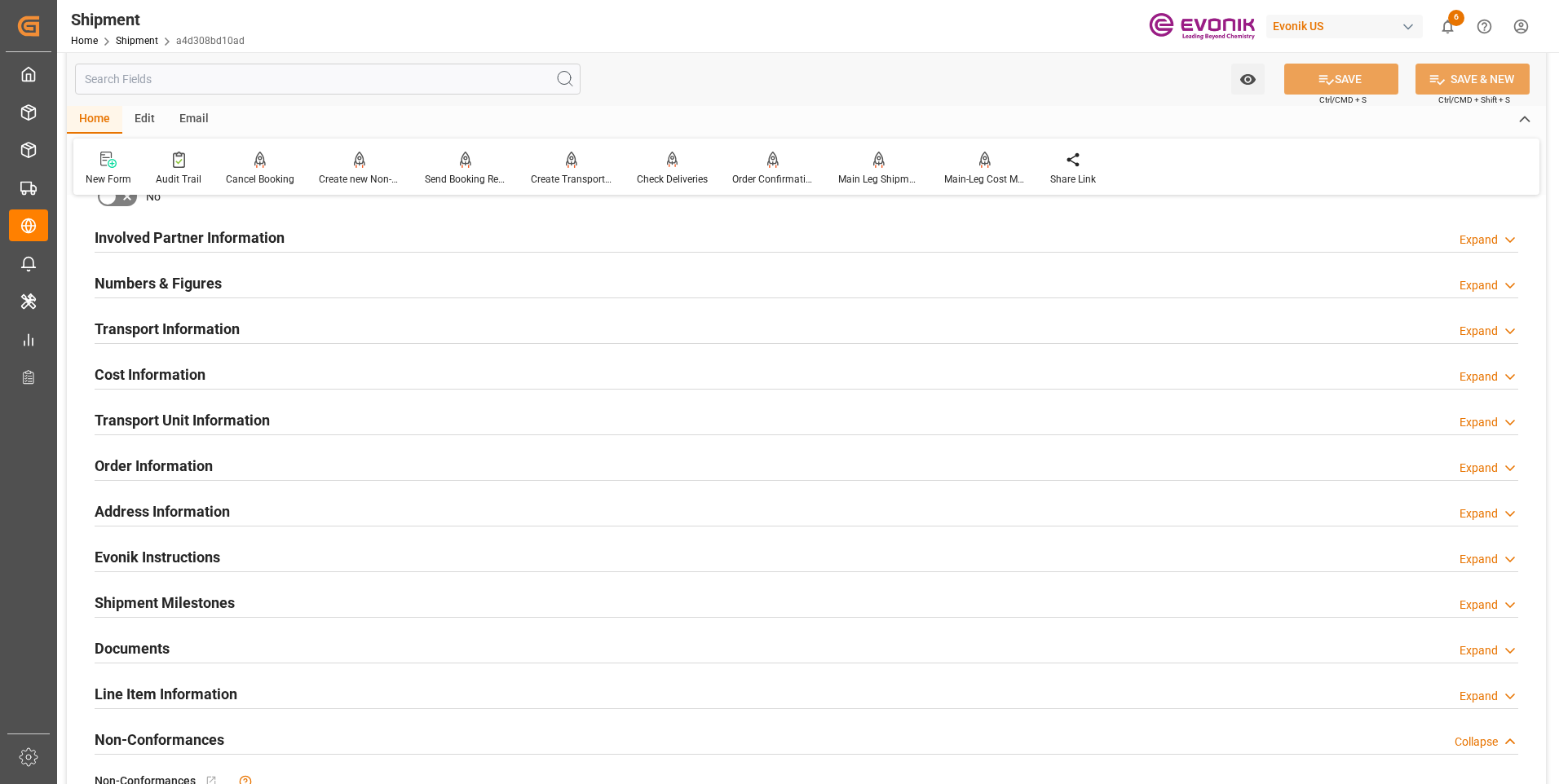
click at [156, 323] on h2 "Transport Information" at bounding box center [167, 328] width 145 height 22
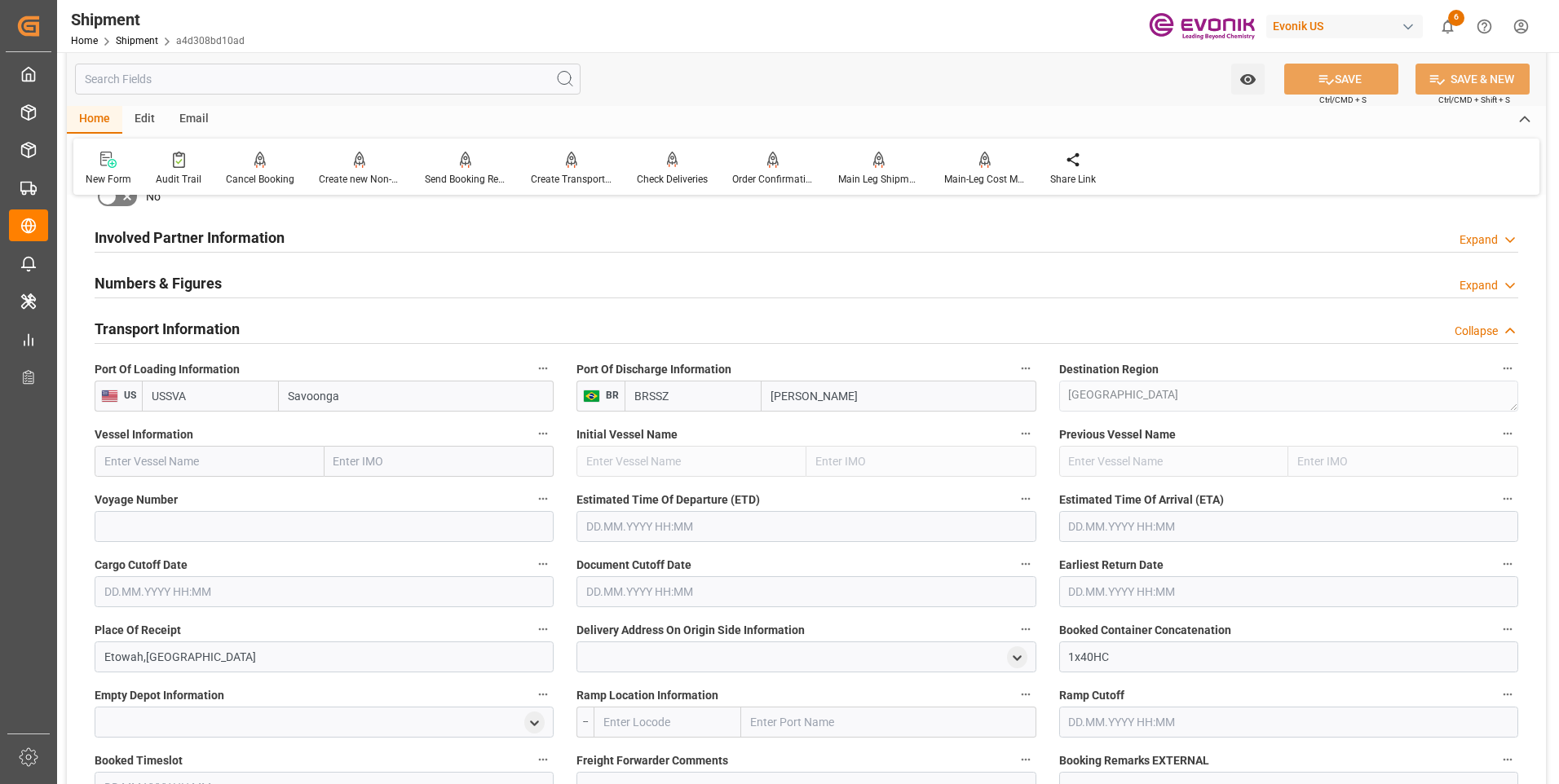
click at [264, 466] on input "text" at bounding box center [209, 461] width 230 height 31
paste input "MSC LUDOVICA"
type input "MSC LUDOVICA"
click at [175, 501] on b "MSC LUDOVICA" at bounding box center [146, 498] width 82 height 13
type input "9251690"
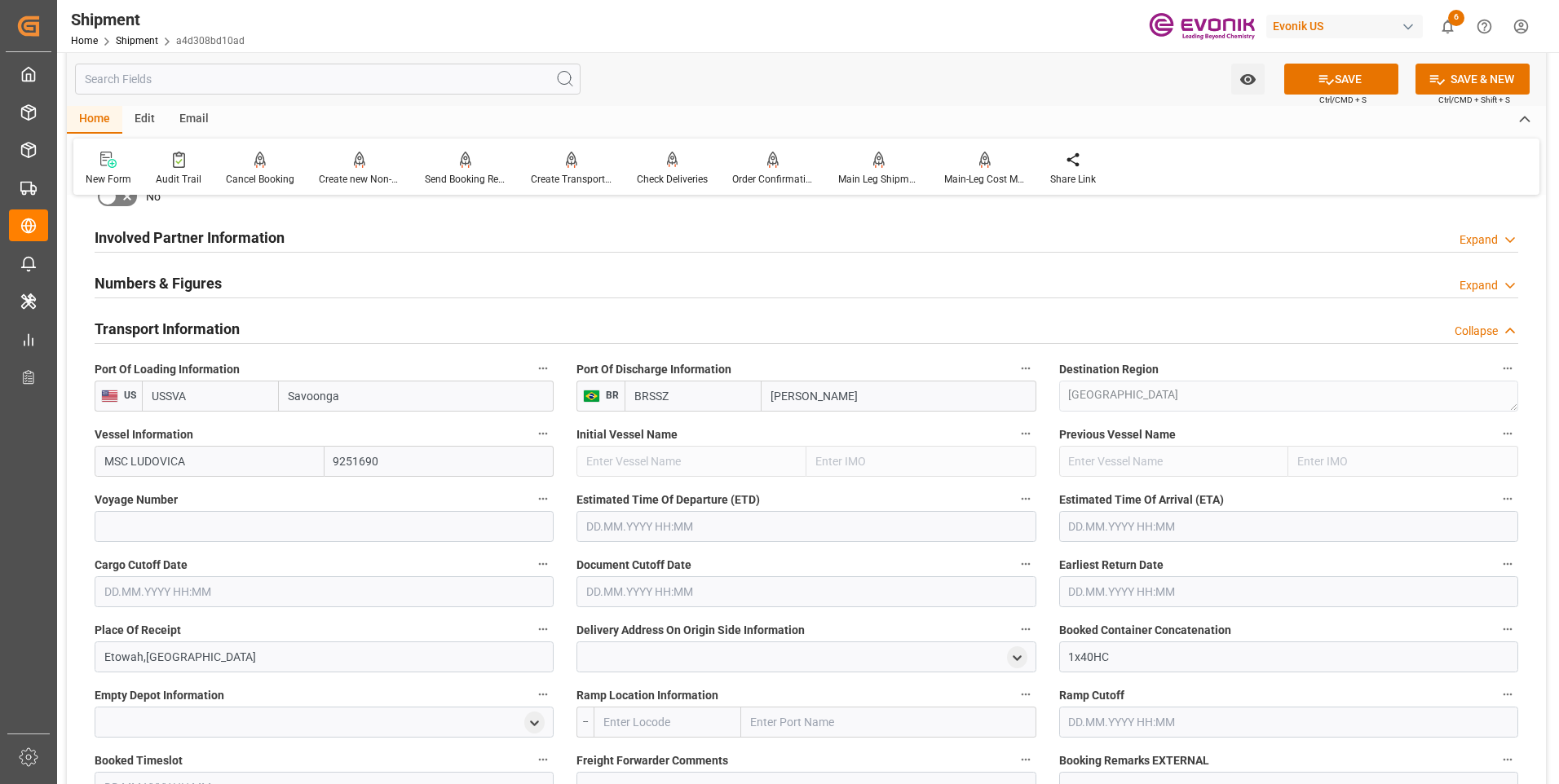
type input "MSC LUDOVICA"
click at [343, 531] on input at bounding box center [323, 527] width 459 height 31
paste input "541A"
type input "541A"
click at [1321, 82] on icon at bounding box center [1326, 79] width 17 height 17
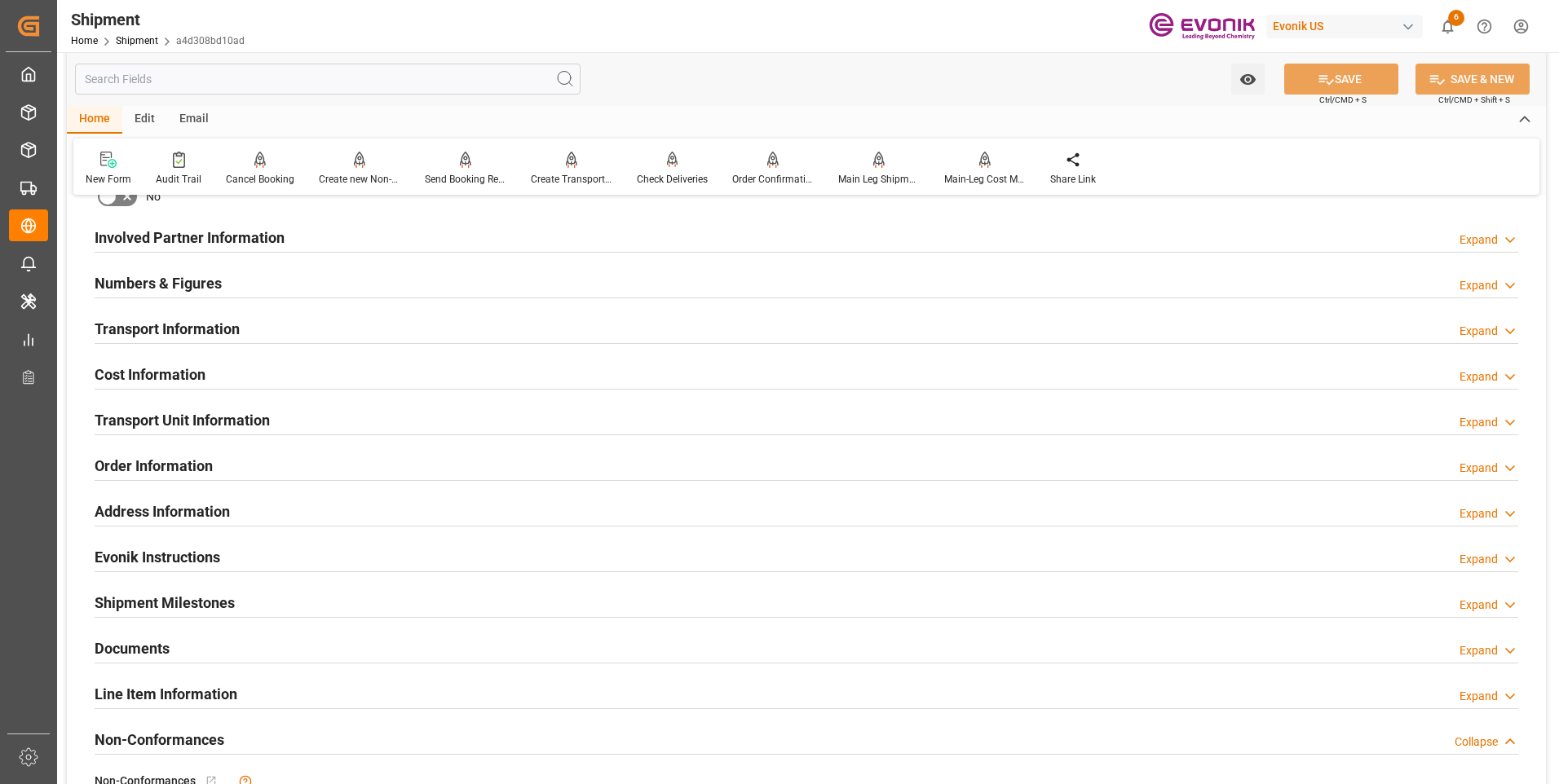
click at [200, 233] on h2 "Involved Partner Information" at bounding box center [189, 237] width 190 height 22
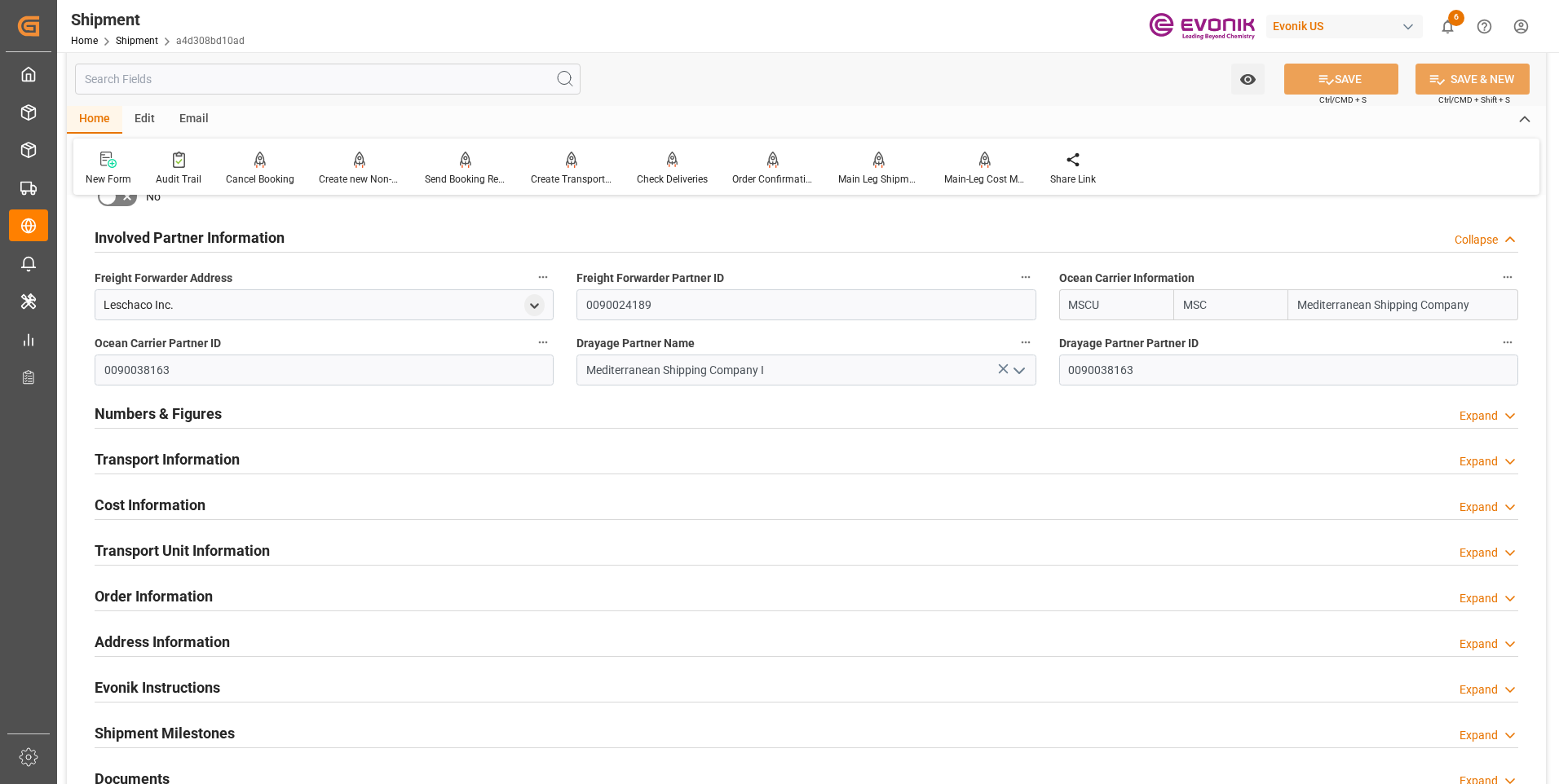
click at [206, 230] on h2 "Involved Partner Information" at bounding box center [189, 237] width 190 height 22
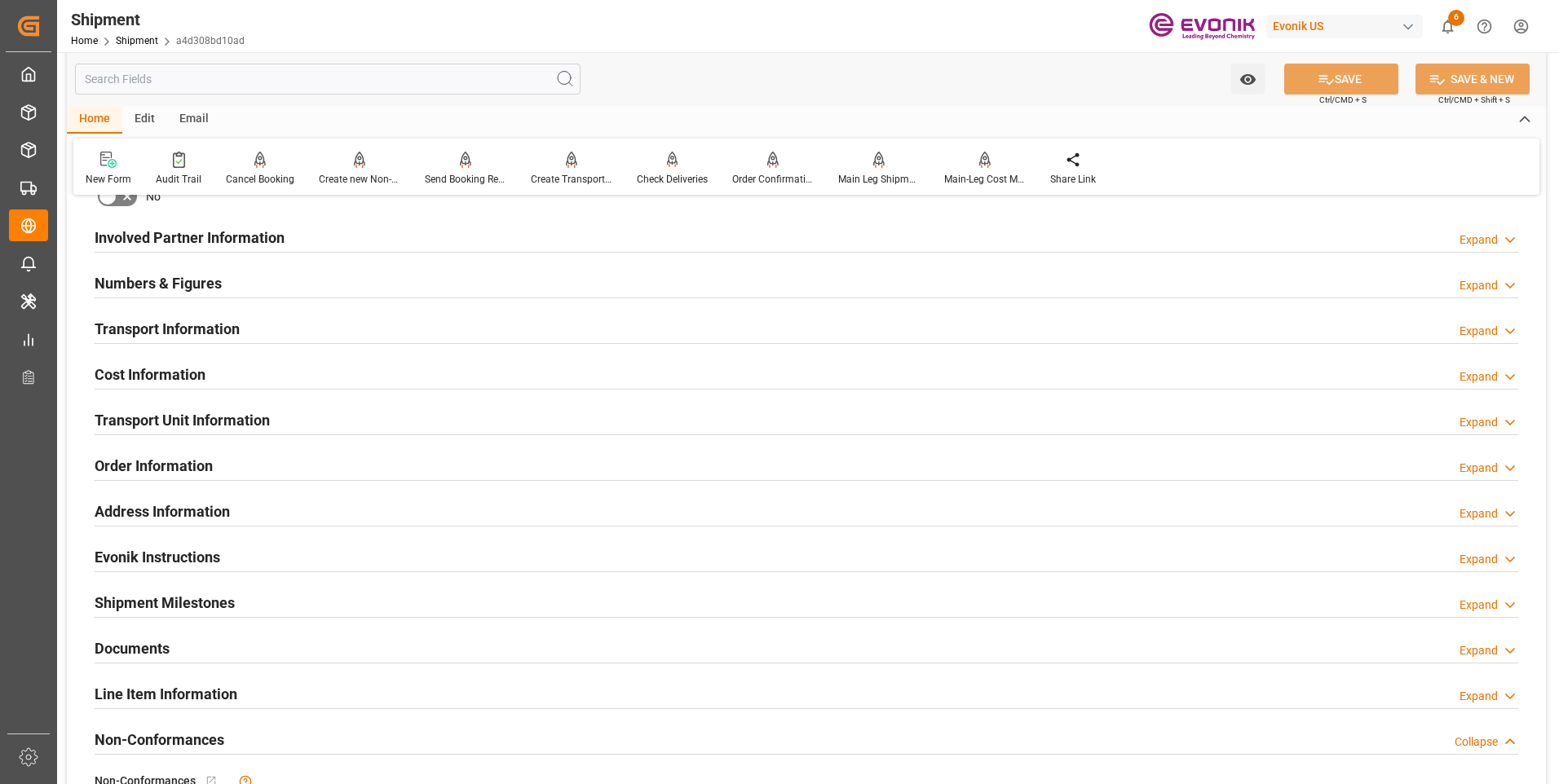
click at [222, 293] on div "Numbers & Figures Expand" at bounding box center [806, 282] width 1424 height 31
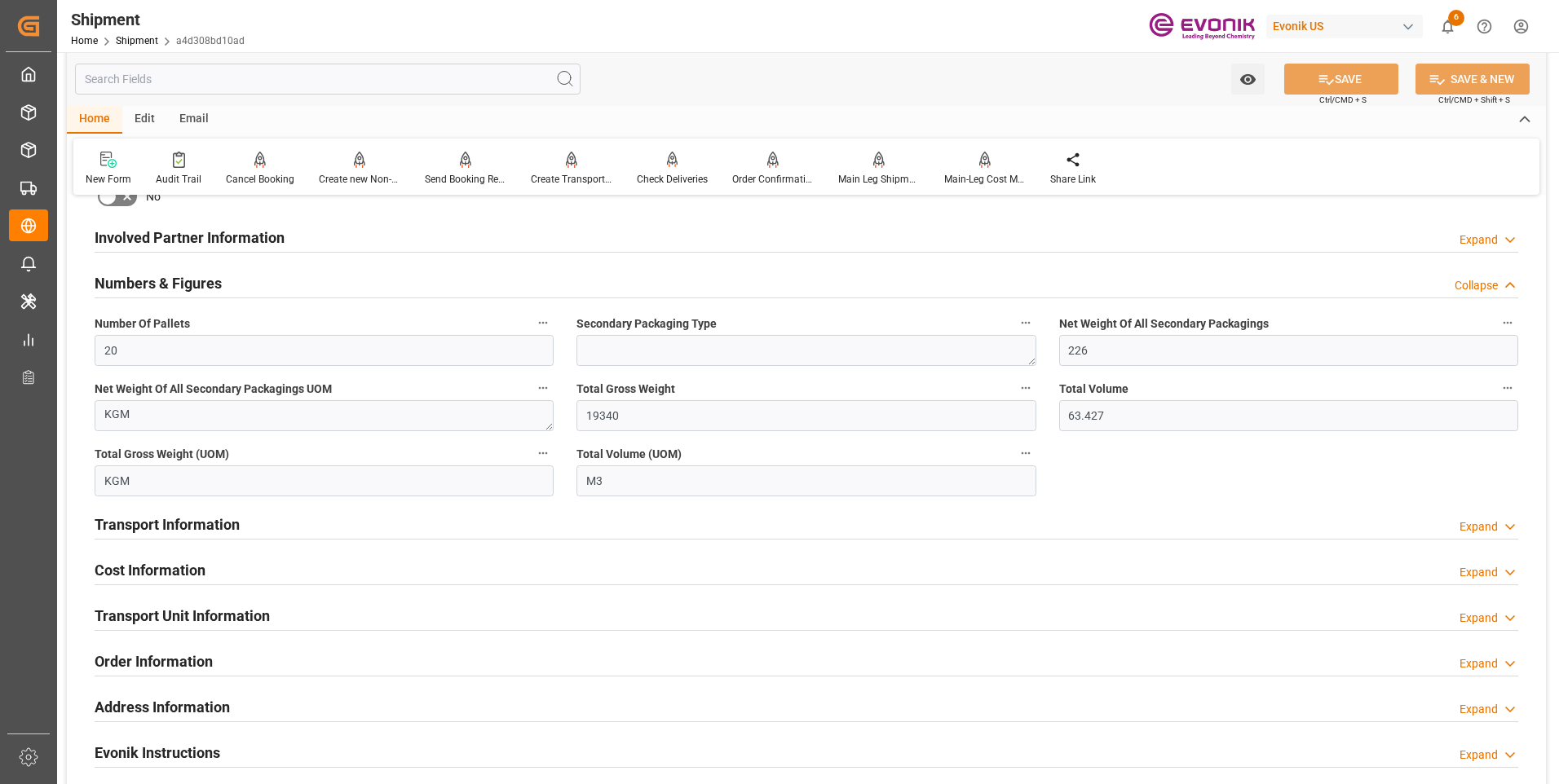
click at [200, 289] on h2 "Numbers & Figures" at bounding box center [157, 283] width 127 height 22
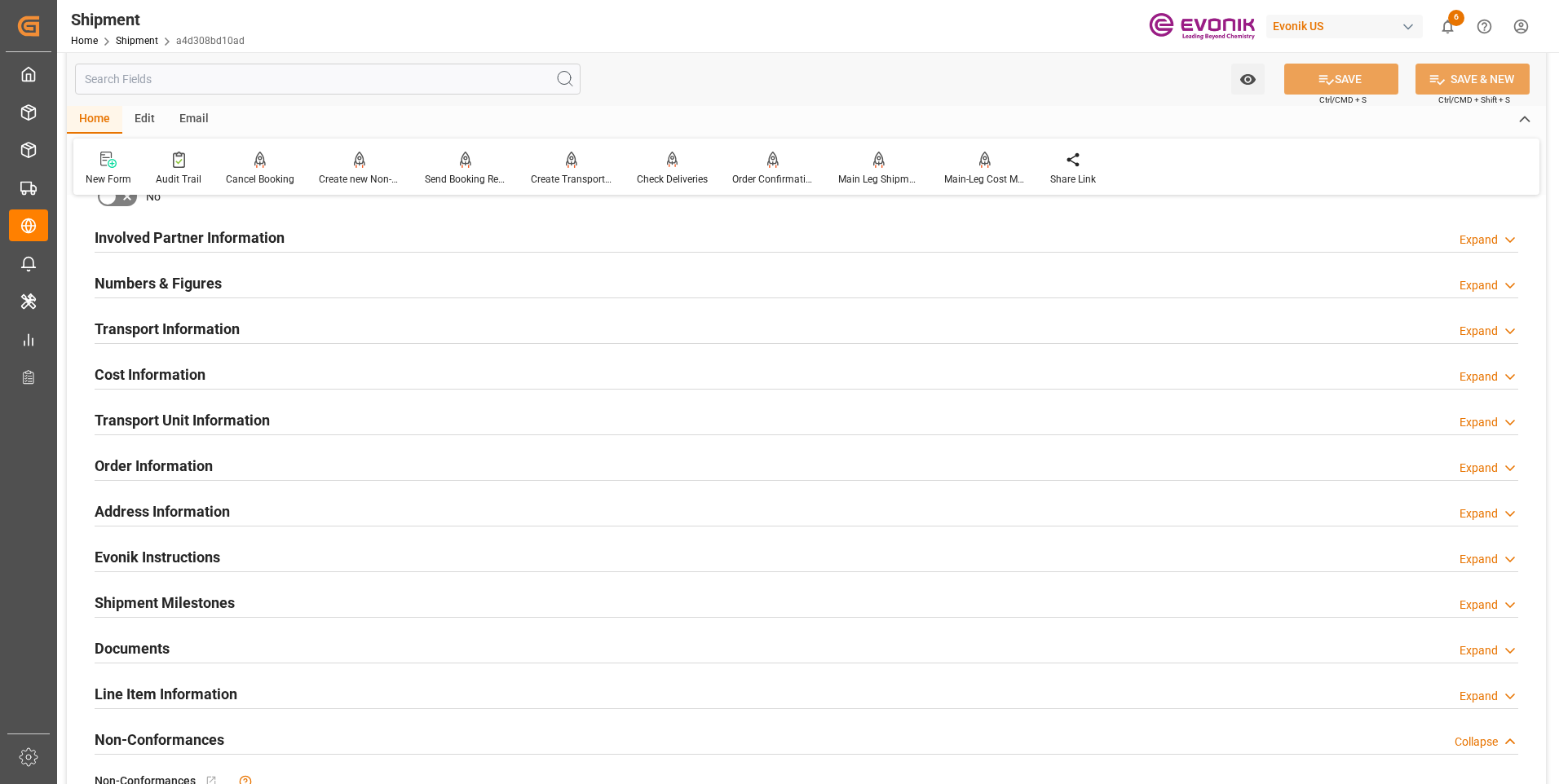
click at [197, 339] on h2 "Transport Information" at bounding box center [167, 328] width 145 height 22
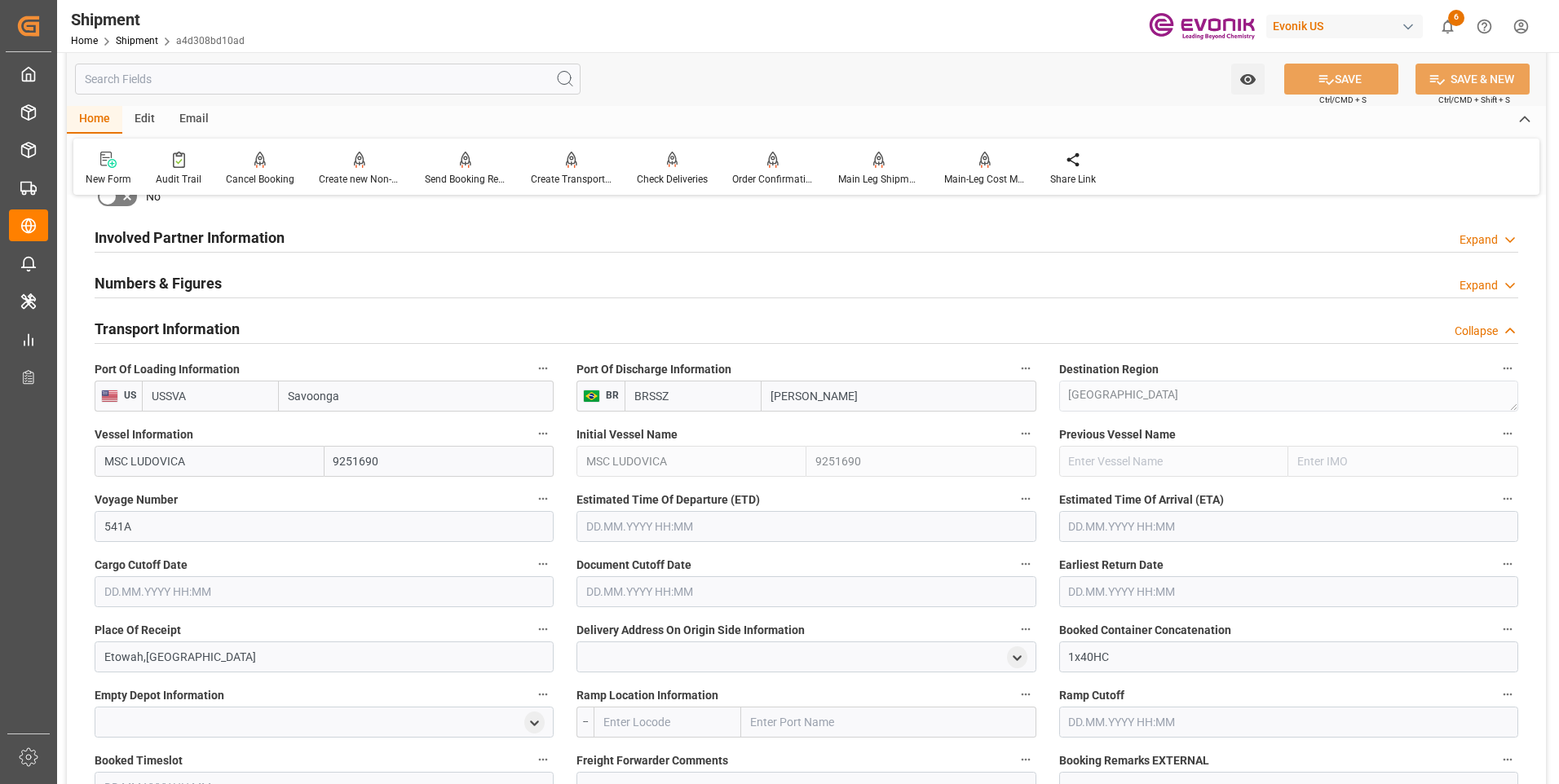
click at [626, 522] on input "text" at bounding box center [806, 527] width 459 height 31
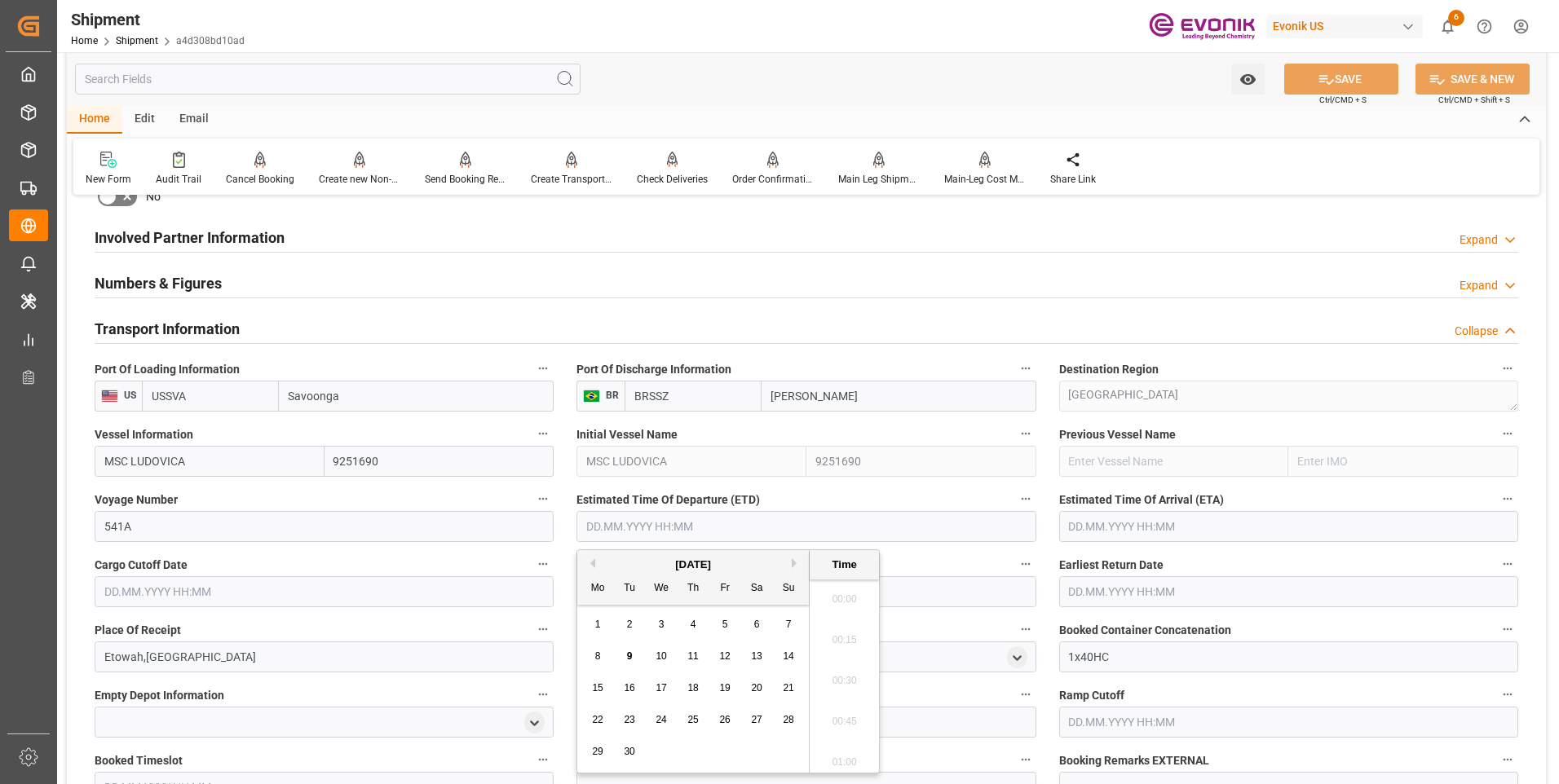
scroll to position [2900, 0]
click at [791, 566] on div "[DATE]" at bounding box center [694, 564] width 232 height 16
click at [794, 565] on button "Next Month" at bounding box center [796, 564] width 9 height 9
click at [602, 717] on span "20" at bounding box center [597, 720] width 10 height 11
type input "[DATE] 00:00"
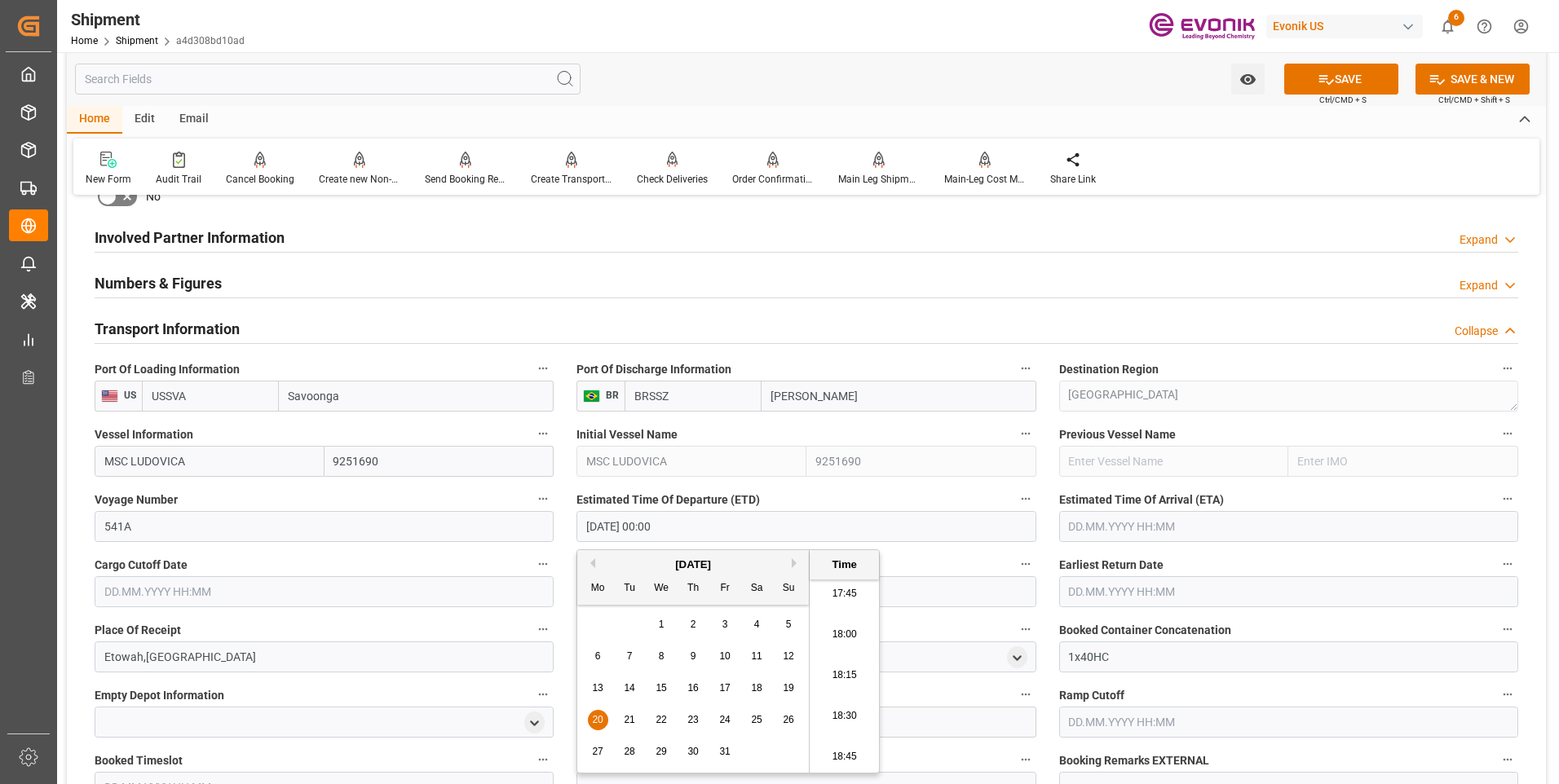
click at [1146, 522] on input "text" at bounding box center [1288, 527] width 459 height 31
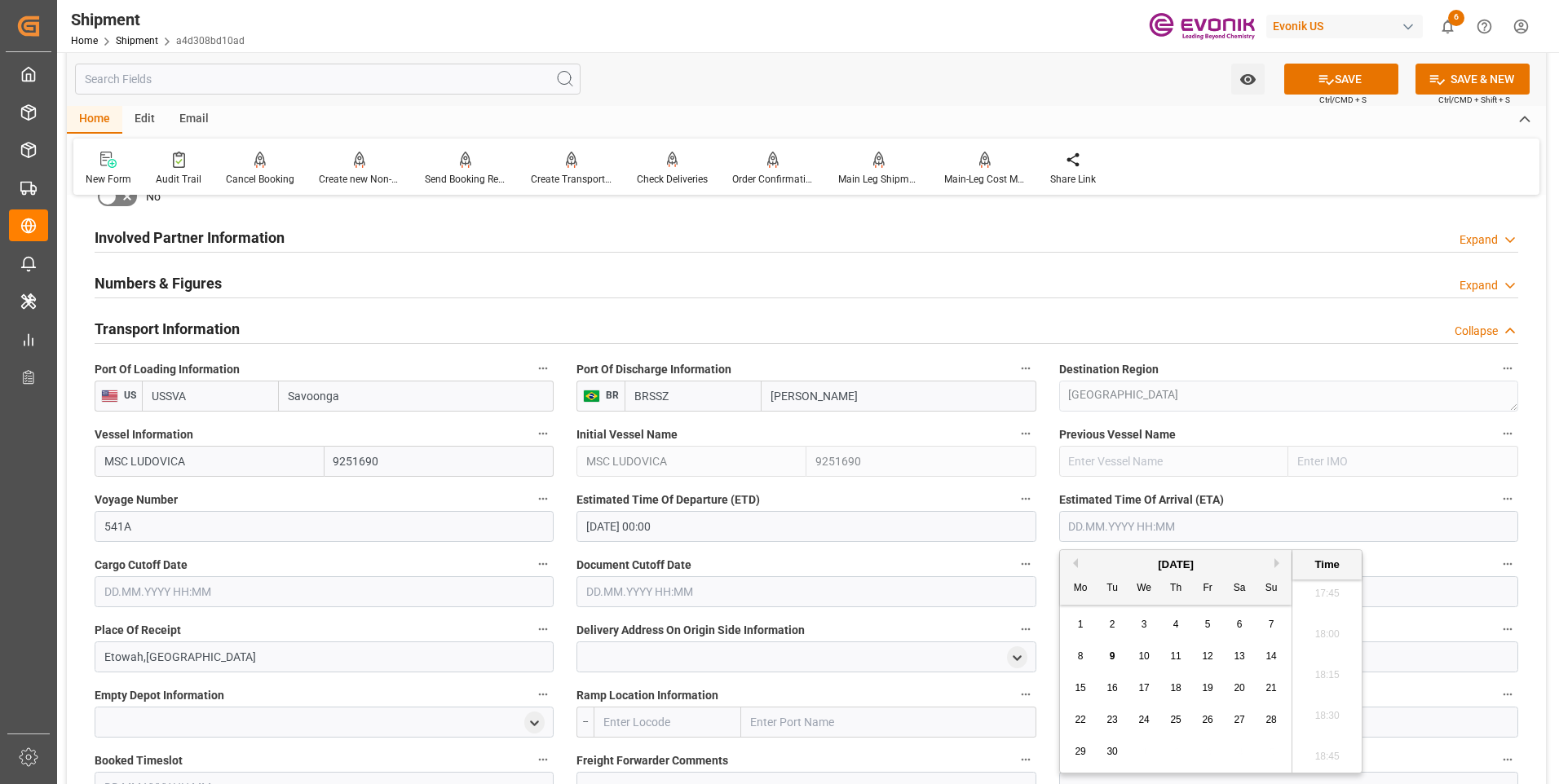
click at [1274, 564] on button "Next Month" at bounding box center [1279, 564] width 9 height 9
click at [1278, 561] on button "Next Month" at bounding box center [1279, 564] width 9 height 9
click at [1112, 682] on span "11" at bounding box center [1111, 688] width 10 height 11
type input "[DATE] 00:00"
click at [976, 554] on label "Document Cutoff Date" at bounding box center [806, 565] width 459 height 23
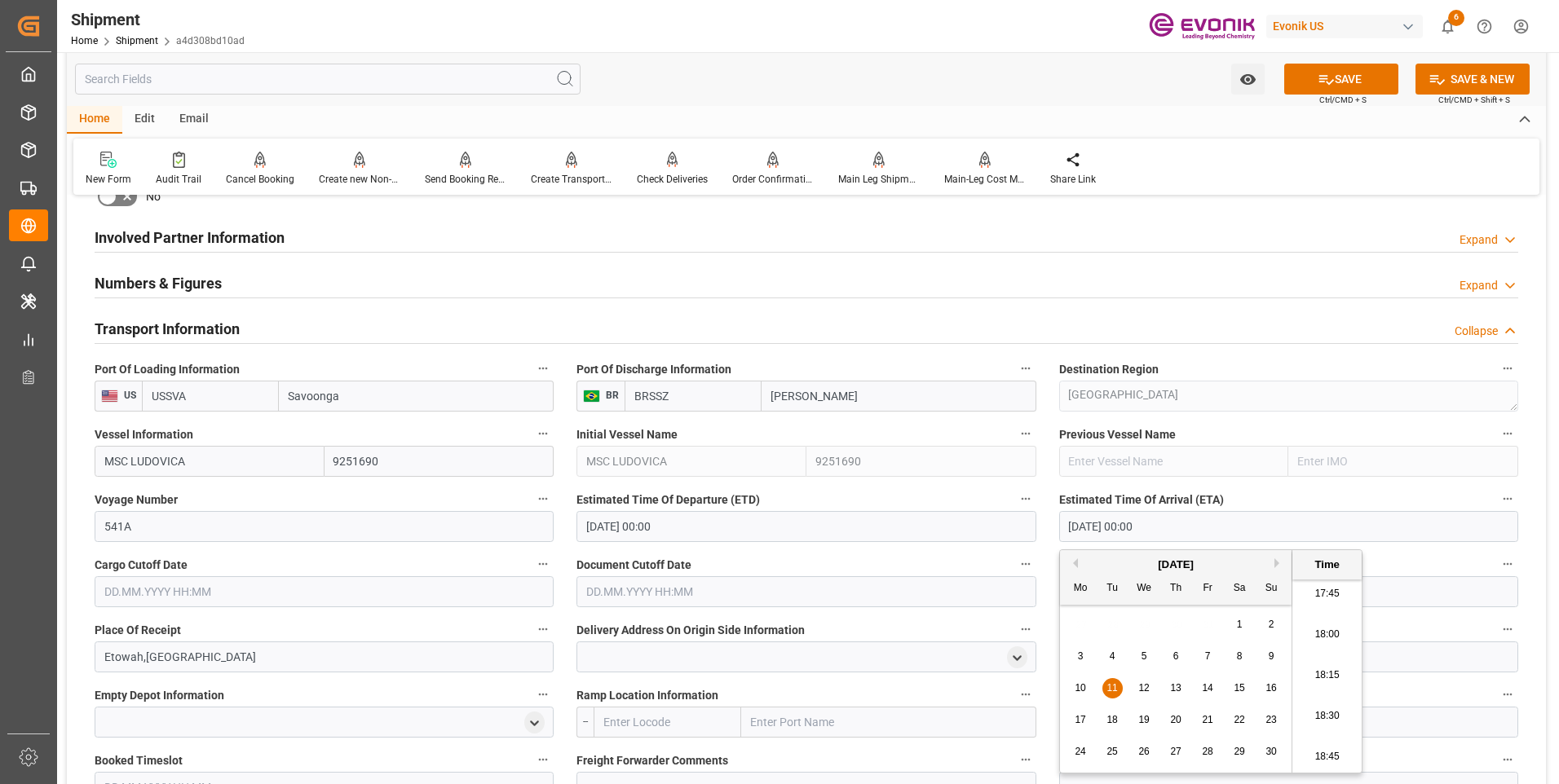
click at [1015, 554] on button "Document Cutoff Date" at bounding box center [1026, 564] width 21 height 21
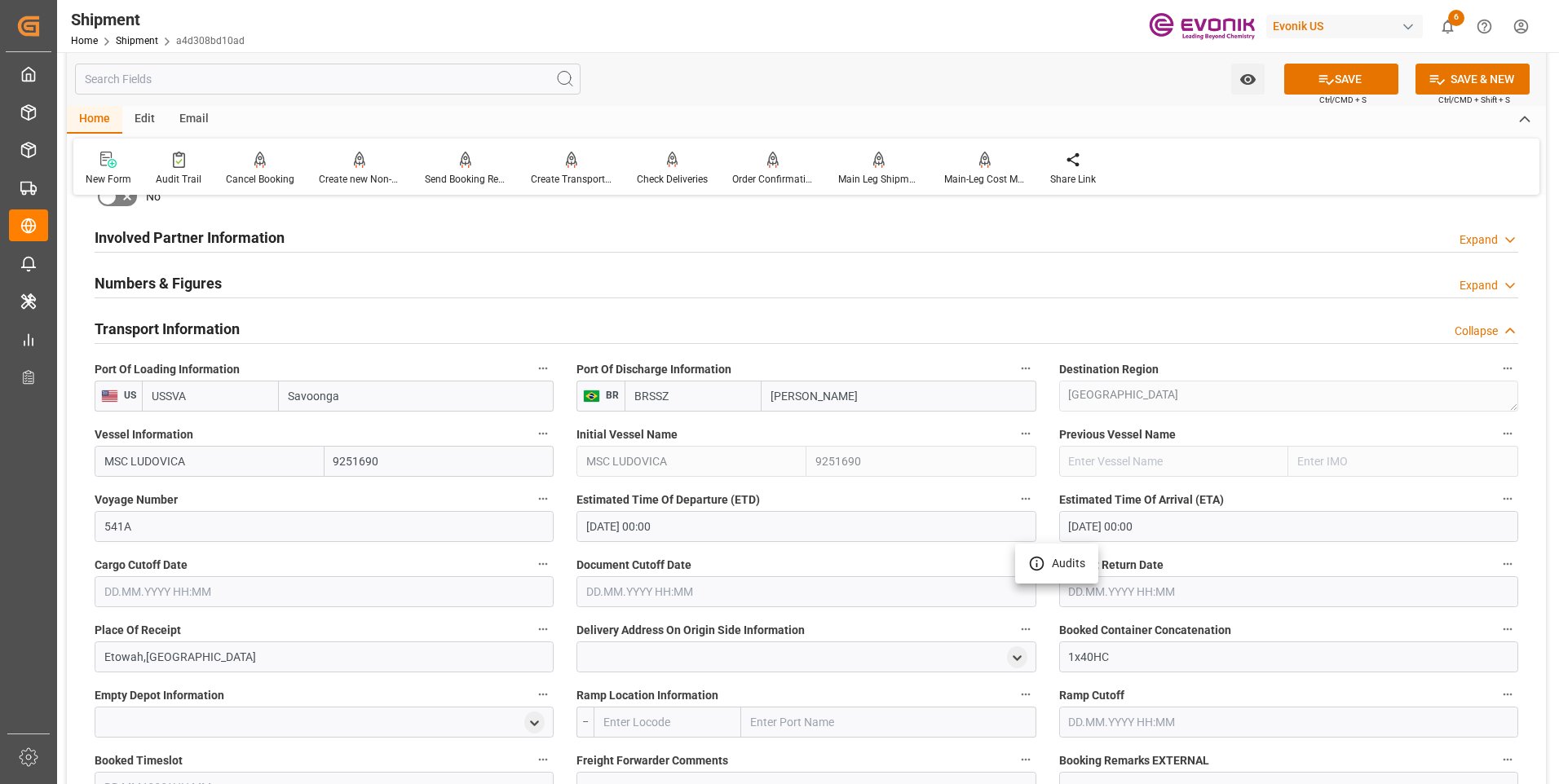
click at [294, 587] on div at bounding box center [780, 392] width 1559 height 784
click at [301, 590] on input "text" at bounding box center [323, 592] width 459 height 31
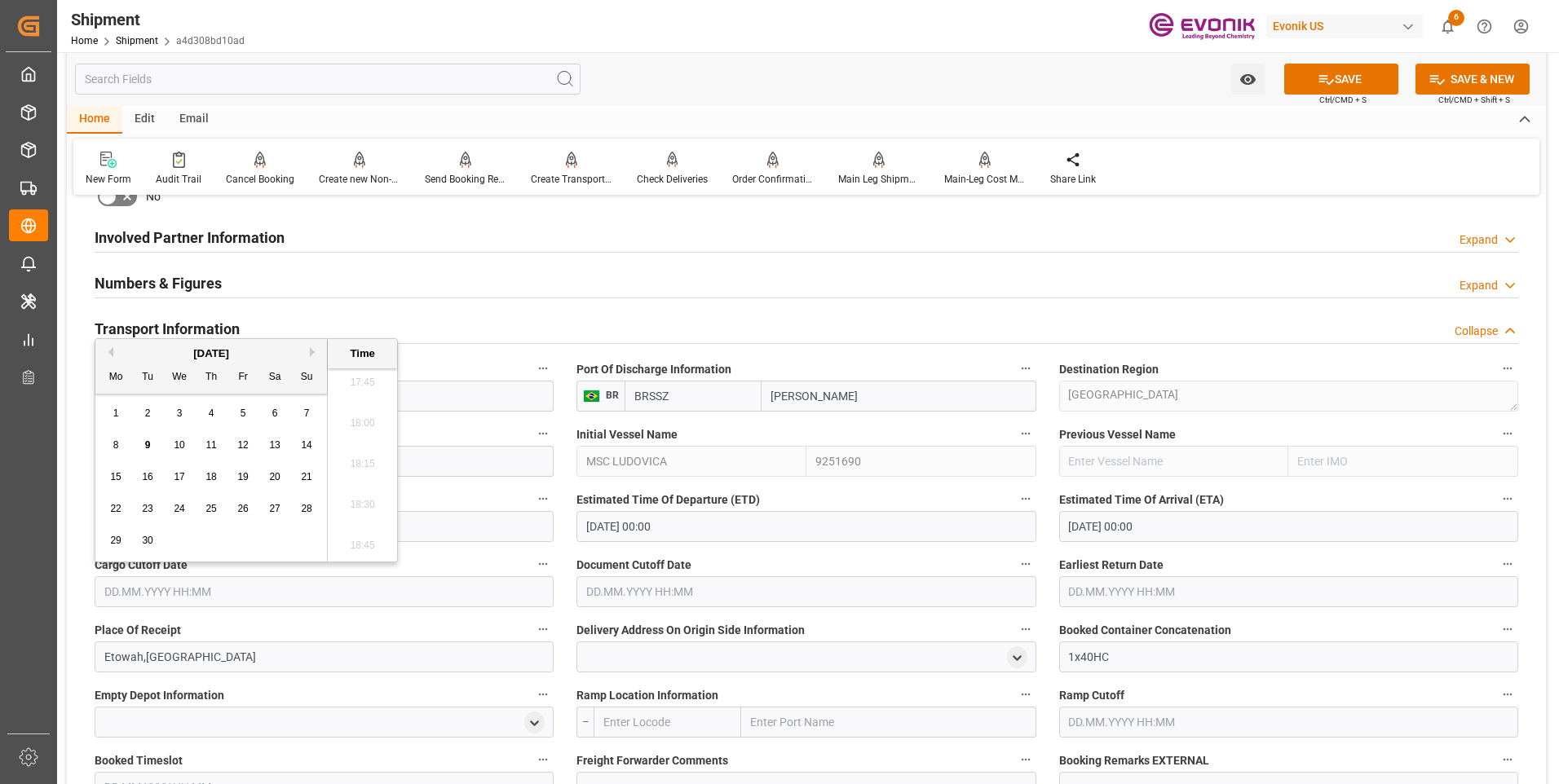
click at [180, 448] on span "10" at bounding box center [178, 445] width 10 height 11
click at [637, 599] on input "text" at bounding box center [806, 592] width 459 height 31
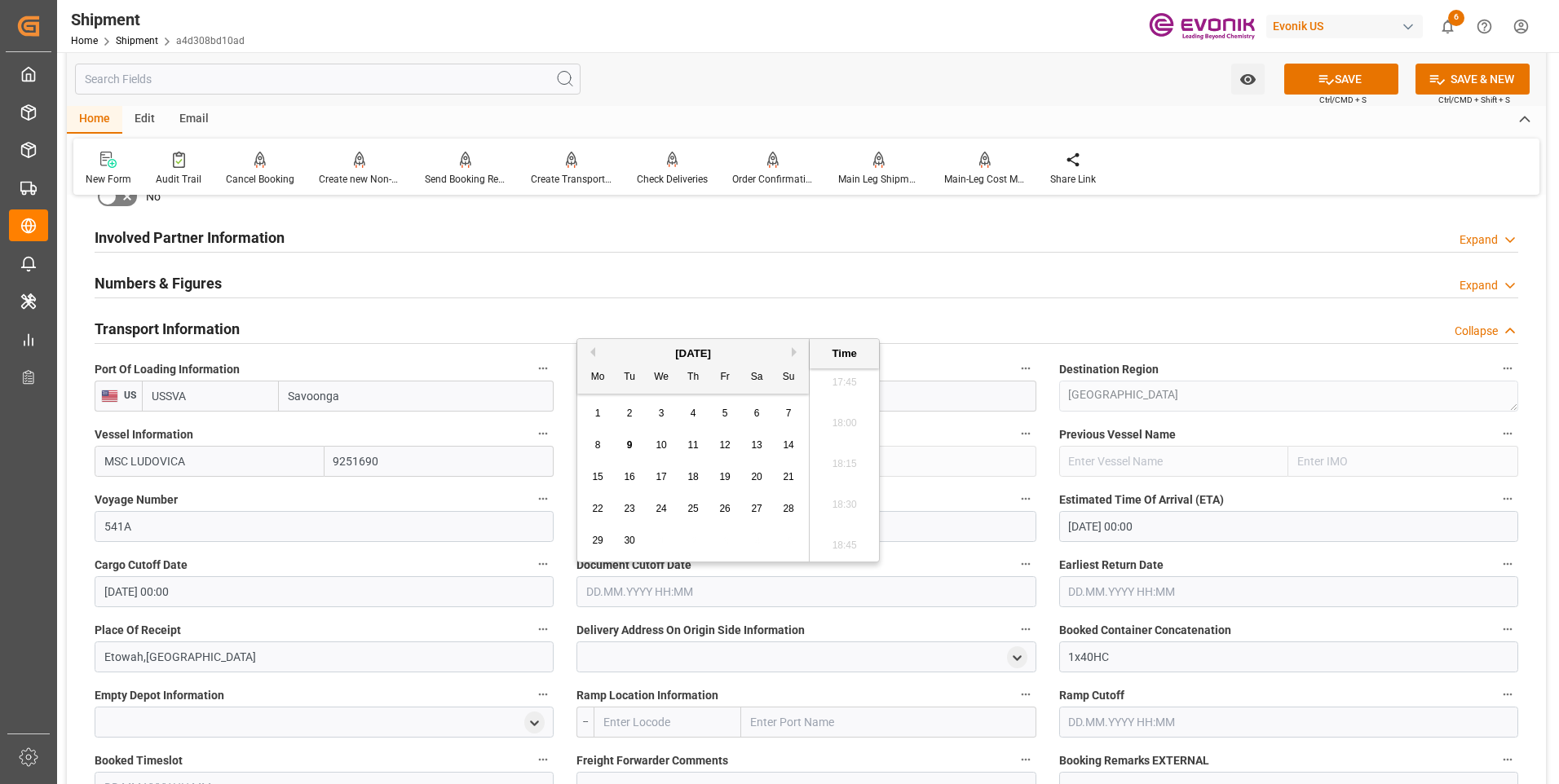
click at [279, 585] on input "[DATE] 00:00" at bounding box center [323, 592] width 459 height 31
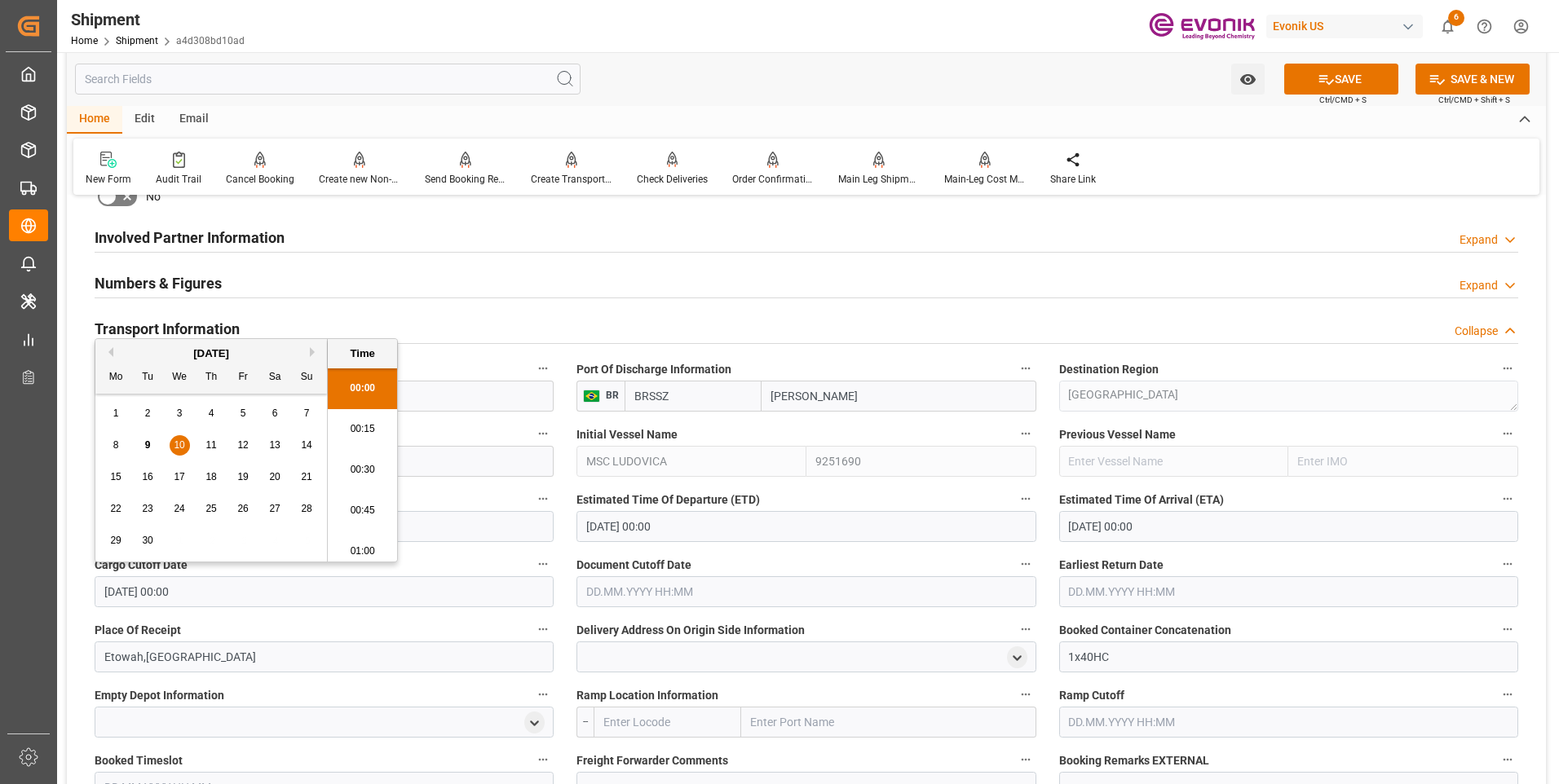
click at [312, 352] on button "Next Month" at bounding box center [315, 352] width 9 height 9
click at [245, 441] on div "10" at bounding box center [243, 446] width 21 height 20
type input "[DATE] 00:00"
click at [652, 586] on input "text" at bounding box center [806, 592] width 459 height 31
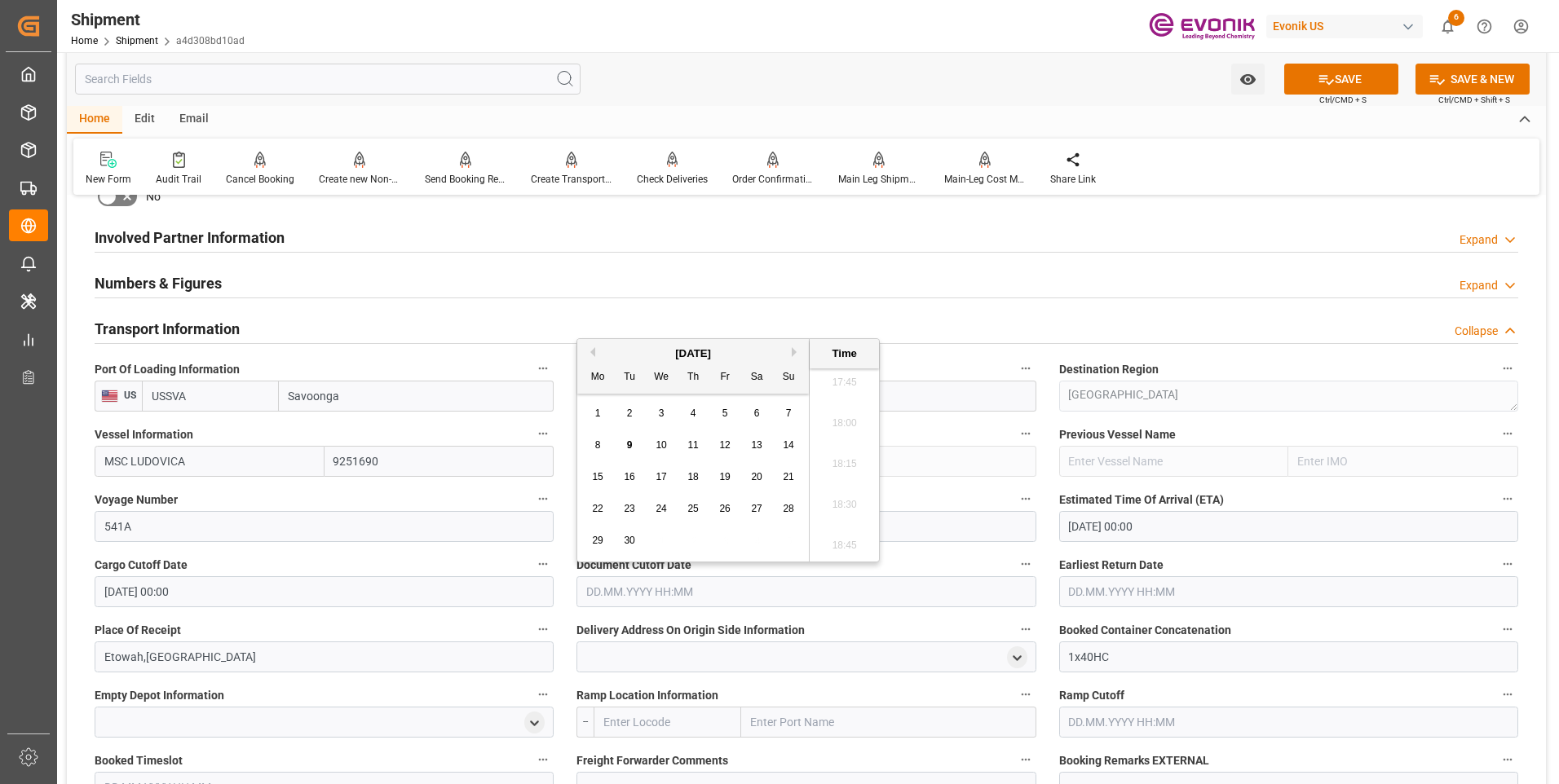
click at [792, 351] on button "Next Month" at bounding box center [796, 352] width 9 height 9
click at [728, 439] on span "10" at bounding box center [724, 445] width 10 height 11
type input "[DATE] 00:00"
click at [1027, 580] on input "[DATE] 00:00" at bounding box center [806, 592] width 459 height 31
click at [1098, 587] on input "text" at bounding box center [1288, 592] width 459 height 31
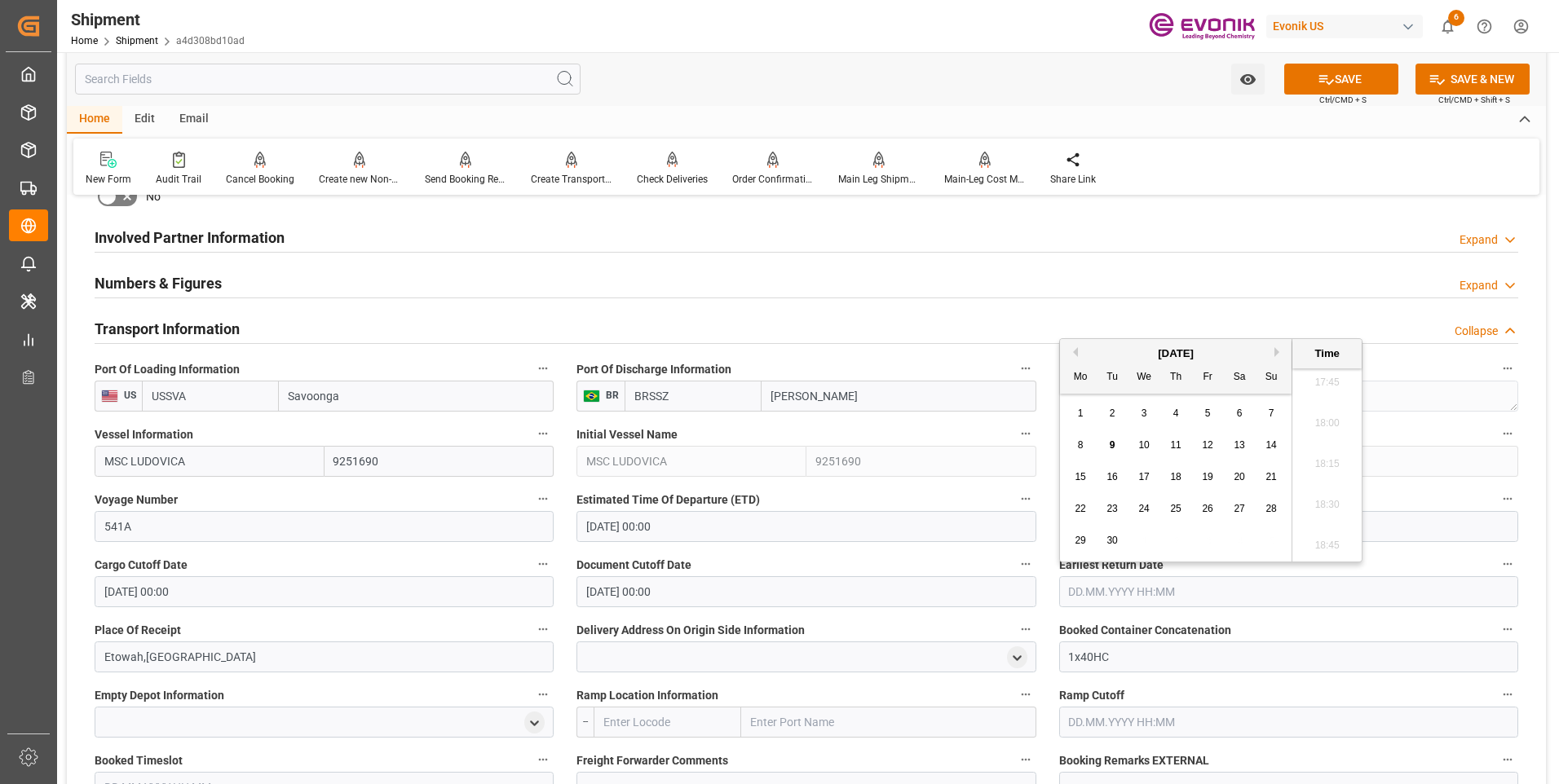
click at [1276, 350] on button "Next Month" at bounding box center [1279, 352] width 9 height 9
click at [1206, 449] on span "10" at bounding box center [1206, 445] width 10 height 11
type input "[DATE] 00:00"
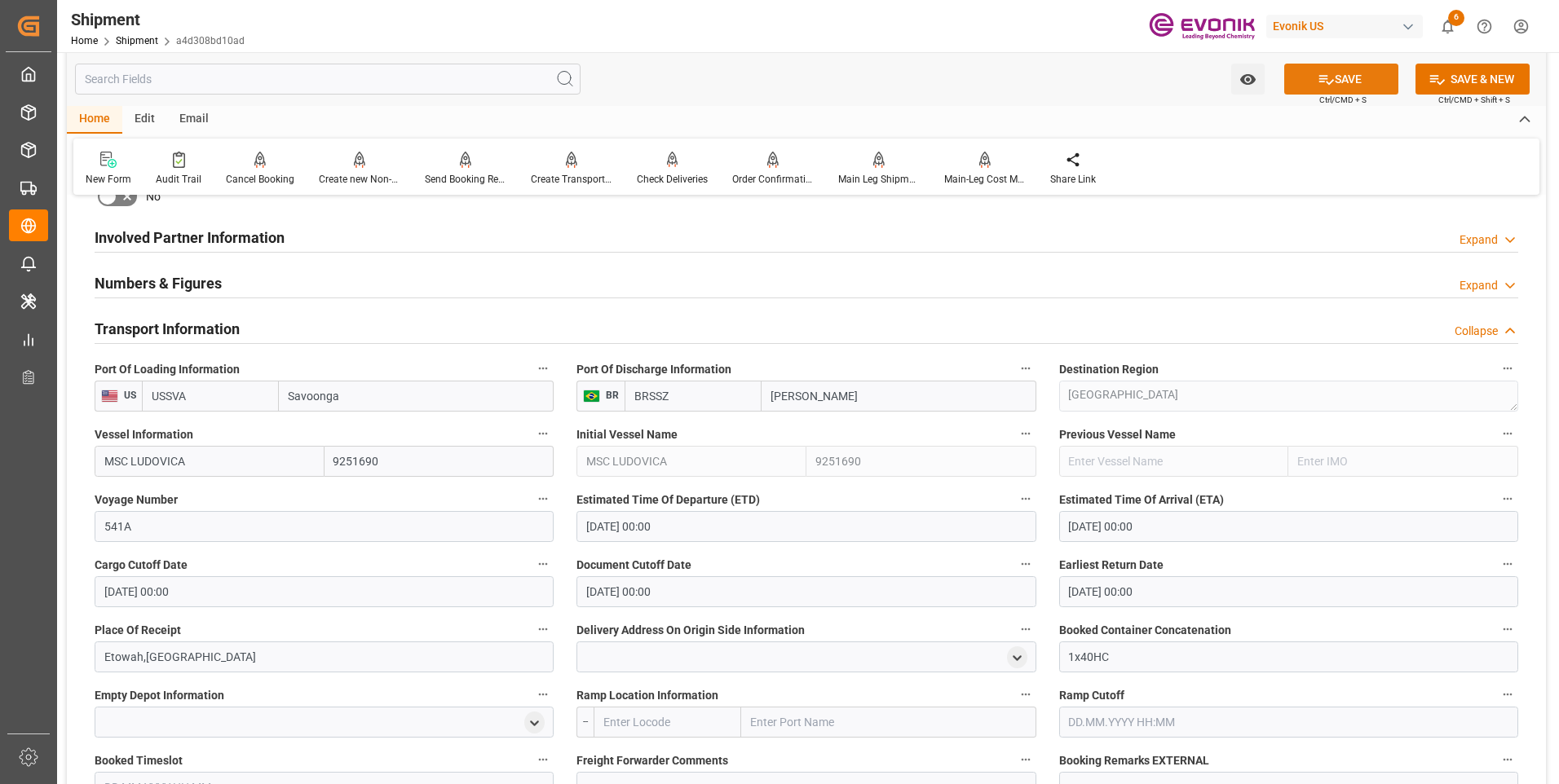
click at [1339, 88] on button "SAVE" at bounding box center [1341, 78] width 114 height 31
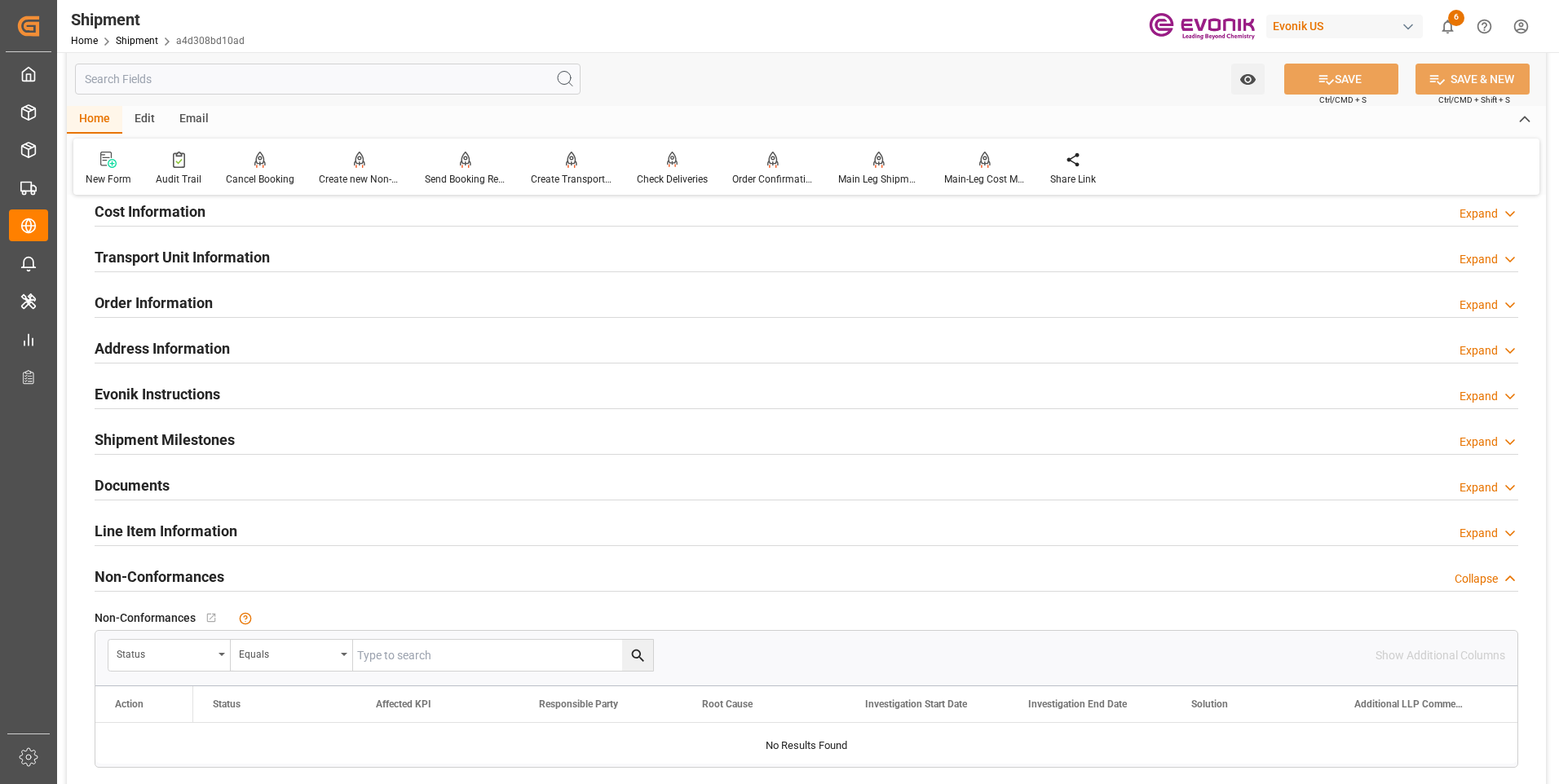
scroll to position [897, 0]
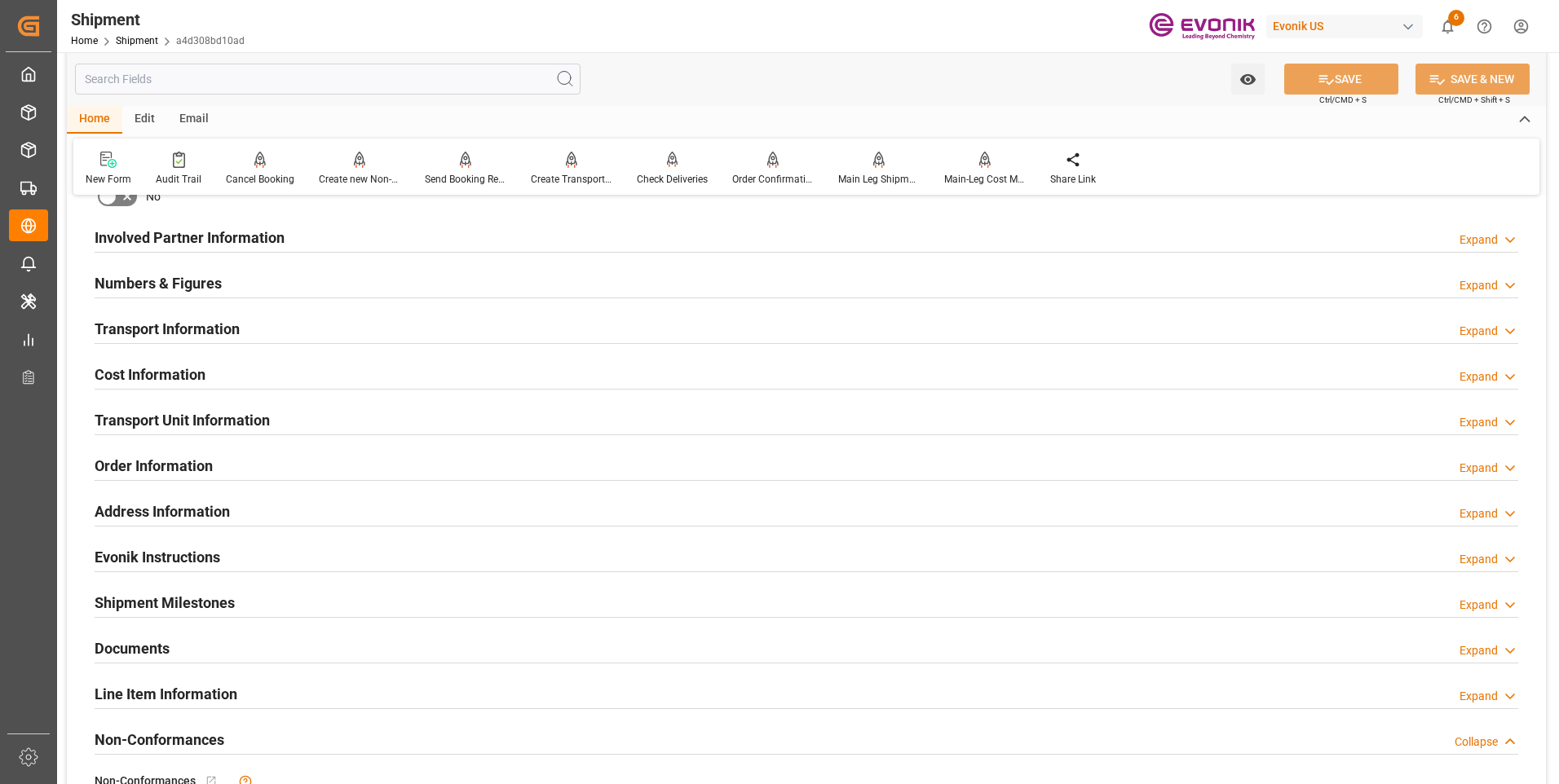
click at [178, 407] on div "Transport Unit Information" at bounding box center [182, 418] width 175 height 31
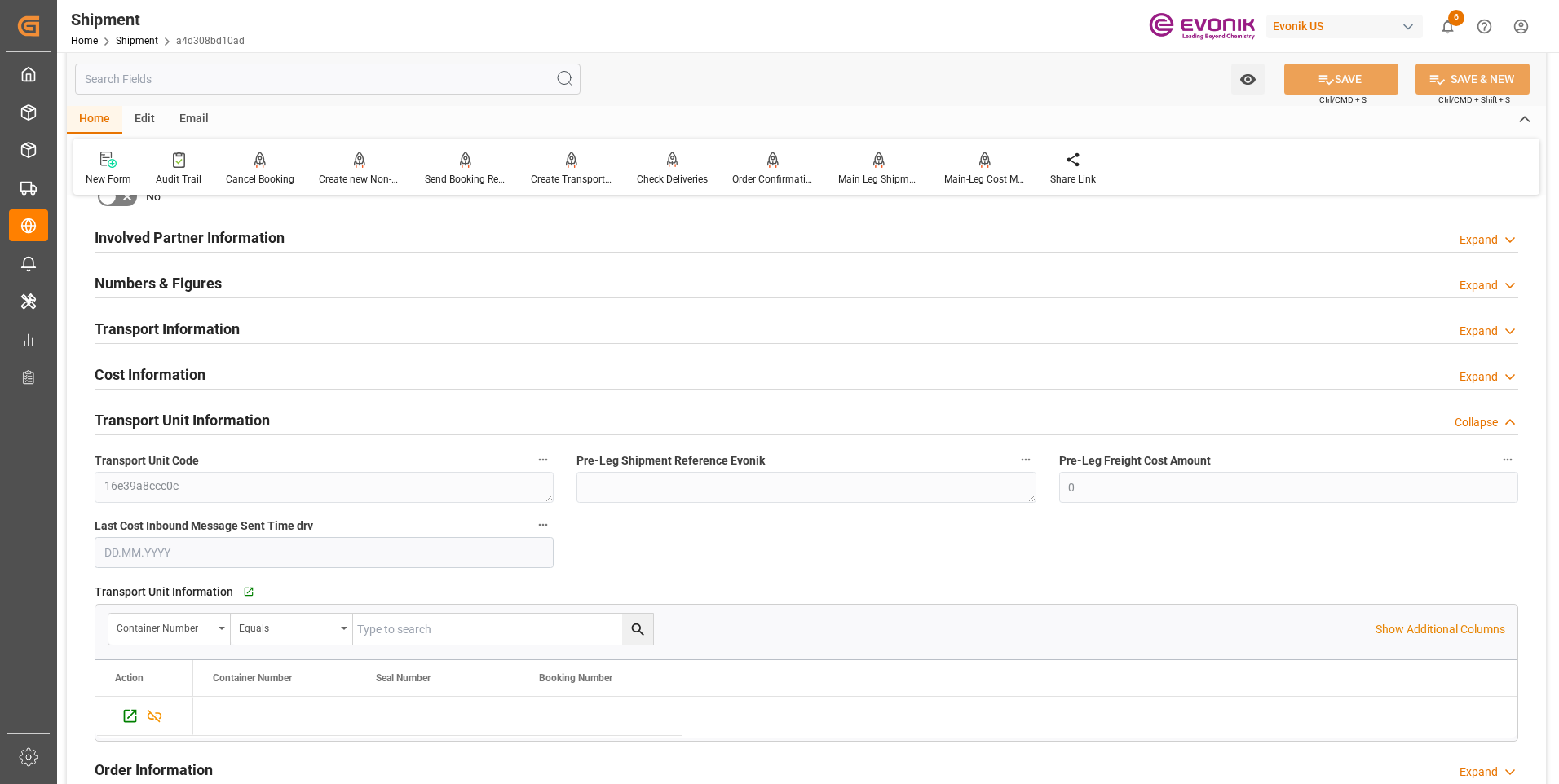
click at [180, 406] on div "Transport Unit Information" at bounding box center [182, 418] width 175 height 31
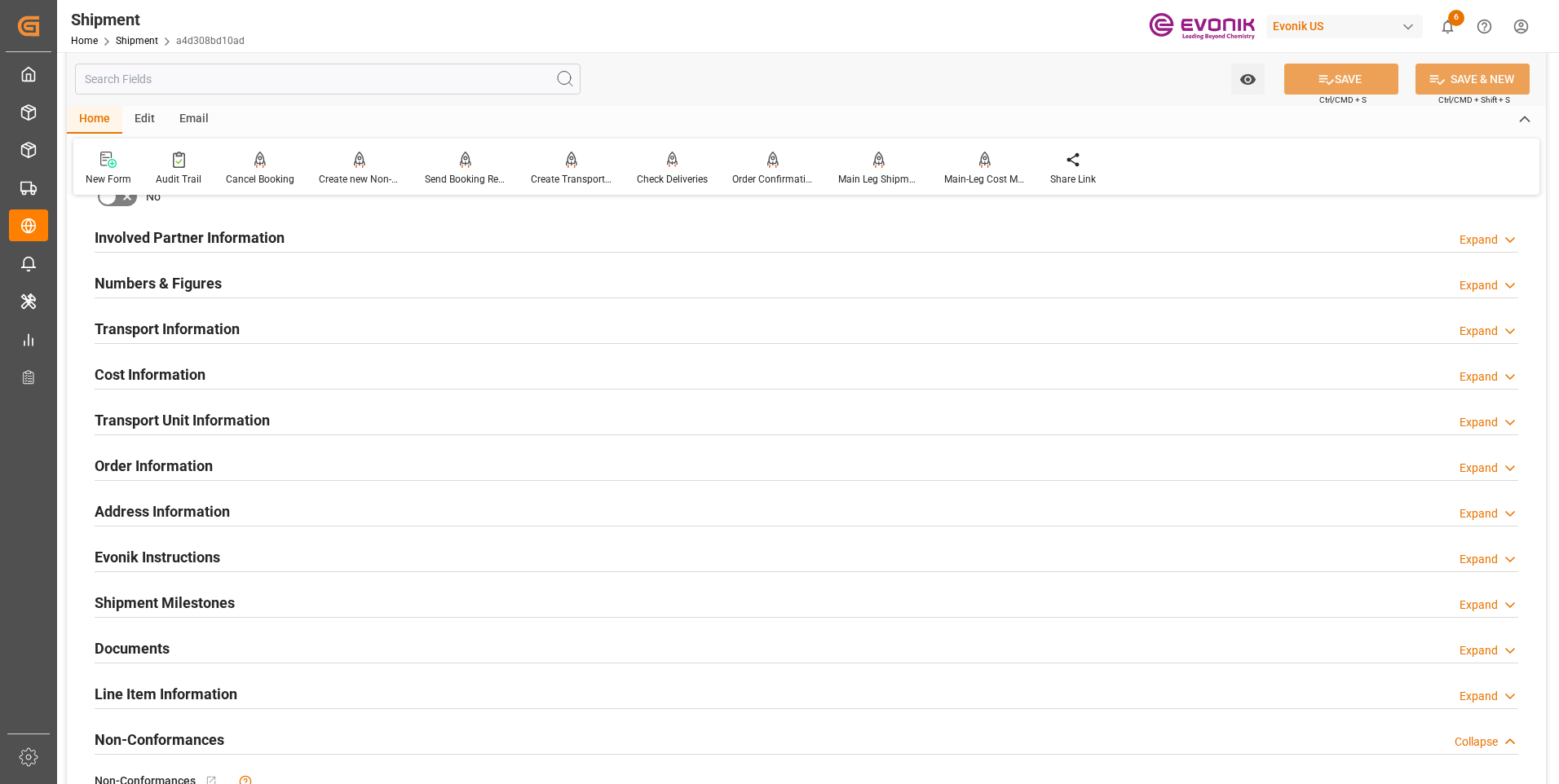
click at [167, 371] on h2 "Cost Information" at bounding box center [150, 374] width 111 height 22
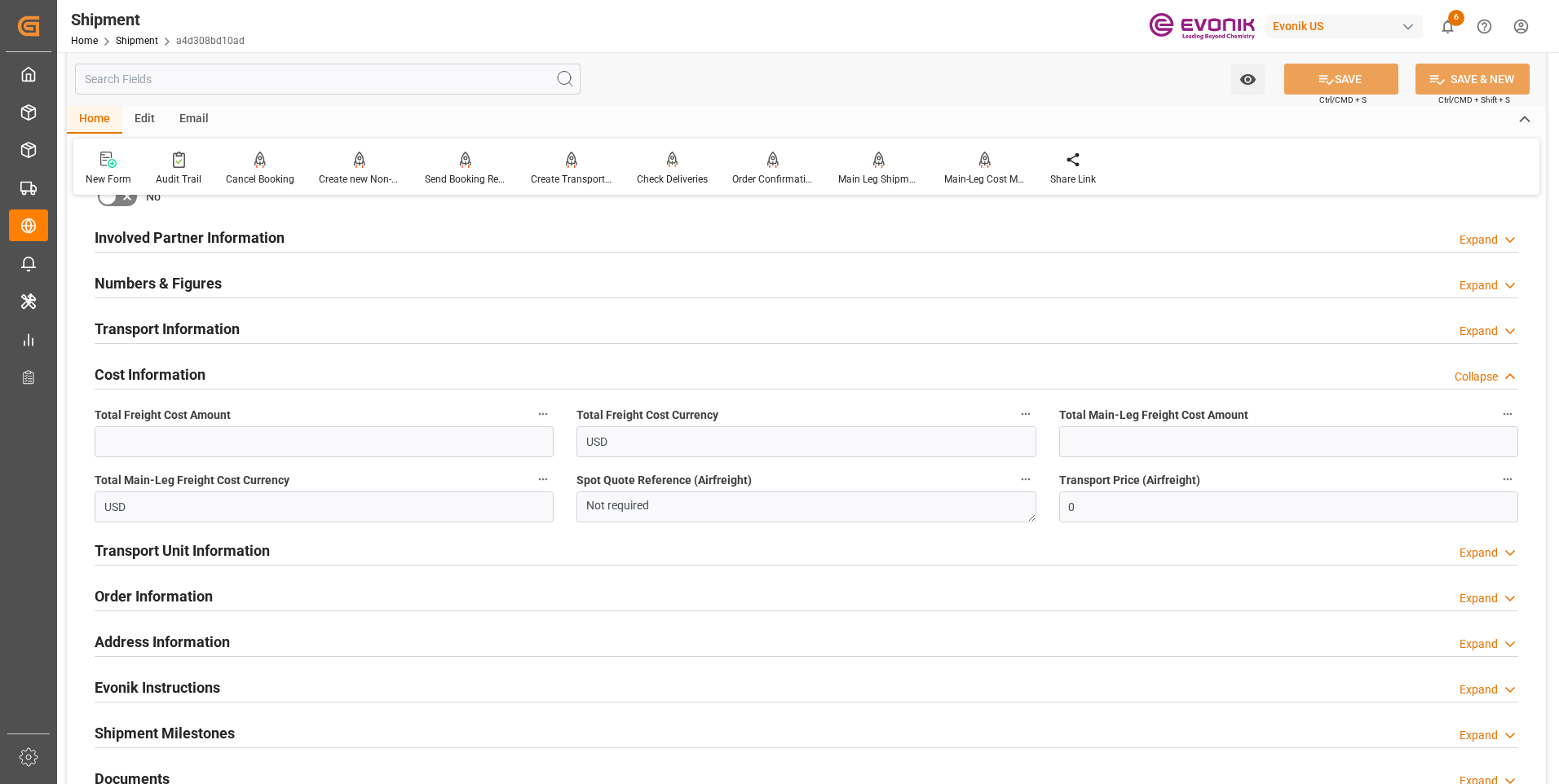
click at [169, 371] on h2 "Cost Information" at bounding box center [150, 374] width 111 height 22
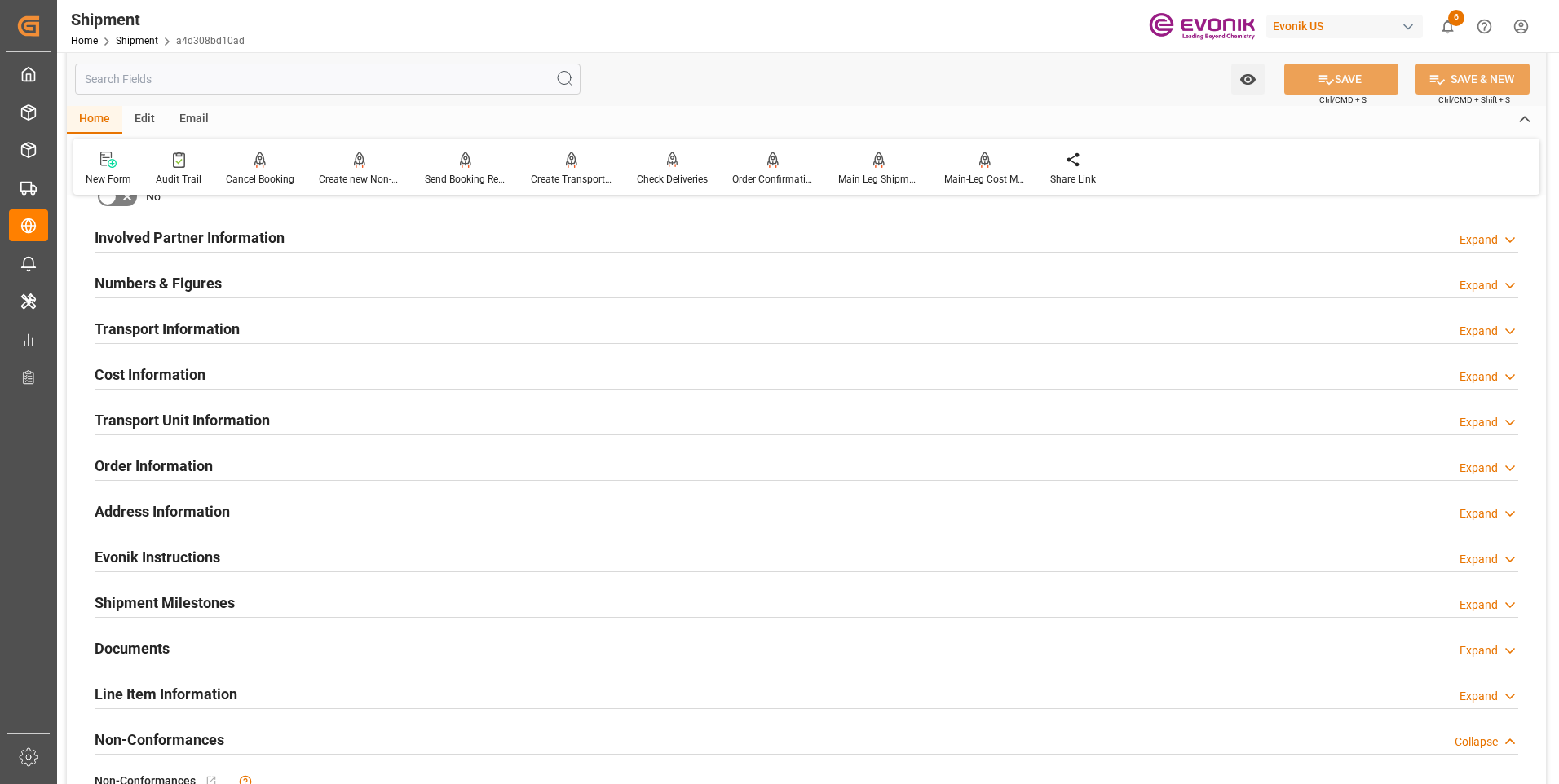
click at [174, 331] on h2 "Transport Information" at bounding box center [167, 328] width 145 height 22
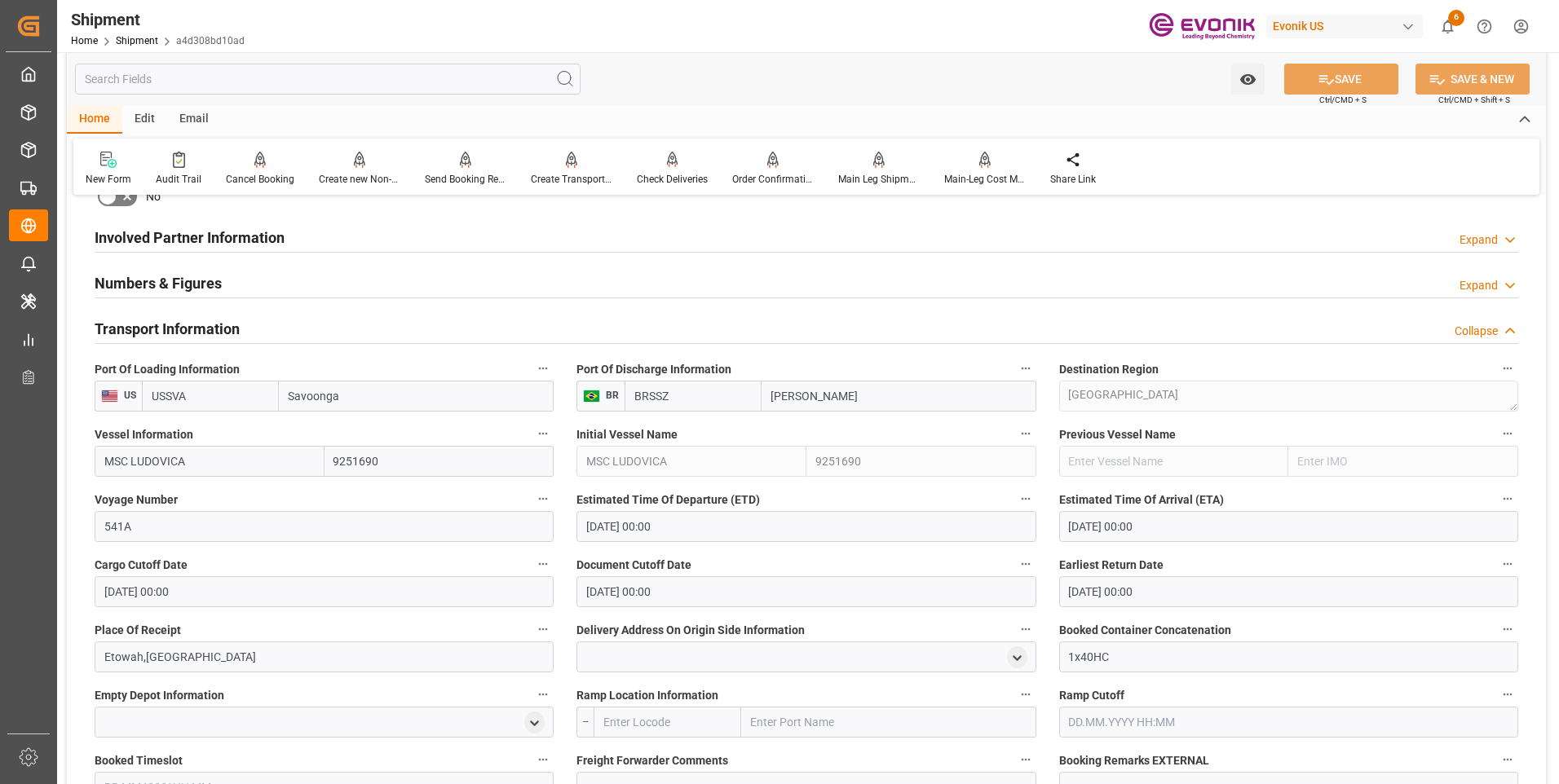
click at [172, 334] on h2 "Transport Information" at bounding box center [167, 328] width 145 height 22
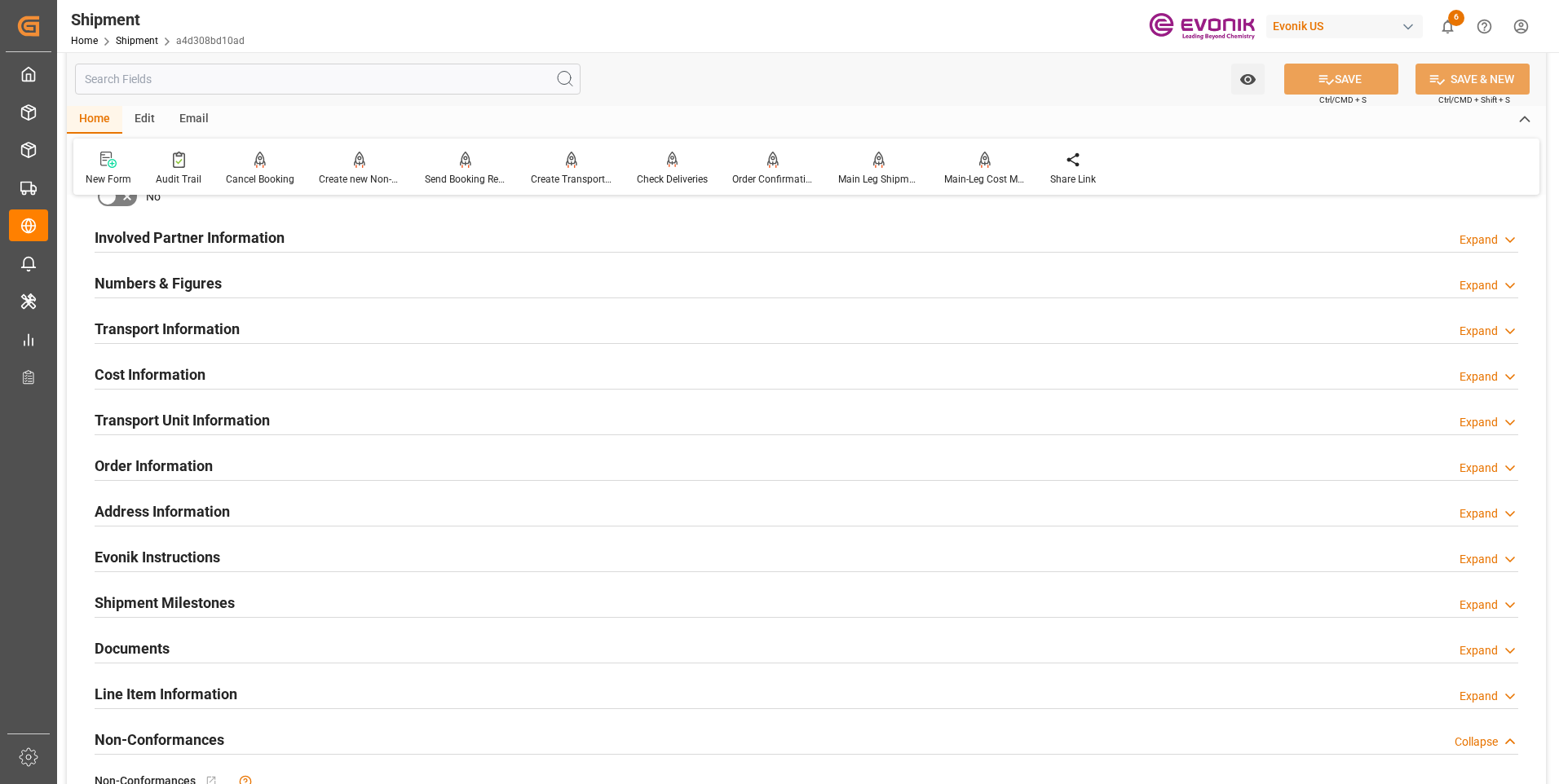
click at [181, 375] on h2 "Cost Information" at bounding box center [150, 374] width 111 height 22
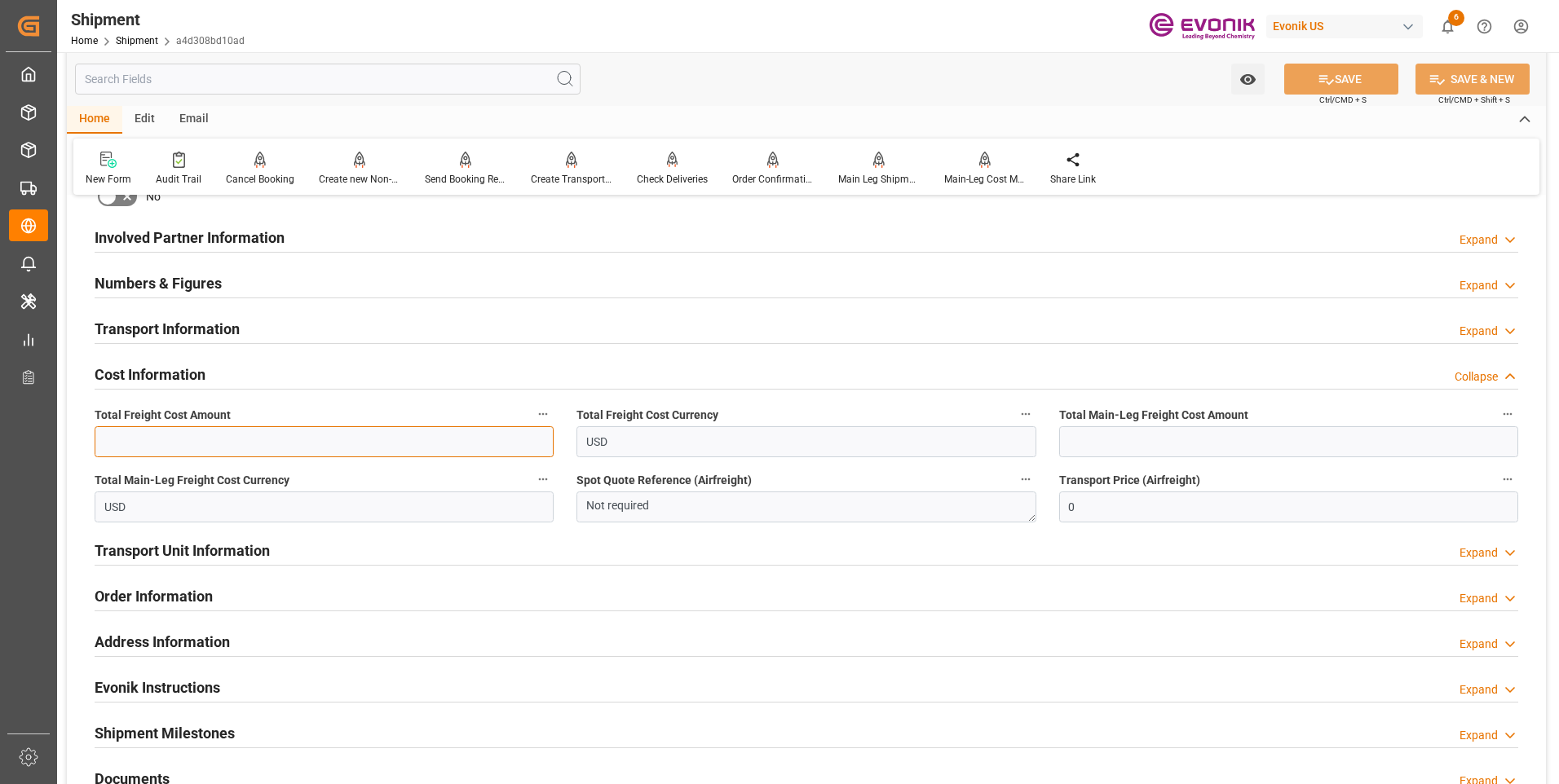
click at [325, 436] on input "text" at bounding box center [323, 442] width 459 height 31
click at [197, 442] on input "text" at bounding box center [323, 442] width 459 height 31
type input "2151"
click at [1098, 439] on input "text" at bounding box center [1288, 442] width 459 height 31
type input "2151"
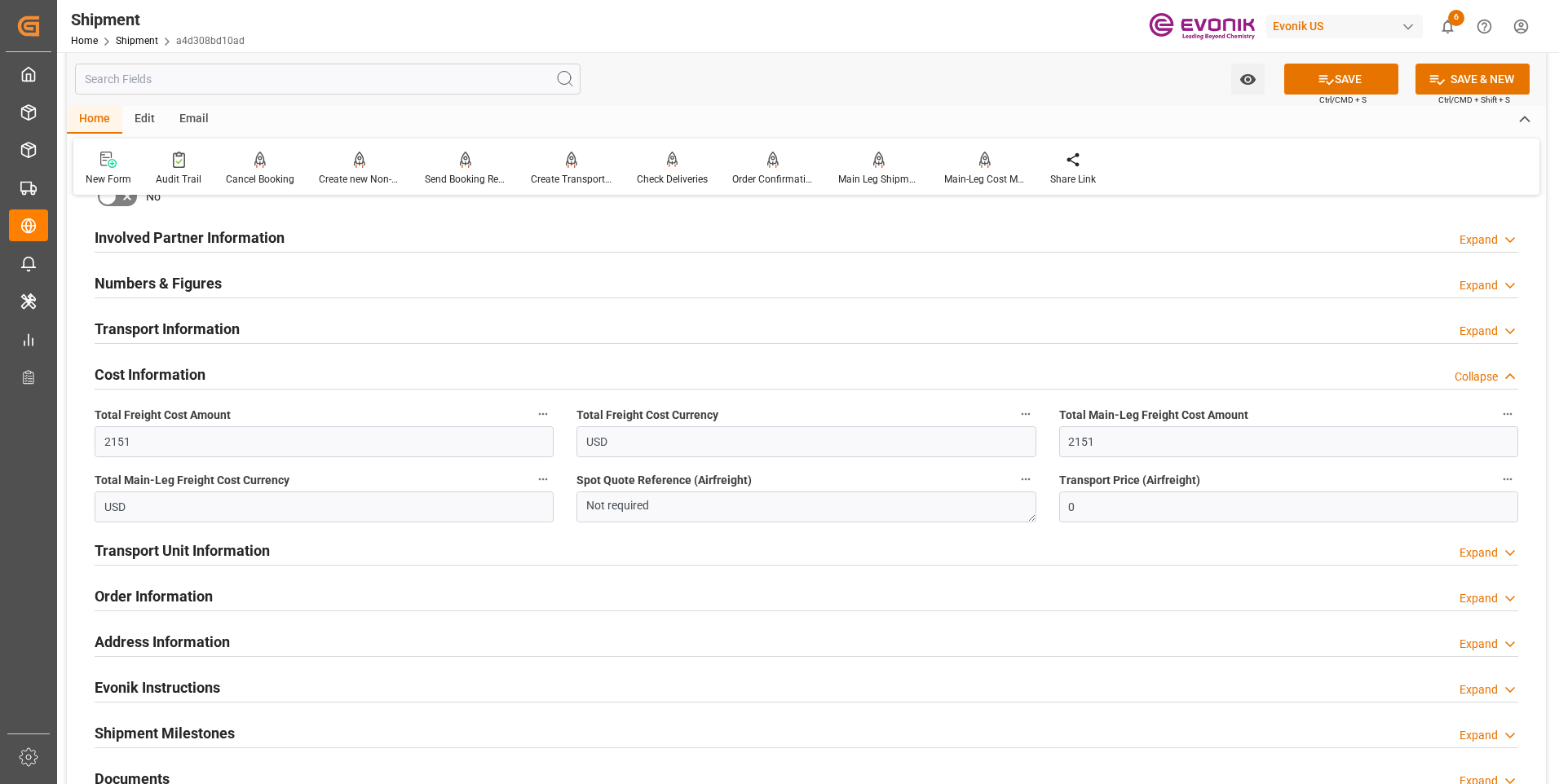
click at [1354, 82] on button "SAVE" at bounding box center [1341, 78] width 114 height 31
click at [251, 547] on h2 "Transport Unit Information" at bounding box center [182, 550] width 175 height 22
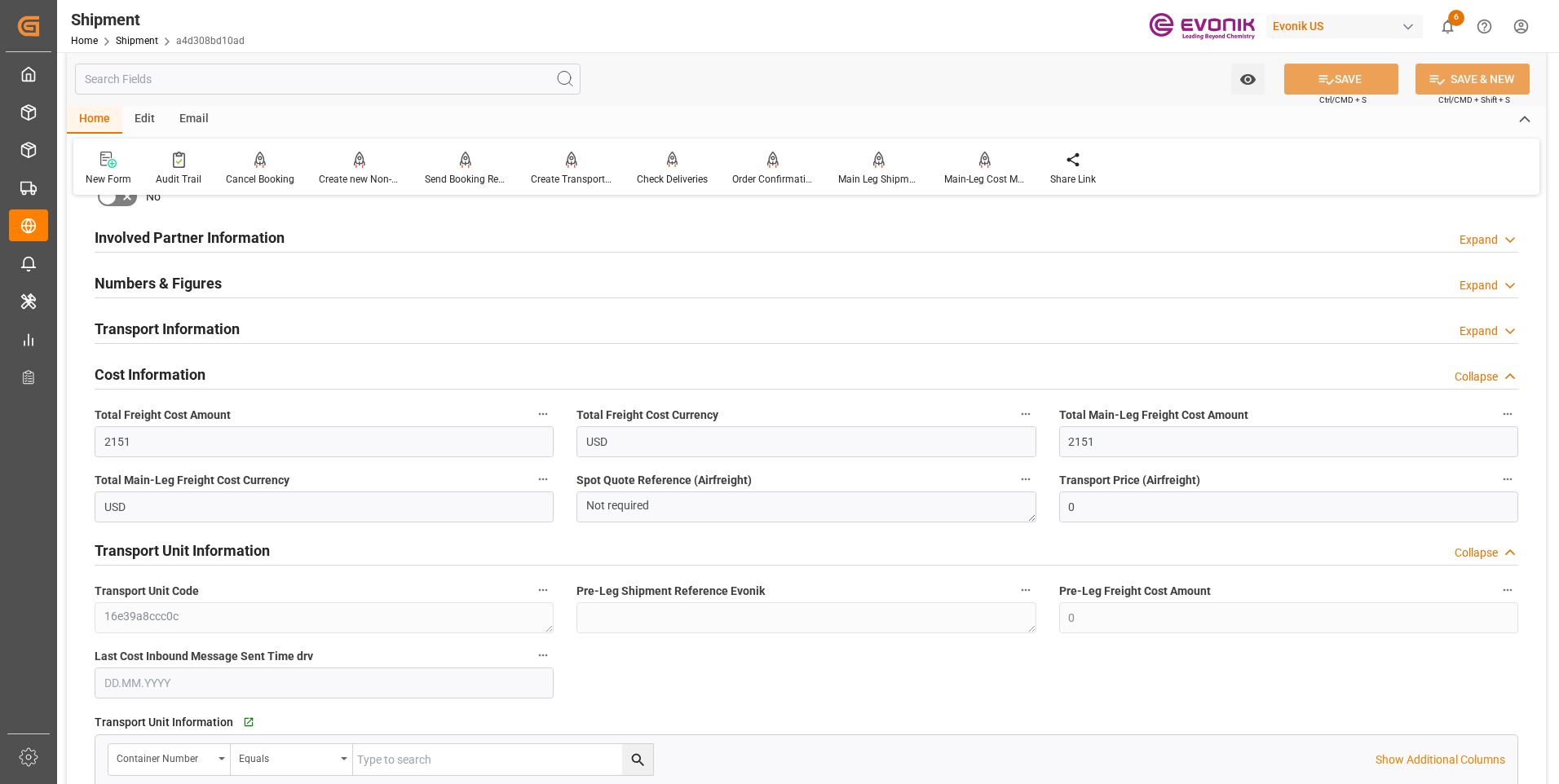
click at [249, 549] on h2 "Transport Unit Information" at bounding box center [182, 550] width 175 height 22
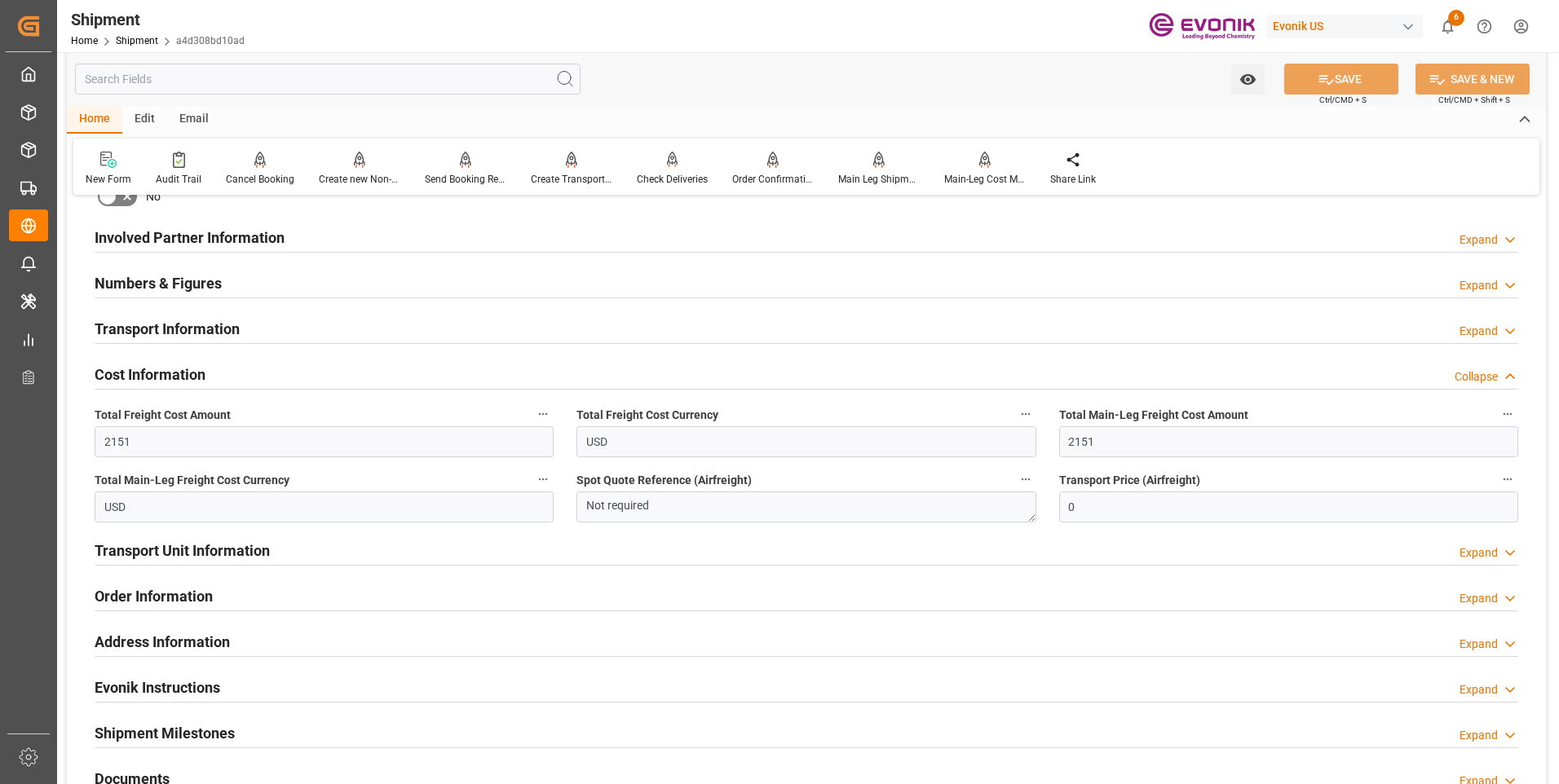
click at [195, 600] on h2 "Order Information" at bounding box center [153, 596] width 118 height 22
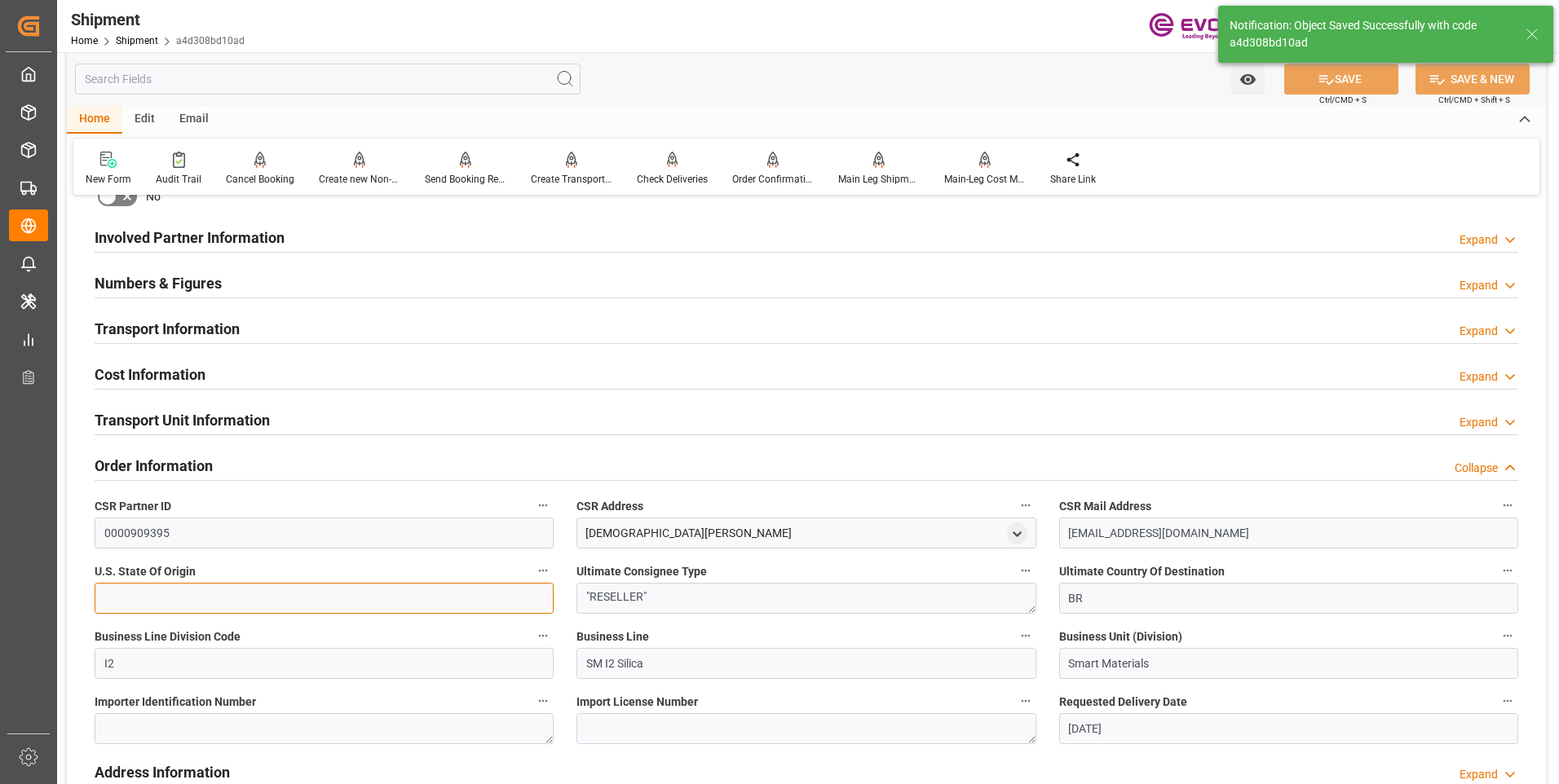
click at [189, 599] on input at bounding box center [323, 598] width 459 height 31
click at [176, 473] on h2 "Order Information" at bounding box center [153, 466] width 118 height 22
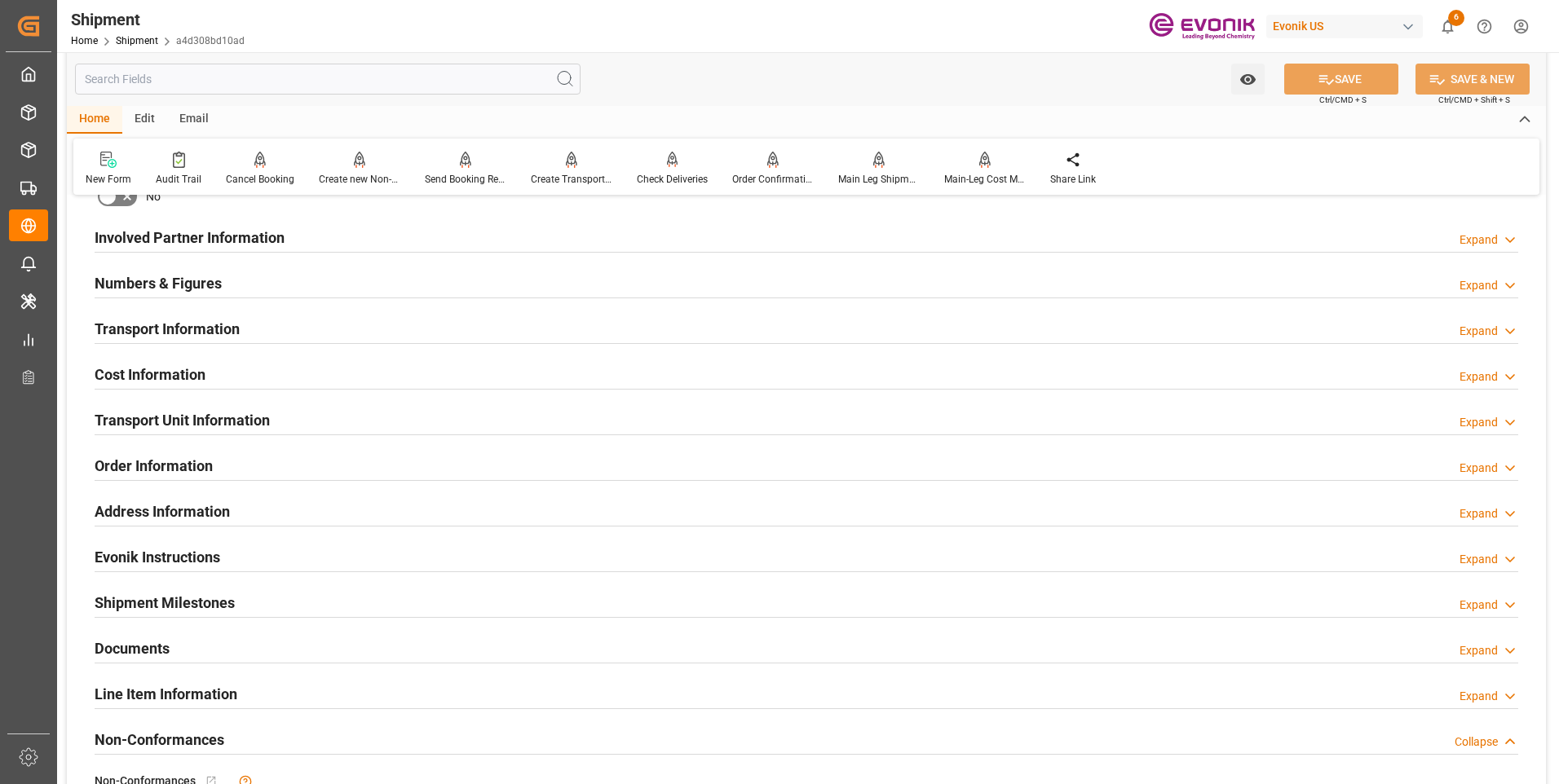
click at [145, 368] on h2 "Cost Information" at bounding box center [150, 374] width 111 height 22
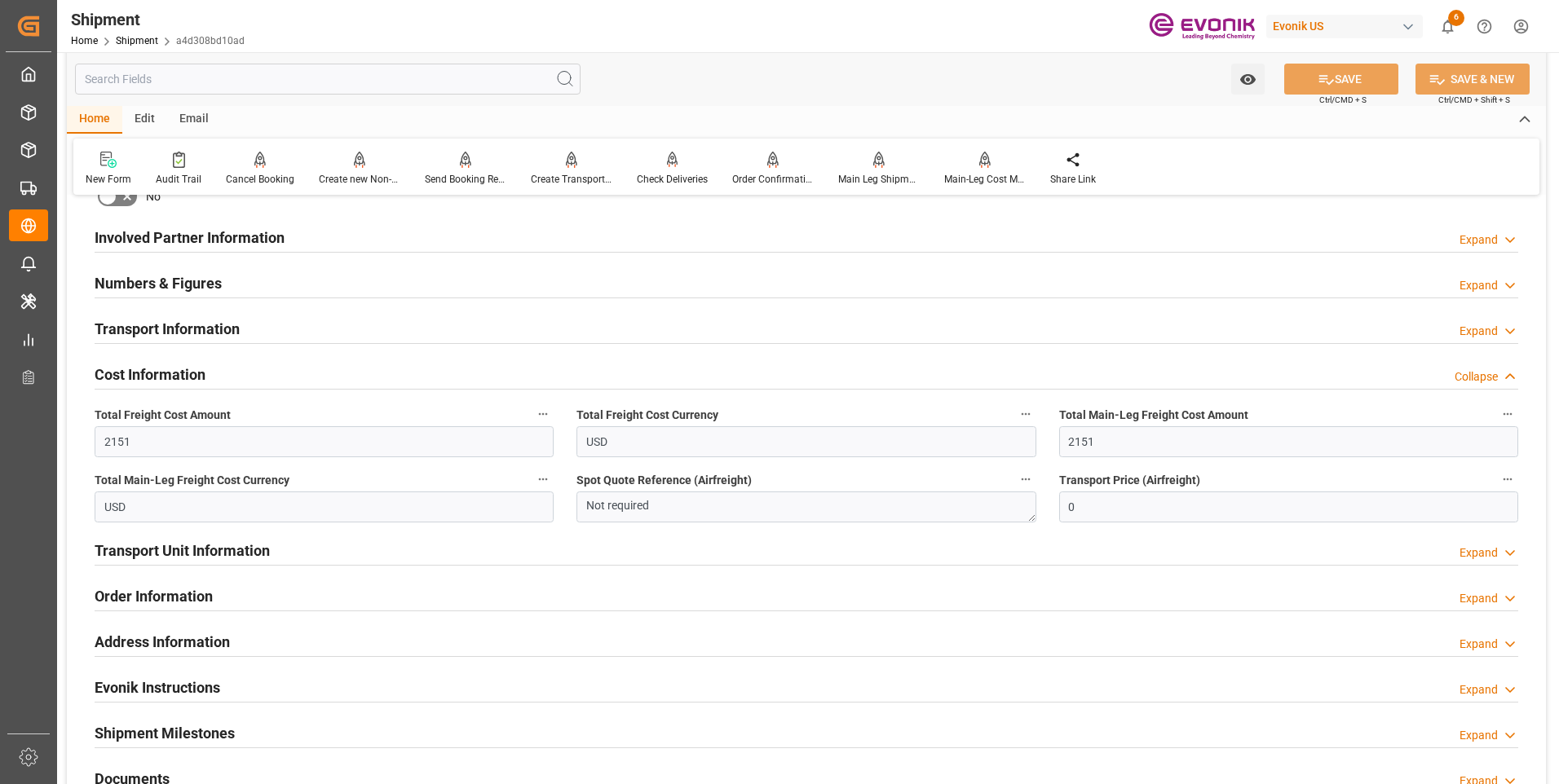
click at [145, 368] on h2 "Cost Information" at bounding box center [150, 374] width 111 height 22
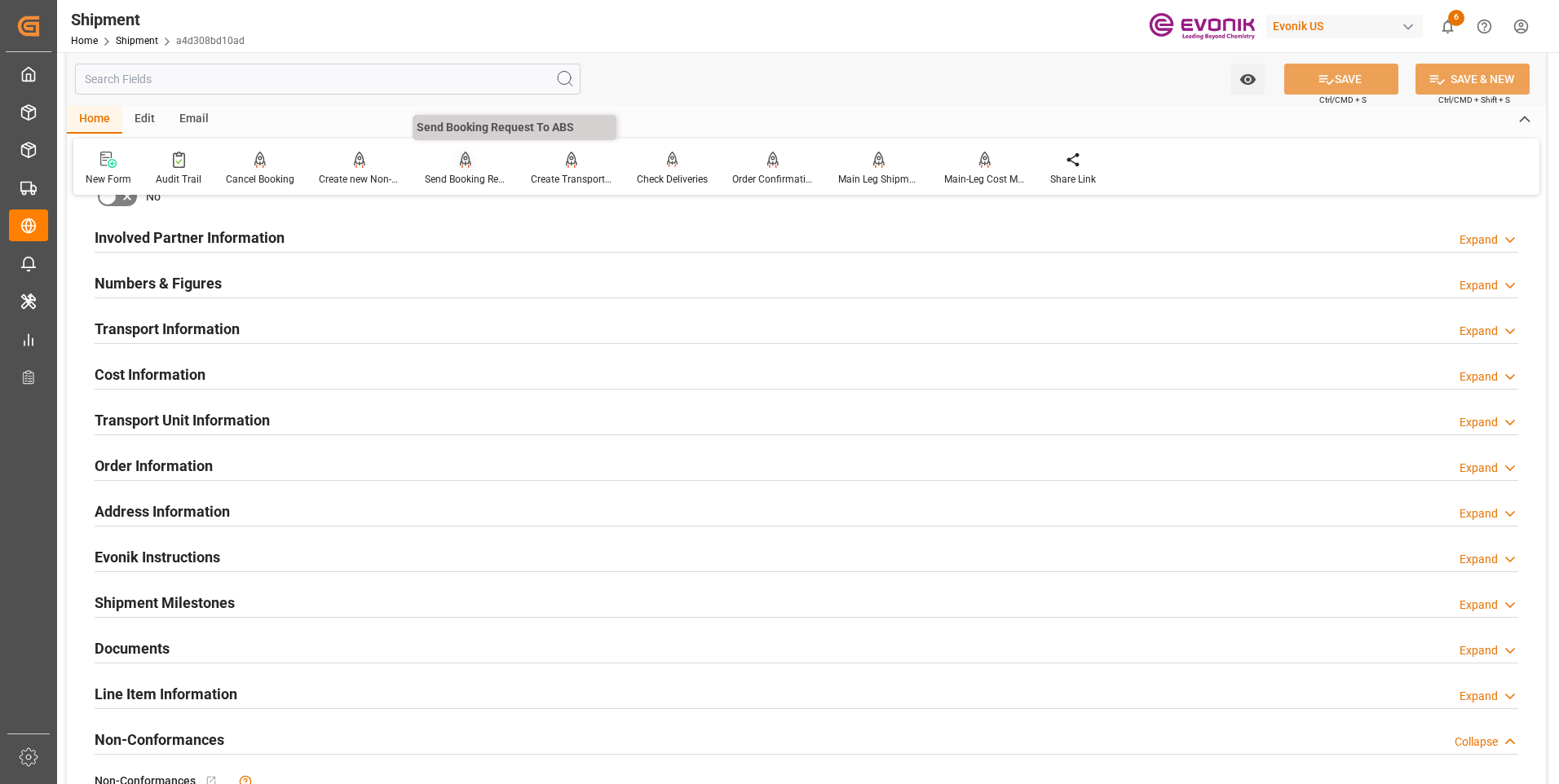
click at [475, 167] on div at bounding box center [466, 159] width 82 height 17
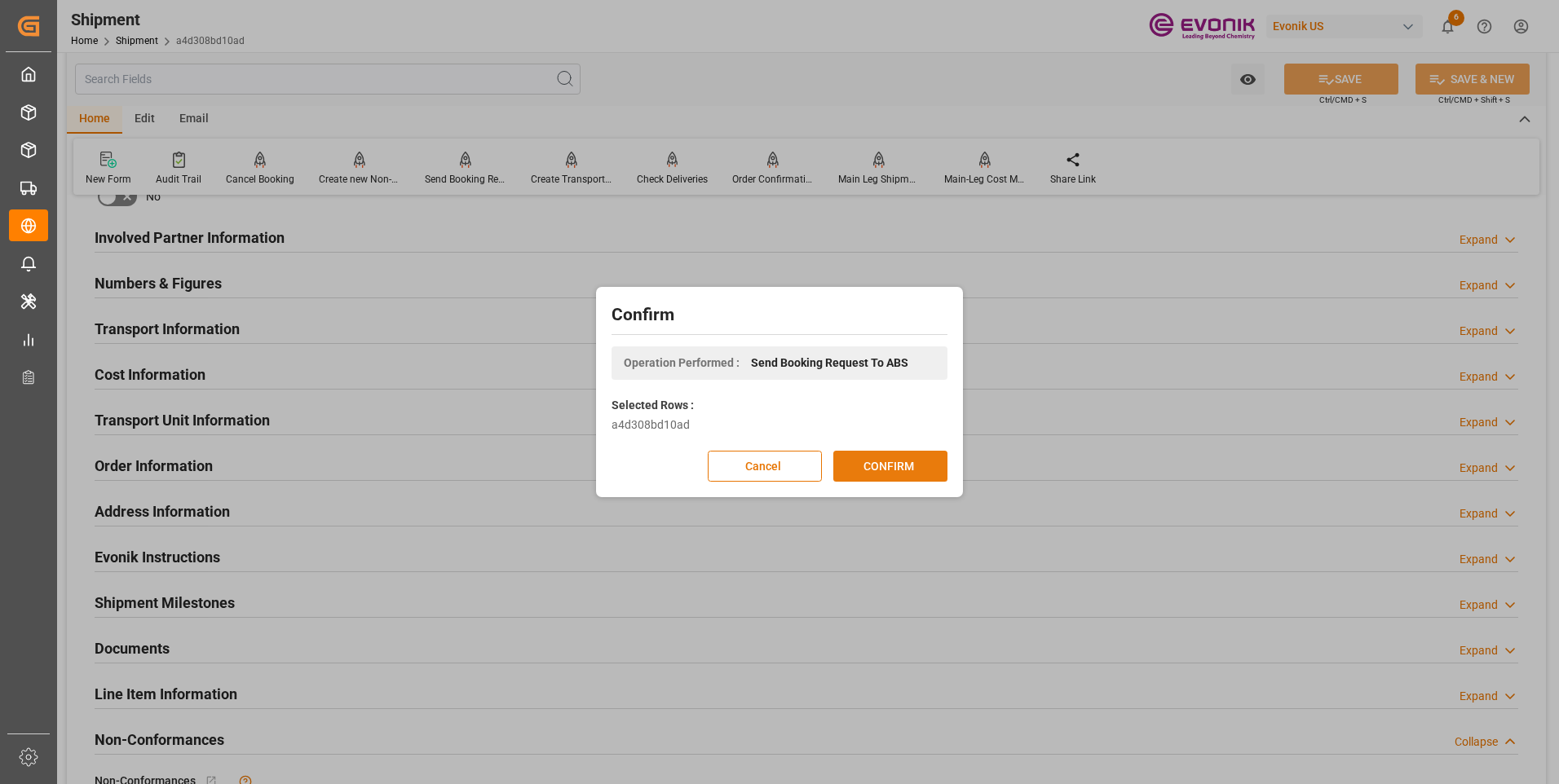
click at [863, 468] on button "CONFIRM" at bounding box center [890, 466] width 114 height 31
